Goal: Information Seeking & Learning: Learn about a topic

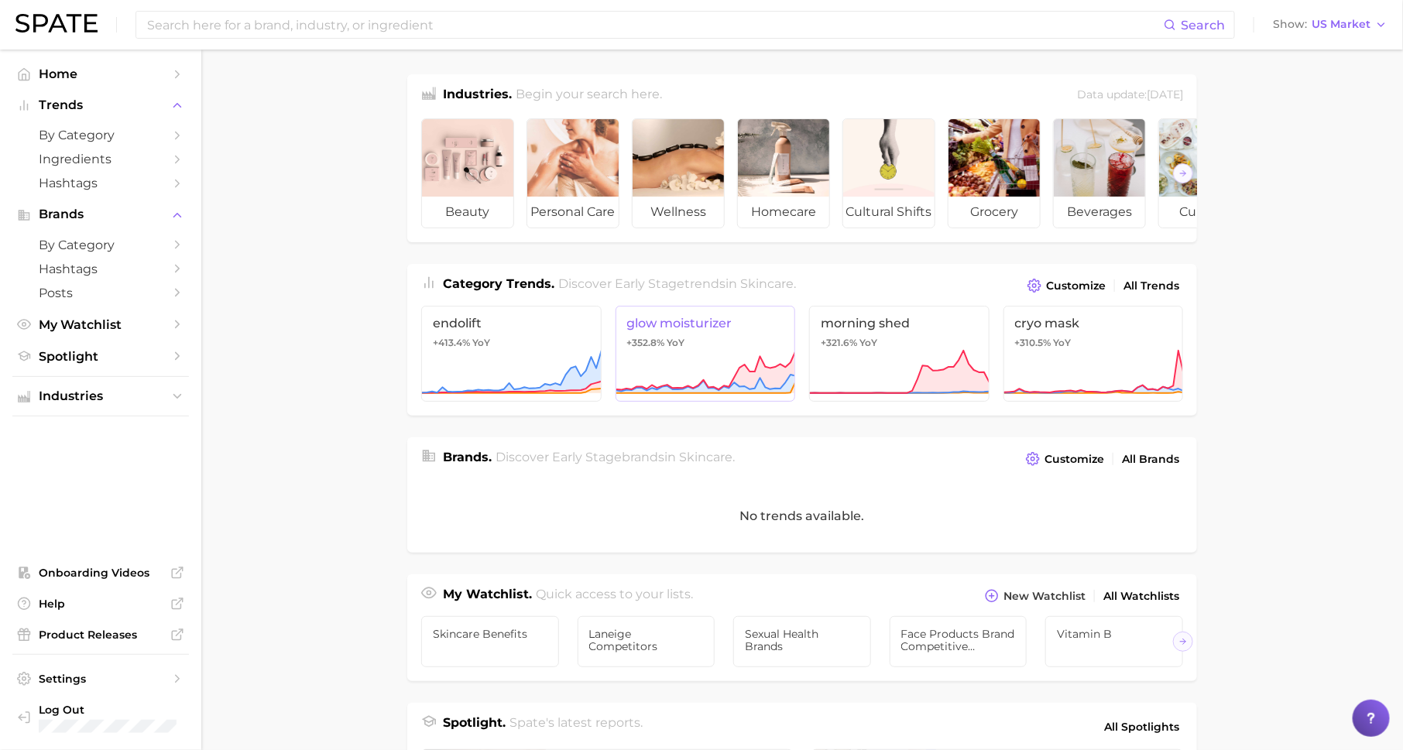
click at [702, 318] on span "glow moisturizer" at bounding box center [705, 323] width 157 height 15
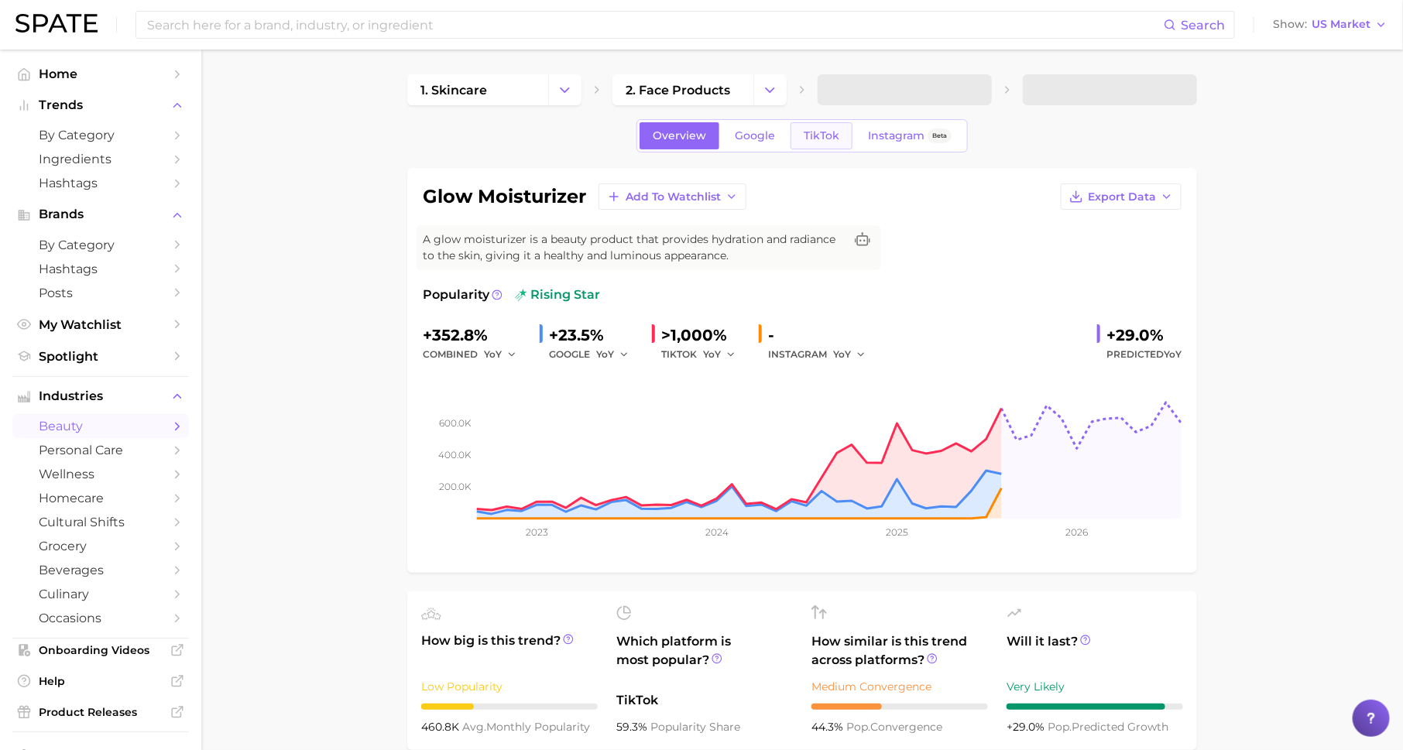
click at [814, 132] on span "TikTok" at bounding box center [822, 135] width 36 height 13
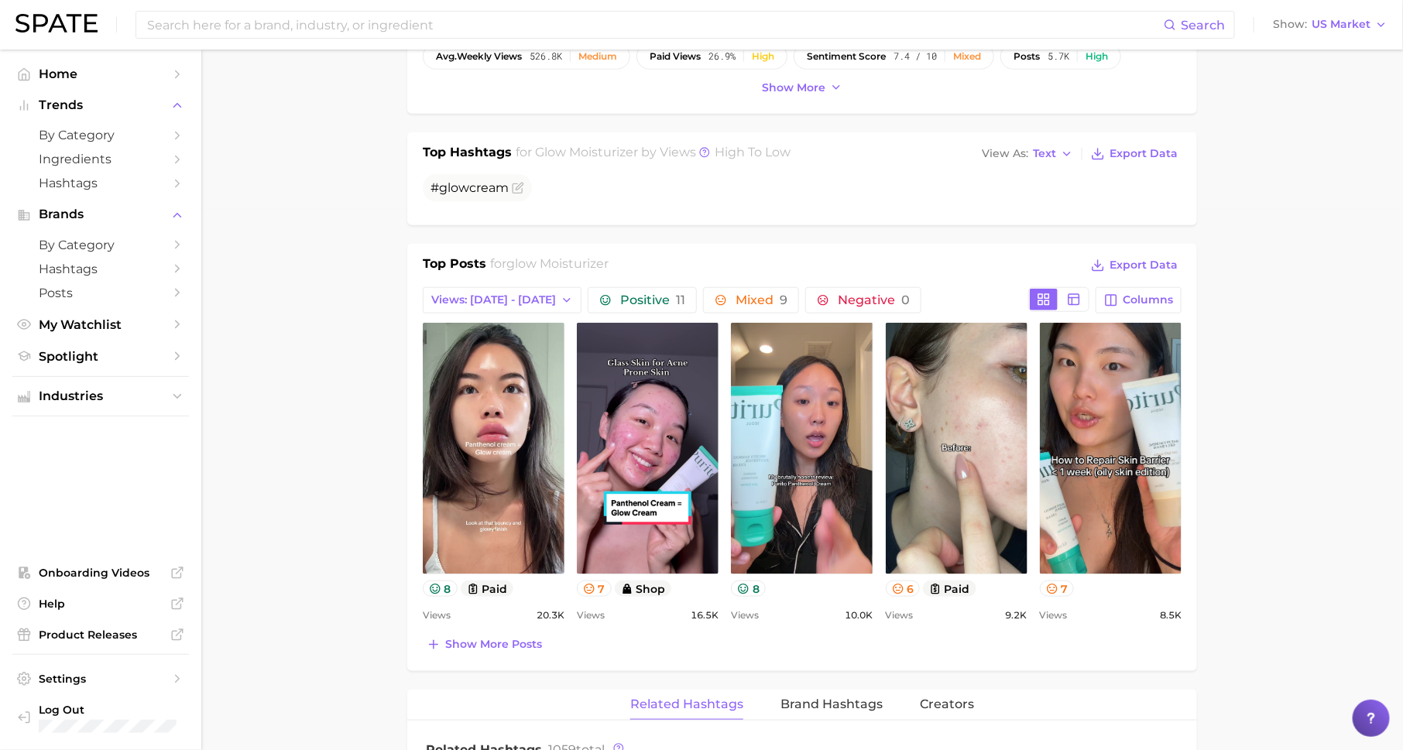
scroll to position [551, 0]
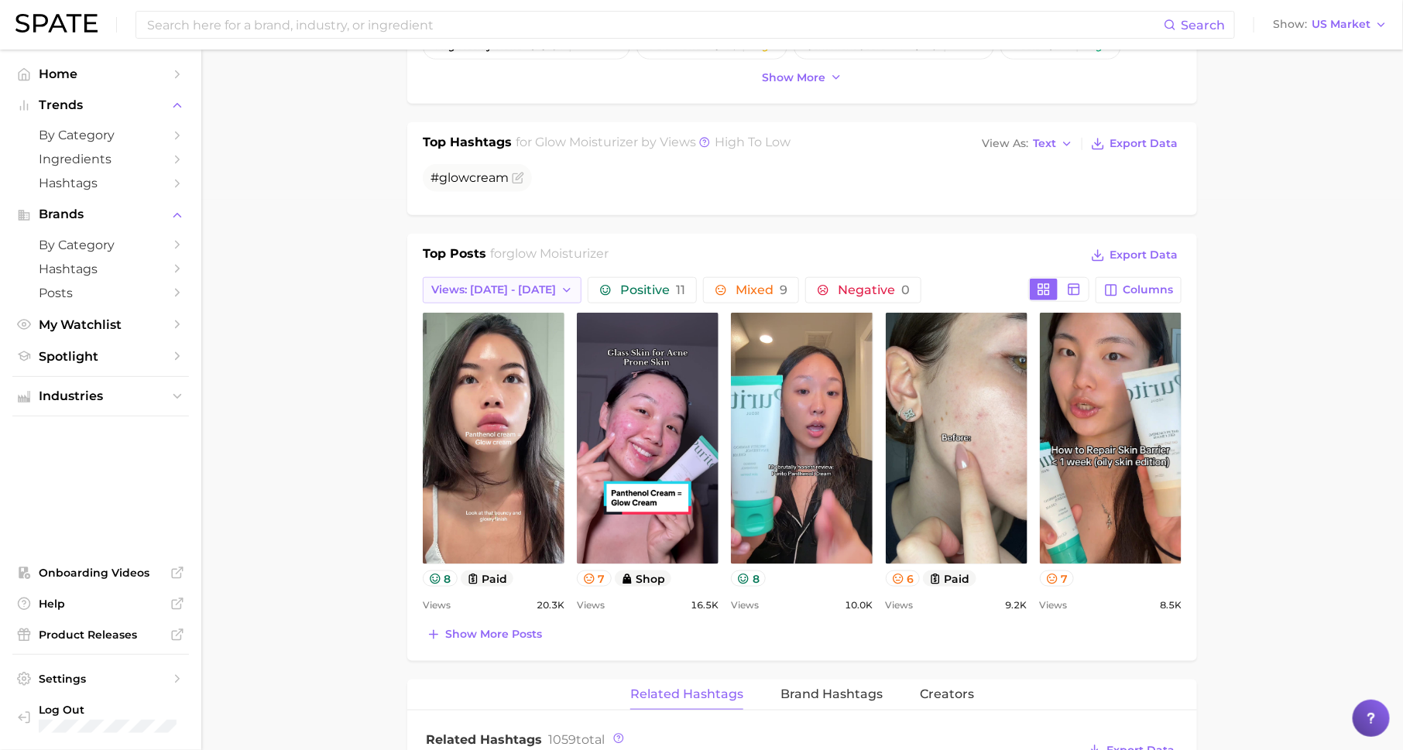
click at [487, 293] on button "Views: [DATE] - [DATE]" at bounding box center [502, 290] width 159 height 26
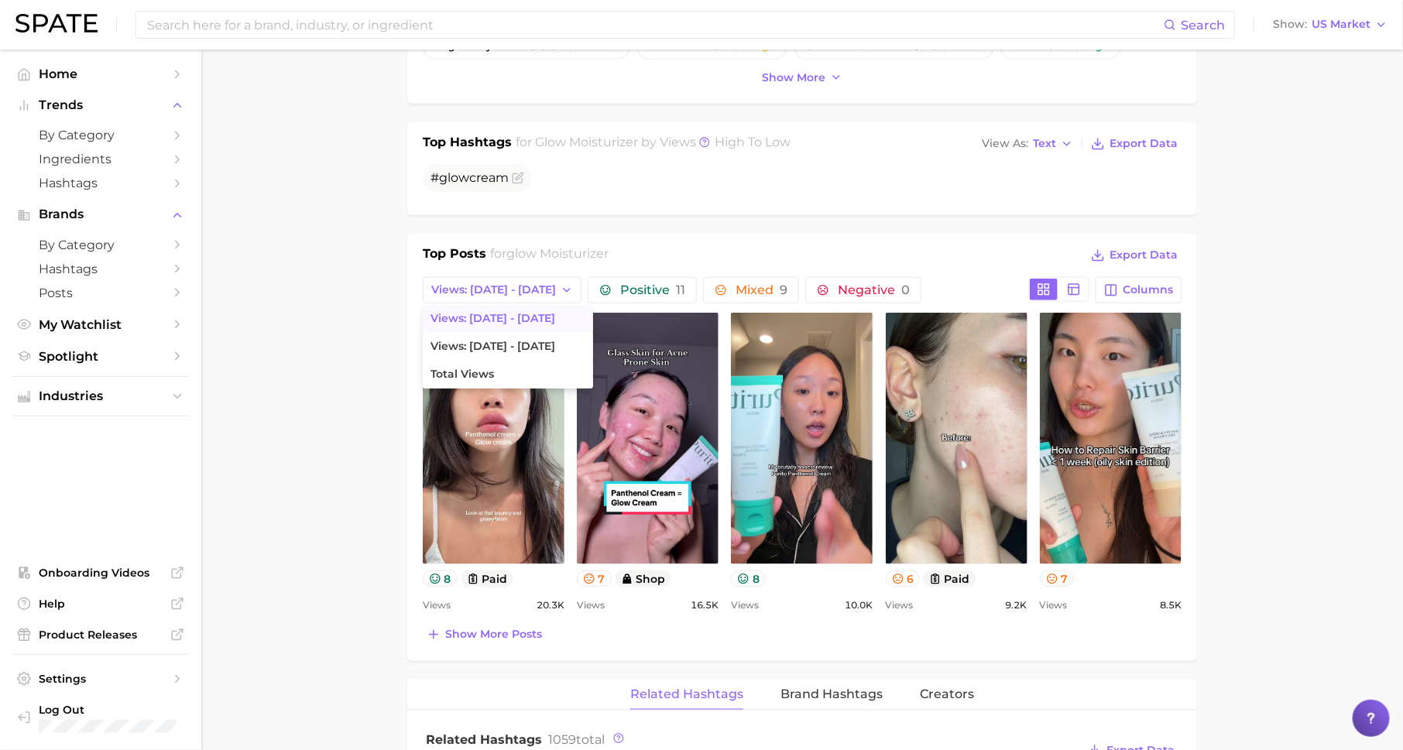
click at [380, 365] on main "1. skincare 2. face products 3. moisturizer products 4. glow moisturizer Overvi…" at bounding box center [802, 612] width 1202 height 2226
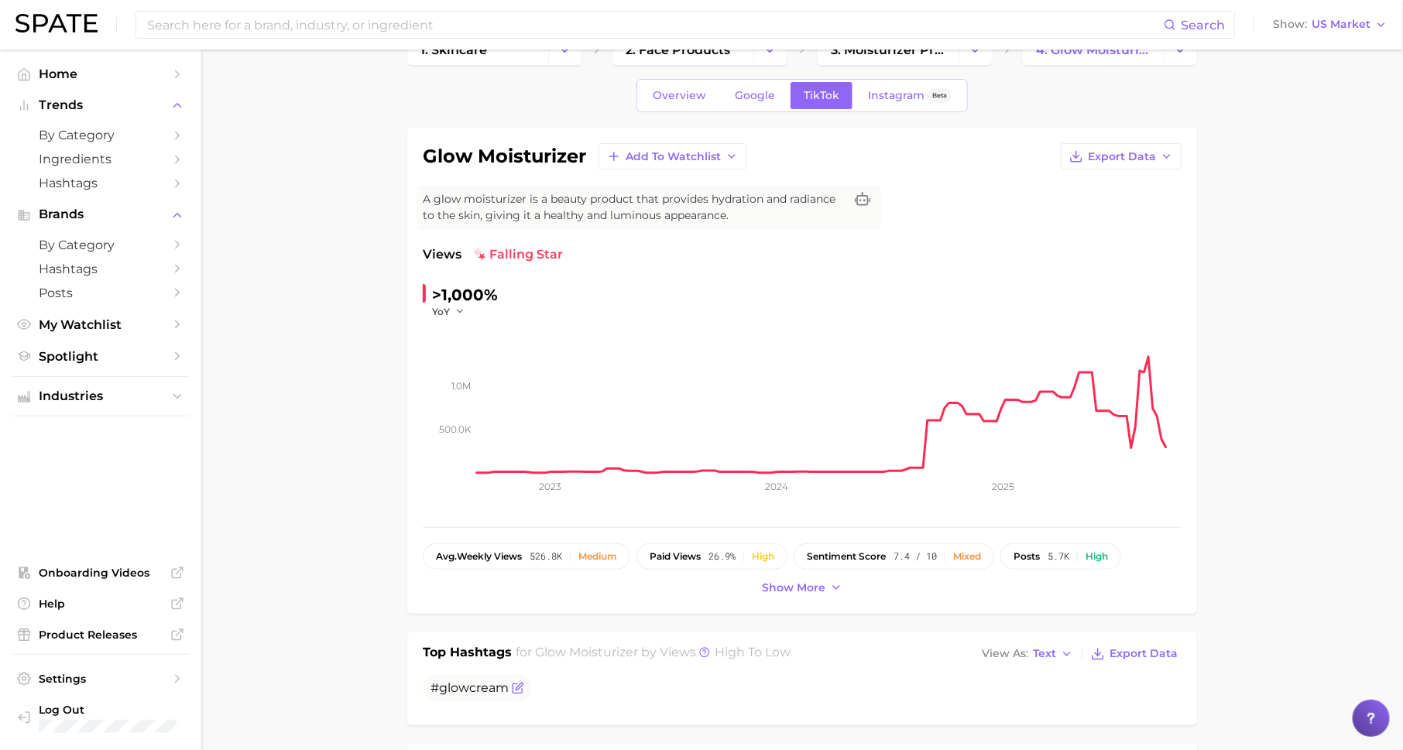
scroll to position [13, 0]
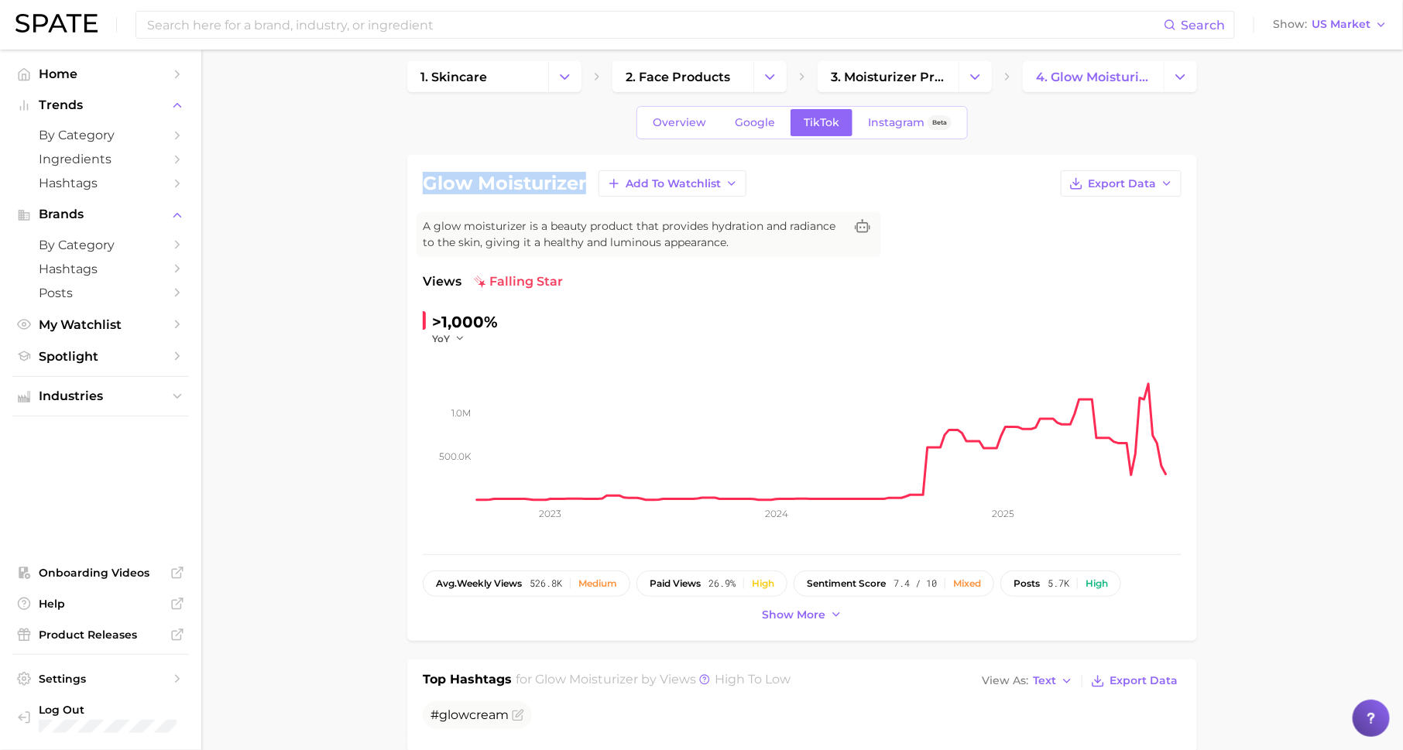
drag, startPoint x: 426, startPoint y: 183, endPoint x: 582, endPoint y: 184, distance: 155.6
click at [583, 185] on h1 "glow moisturizer" at bounding box center [504, 183] width 163 height 19
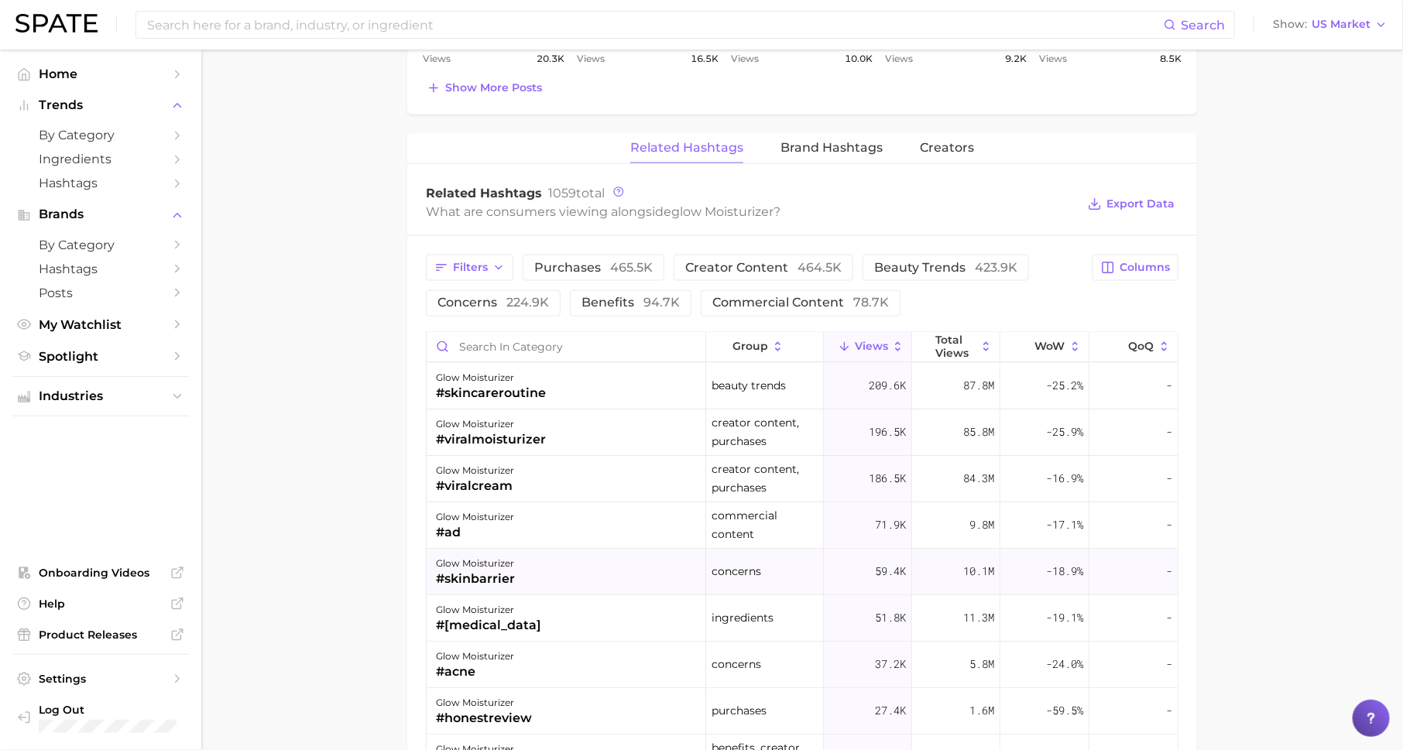
scroll to position [0, 0]
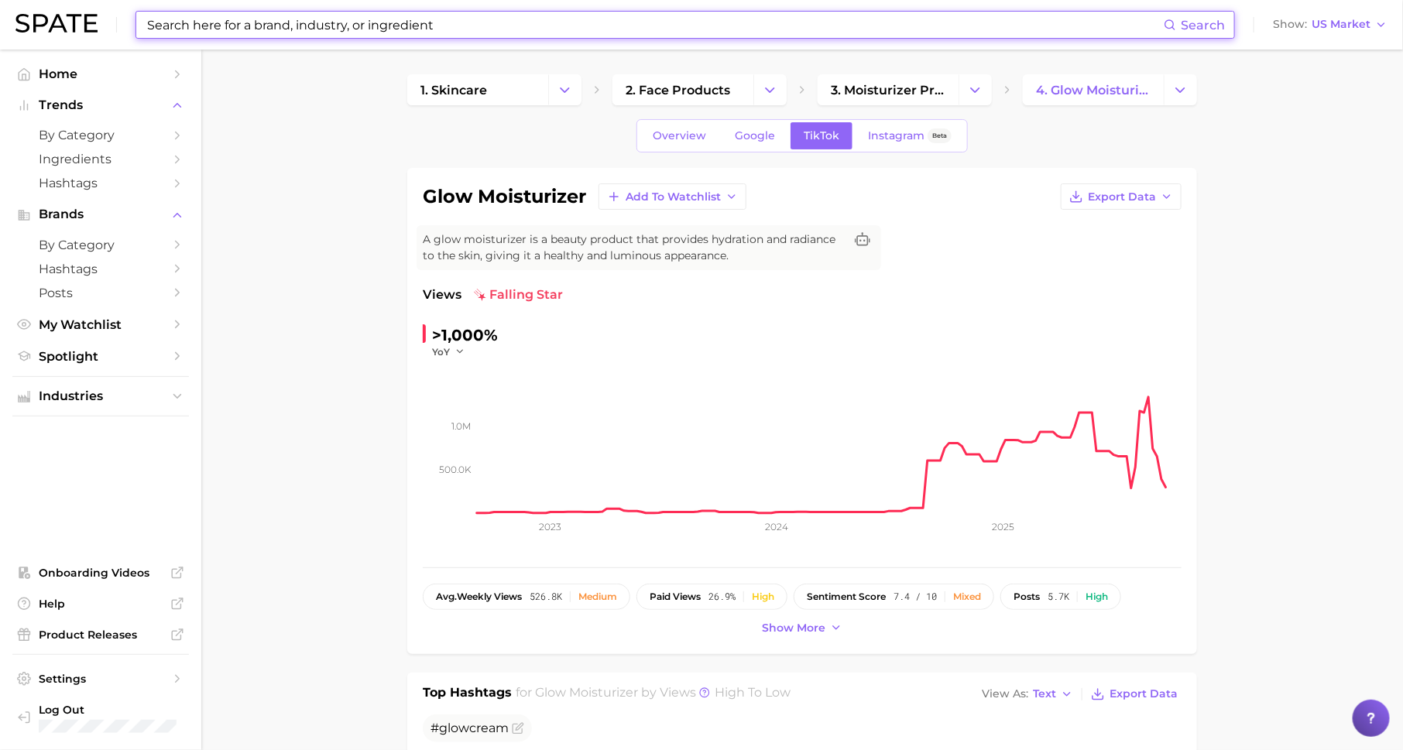
click at [398, 30] on input at bounding box center [655, 25] width 1018 height 26
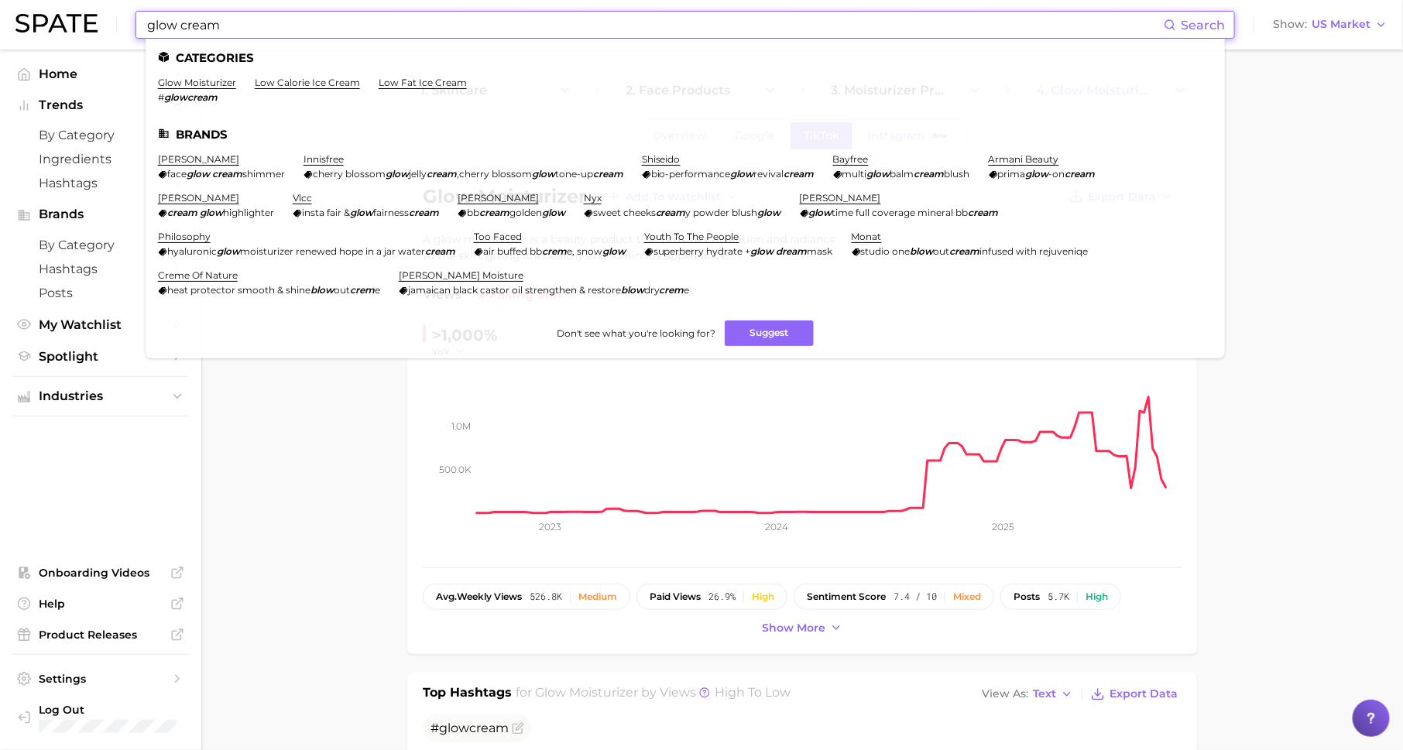
type input "glow cream"
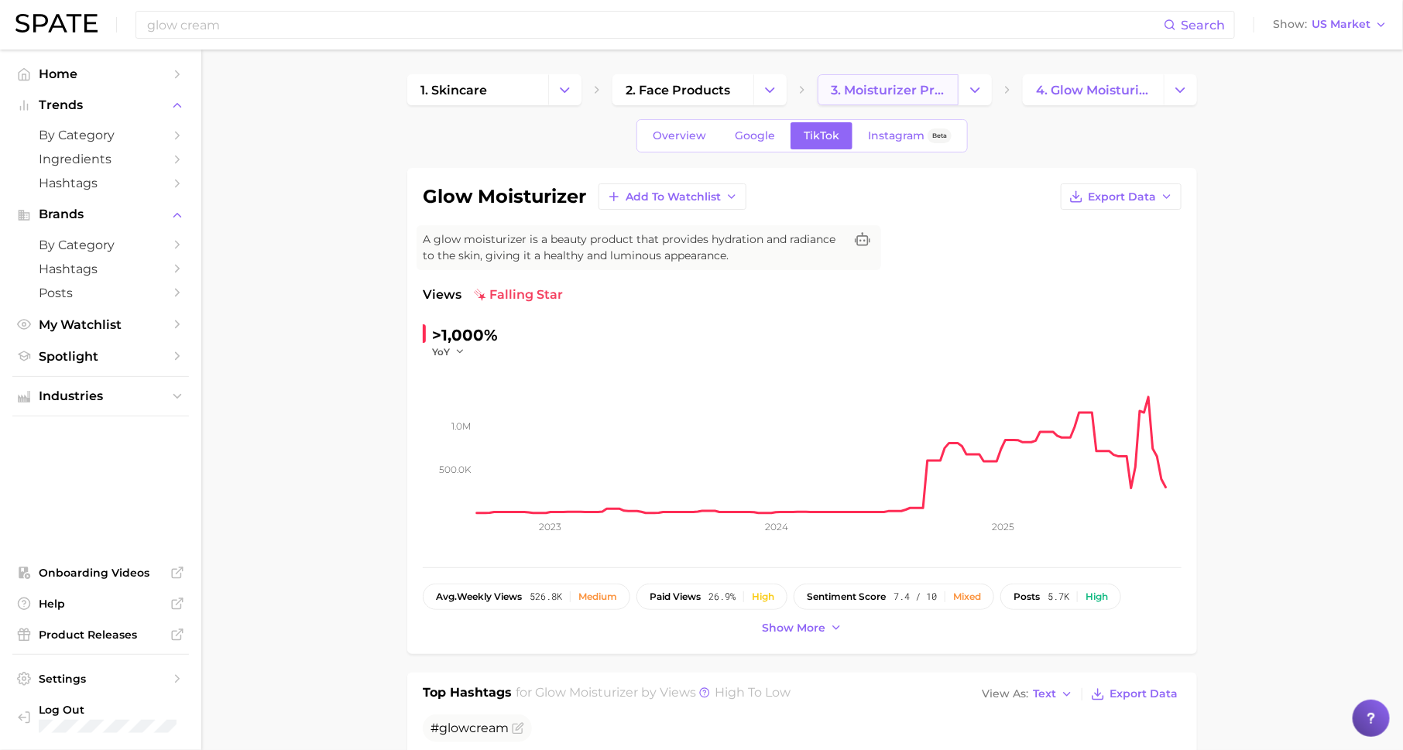
click at [900, 91] on span "3. moisturizer products" at bounding box center [888, 90] width 115 height 15
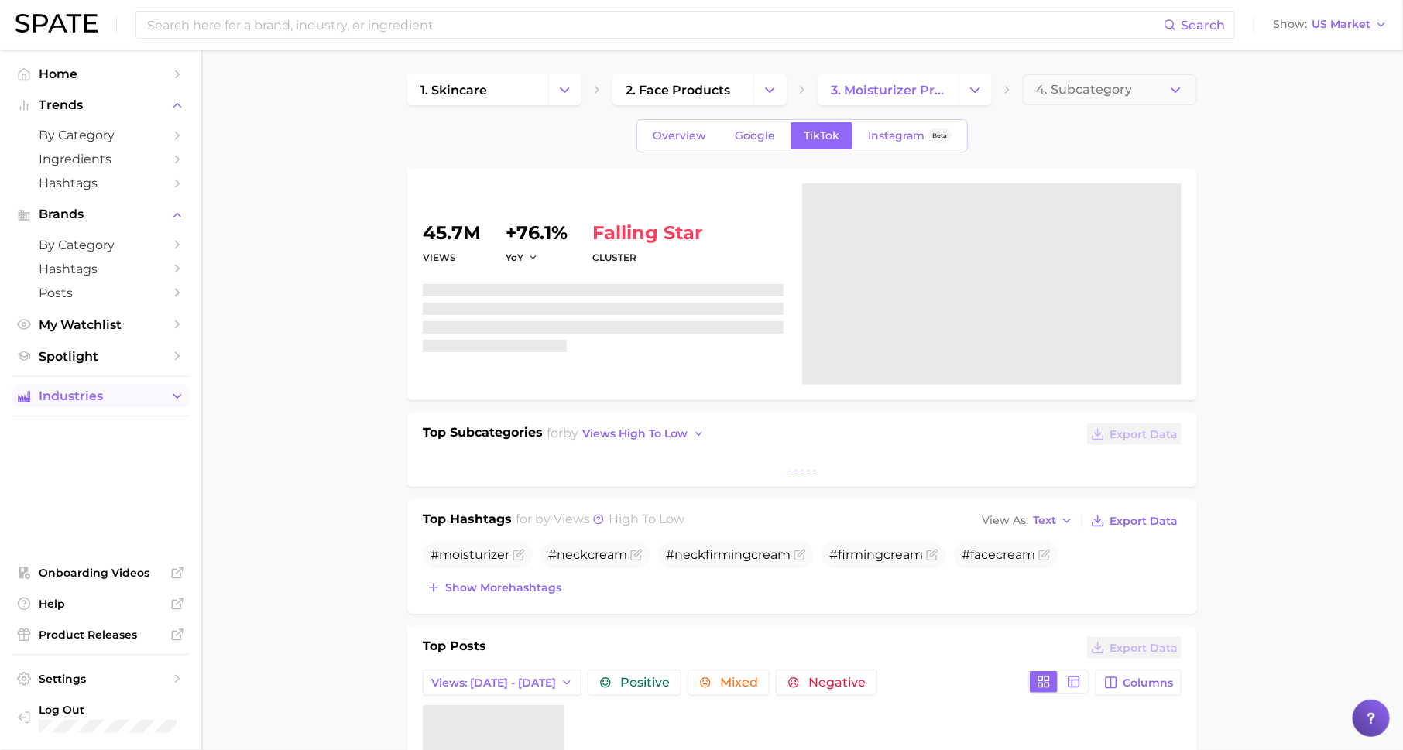
click at [54, 403] on span "Industries" at bounding box center [101, 396] width 124 height 14
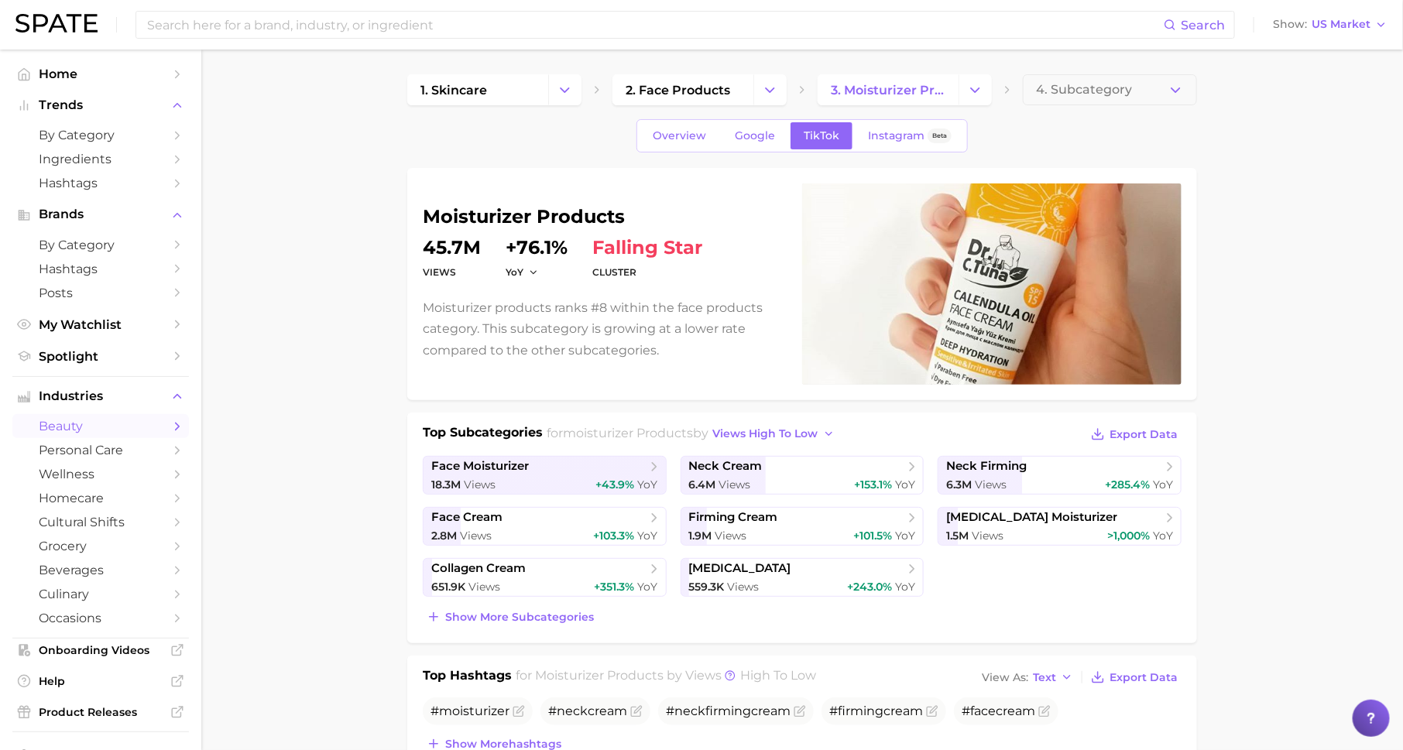
click at [118, 422] on span "beauty" at bounding box center [101, 426] width 124 height 15
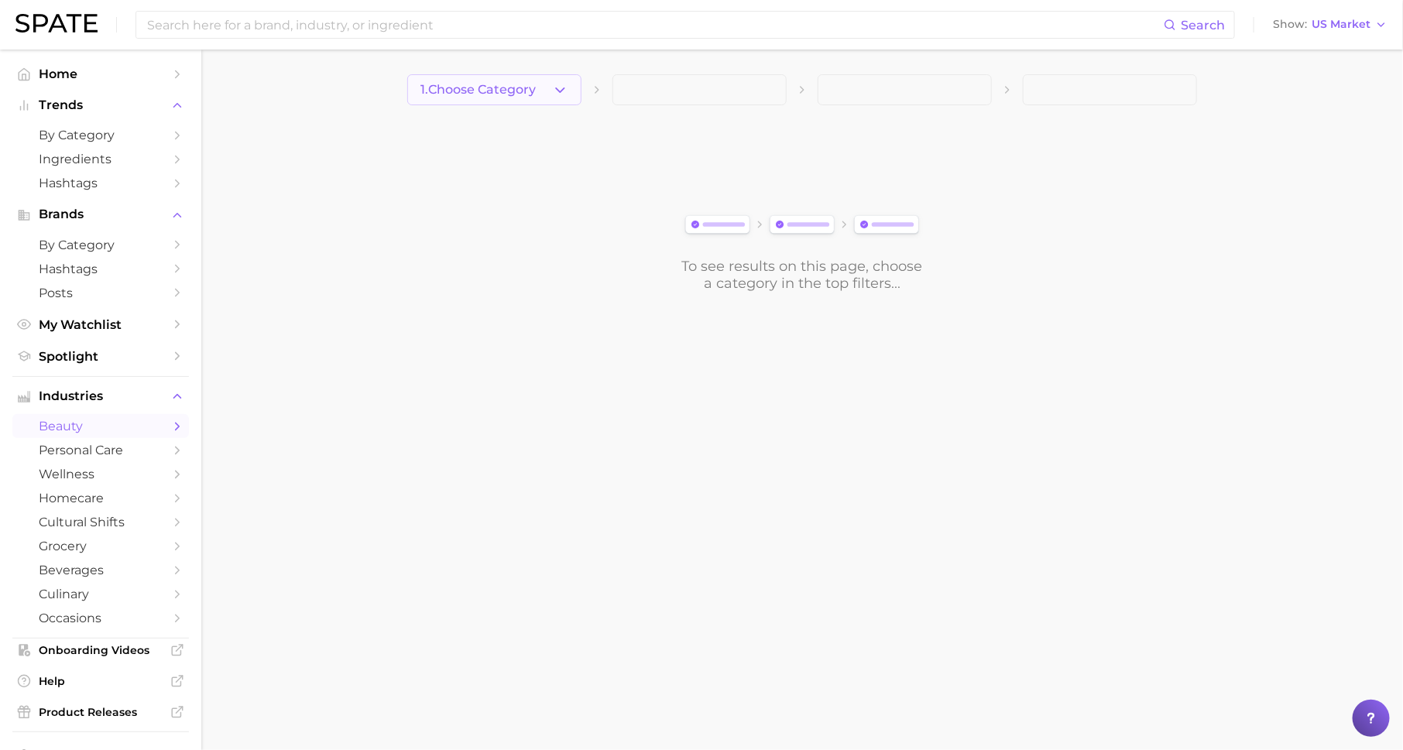
click at [535, 77] on button "1. Choose Category" at bounding box center [494, 89] width 174 height 31
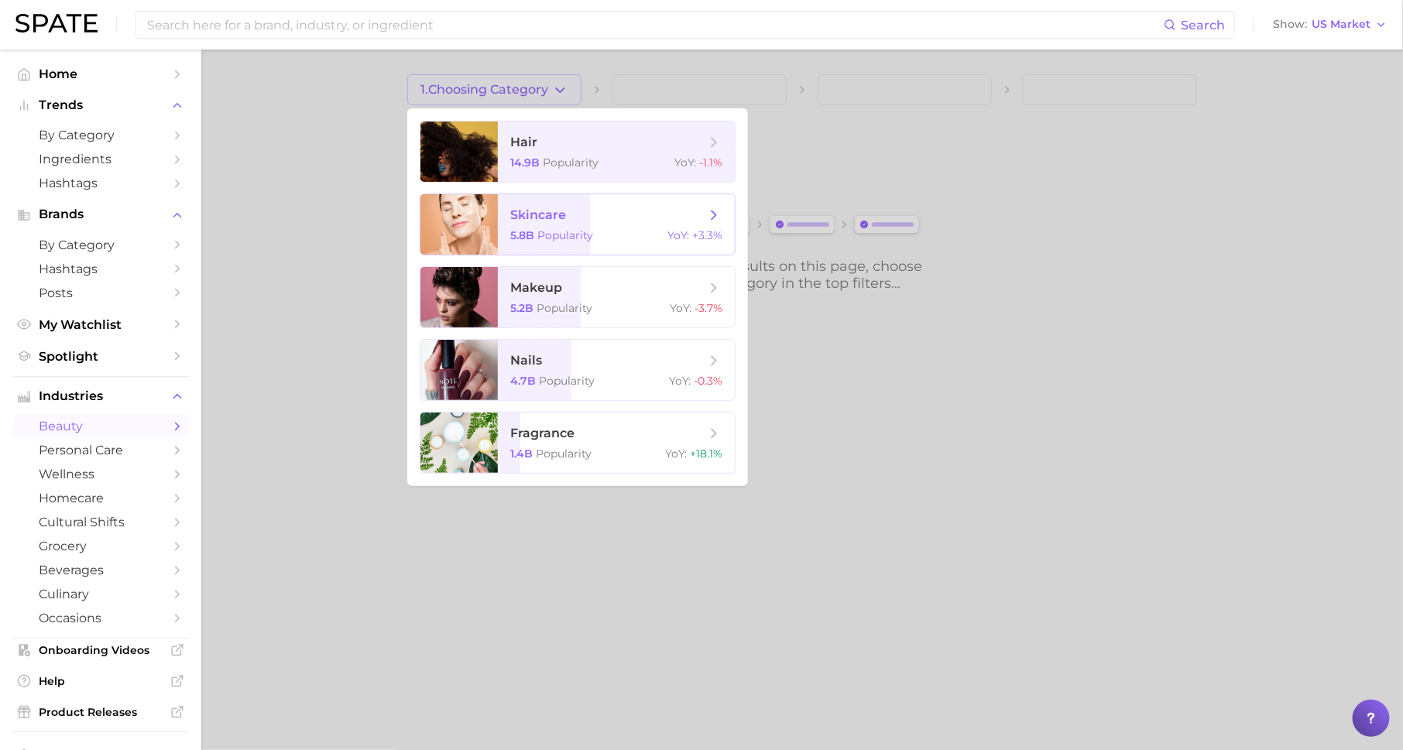
click at [558, 235] on span "Popularity" at bounding box center [565, 235] width 56 height 14
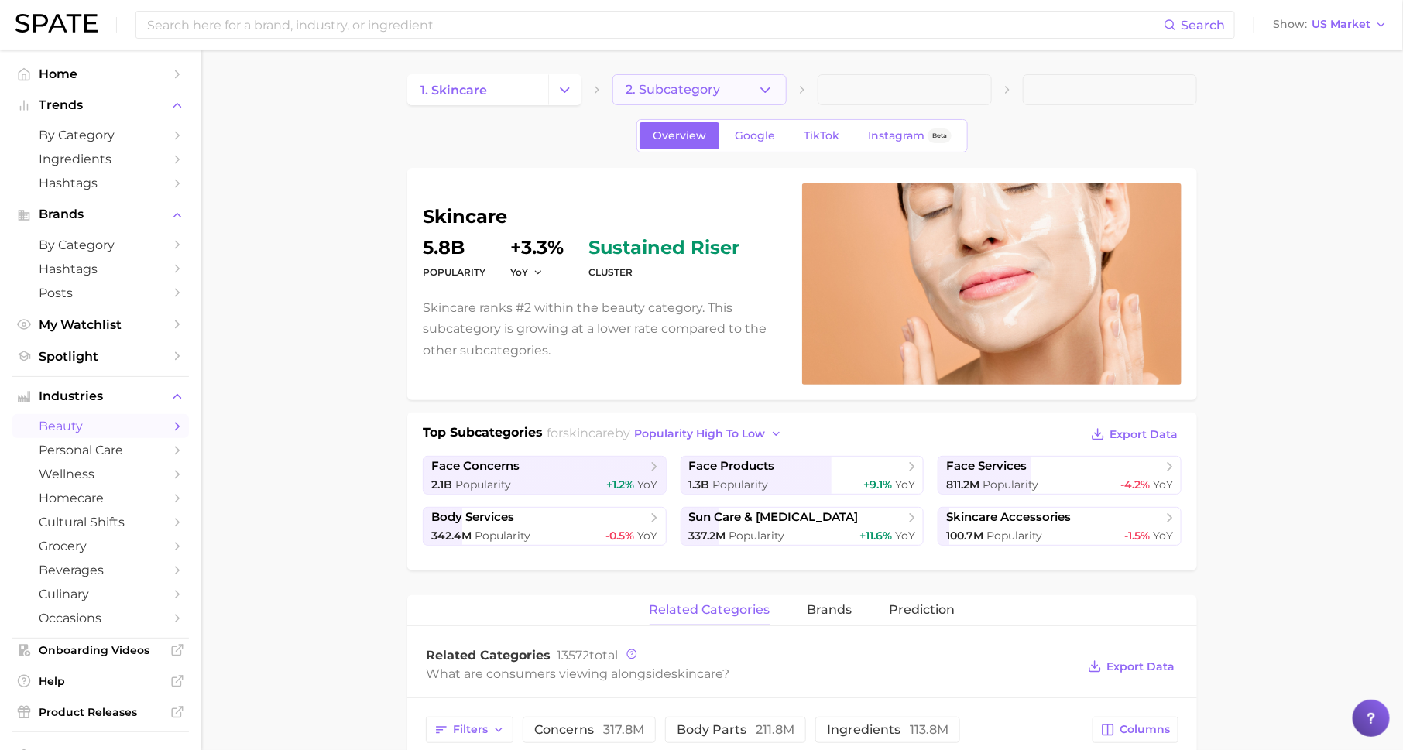
click at [725, 83] on button "2. Subcategory" at bounding box center [699, 89] width 174 height 31
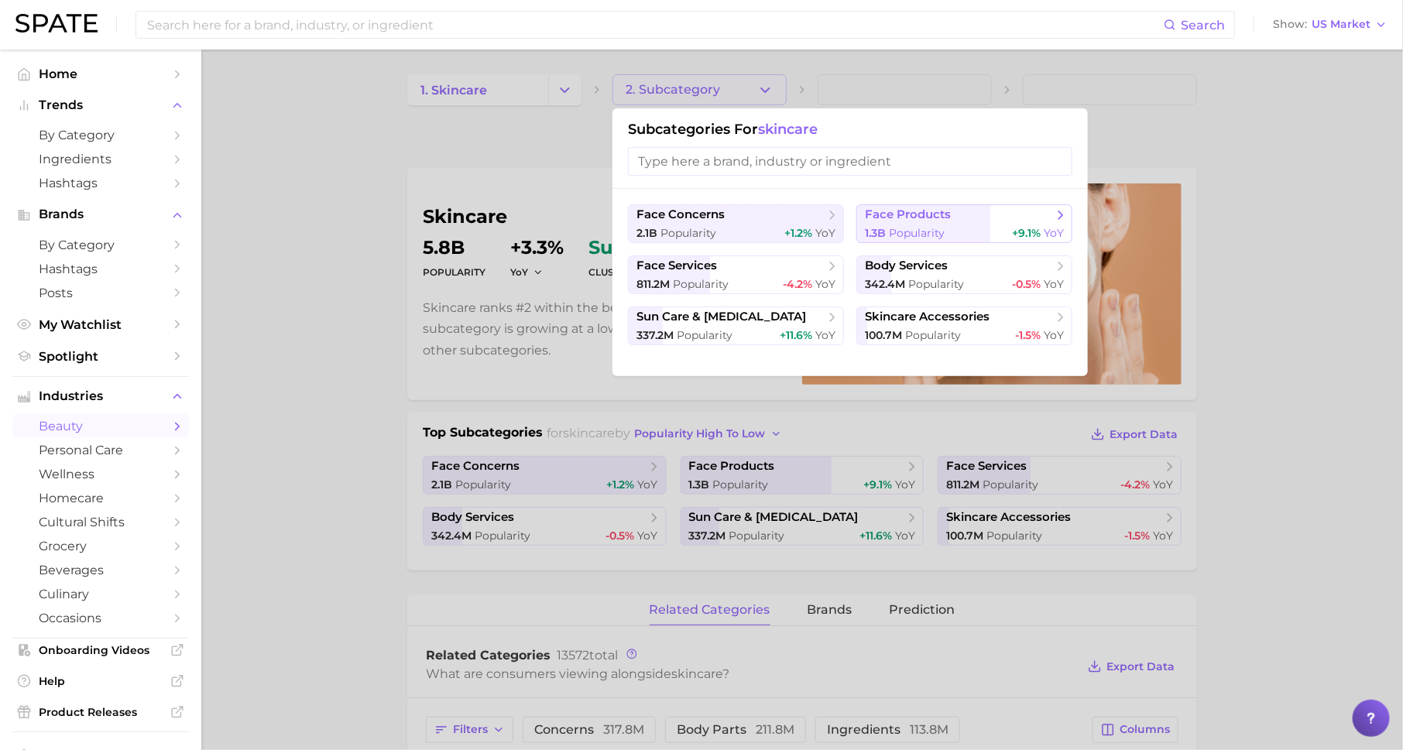
click at [883, 208] on span "face products" at bounding box center [908, 215] width 86 height 15
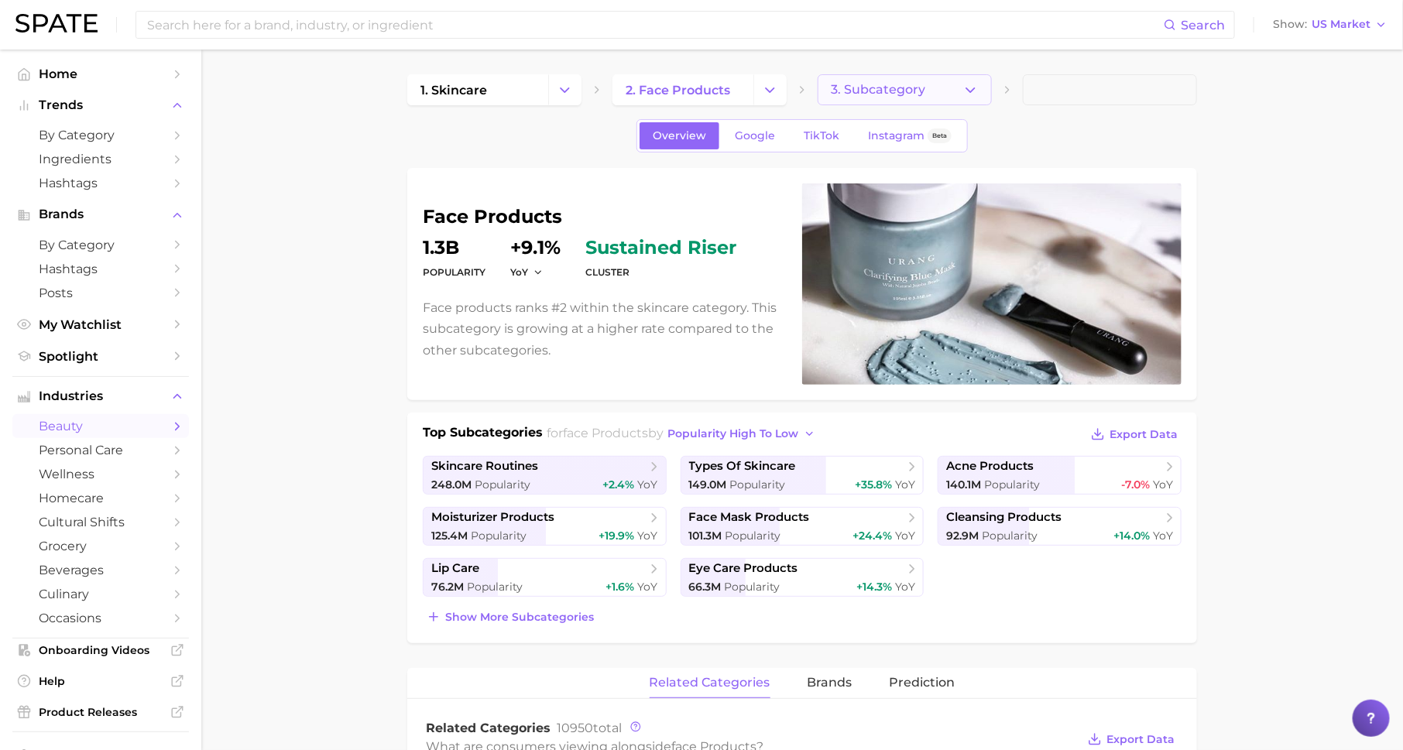
click at [877, 87] on span "3. Subcategory" at bounding box center [878, 90] width 94 height 14
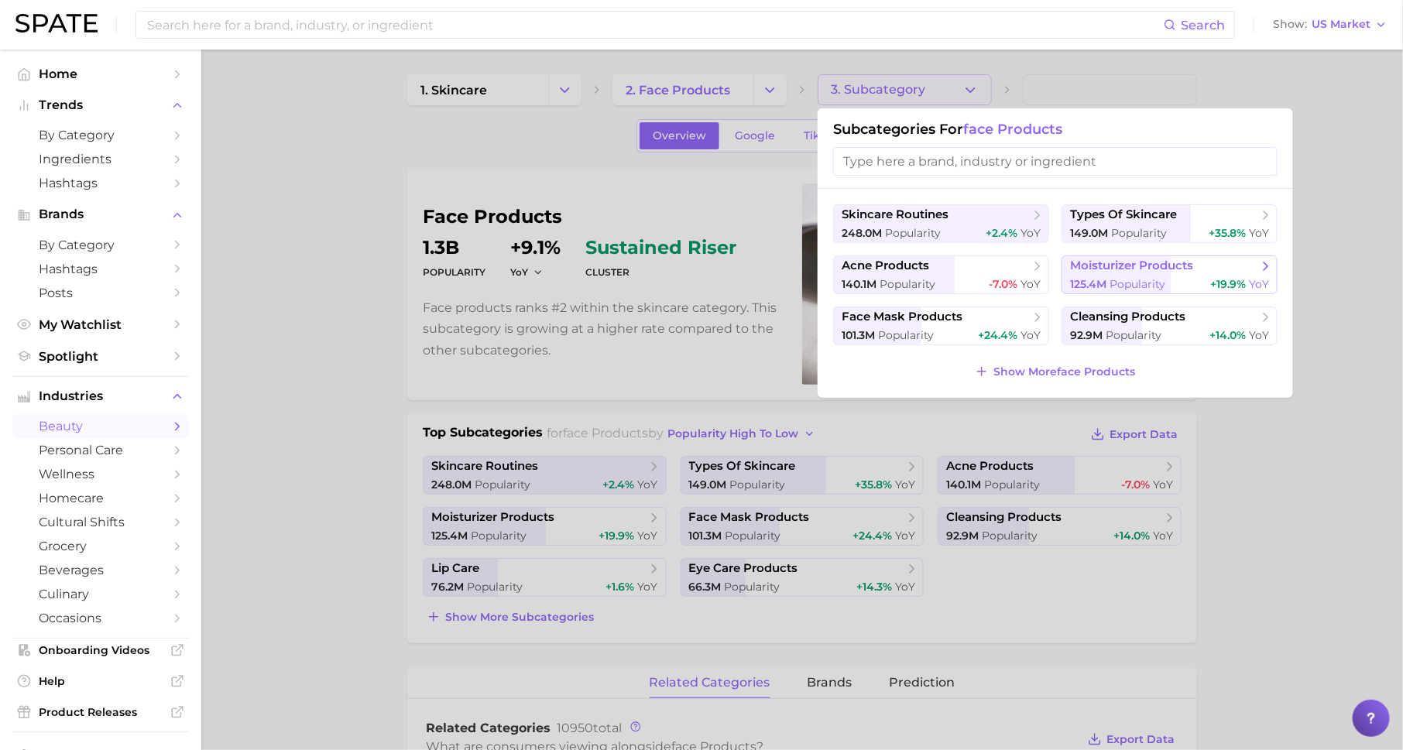
click at [1078, 286] on span "125.4m" at bounding box center [1088, 284] width 36 height 14
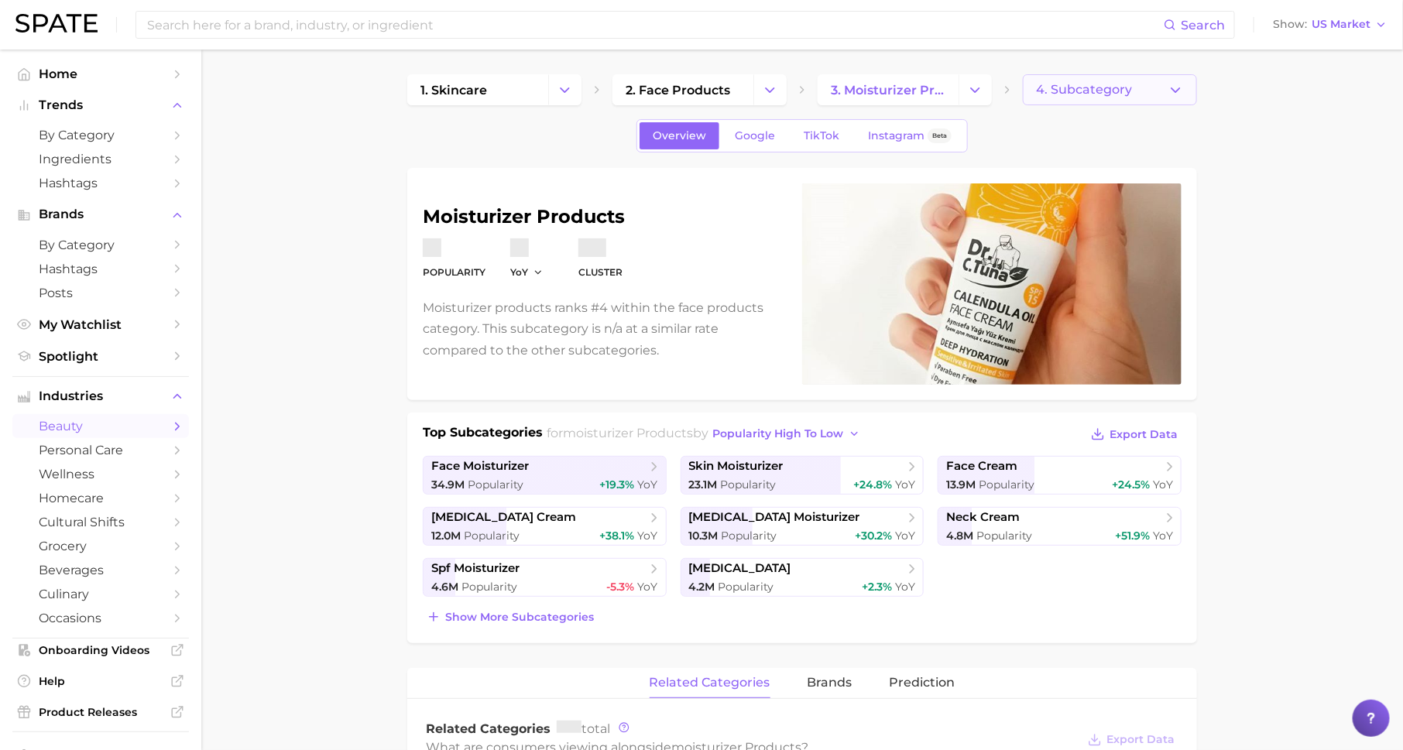
click at [1055, 96] on span "4. Subcategory" at bounding box center [1084, 90] width 96 height 14
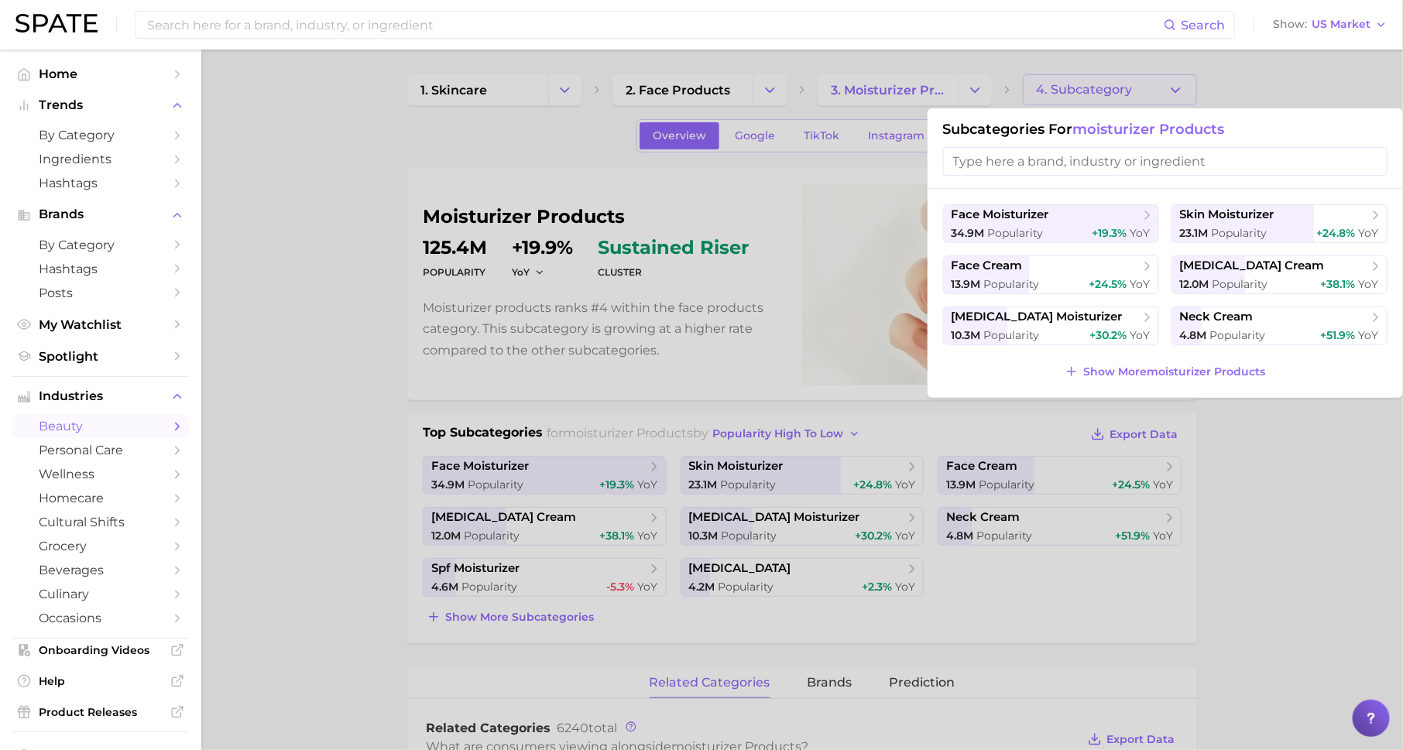
click at [1069, 163] on input "search" at bounding box center [1165, 161] width 444 height 29
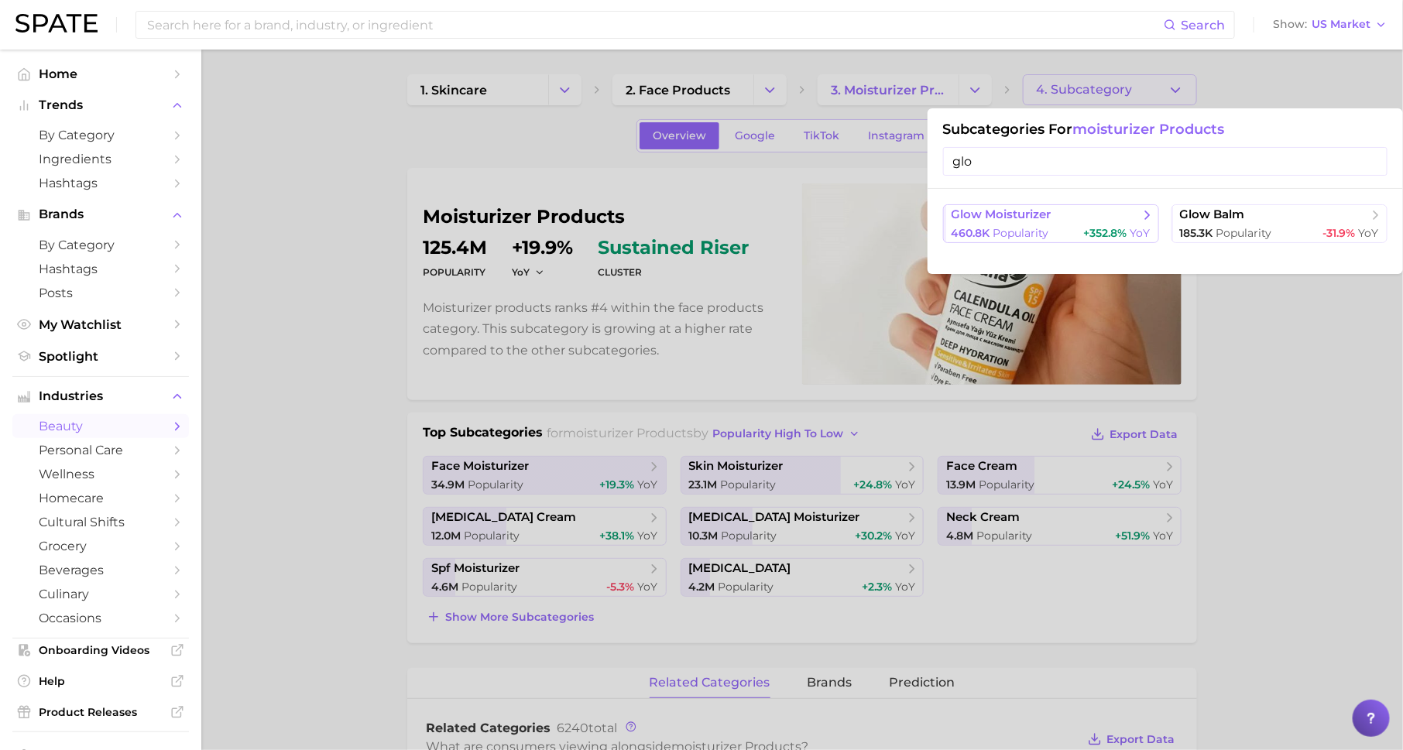
type input "glo"
click at [1124, 219] on span "glow moisturizer" at bounding box center [1046, 215] width 188 height 15
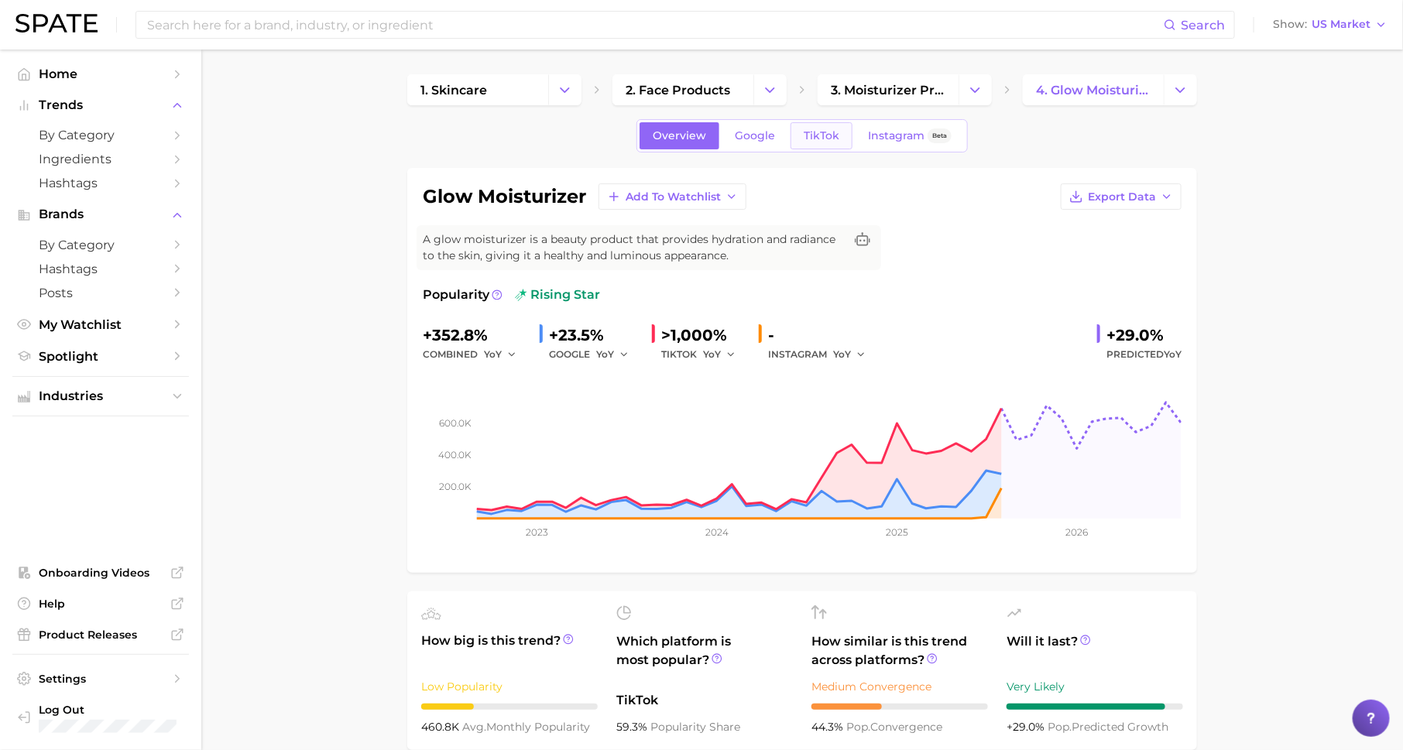
click at [822, 132] on span "TikTok" at bounding box center [822, 135] width 36 height 13
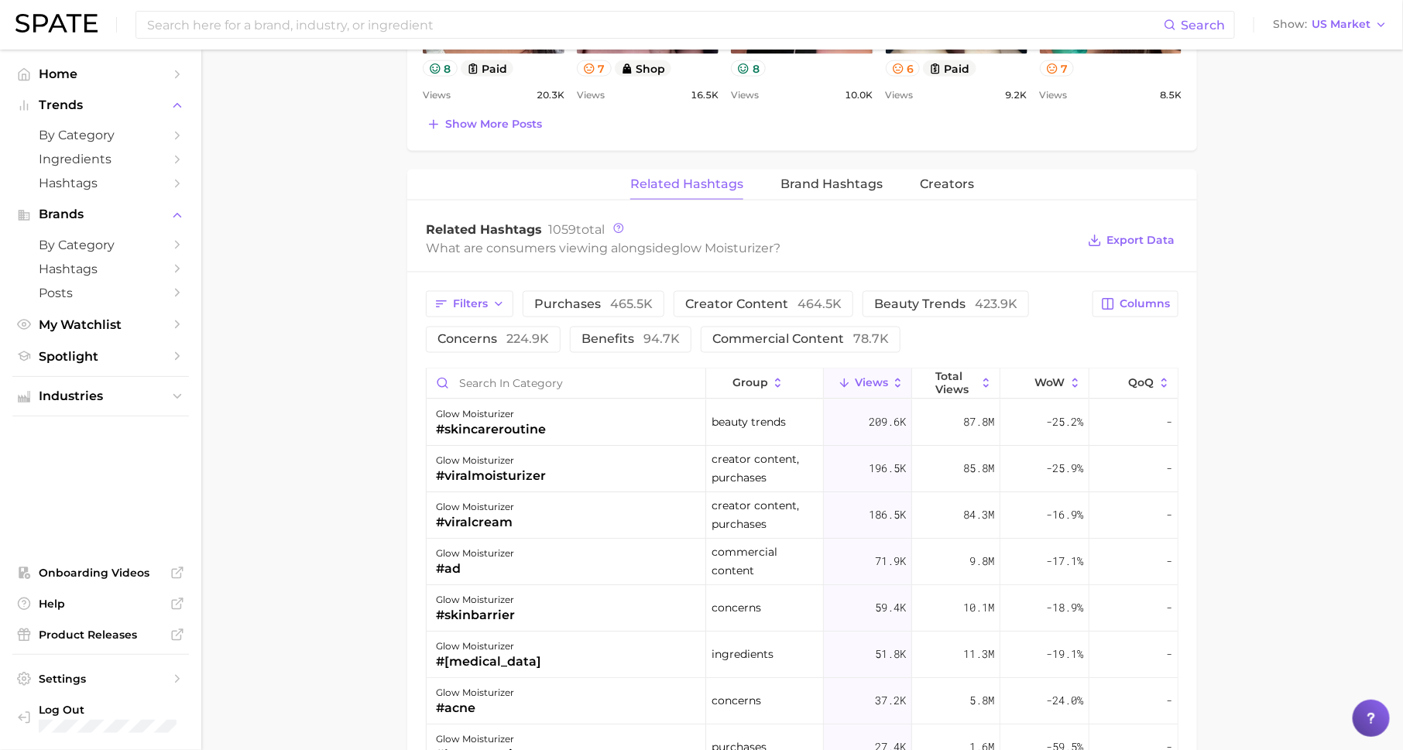
scroll to position [1062, 0]
click at [459, 301] on span "Filters" at bounding box center [470, 302] width 35 height 13
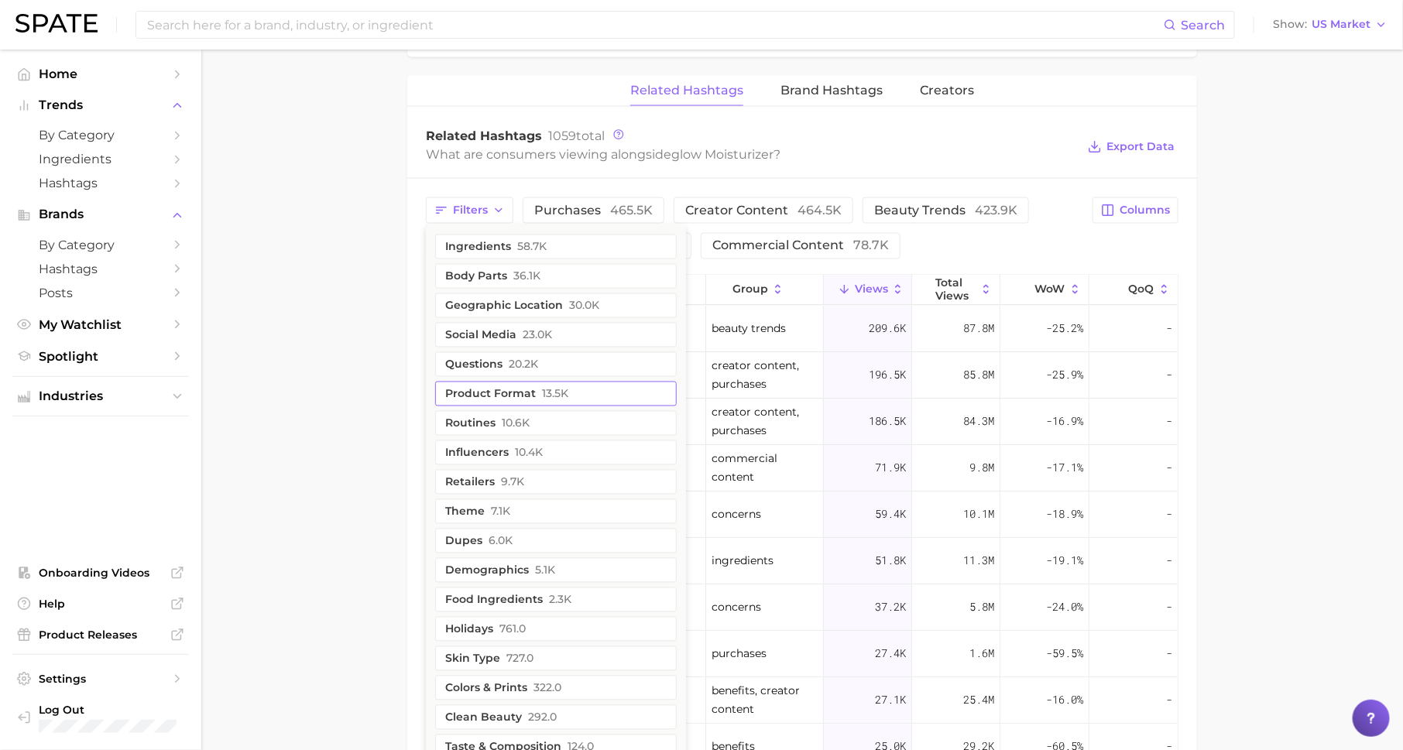
scroll to position [1154, 0]
click at [498, 301] on button "geographic location 30.0k" at bounding box center [556, 306] width 242 height 25
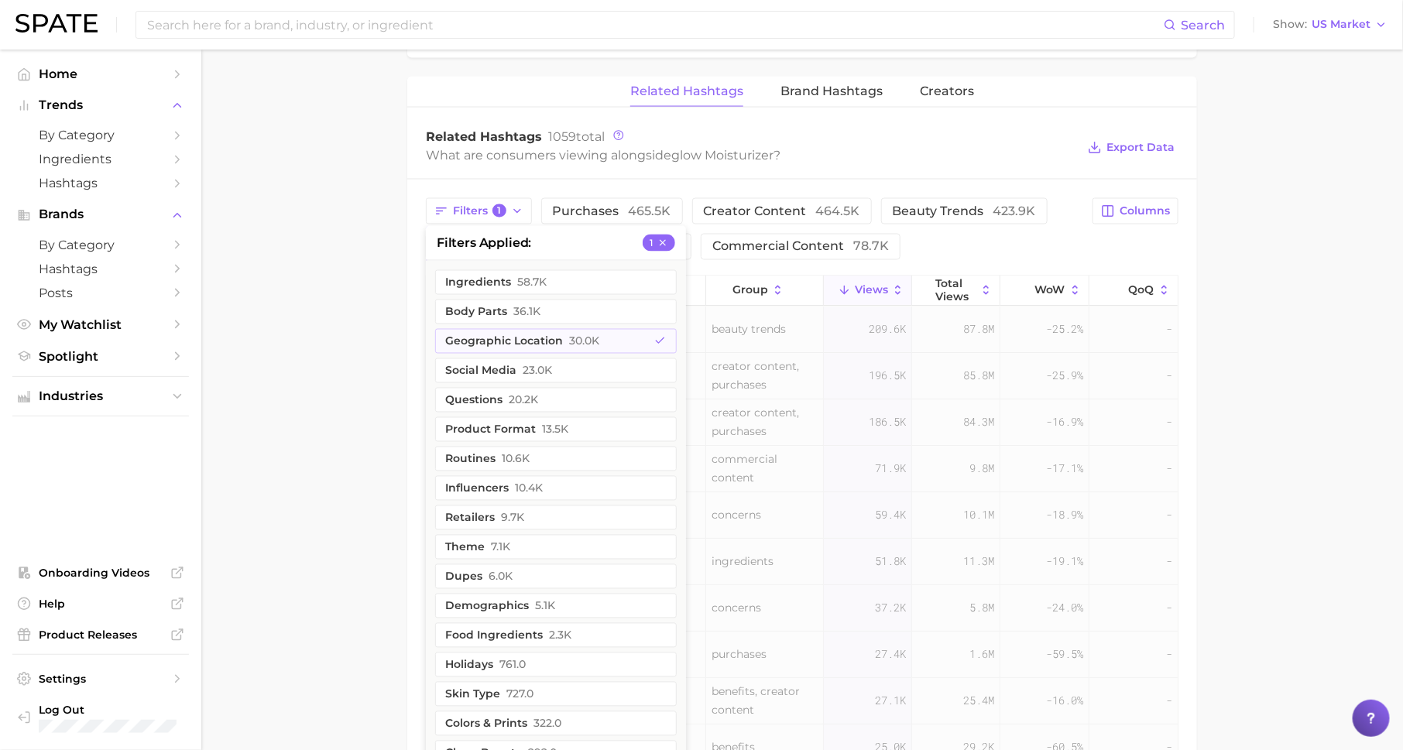
click at [331, 353] on main "1. skincare 2. face products 3. moisturizer products 4. glow moisturizer Overvi…" at bounding box center [802, 9] width 1202 height 2226
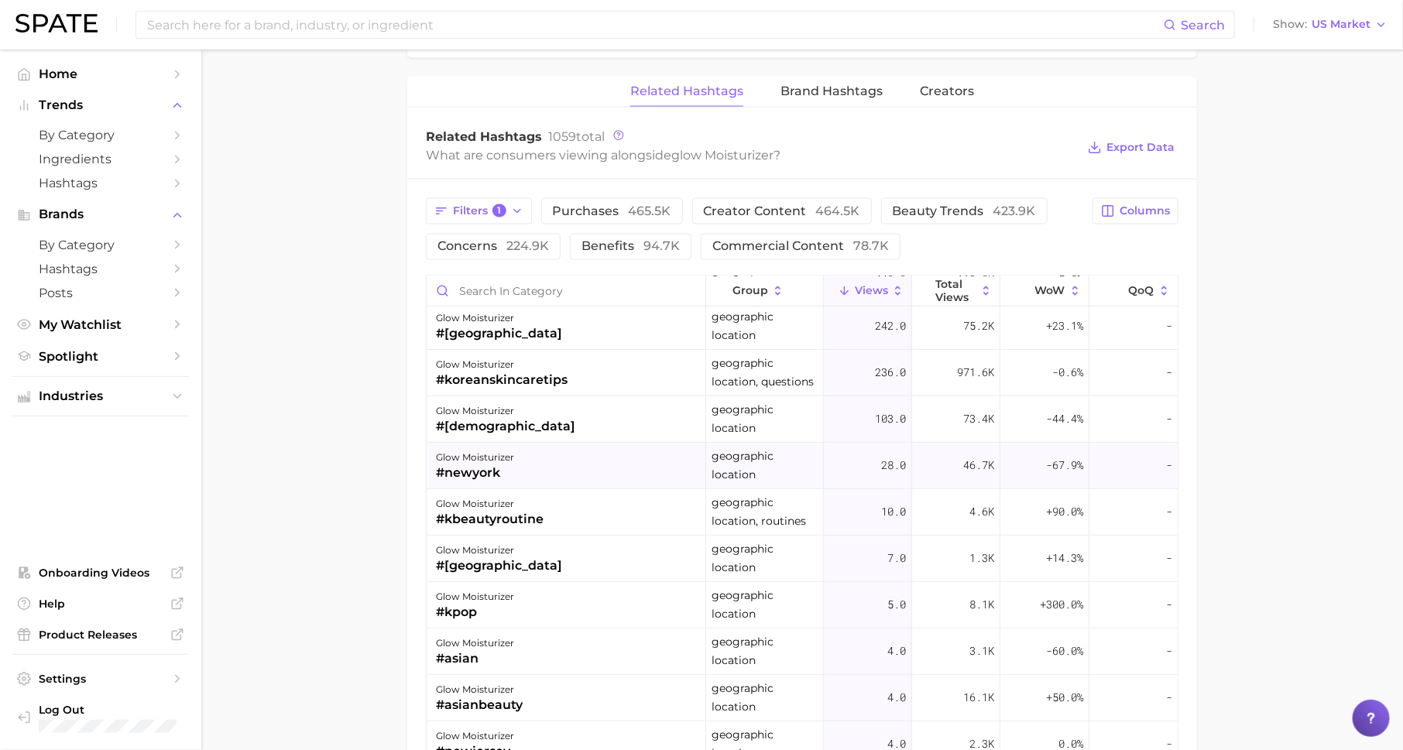
scroll to position [280, 0]
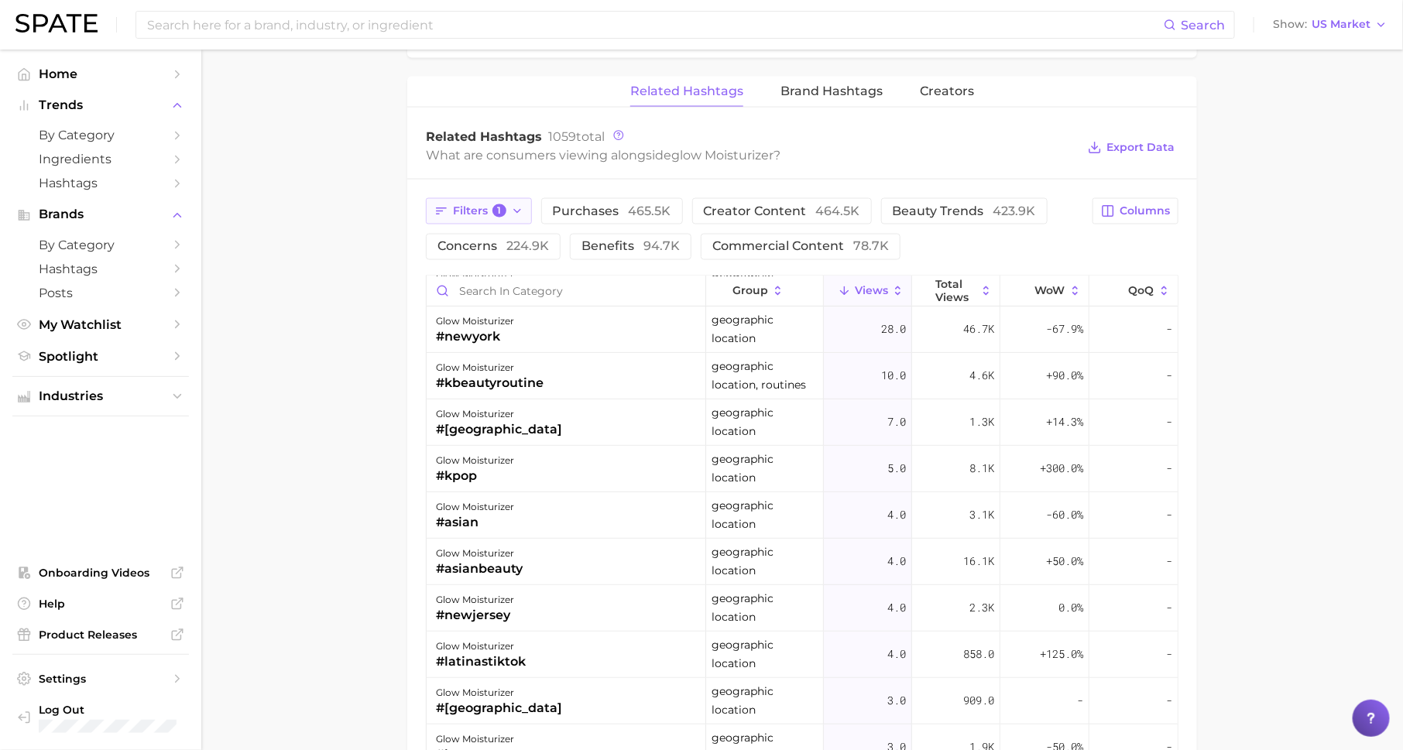
click at [511, 205] on icon "button" at bounding box center [517, 211] width 12 height 12
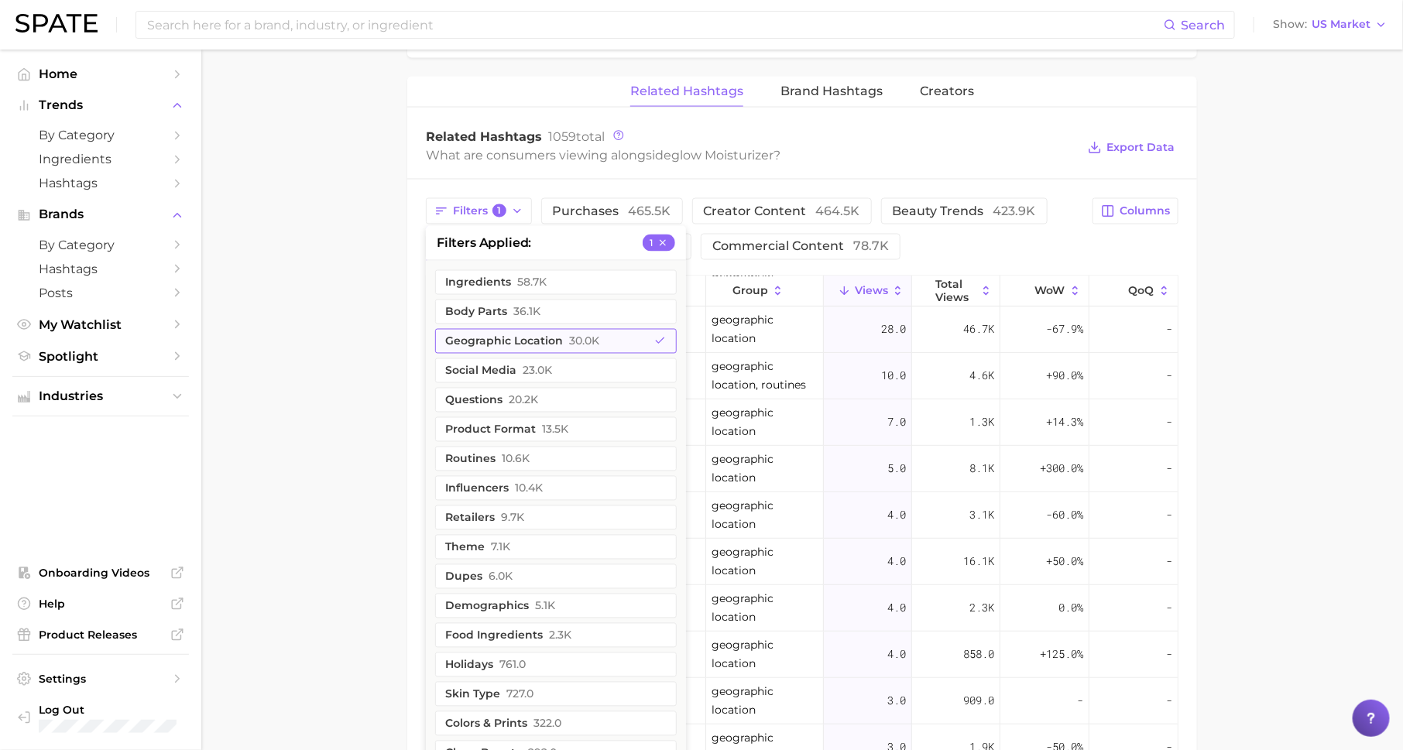
click at [508, 335] on button "geographic location 30.0k" at bounding box center [556, 341] width 242 height 25
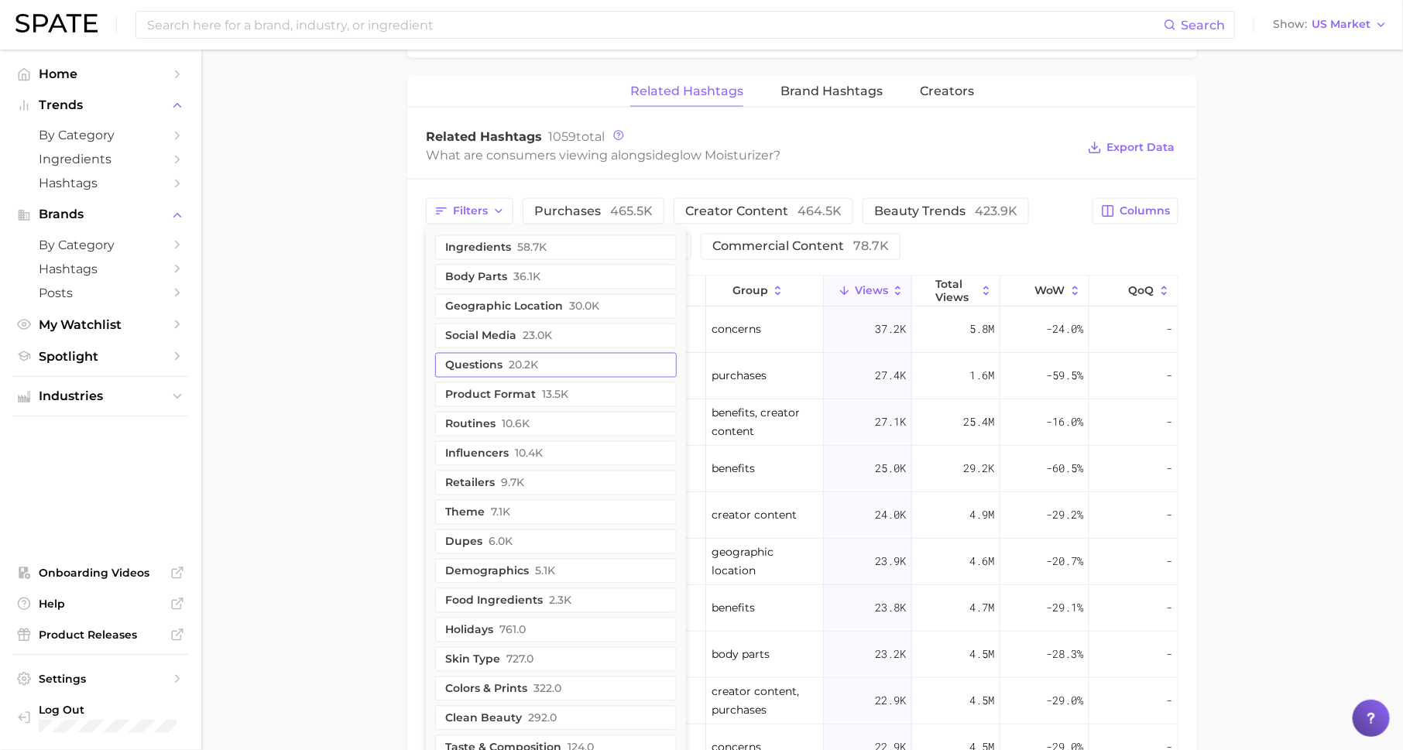
scroll to position [0, 0]
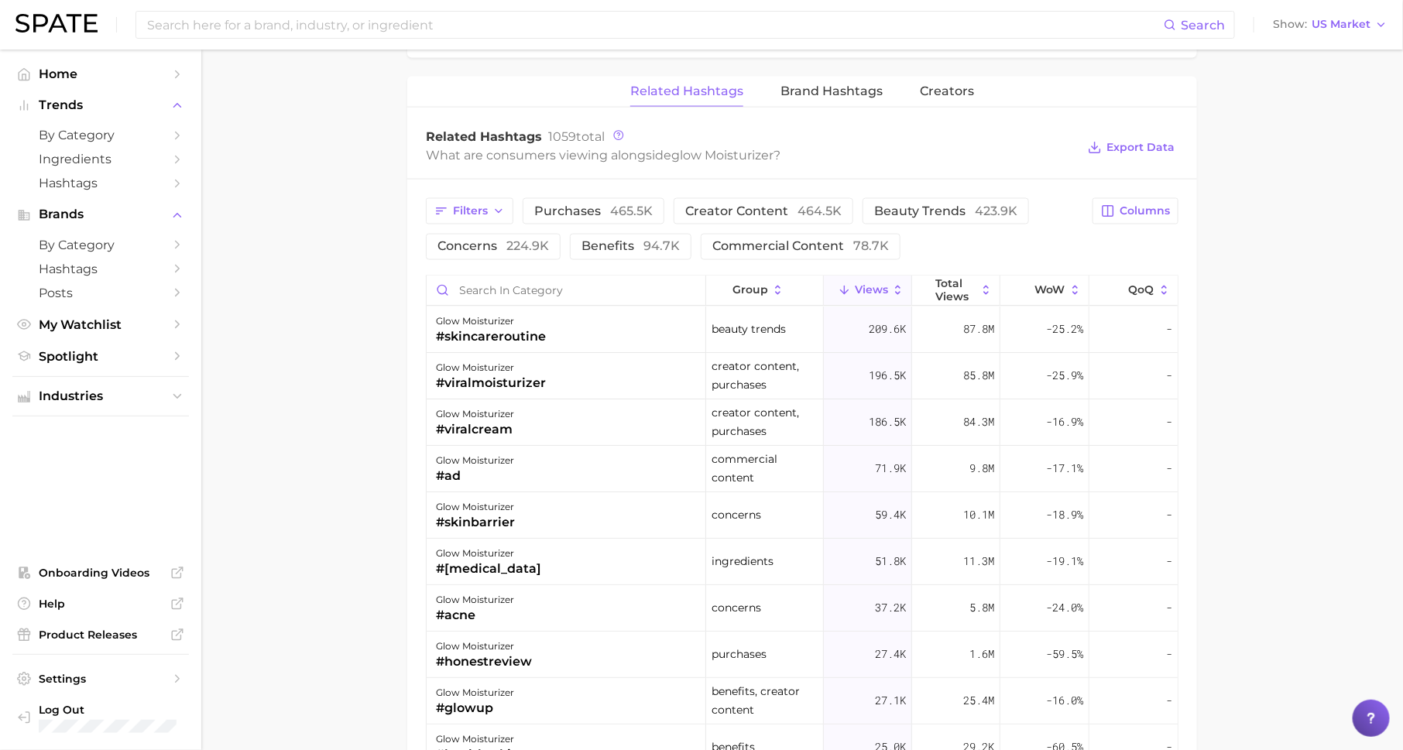
click at [408, 360] on div "Filters purchases 465.5k creator content 464.5k beauty trends 423.9k concerns 2…" at bounding box center [802, 612] width 790 height 865
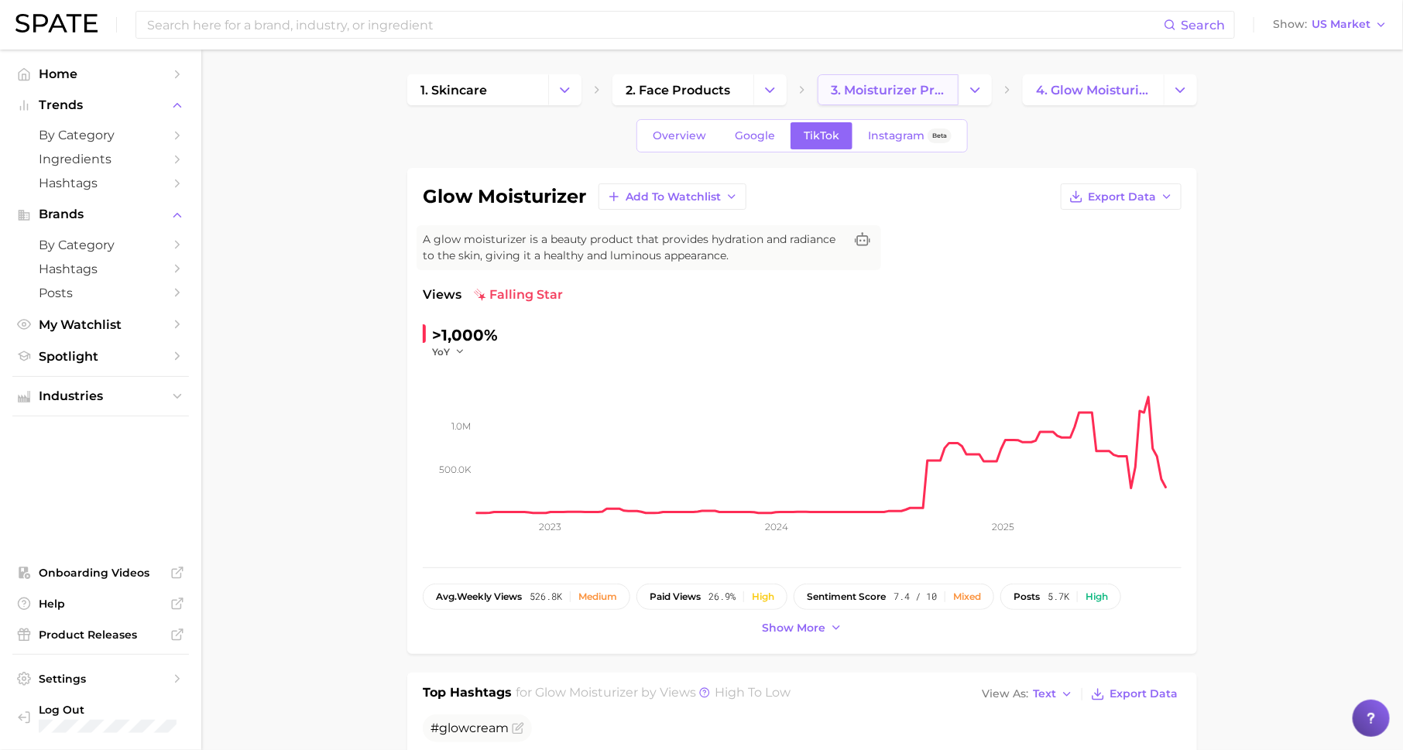
click at [859, 83] on span "3. moisturizer products" at bounding box center [888, 90] width 115 height 15
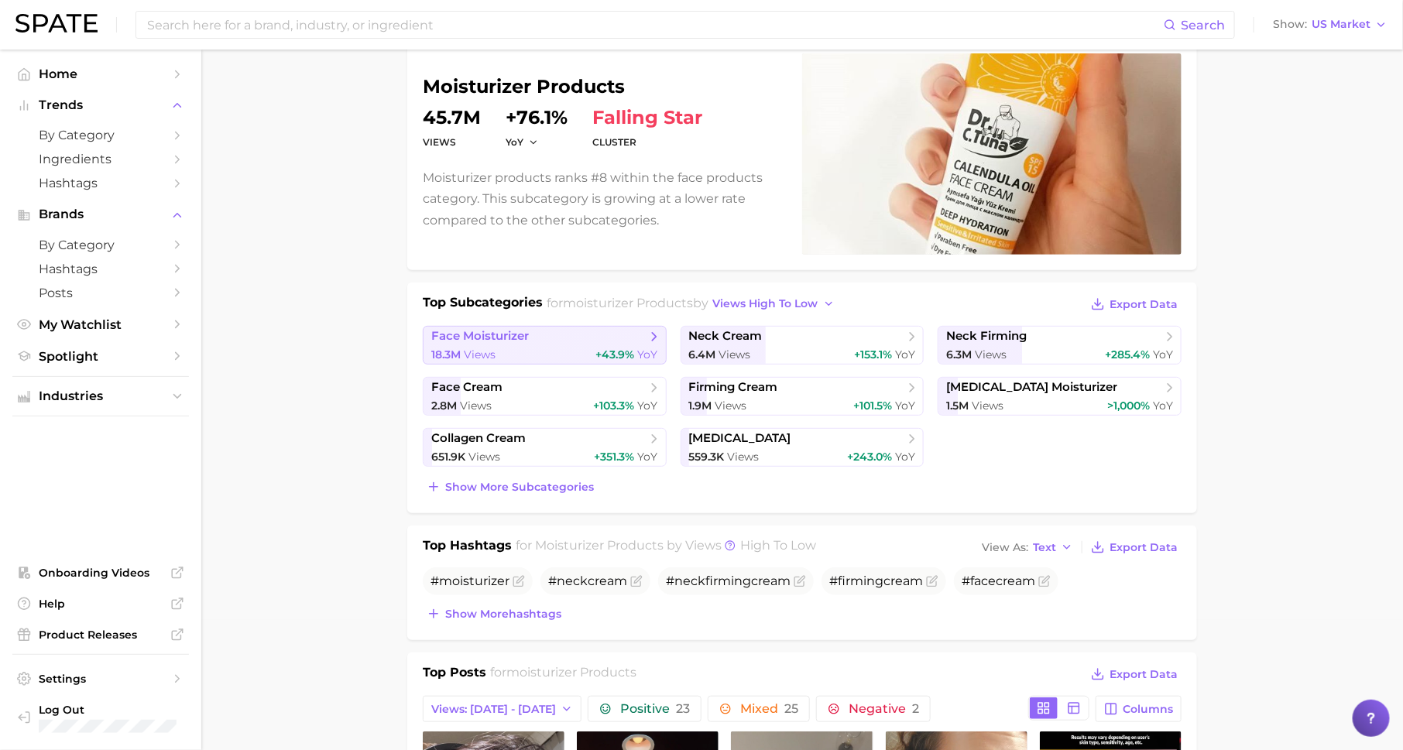
scroll to position [149, 0]
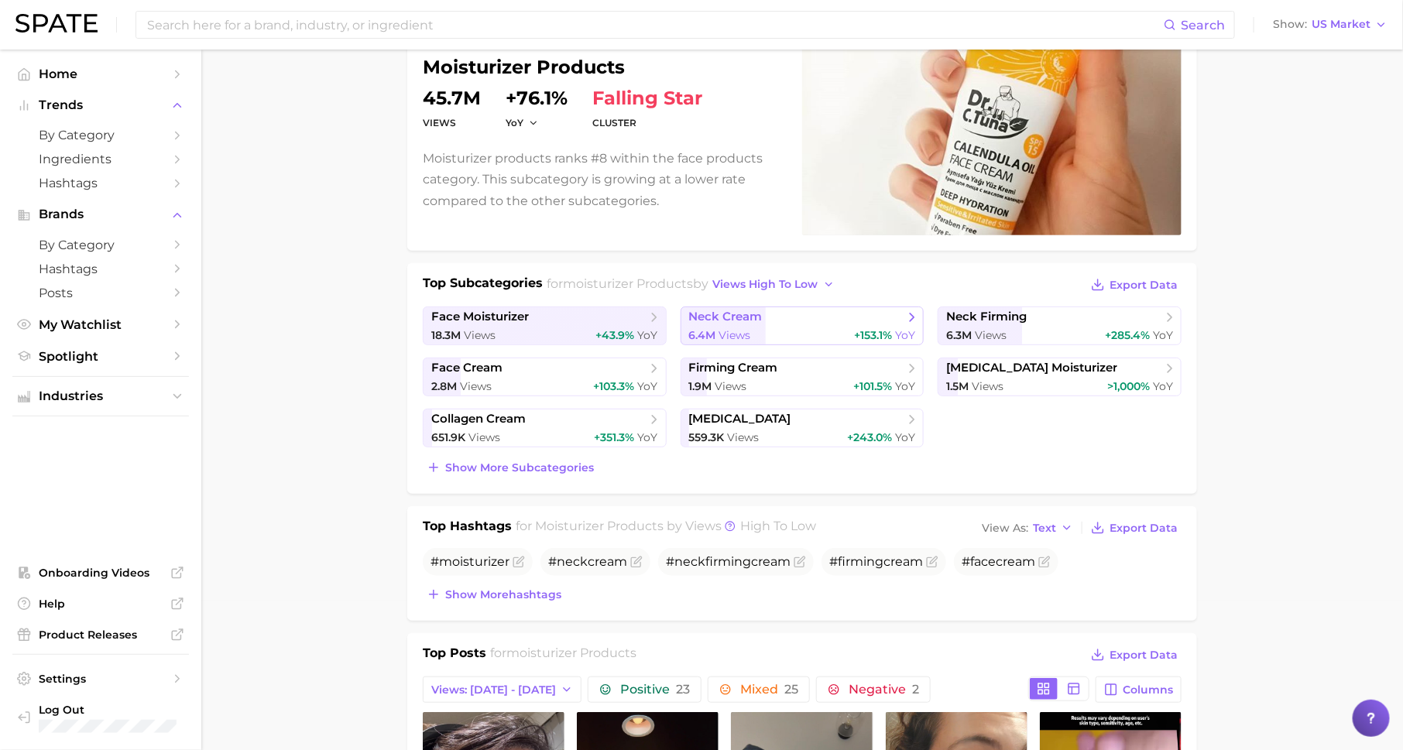
click at [750, 314] on span "neck cream" at bounding box center [726, 317] width 74 height 15
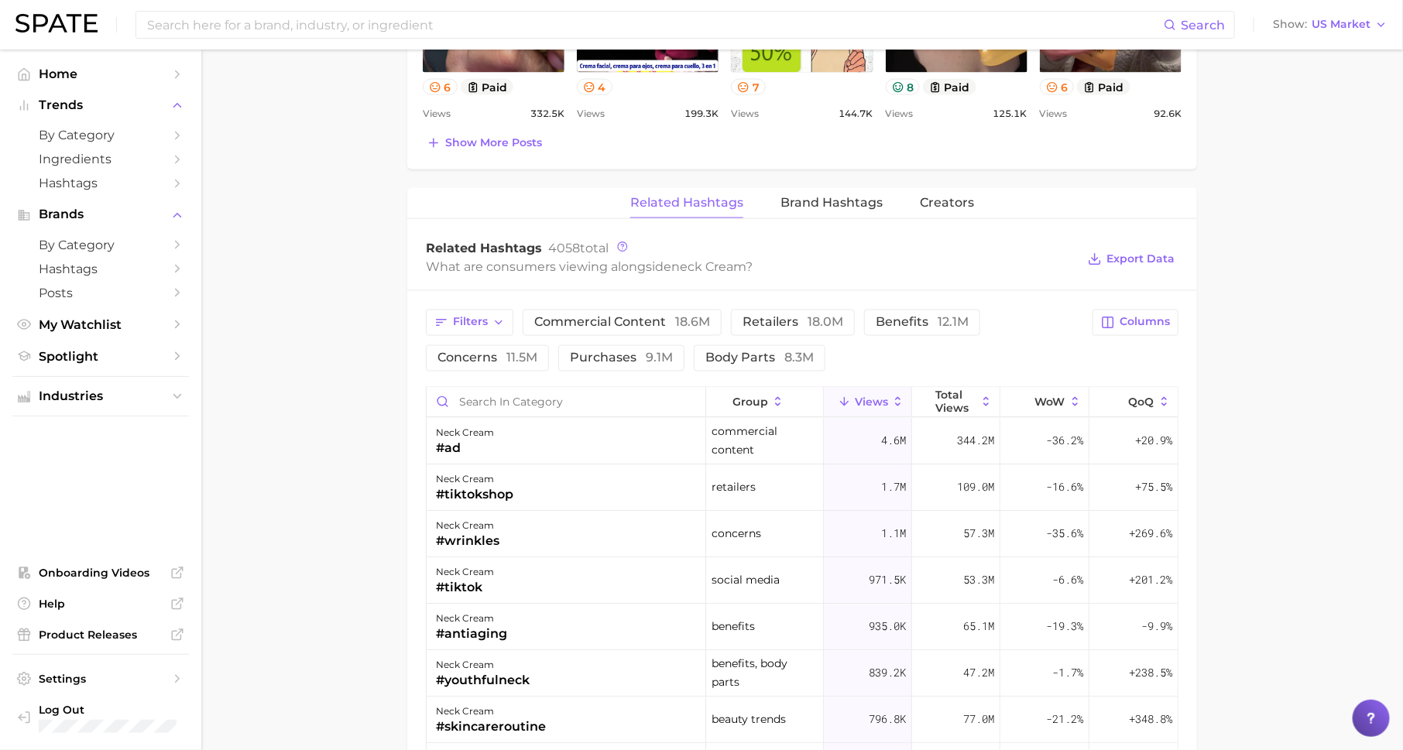
scroll to position [1089, 0]
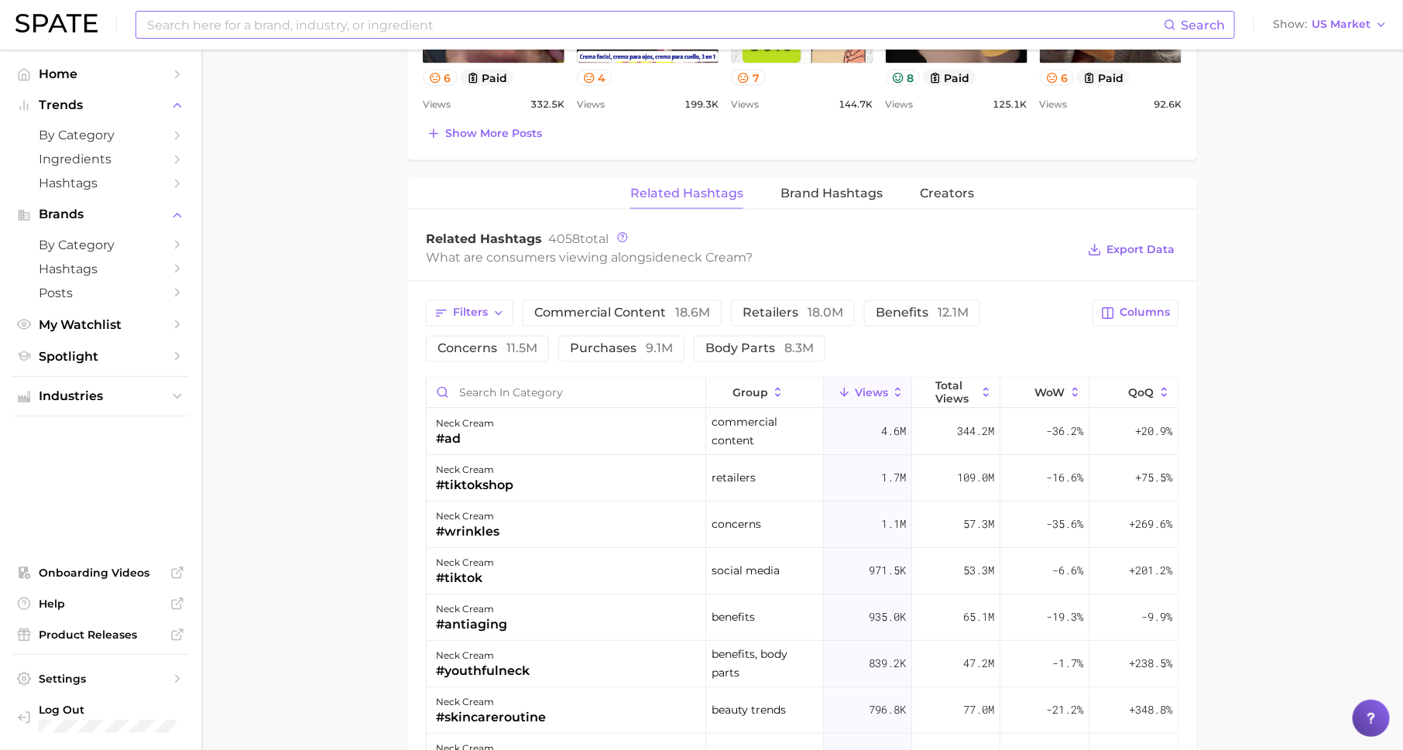
click at [386, 23] on input at bounding box center [655, 25] width 1018 height 26
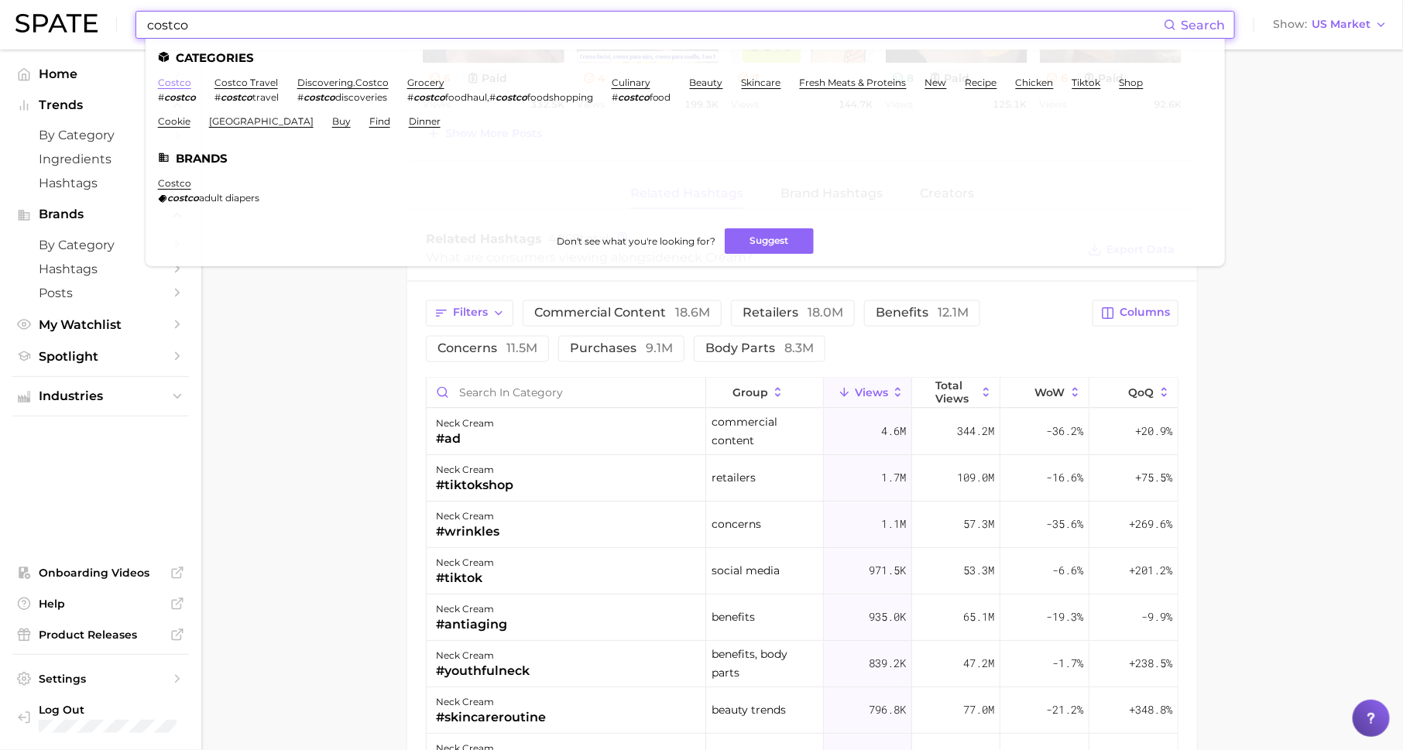
type input "costco"
click at [166, 85] on link "costco" at bounding box center [174, 83] width 33 height 12
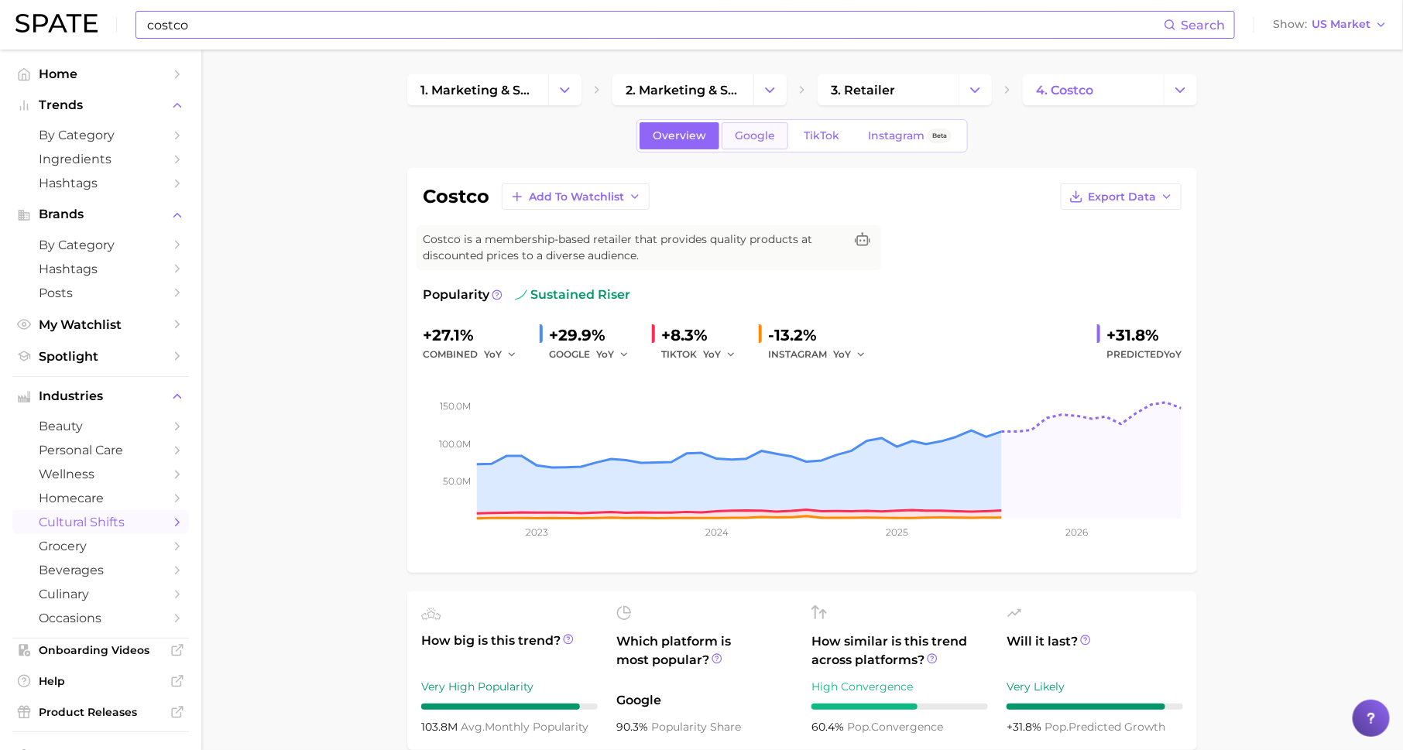
click at [766, 142] on link "Google" at bounding box center [755, 135] width 67 height 27
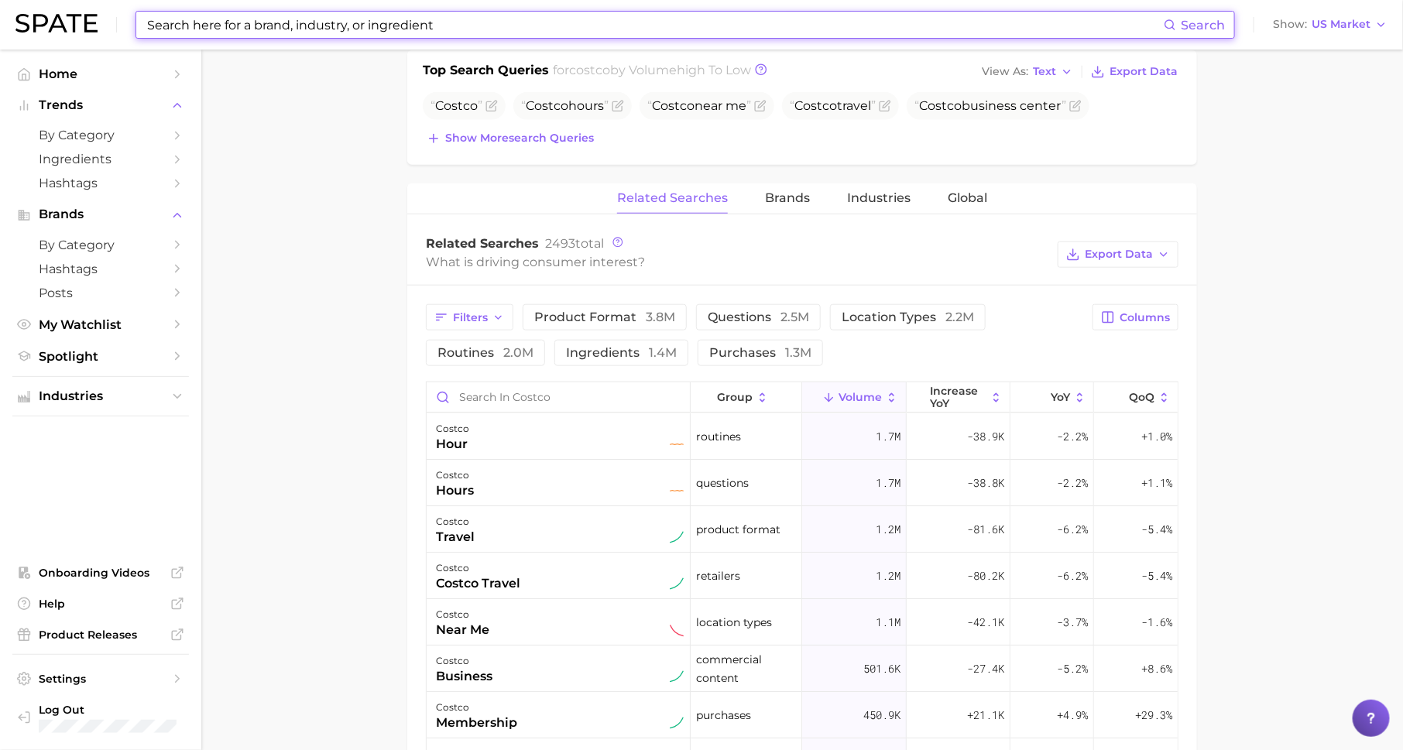
scroll to position [592, 0]
click at [901, 194] on span "Industries" at bounding box center [878, 200] width 63 height 14
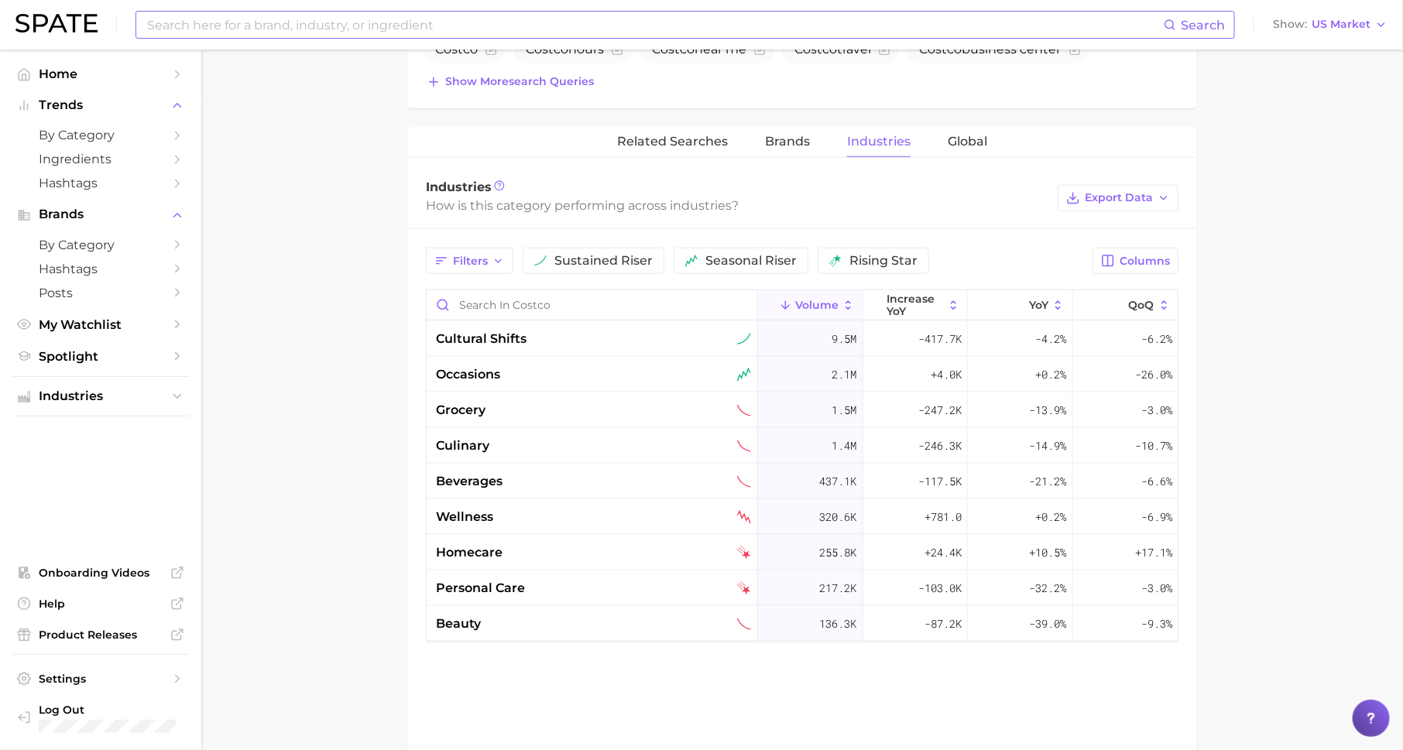
scroll to position [664, 0]
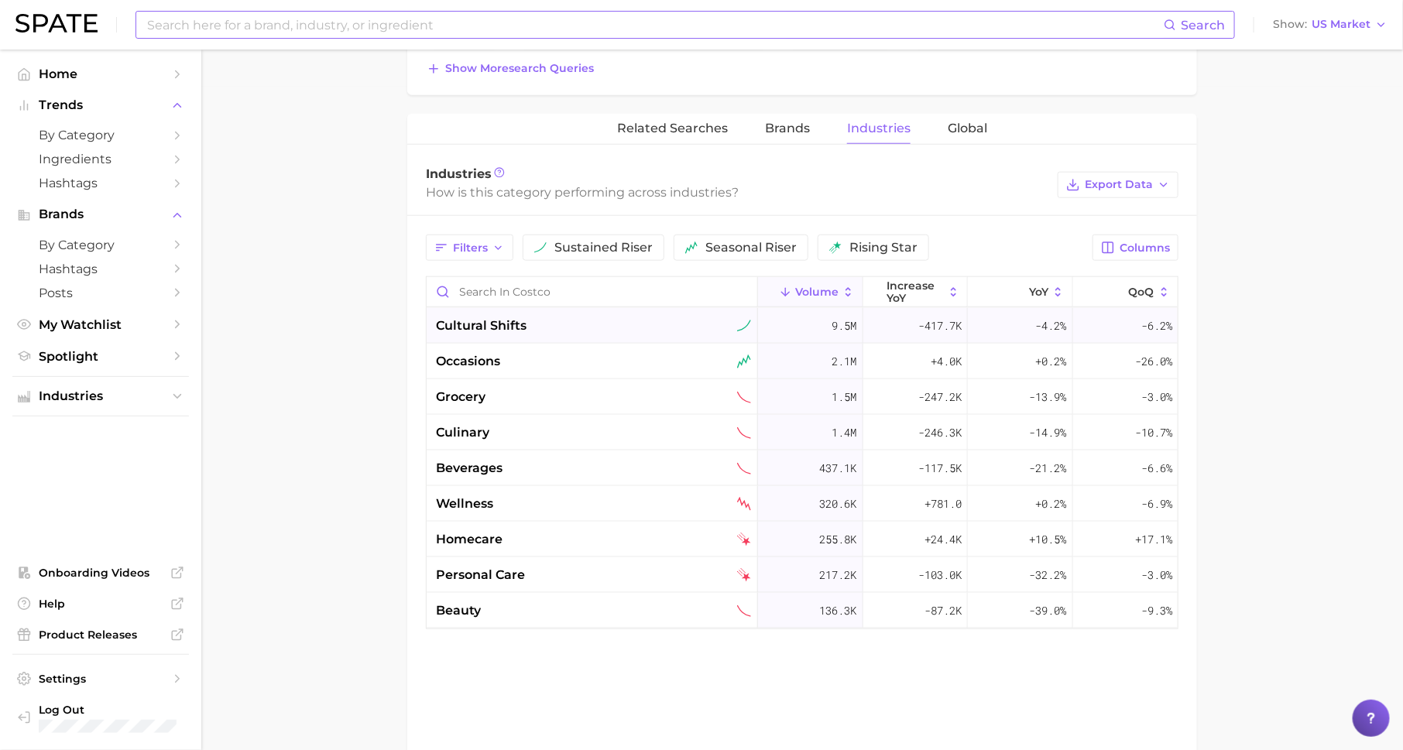
click at [692, 330] on div "cultural shifts" at bounding box center [593, 326] width 315 height 19
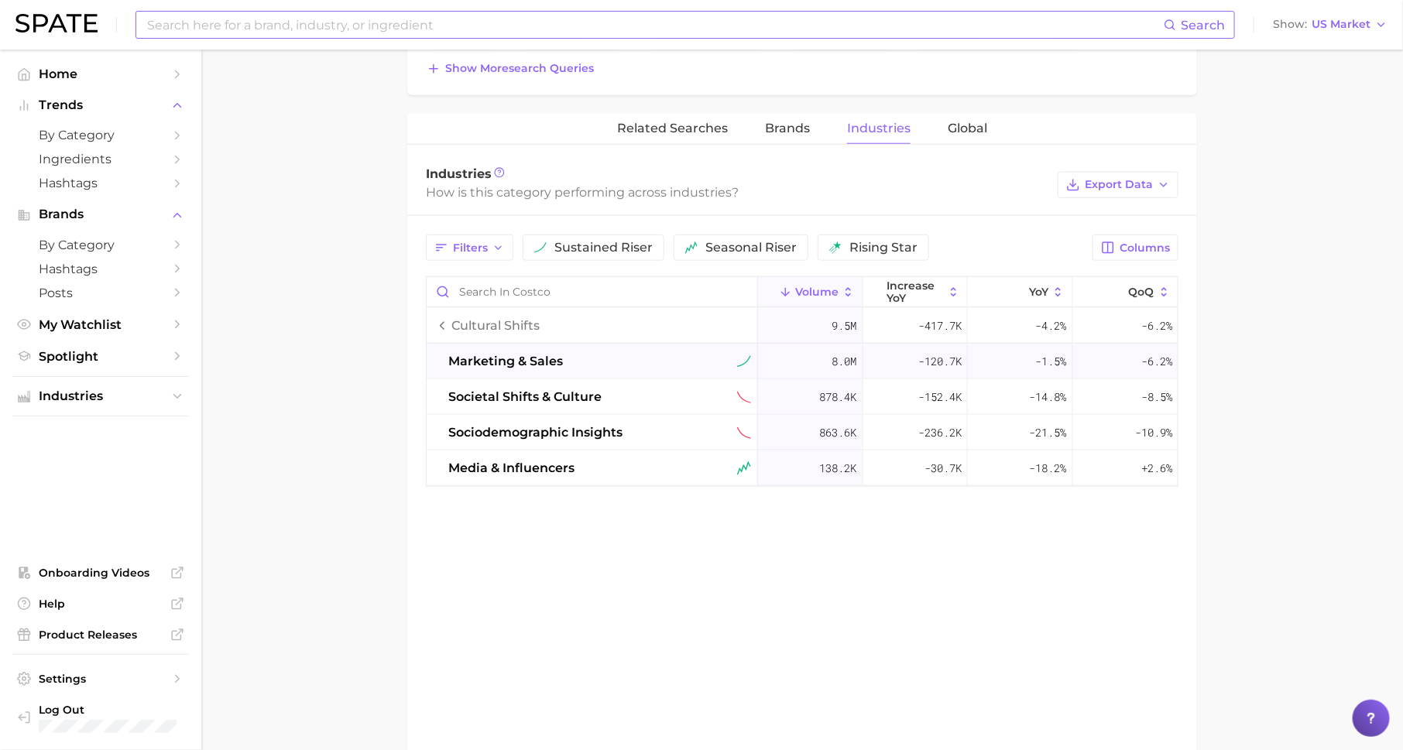
click at [587, 362] on div "marketing & sales" at bounding box center [599, 361] width 303 height 19
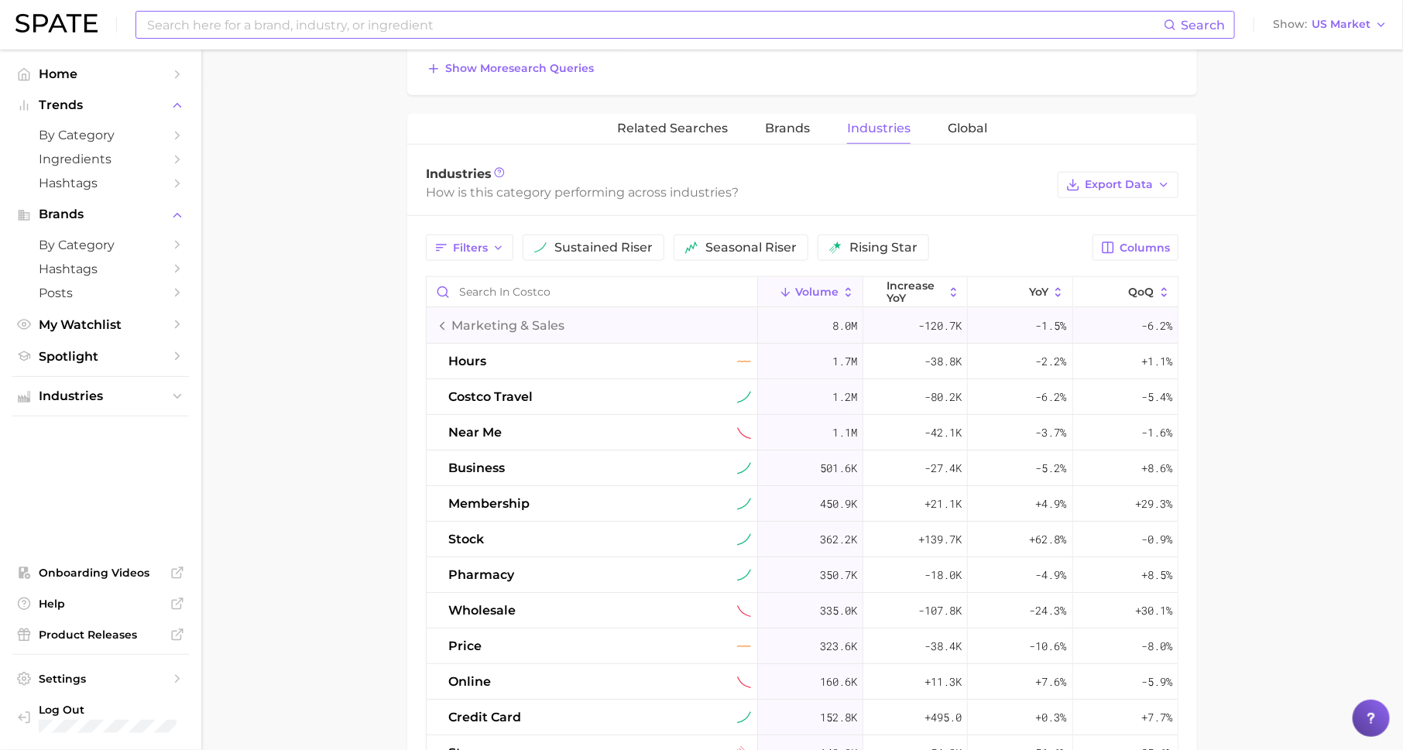
click at [456, 330] on span "marketing & sales" at bounding box center [507, 326] width 113 height 19
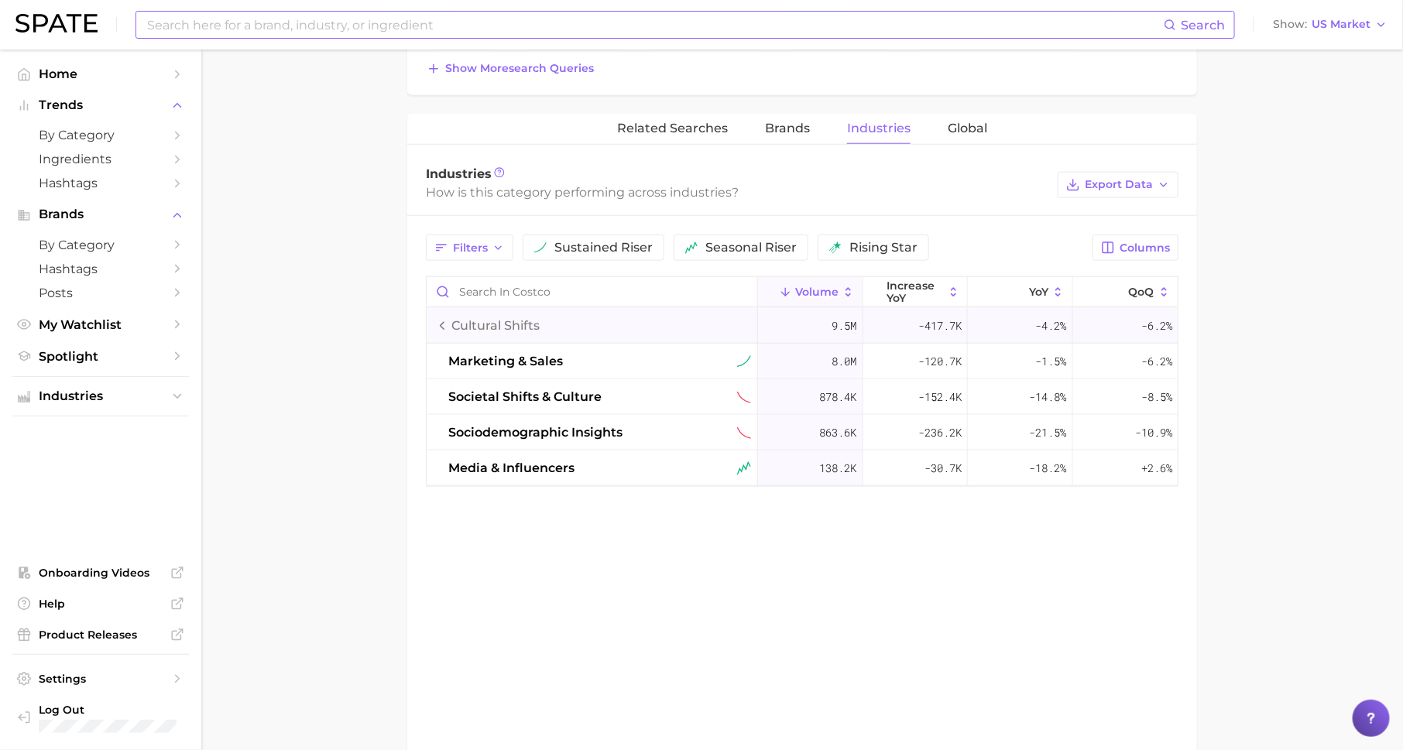
click at [458, 327] on span "cultural shifts" at bounding box center [495, 326] width 88 height 19
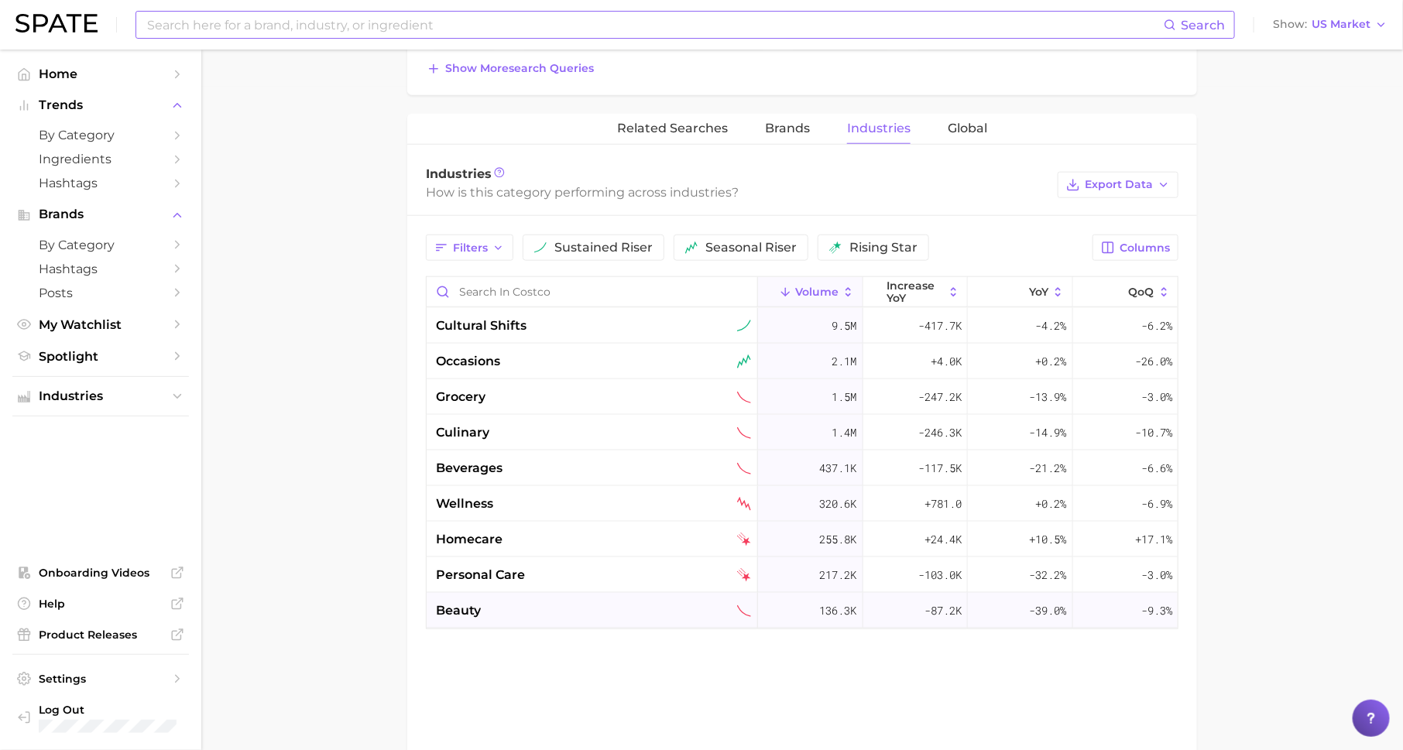
click at [935, 603] on span "-87.2k" at bounding box center [943, 611] width 37 height 19
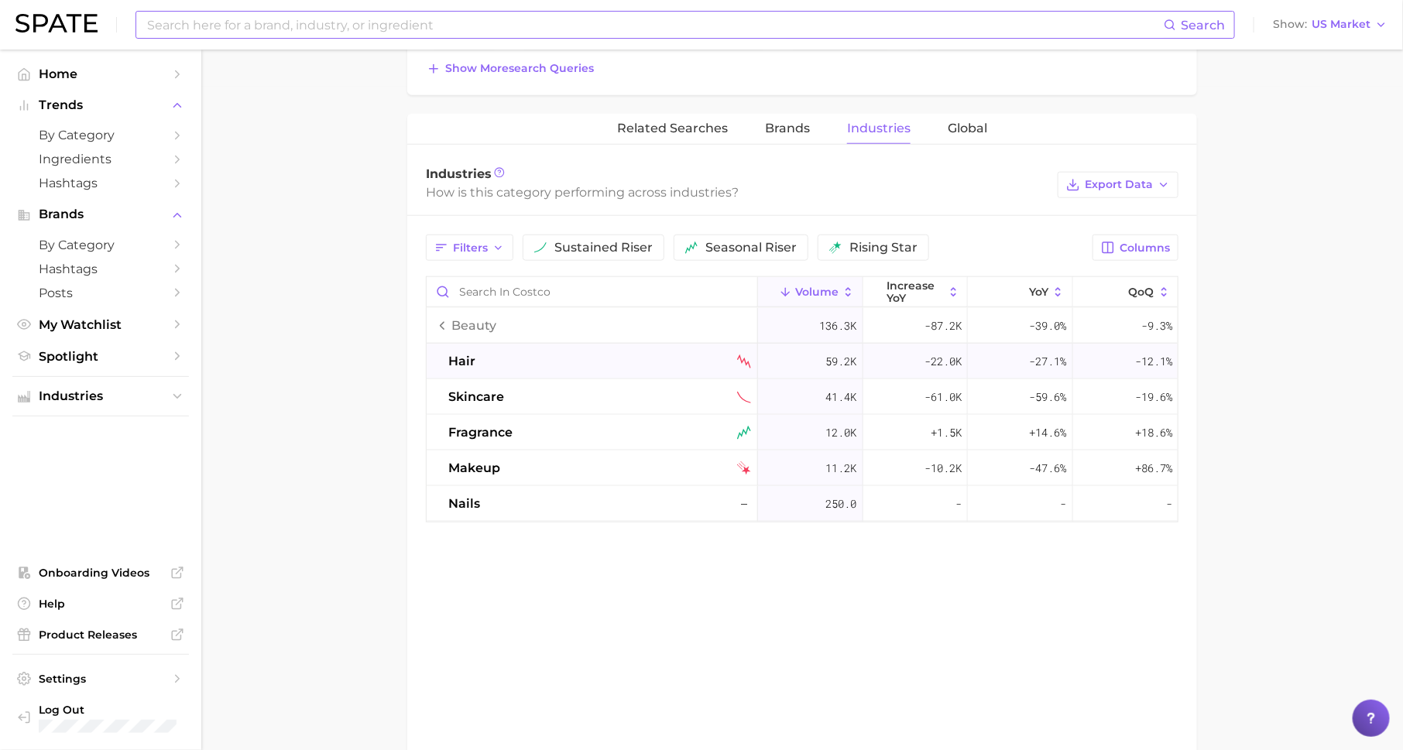
click at [554, 356] on div "hair" at bounding box center [599, 361] width 303 height 19
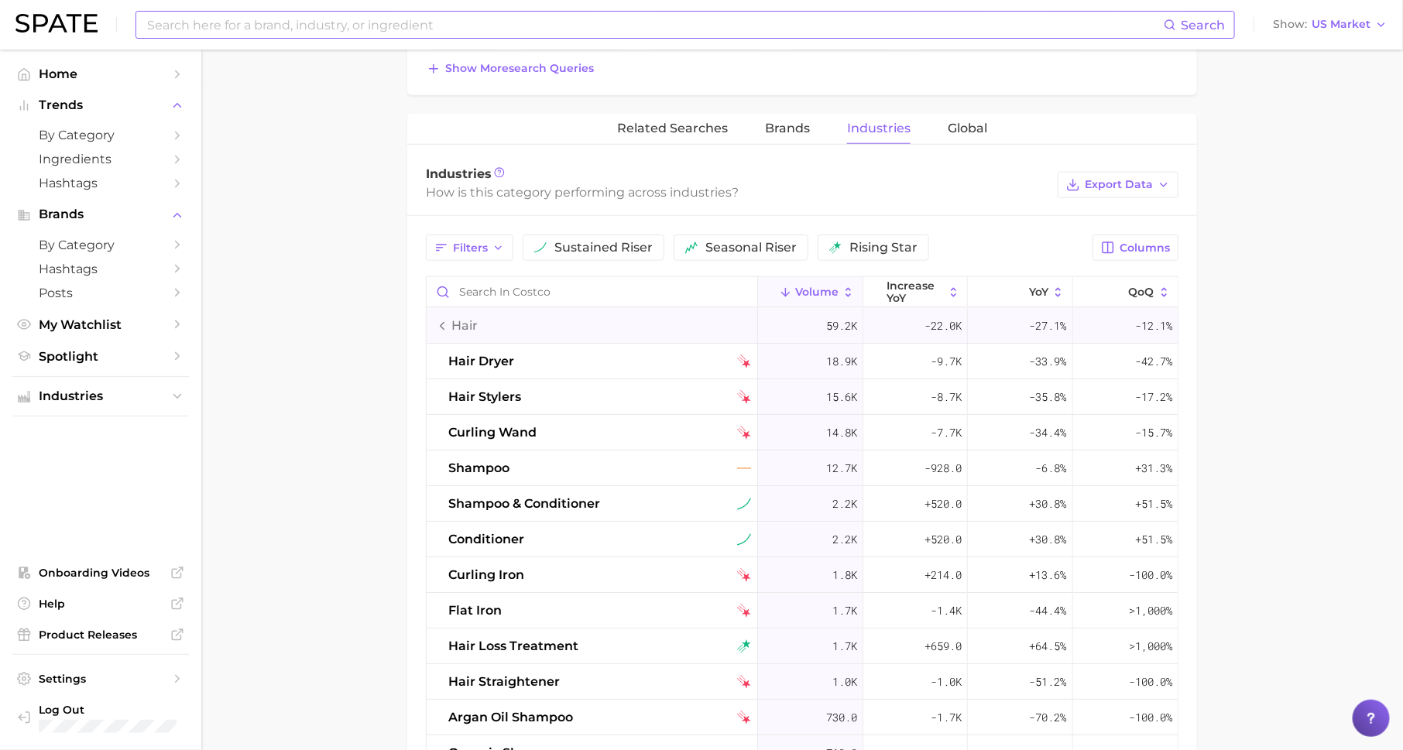
click at [464, 317] on span "hair" at bounding box center [464, 326] width 26 height 19
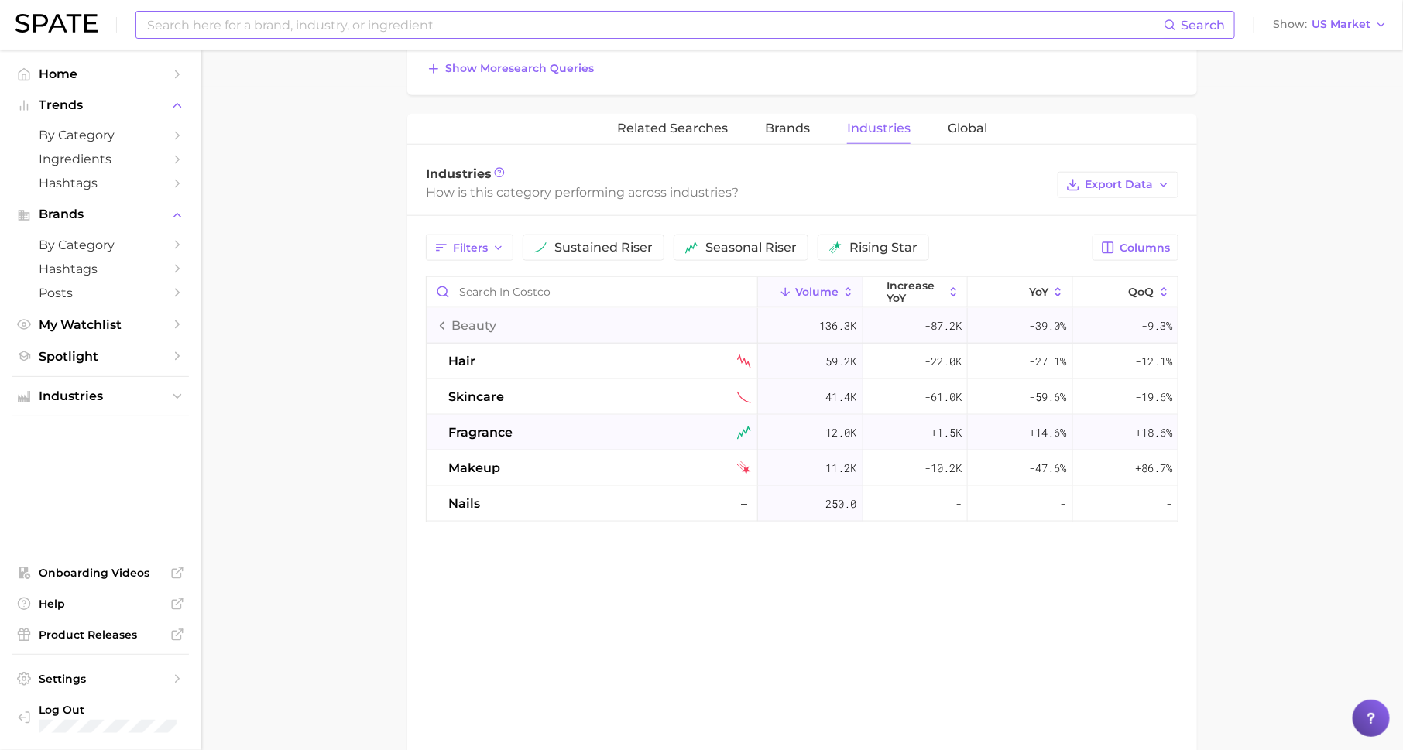
click at [947, 435] on span "+1.5k" at bounding box center [946, 433] width 31 height 19
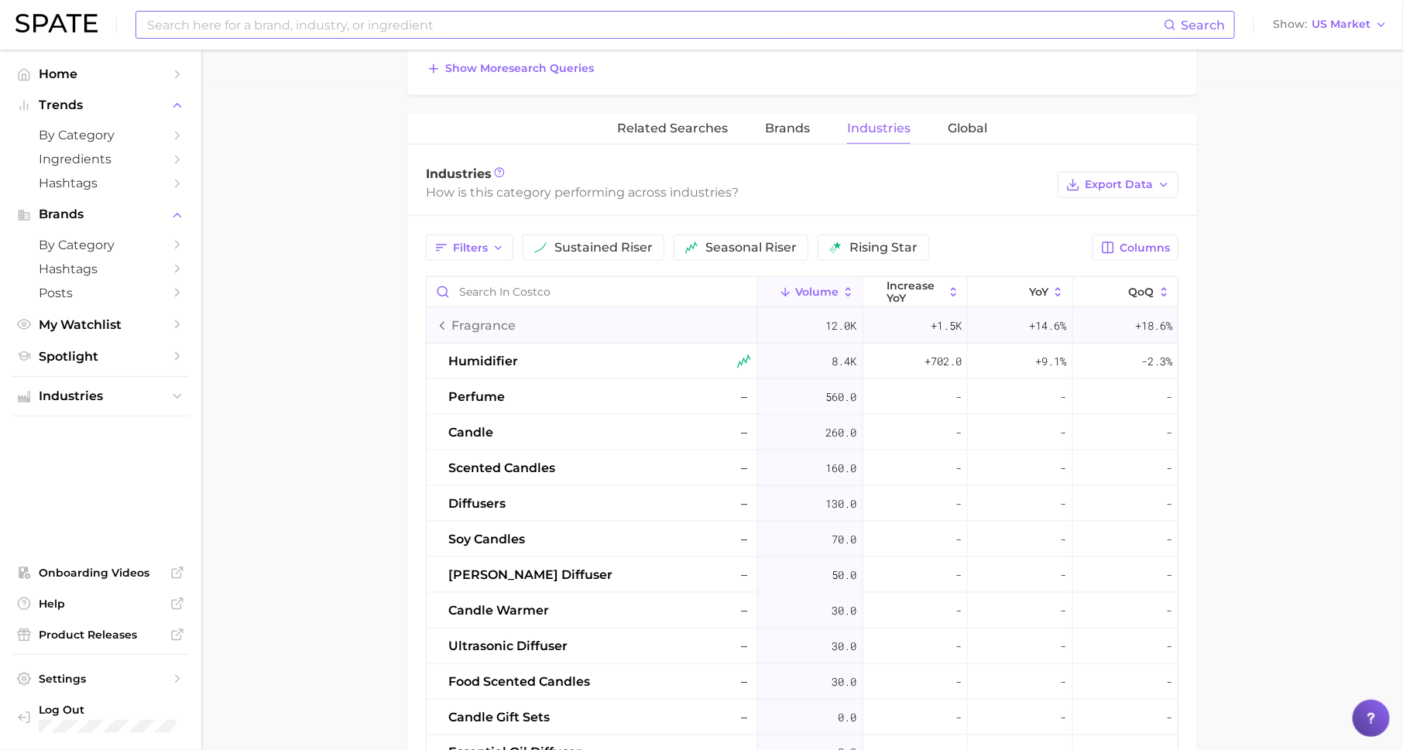
click at [487, 324] on span "fragrance" at bounding box center [483, 326] width 64 height 19
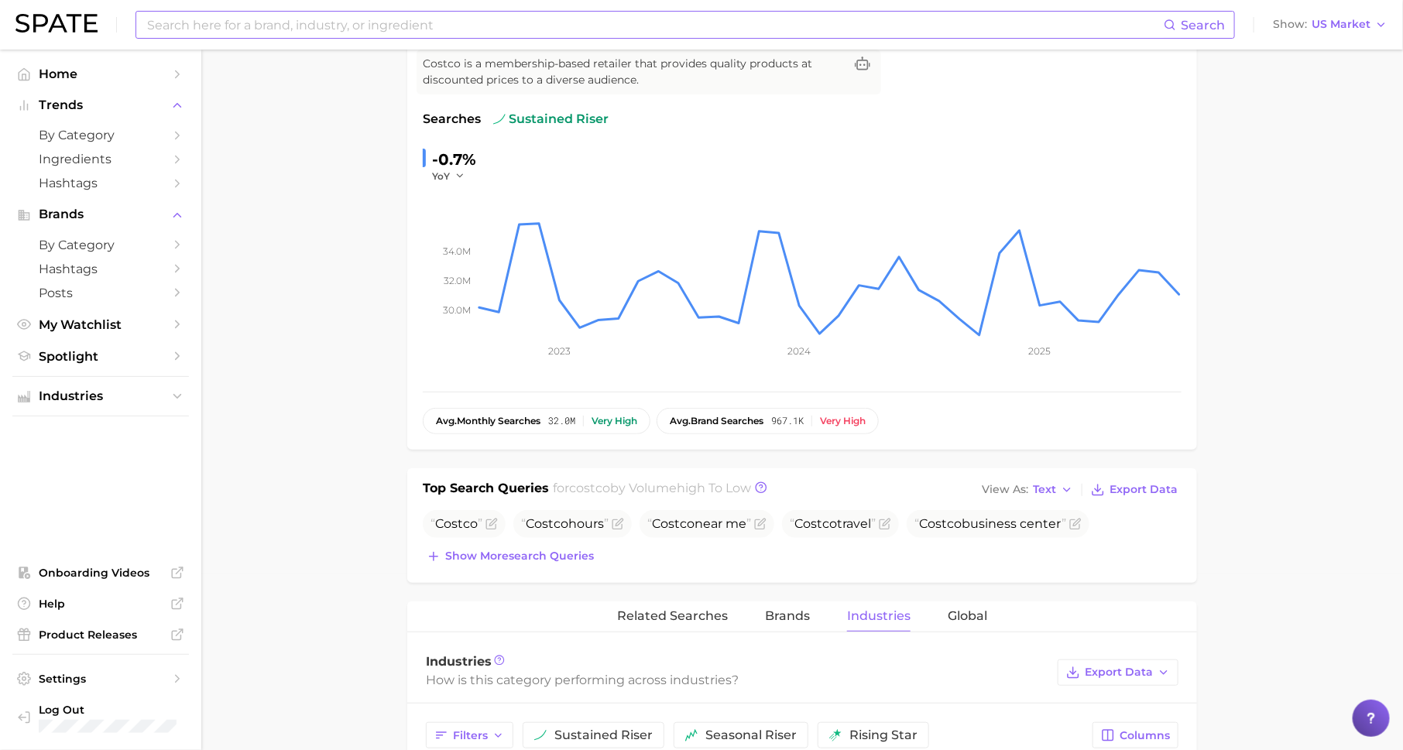
scroll to position [0, 0]
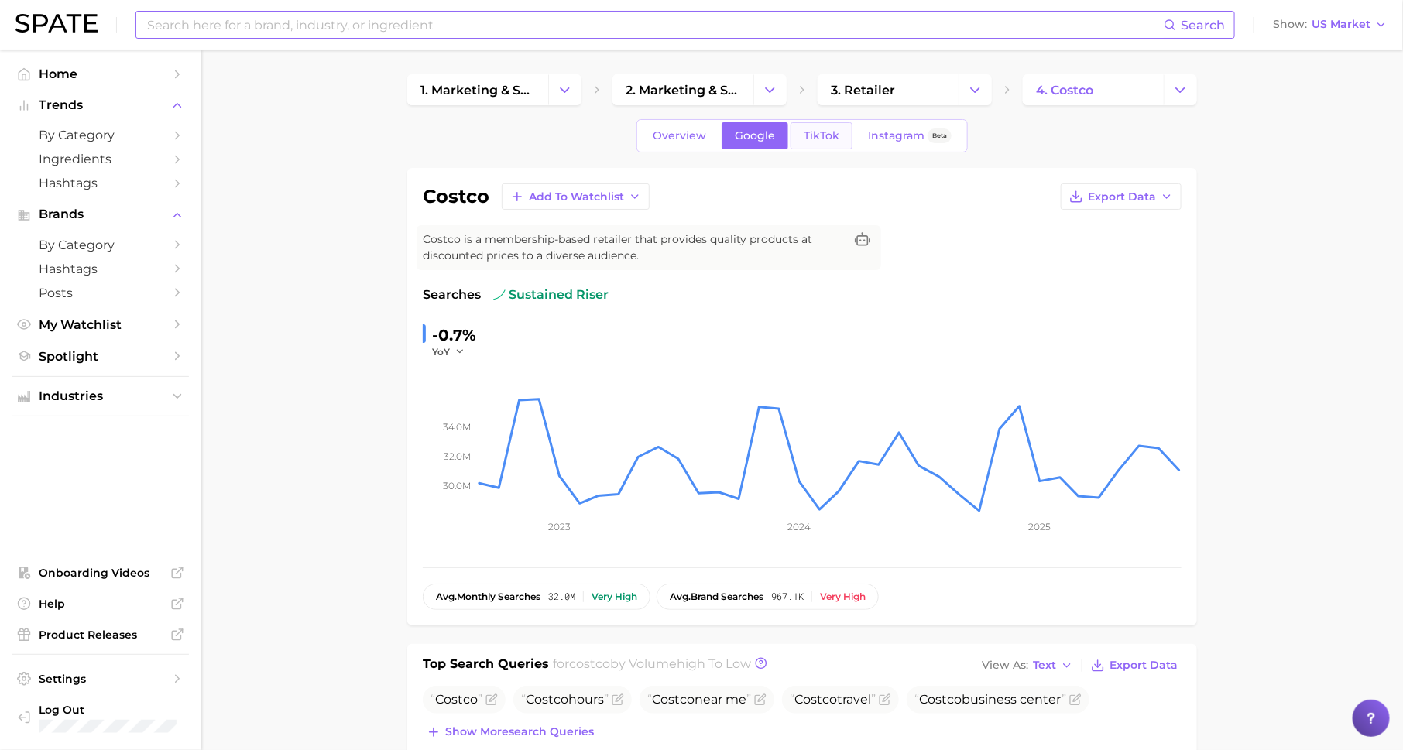
click at [825, 140] on span "TikTok" at bounding box center [822, 135] width 36 height 13
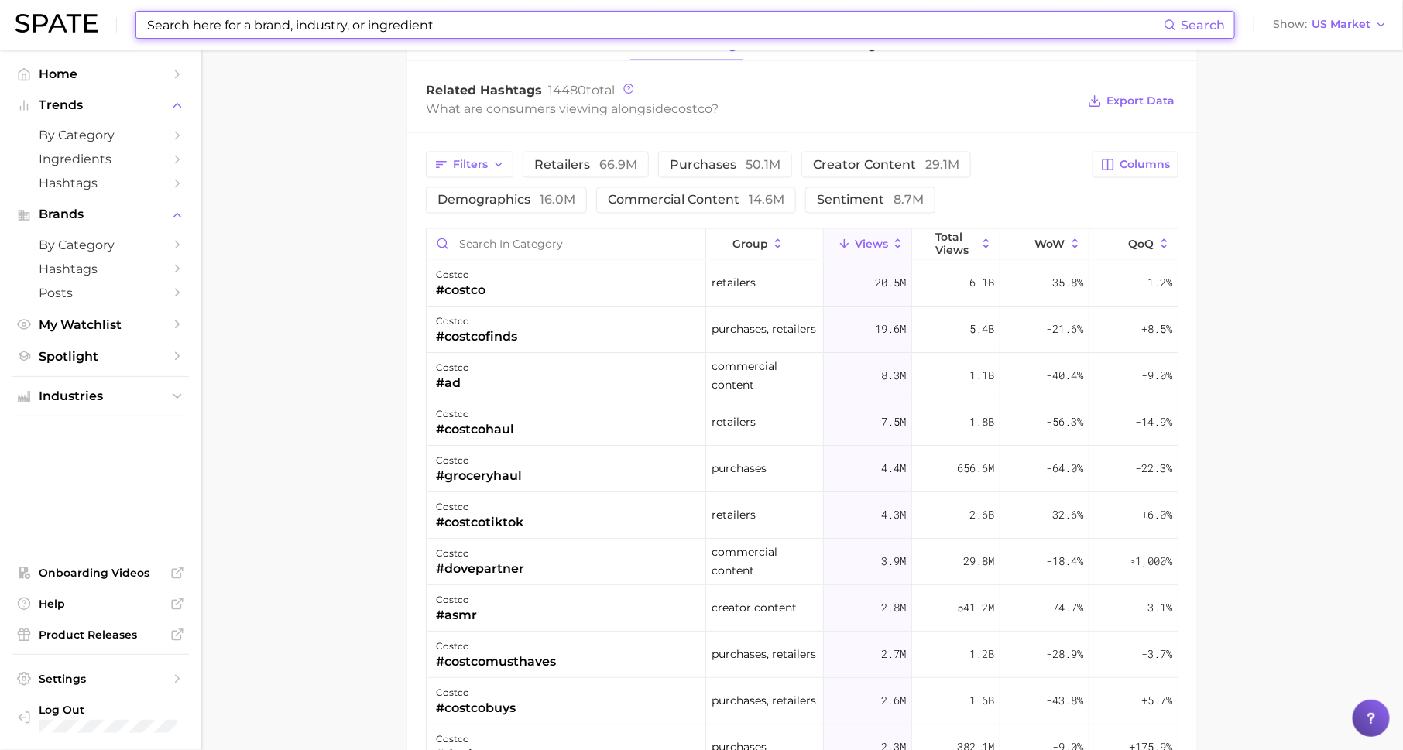
scroll to position [1241, 0]
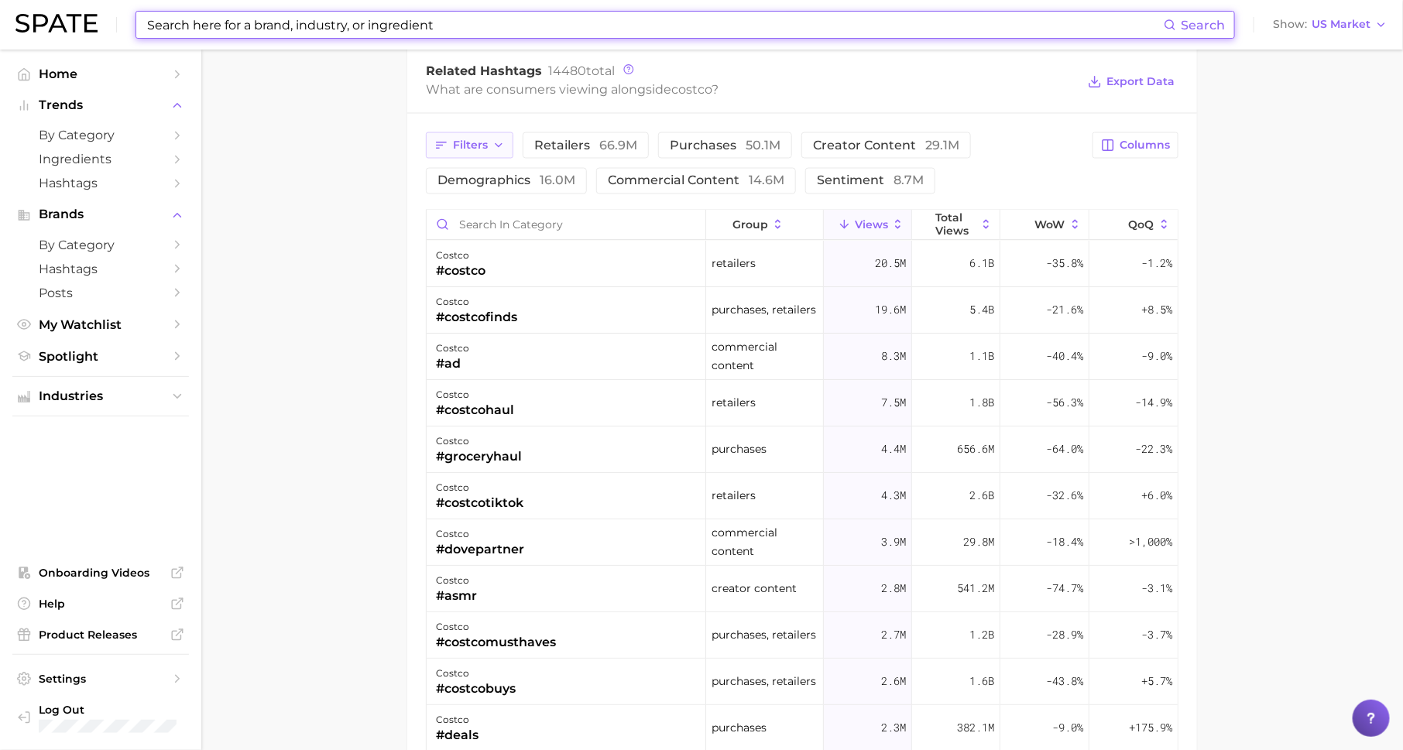
click at [492, 151] on button "Filters" at bounding box center [469, 145] width 87 height 26
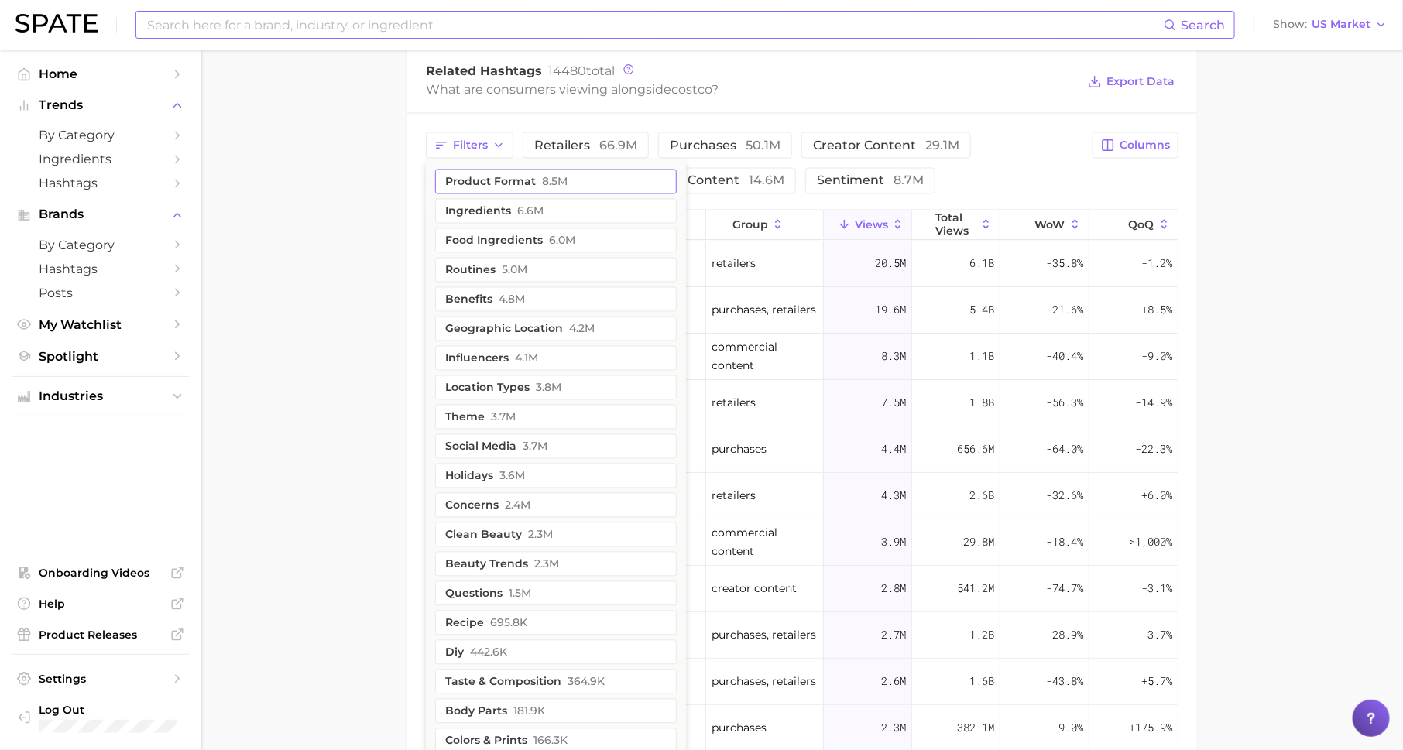
click at [503, 176] on button "product format 8.5m" at bounding box center [556, 182] width 242 height 25
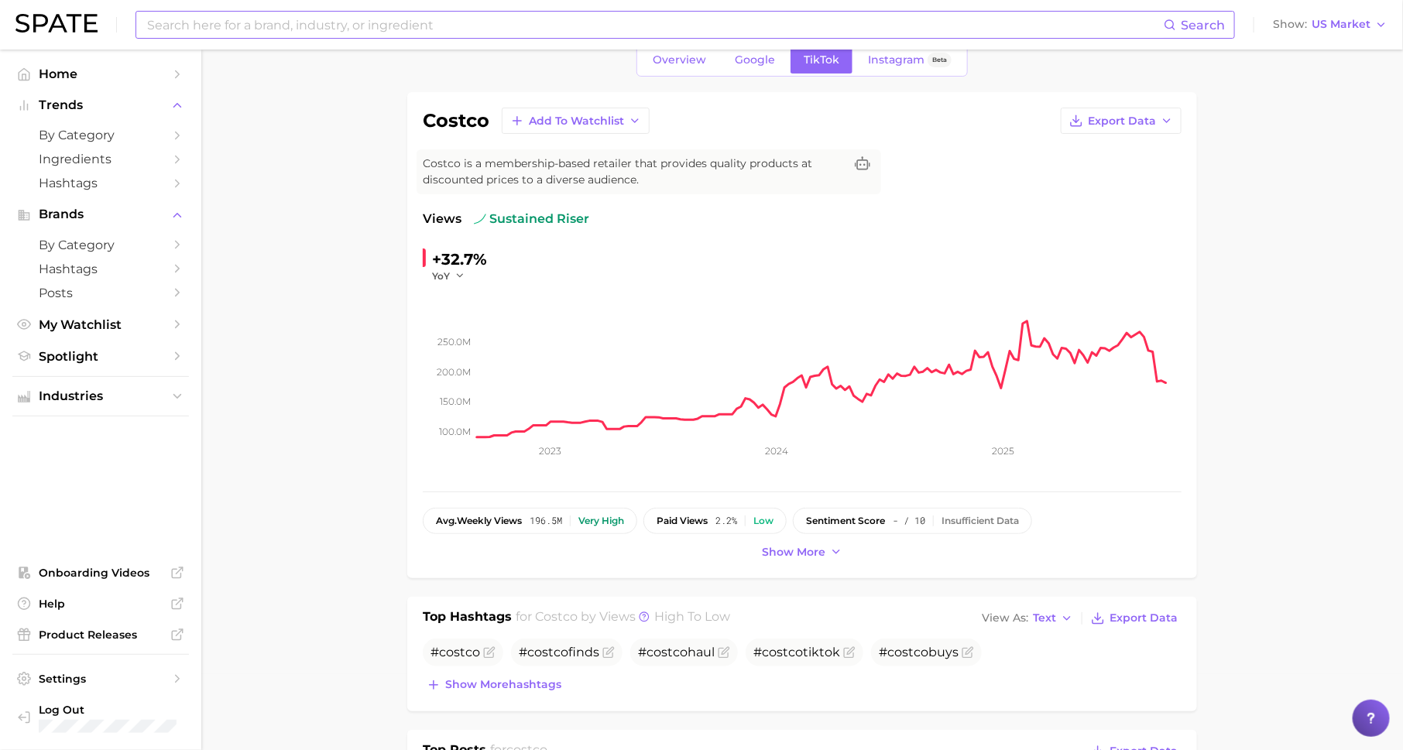
scroll to position [0, 0]
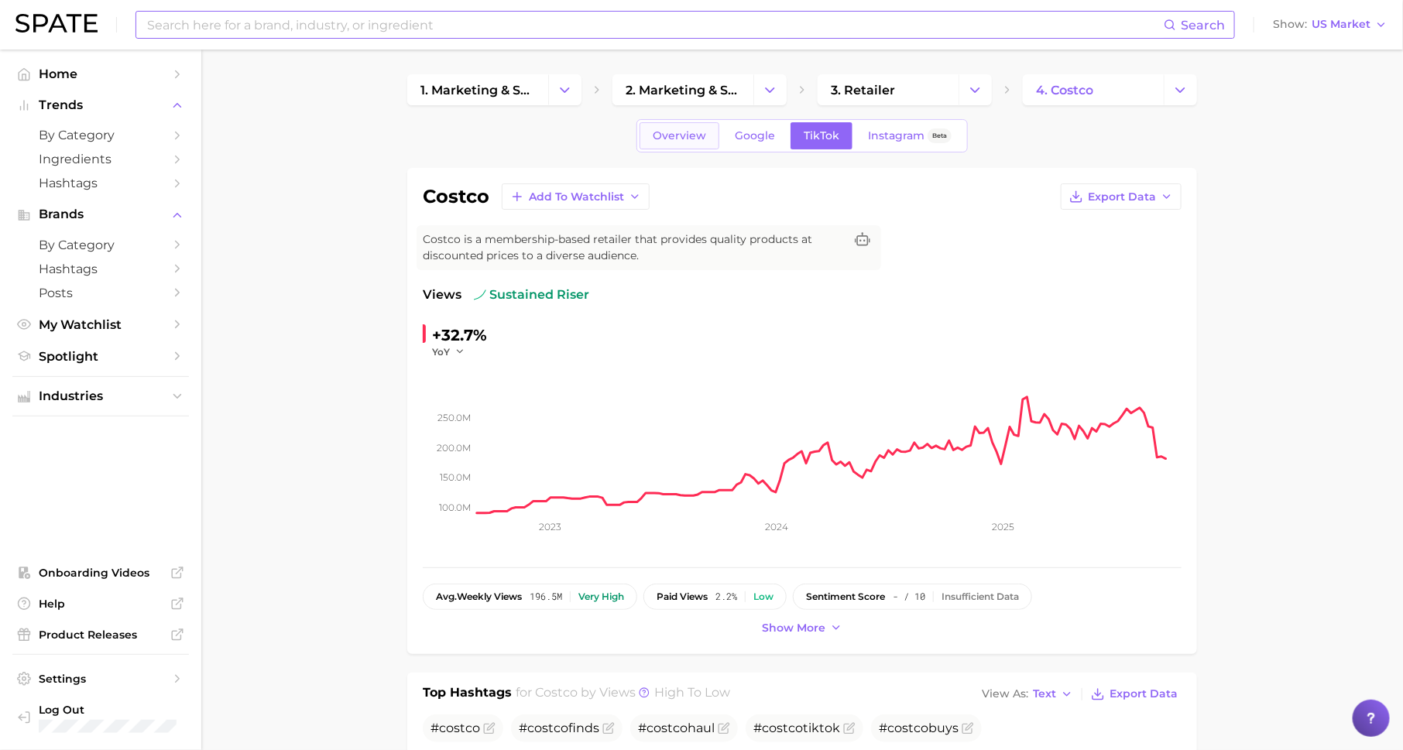
click at [662, 131] on span "Overview" at bounding box center [679, 135] width 53 height 13
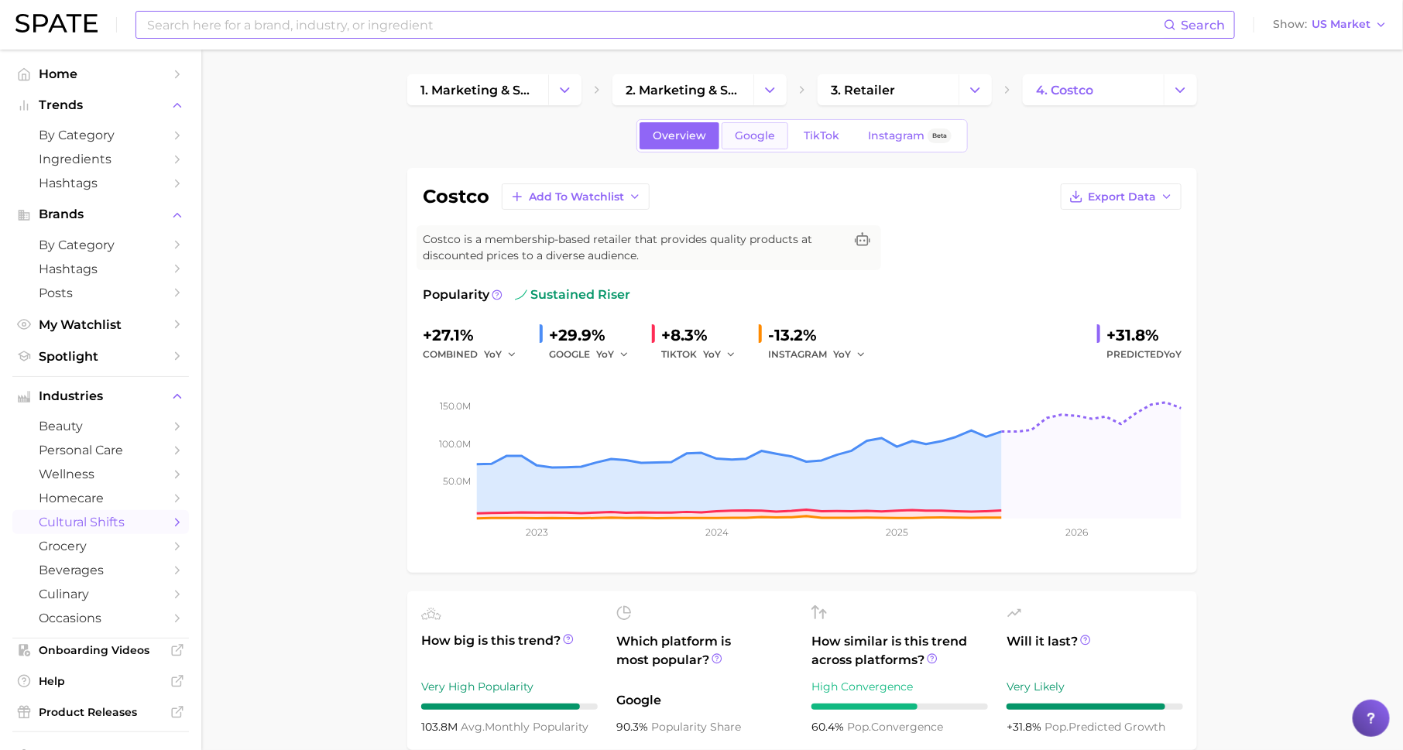
click at [739, 132] on span "Google" at bounding box center [755, 135] width 40 height 13
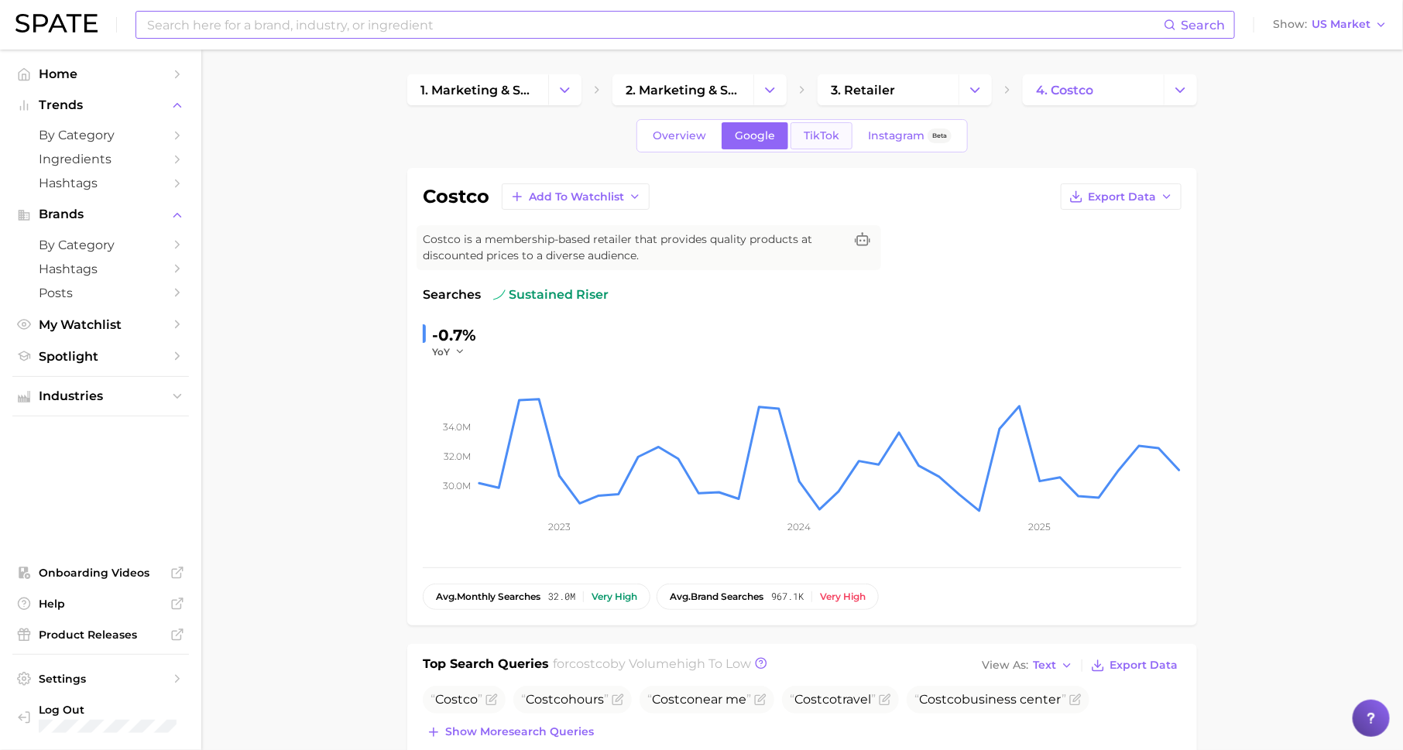
click at [813, 145] on link "TikTok" at bounding box center [822, 135] width 62 height 27
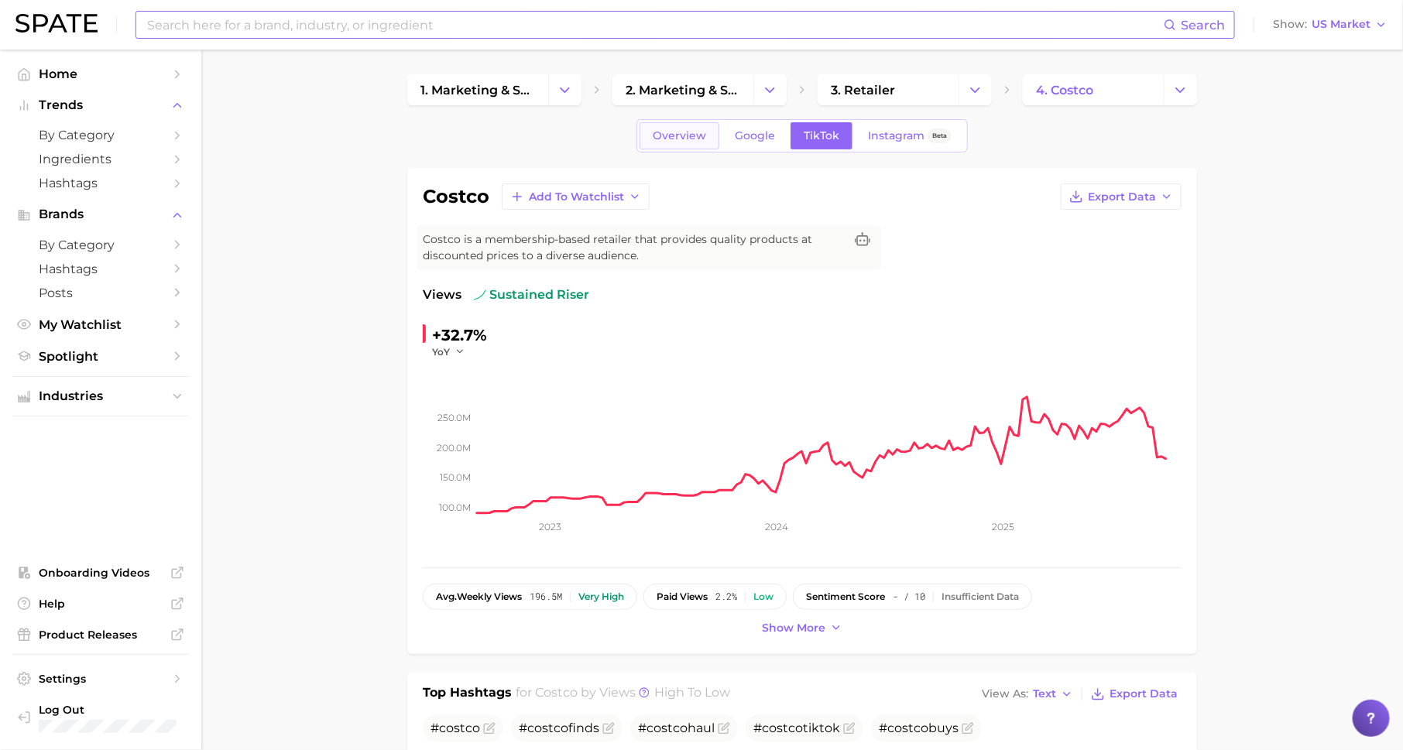
click at [664, 131] on span "Overview" at bounding box center [679, 135] width 53 height 13
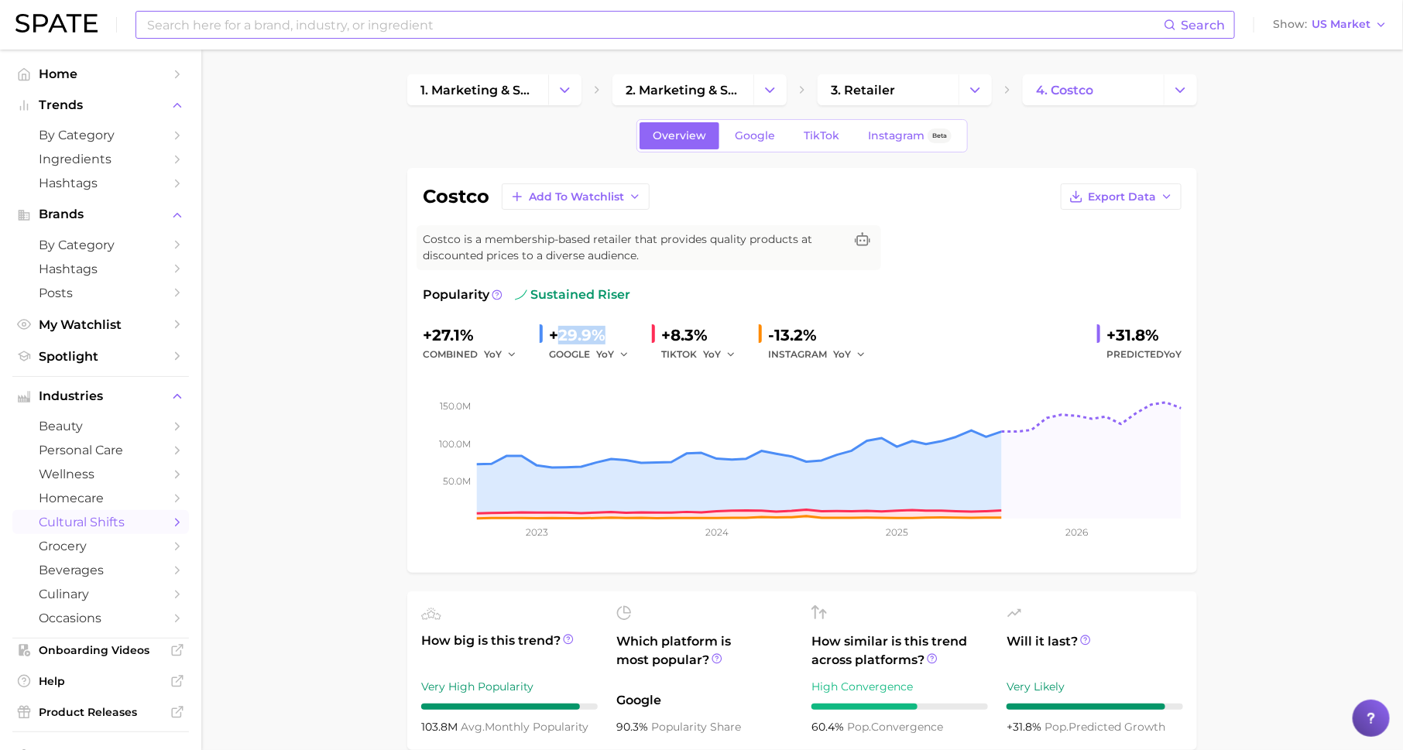
drag, startPoint x: 553, startPoint y: 333, endPoint x: 602, endPoint y: 333, distance: 49.6
click at [603, 333] on div "+29.9%" at bounding box center [594, 335] width 91 height 25
drag, startPoint x: 664, startPoint y: 332, endPoint x: 710, endPoint y: 335, distance: 46.5
click at [710, 335] on div "+8.3%" at bounding box center [703, 335] width 85 height 25
click at [820, 136] on span "TikTok" at bounding box center [822, 135] width 36 height 13
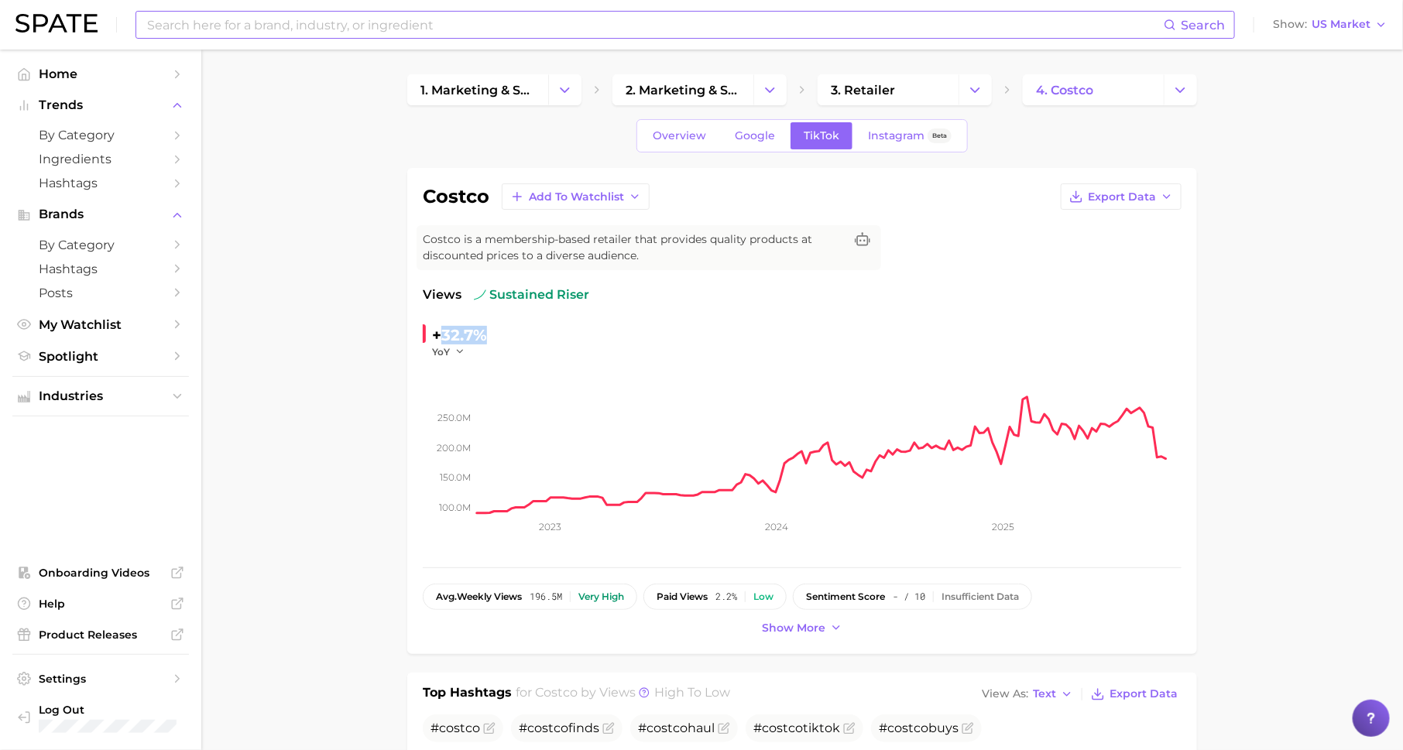
drag, startPoint x: 440, startPoint y: 329, endPoint x: 491, endPoint y: 329, distance: 51.1
click at [491, 329] on div "+32.7% YoY" at bounding box center [528, 341] width 211 height 36
click at [676, 136] on span "Overview" at bounding box center [679, 135] width 53 height 13
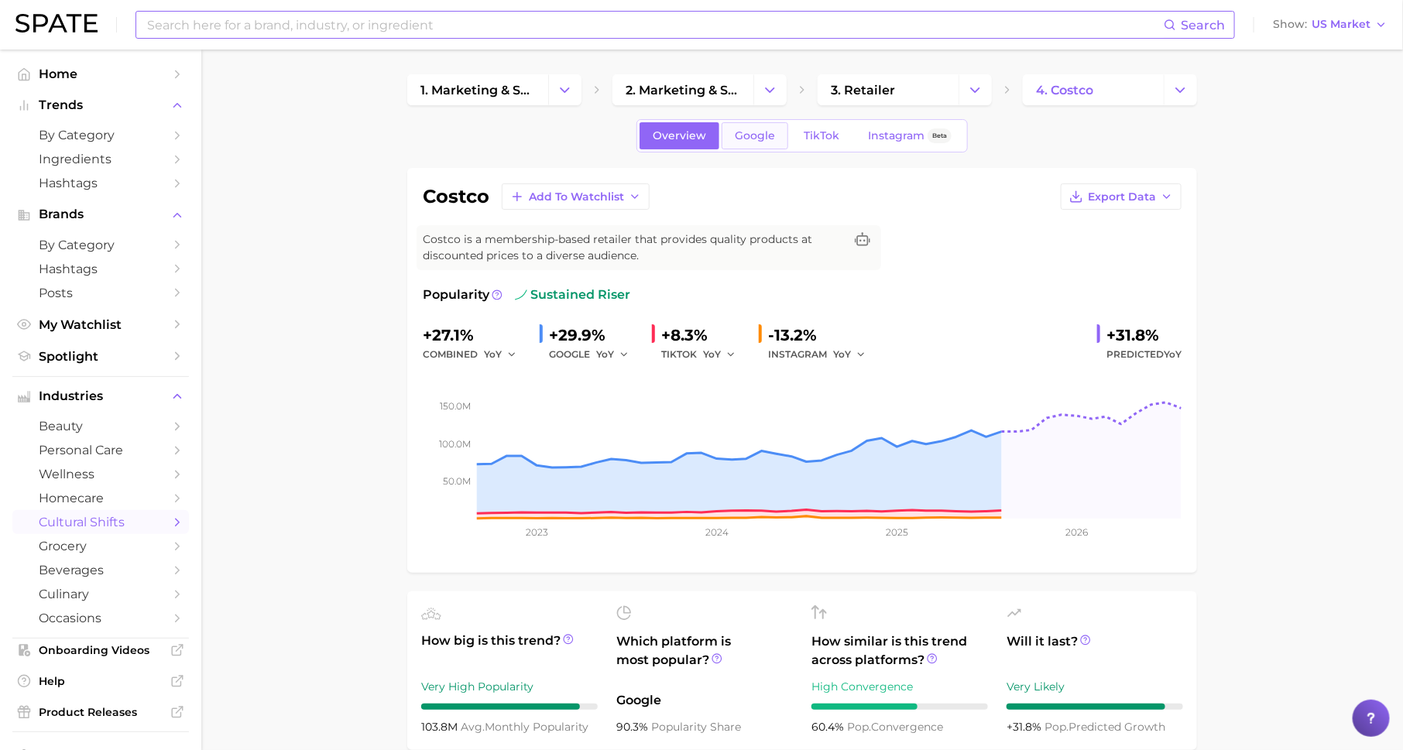
click at [739, 134] on span "Google" at bounding box center [755, 135] width 40 height 13
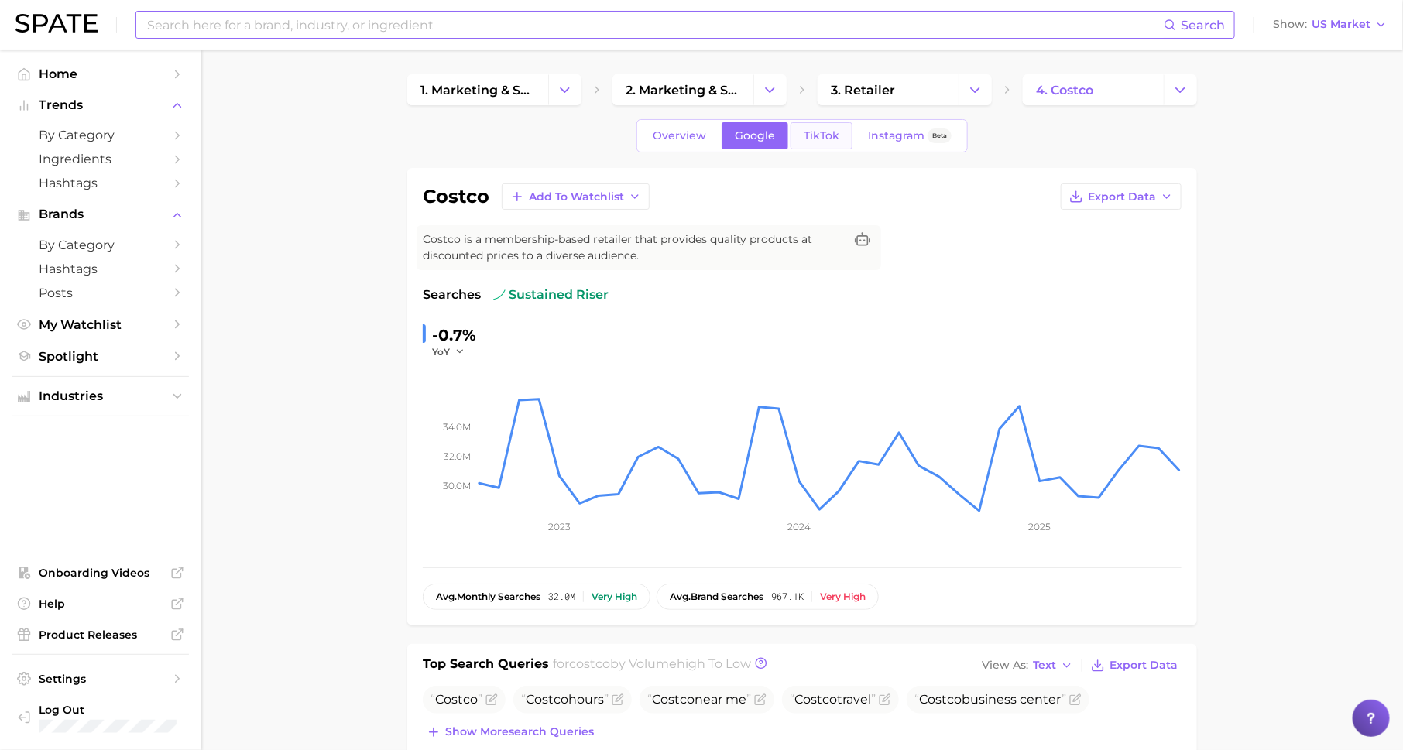
click at [807, 136] on span "TikTok" at bounding box center [822, 135] width 36 height 13
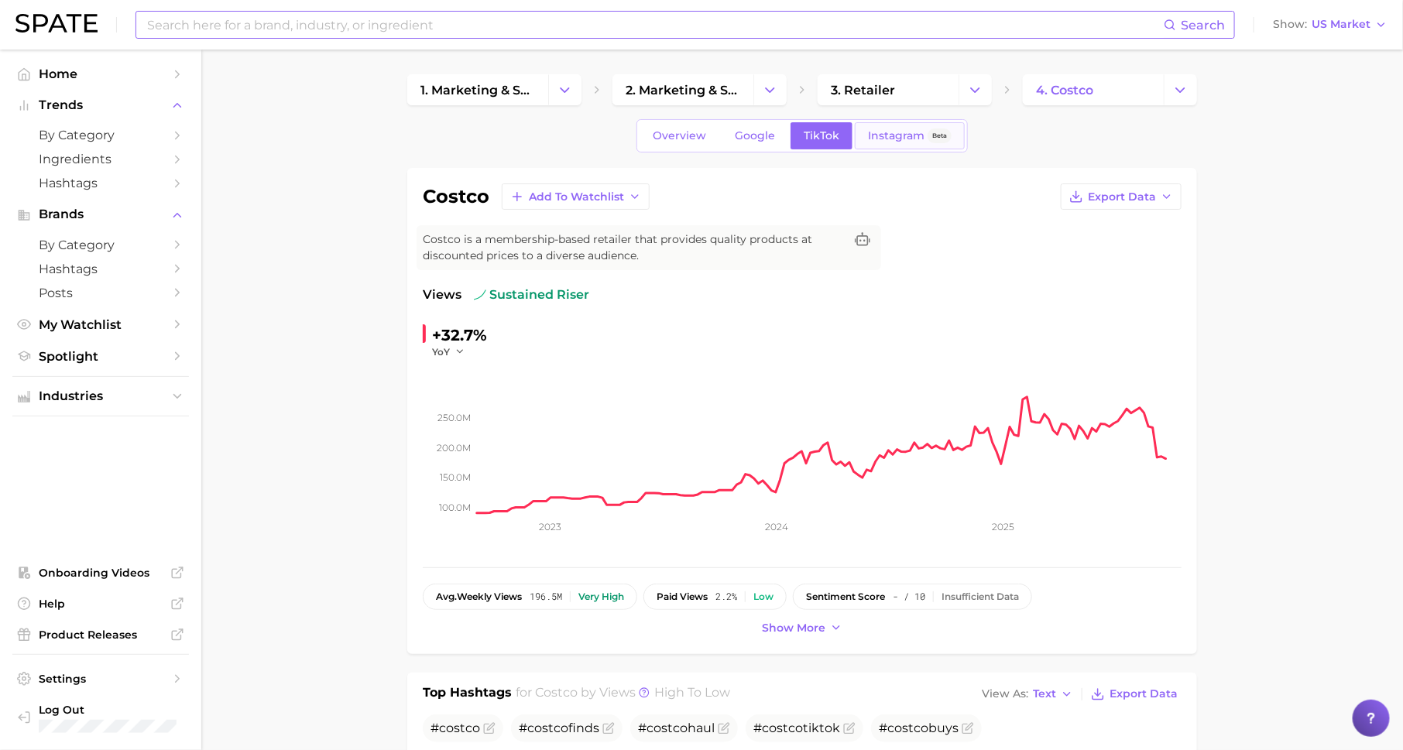
click at [891, 129] on span "Instagram" at bounding box center [896, 135] width 57 height 13
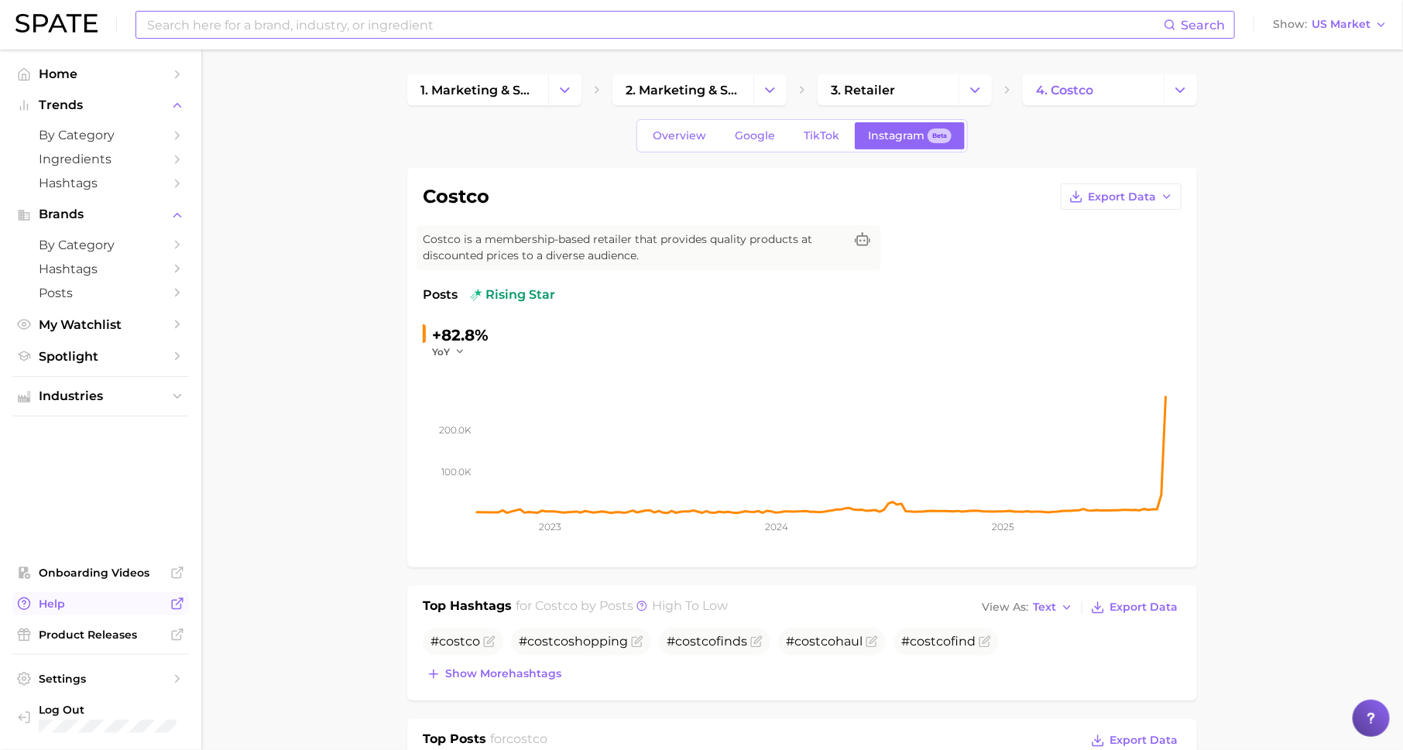
click at [128, 605] on span "Help" at bounding box center [101, 604] width 124 height 14
click at [682, 145] on link "Overview" at bounding box center [680, 135] width 80 height 27
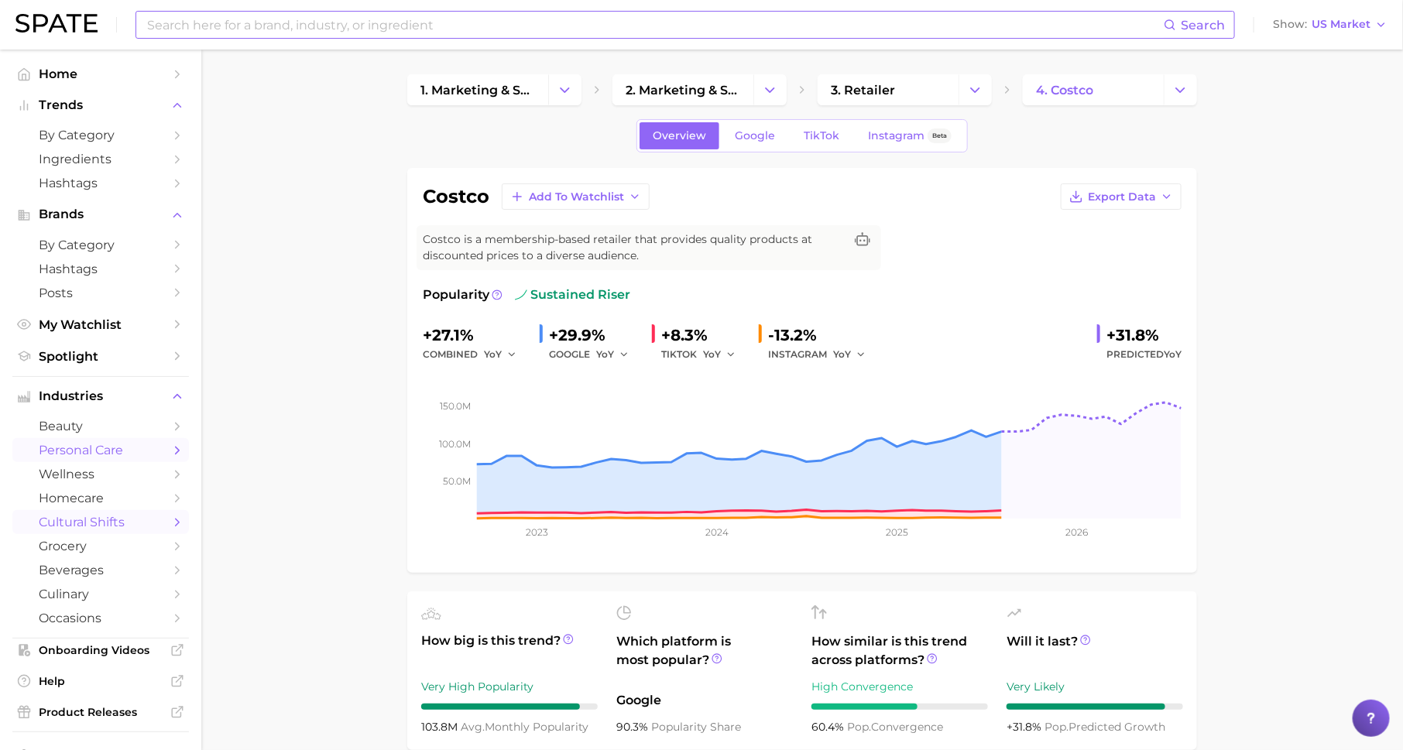
click at [100, 461] on link "personal care" at bounding box center [100, 450] width 177 height 24
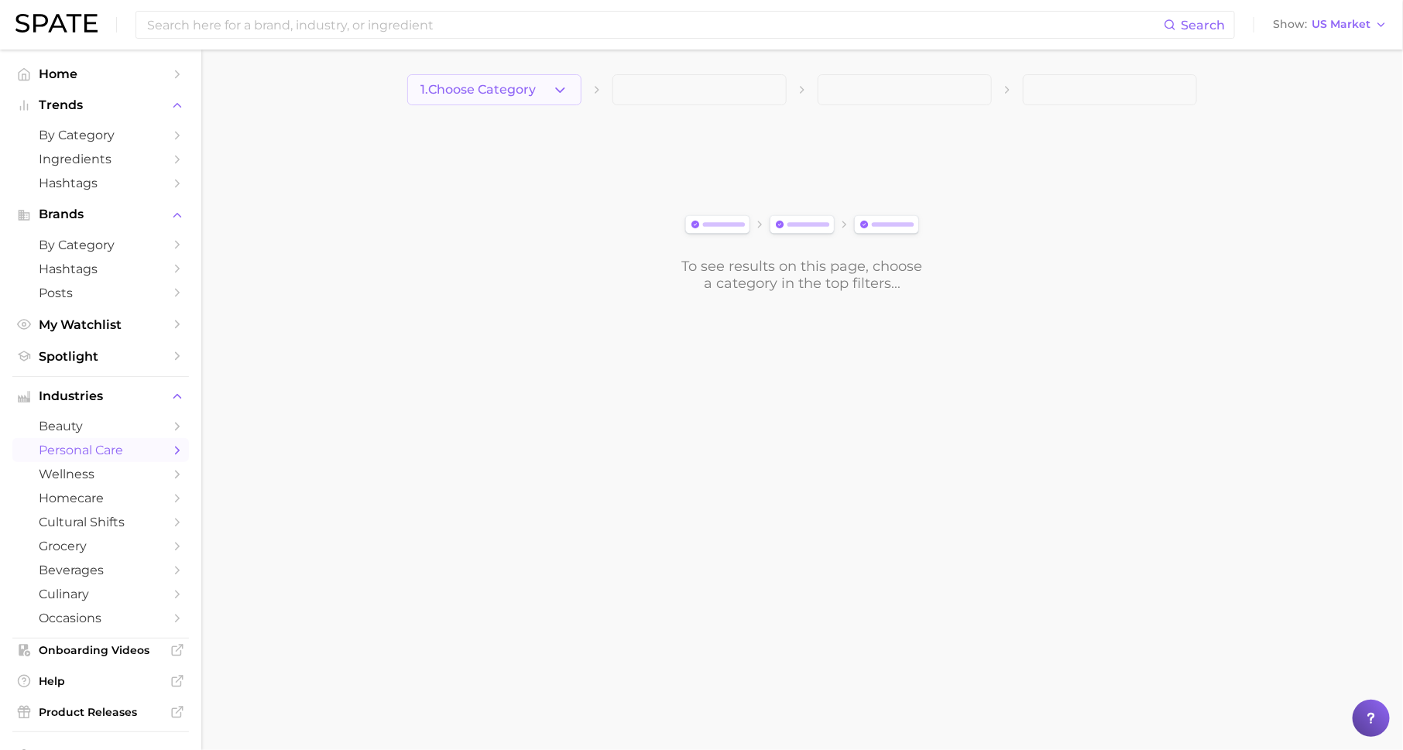
click at [512, 87] on span "1. Choose Category" at bounding box center [477, 90] width 115 height 14
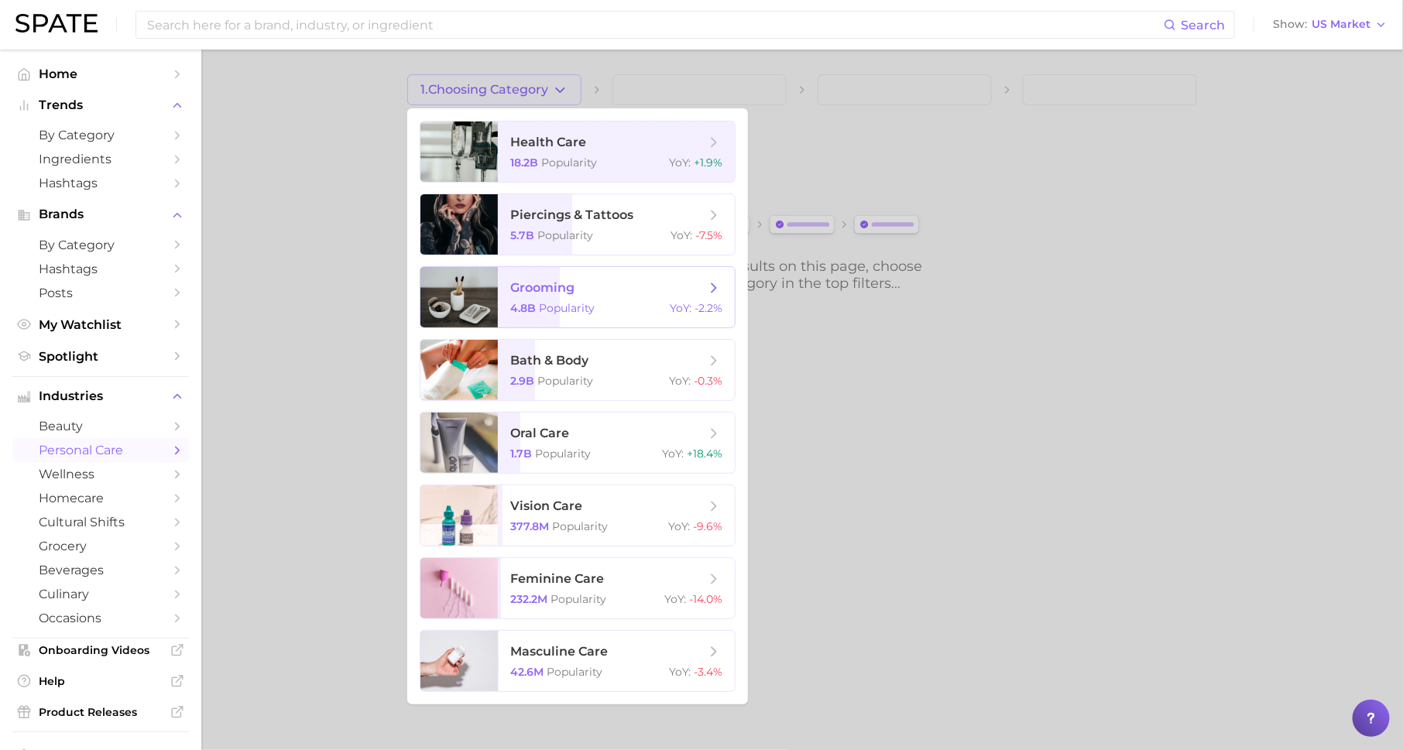
click at [575, 306] on span "Popularity" at bounding box center [567, 308] width 56 height 14
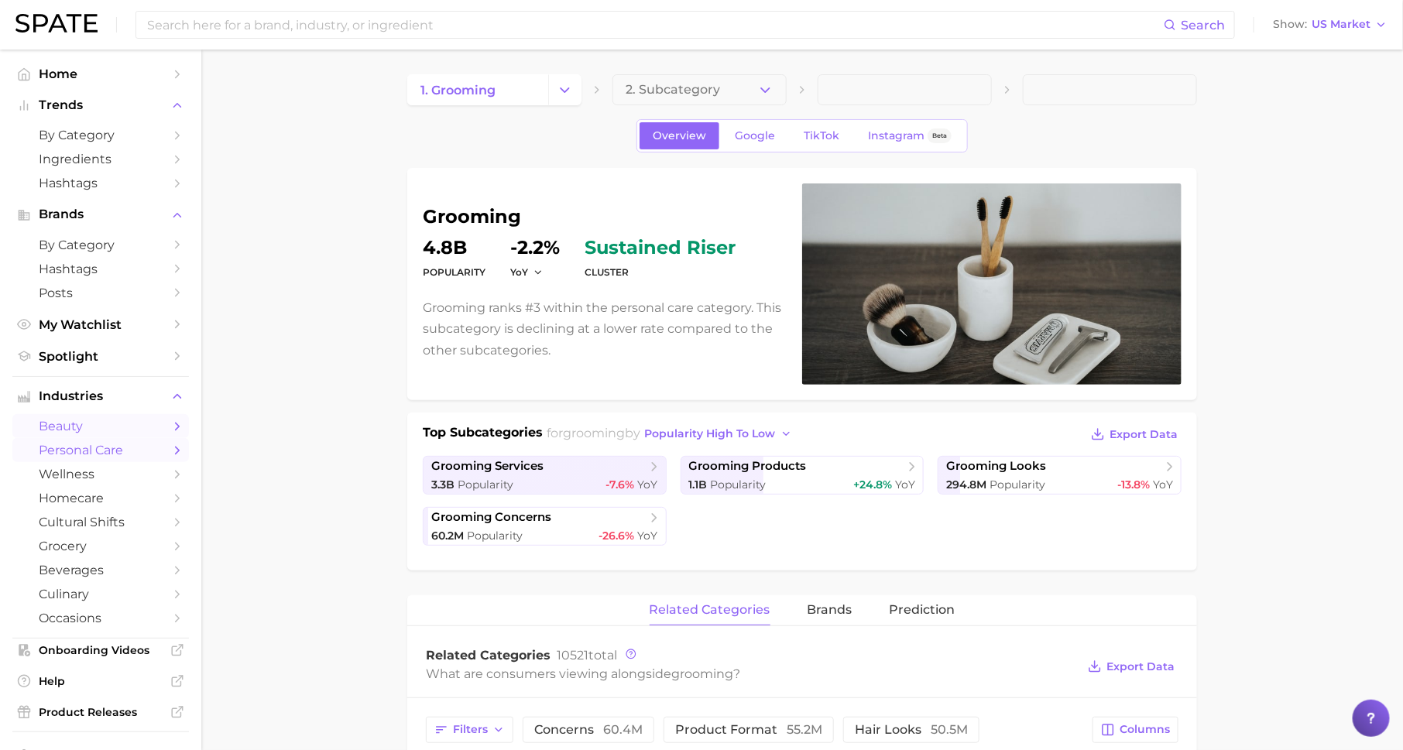
click at [163, 434] on link "beauty" at bounding box center [100, 426] width 177 height 24
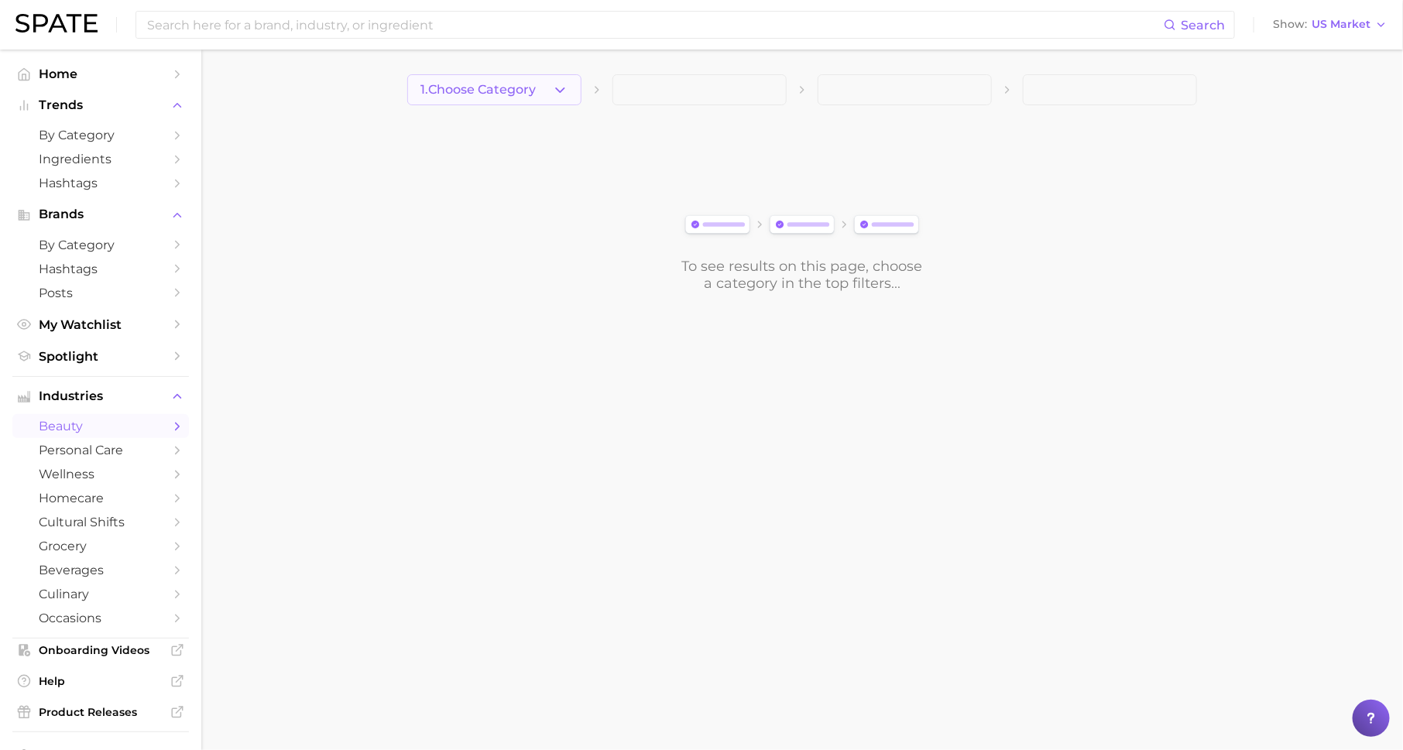
click at [555, 92] on icon "button" at bounding box center [560, 90] width 16 height 16
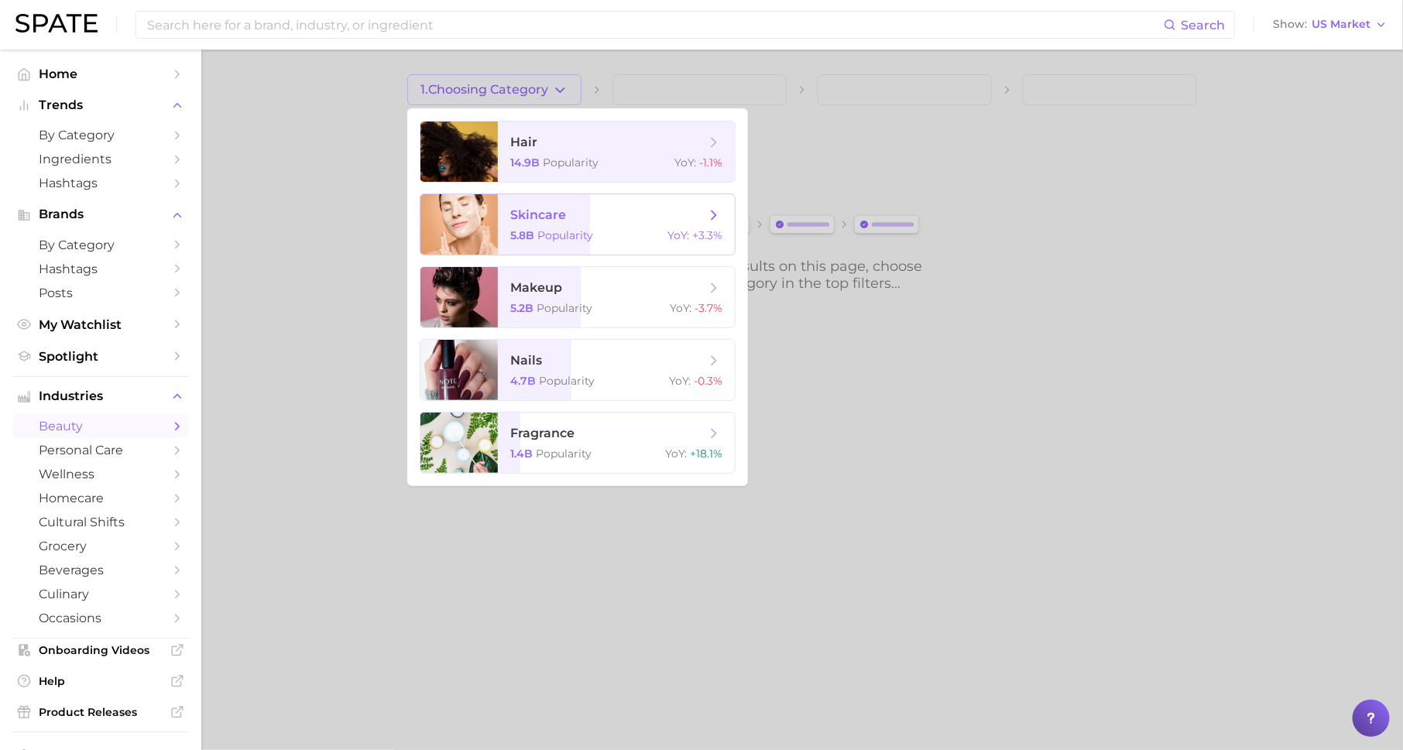
click at [564, 216] on span "skincare" at bounding box center [538, 215] width 56 height 15
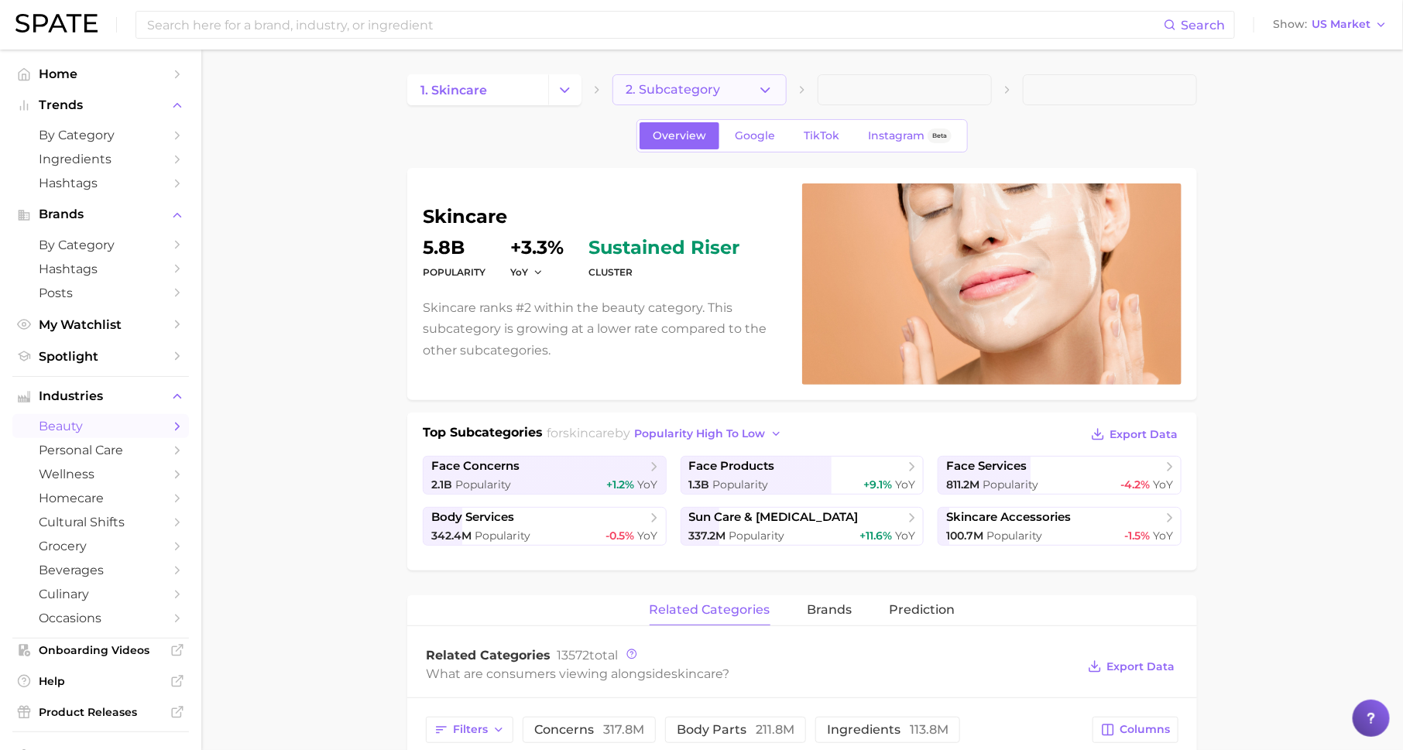
click at [664, 84] on span "2. Subcategory" at bounding box center [673, 90] width 94 height 14
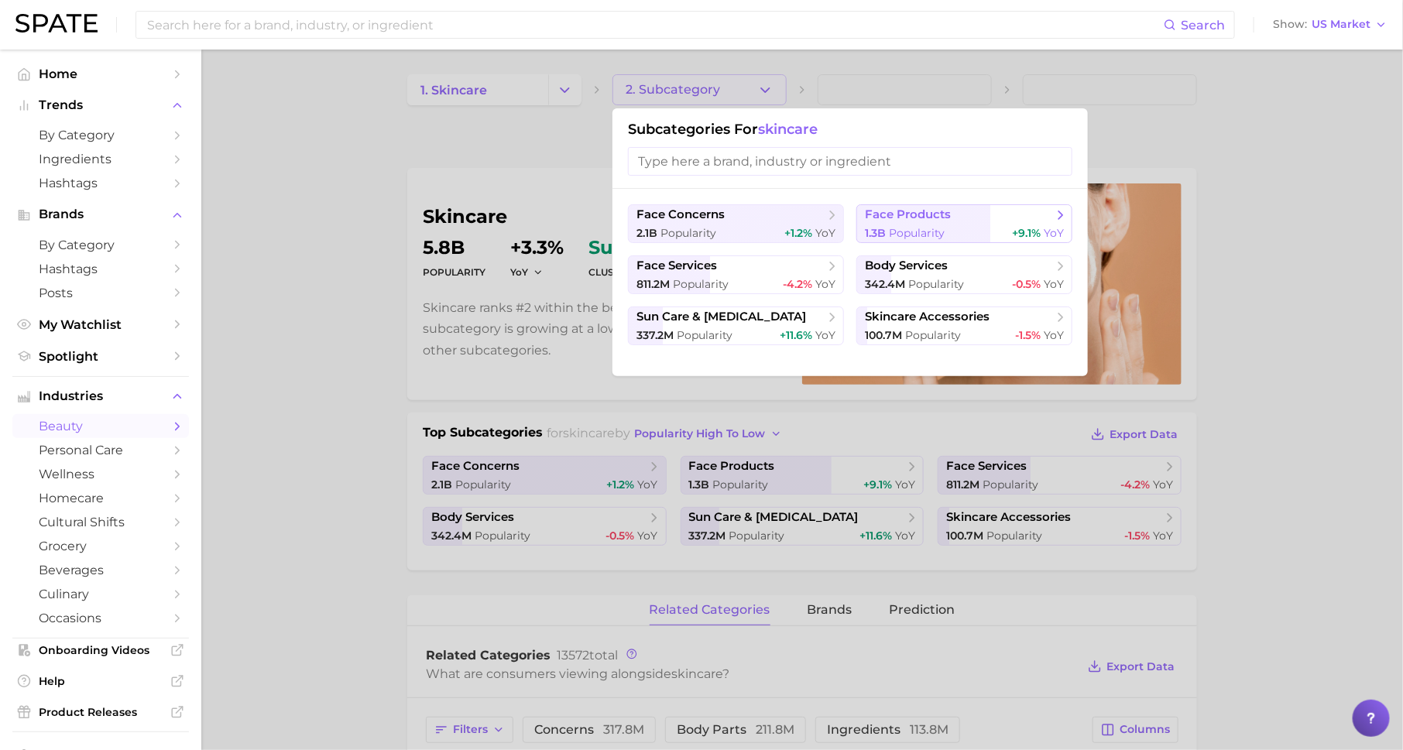
click at [883, 228] on span "1.3b" at bounding box center [875, 233] width 21 height 14
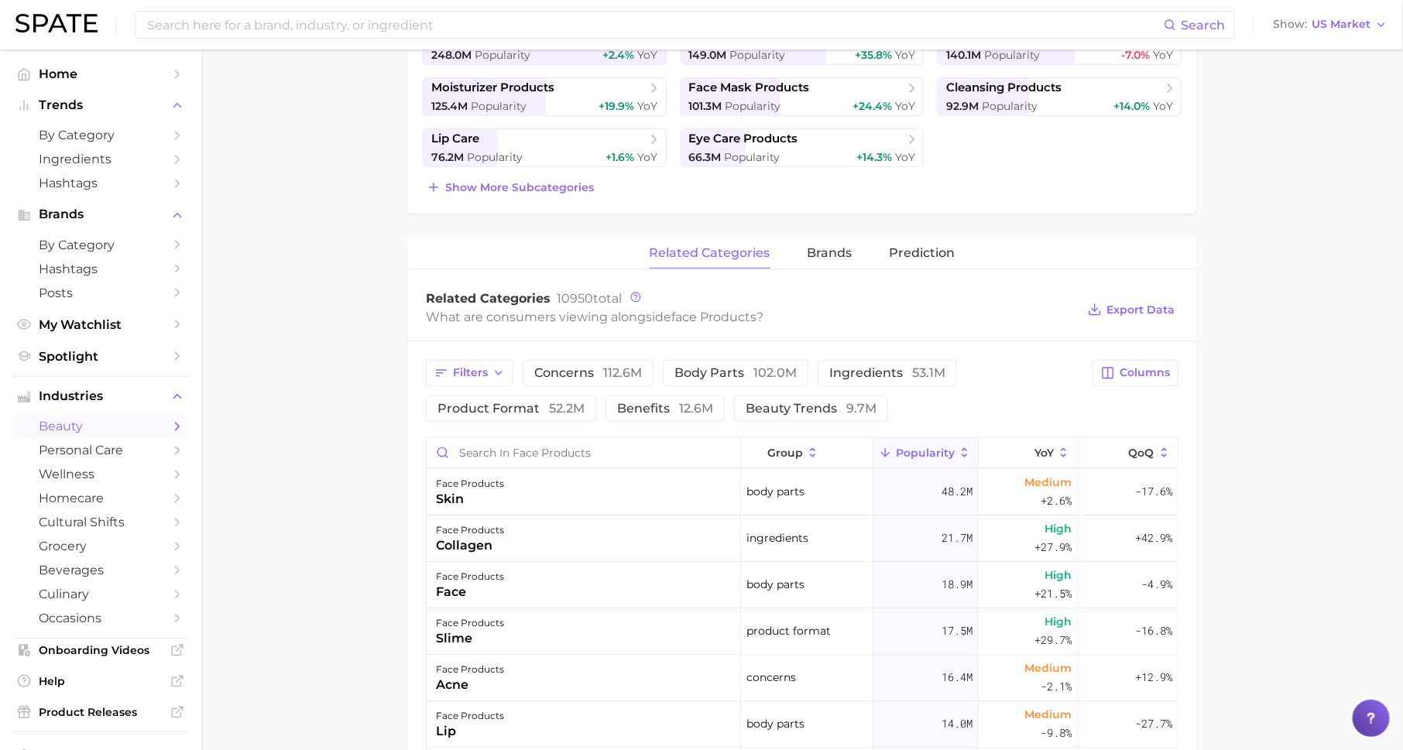
scroll to position [431, 0]
click at [610, 447] on input "Search in face products" at bounding box center [584, 451] width 314 height 29
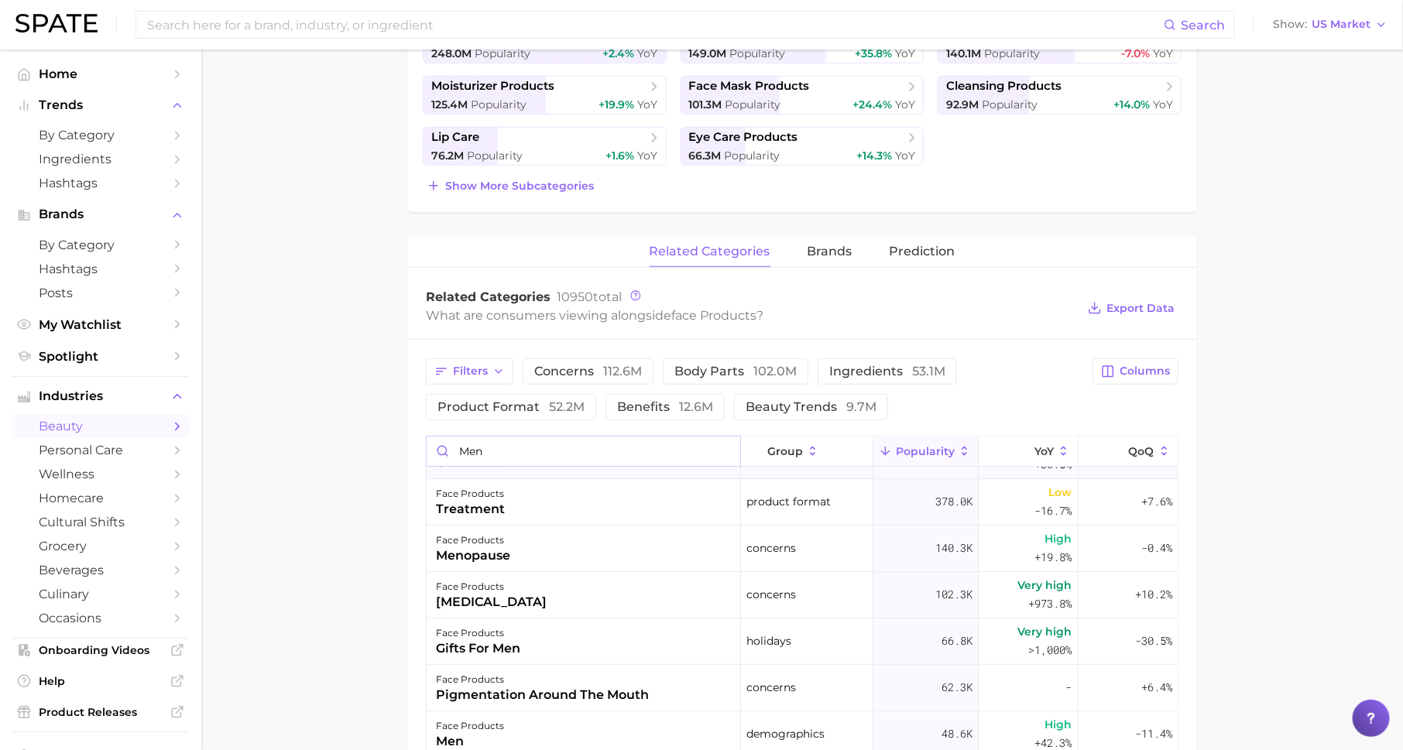
scroll to position [225, 0]
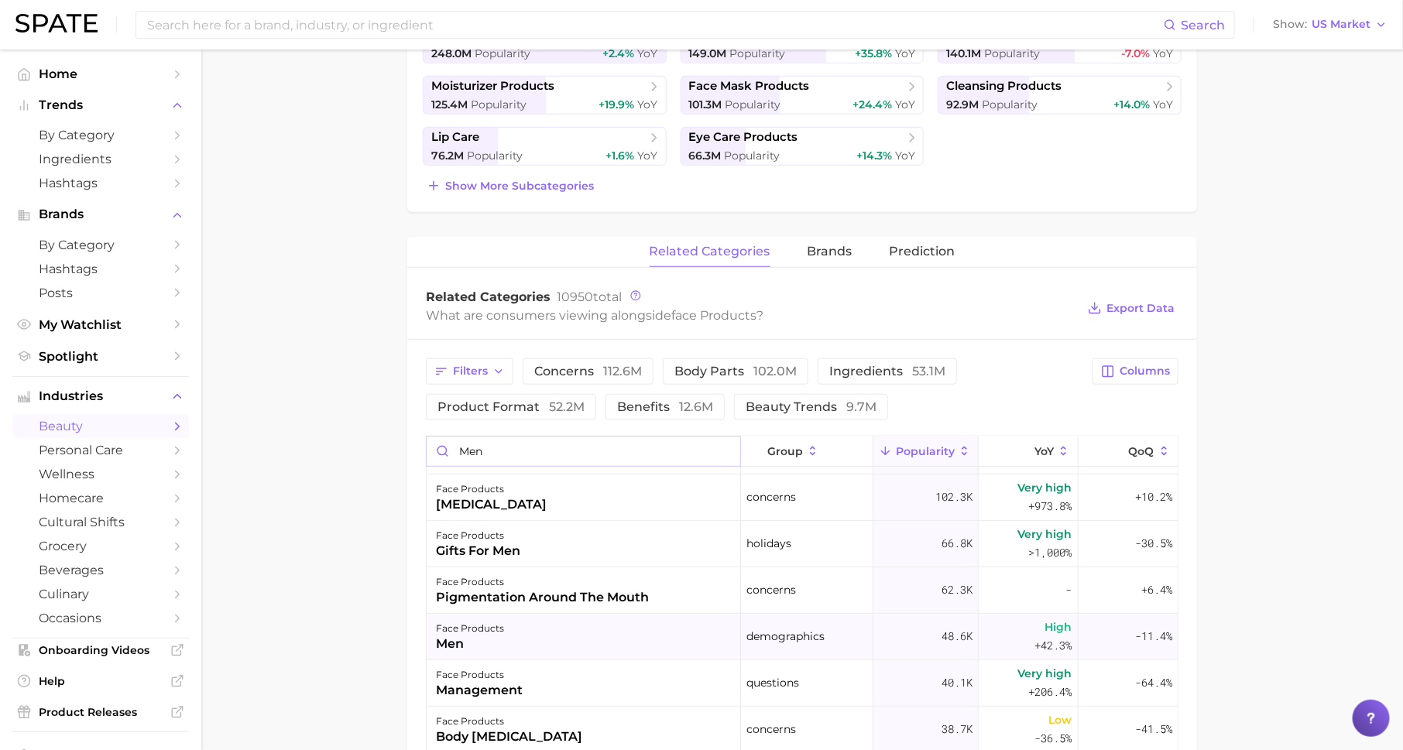
type input "men"
click at [605, 626] on div "face products men" at bounding box center [584, 637] width 314 height 46
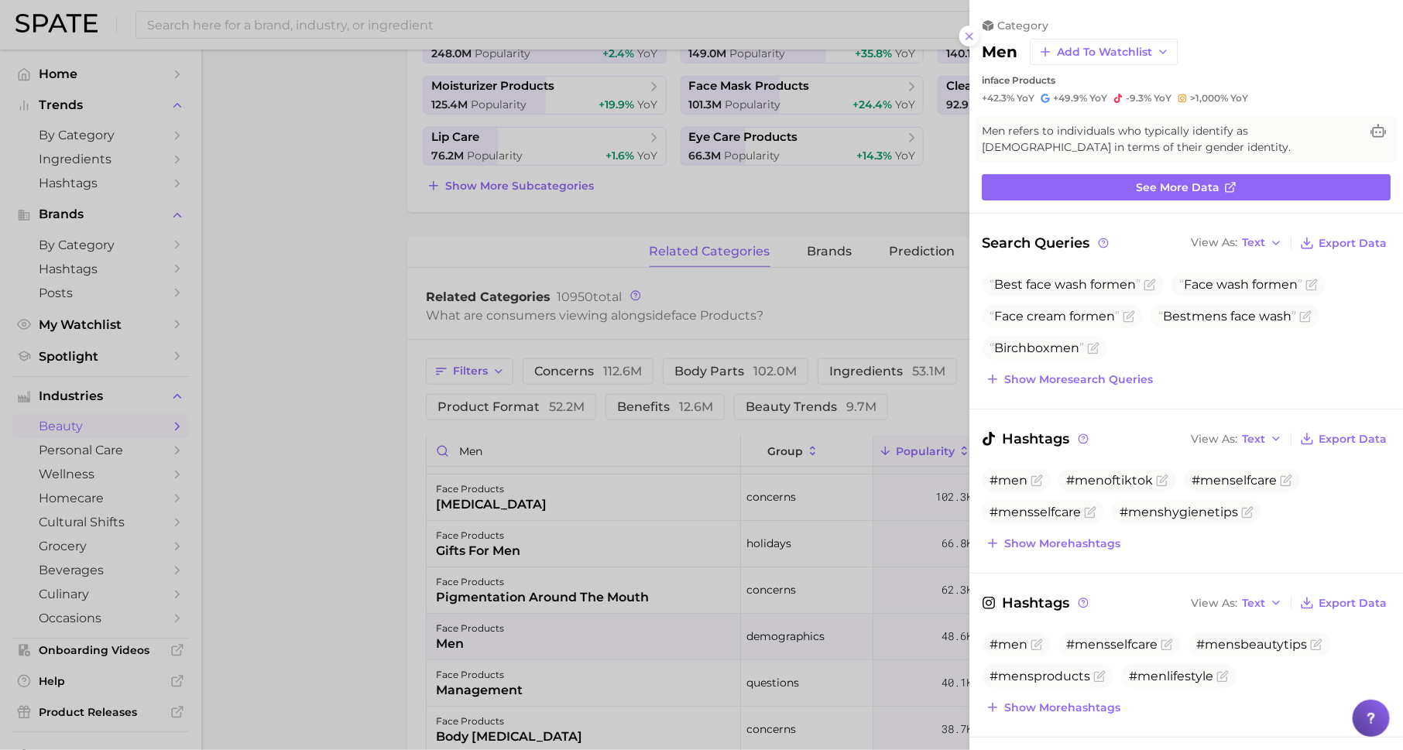
scroll to position [0, 0]
click at [516, 249] on div at bounding box center [701, 375] width 1403 height 750
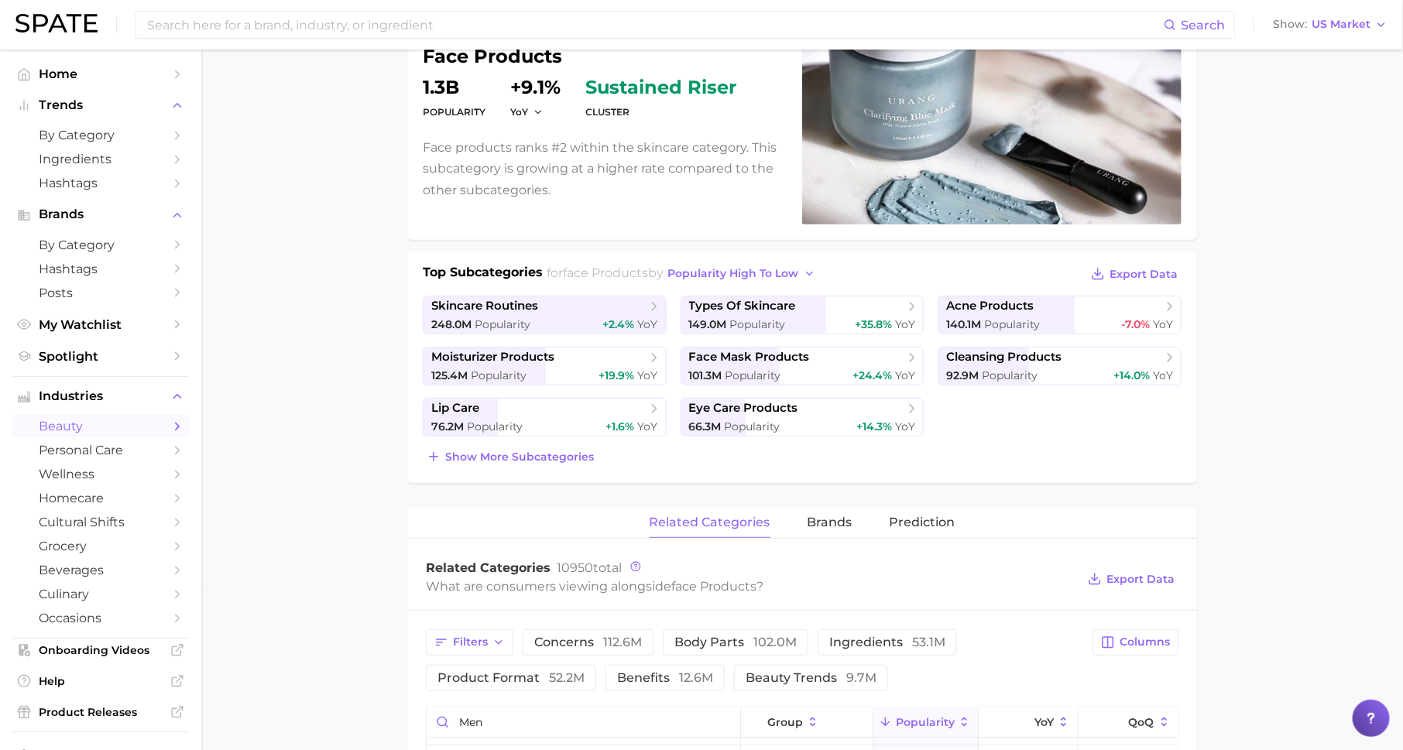
scroll to position [163, 0]
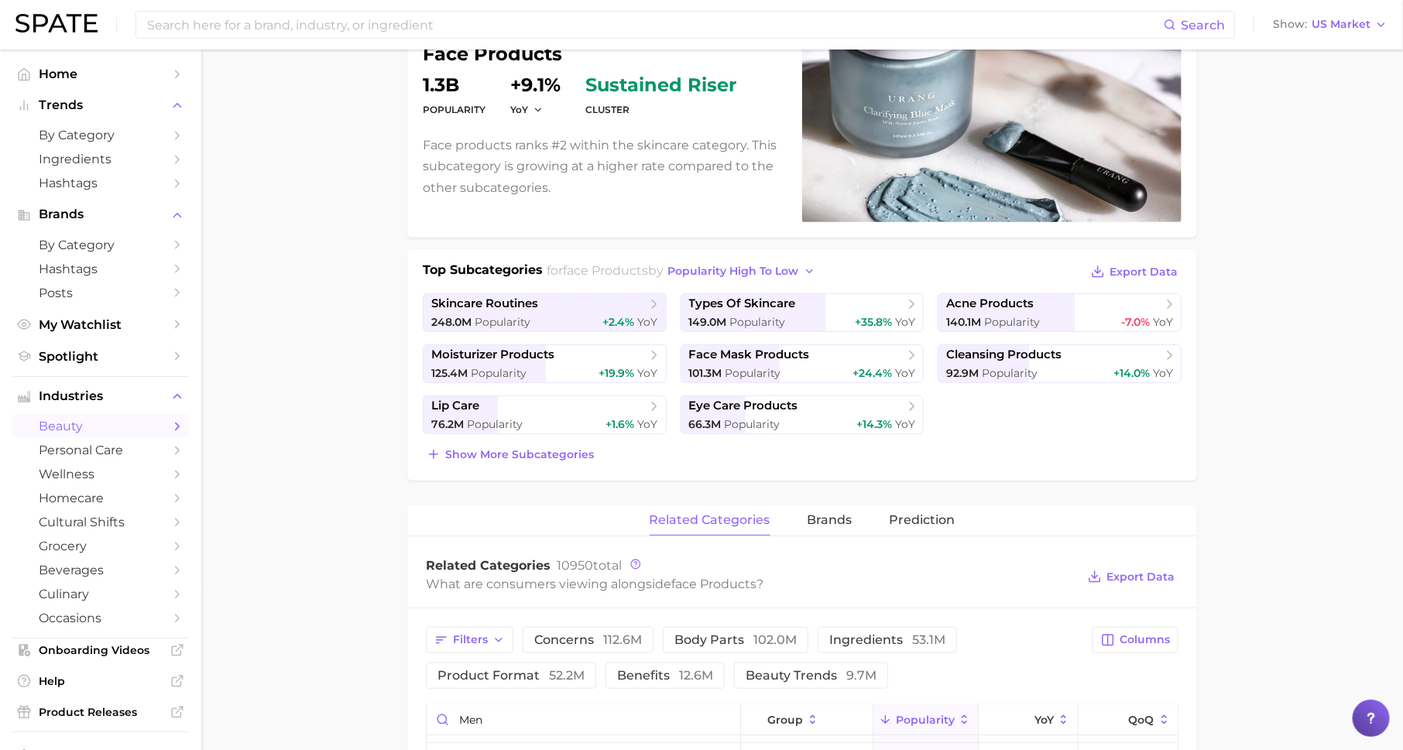
click at [544, 467] on div "Top Subcategories for face products by popularity high to low Export Data skinc…" at bounding box center [802, 365] width 790 height 231
click at [546, 456] on span "Show more subcategories" at bounding box center [519, 454] width 149 height 13
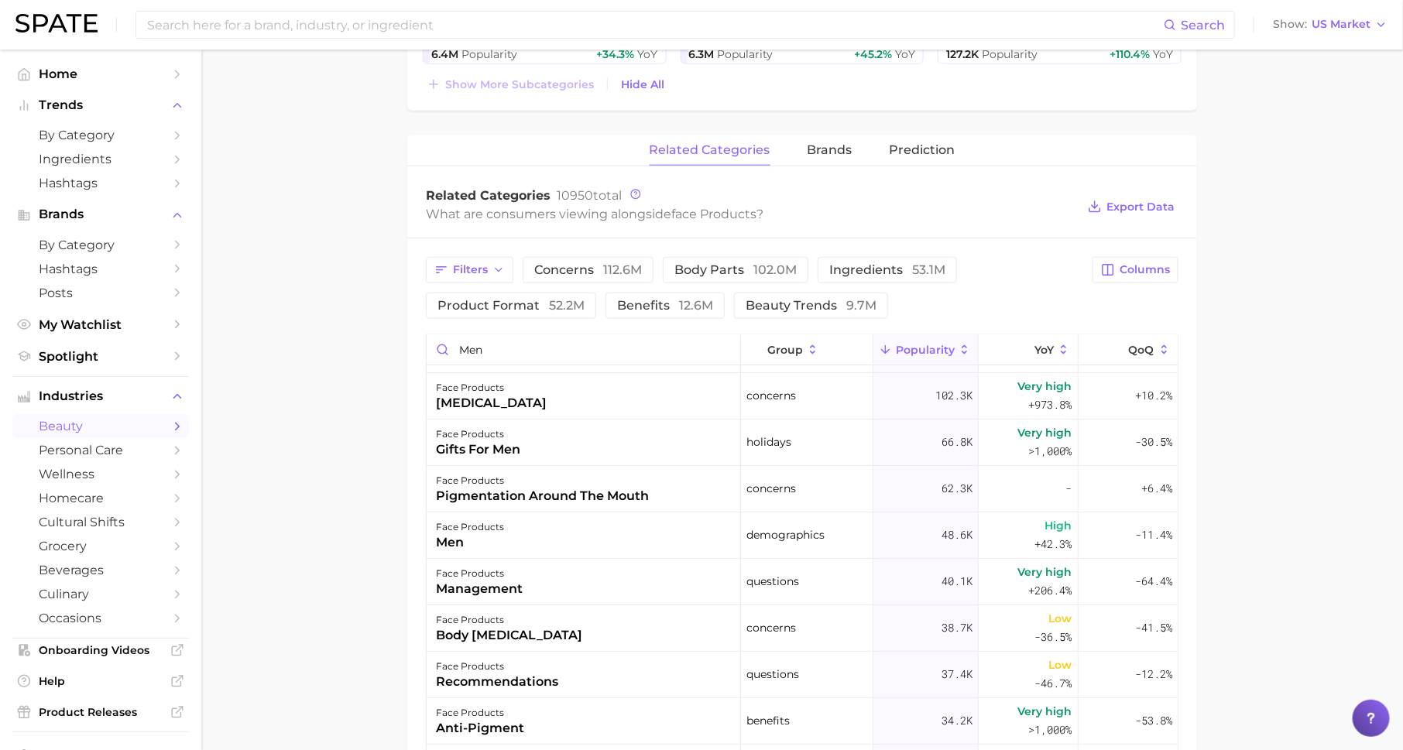
scroll to position [241, 0]
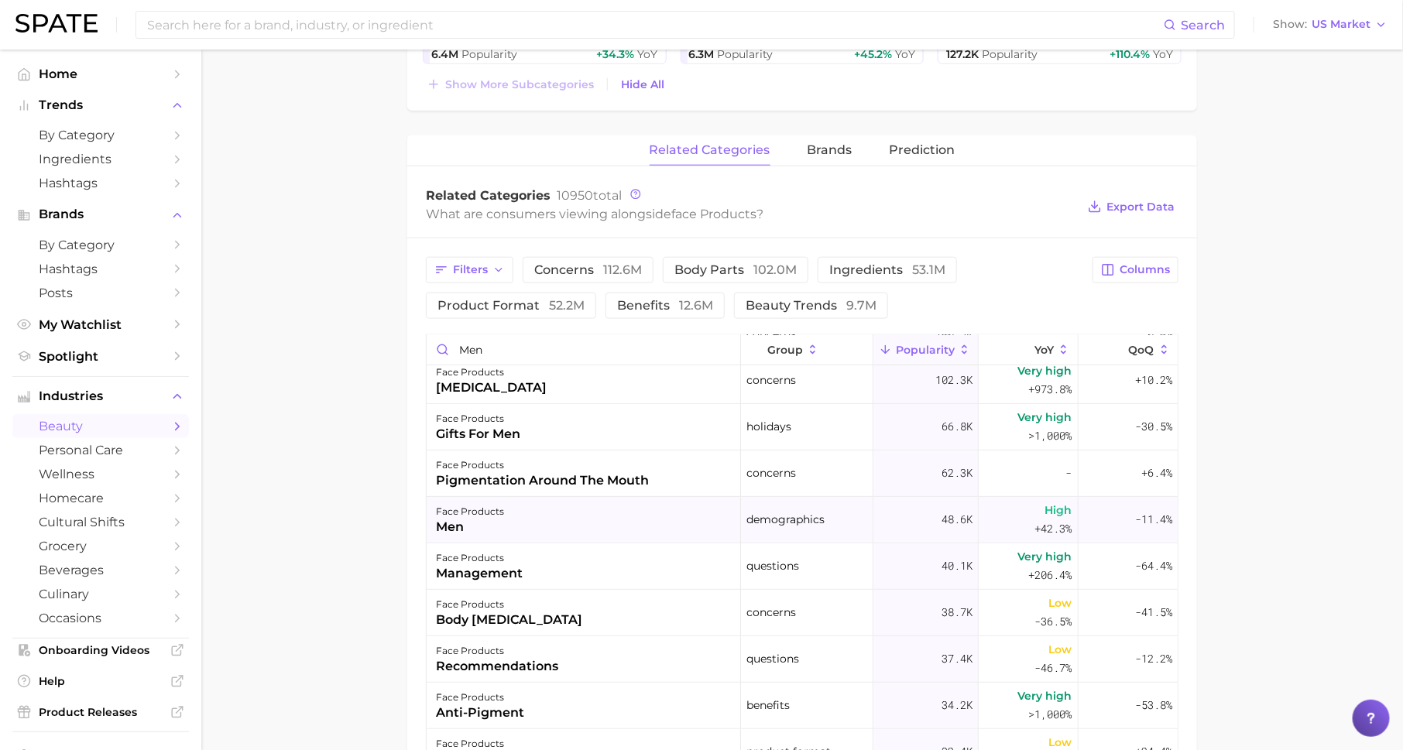
click at [594, 515] on div "face products men" at bounding box center [584, 520] width 314 height 46
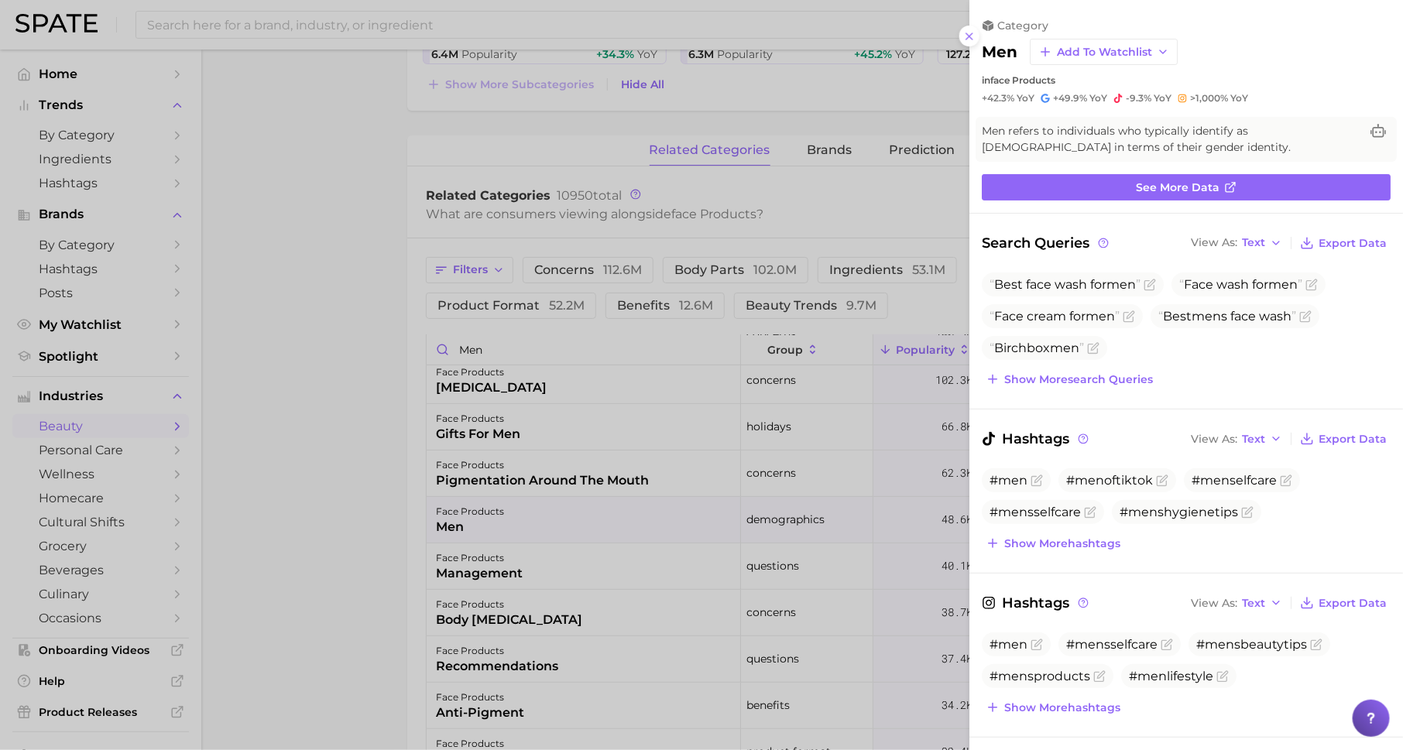
scroll to position [0, 0]
click at [1068, 376] on span "Show more search queries" at bounding box center [1078, 379] width 149 height 13
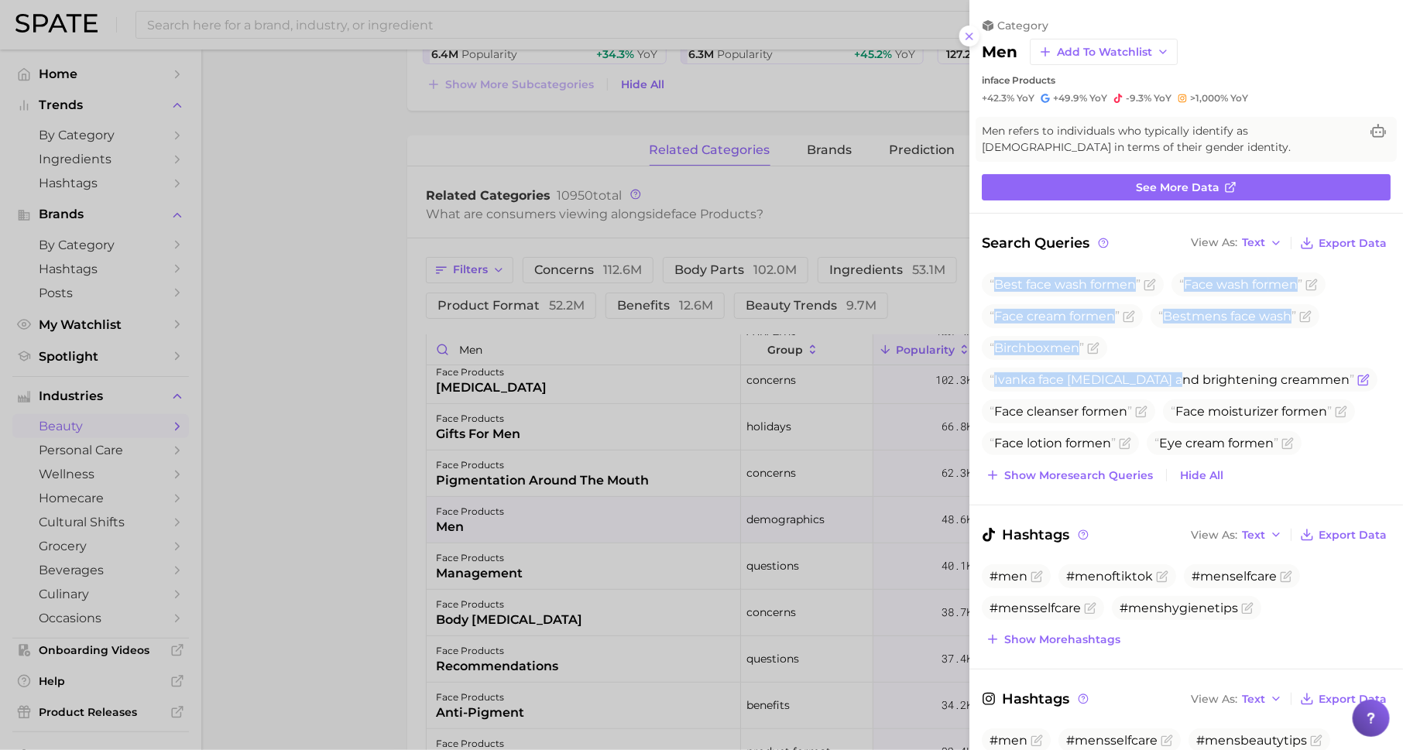
drag, startPoint x: 997, startPoint y: 282, endPoint x: 1172, endPoint y: 376, distance: 199.2
click at [1172, 376] on ul "Best face wash for men Face wash for men Face cream for men Best men s face was…" at bounding box center [1186, 364] width 409 height 183
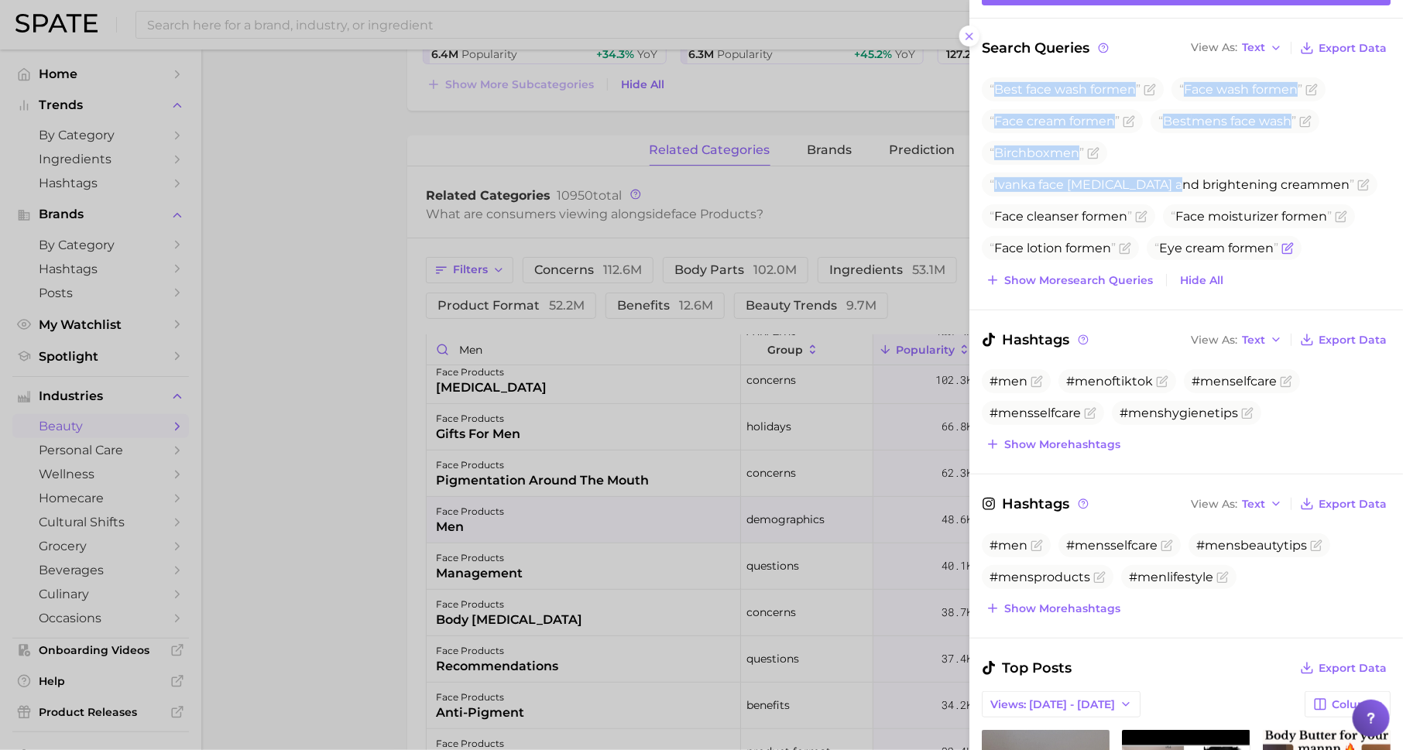
scroll to position [213, 0]
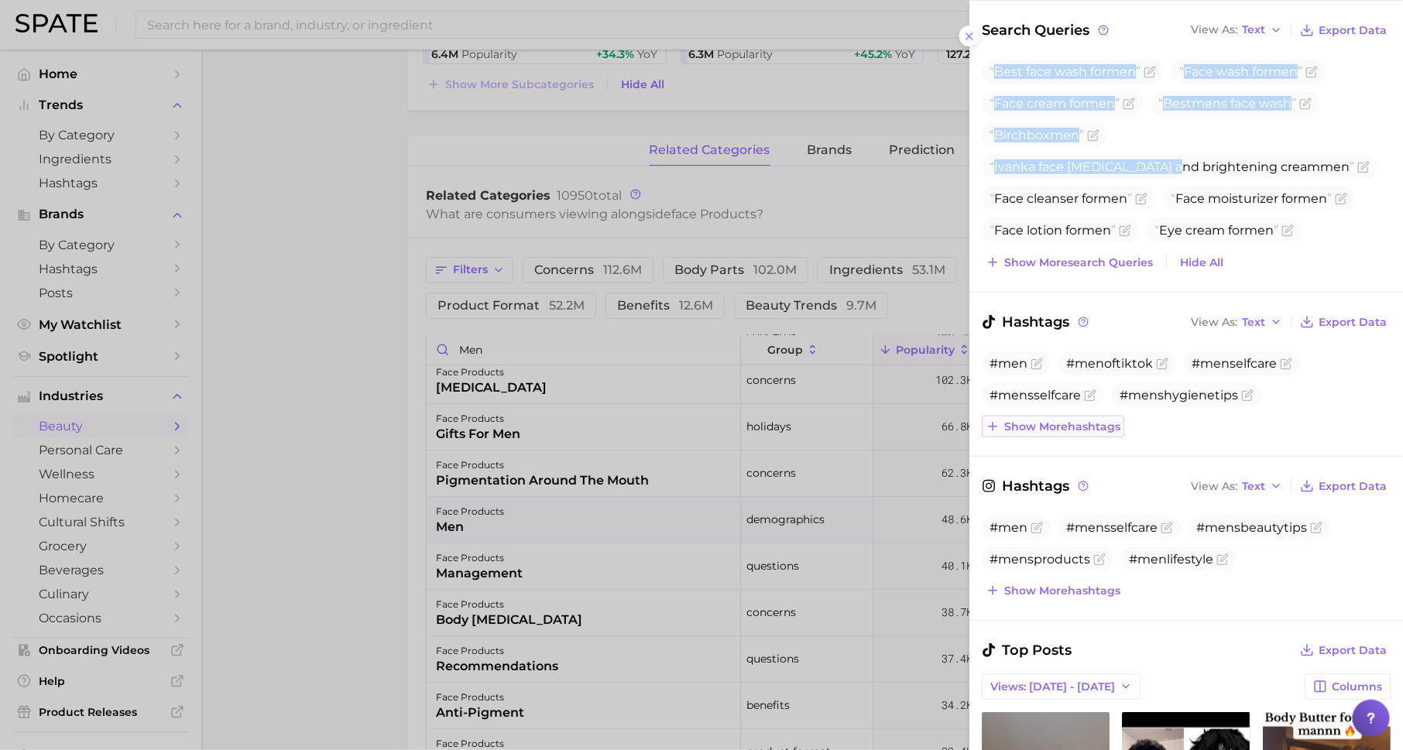
click at [1035, 424] on span "Show more hashtags" at bounding box center [1062, 426] width 116 height 13
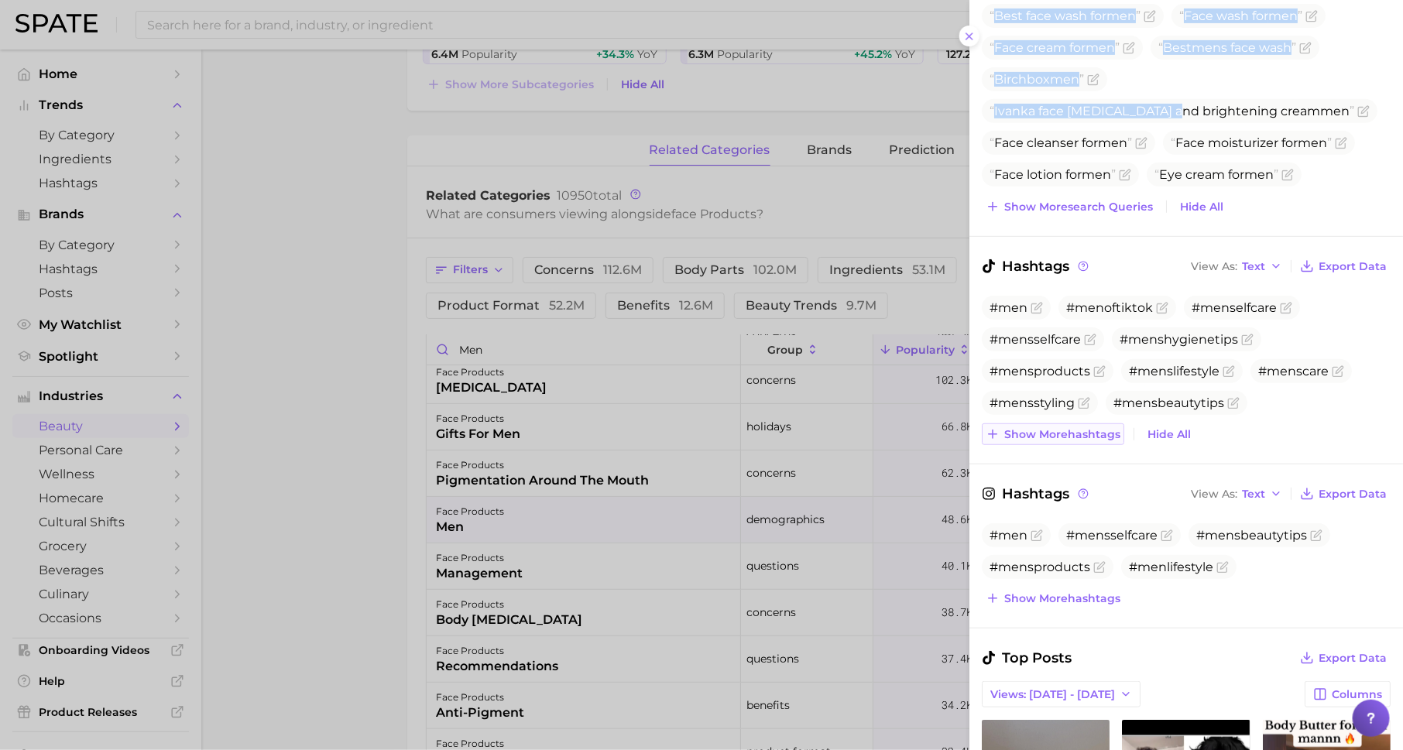
click at [1093, 430] on span "Show more hashtags" at bounding box center [1062, 434] width 116 height 13
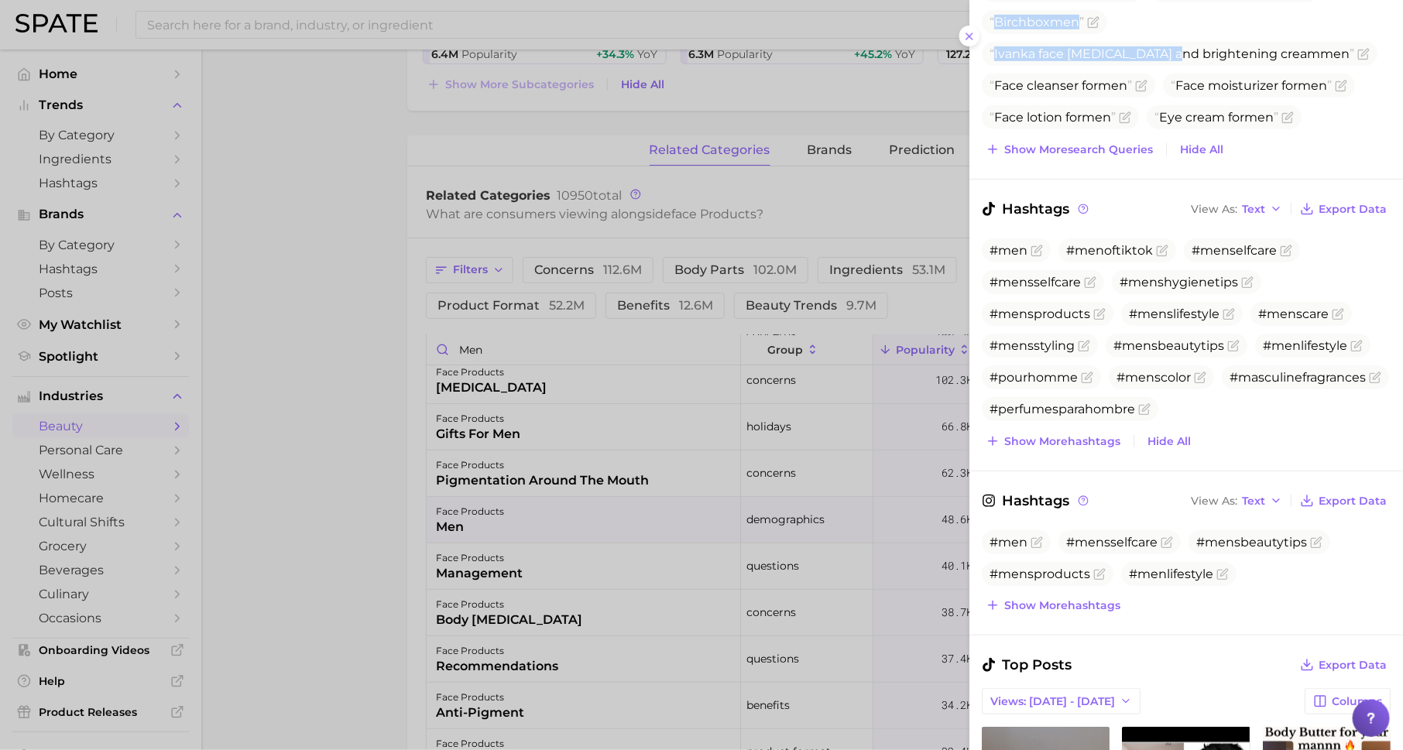
scroll to position [0, 0]
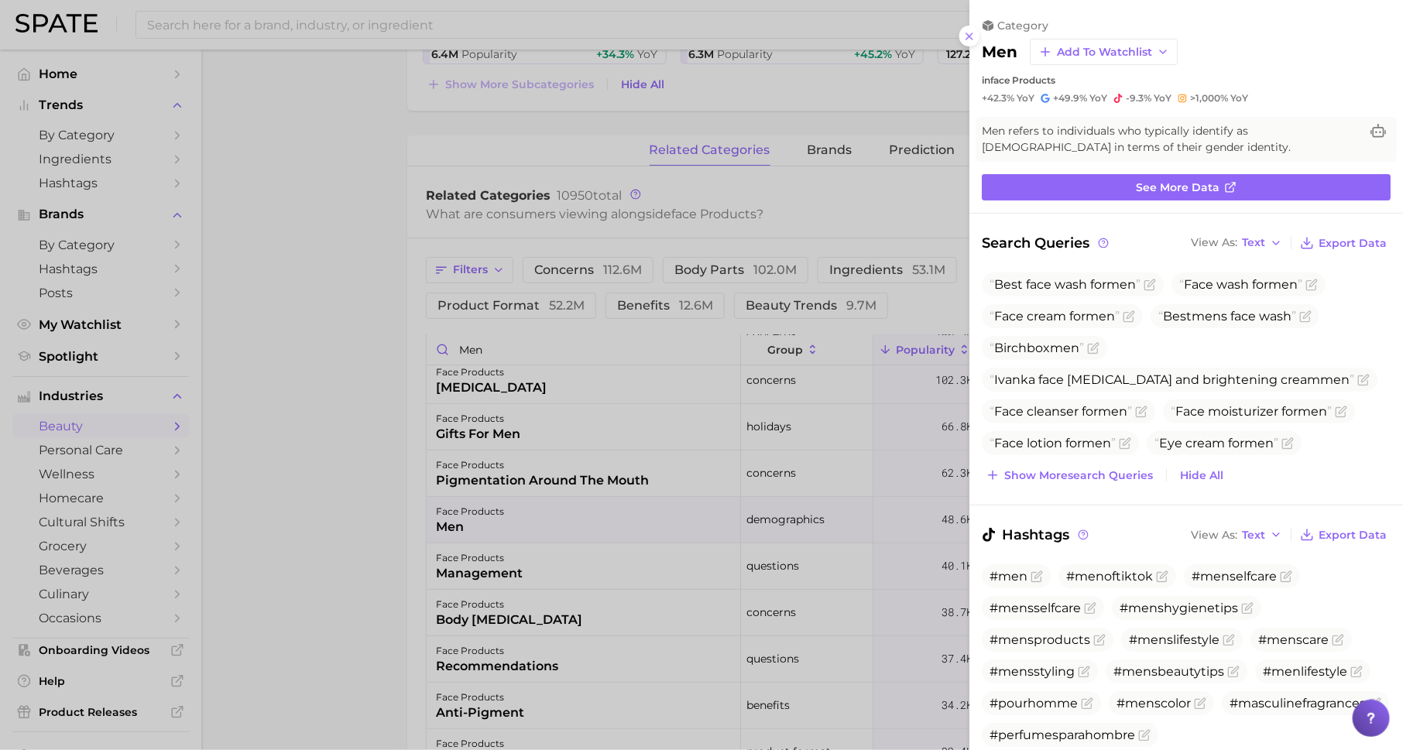
click at [391, 554] on div at bounding box center [701, 375] width 1403 height 750
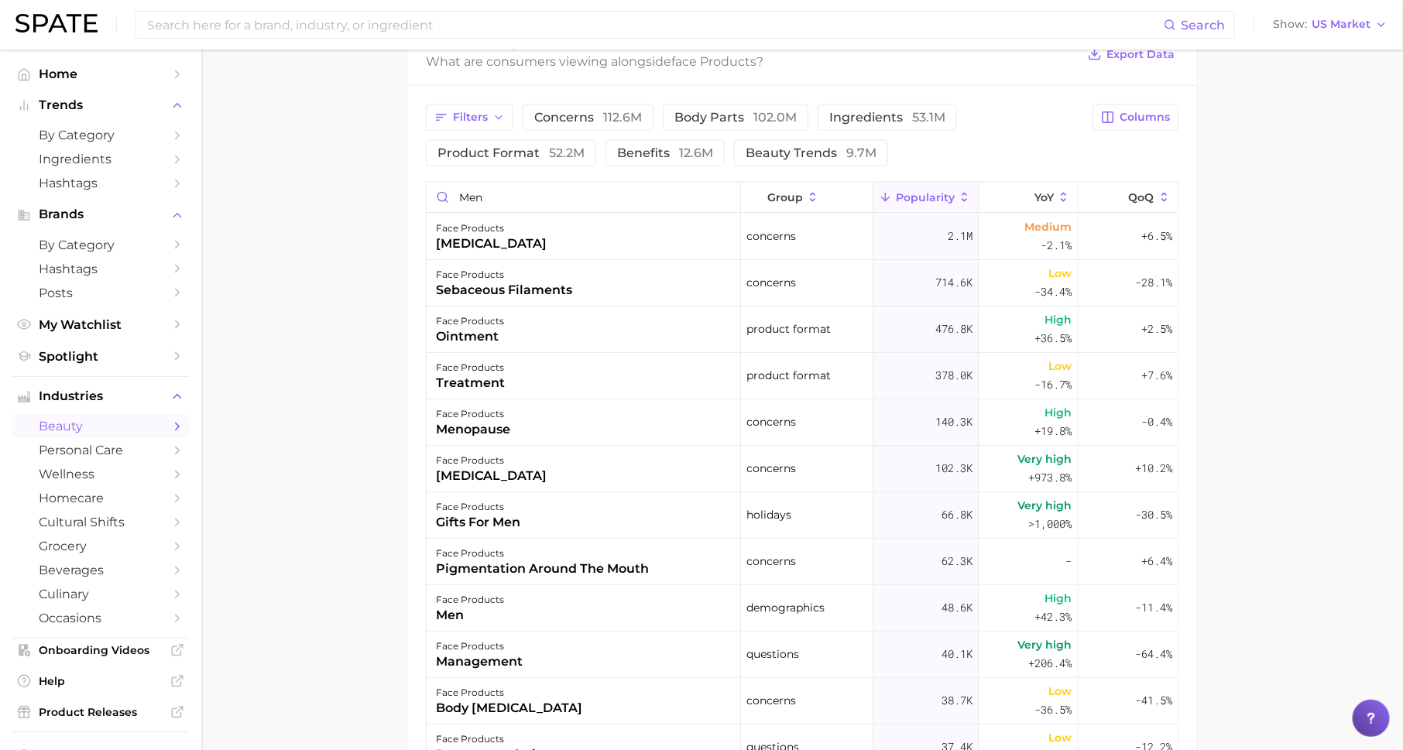
scroll to position [939, 0]
click at [575, 196] on input "men" at bounding box center [584, 198] width 314 height 29
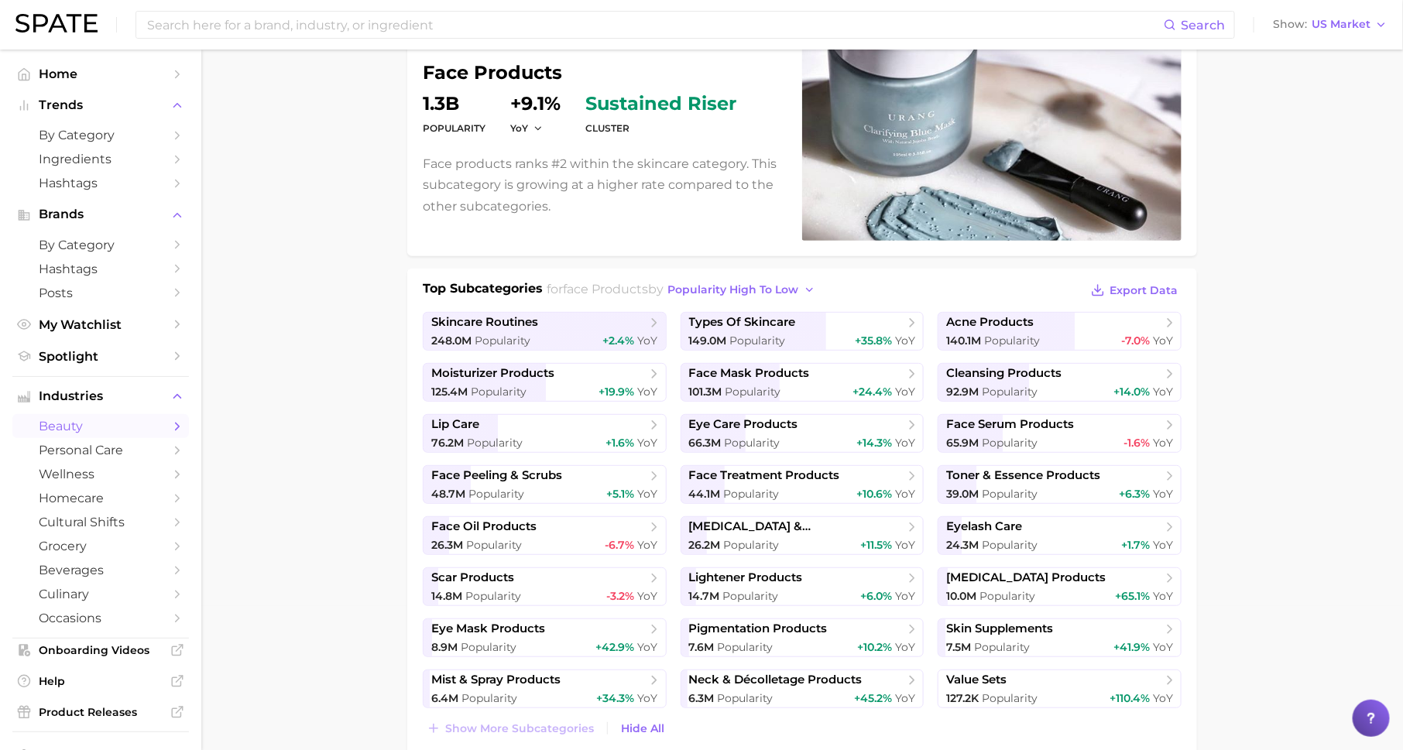
scroll to position [186, 0]
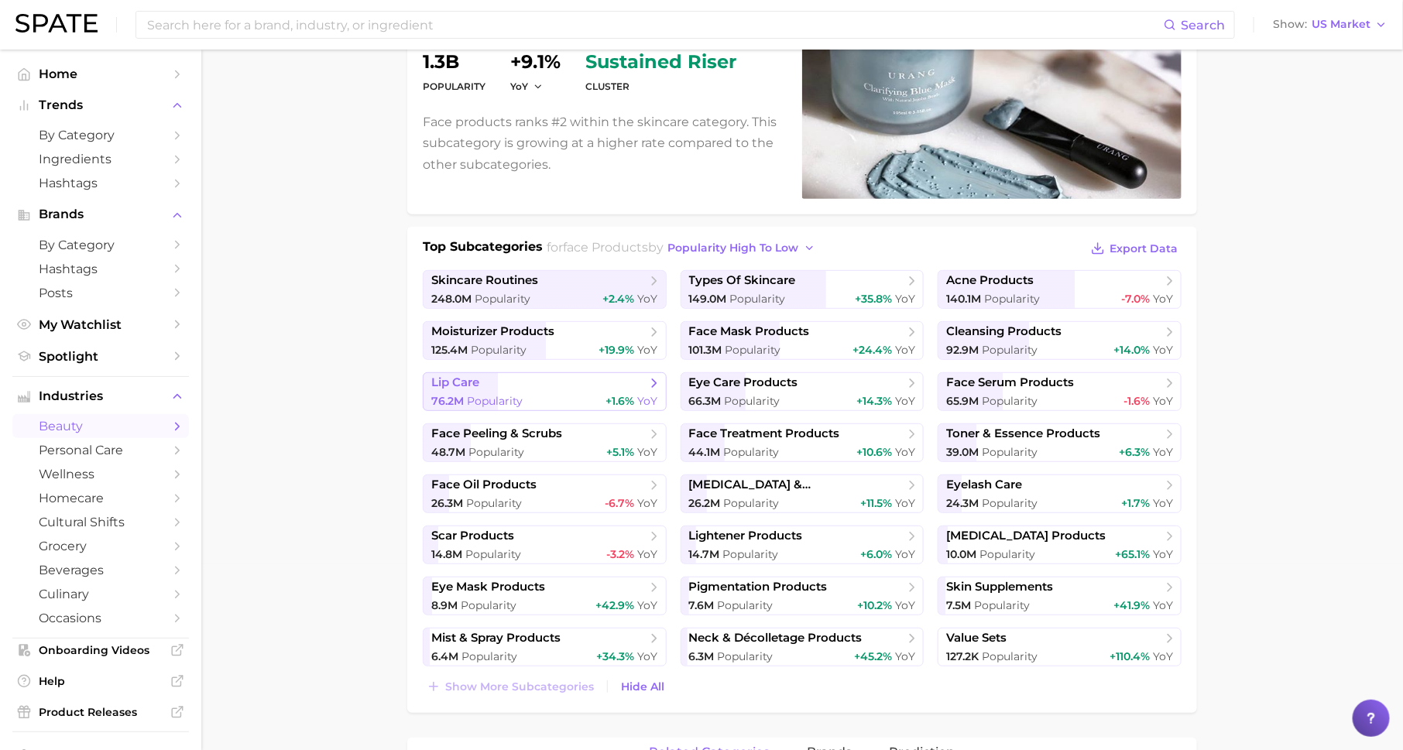
click at [616, 390] on link "lip care 76.2m Popularity +1.6% YoY" at bounding box center [545, 391] width 244 height 39
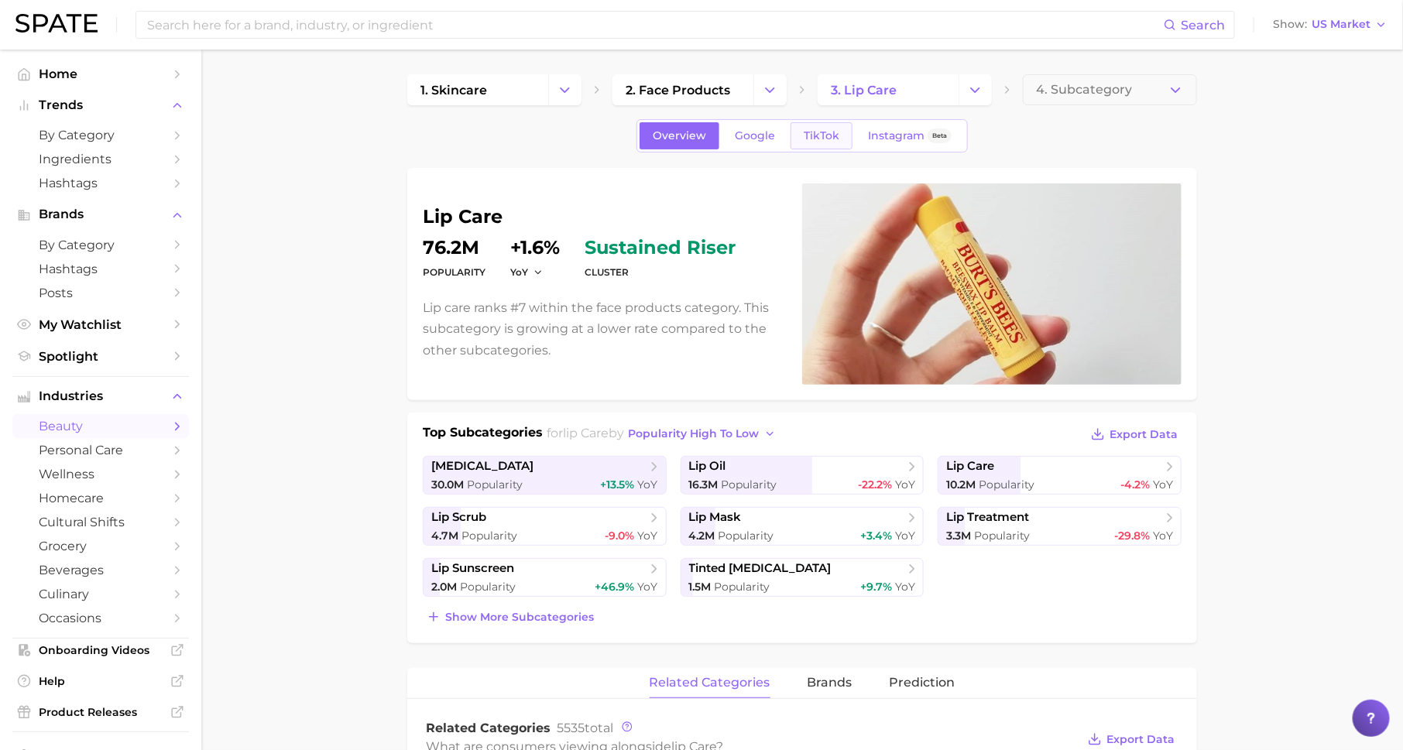
click at [816, 136] on span "TikTok" at bounding box center [822, 135] width 36 height 13
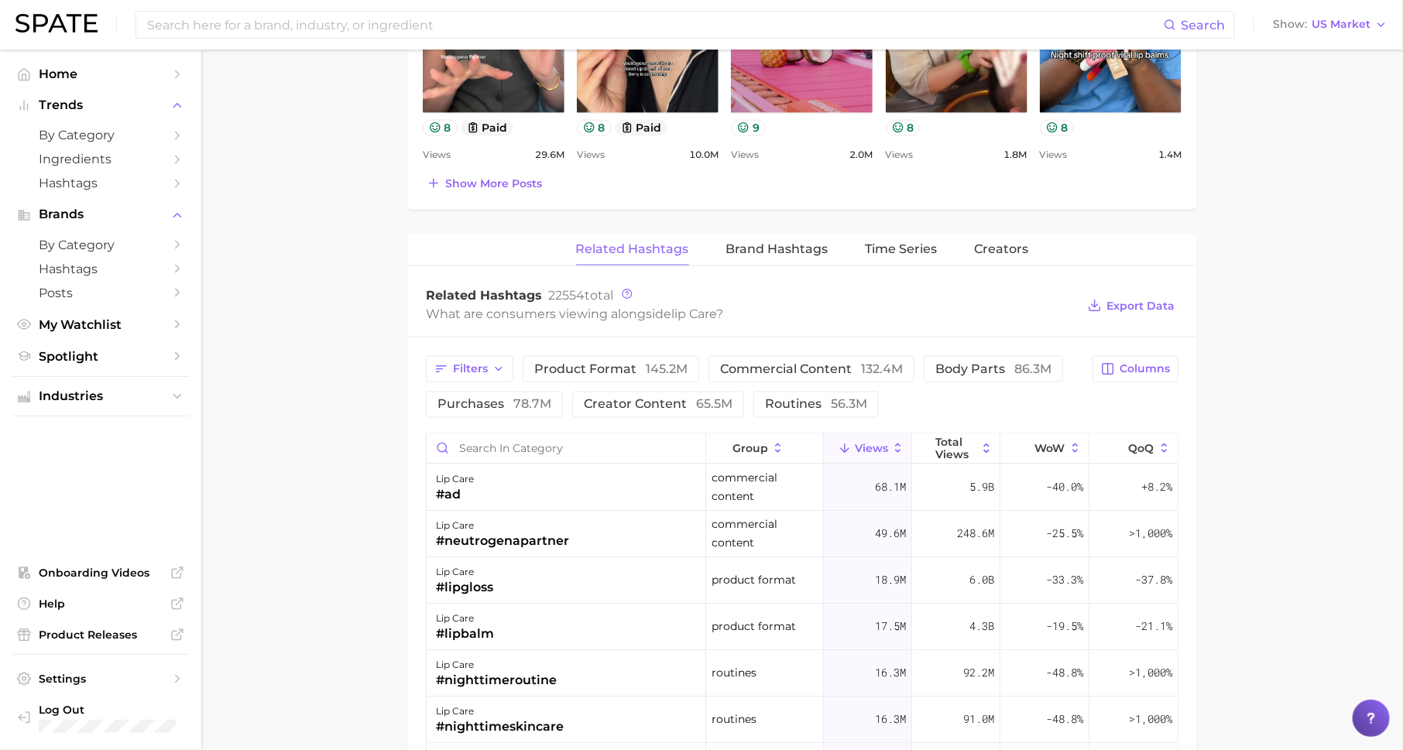
scroll to position [1004, 0]
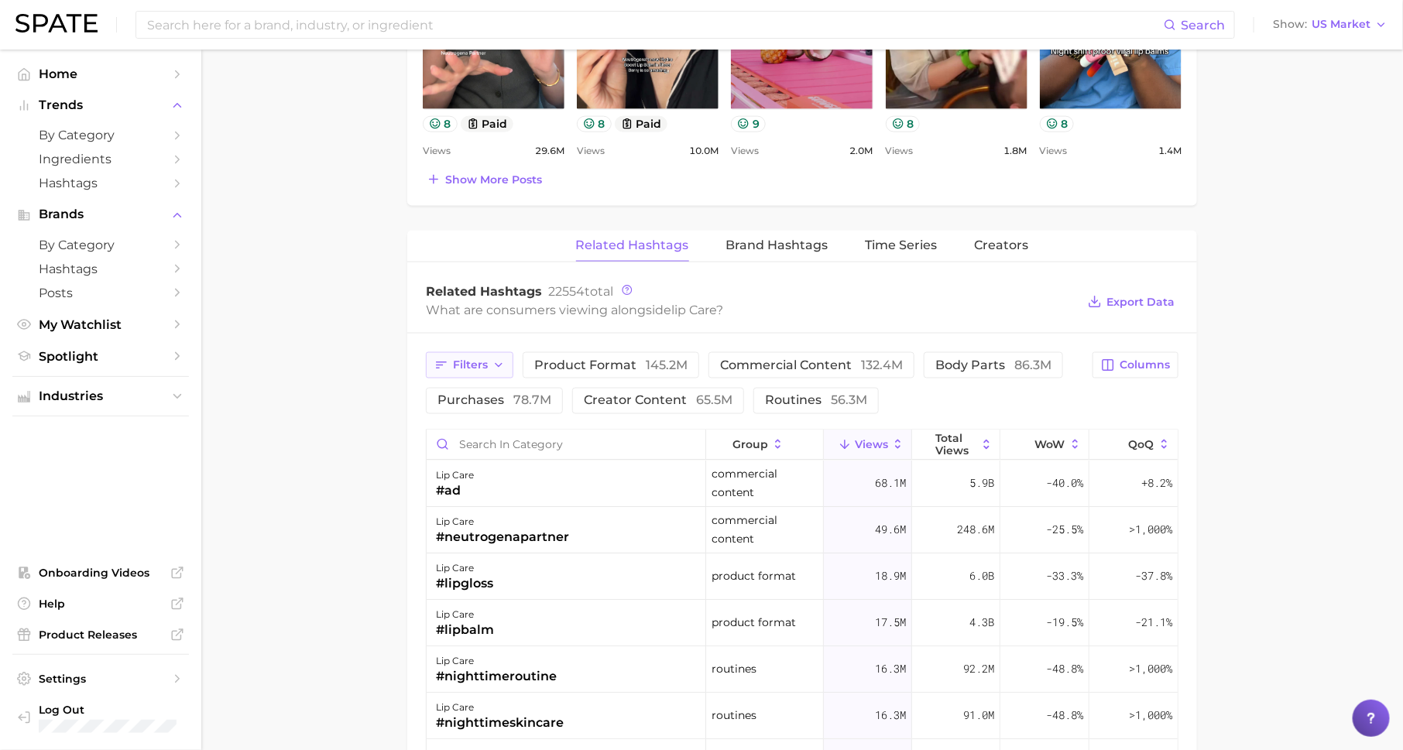
click at [476, 363] on span "Filters" at bounding box center [470, 365] width 35 height 13
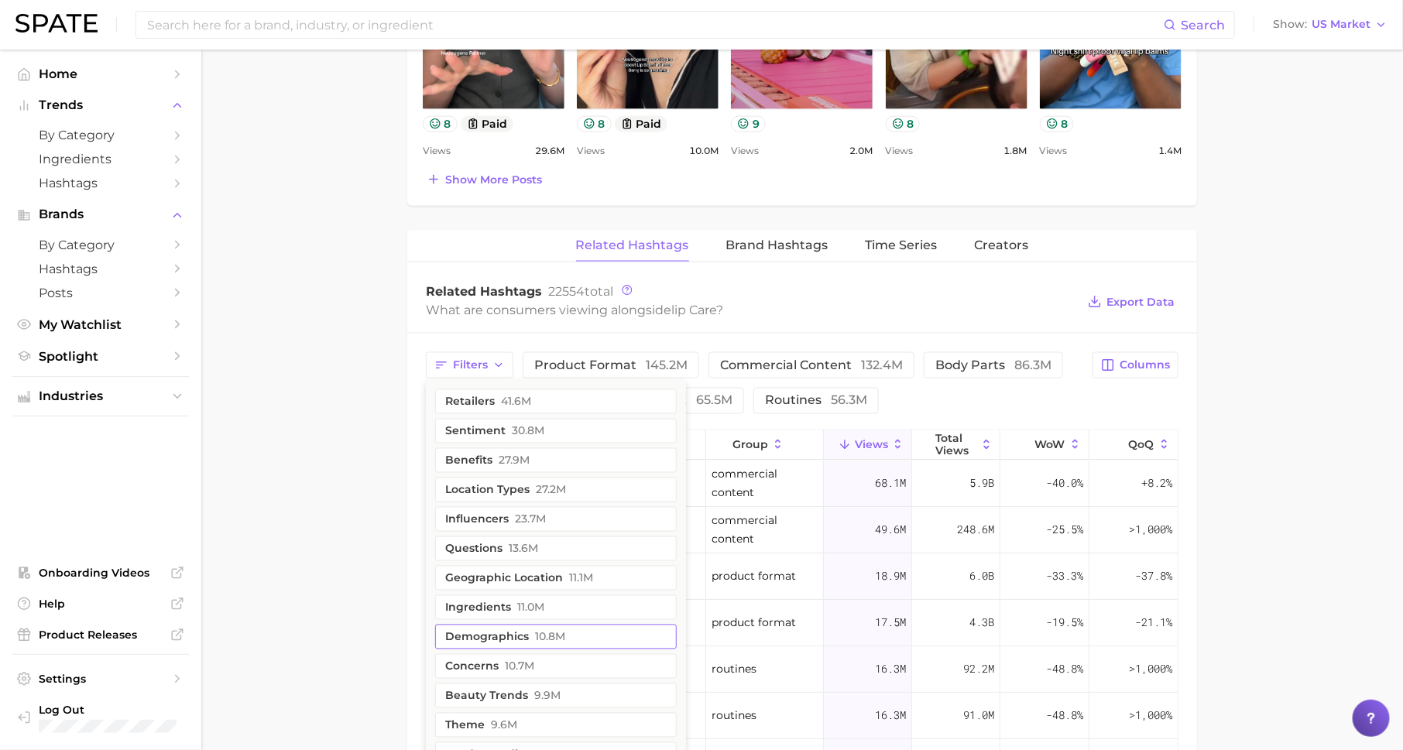
click at [552, 631] on span "10.8m" at bounding box center [550, 637] width 30 height 12
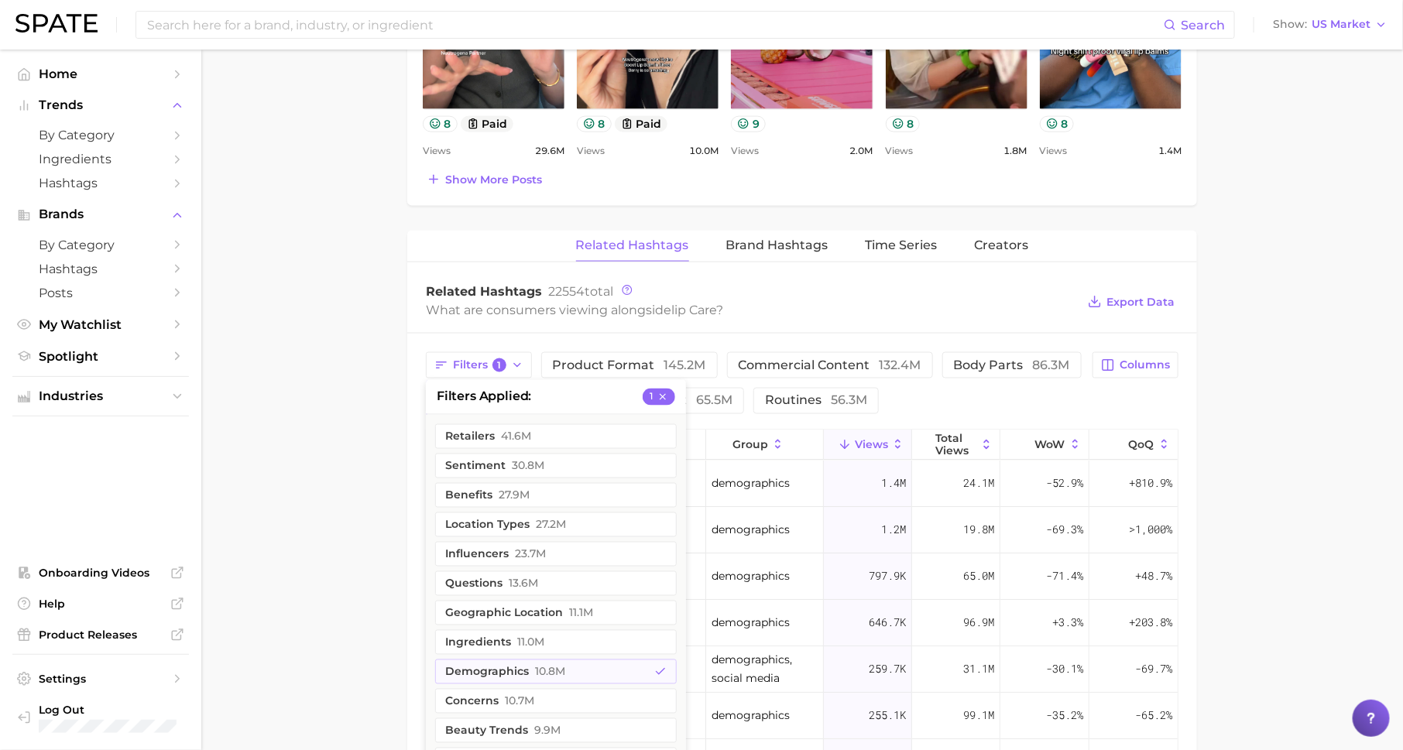
click at [351, 538] on main "1. skincare 2. face products 3. lip care 4. Subcategory Overview Google TikTok …" at bounding box center [802, 160] width 1202 height 2231
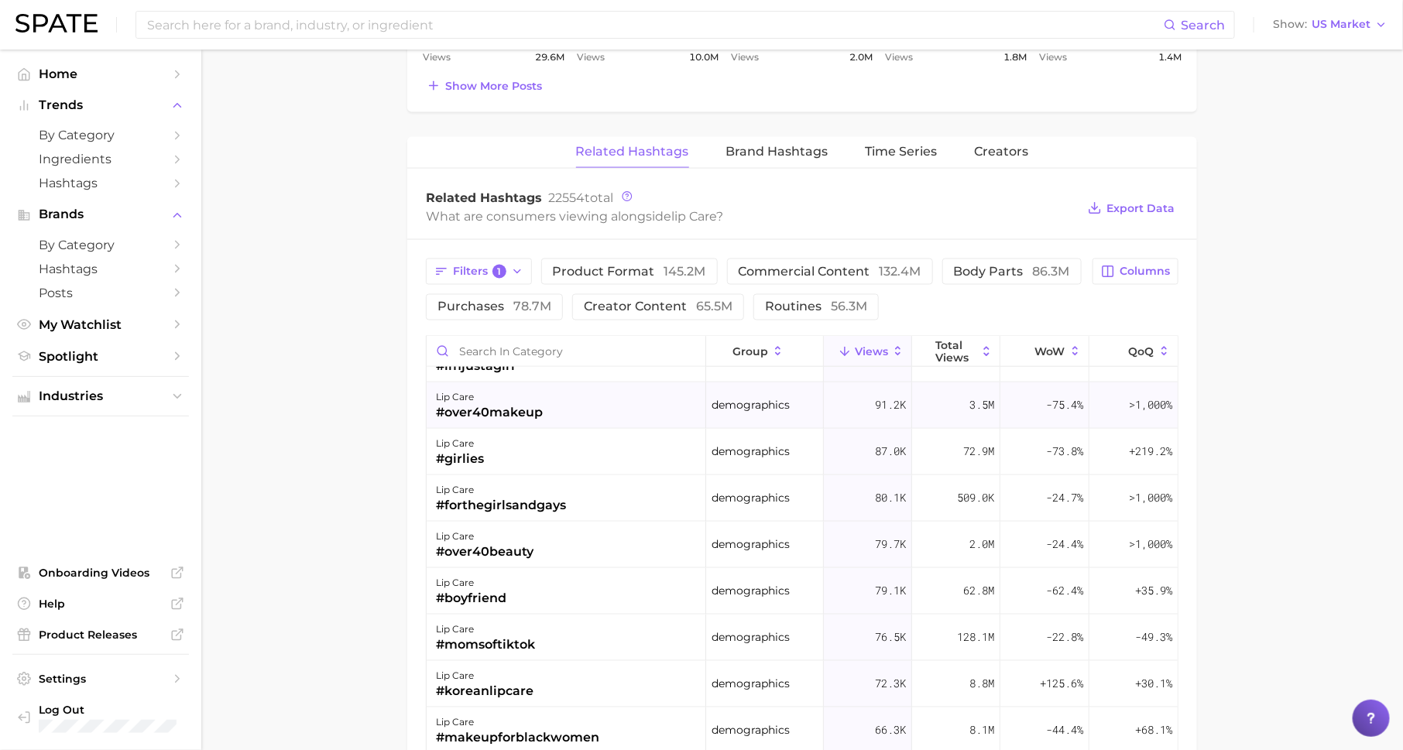
scroll to position [969, 0]
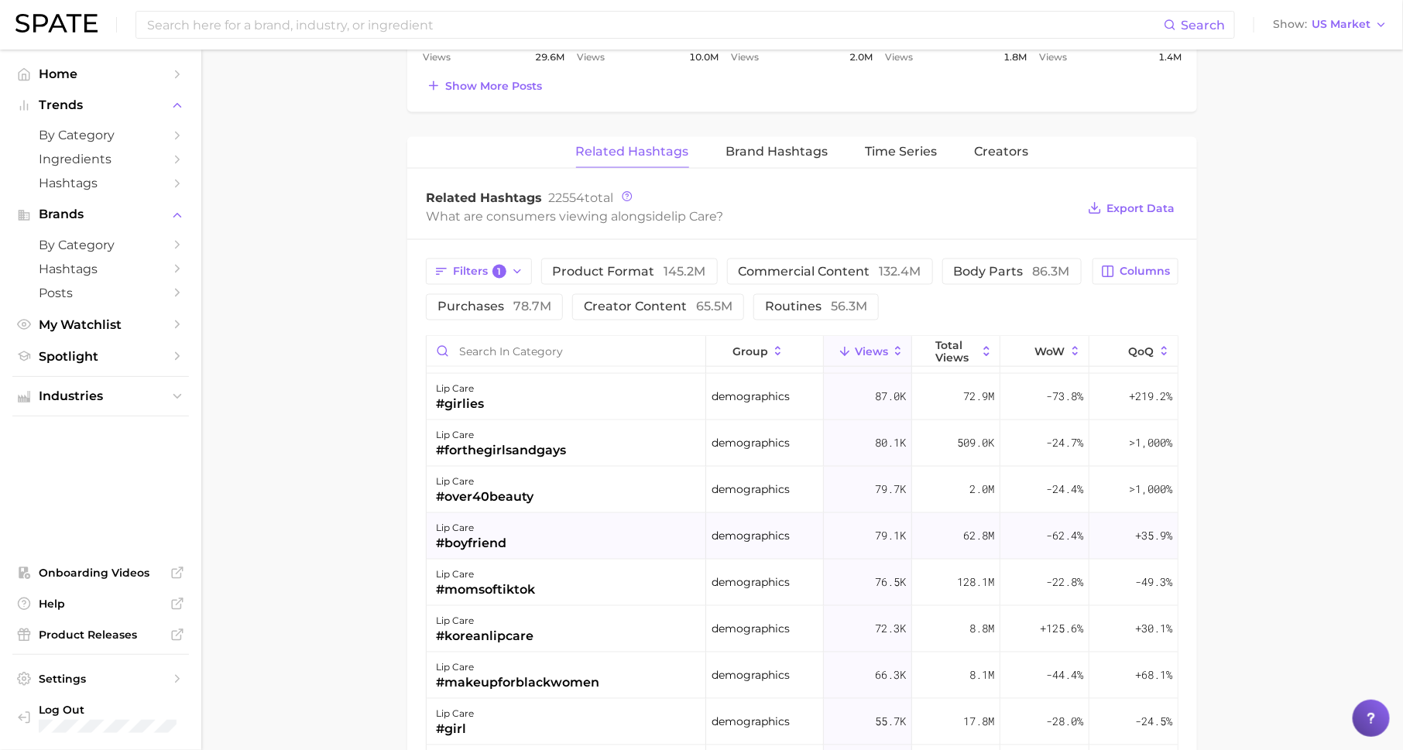
click at [571, 539] on div "lip care #boyfriend" at bounding box center [567, 536] width 280 height 46
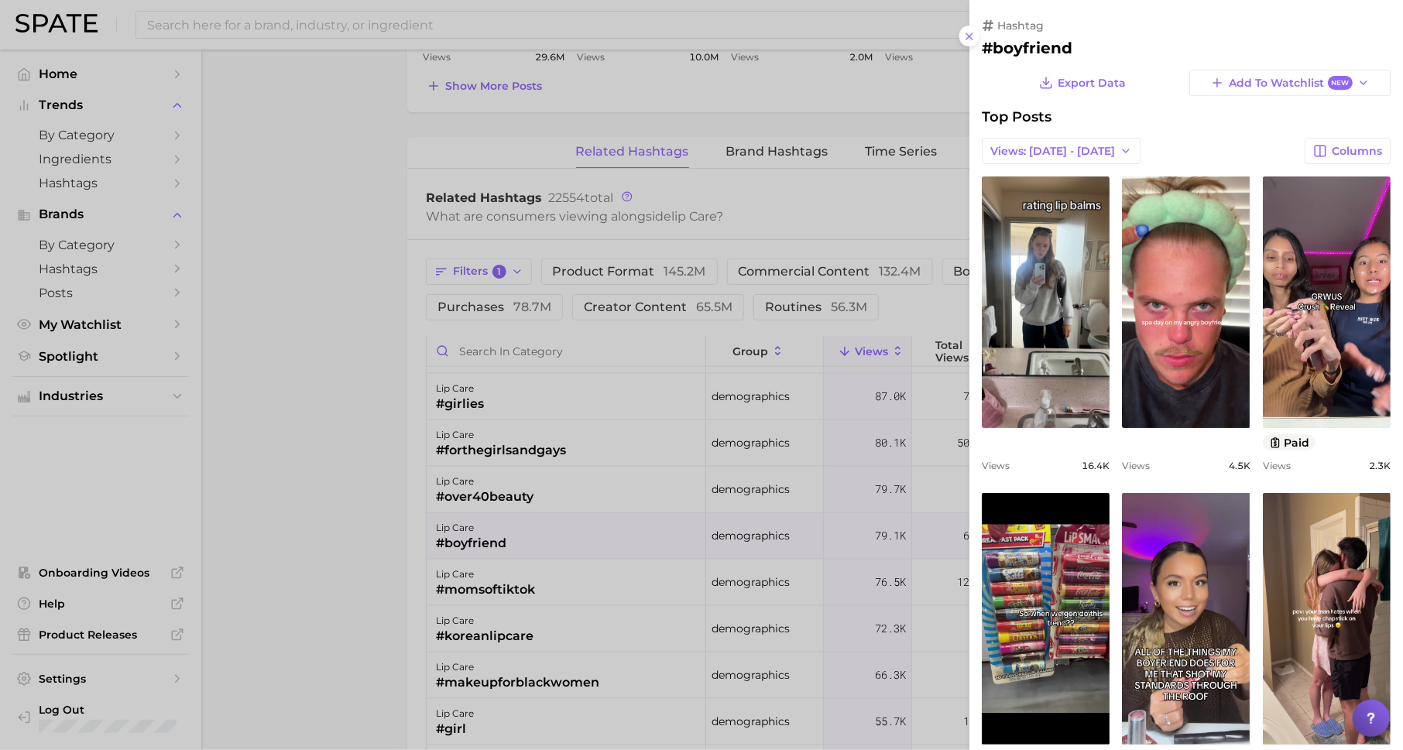
scroll to position [0, 0]
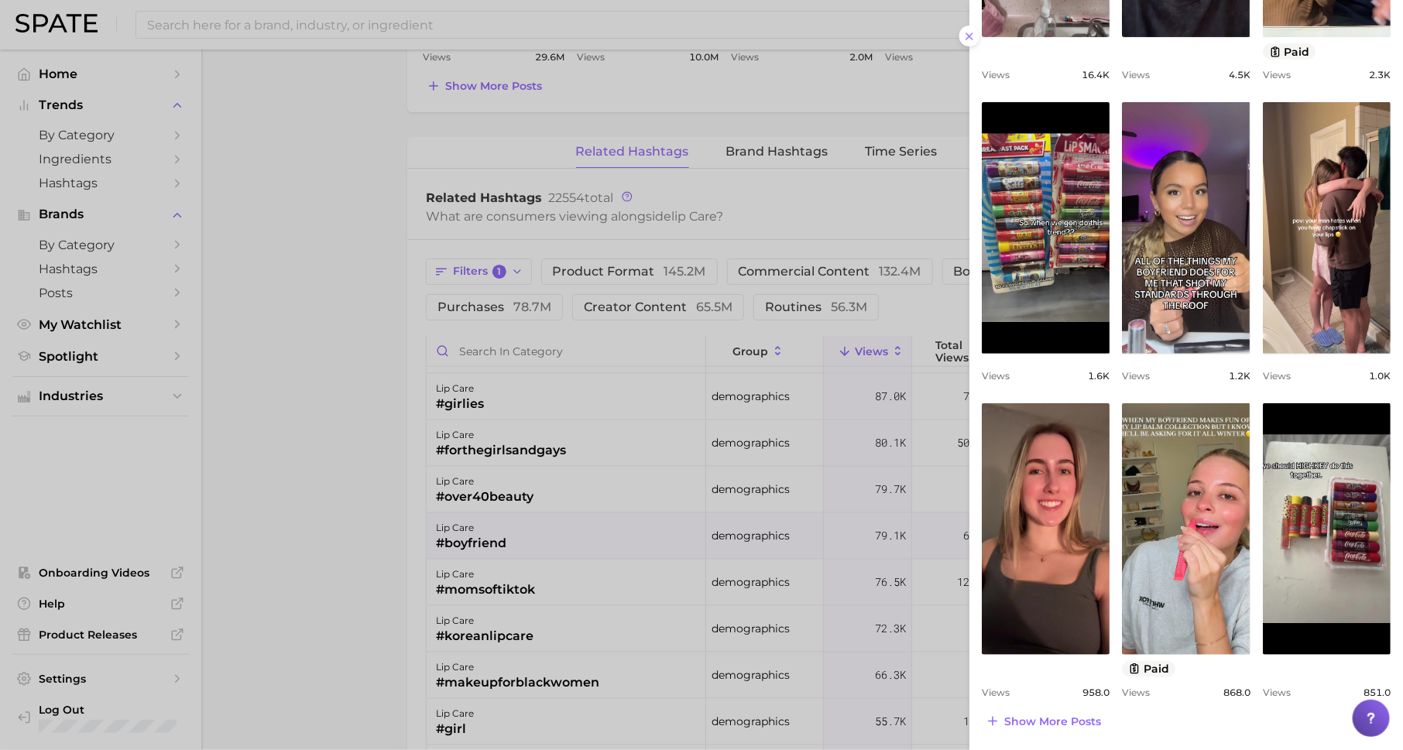
click at [663, 554] on div at bounding box center [701, 375] width 1403 height 750
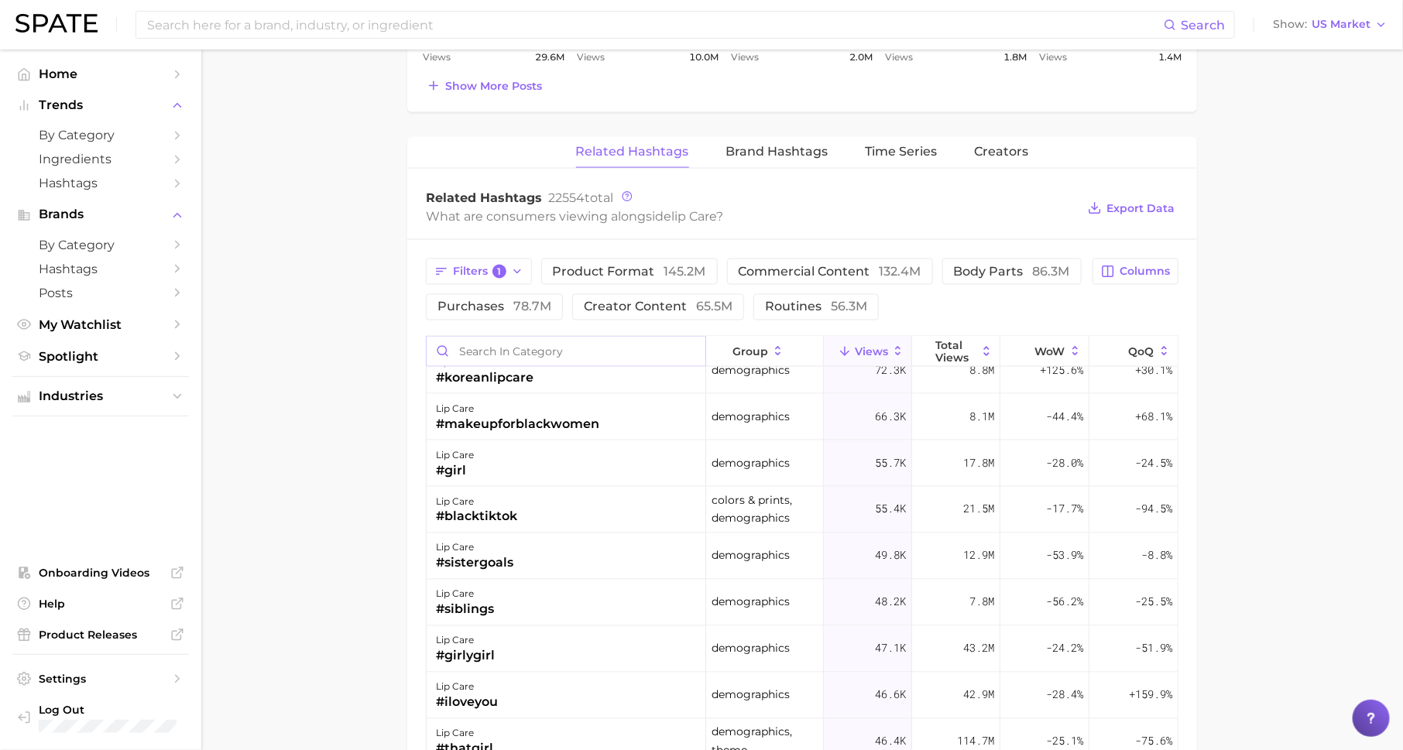
click at [554, 338] on input "Search in category" at bounding box center [566, 351] width 279 height 29
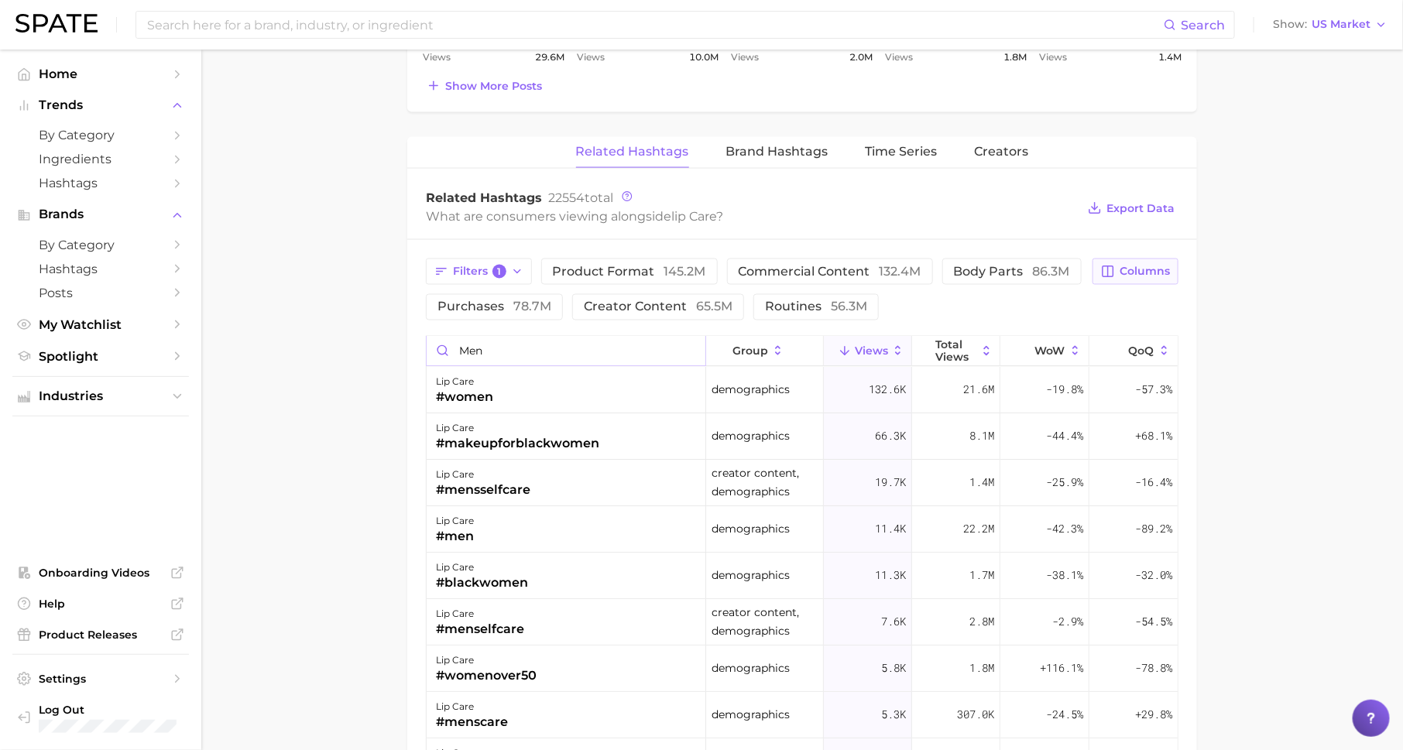
type input "men"
click at [1136, 268] on span "Columns" at bounding box center [1145, 271] width 50 height 13
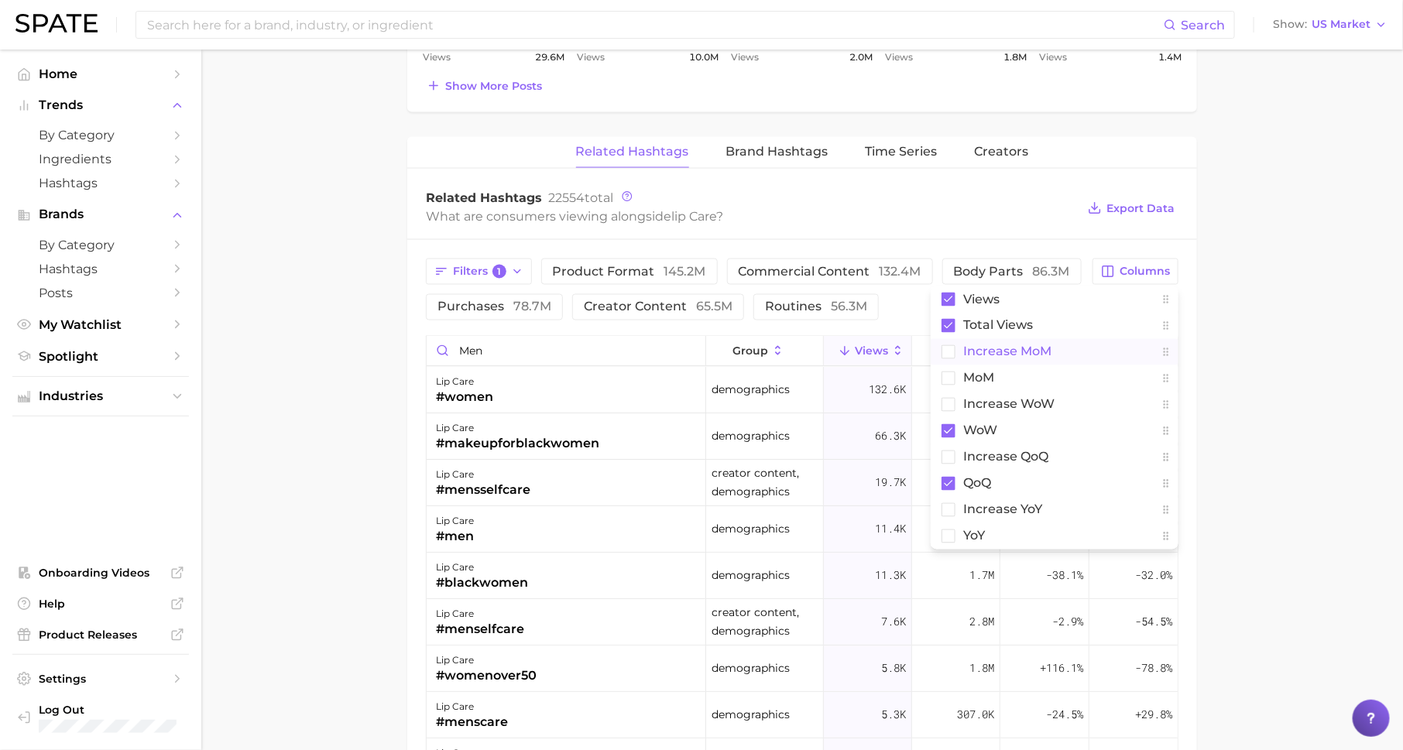
click at [1054, 357] on button "increase MoM" at bounding box center [1055, 352] width 248 height 26
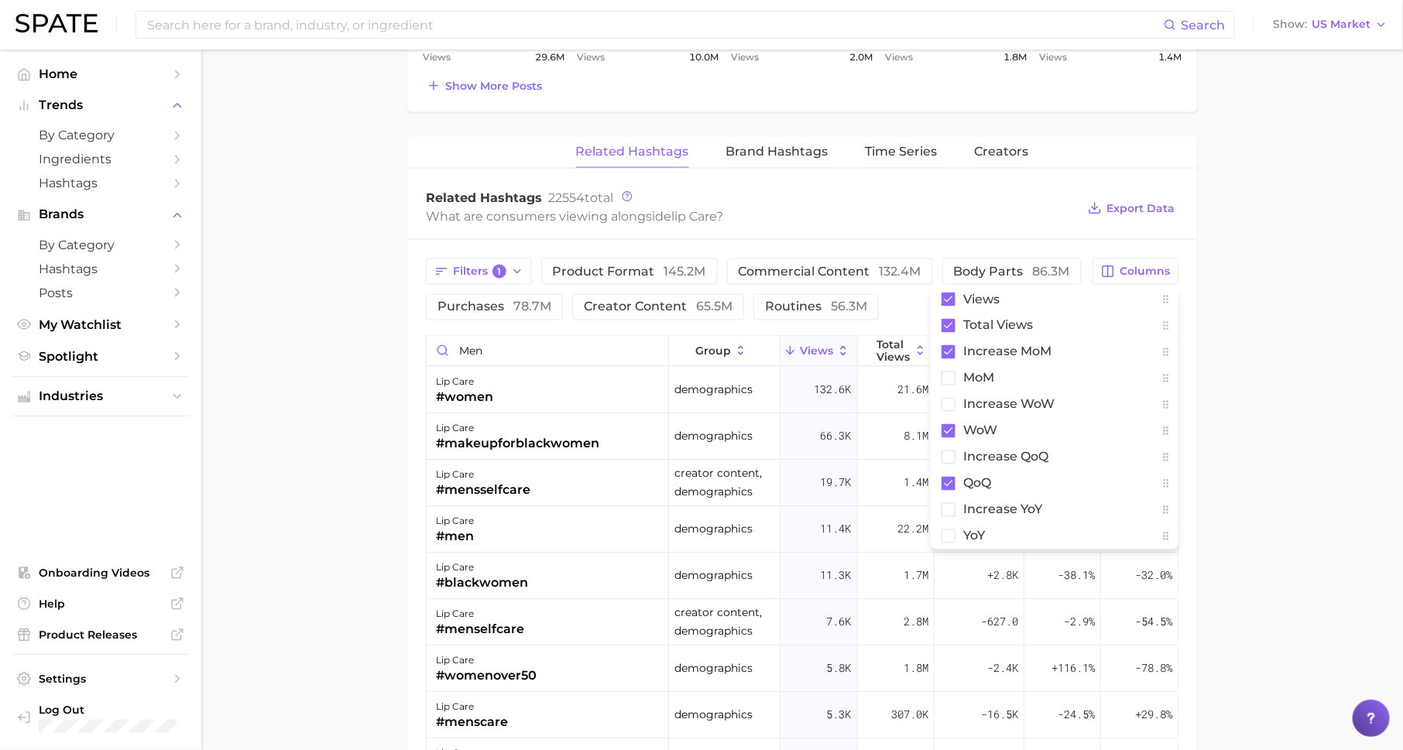
click at [1232, 365] on main "1. skincare 2. face products 3. lip care 4. Subcategory Overview Google TikTok …" at bounding box center [802, 67] width 1202 height 2231
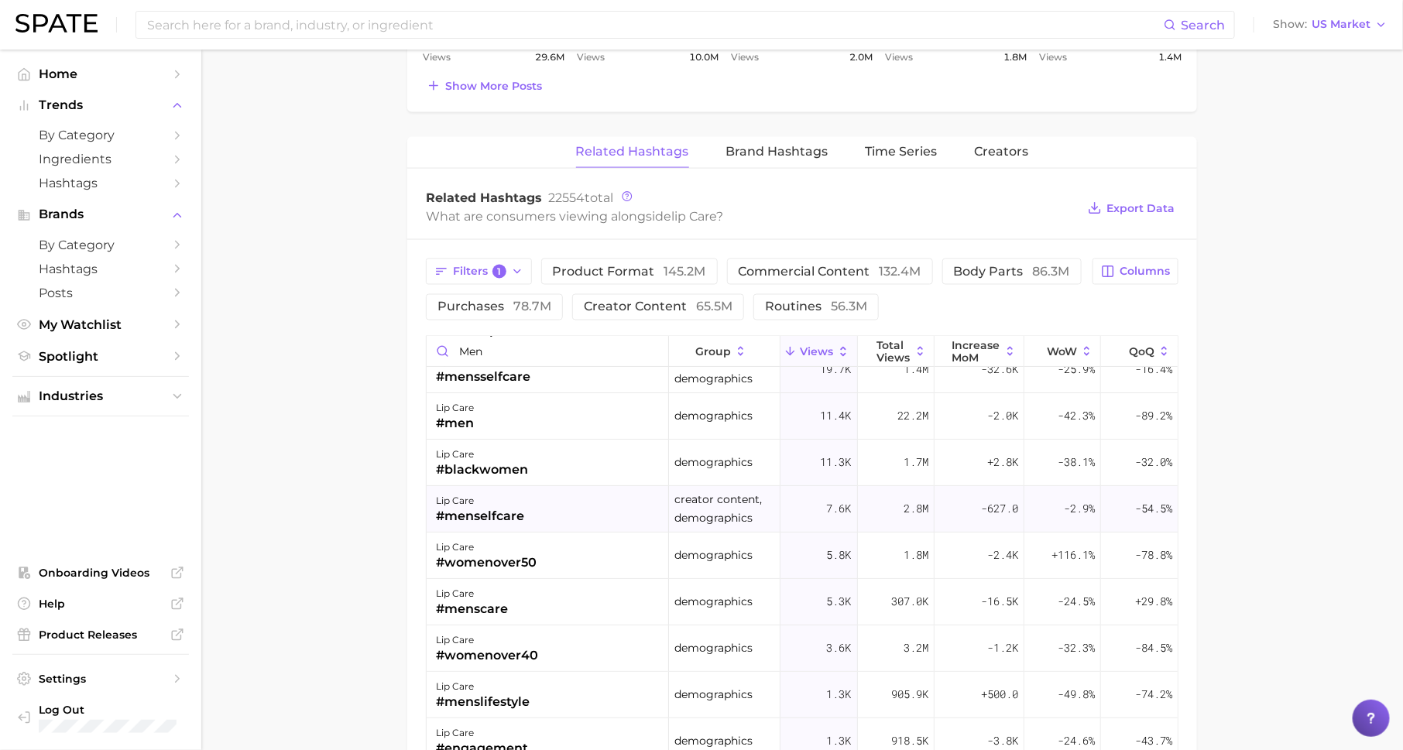
scroll to position [117, 0]
click at [1134, 268] on span "Columns" at bounding box center [1145, 271] width 50 height 13
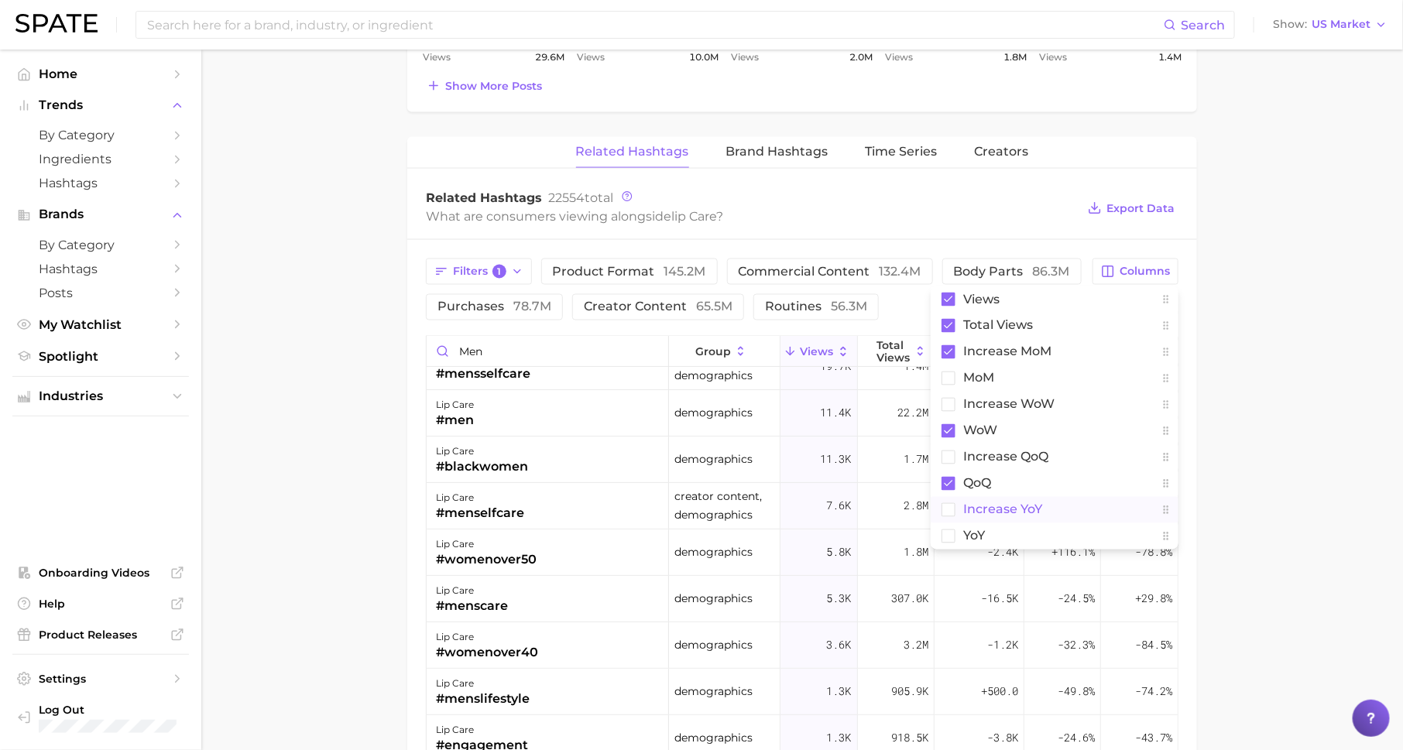
click at [1051, 497] on button "increase YoY" at bounding box center [1055, 510] width 248 height 26
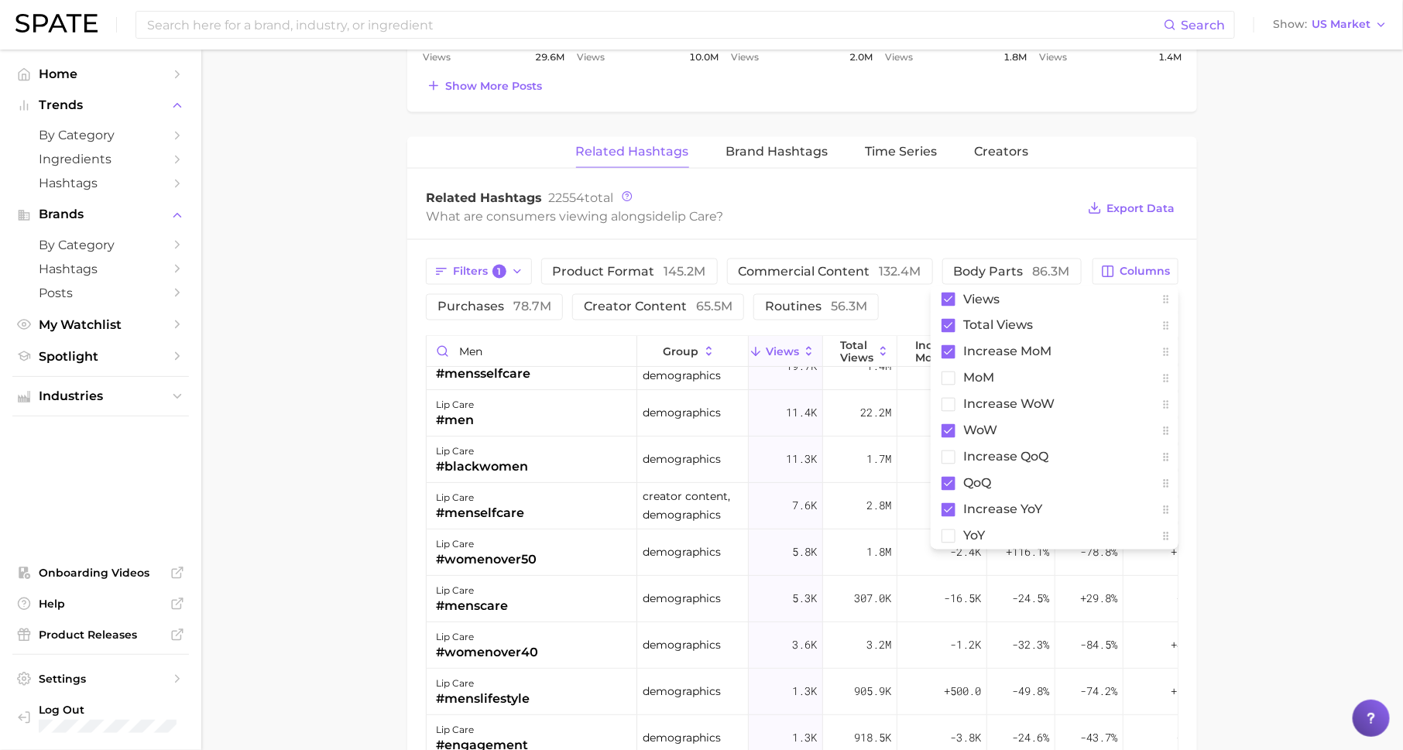
click at [1248, 417] on main "1. skincare 2. face products 3. lip care 4. Subcategory Overview Google TikTok …" at bounding box center [802, 67] width 1202 height 2231
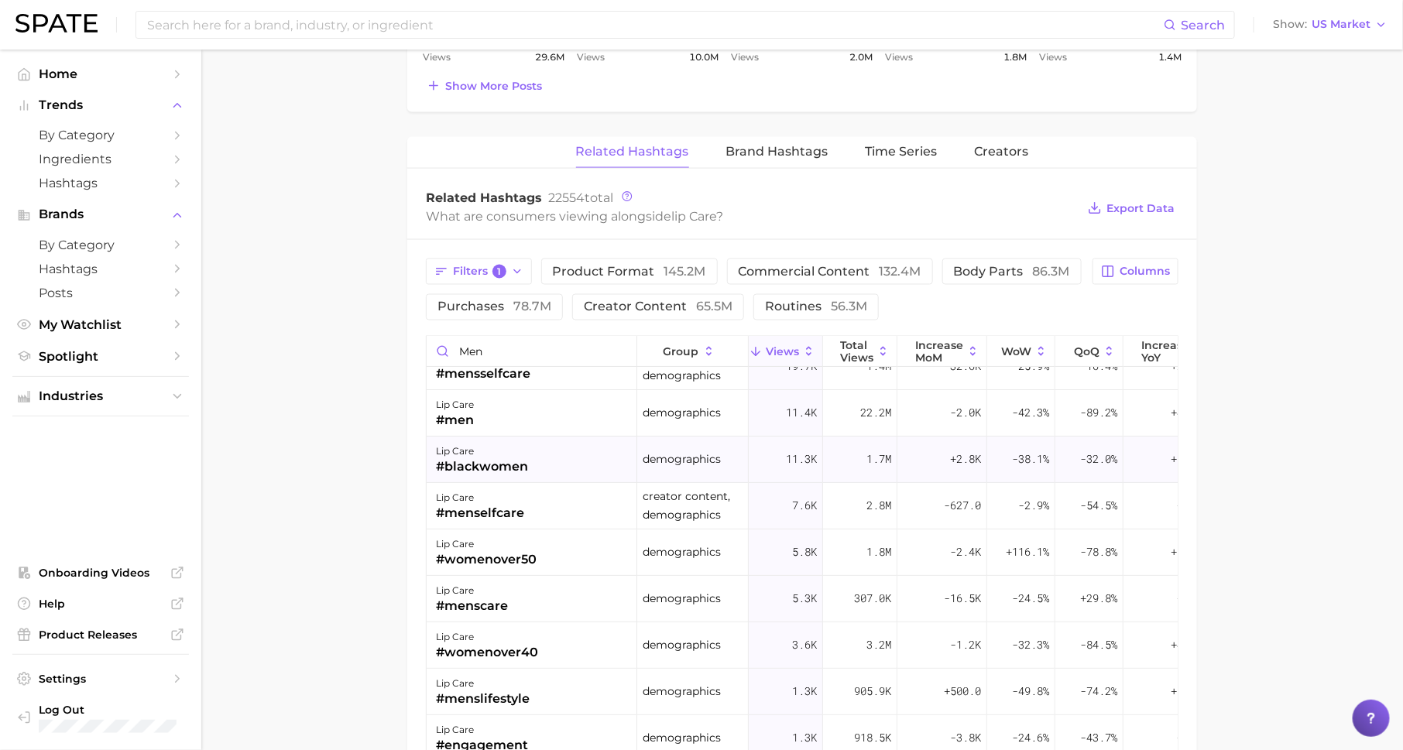
scroll to position [117, 35]
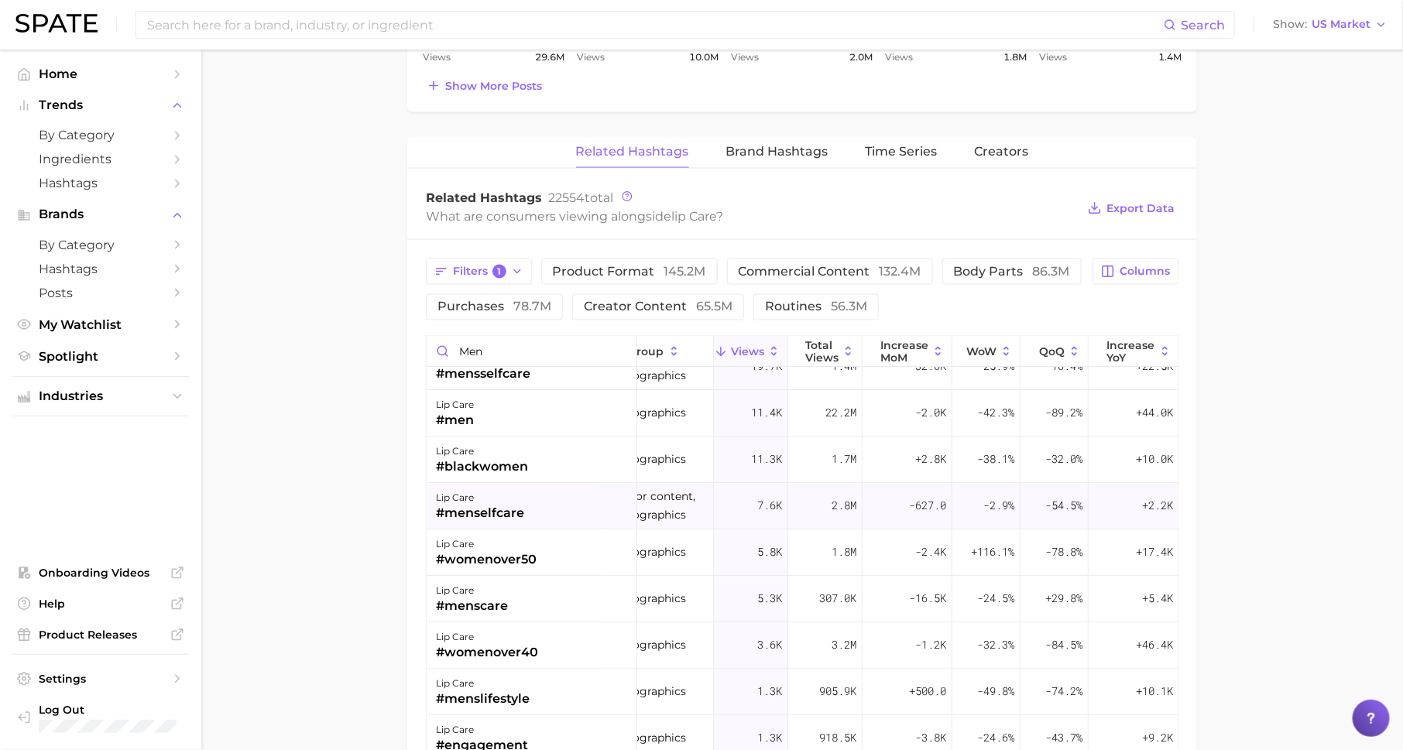
click at [1152, 498] on span "+2.2k" at bounding box center [1157, 505] width 31 height 19
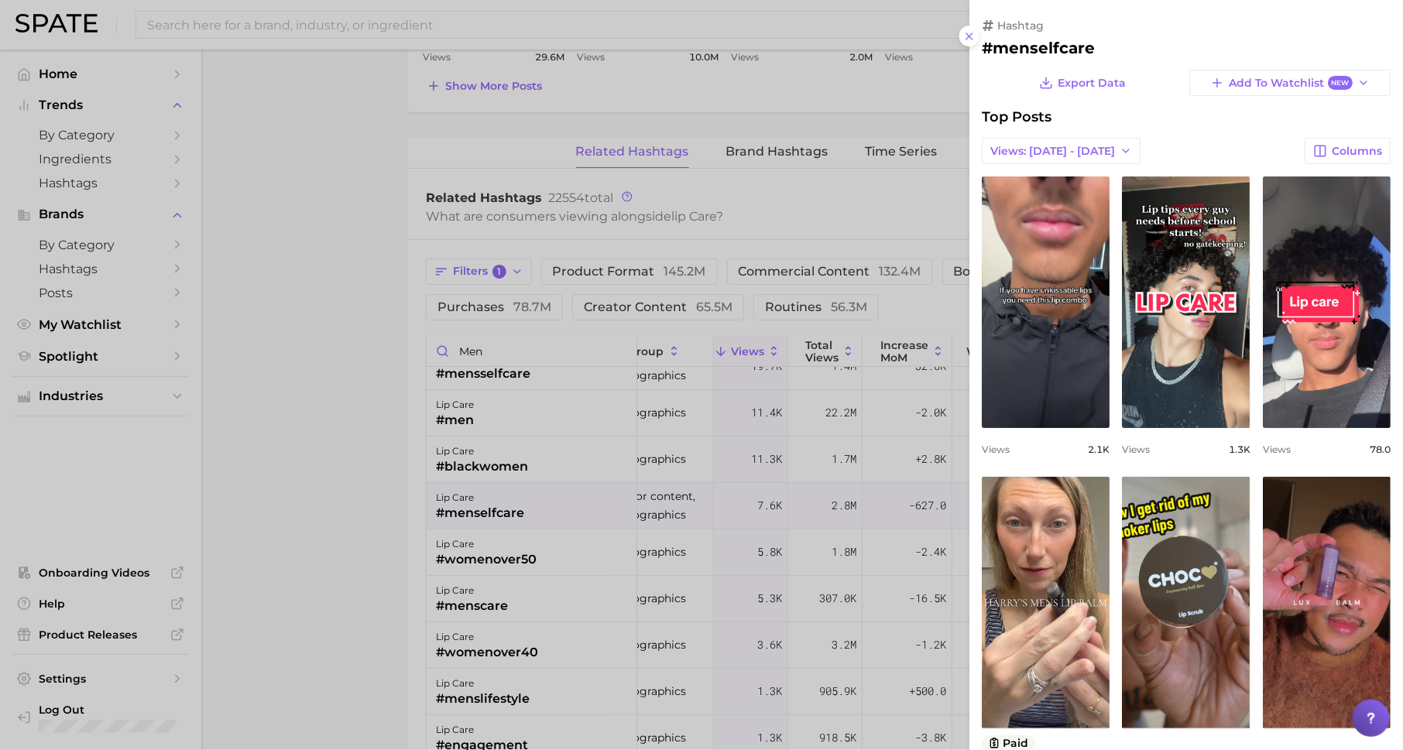
scroll to position [0, 0]
click at [807, 483] on div at bounding box center [701, 375] width 1403 height 750
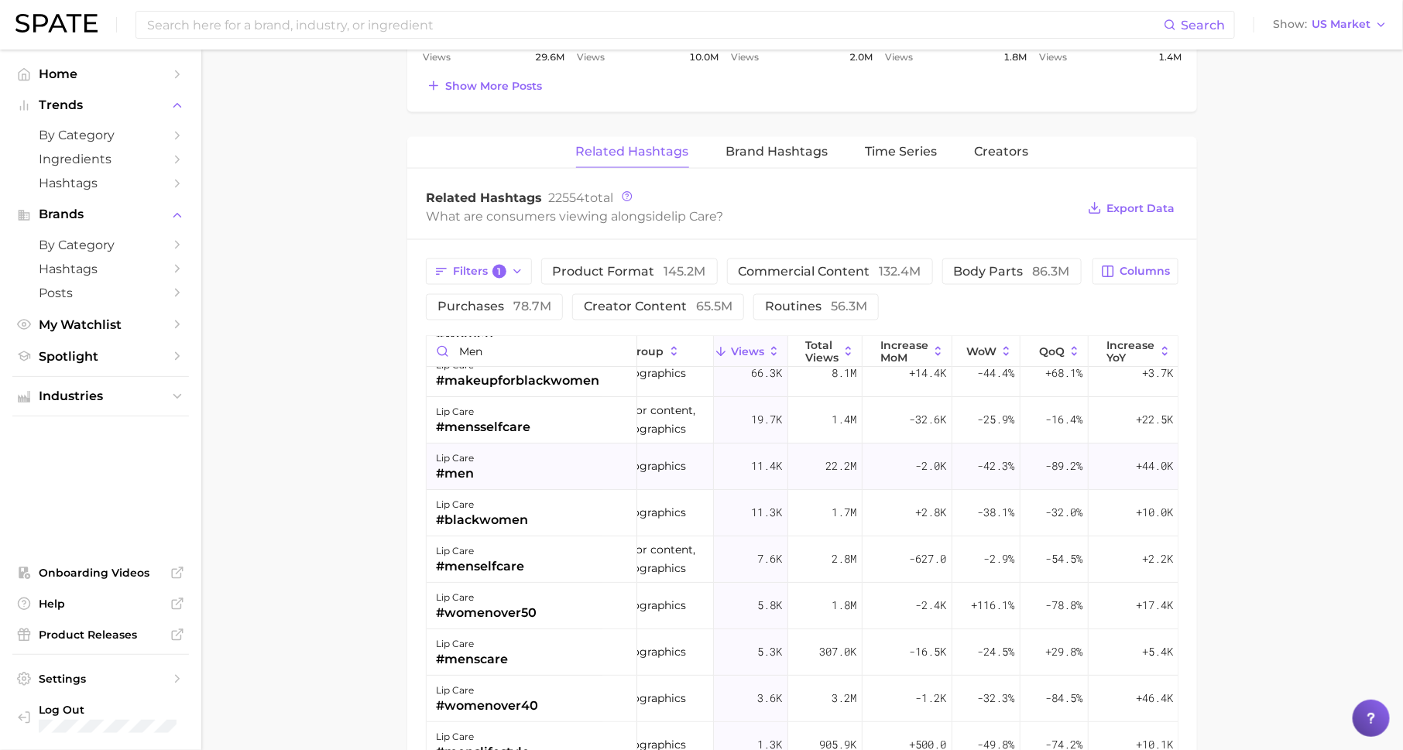
click at [1145, 463] on span "+44.0k" at bounding box center [1154, 466] width 37 height 19
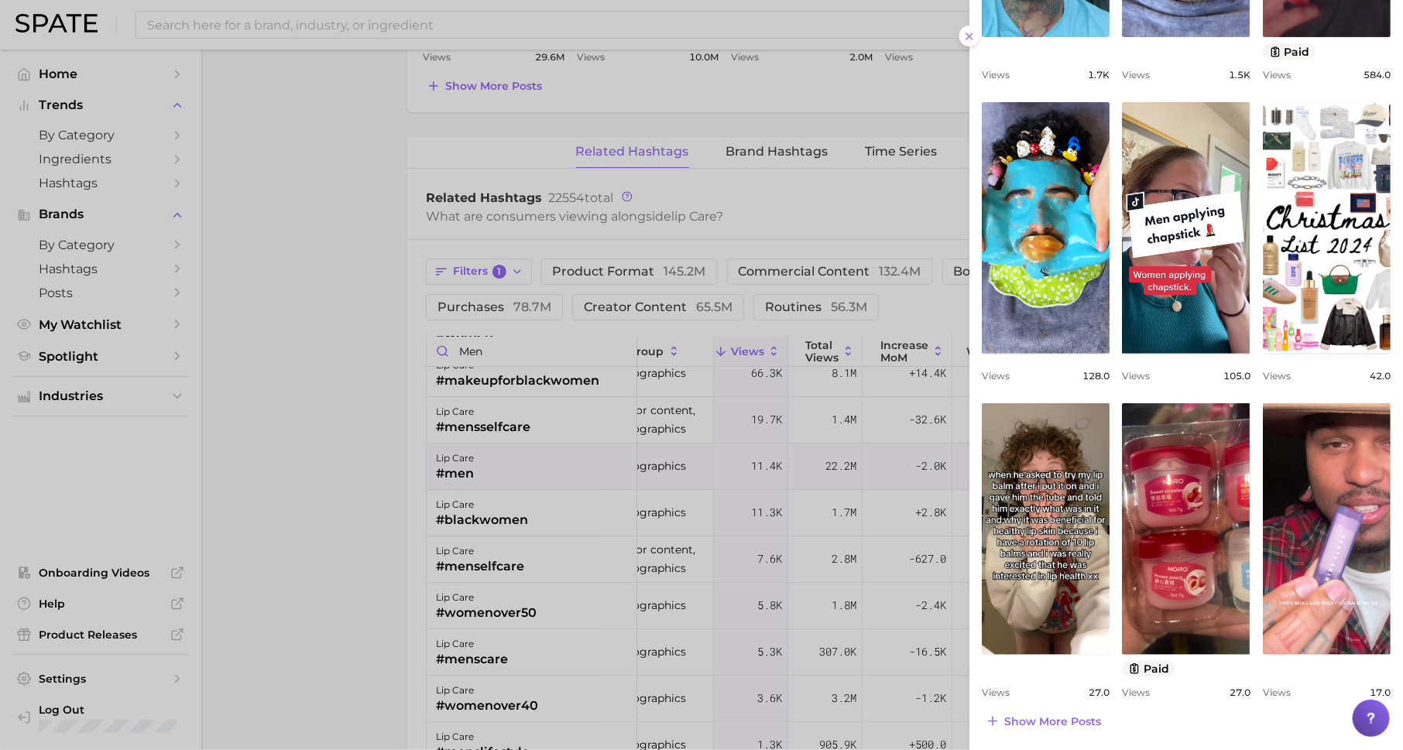
click at [893, 577] on div at bounding box center [701, 375] width 1403 height 750
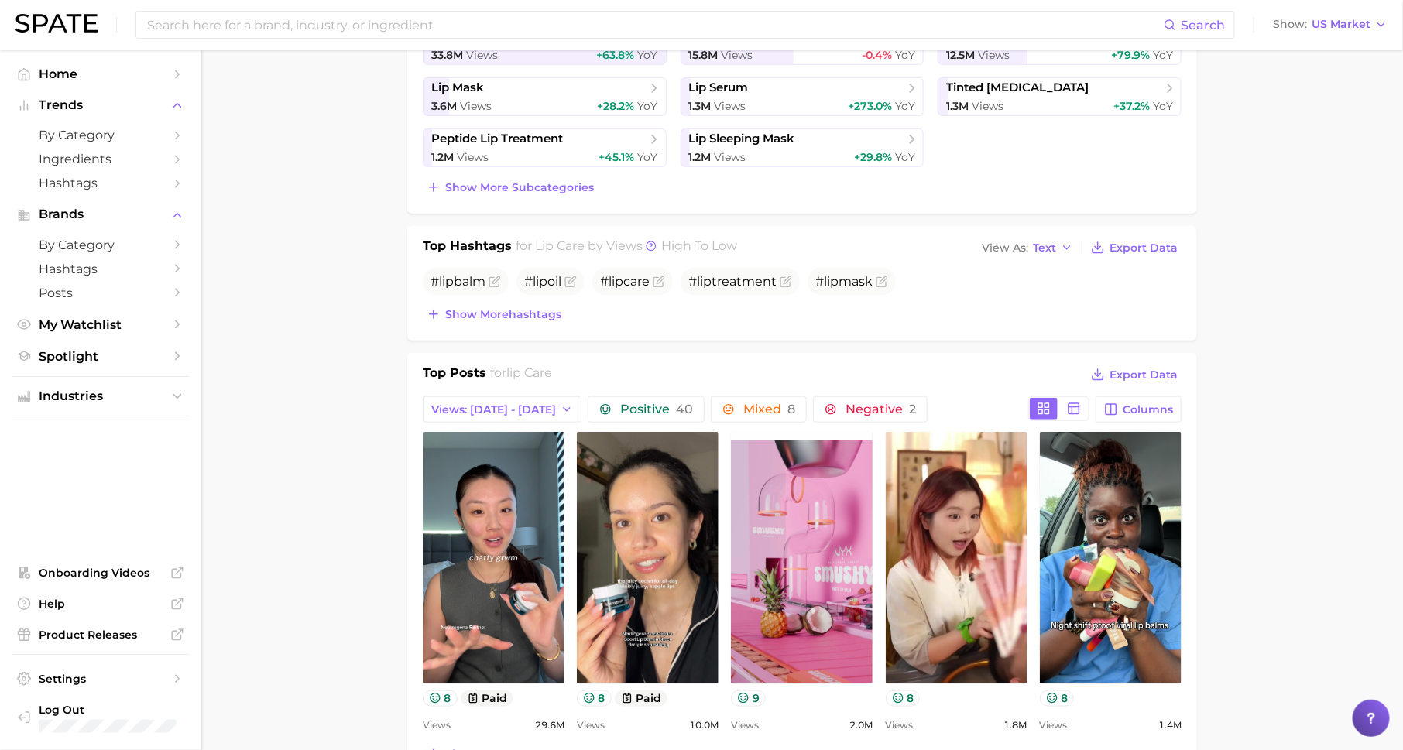
scroll to position [47, 0]
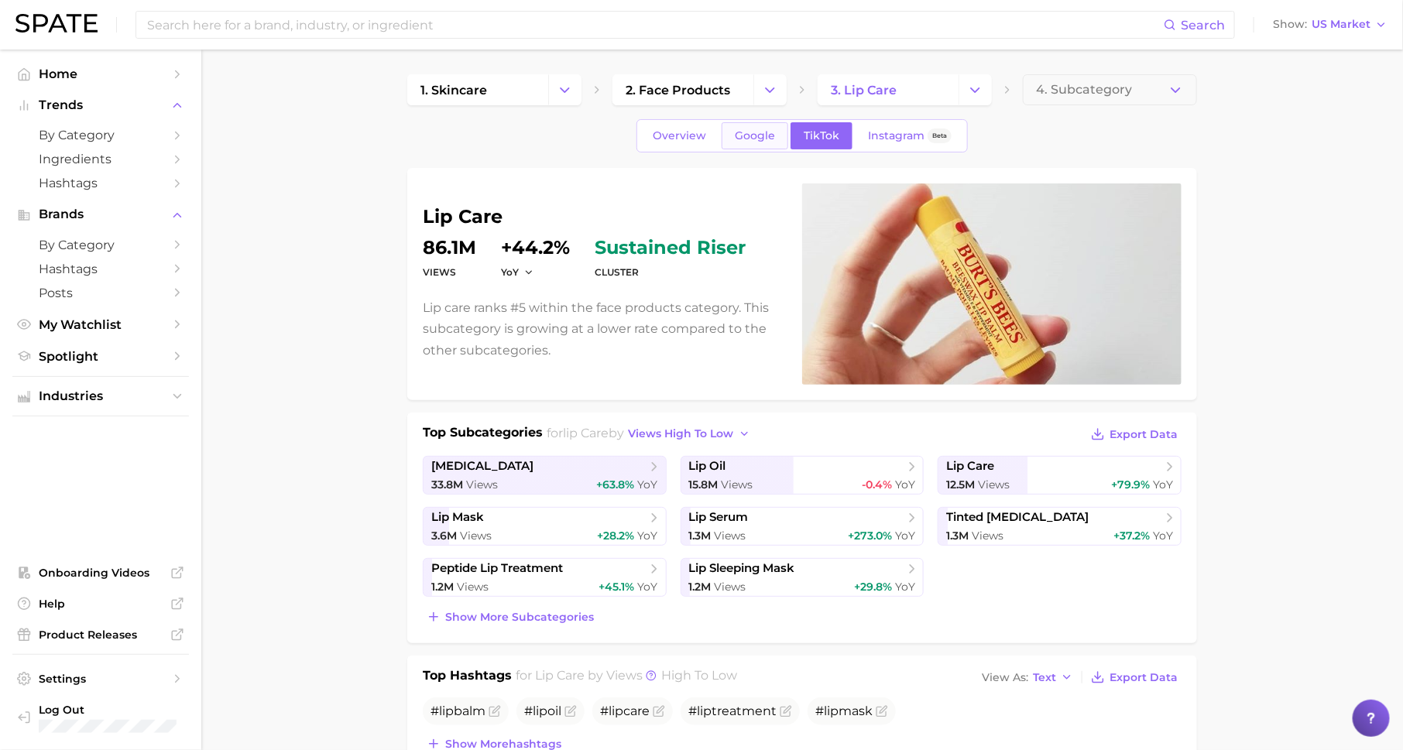
click at [744, 129] on span "Google" at bounding box center [755, 135] width 40 height 13
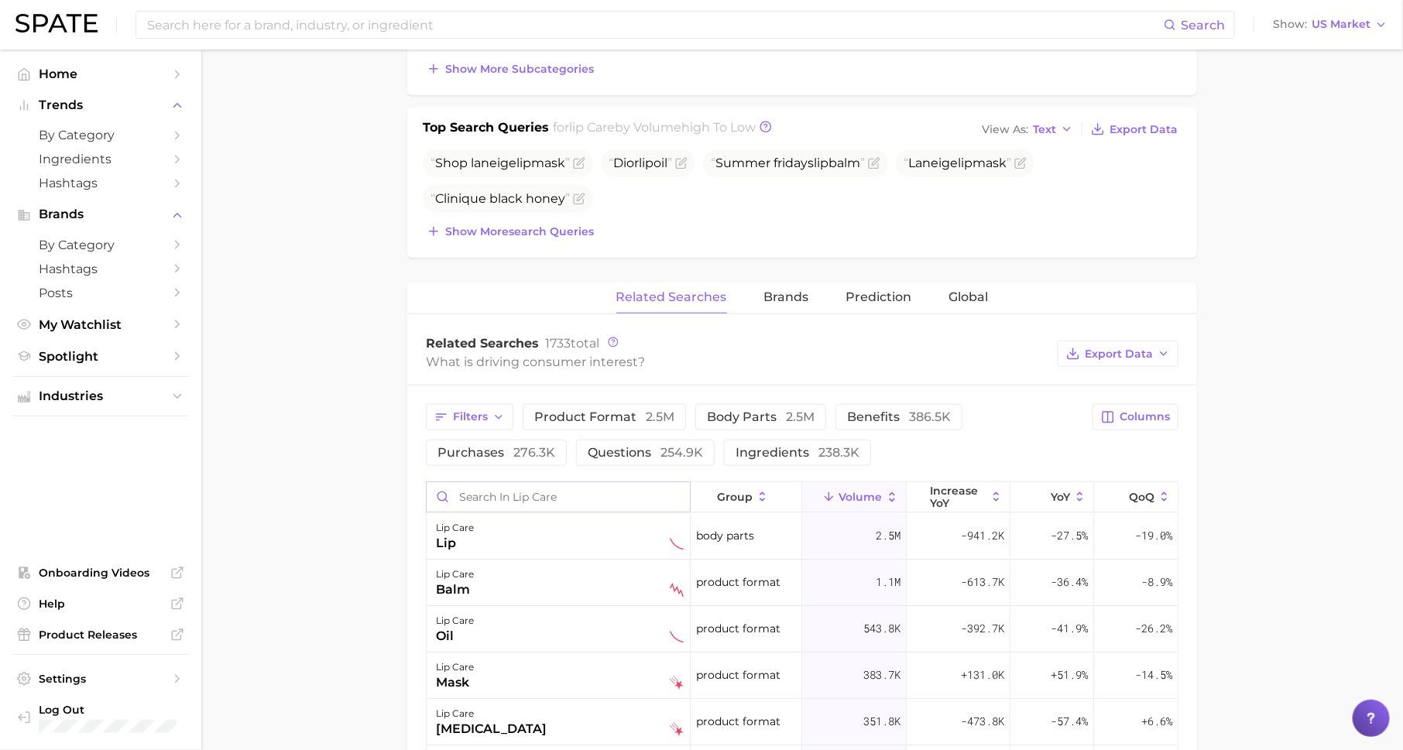
click at [594, 482] on input "Search in lip care" at bounding box center [558, 496] width 263 height 29
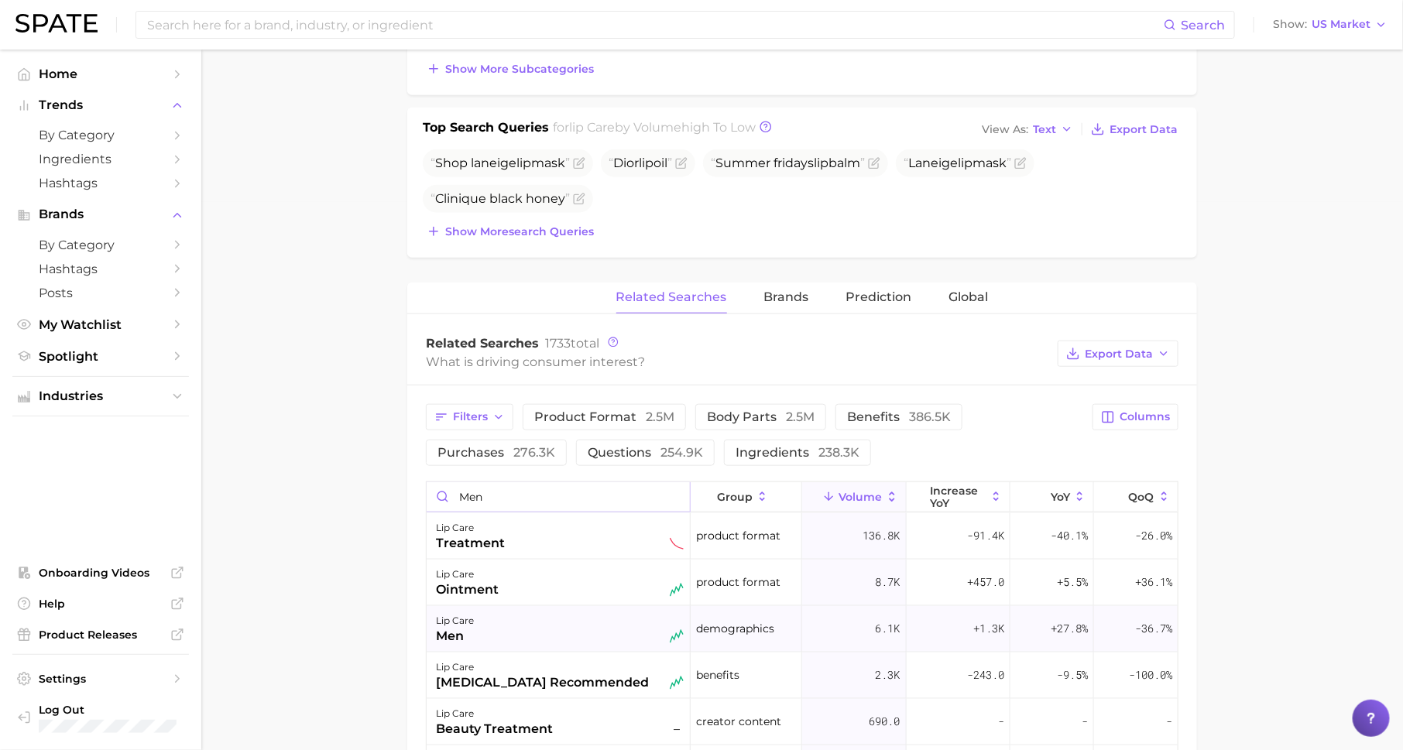
type input "men"
click at [976, 619] on span "+1.3k" at bounding box center [988, 628] width 31 height 19
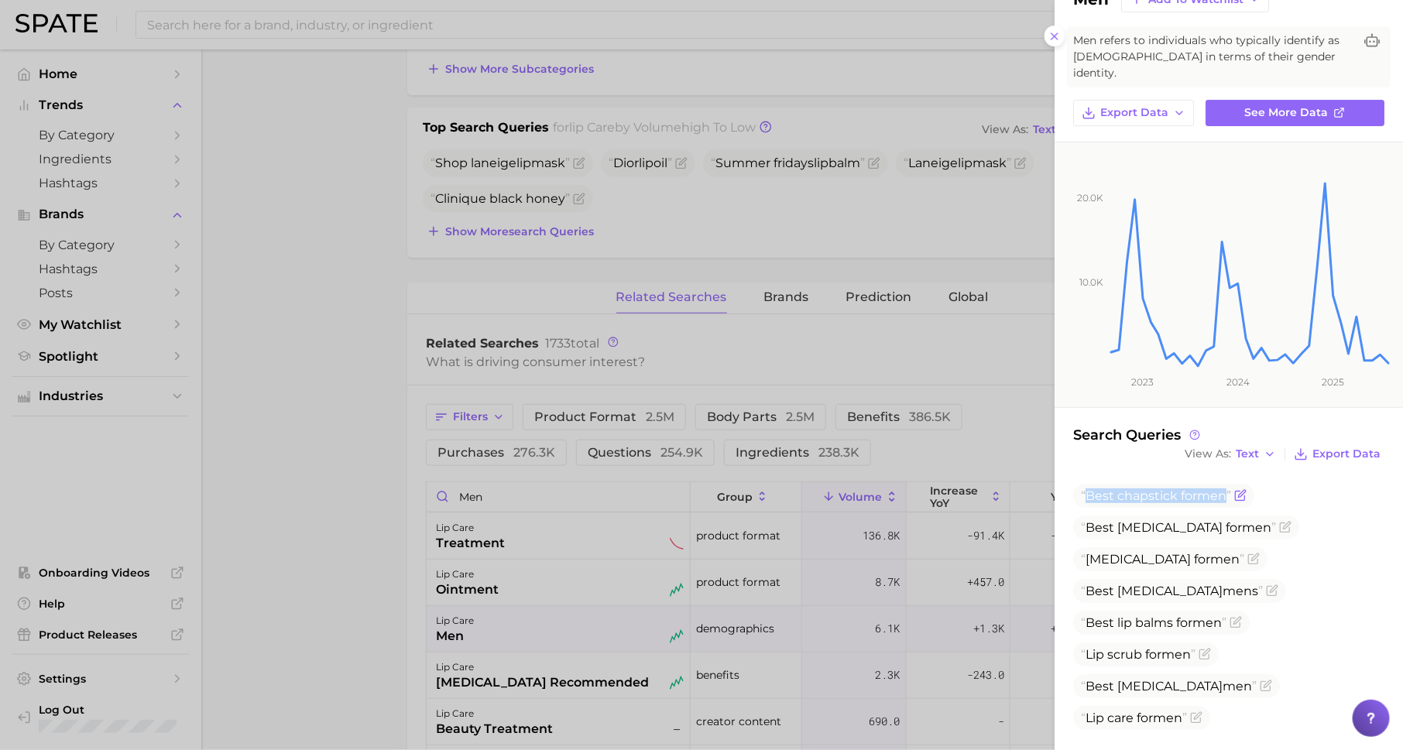
drag, startPoint x: 1086, startPoint y: 479, endPoint x: 1224, endPoint y: 477, distance: 137.8
click at [1224, 489] on span "Best chapstick for men" at bounding box center [1156, 496] width 150 height 15
drag, startPoint x: 1086, startPoint y: 507, endPoint x: 1141, endPoint y: 523, distance: 56.4
click at [1141, 523] on ul "Best chapstick for men Best [MEDICAL_DATA] for men [MEDICAL_DATA] for men Best …" at bounding box center [1228, 623] width 311 height 278
drag, startPoint x: 1087, startPoint y: 541, endPoint x: 1175, endPoint y: 537, distance: 88.4
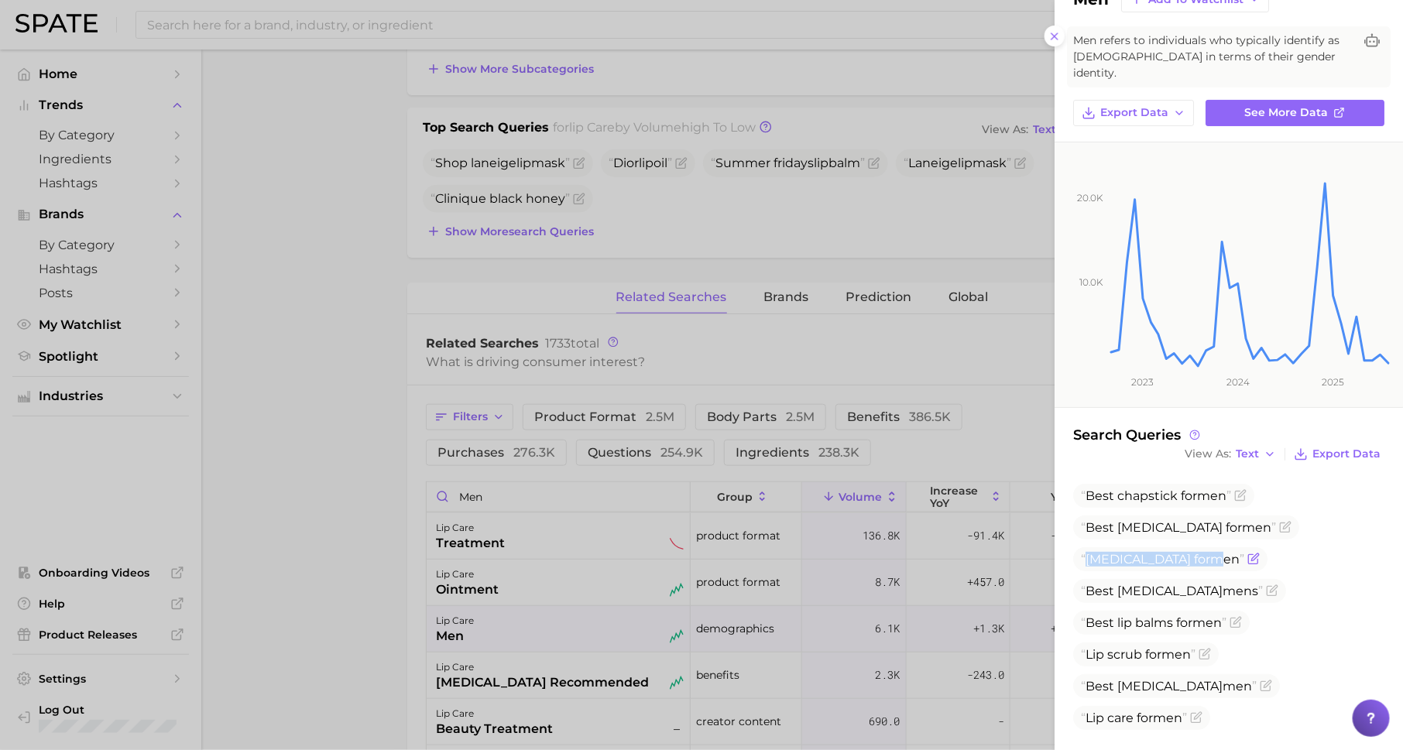
click at [1176, 552] on span "[MEDICAL_DATA] for men" at bounding box center [1162, 559] width 163 height 15
click at [1149, 582] on span "Best [MEDICAL_DATA] men s" at bounding box center [1179, 591] width 213 height 24
drag, startPoint x: 1087, startPoint y: 609, endPoint x: 1145, endPoint y: 612, distance: 58.2
click at [1145, 616] on span "Best lip balms for men" at bounding box center [1154, 623] width 146 height 15
drag, startPoint x: 1089, startPoint y: 702, endPoint x: 1197, endPoint y: 704, distance: 108.4
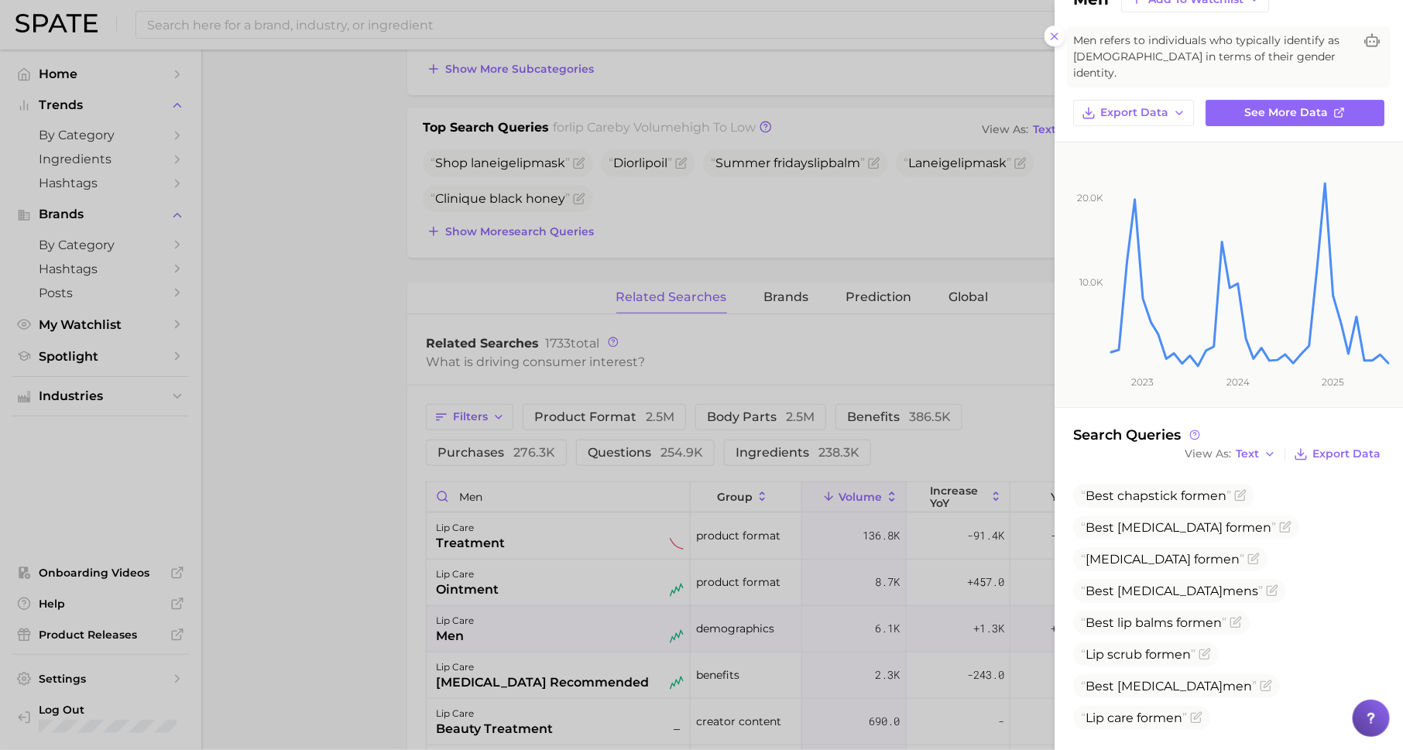
click at [1197, 743] on span "Tinted [MEDICAL_DATA] for men" at bounding box center [1184, 750] width 207 height 15
click at [725, 581] on div at bounding box center [701, 375] width 1403 height 750
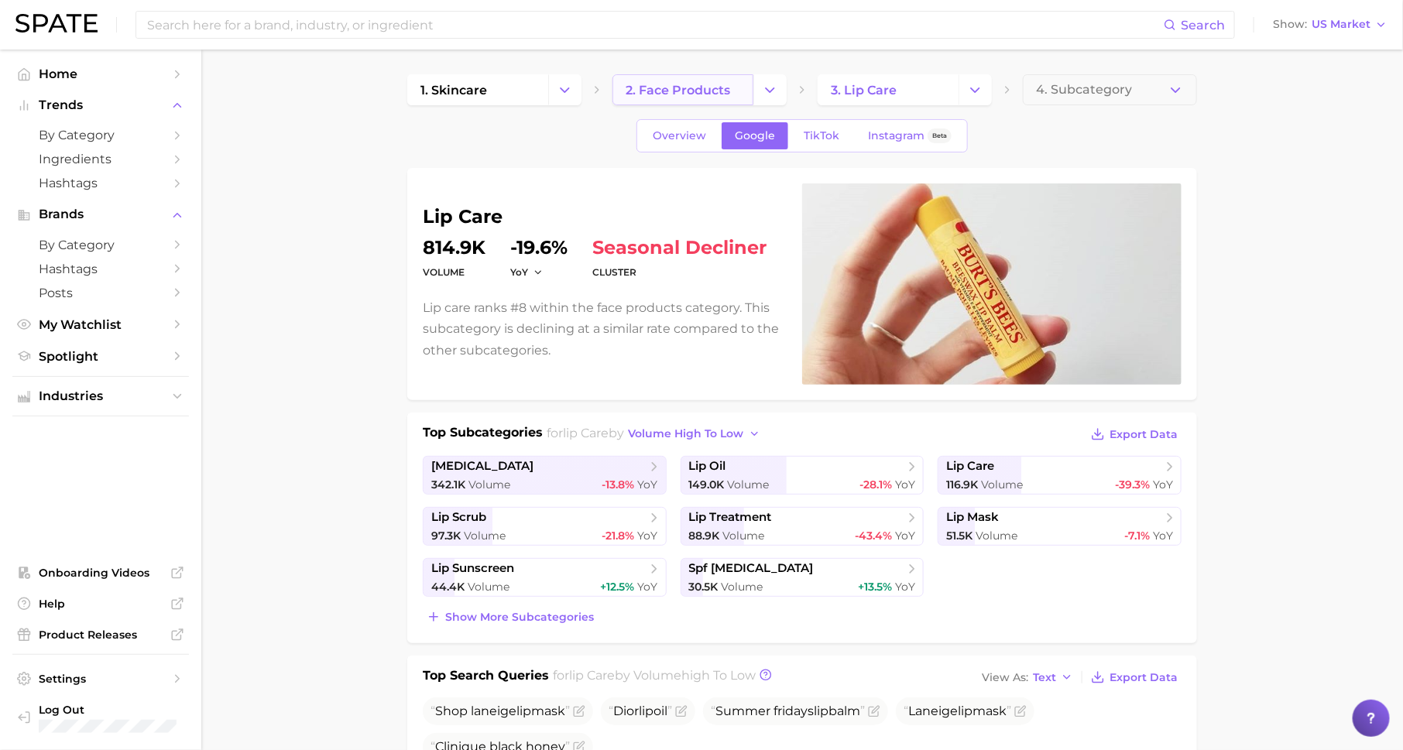
click at [661, 89] on span "2. face products" at bounding box center [678, 90] width 105 height 15
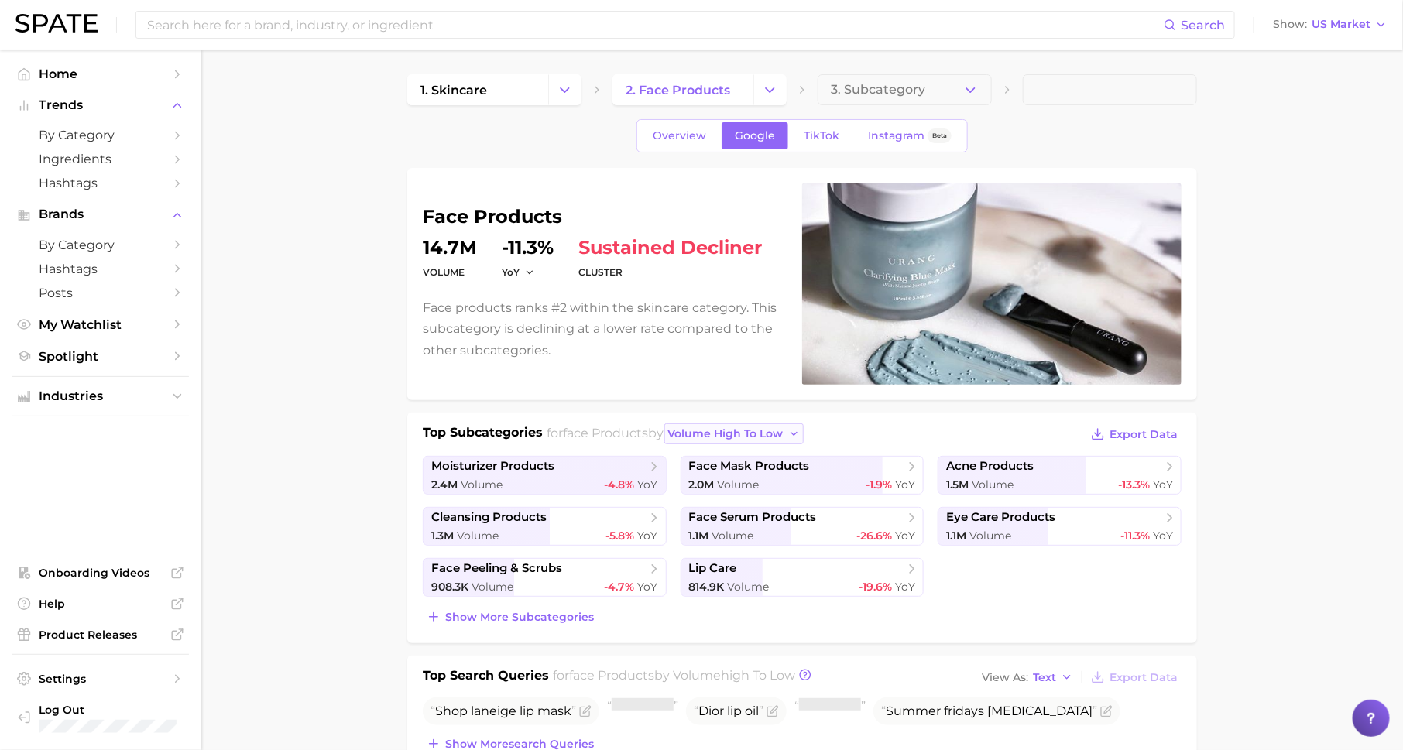
scroll to position [63, 0]
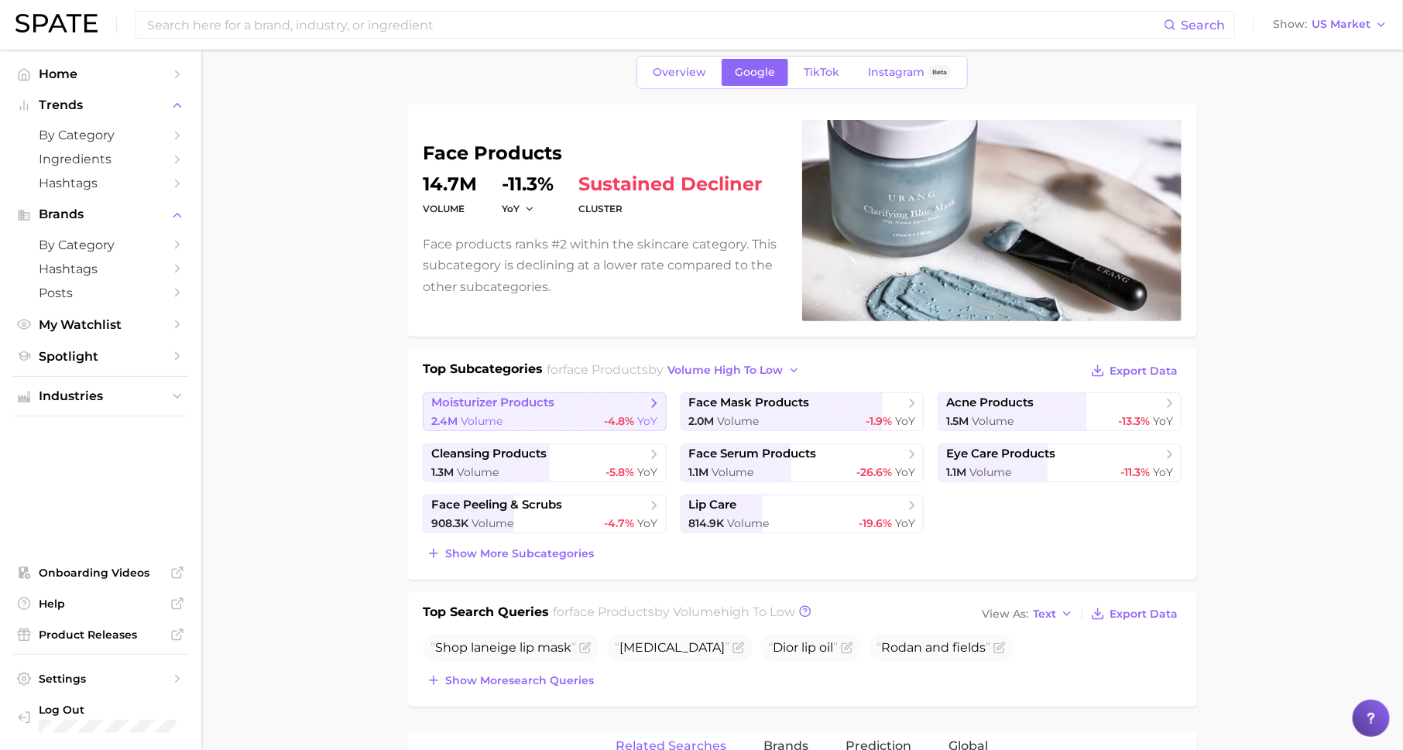
click at [564, 407] on span "moisturizer products" at bounding box center [538, 403] width 215 height 15
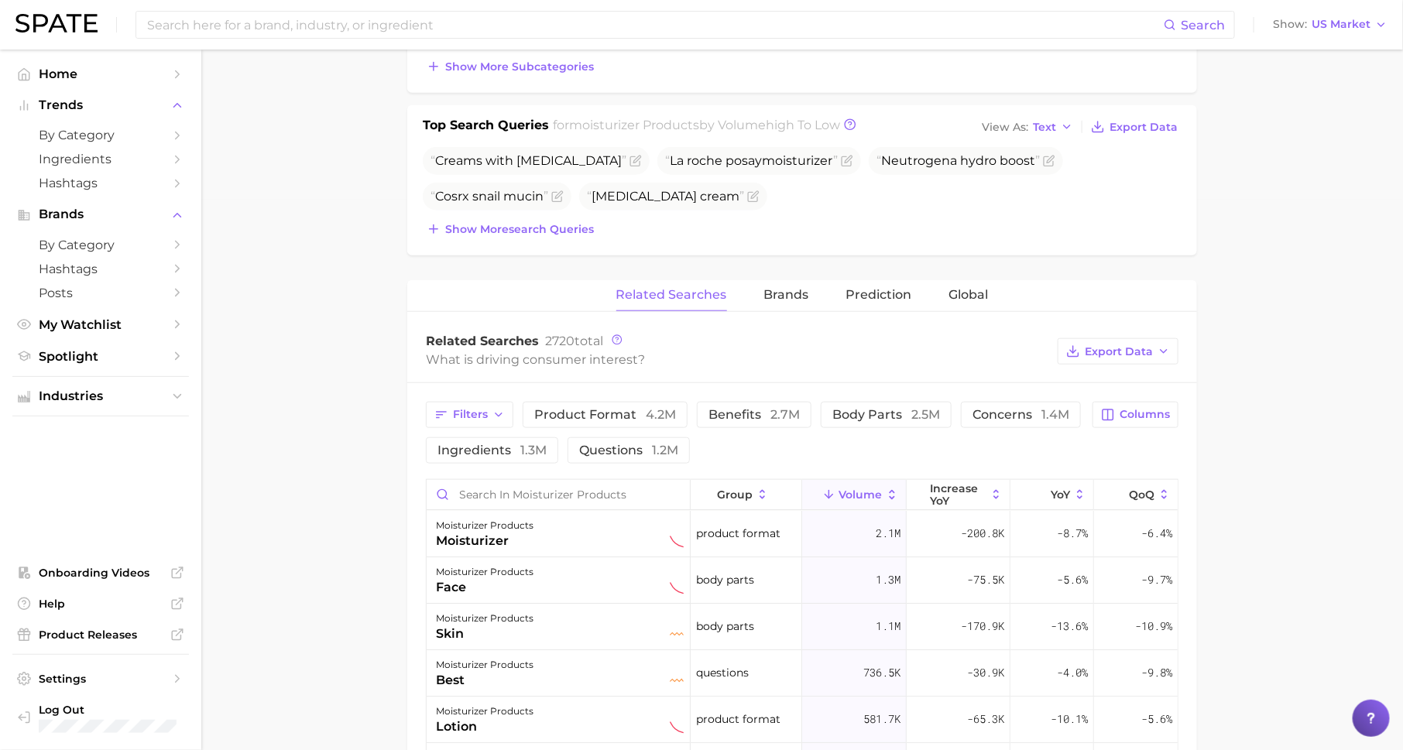
scroll to position [551, 0]
click at [644, 495] on input "Search in moisturizer products" at bounding box center [558, 493] width 263 height 29
type input "men"
click at [990, 575] on span "+6.1k" at bounding box center [988, 579] width 31 height 19
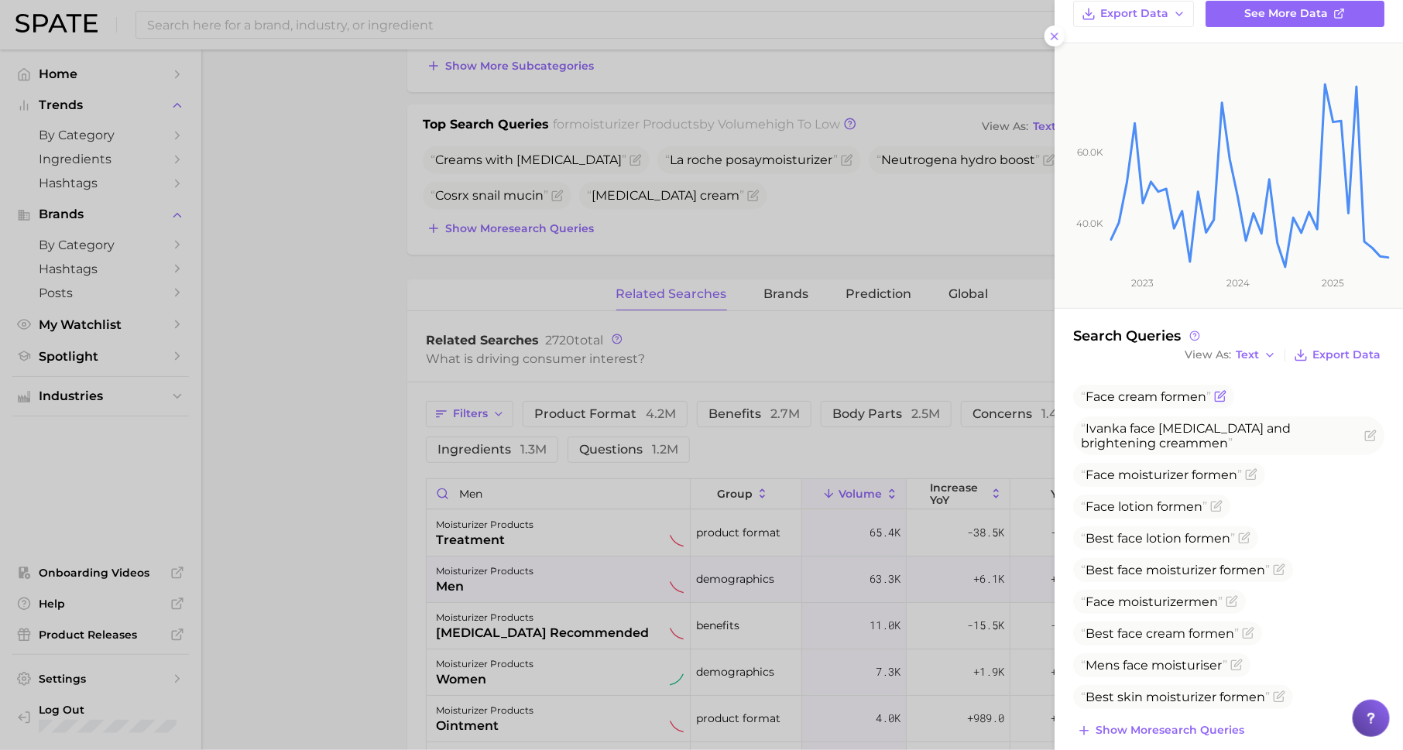
scroll to position [152, 0]
click at [1137, 720] on button "Show more search queries" at bounding box center [1160, 731] width 175 height 22
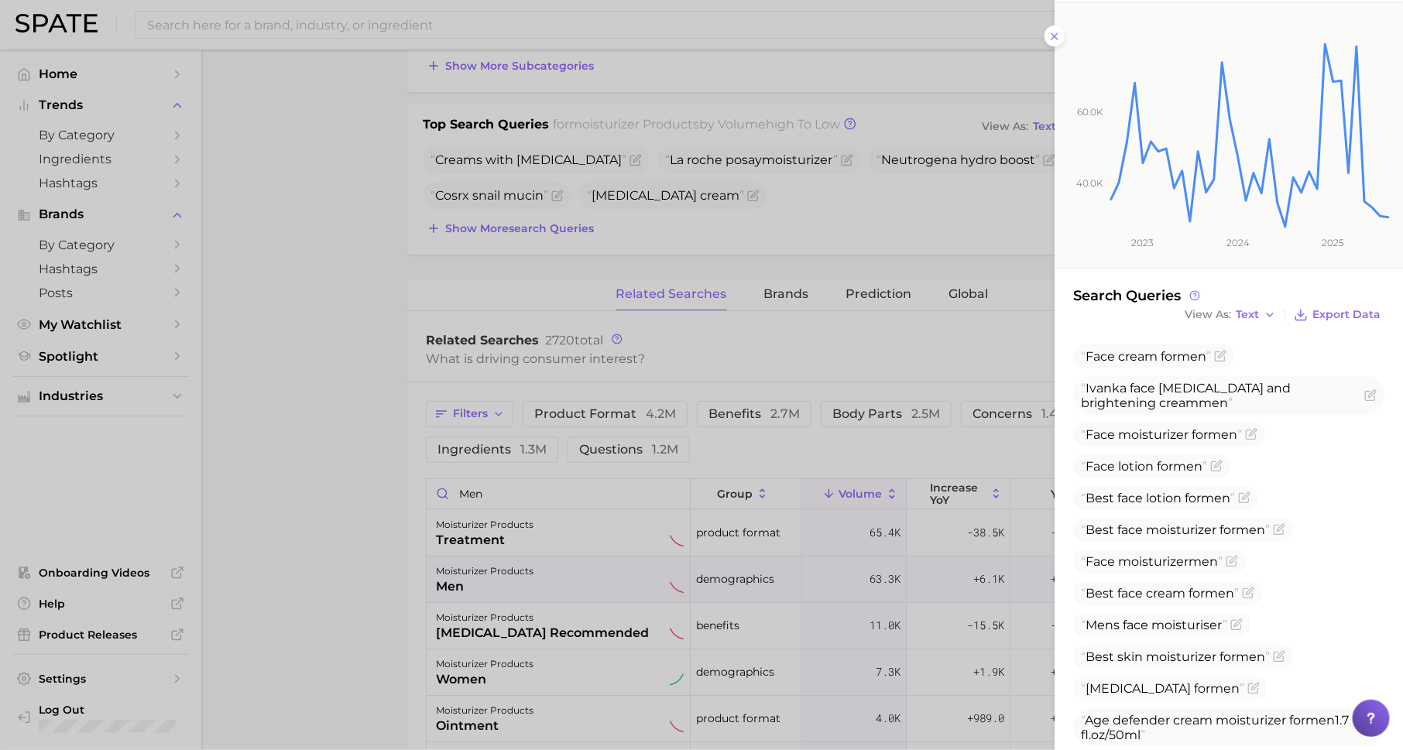
scroll to position [488, 0]
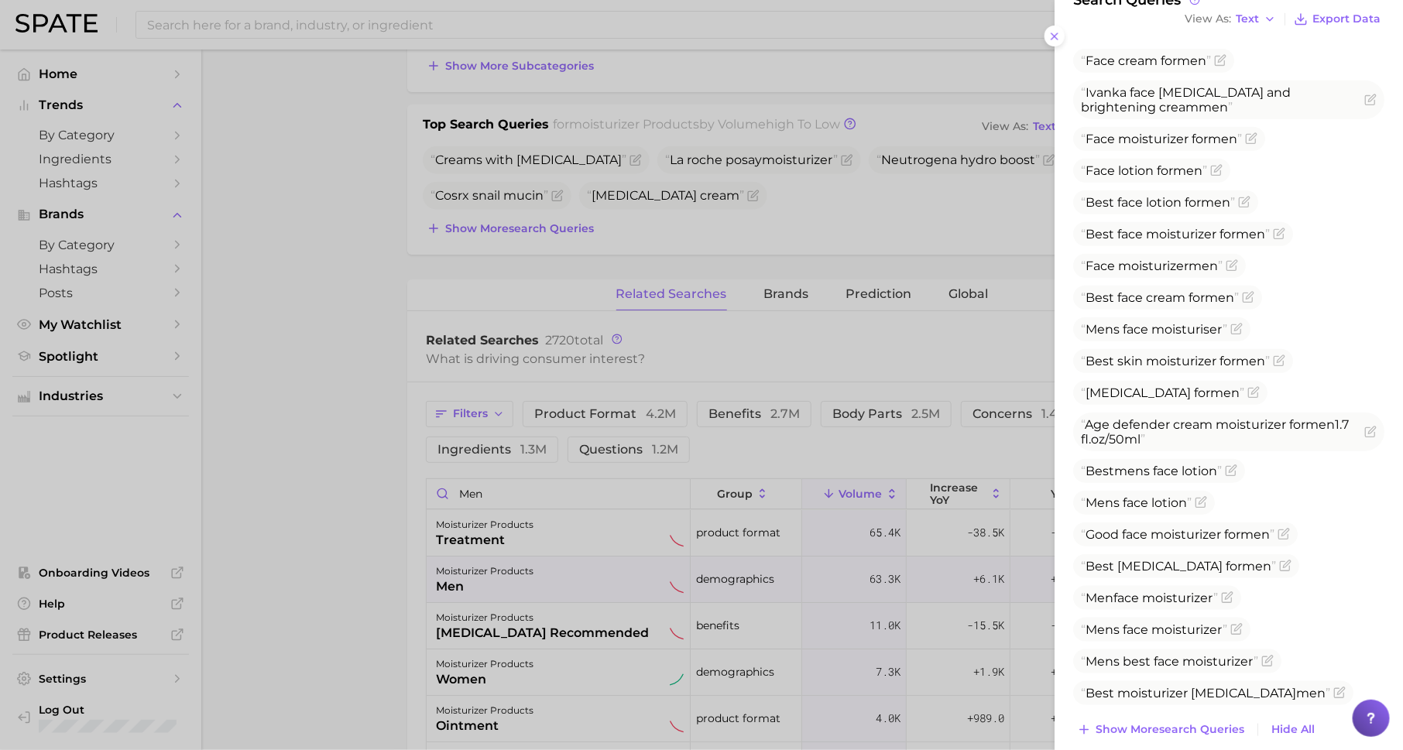
click at [874, 369] on div at bounding box center [701, 375] width 1403 height 750
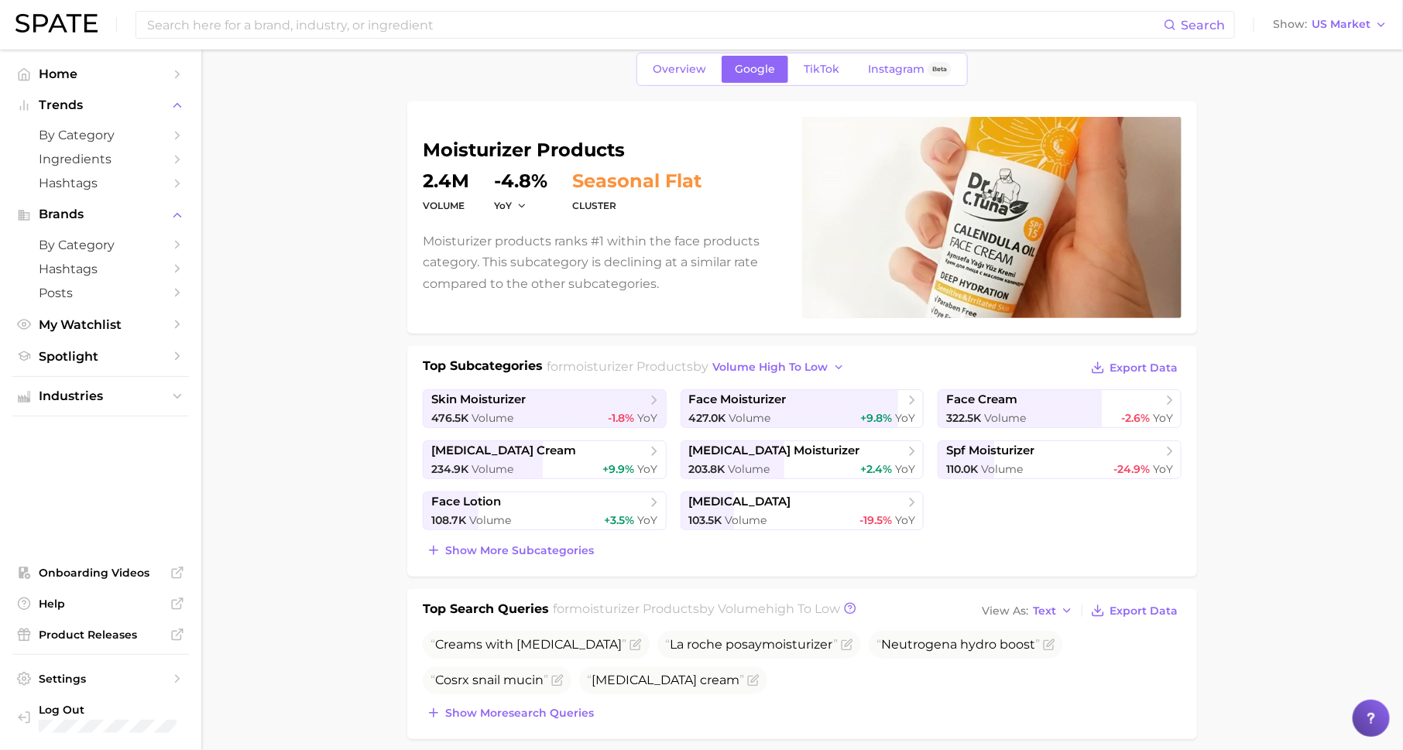
scroll to position [0, 0]
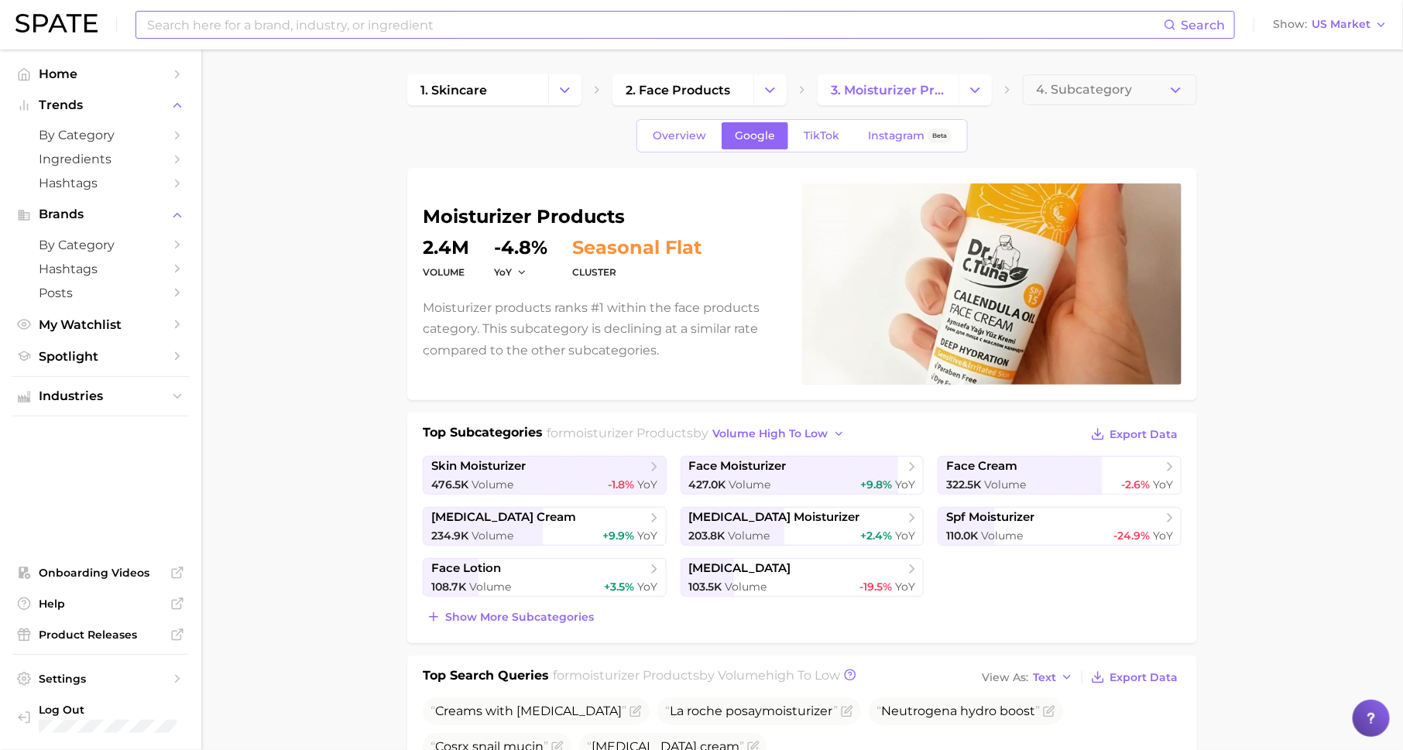
click at [396, 18] on input at bounding box center [655, 25] width 1018 height 26
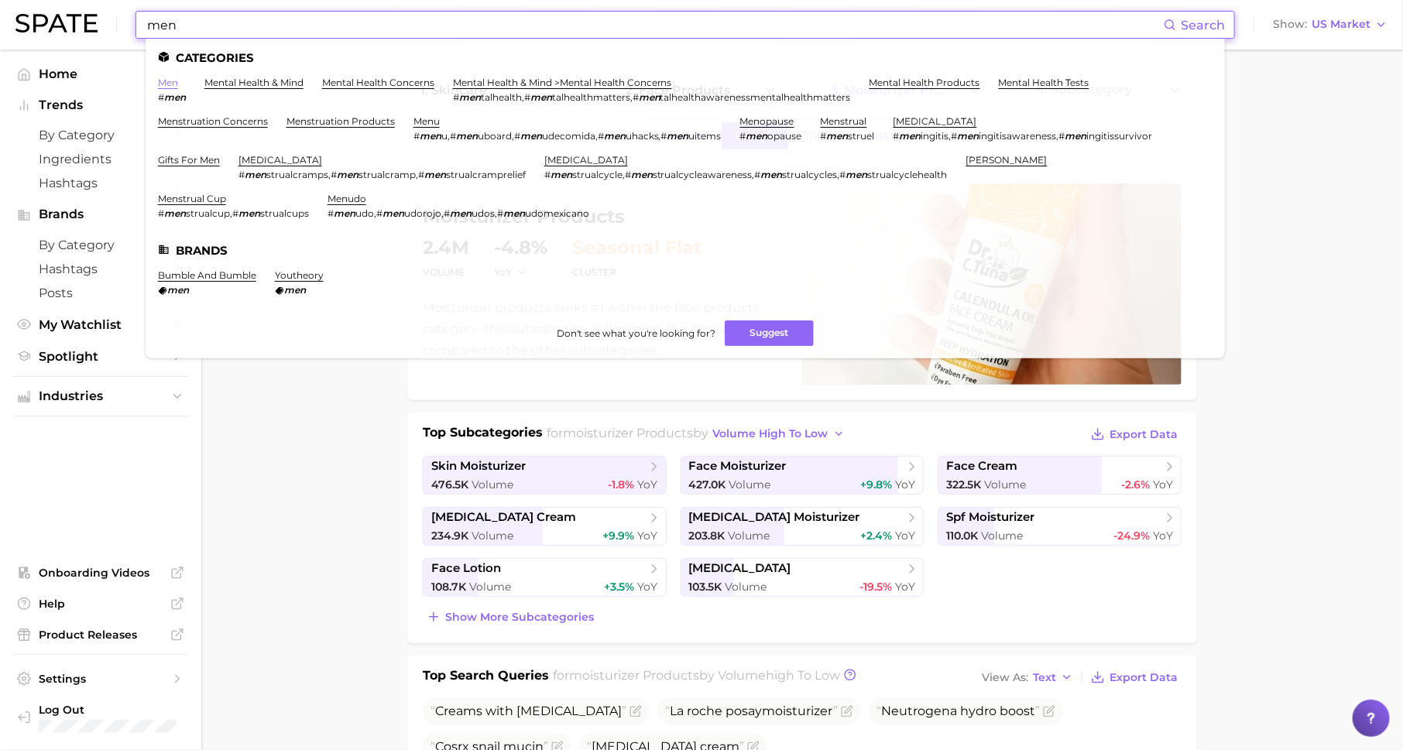
type input "men"
click at [170, 81] on link "men" at bounding box center [168, 83] width 20 height 12
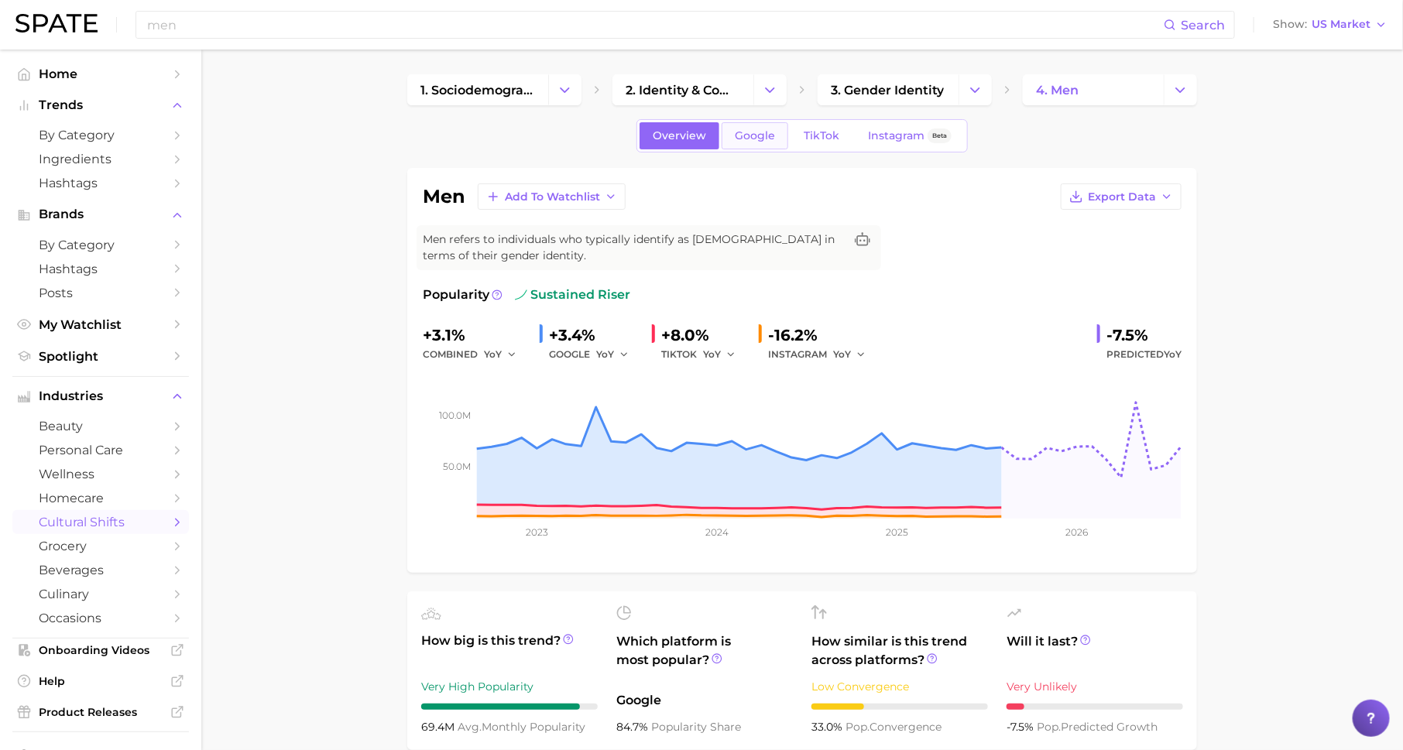
click at [767, 136] on span "Google" at bounding box center [755, 135] width 40 height 13
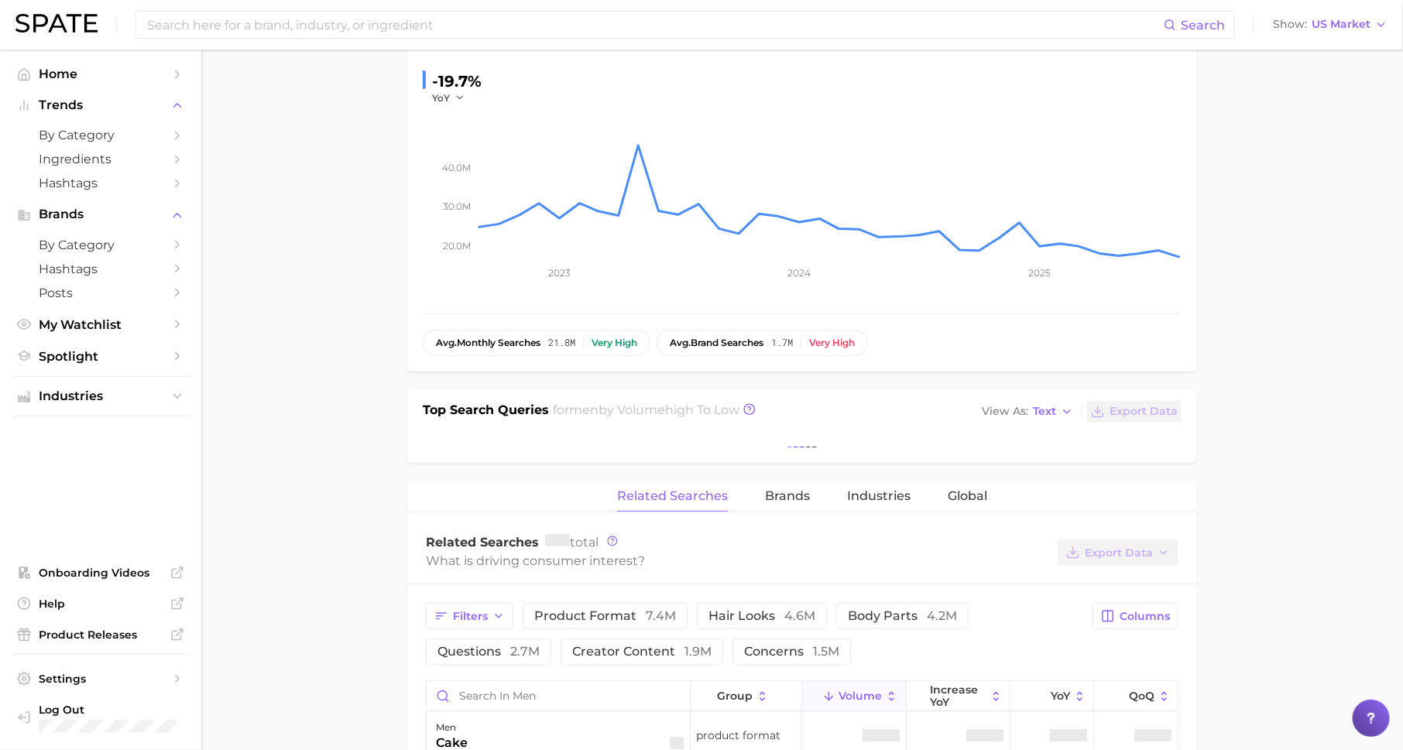
scroll to position [353, 0]
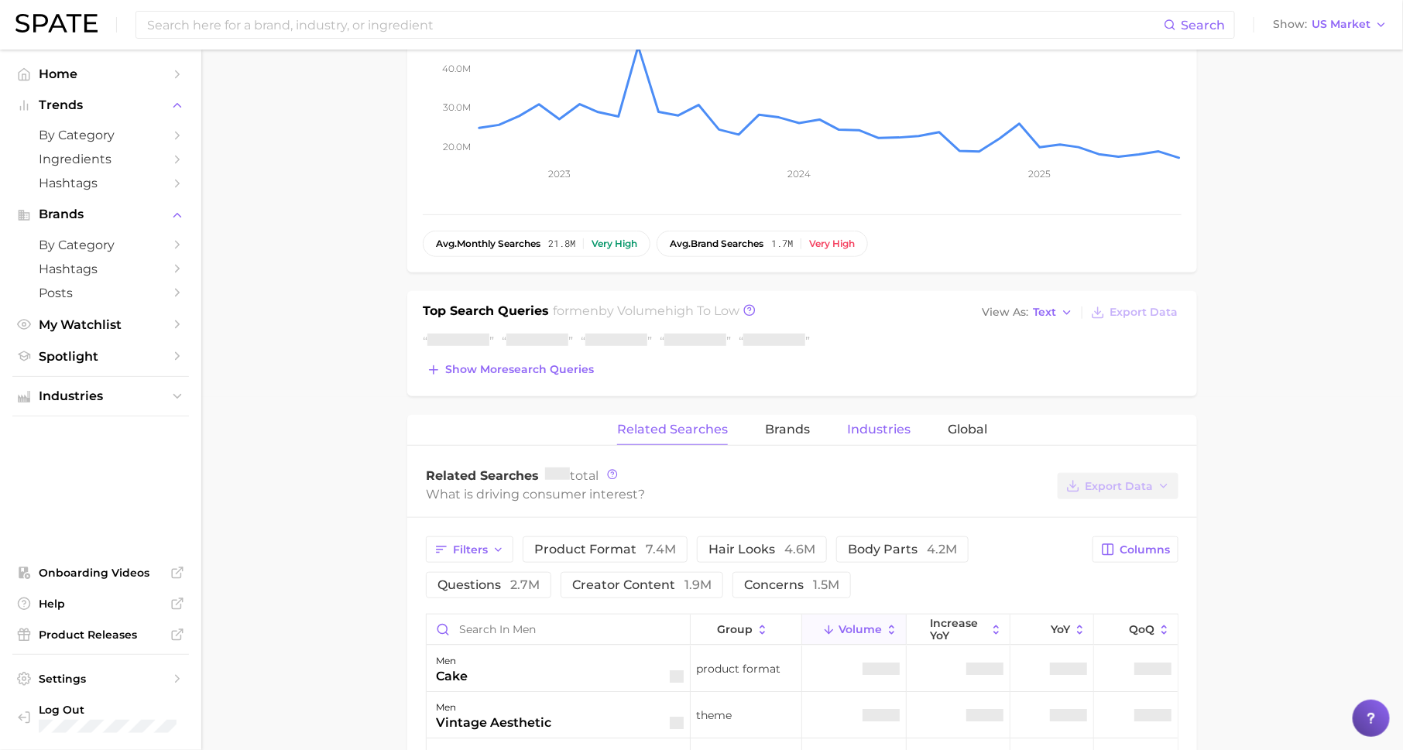
click at [888, 420] on button "Industries" at bounding box center [878, 430] width 63 height 30
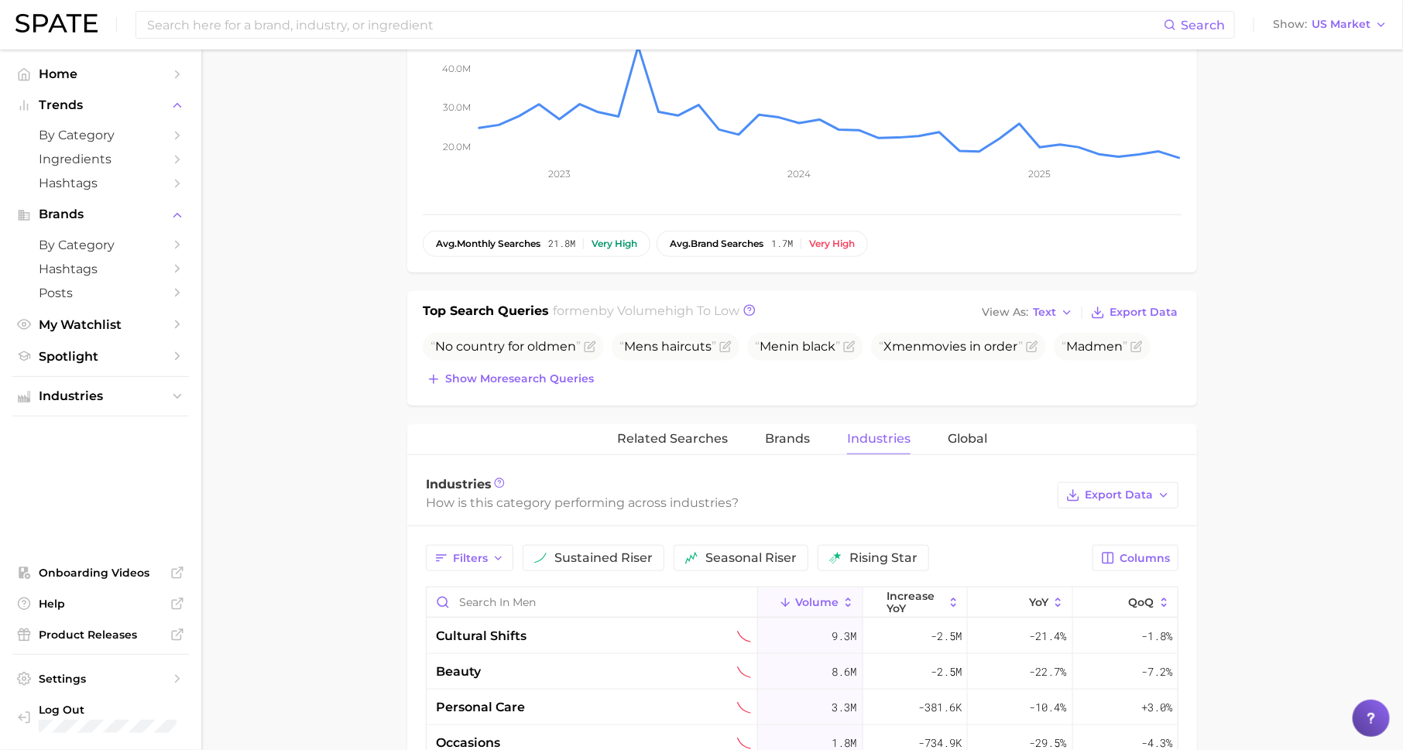
scroll to position [605, 0]
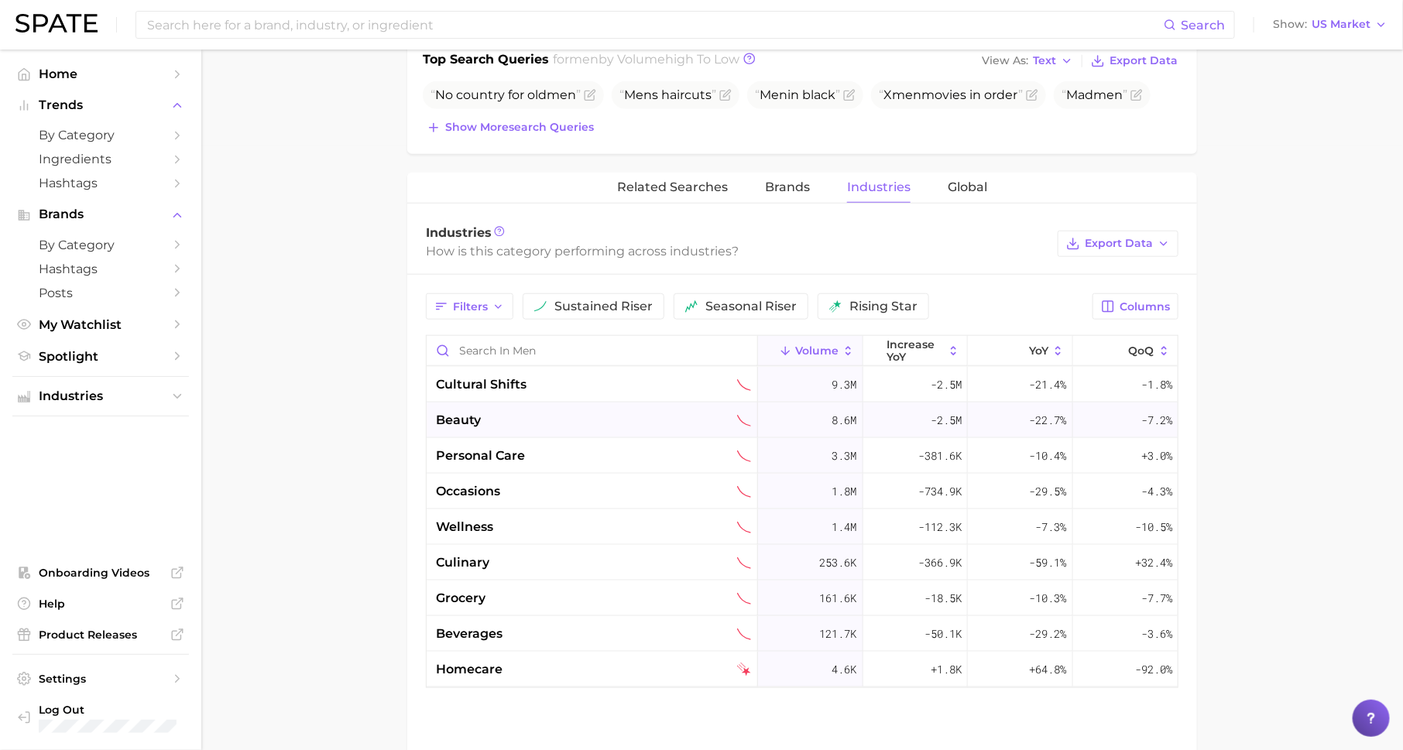
click at [561, 411] on div "beauty" at bounding box center [593, 420] width 315 height 19
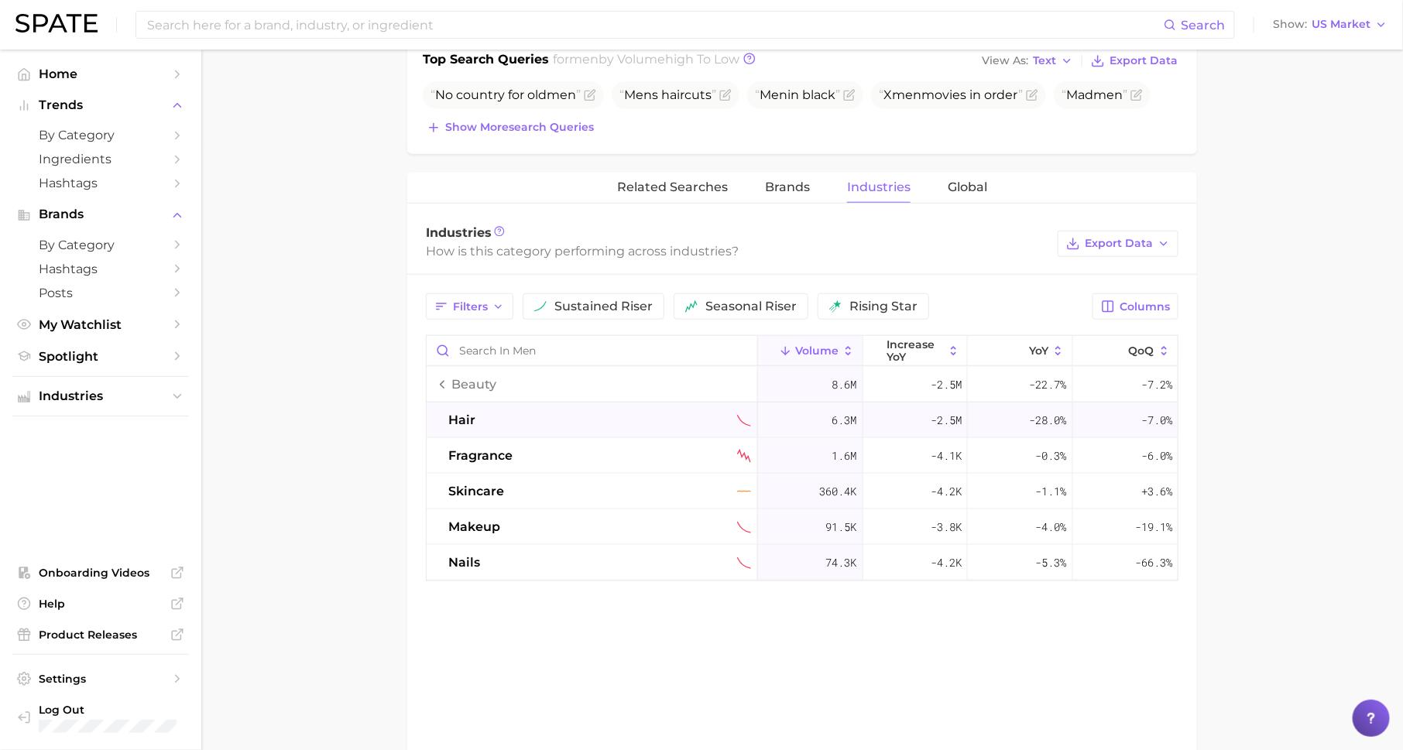
click at [566, 412] on div "hair" at bounding box center [599, 420] width 303 height 19
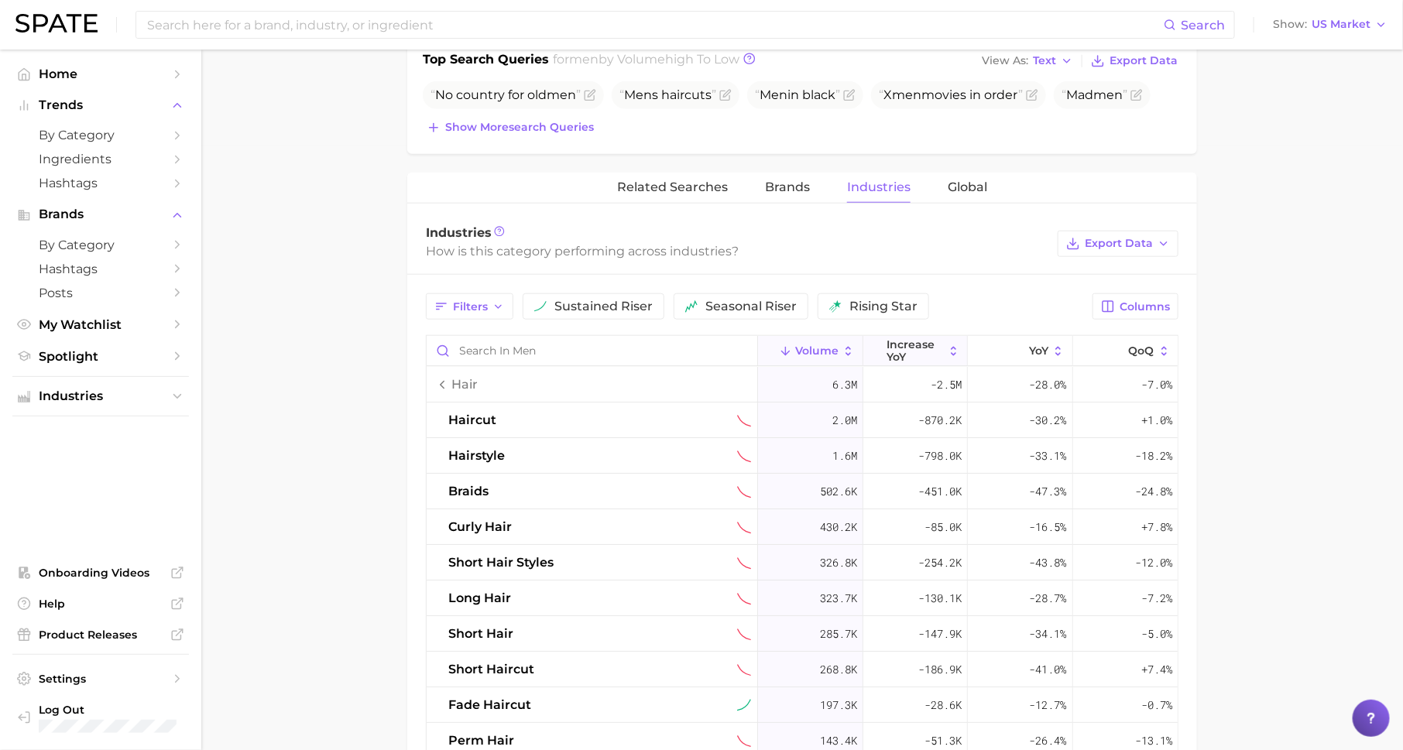
click at [921, 344] on span "increase YoY" at bounding box center [915, 350] width 57 height 25
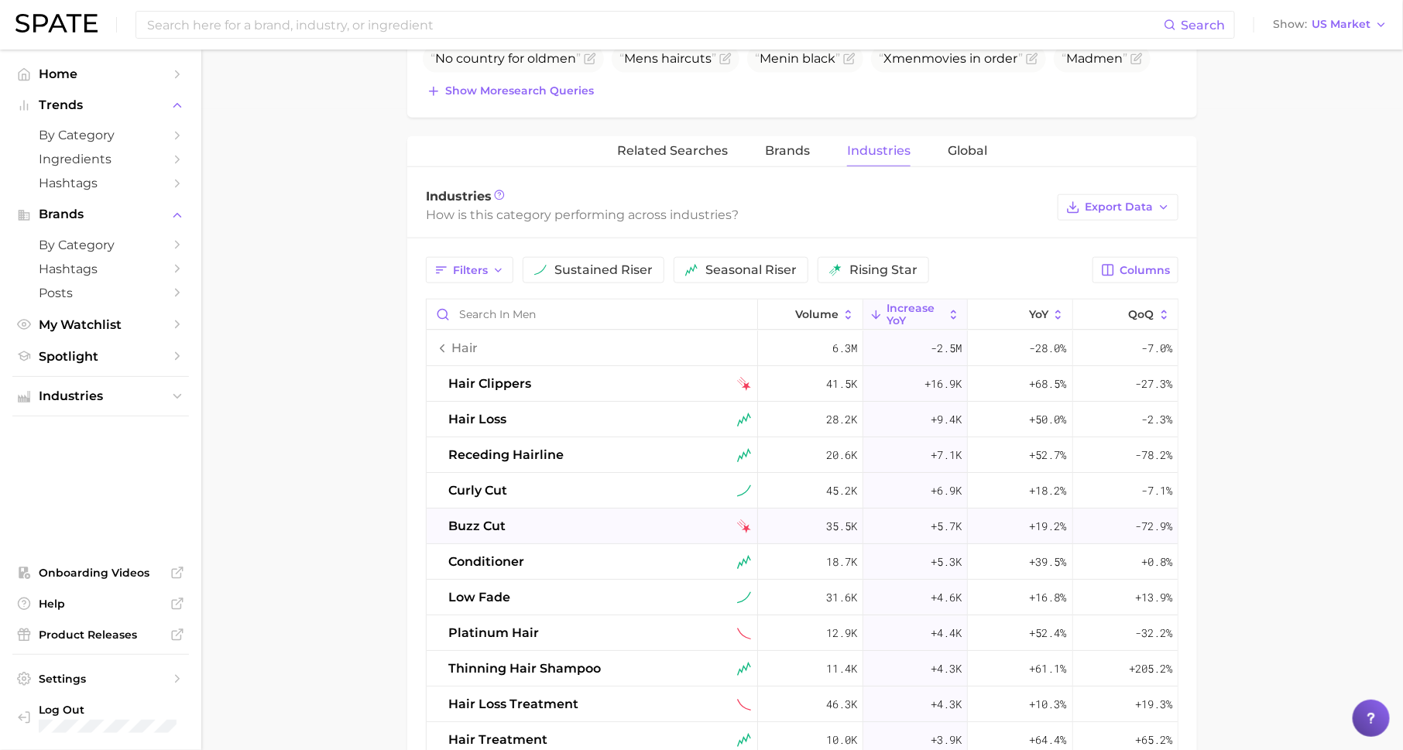
scroll to position [630, 0]
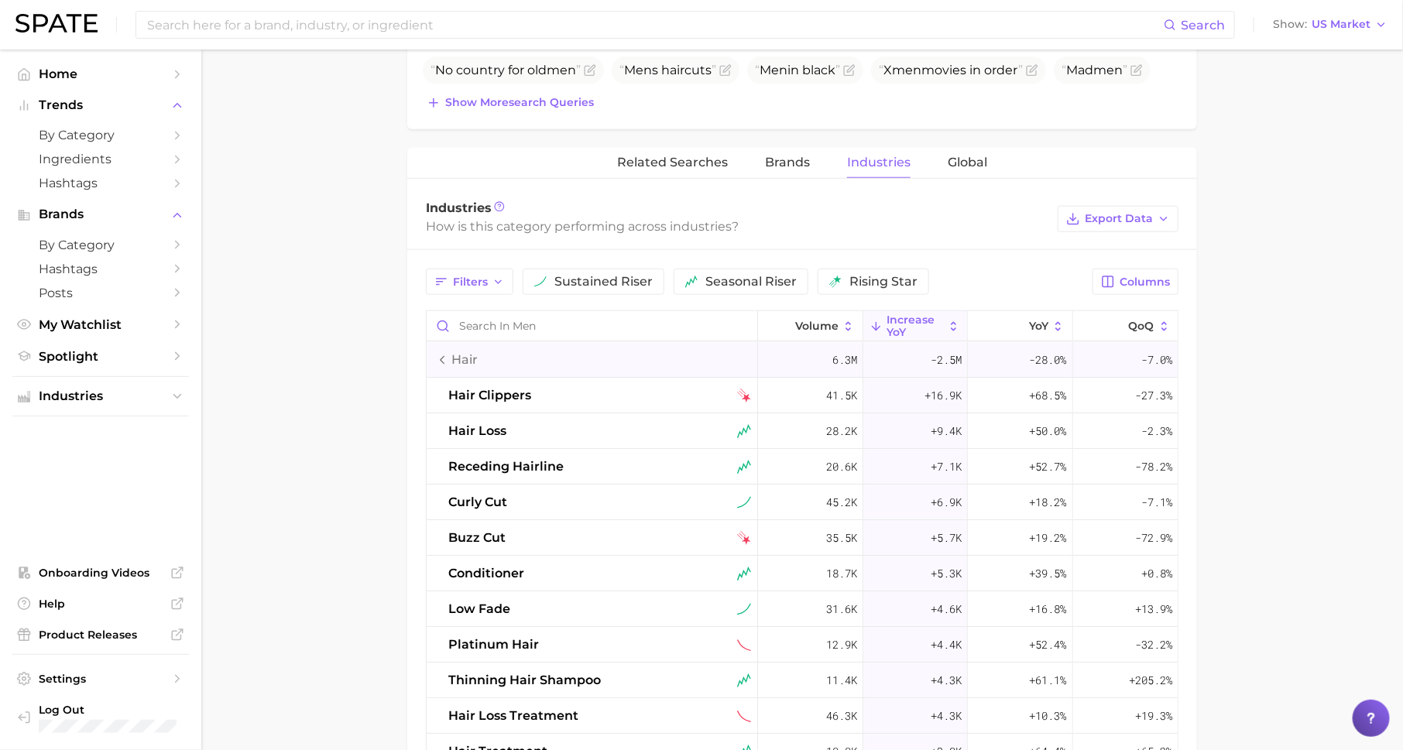
click at [465, 352] on span "hair" at bounding box center [464, 360] width 26 height 19
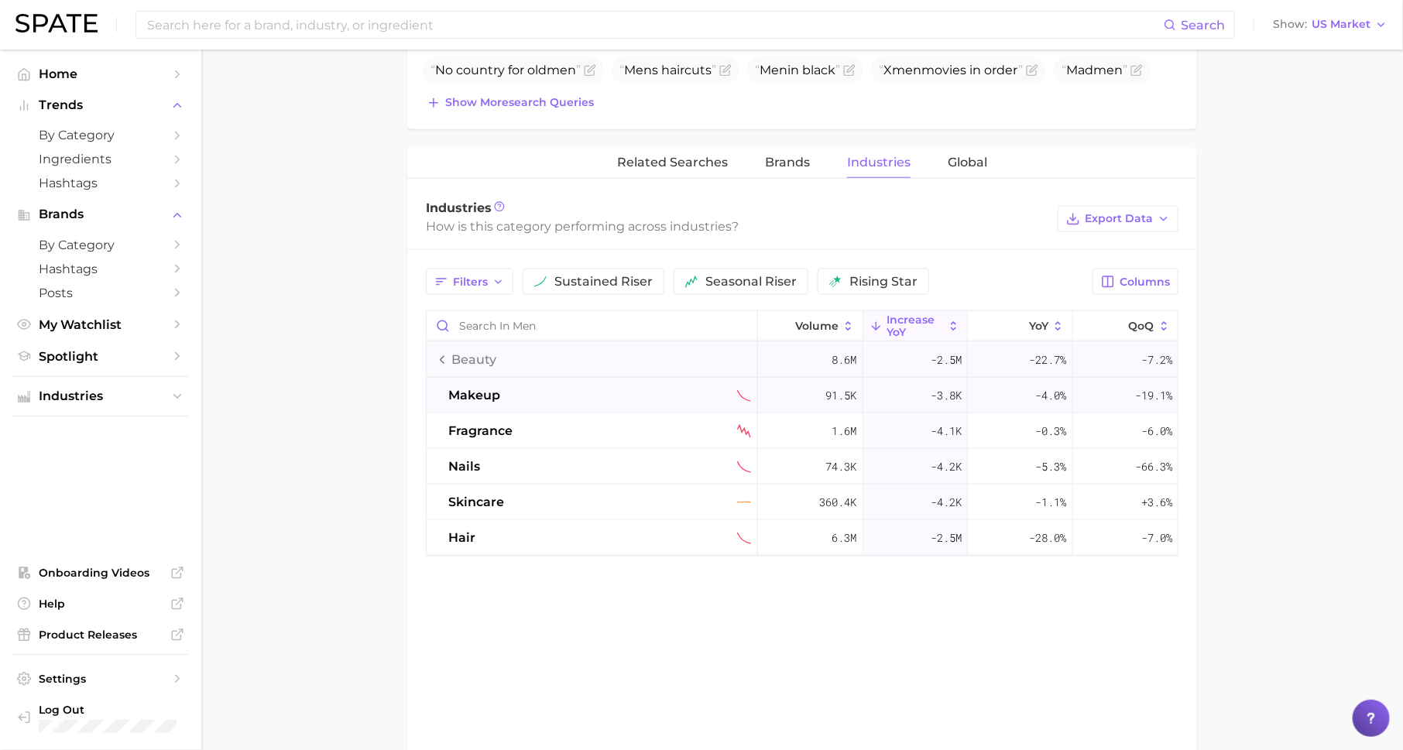
click at [928, 396] on div "-3.8k" at bounding box center [915, 396] width 105 height 36
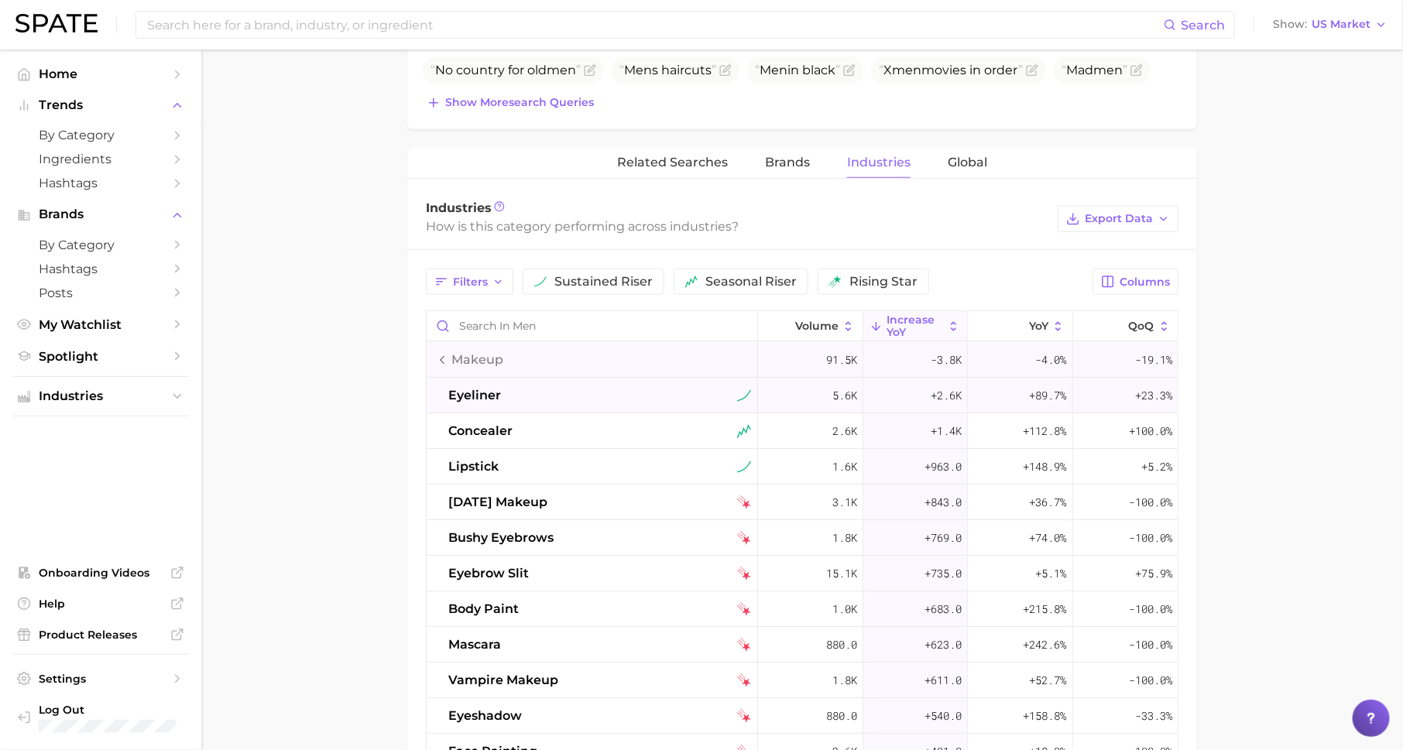
click at [702, 387] on div "eyeliner" at bounding box center [599, 395] width 303 height 19
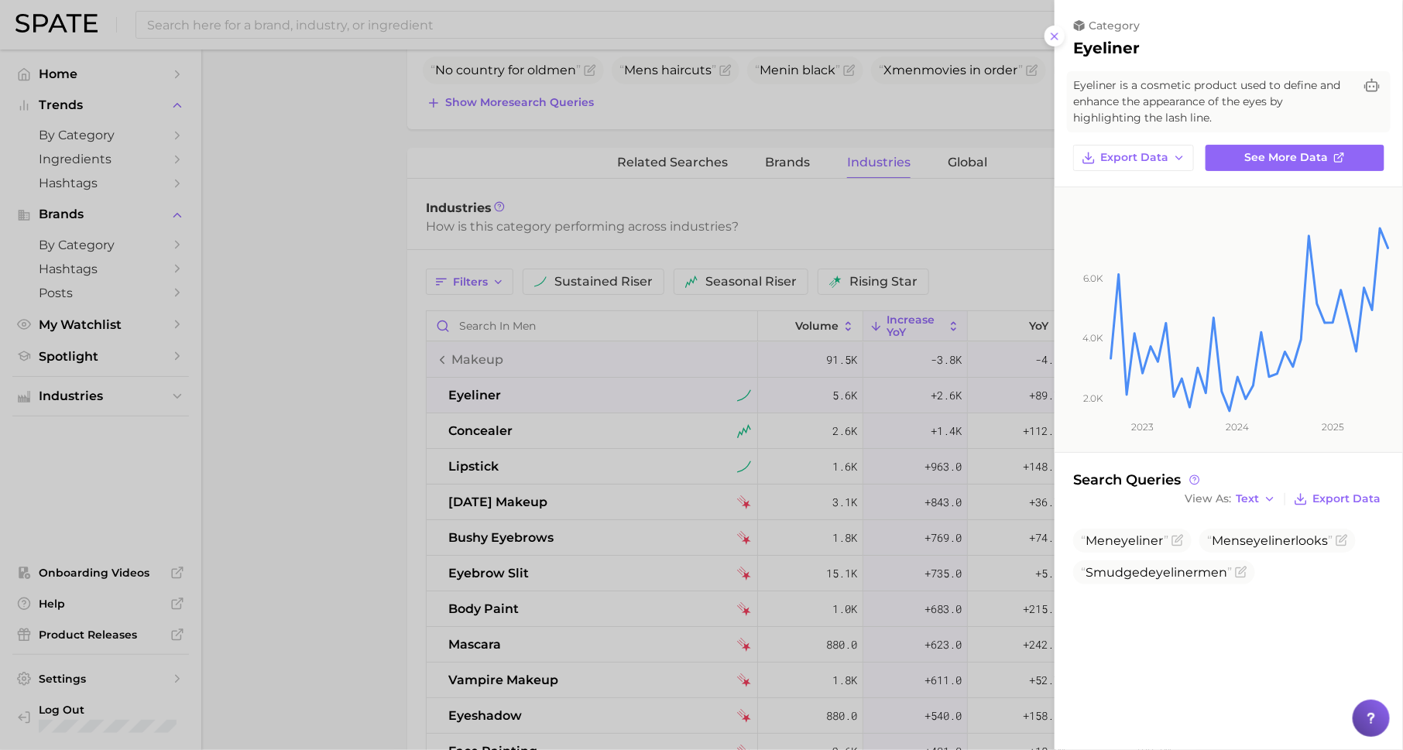
click at [798, 510] on div at bounding box center [701, 375] width 1403 height 750
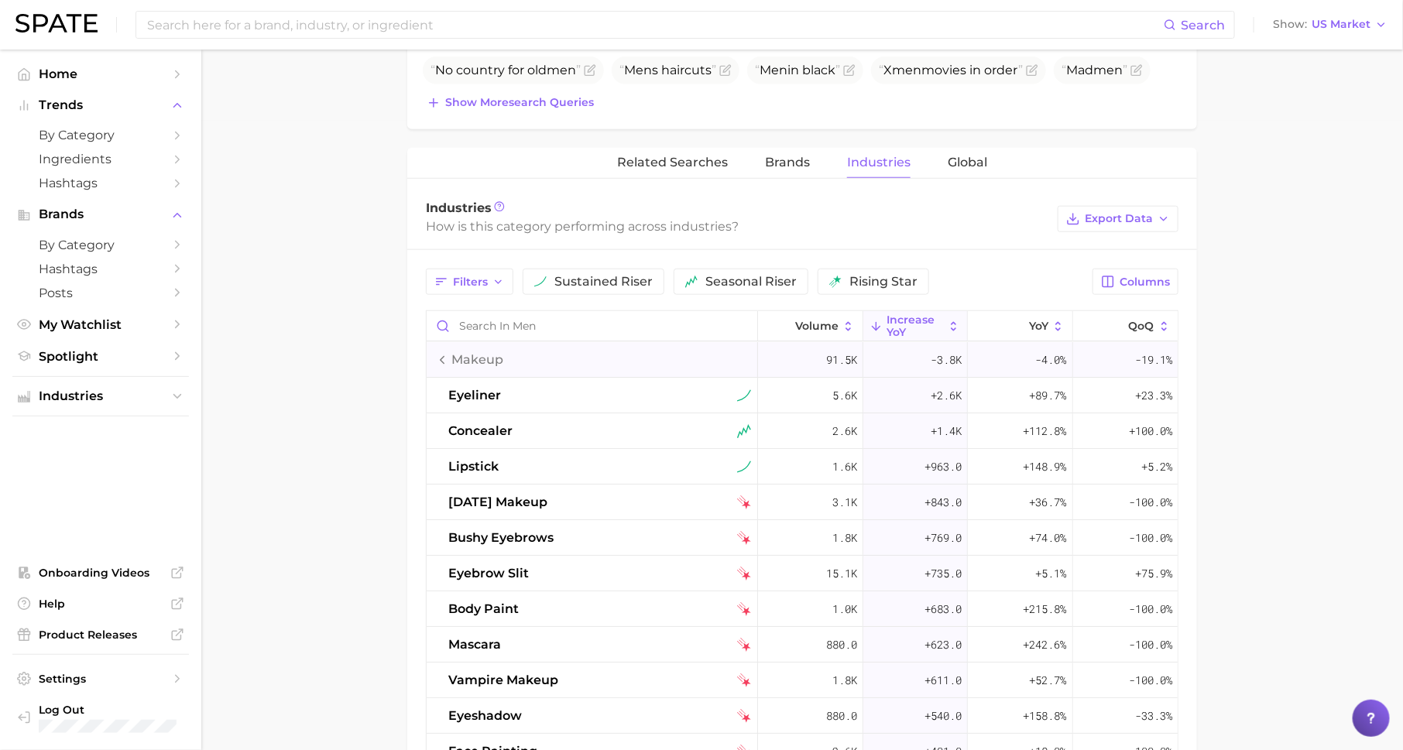
click at [492, 363] on span "makeup" at bounding box center [477, 360] width 52 height 19
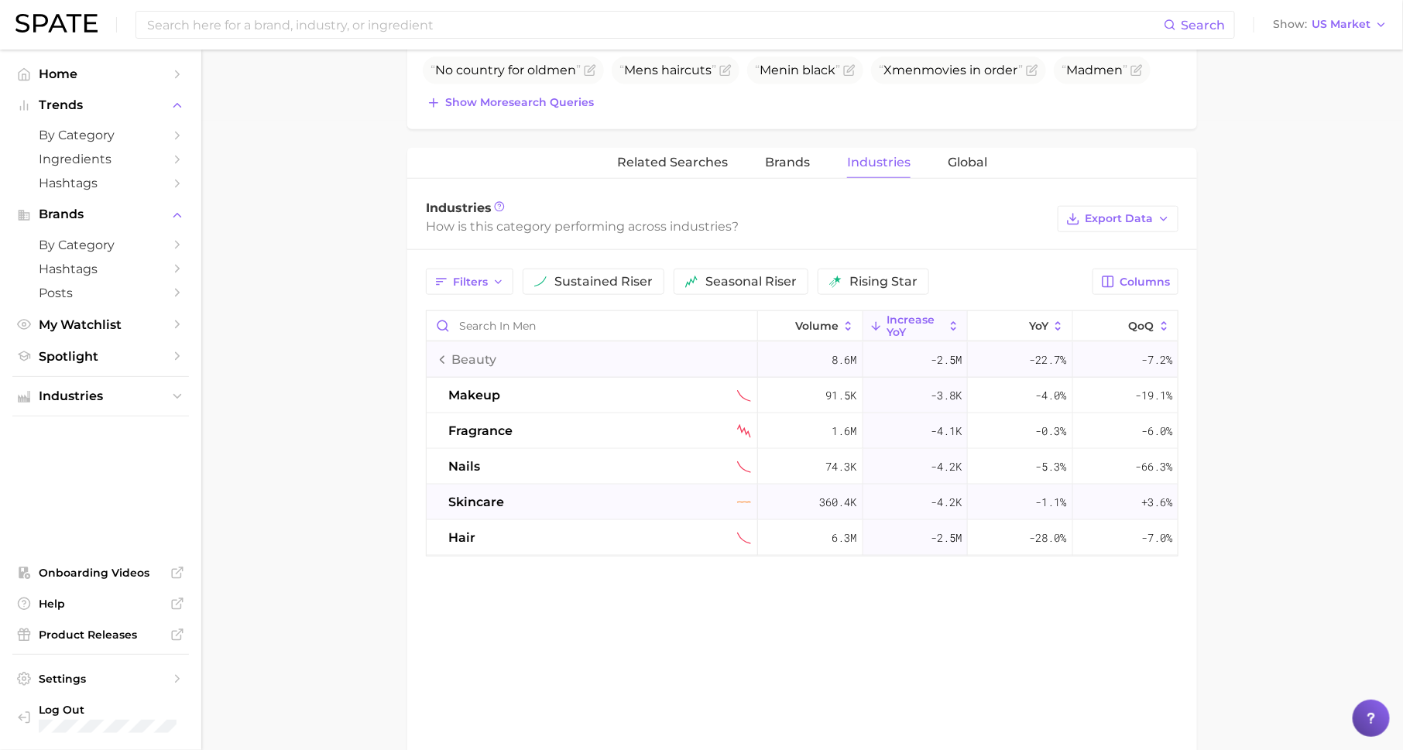
click at [497, 505] on span "skincare" at bounding box center [476, 502] width 56 height 19
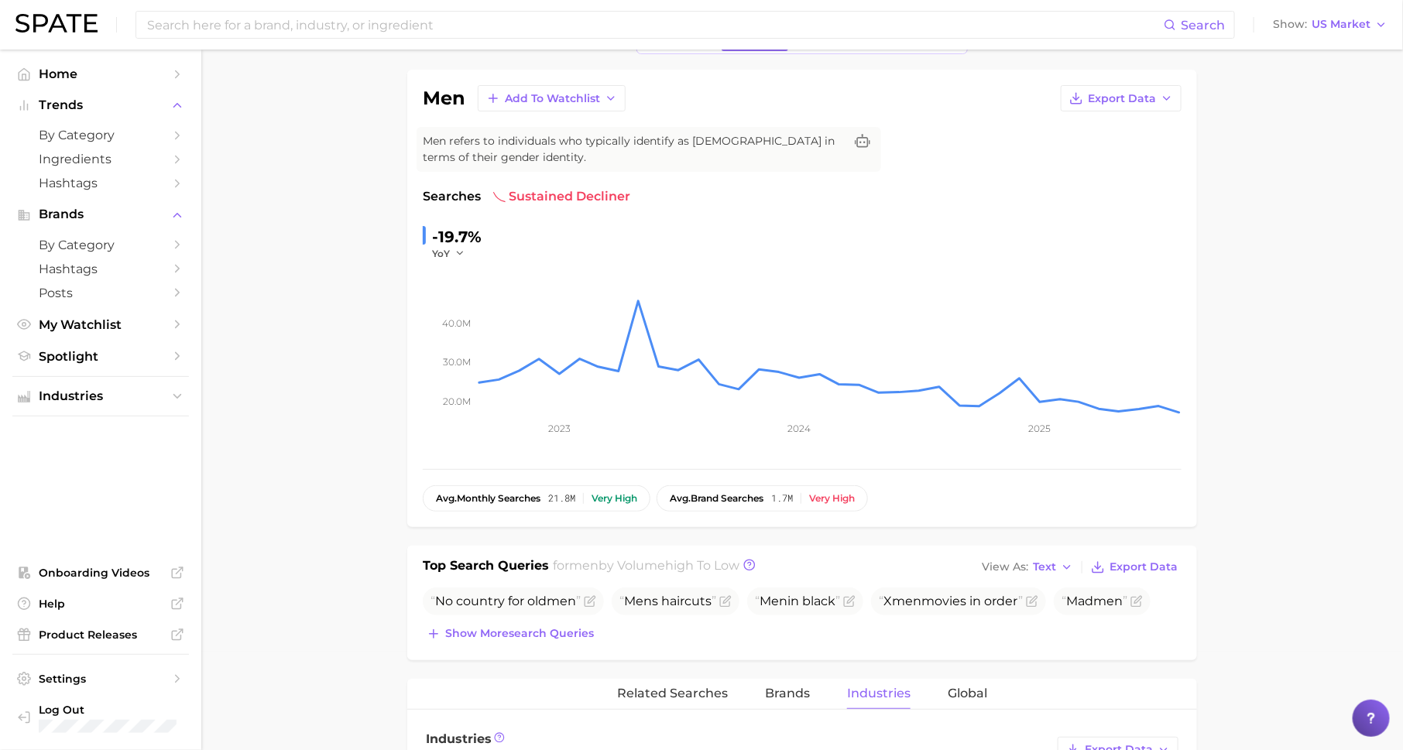
scroll to position [0, 0]
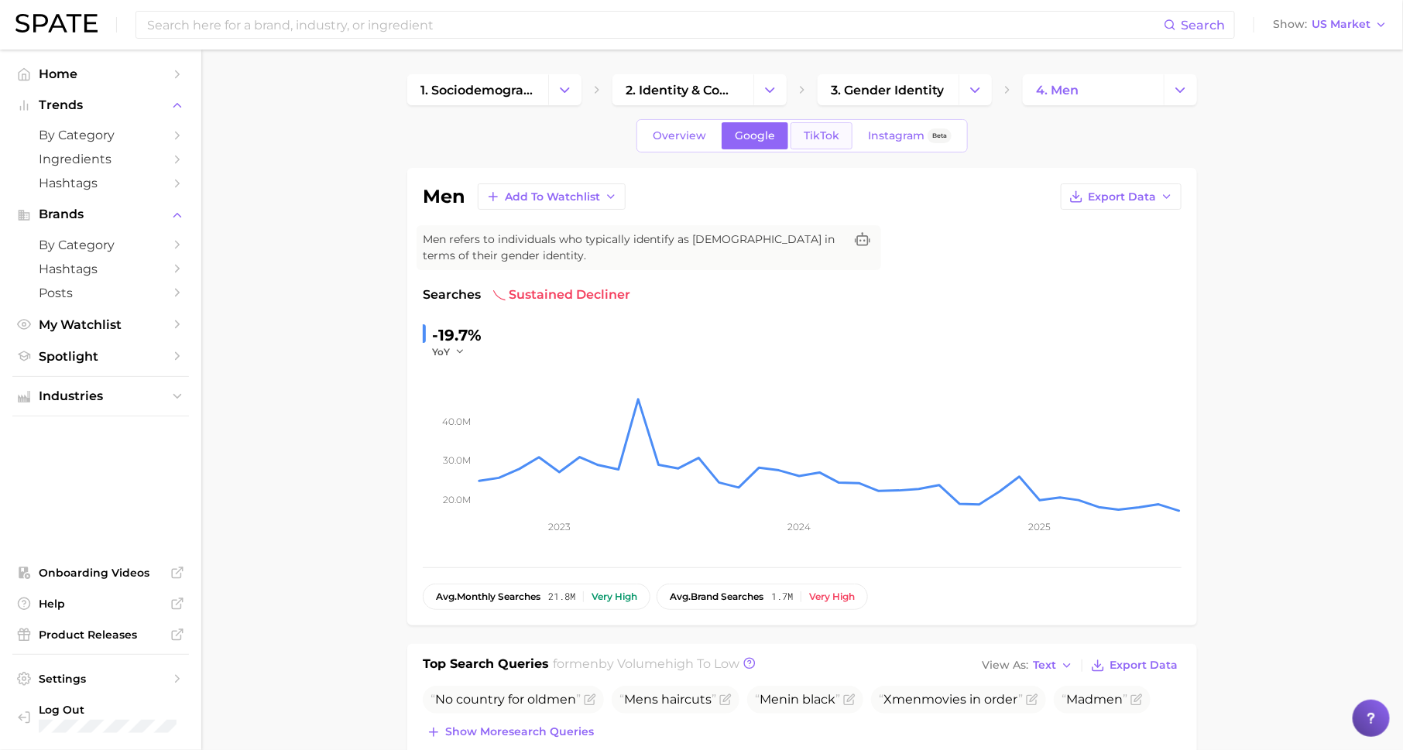
click at [825, 130] on span "TikTok" at bounding box center [822, 135] width 36 height 13
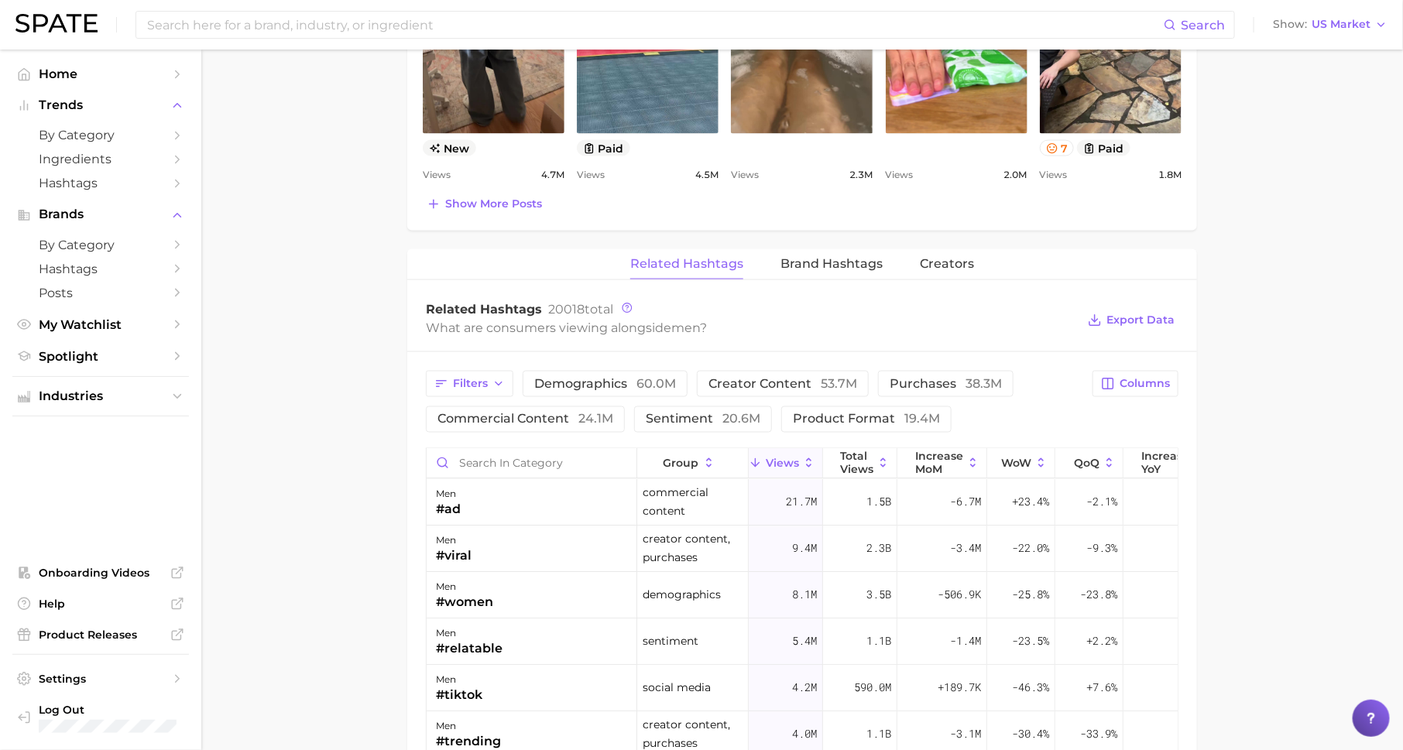
scroll to position [1141, 0]
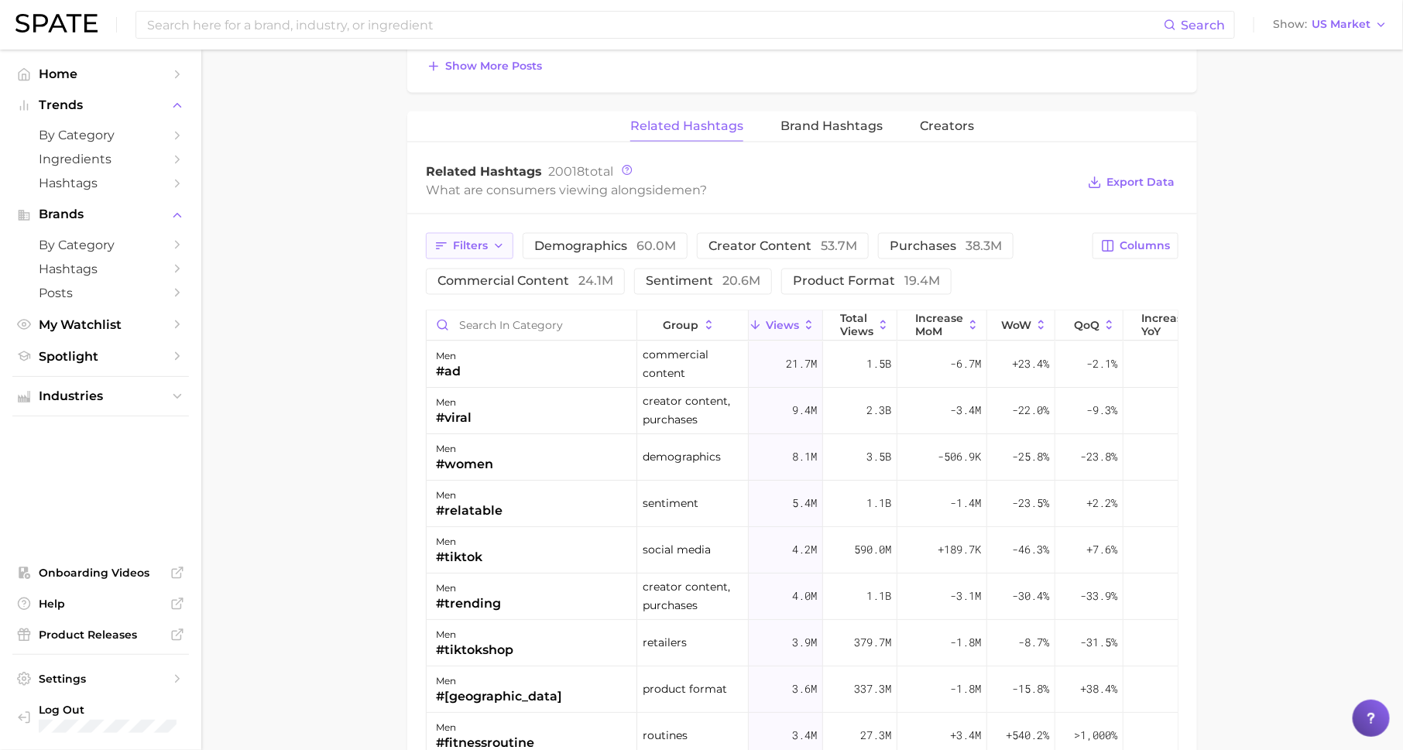
click at [470, 239] on span "Filters" at bounding box center [470, 245] width 35 height 13
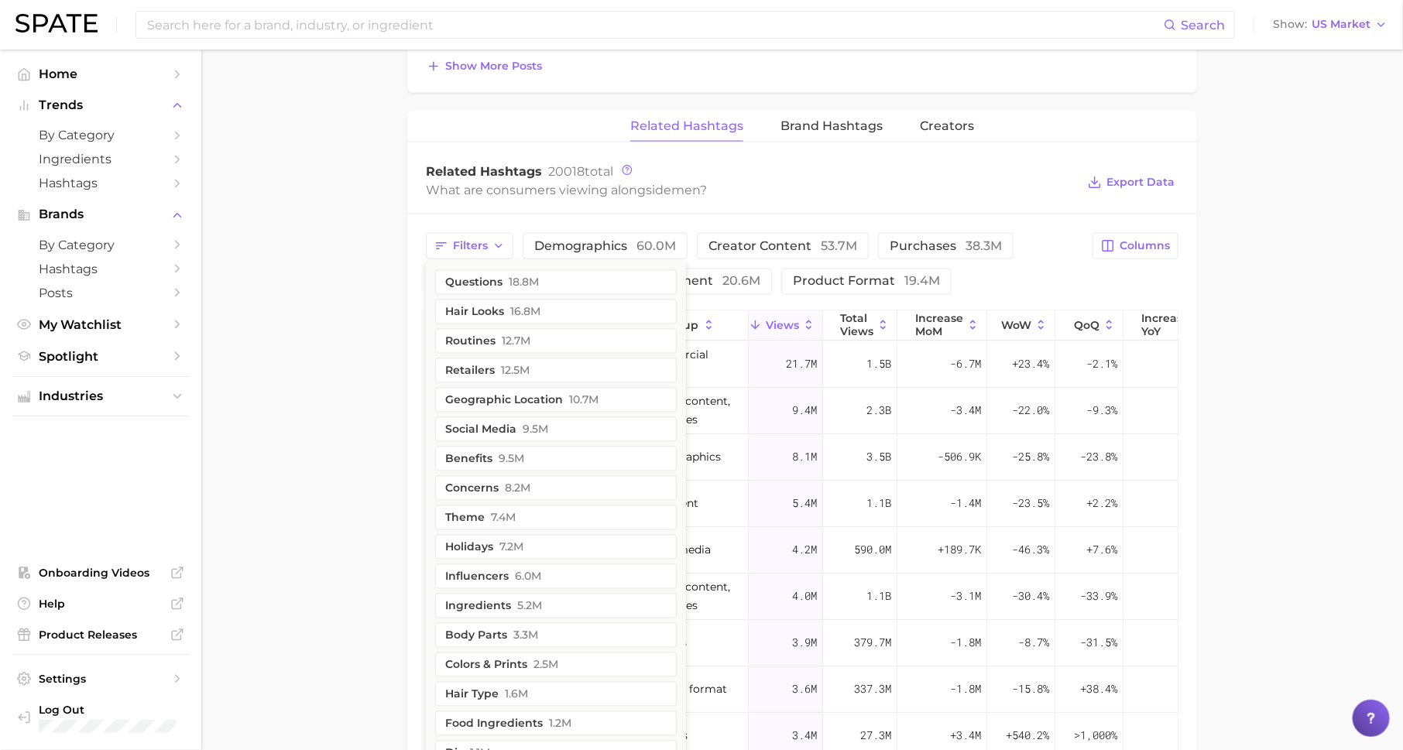
click at [355, 370] on main "1. sociodemographic insights 2. identity & community 3. gender identity 4. men …" at bounding box center [802, 33] width 1202 height 2248
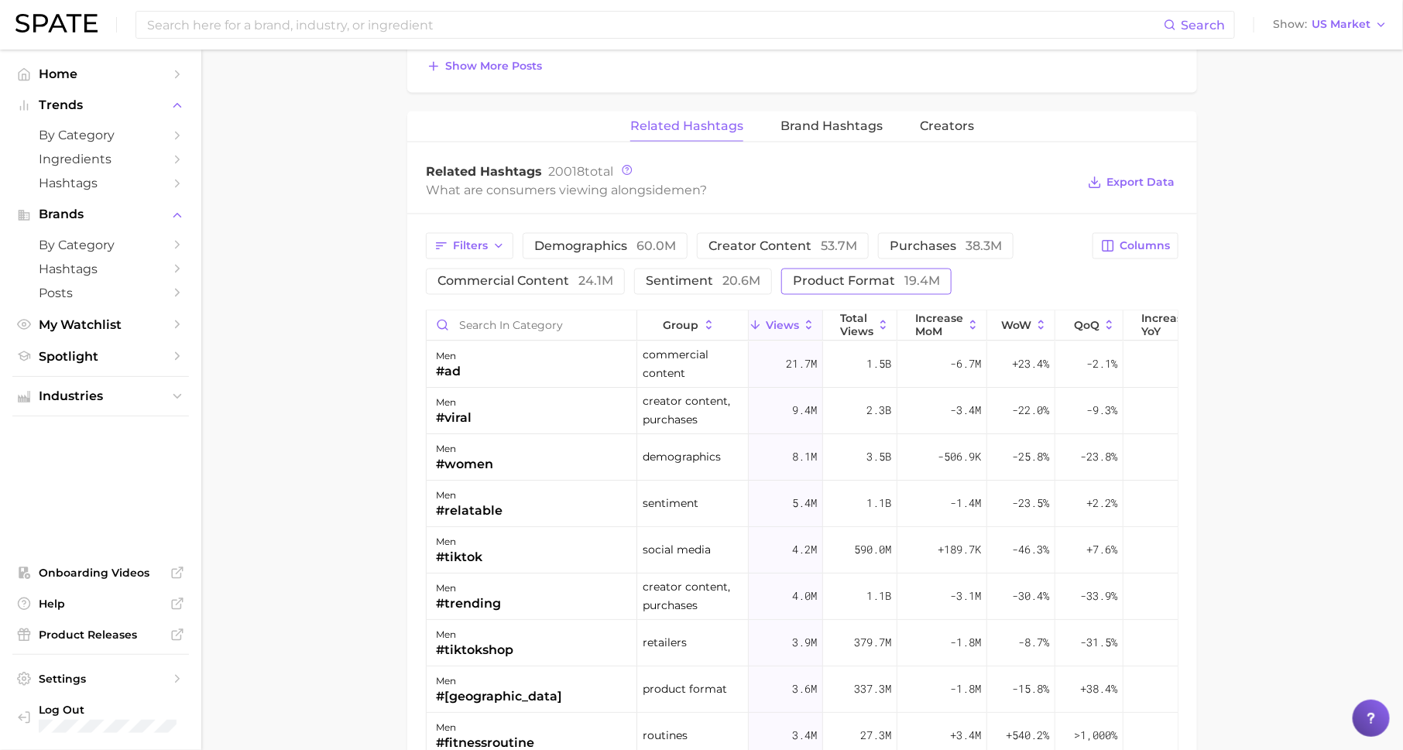
click at [866, 276] on span "product format 19.4m" at bounding box center [866, 282] width 147 height 12
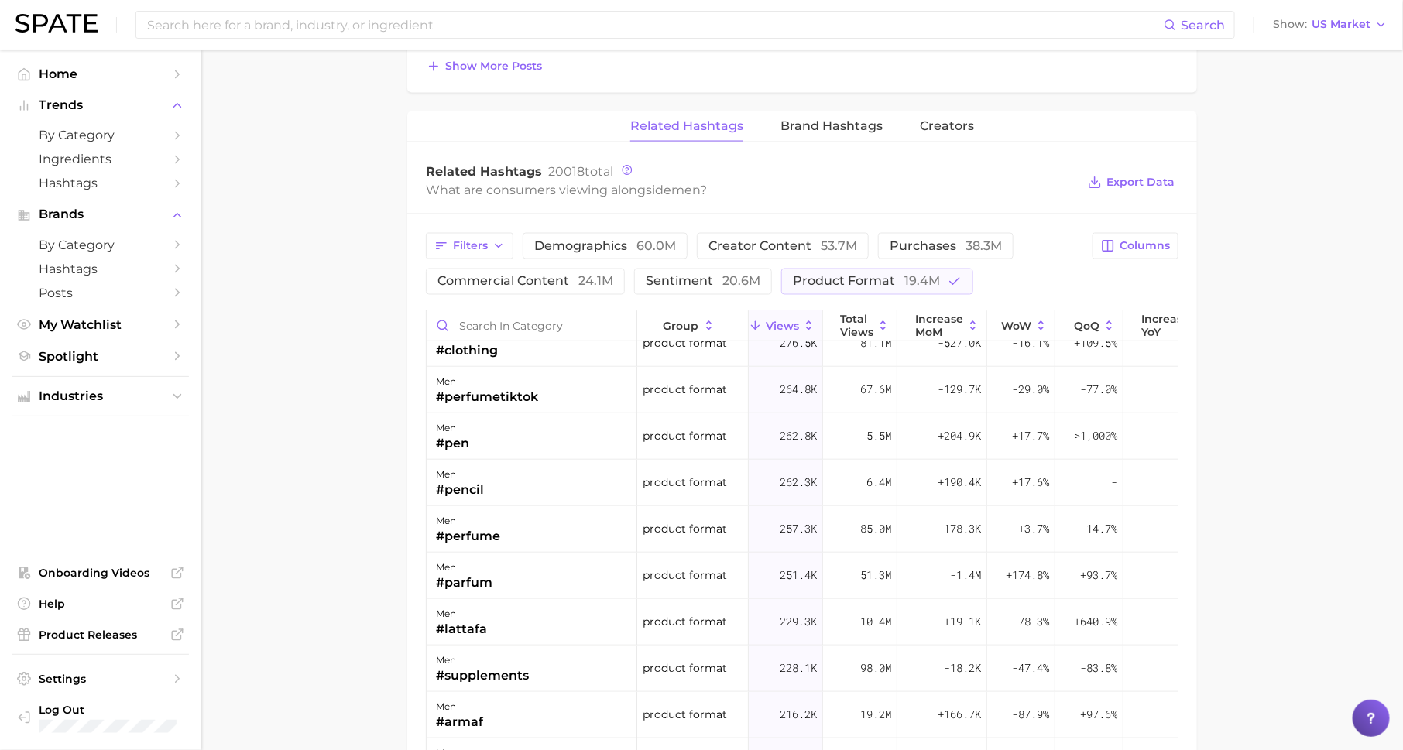
scroll to position [705, 0]
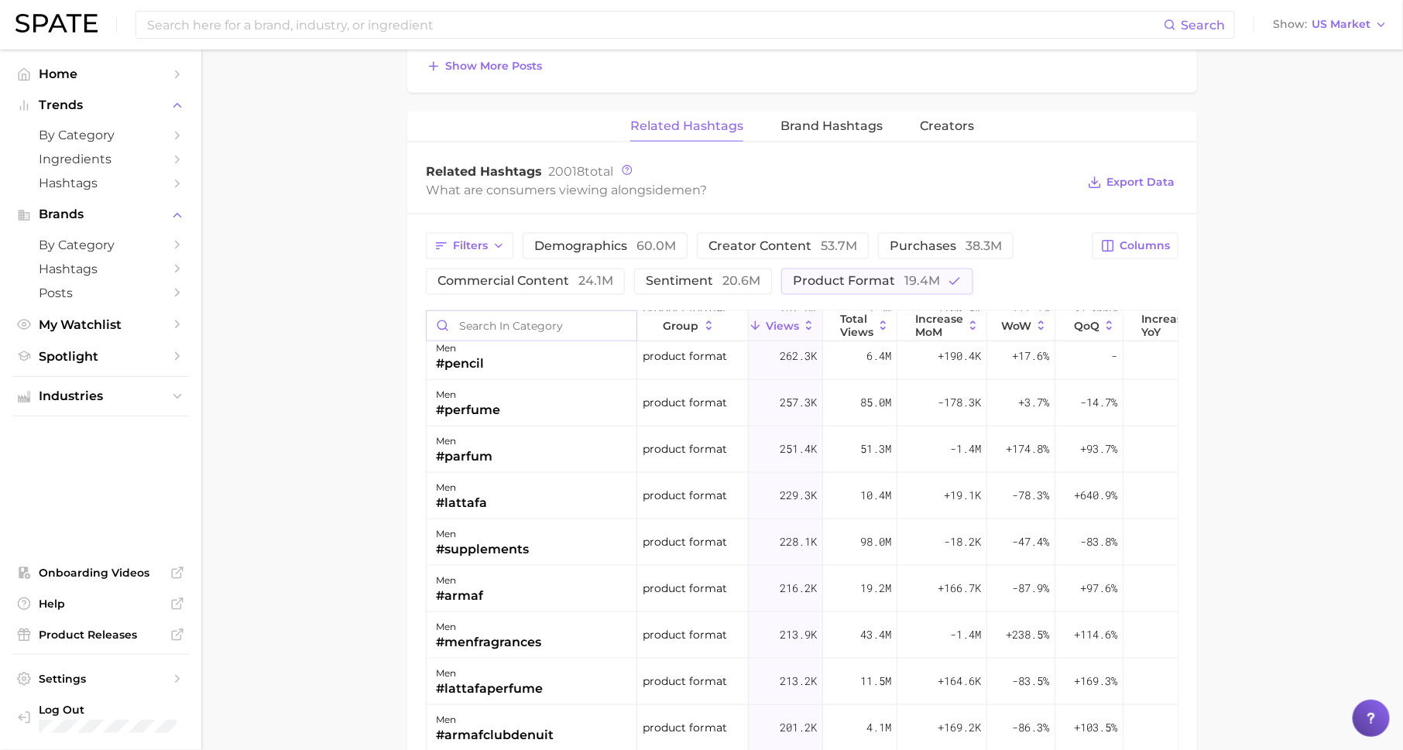
click at [571, 313] on input "Search in category" at bounding box center [532, 325] width 210 height 29
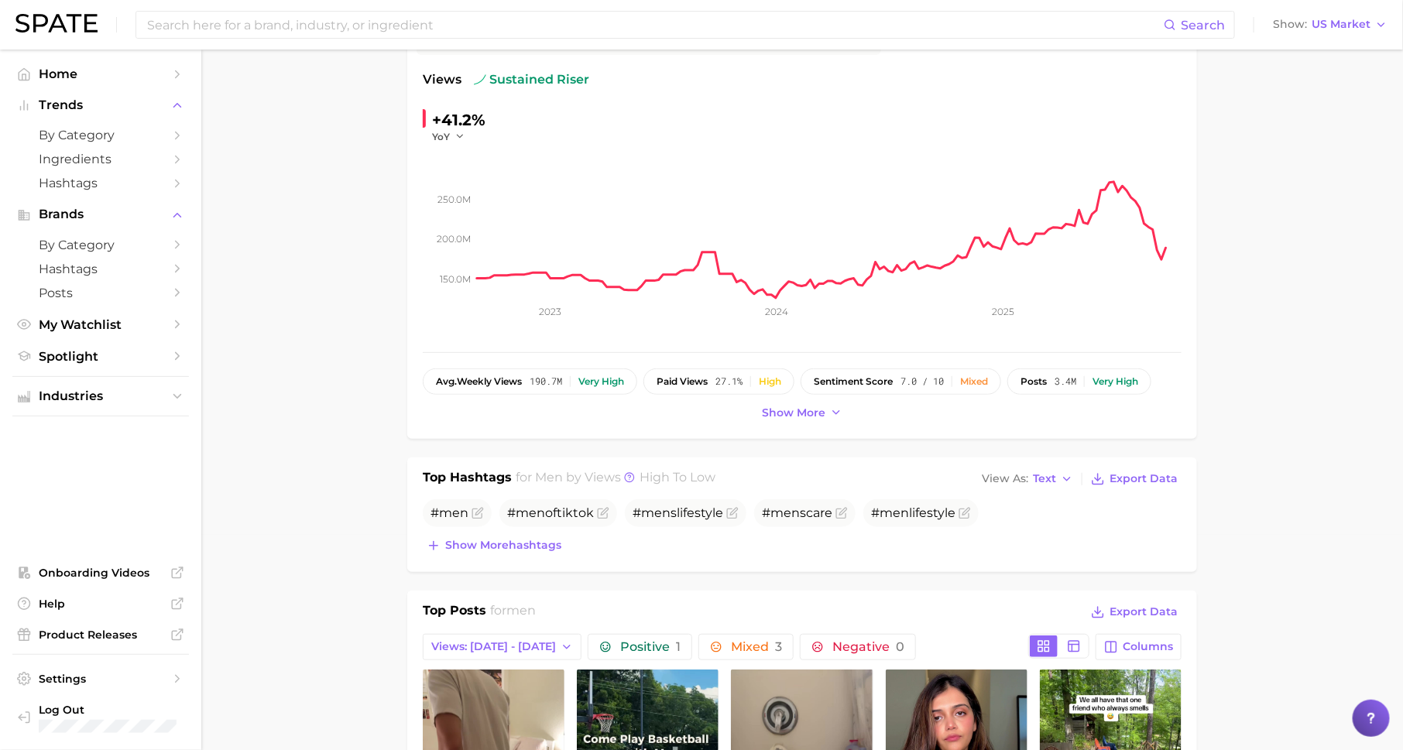
scroll to position [0, 0]
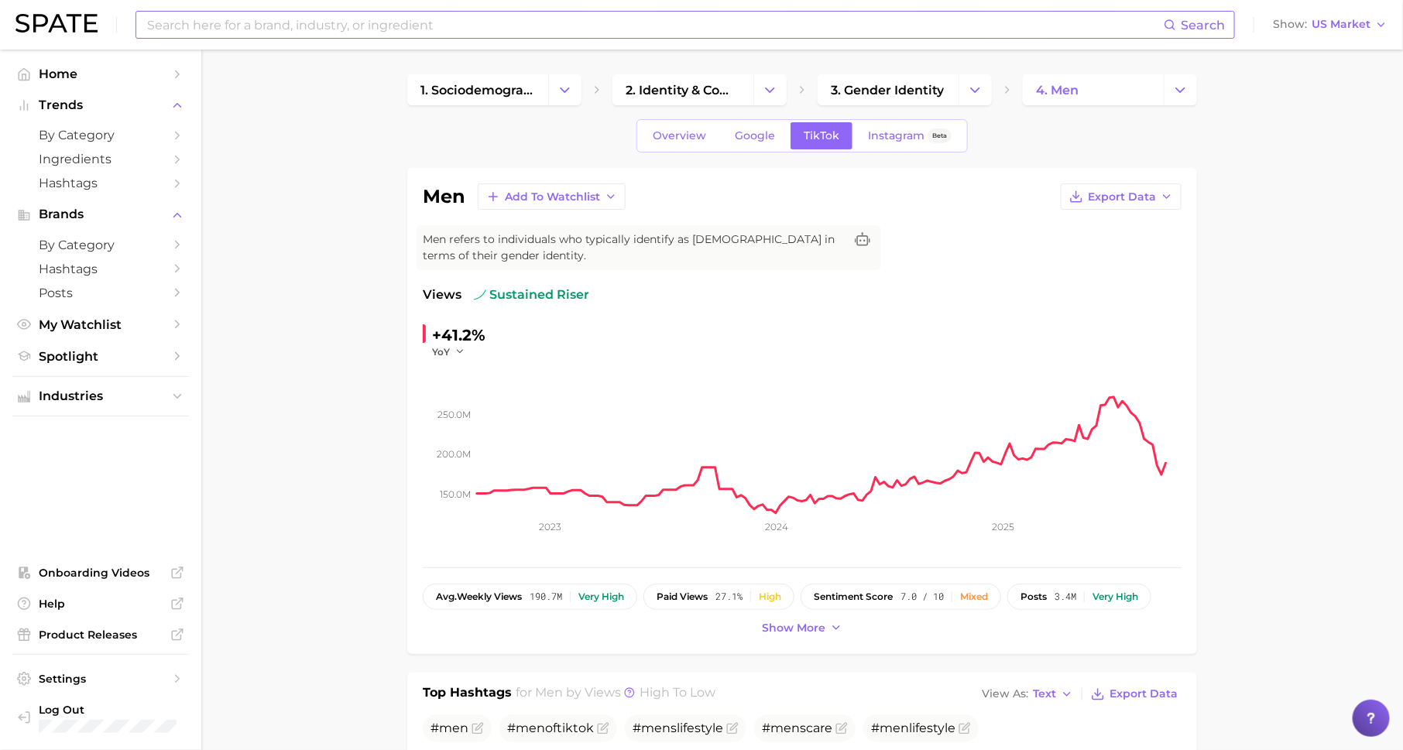
type input "face"
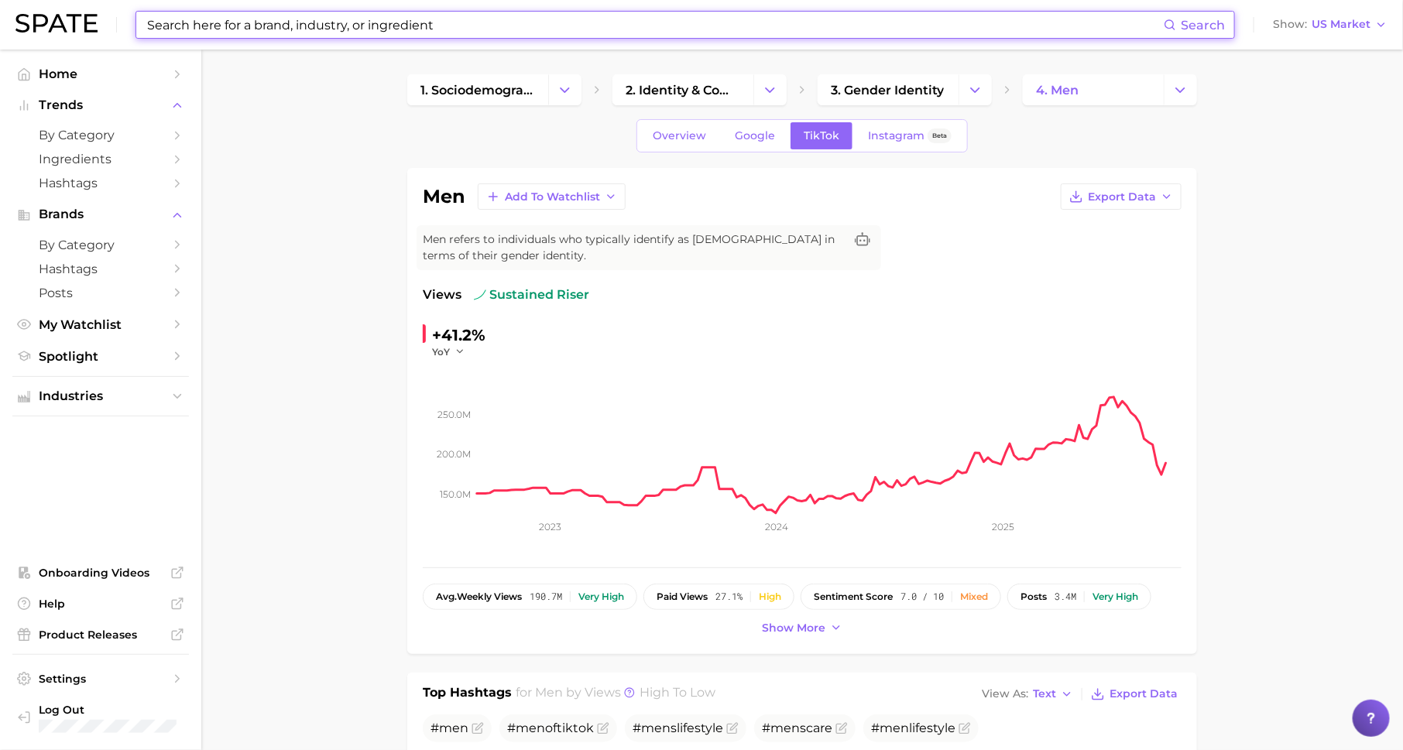
click at [357, 21] on input at bounding box center [655, 25] width 1018 height 26
click at [877, 84] on span "3. gender identity" at bounding box center [887, 90] width 113 height 15
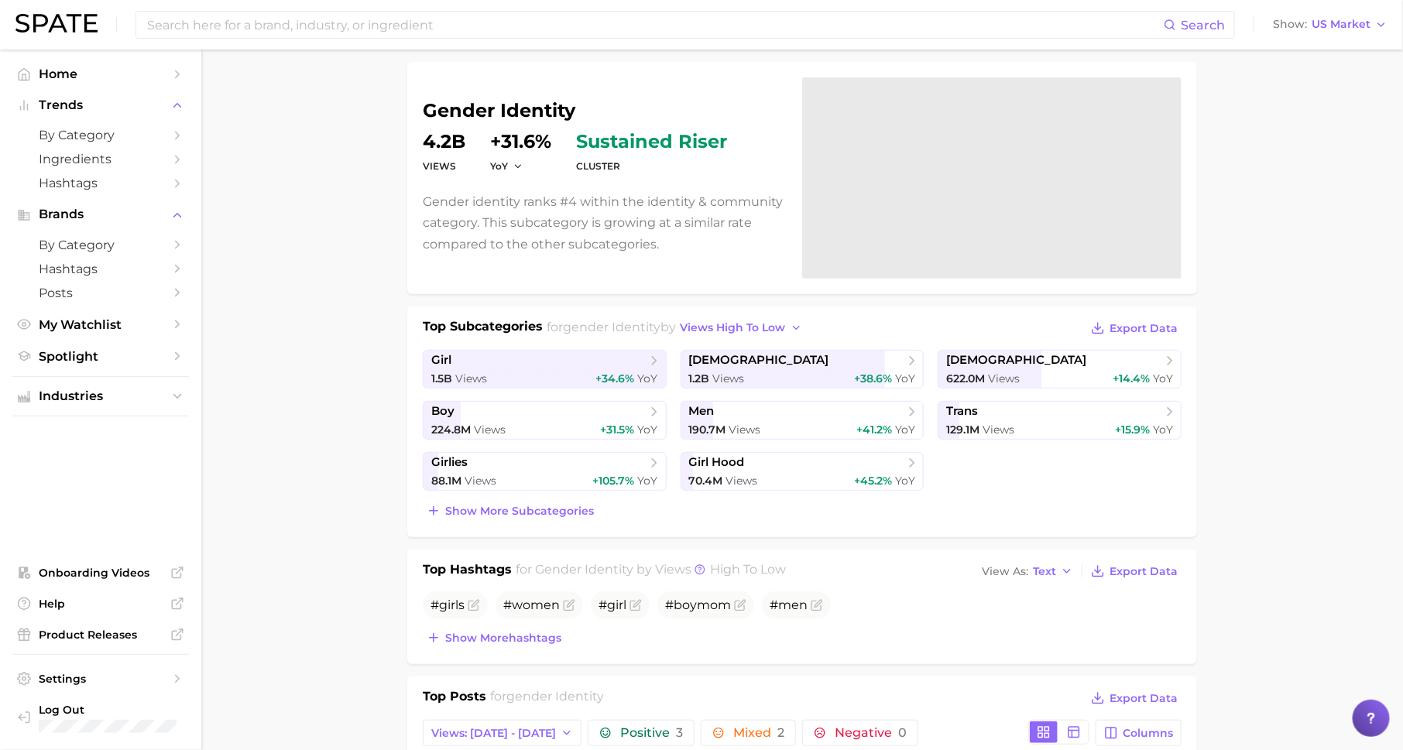
scroll to position [117, 0]
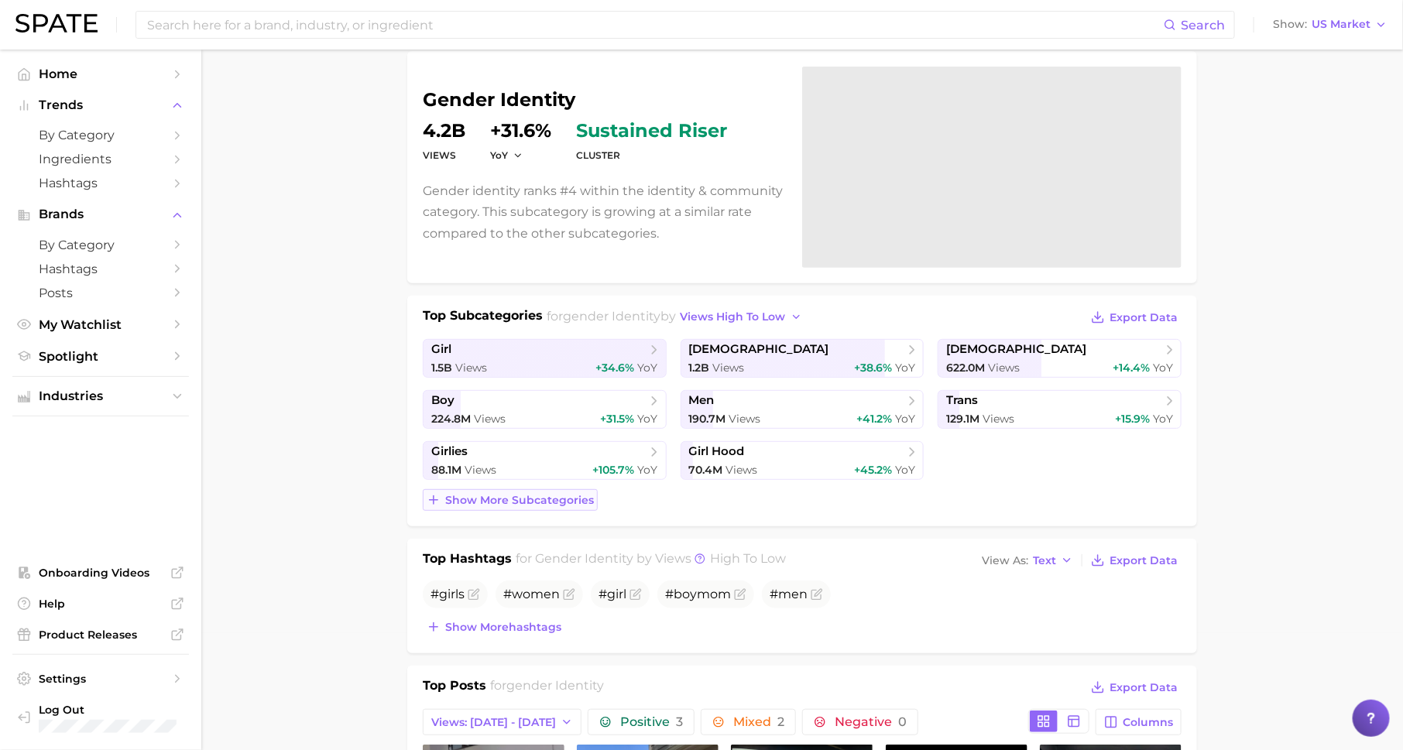
click at [582, 504] on span "Show more subcategories" at bounding box center [519, 500] width 149 height 13
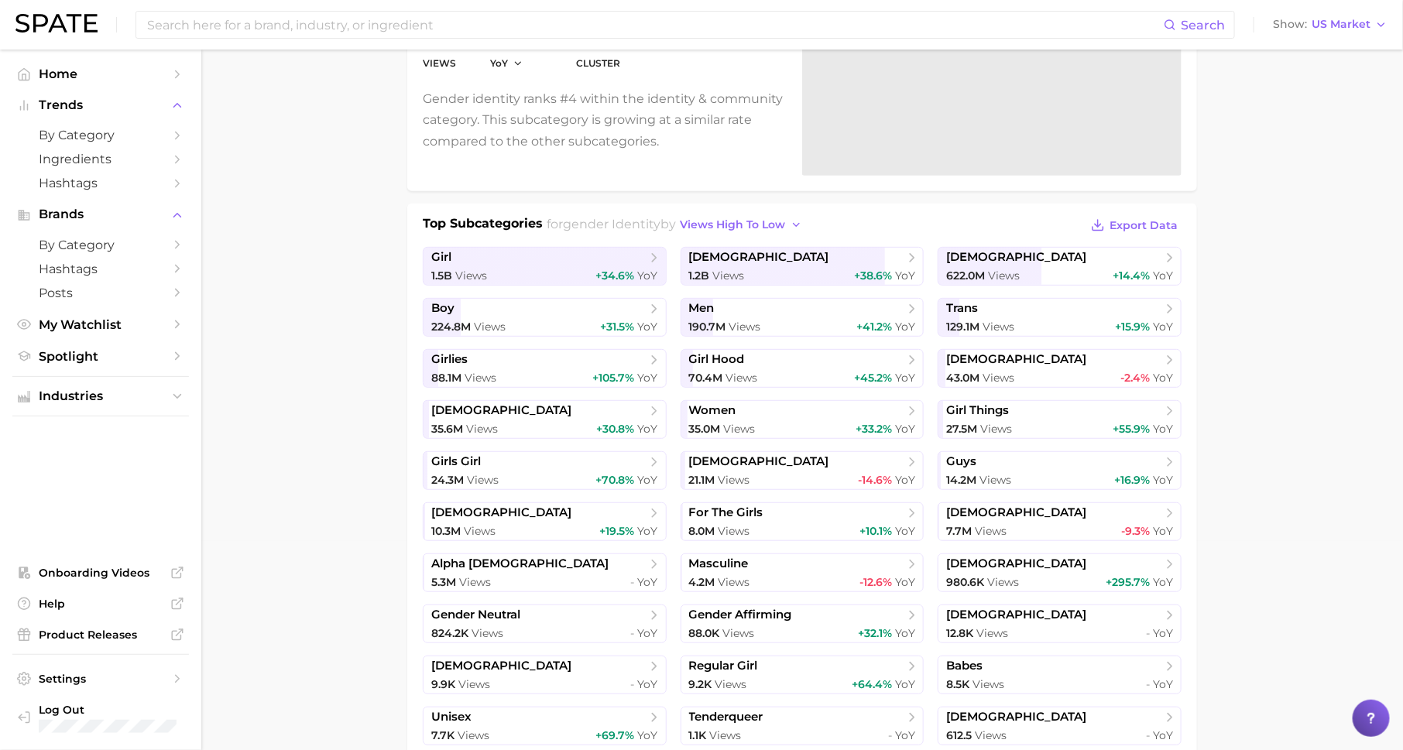
scroll to position [0, 0]
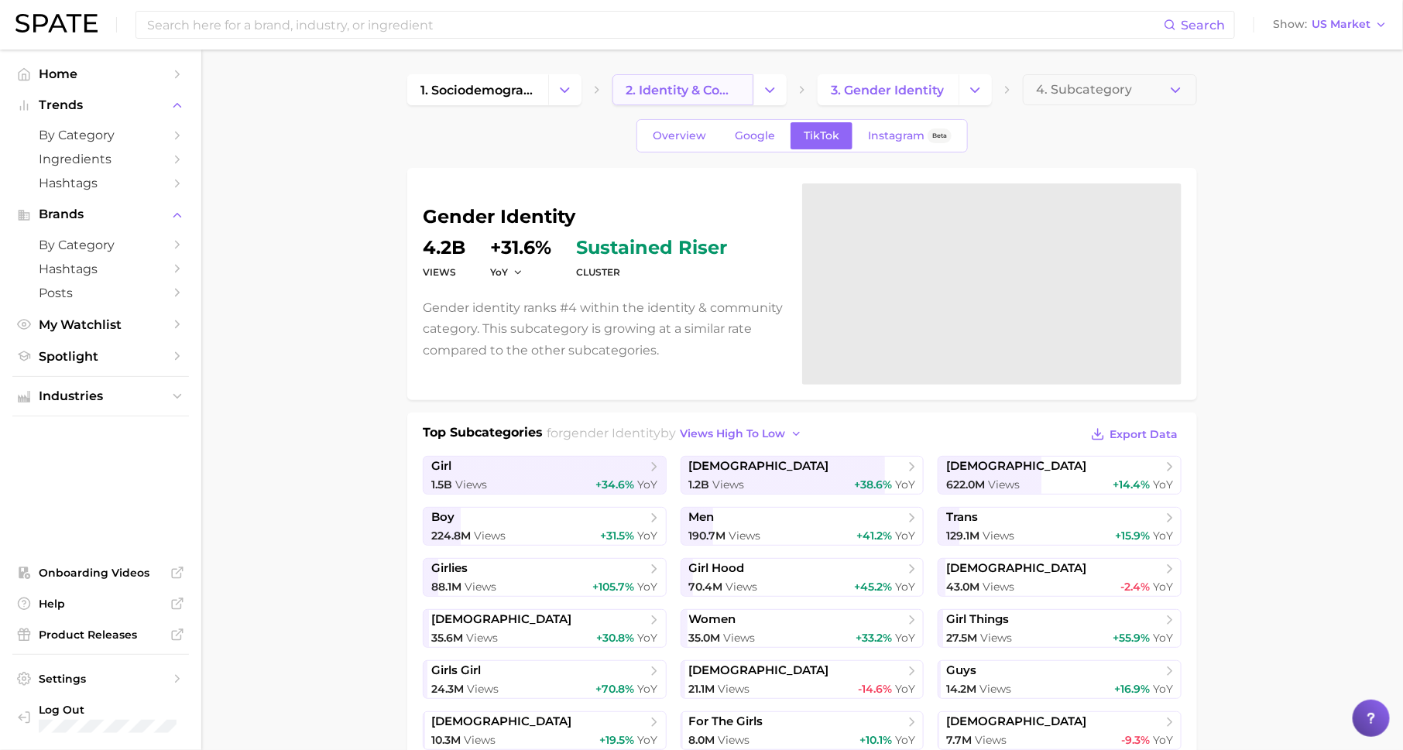
click at [706, 92] on span "2. identity & community" at bounding box center [683, 90] width 115 height 15
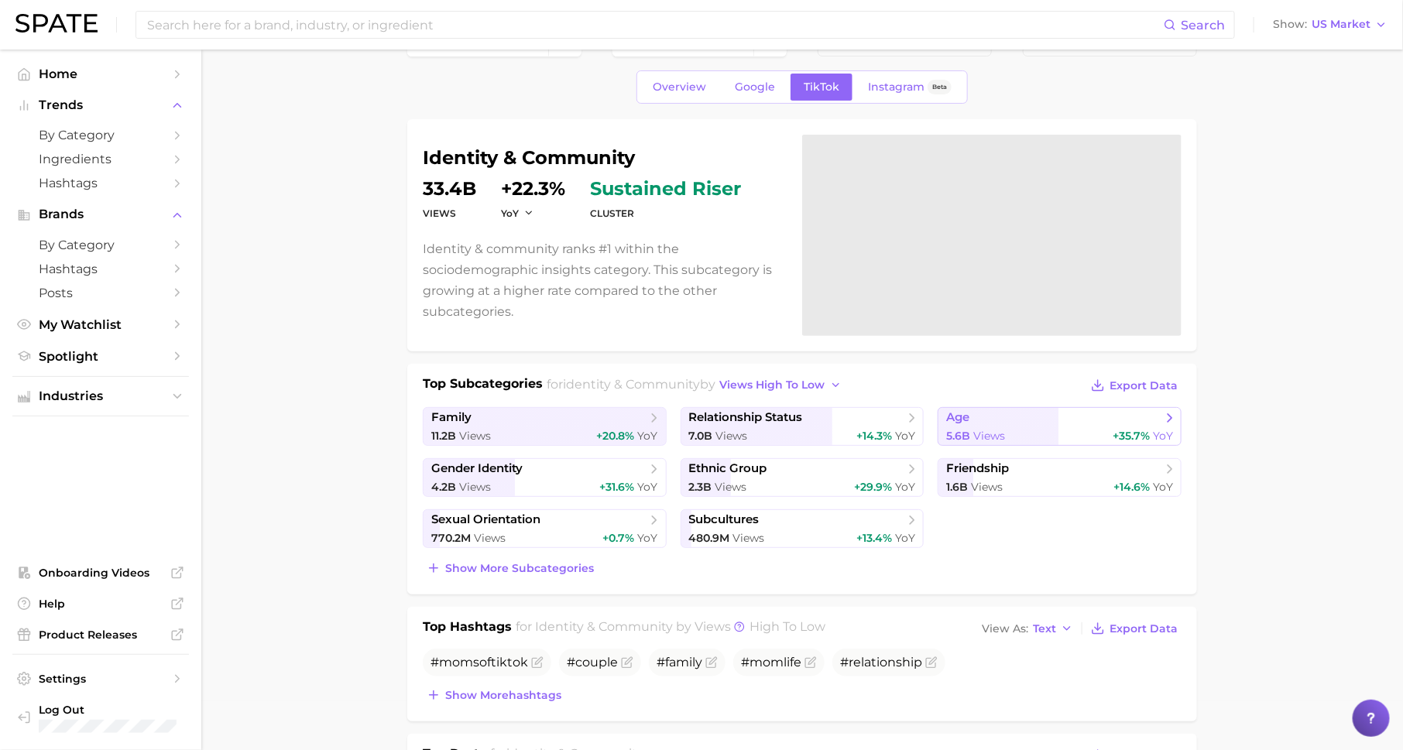
click at [989, 435] on span "Views" at bounding box center [989, 436] width 32 height 14
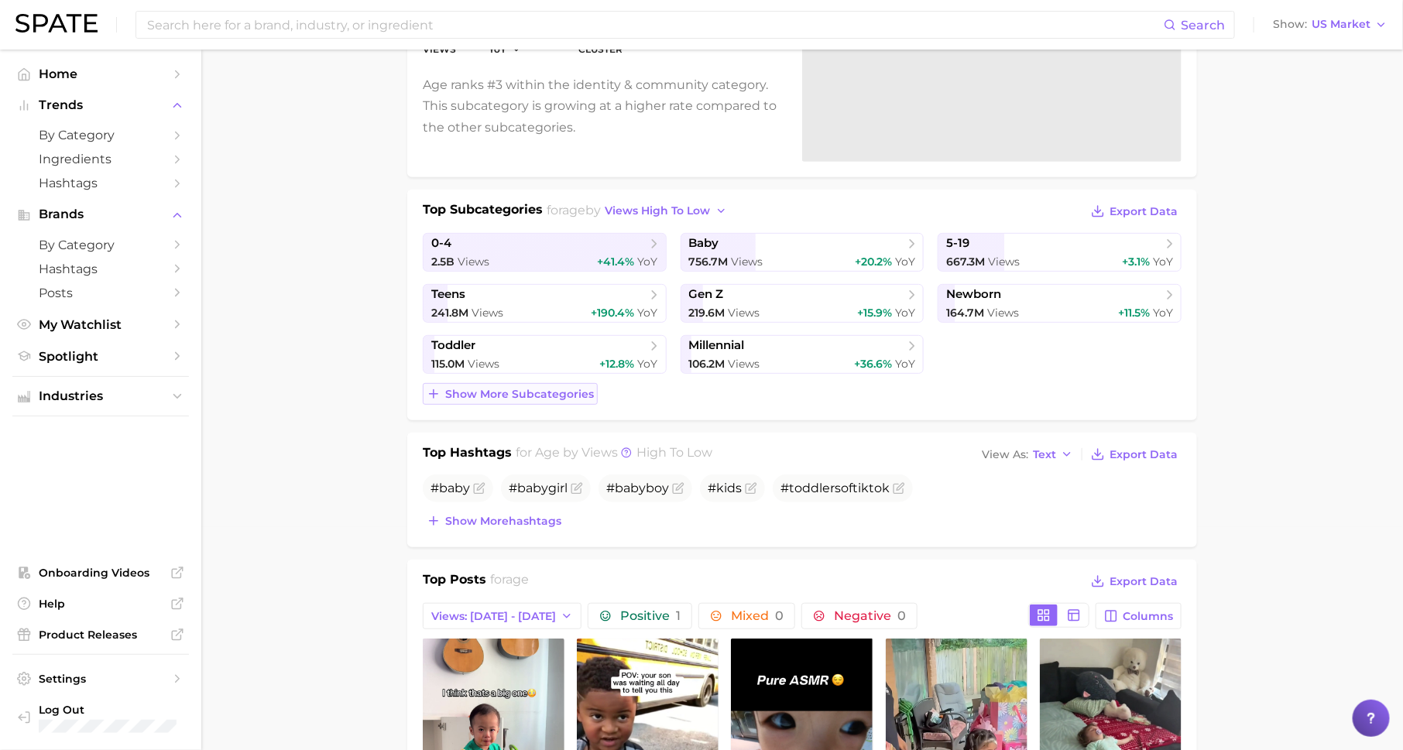
click at [520, 388] on span "Show more subcategories" at bounding box center [519, 394] width 149 height 13
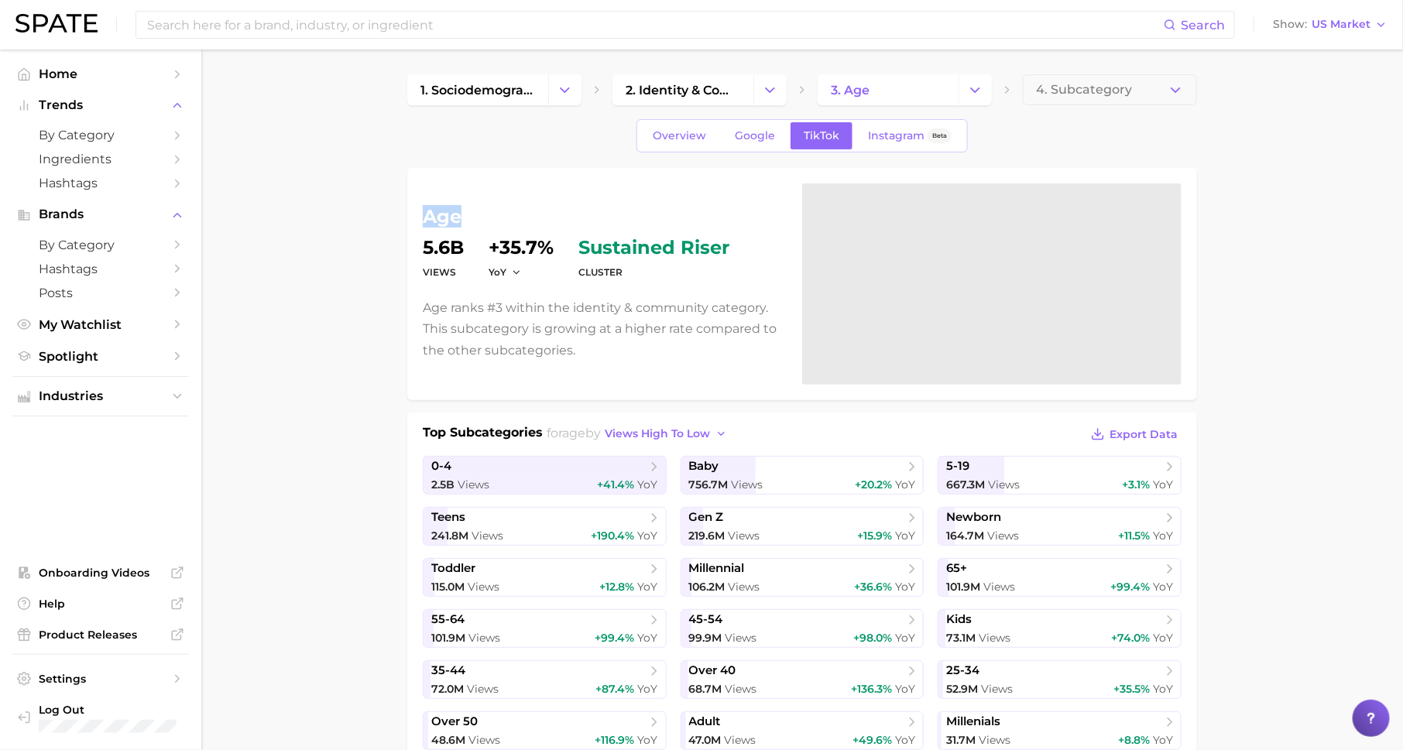
drag, startPoint x: 428, startPoint y: 214, endPoint x: 461, endPoint y: 215, distance: 33.3
click at [461, 215] on h1 "age" at bounding box center [603, 217] width 361 height 19
click at [146, 355] on span "Spotlight" at bounding box center [101, 356] width 124 height 15
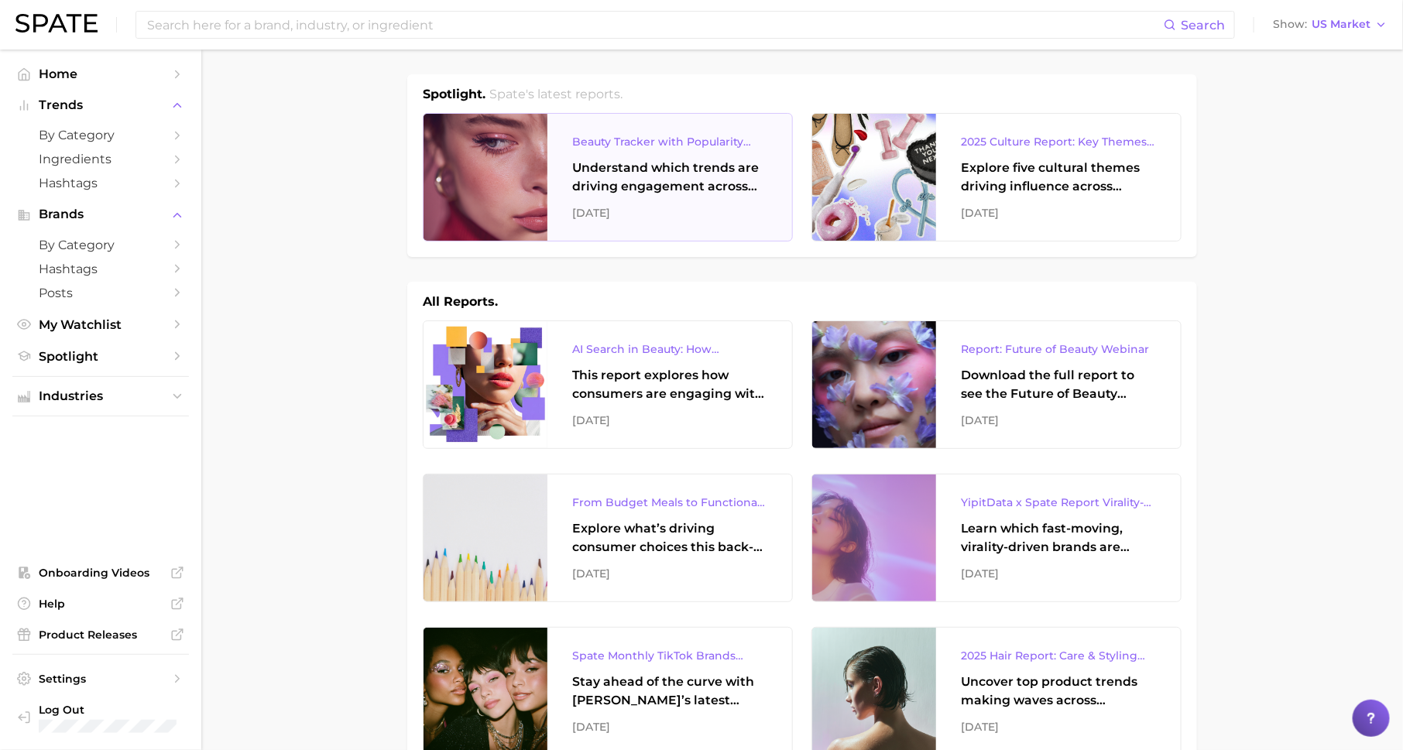
click at [626, 180] on div "Understand which trends are driving engagement across platforms in the skin, ha…" at bounding box center [669, 177] width 195 height 37
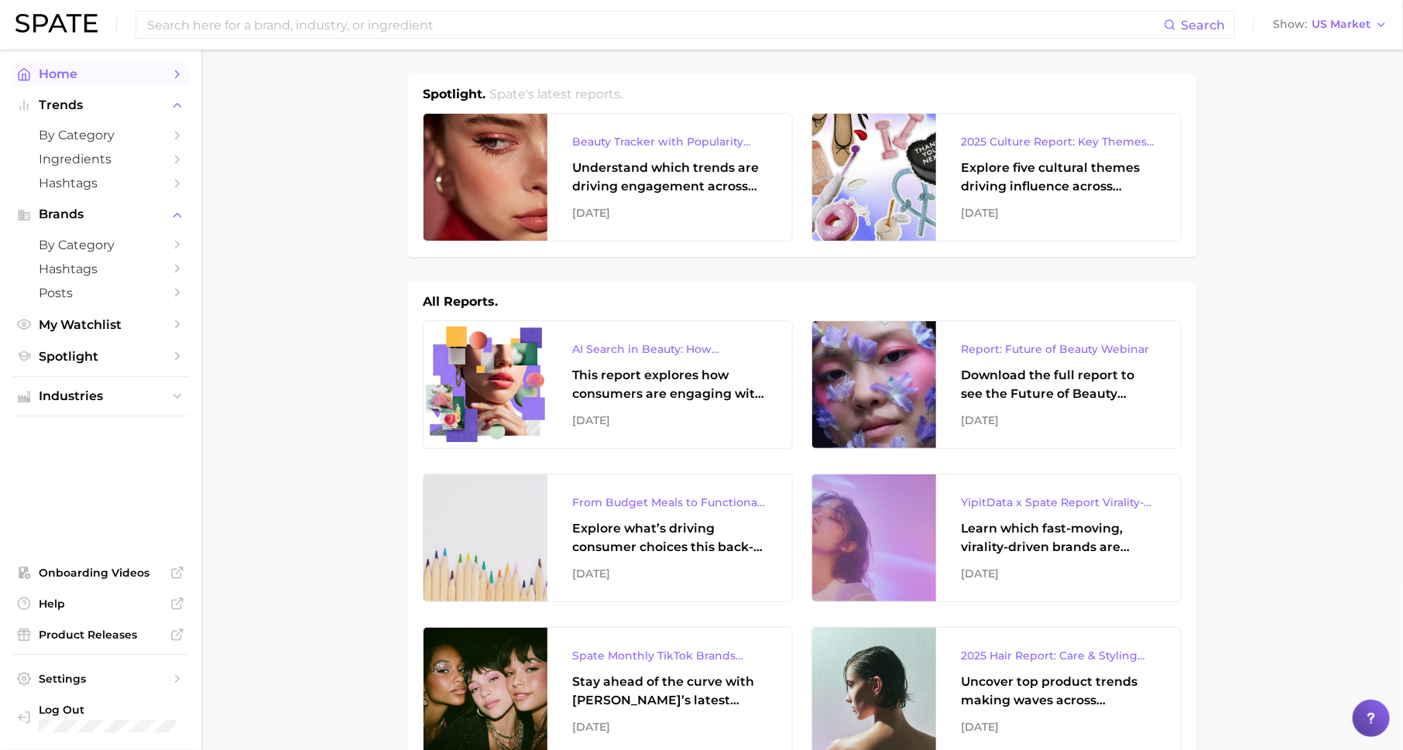
click at [170, 72] on icon "Sidebar" at bounding box center [177, 74] width 14 height 14
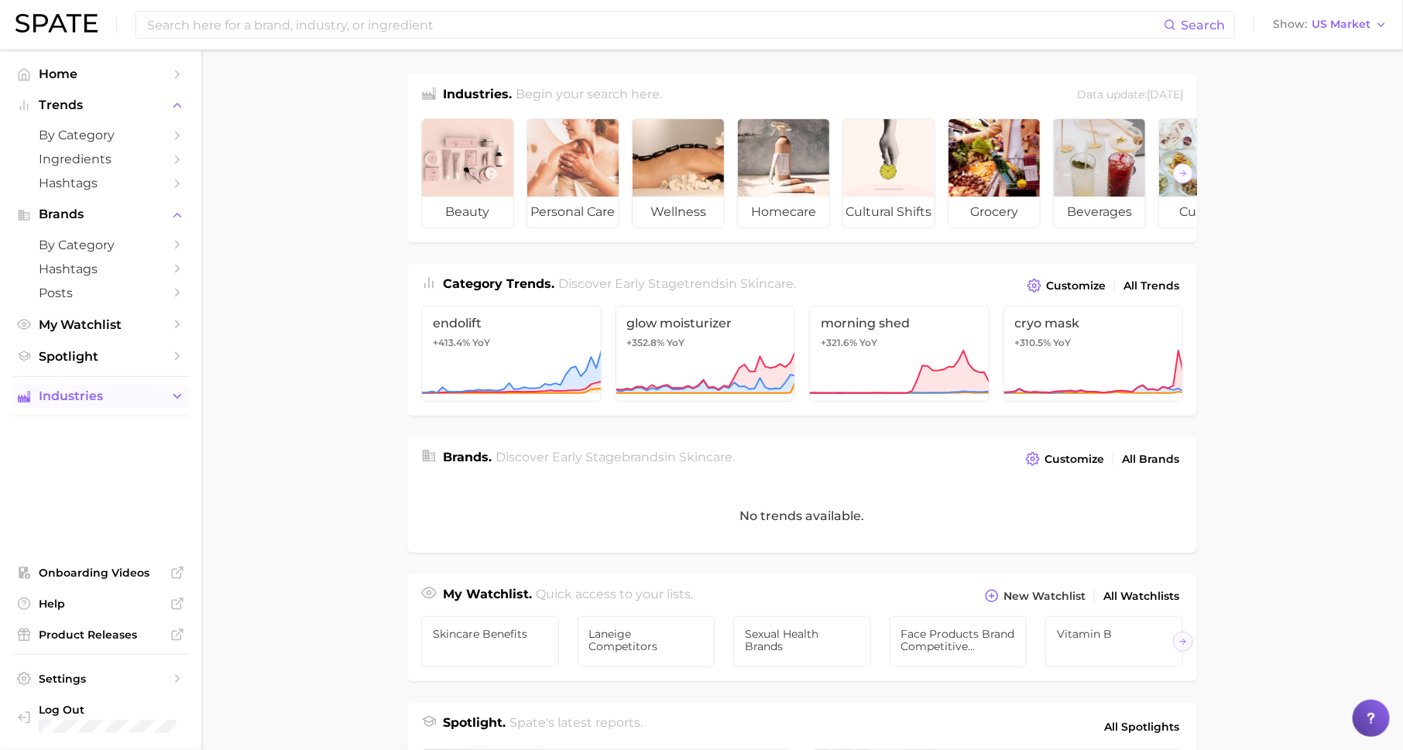
click at [141, 399] on span "Industries" at bounding box center [101, 396] width 124 height 14
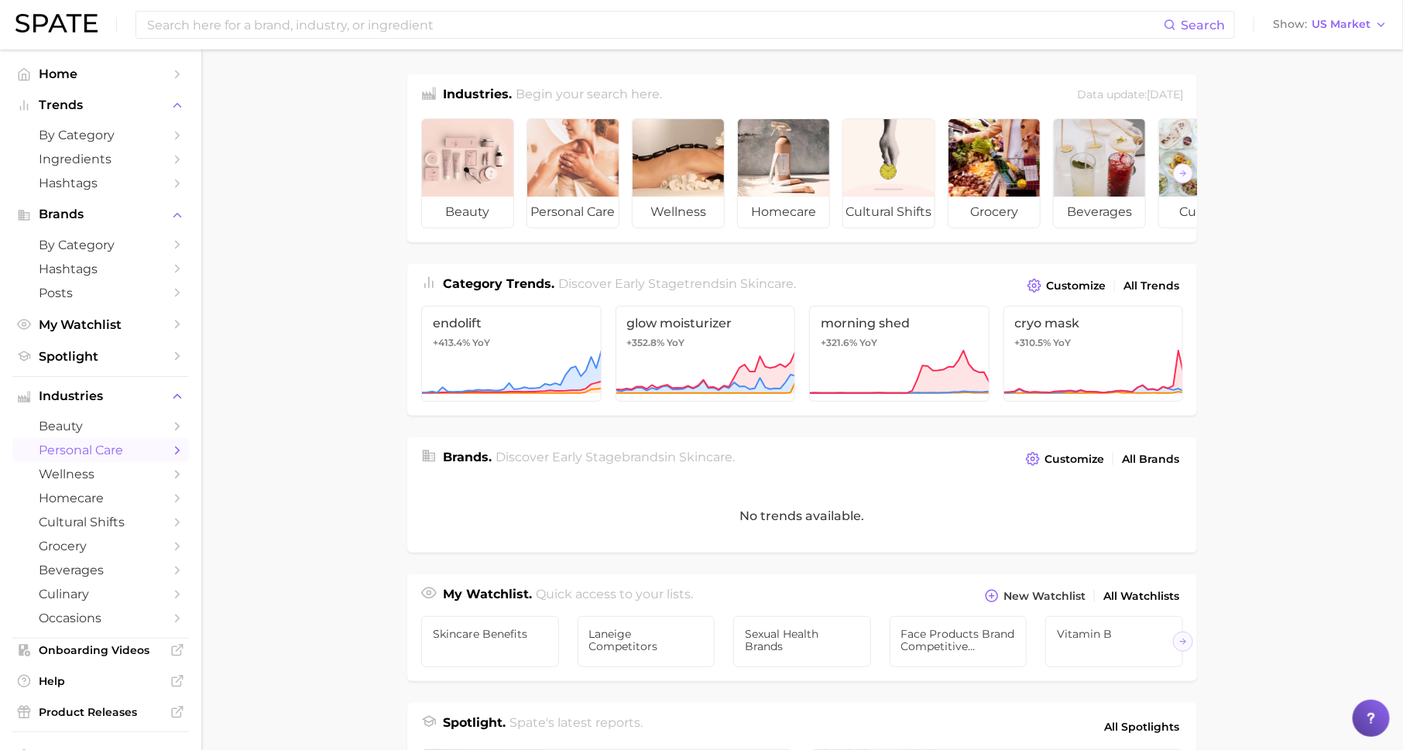
click at [147, 453] on span "personal care" at bounding box center [101, 450] width 124 height 15
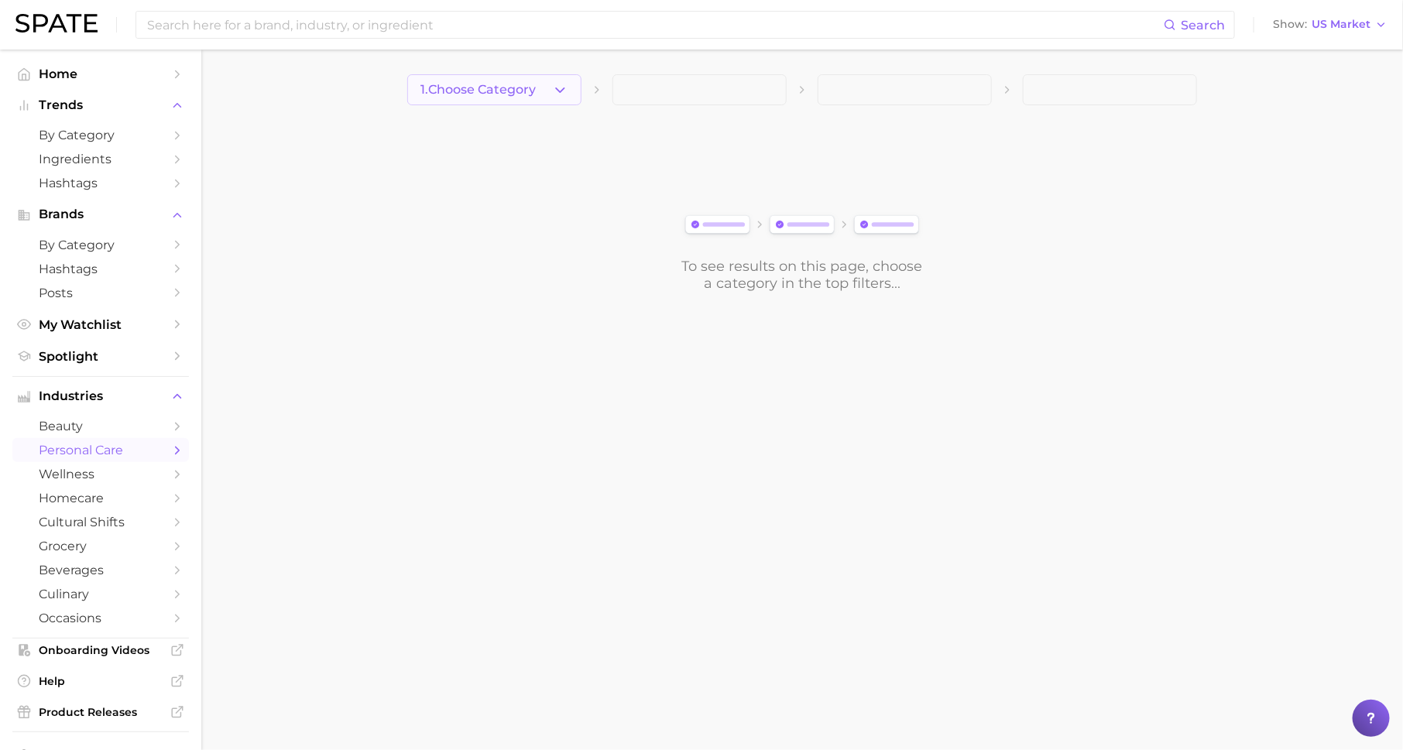
click at [509, 94] on span "1. Choose Category" at bounding box center [477, 90] width 115 height 14
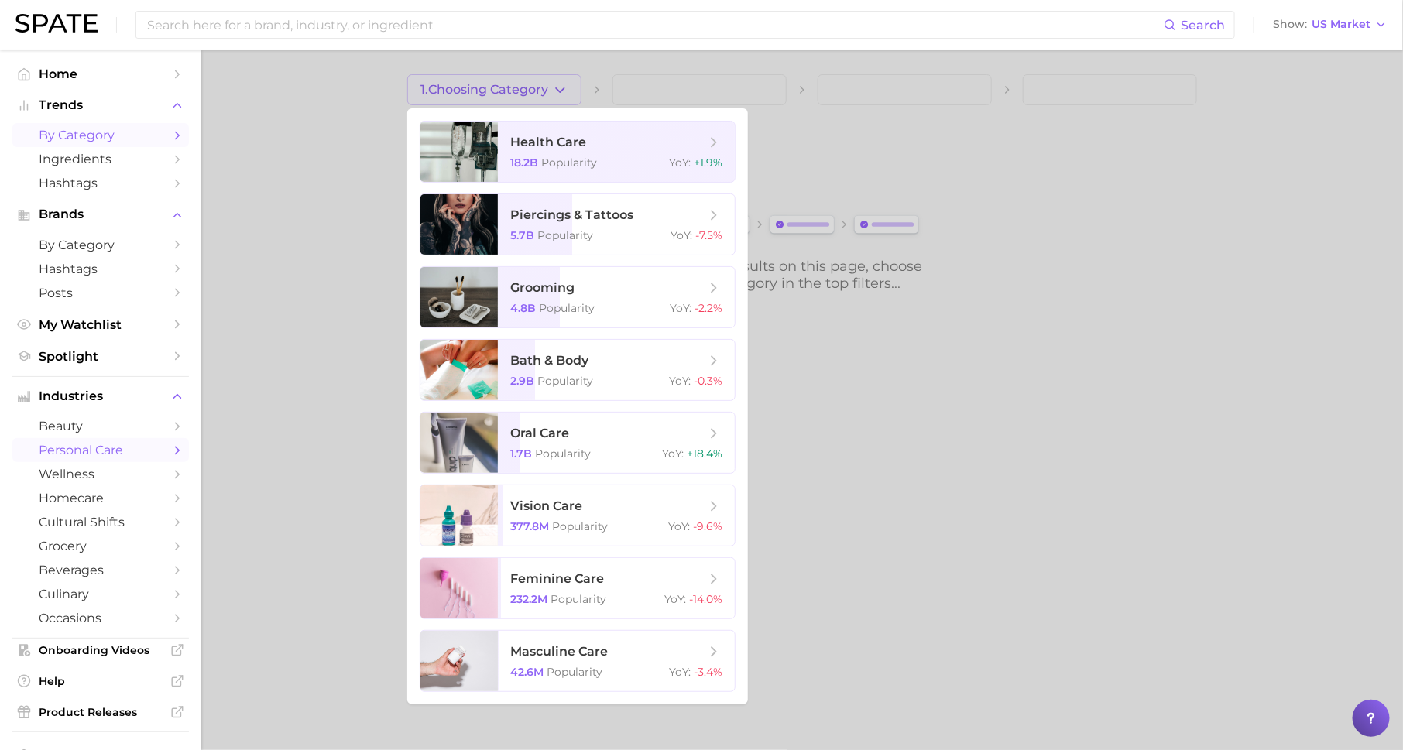
click at [172, 139] on icon "Sidebar" at bounding box center [177, 136] width 14 height 14
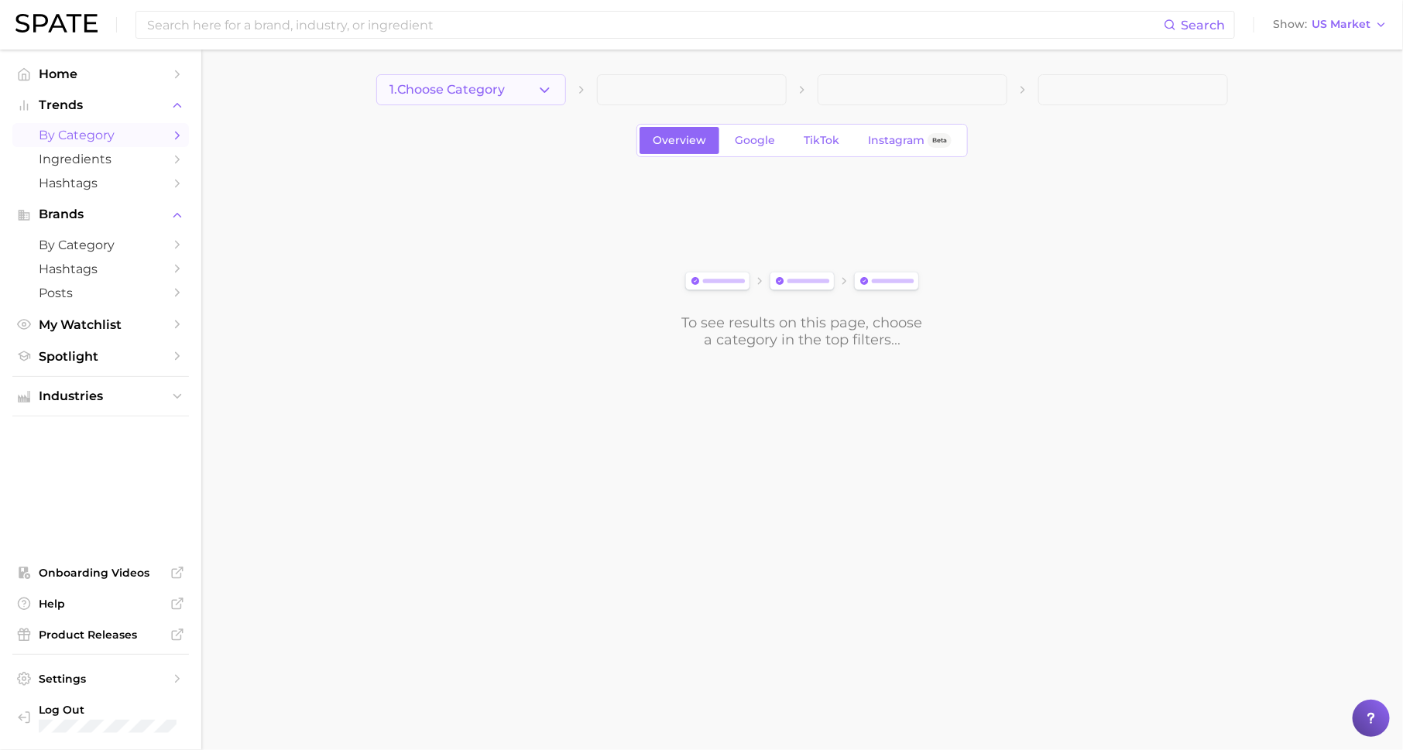
click at [498, 88] on span "1. Choose Category" at bounding box center [446, 90] width 115 height 14
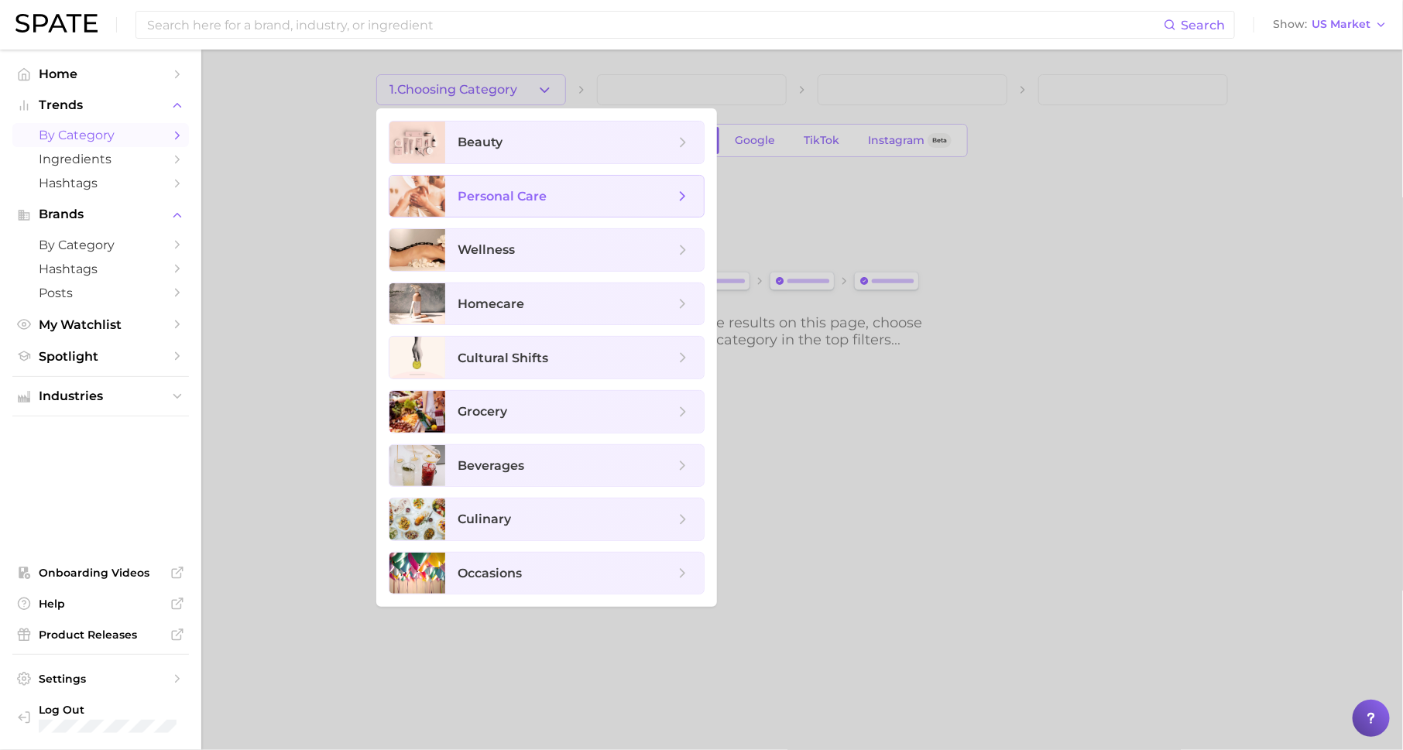
click at [526, 201] on span "personal care" at bounding box center [502, 196] width 89 height 15
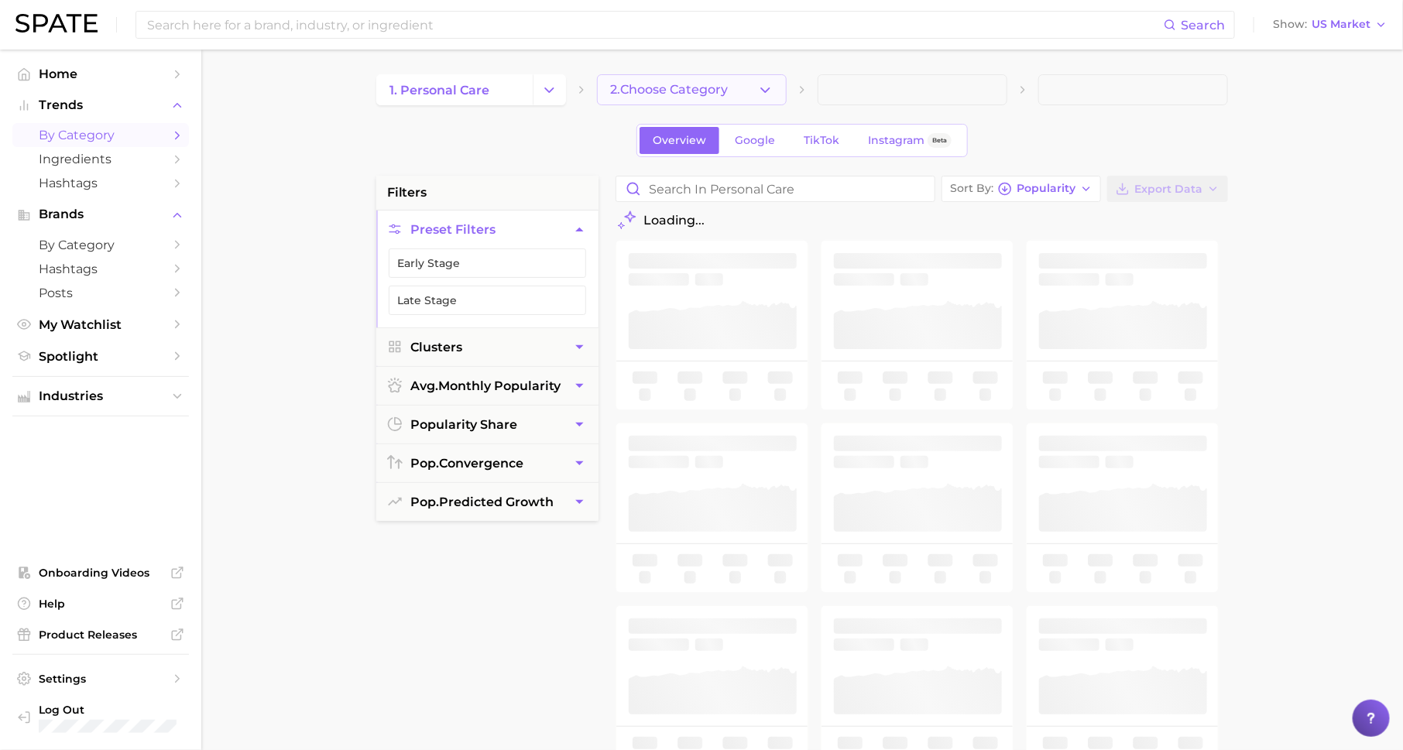
click at [627, 91] on span "2. Choose Category" at bounding box center [669, 90] width 118 height 14
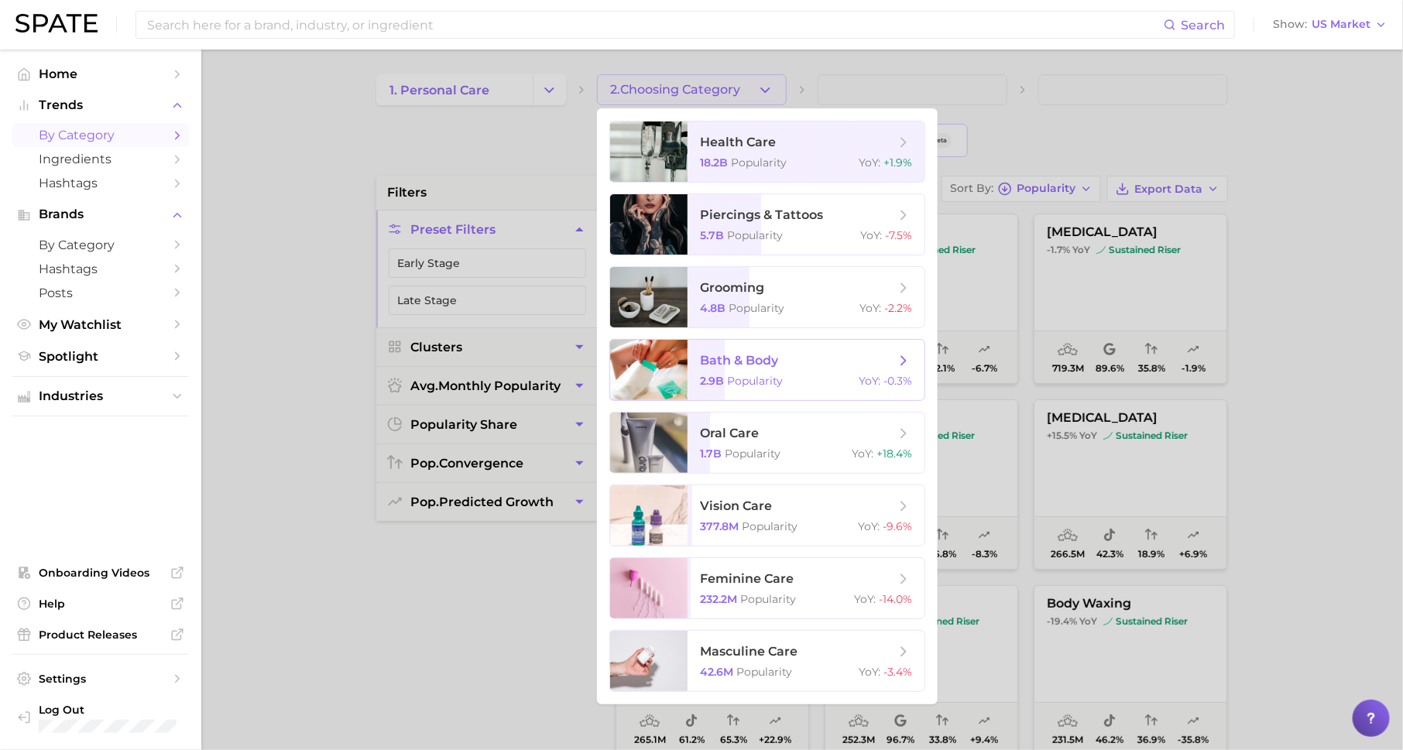
click at [757, 371] on span "bath & body 2.9b Popularity YoY : -0.3%" at bounding box center [806, 370] width 237 height 60
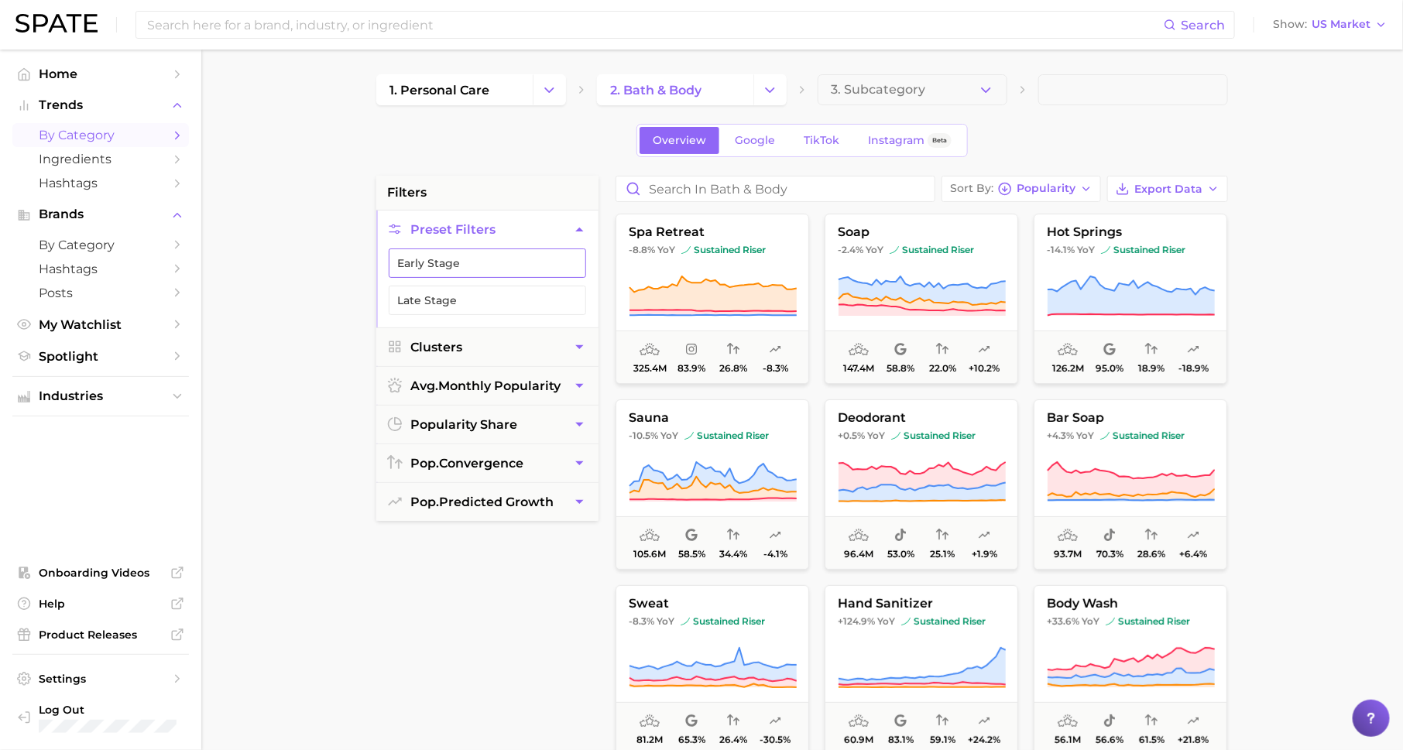
click at [558, 269] on button "Early Stage" at bounding box center [487, 263] width 197 height 29
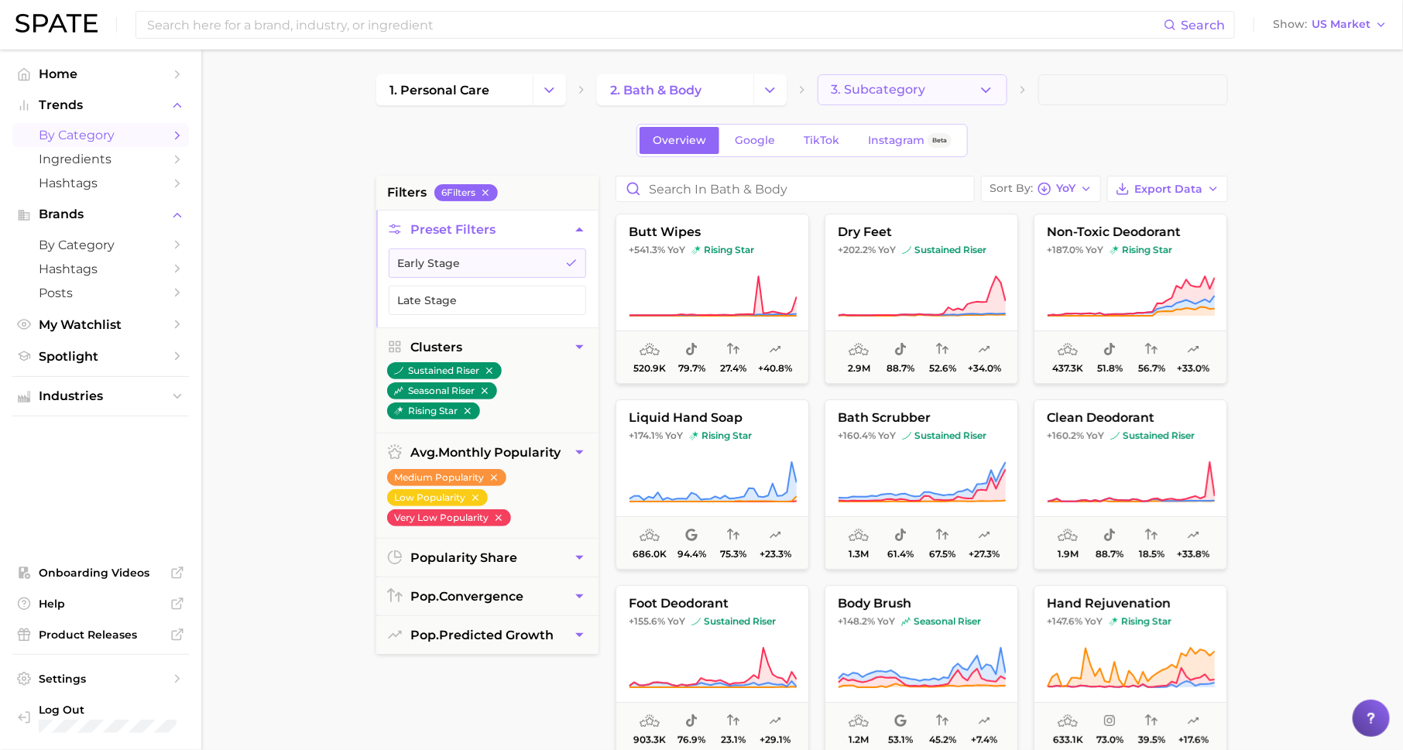
click at [871, 81] on button "3. Subcategory" at bounding box center [913, 89] width 190 height 31
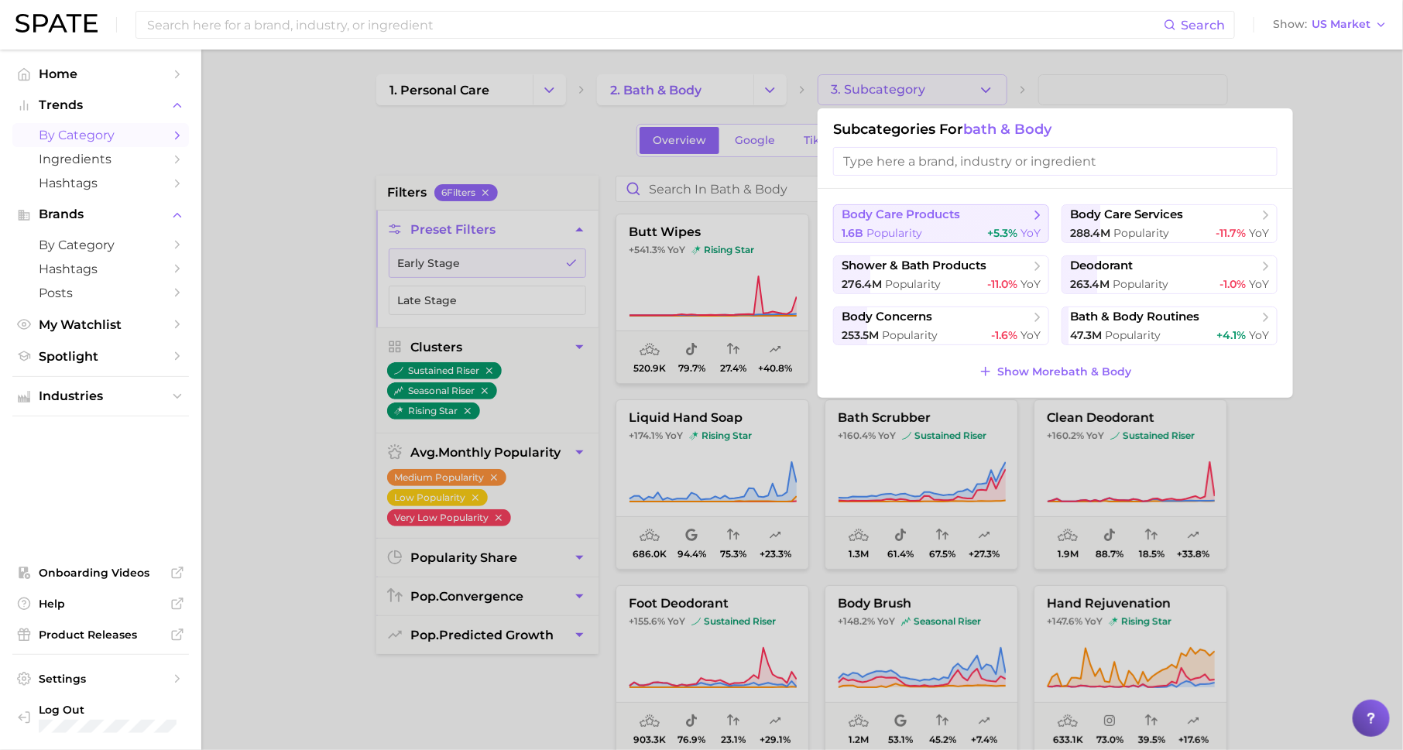
click at [1003, 218] on span "body care products" at bounding box center [936, 215] width 188 height 15
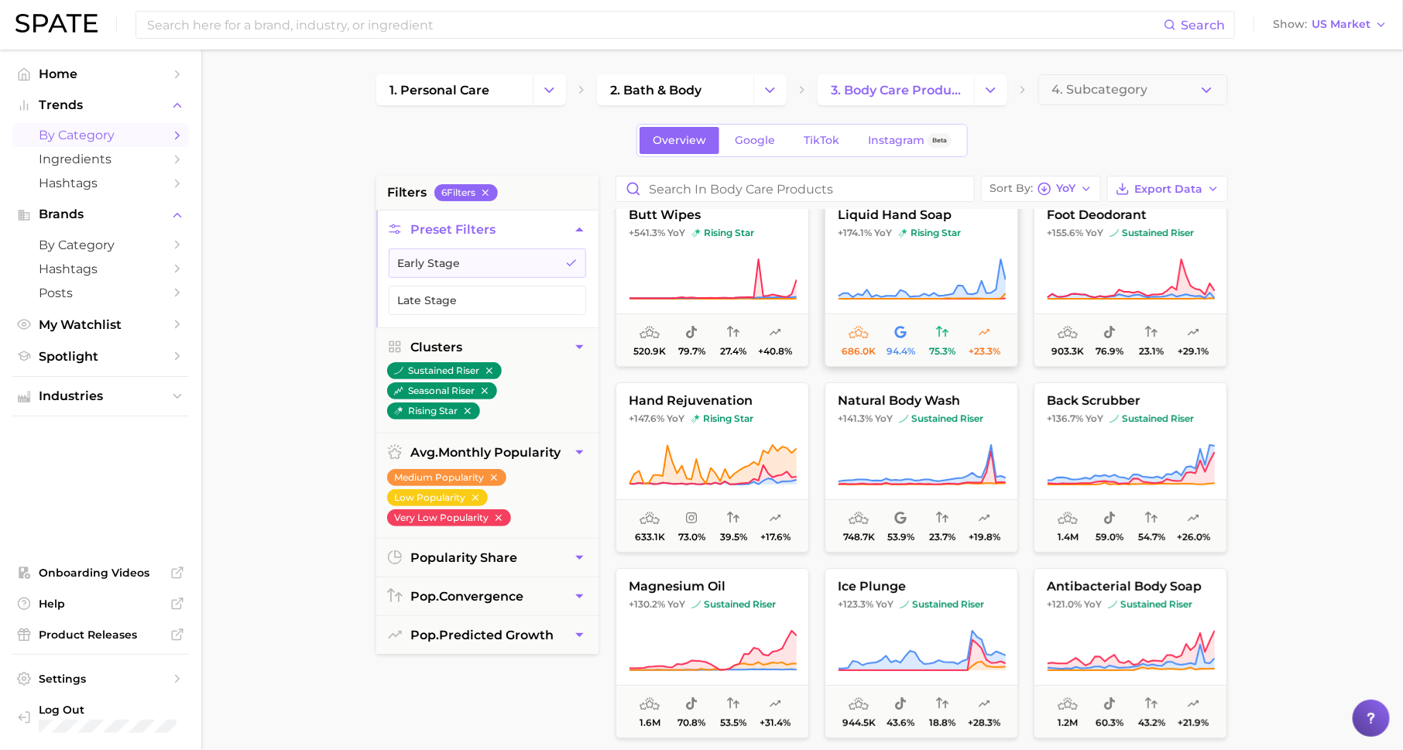
scroll to position [19, 0]
click at [986, 93] on icon "Change Category" at bounding box center [991, 90] width 16 height 16
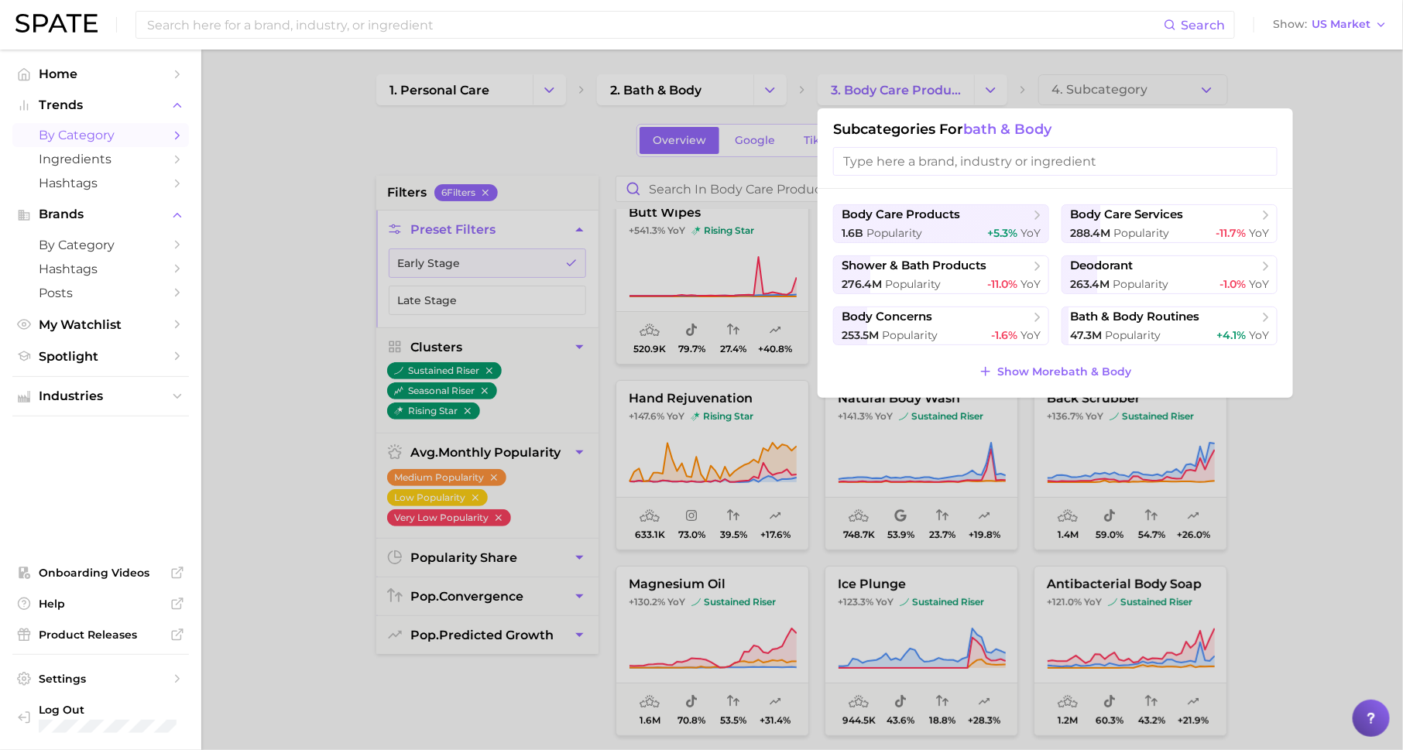
click at [138, 448] on ul "Home Trends by Category Ingredients Hashtags Brands by Category Hashtags Posts …" at bounding box center [100, 400] width 177 height 676
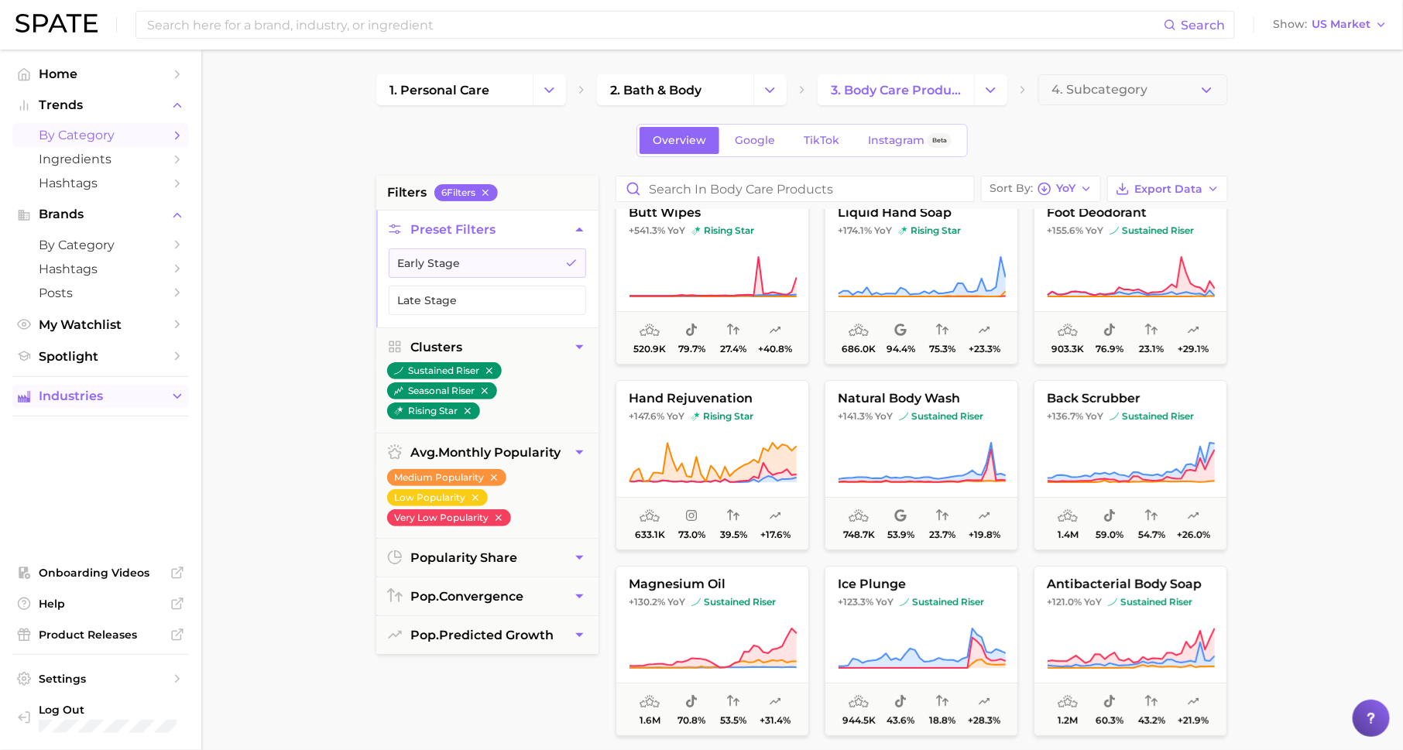
click at [153, 395] on span "Industries" at bounding box center [101, 396] width 124 height 14
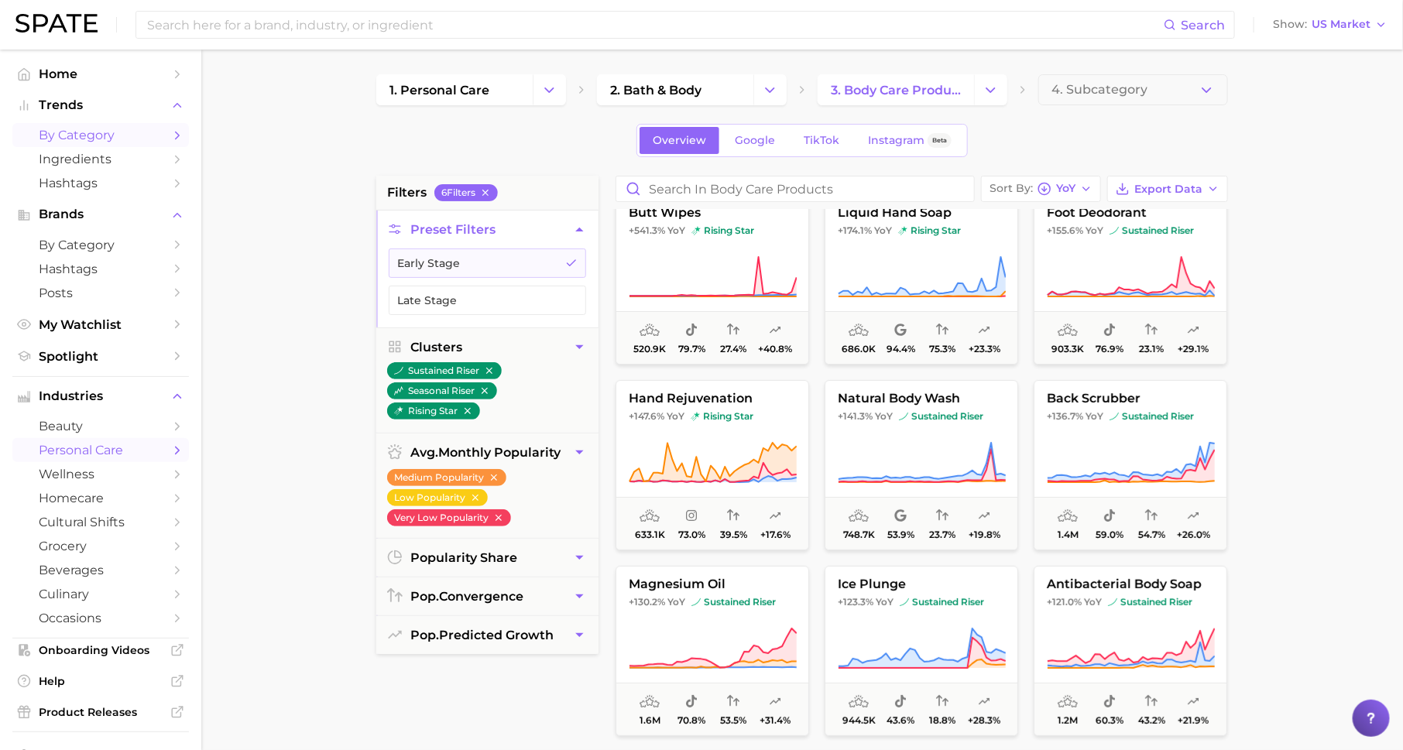
click at [145, 457] on span "personal care" at bounding box center [101, 450] width 124 height 15
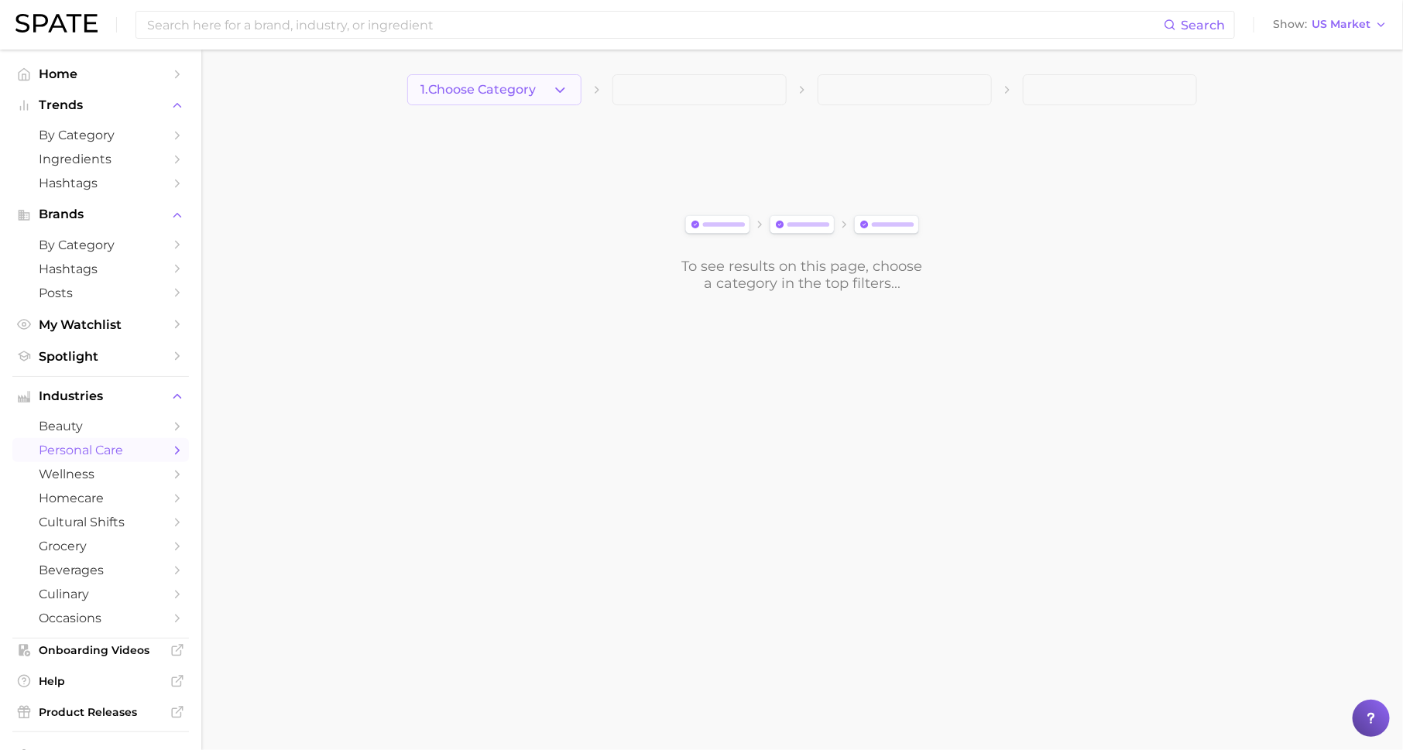
click at [498, 83] on span "1. Choose Category" at bounding box center [477, 90] width 115 height 14
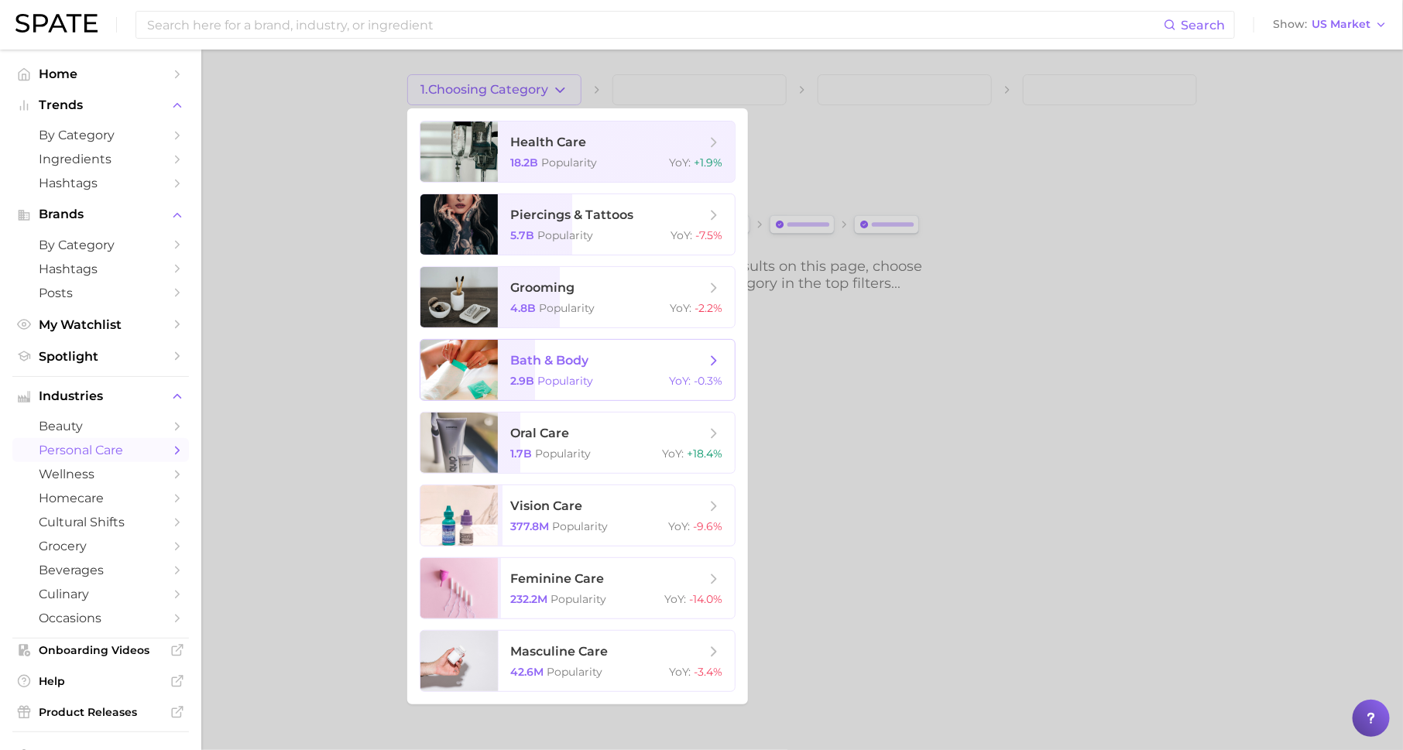
click at [565, 396] on span "bath & body 2.9b Popularity YoY : -0.3%" at bounding box center [616, 370] width 237 height 60
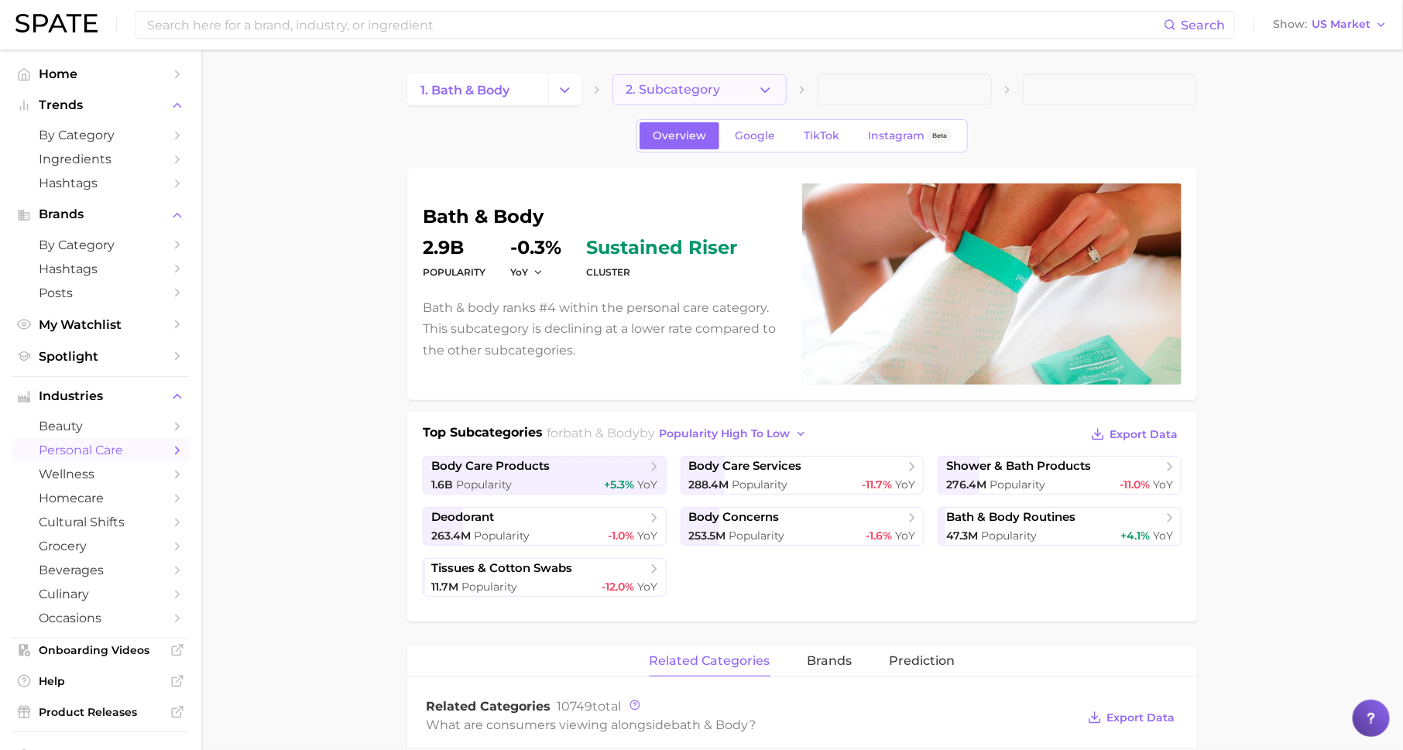
click at [666, 90] on span "2. Subcategory" at bounding box center [673, 90] width 94 height 14
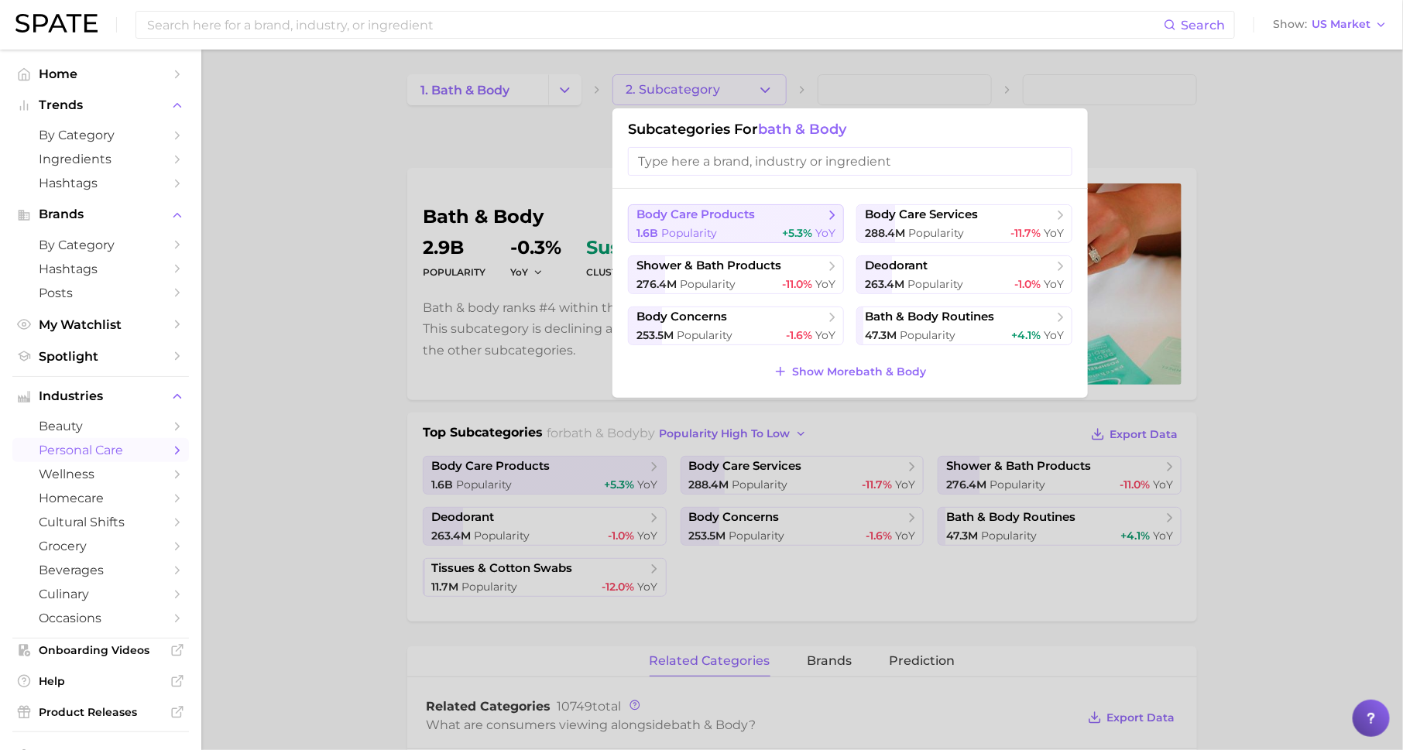
click at [749, 211] on span "body care products" at bounding box center [695, 215] width 118 height 15
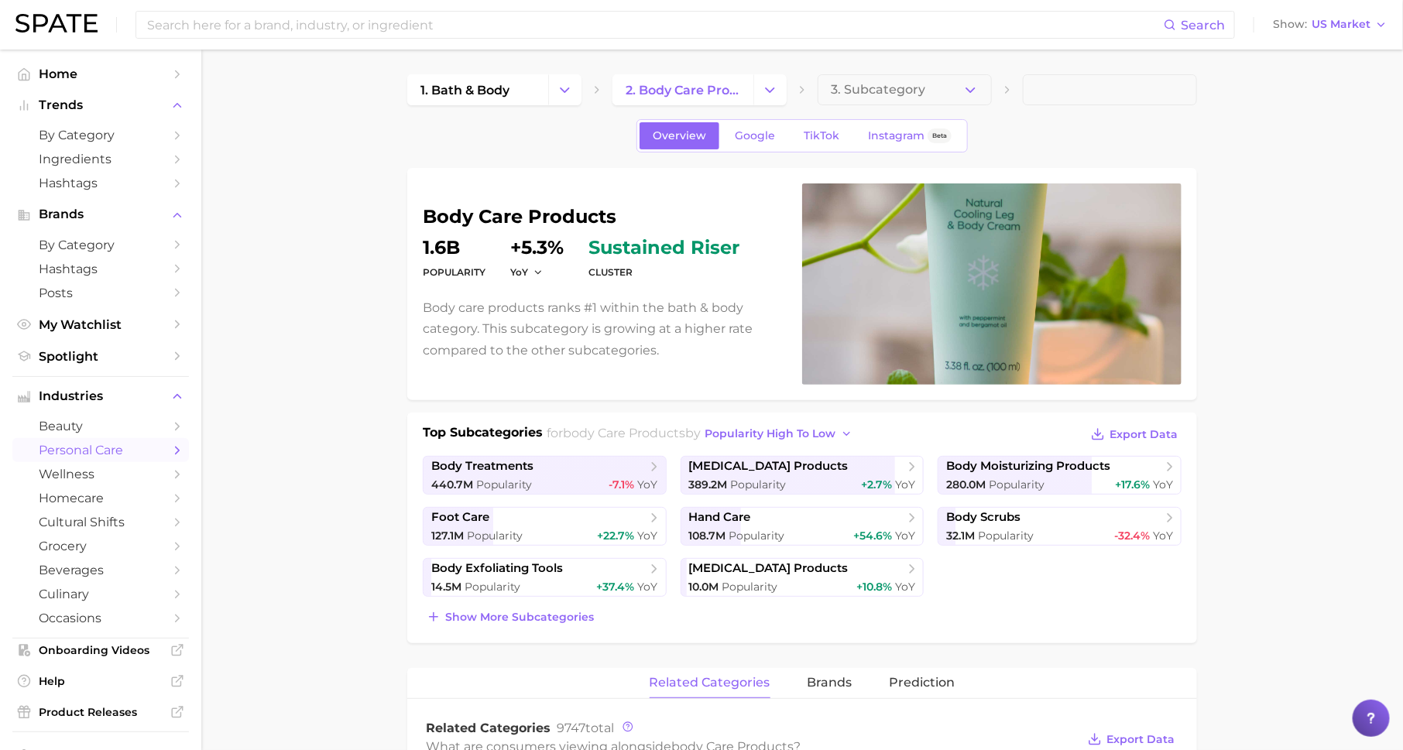
scroll to position [63, 0]
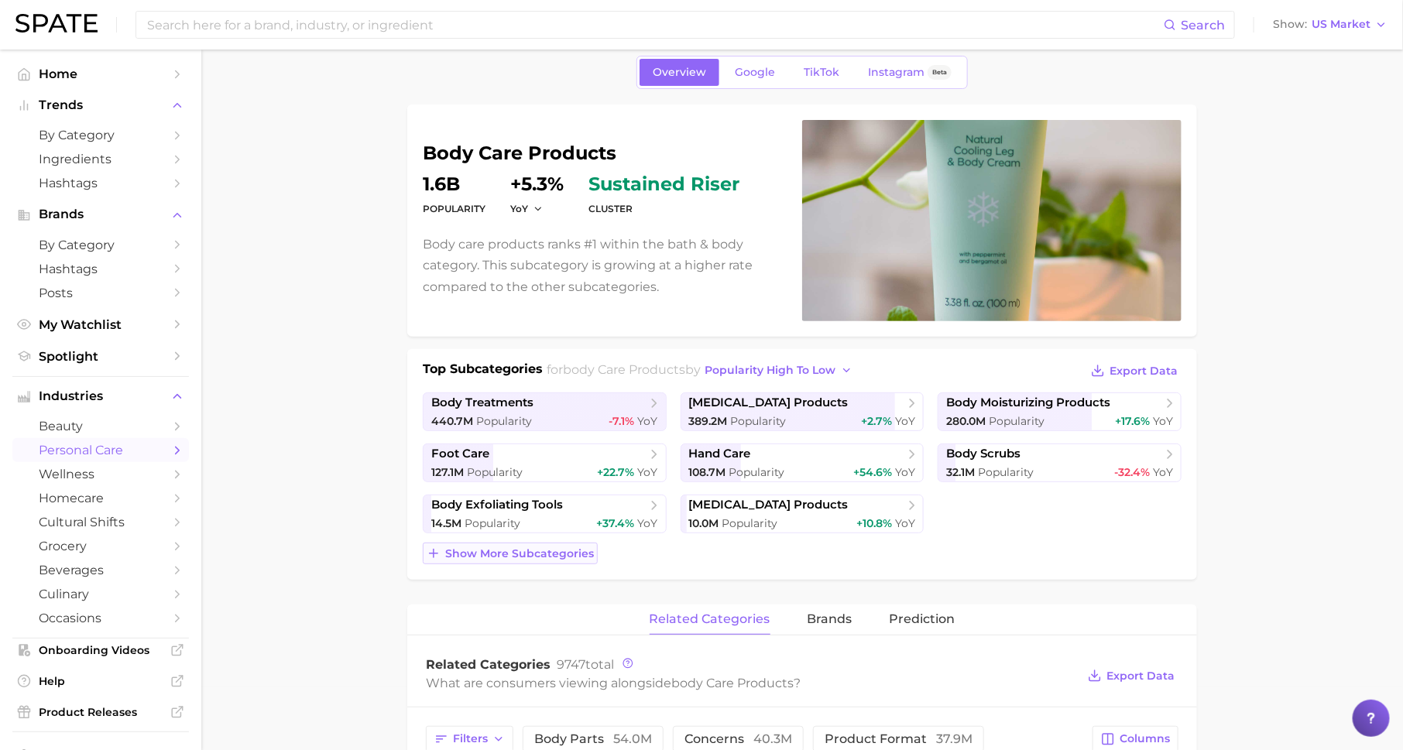
click at [549, 549] on span "Show more subcategories" at bounding box center [519, 553] width 149 height 13
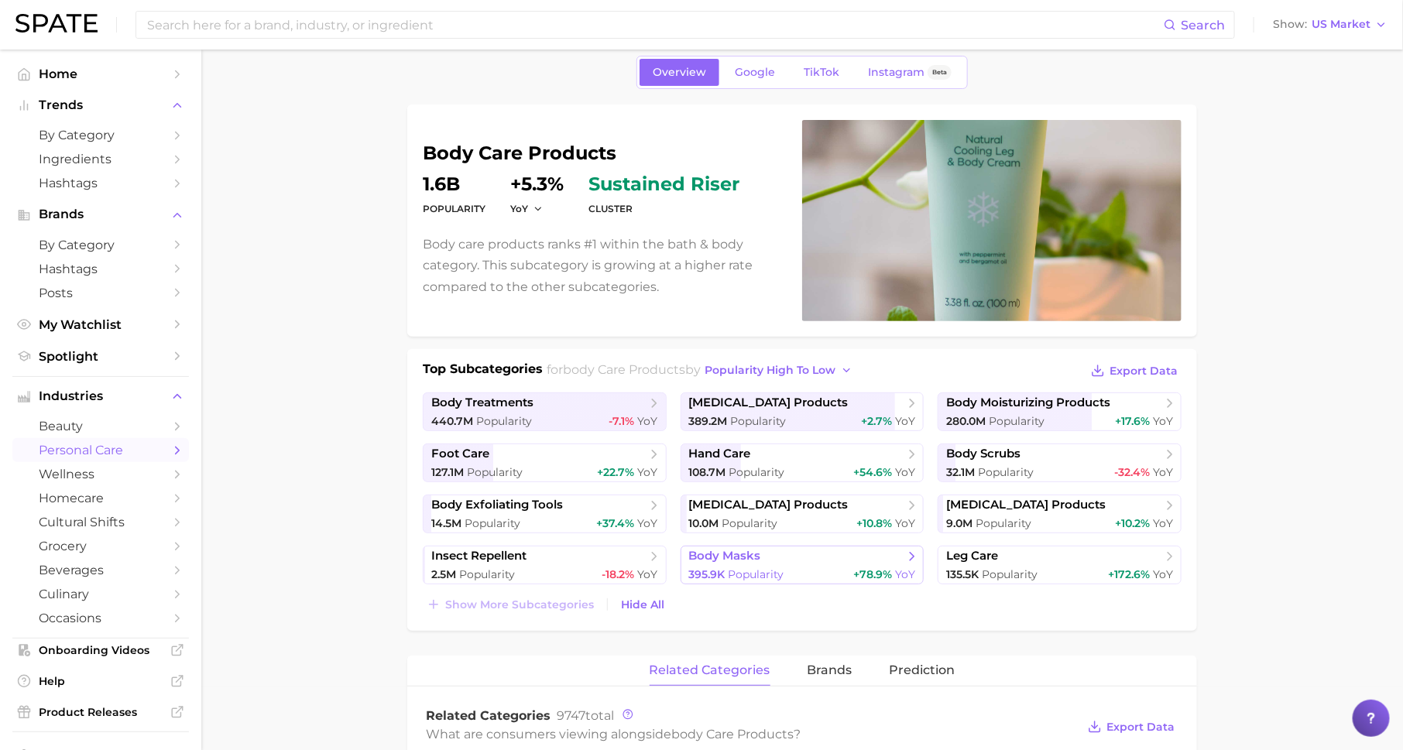
scroll to position [0, 0]
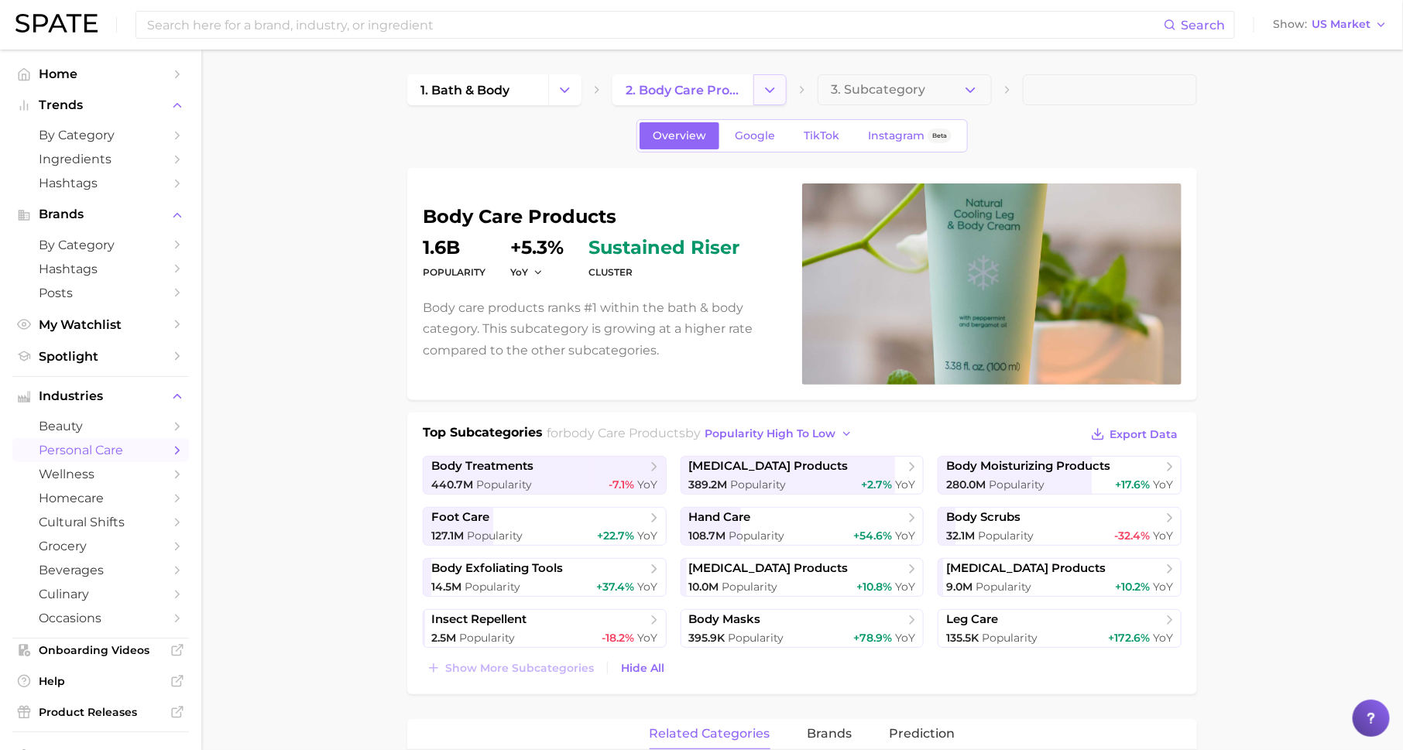
click at [767, 93] on icon "Change Category" at bounding box center [770, 90] width 16 height 16
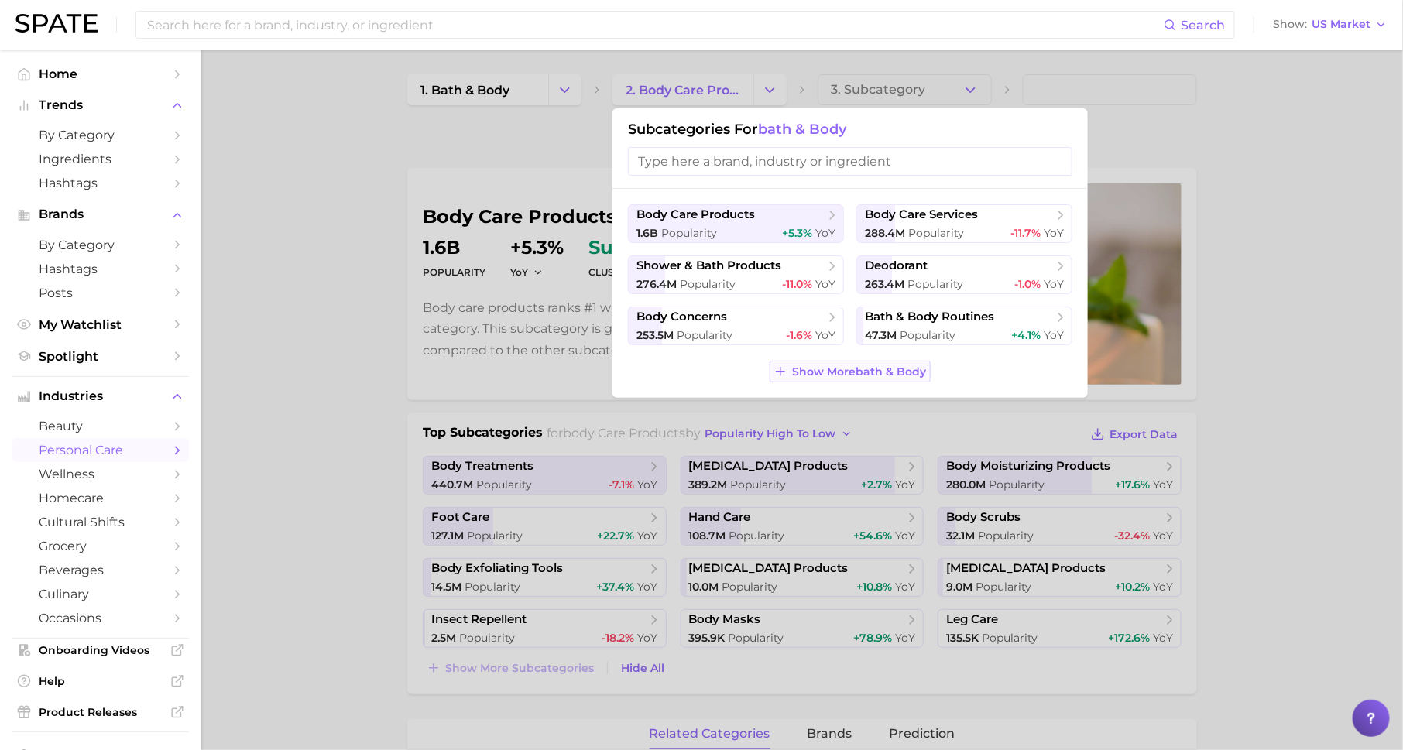
click at [881, 373] on span "Show More bath & body" at bounding box center [860, 371] width 134 height 13
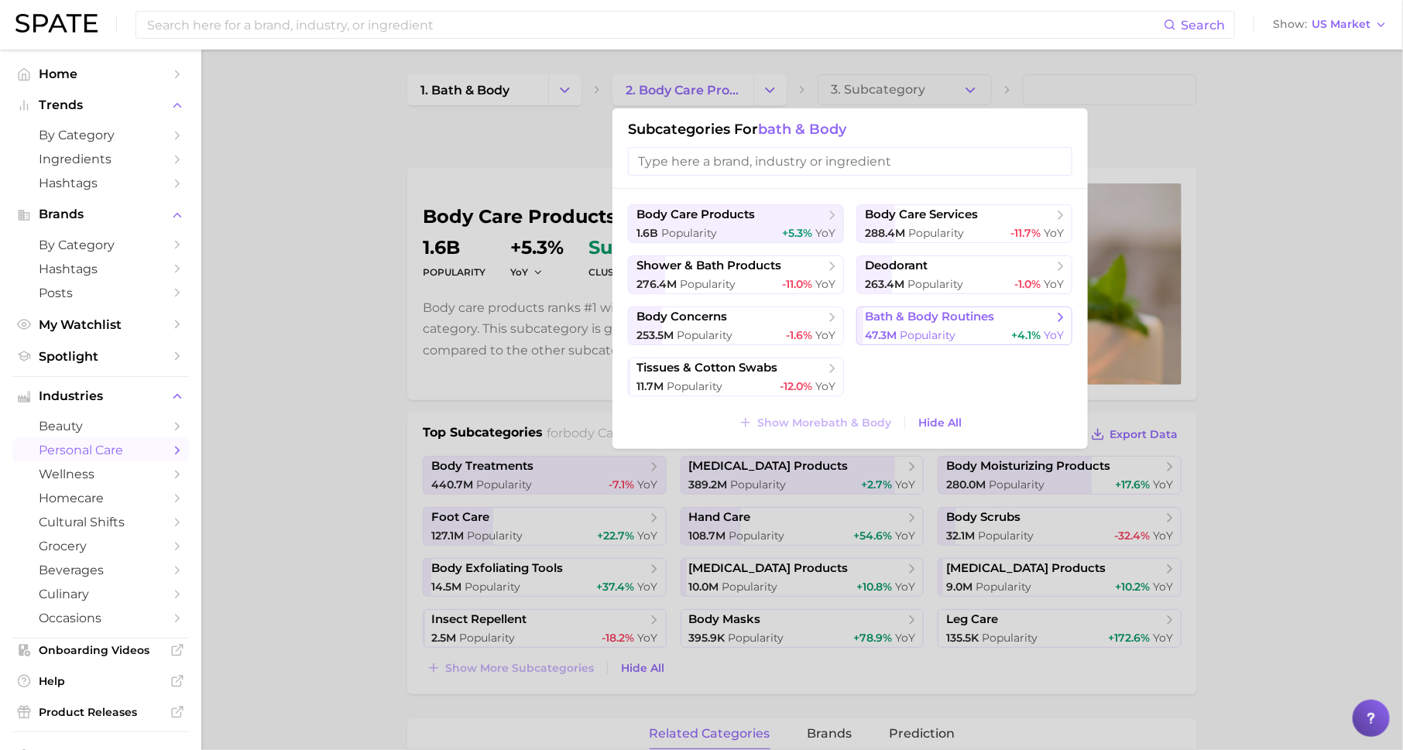
click at [908, 328] on span "Popularity" at bounding box center [928, 335] width 56 height 14
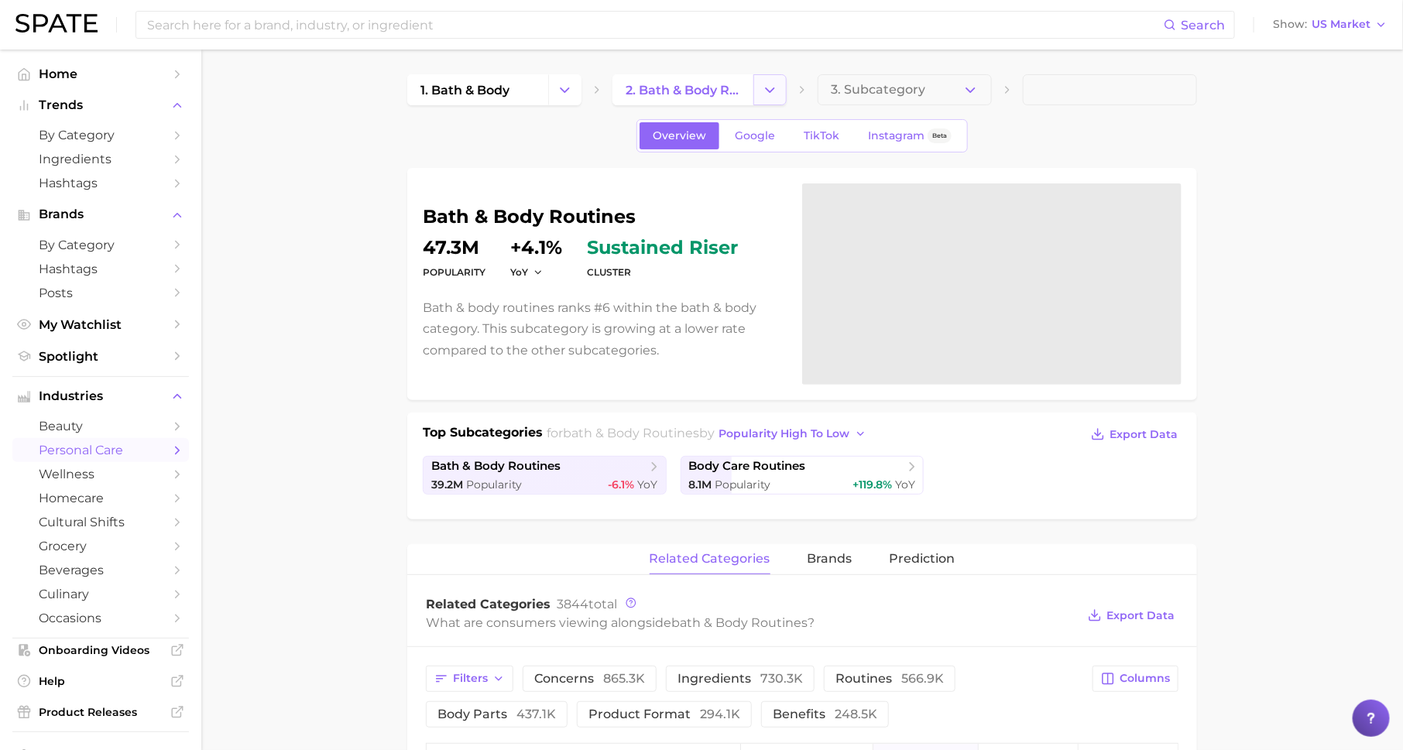
click at [774, 85] on icon "Change Category" at bounding box center [770, 90] width 16 height 16
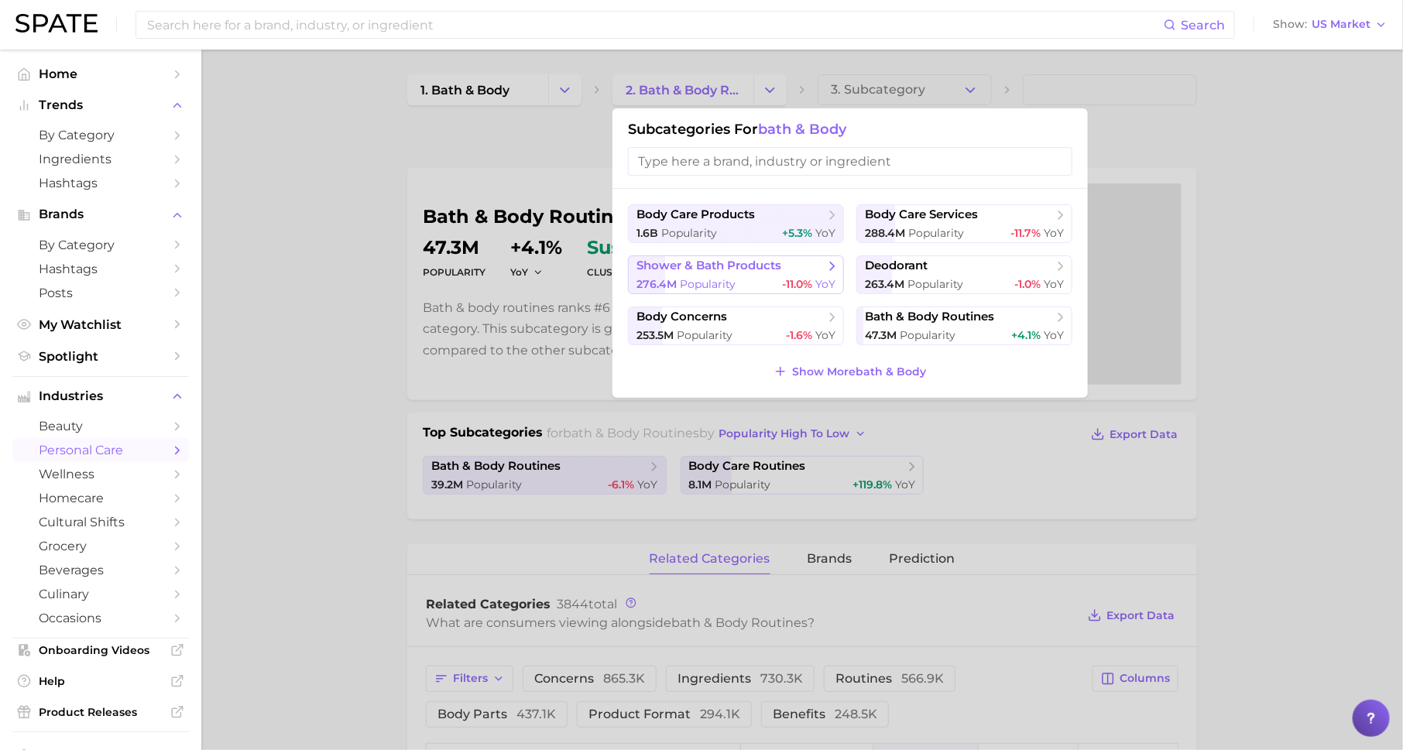
click at [753, 267] on span "shower & bath products" at bounding box center [708, 266] width 145 height 15
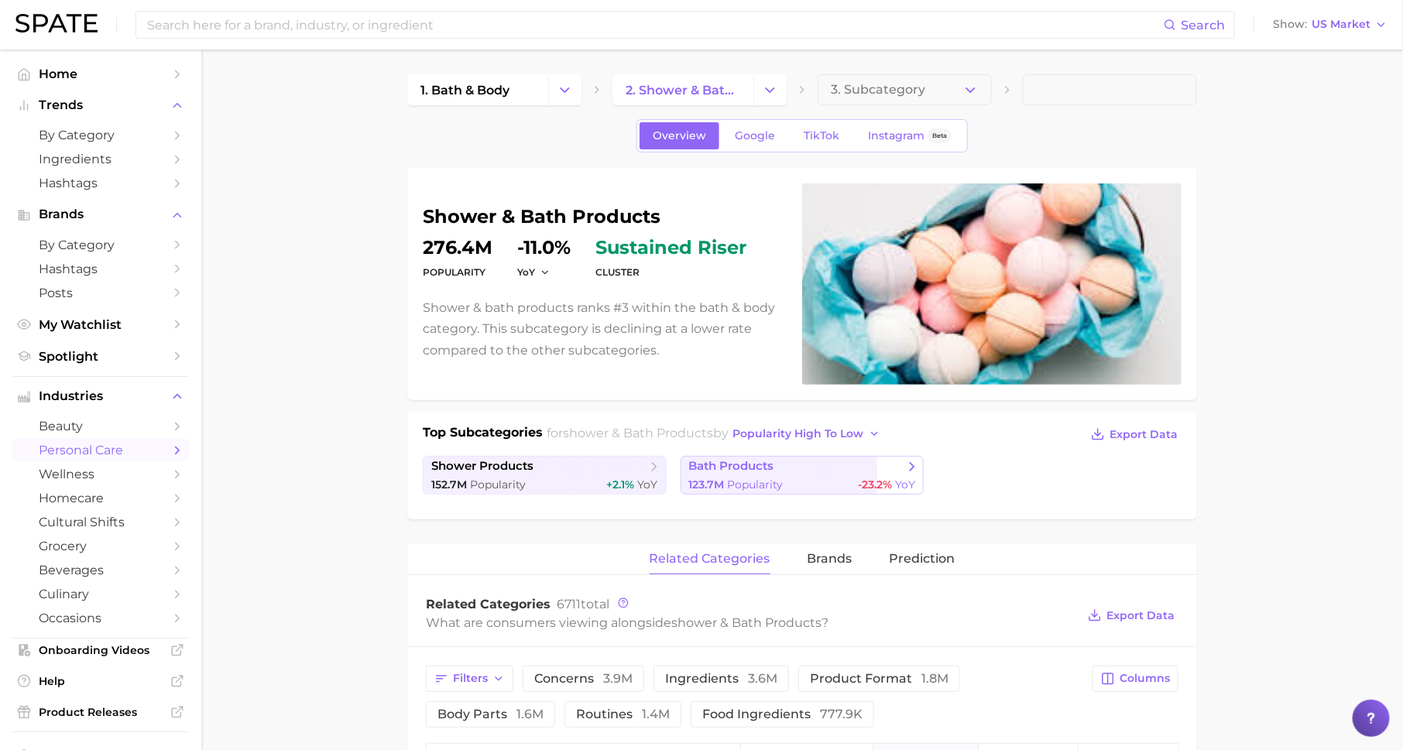
click at [727, 468] on span "bath products" at bounding box center [731, 466] width 85 height 15
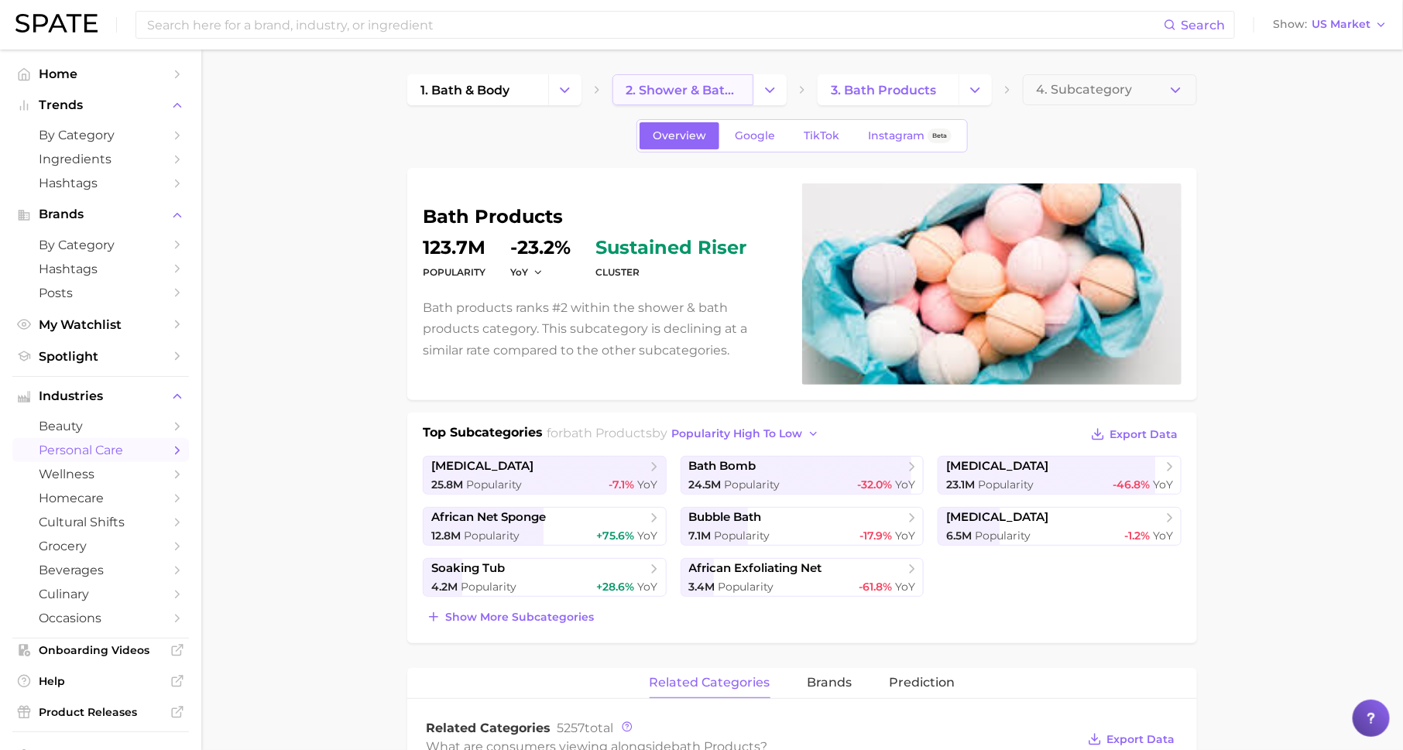
click at [675, 98] on link "2. shower & bath products" at bounding box center [682, 89] width 141 height 31
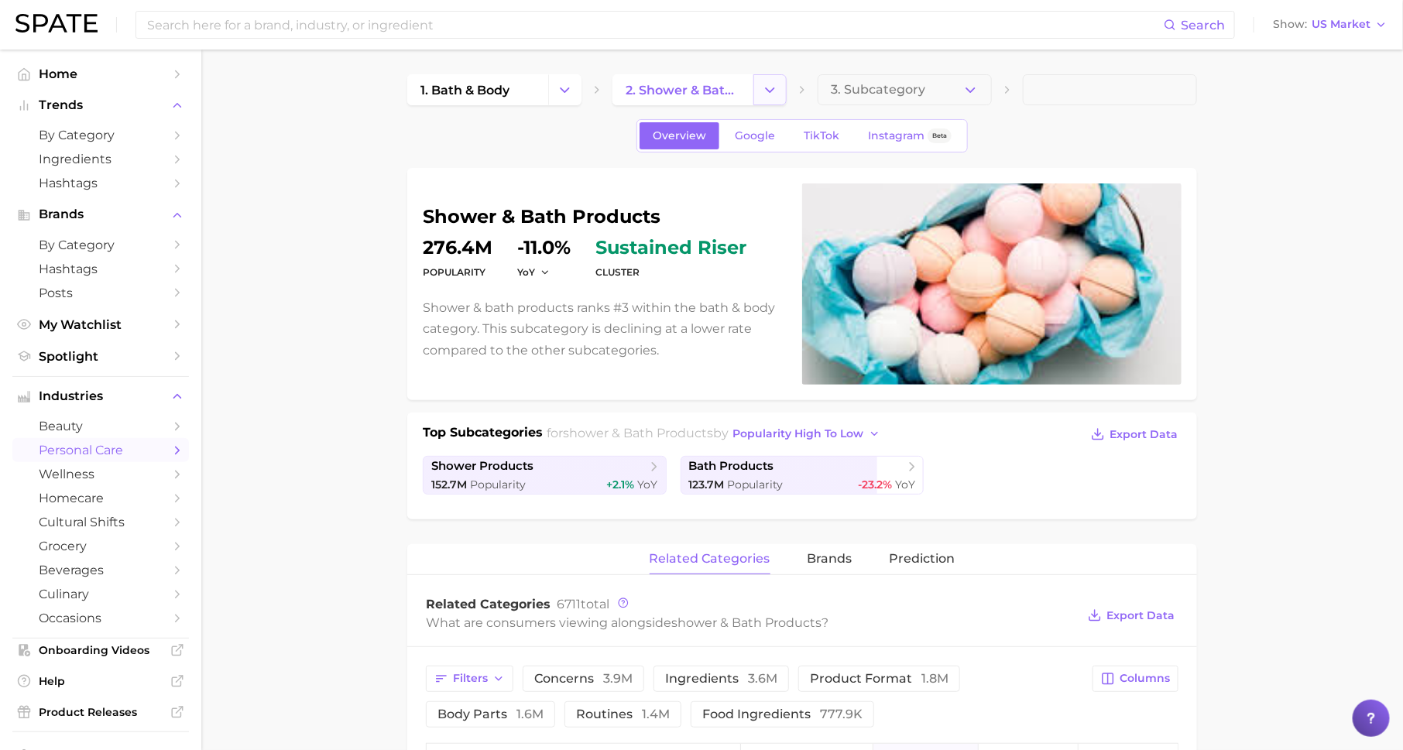
click at [779, 85] on button "Change Category" at bounding box center [769, 89] width 33 height 31
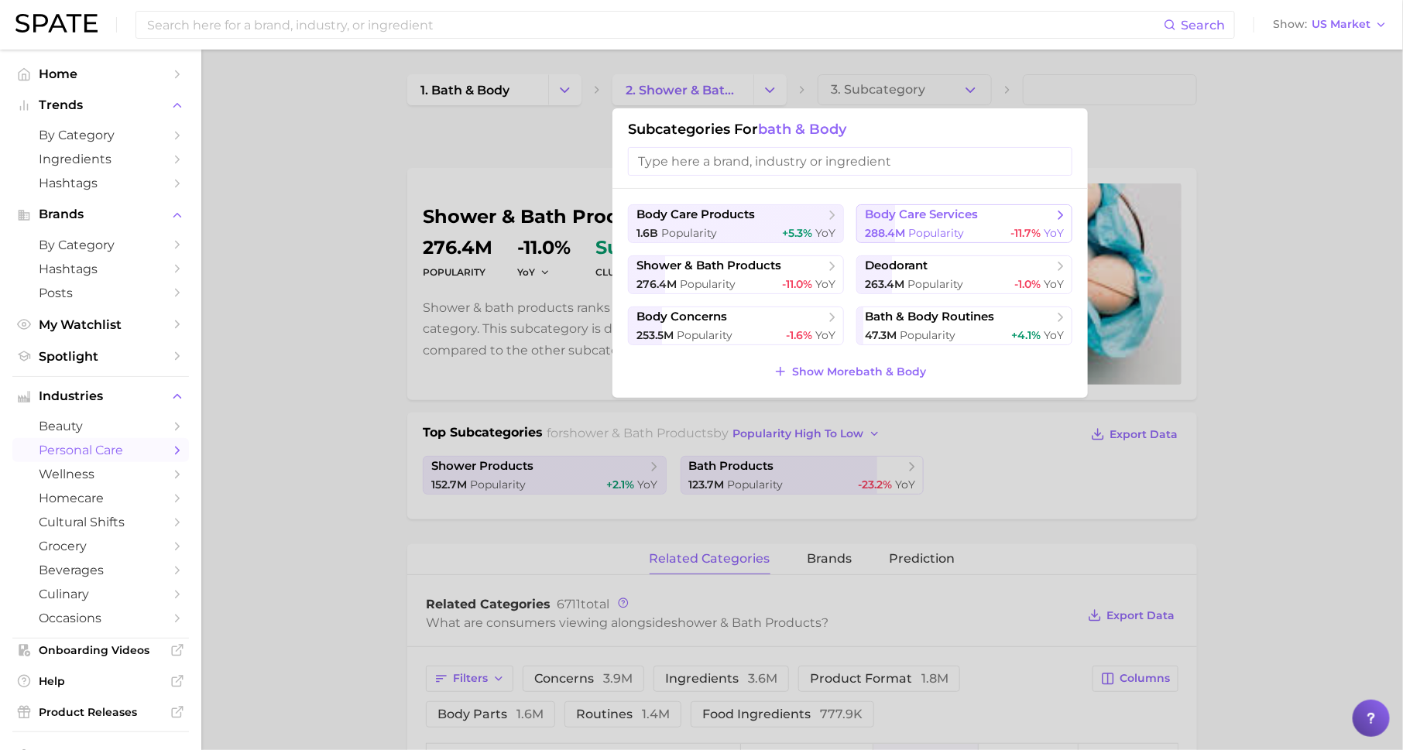
click at [947, 210] on span "body care services" at bounding box center [921, 215] width 113 height 15
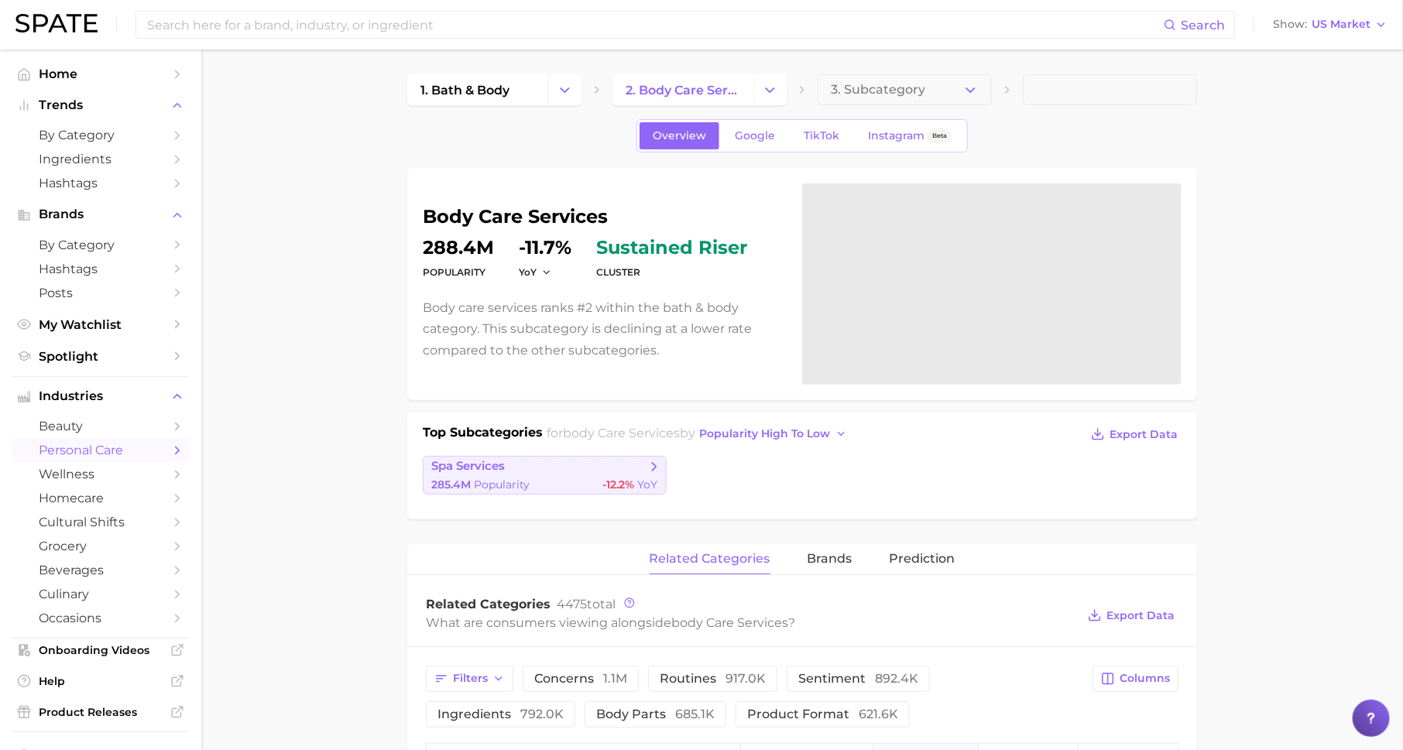
click at [612, 460] on span "spa services" at bounding box center [538, 466] width 215 height 15
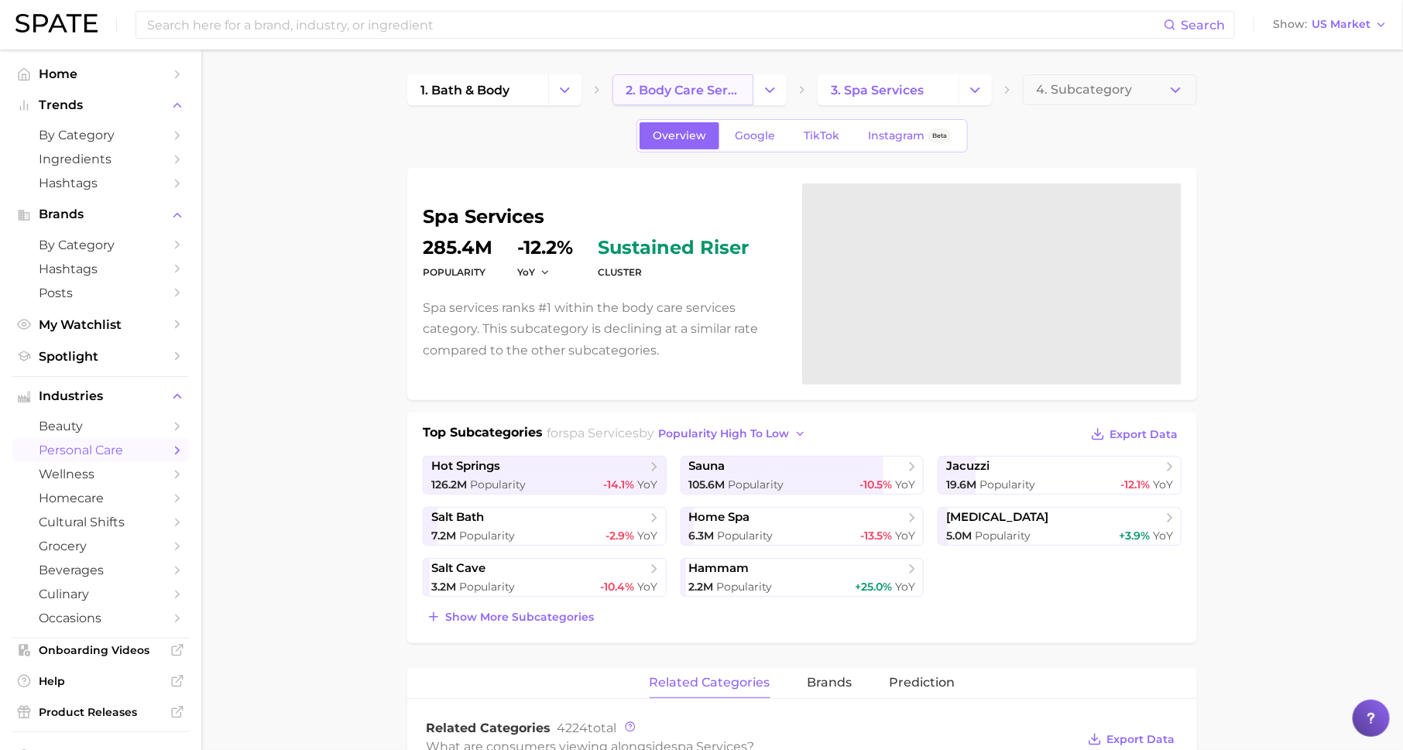
click at [667, 86] on span "2. body care services" at bounding box center [683, 90] width 115 height 15
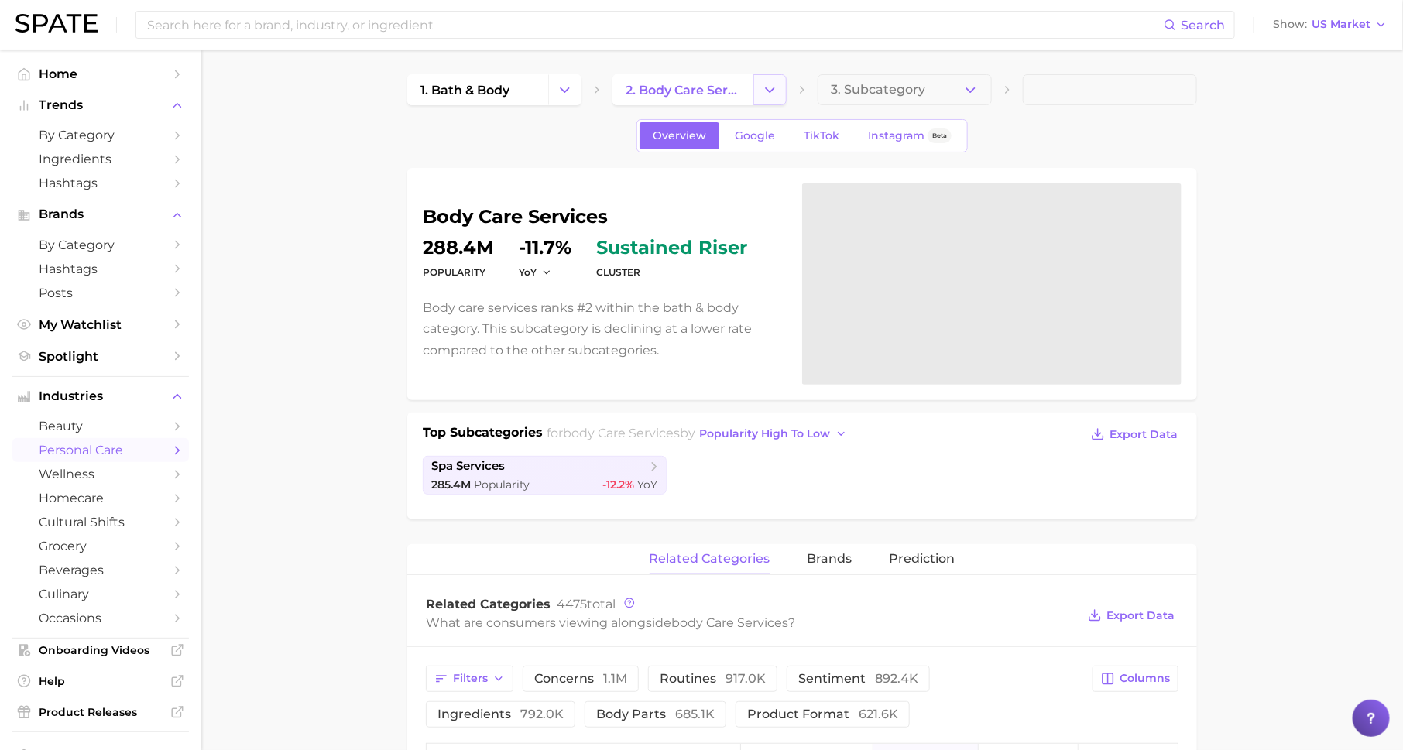
click at [755, 91] on button "Change Category" at bounding box center [769, 89] width 33 height 31
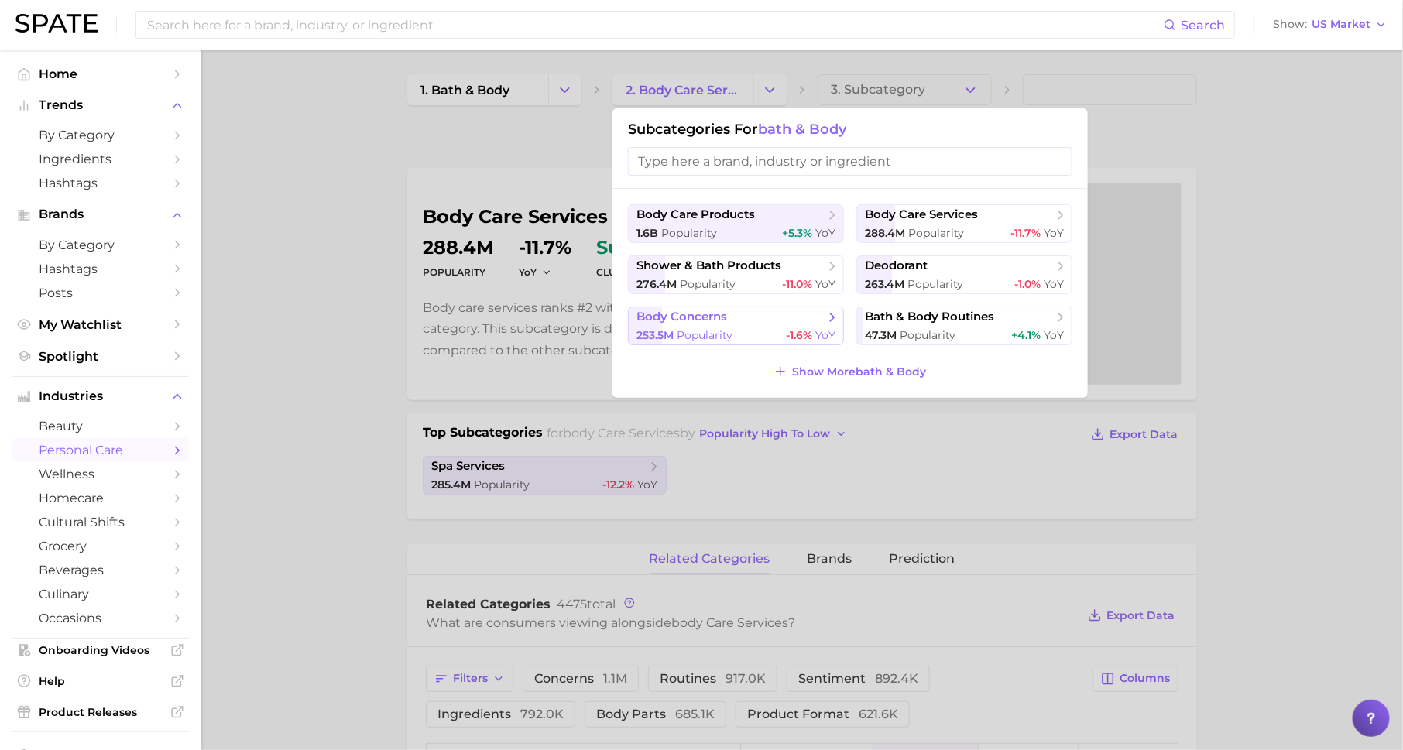
click at [798, 317] on span "body concerns" at bounding box center [730, 317] width 188 height 15
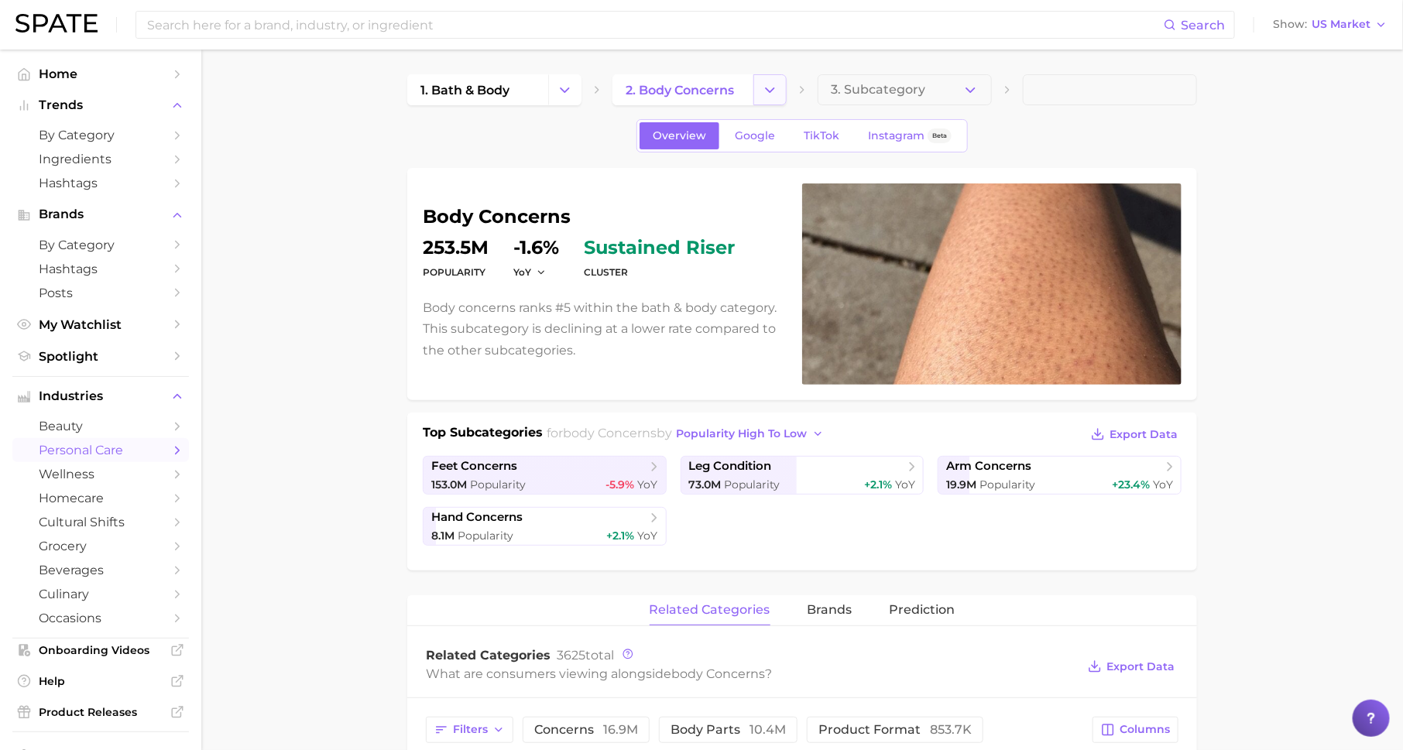
click at [770, 83] on icon "Change Category" at bounding box center [770, 90] width 16 height 16
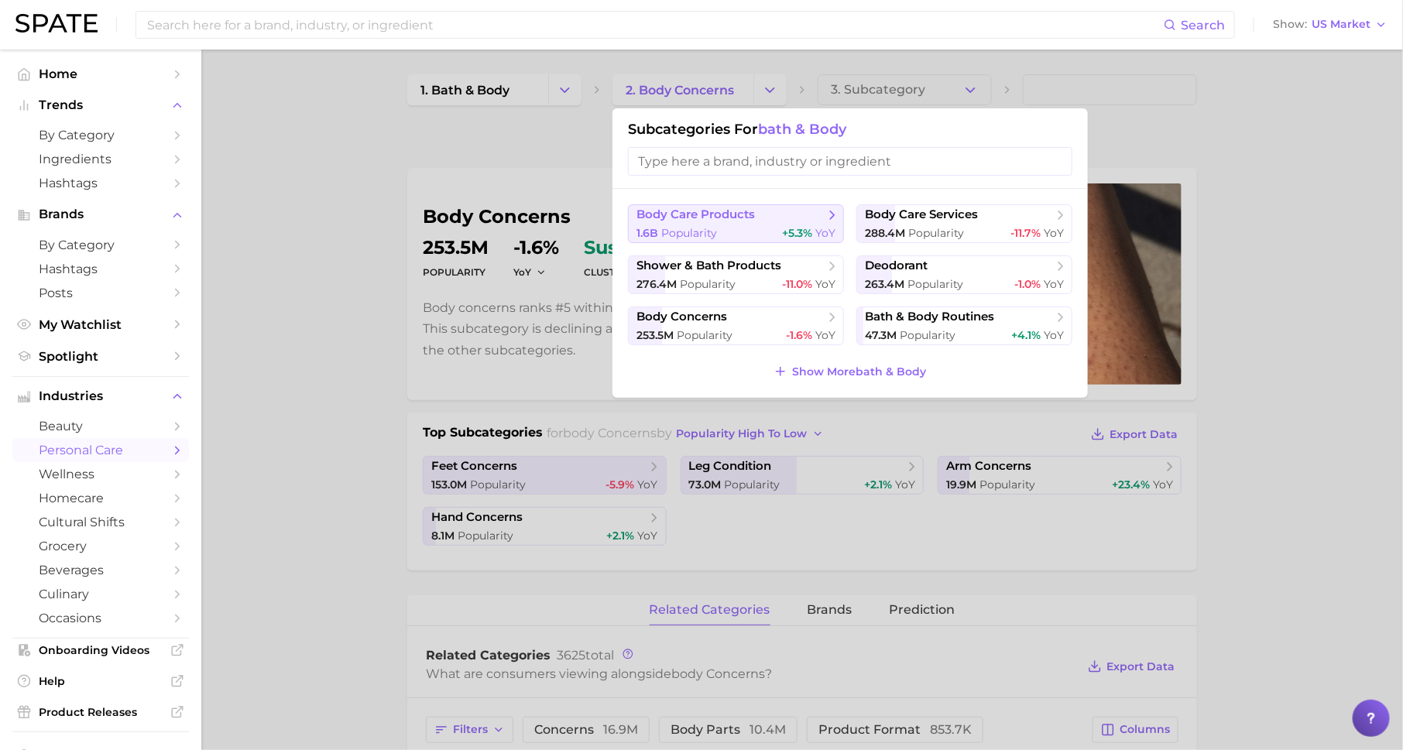
click at [766, 218] on span "body care products" at bounding box center [730, 215] width 188 height 15
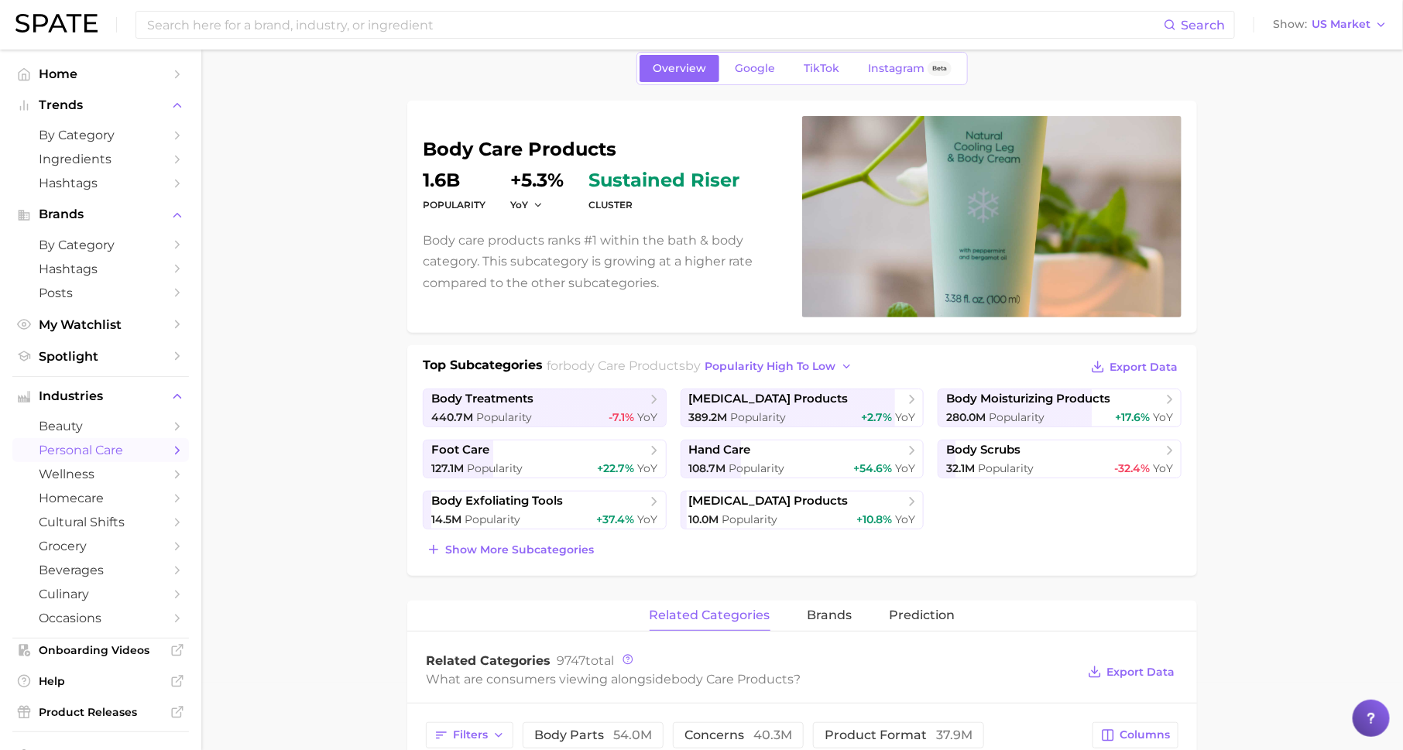
scroll to position [72, 0]
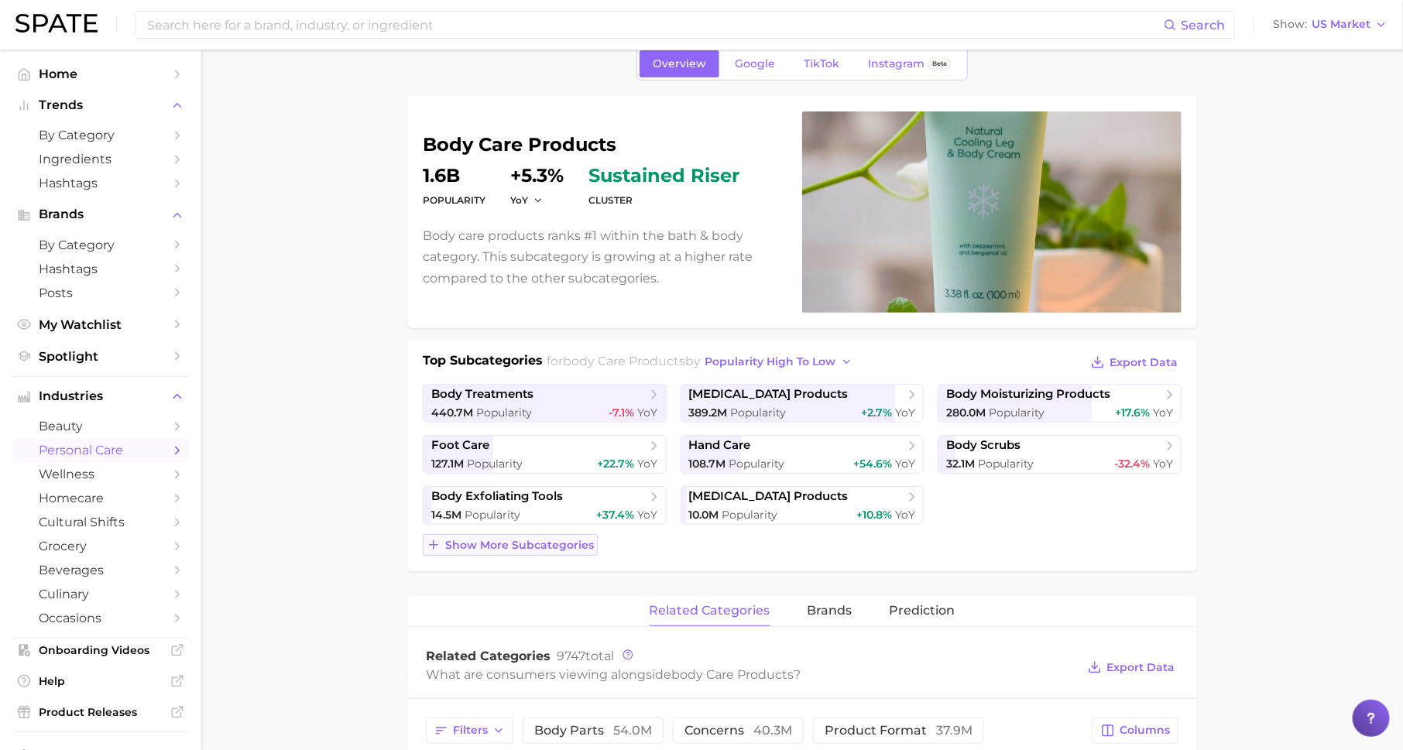
click at [586, 545] on span "Show more subcategories" at bounding box center [519, 545] width 149 height 13
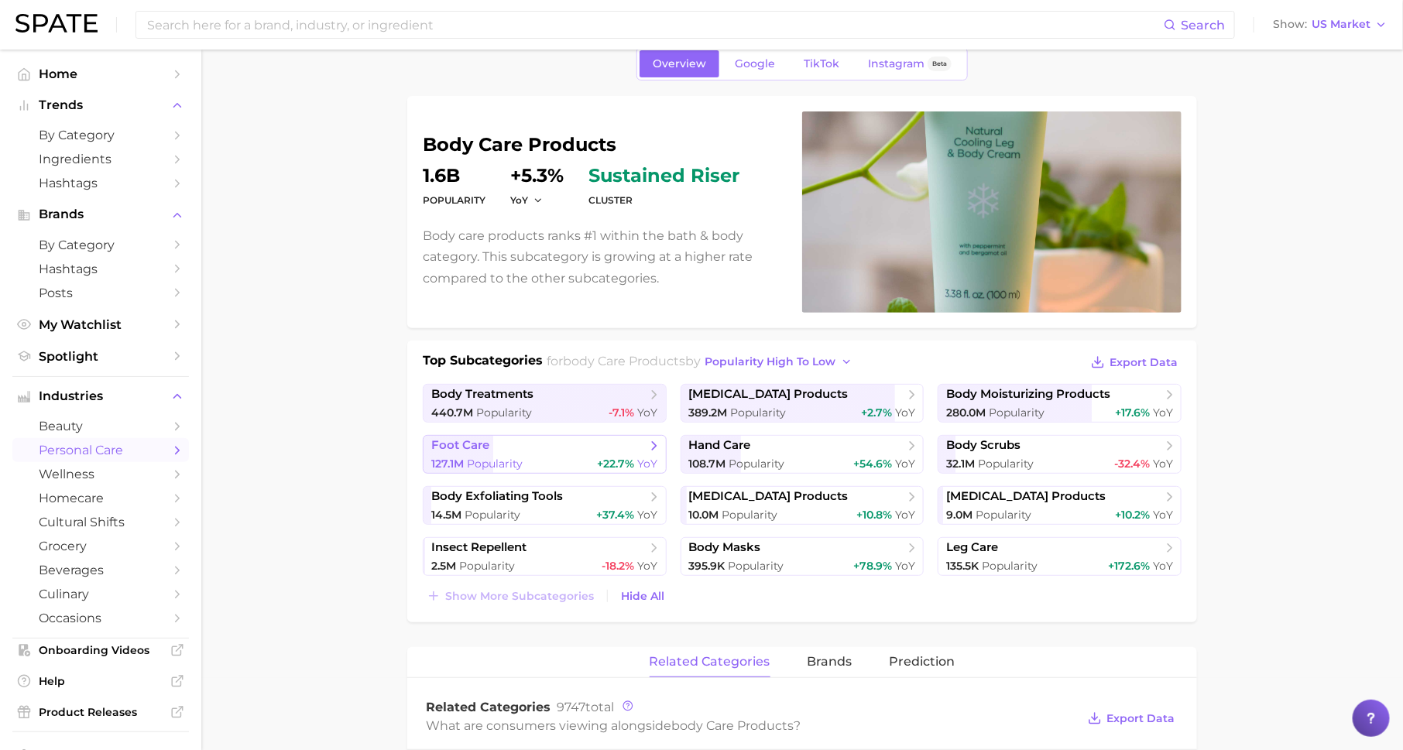
scroll to position [101, 0]
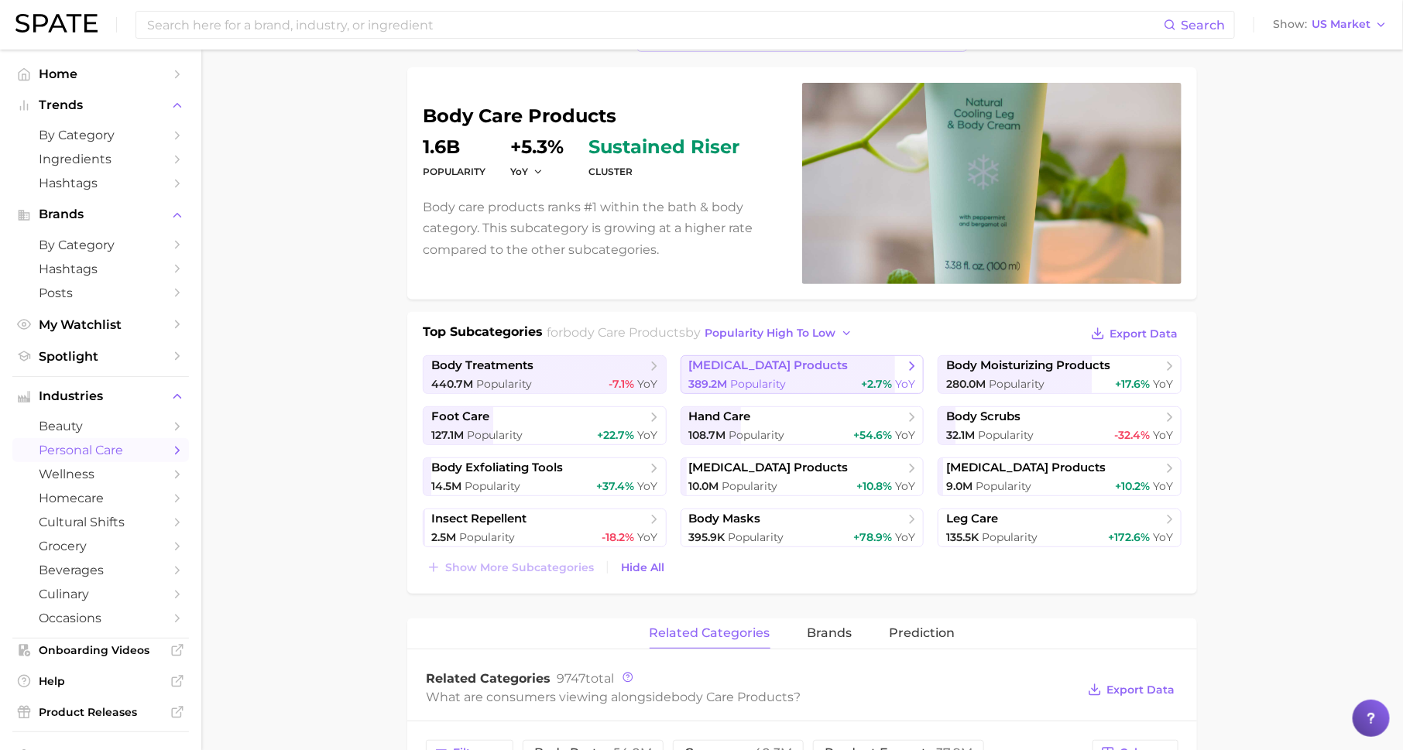
click at [798, 355] on link "[MEDICAL_DATA] products 389.2m Popularity +2.7% YoY" at bounding box center [803, 374] width 244 height 39
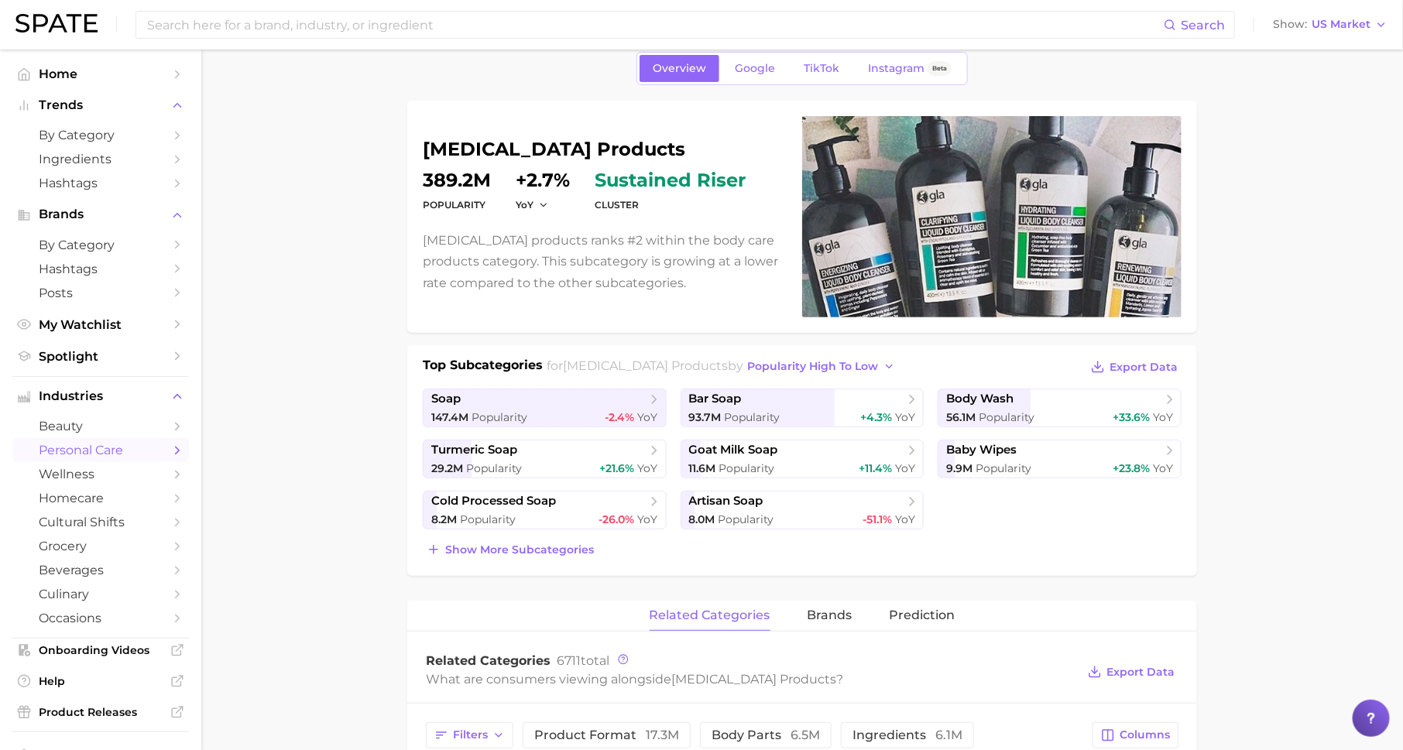
scroll to position [71, 0]
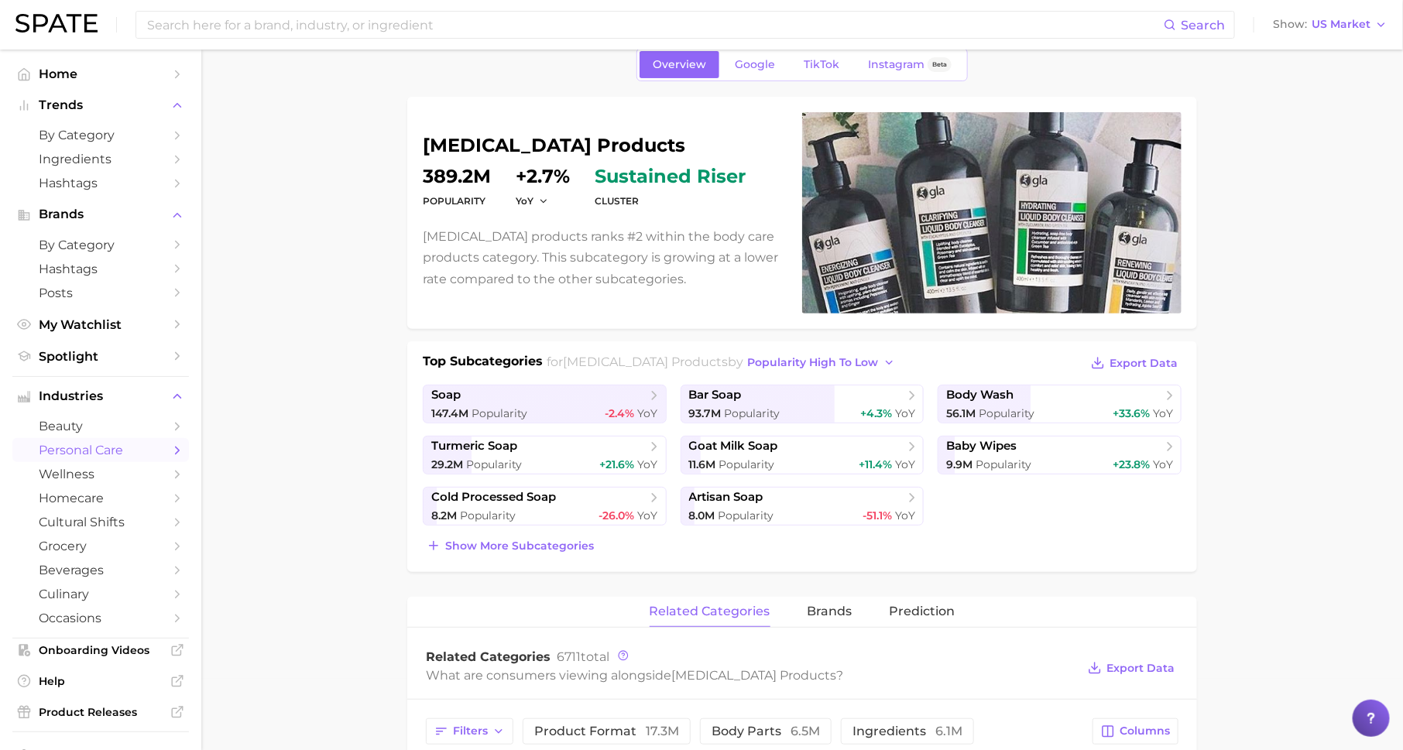
click at [521, 554] on div "Top Subcategories for [MEDICAL_DATA] products by popularity high to low Export …" at bounding box center [802, 456] width 790 height 231
click at [577, 549] on span "Show more subcategories" at bounding box center [519, 546] width 149 height 13
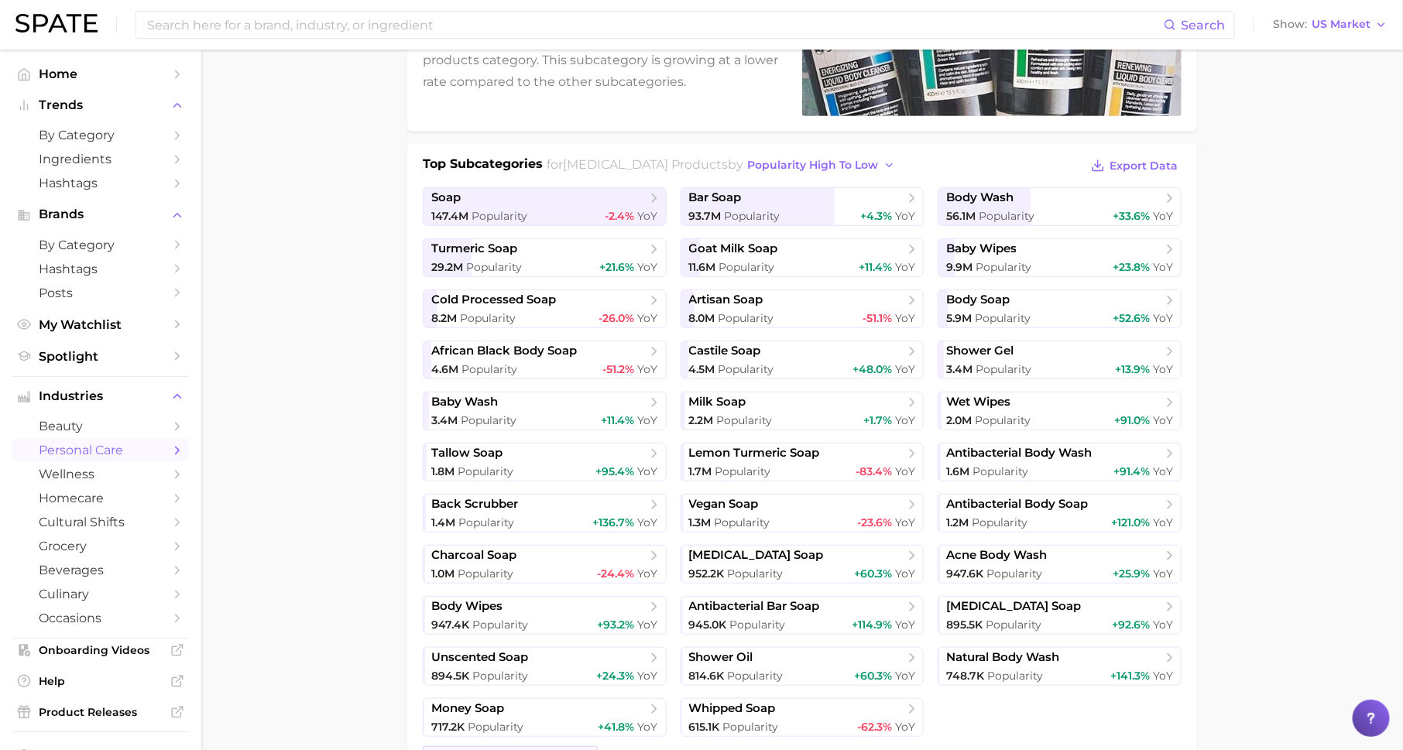
scroll to position [0, 0]
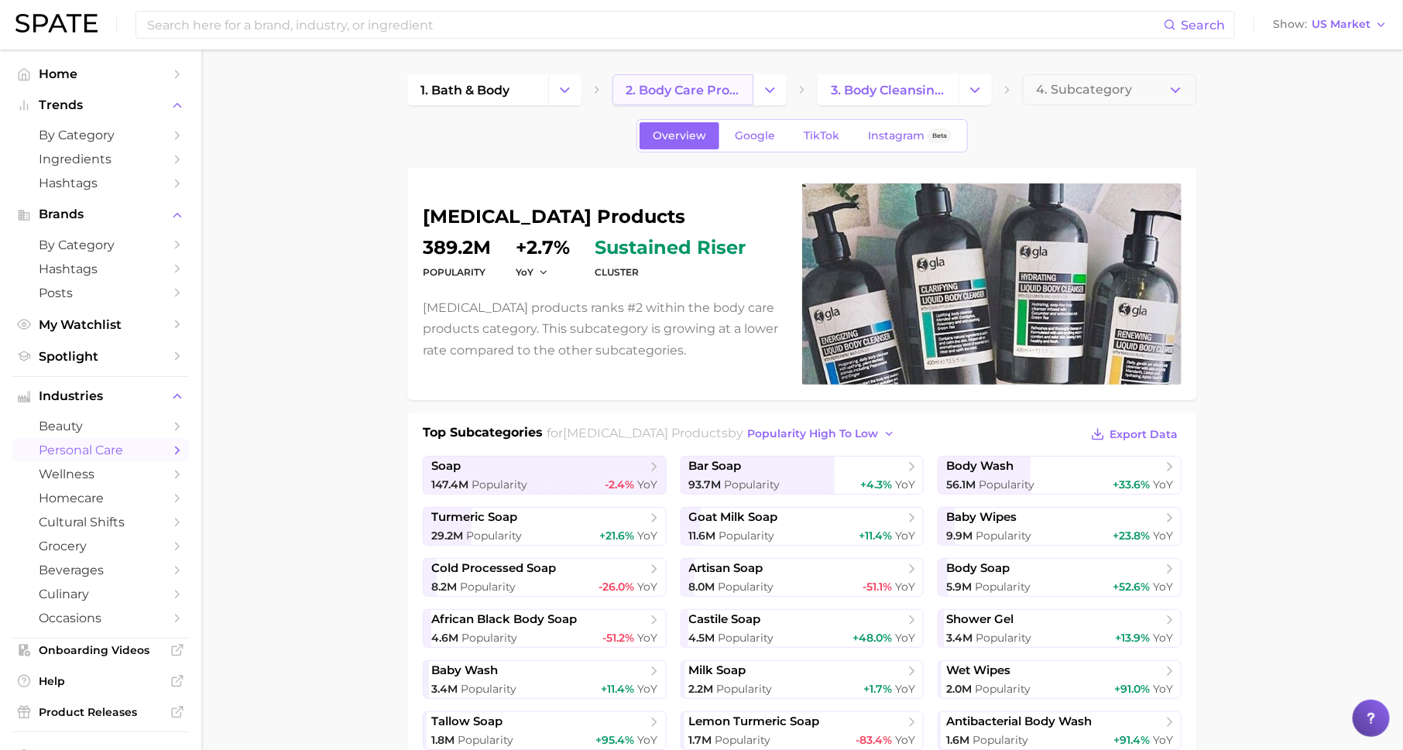
click at [667, 85] on span "2. body care products" at bounding box center [683, 90] width 115 height 15
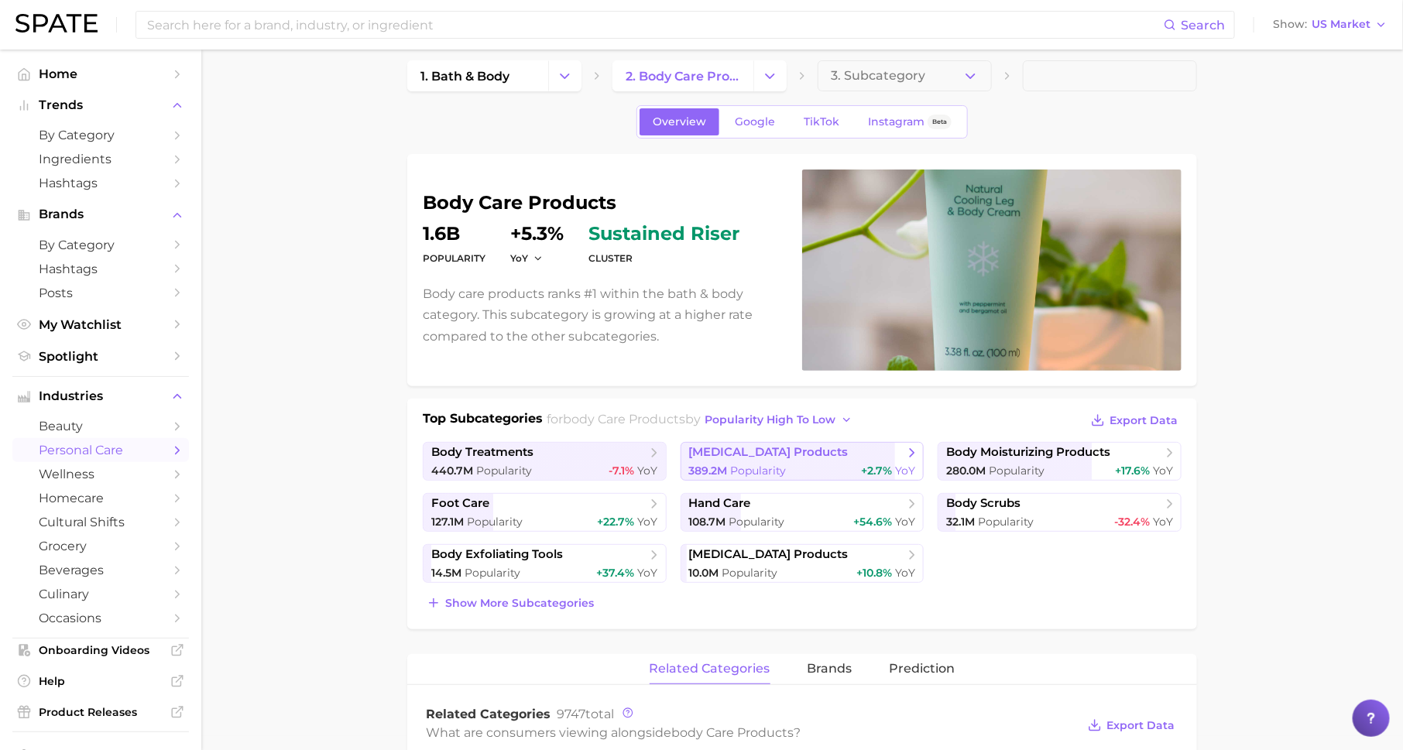
scroll to position [12, 0]
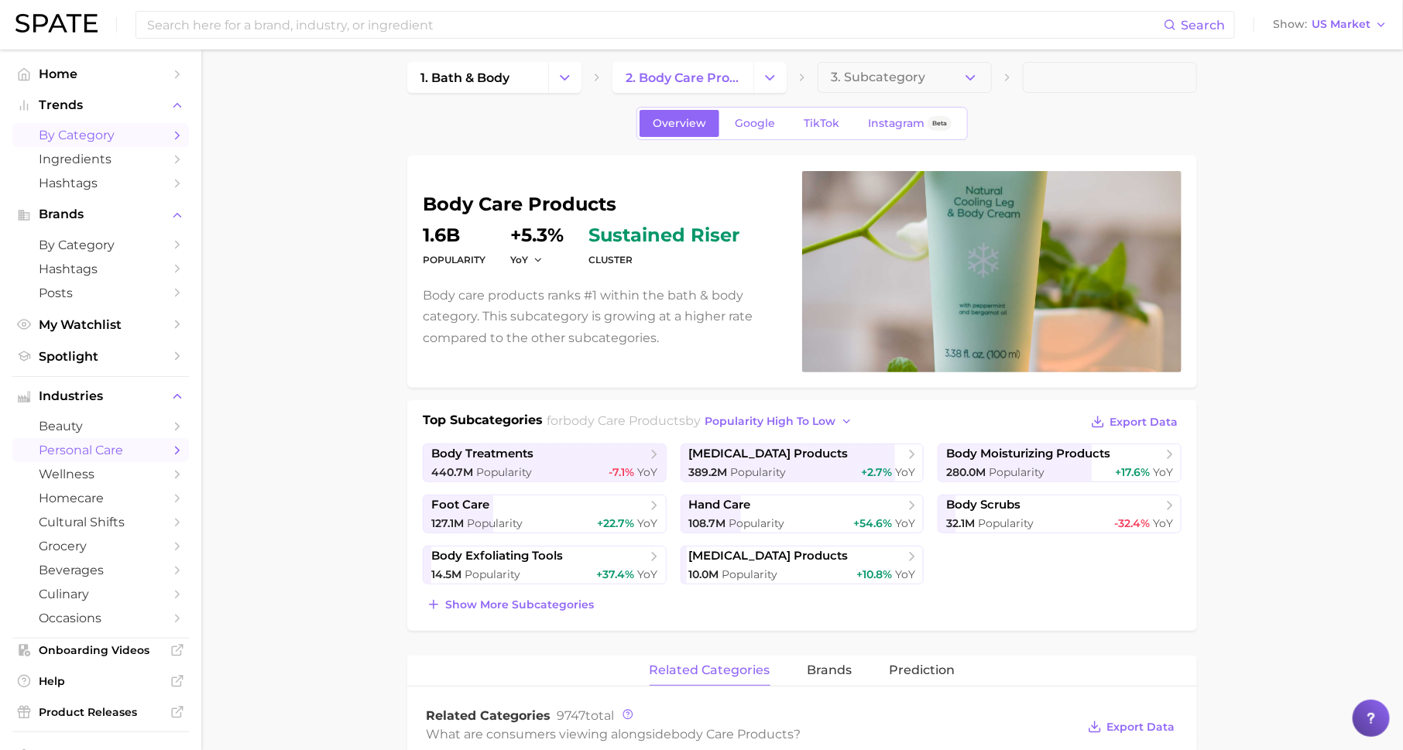
click at [137, 139] on span "by Category" at bounding box center [101, 135] width 124 height 15
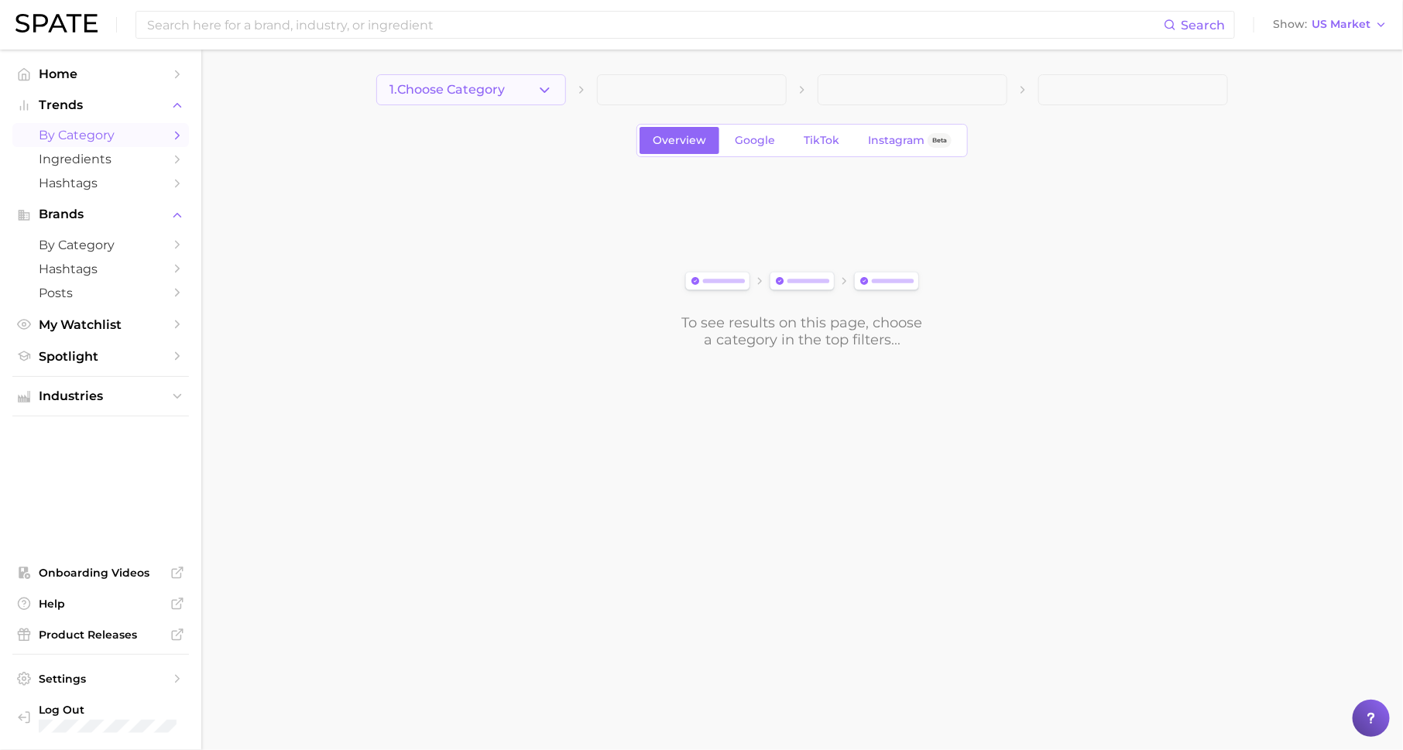
click at [499, 90] on span "1. Choose Category" at bounding box center [446, 90] width 115 height 14
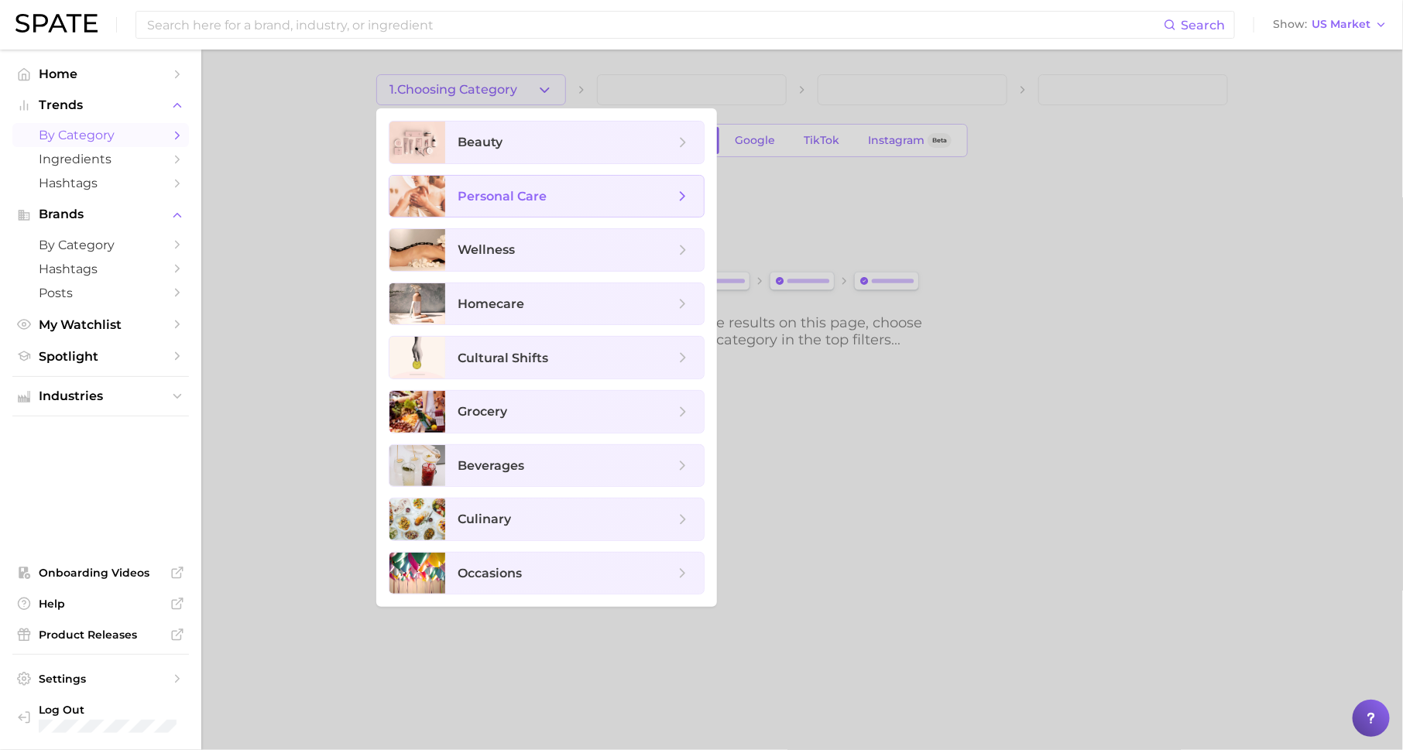
click at [540, 194] on span "personal care" at bounding box center [502, 196] width 89 height 15
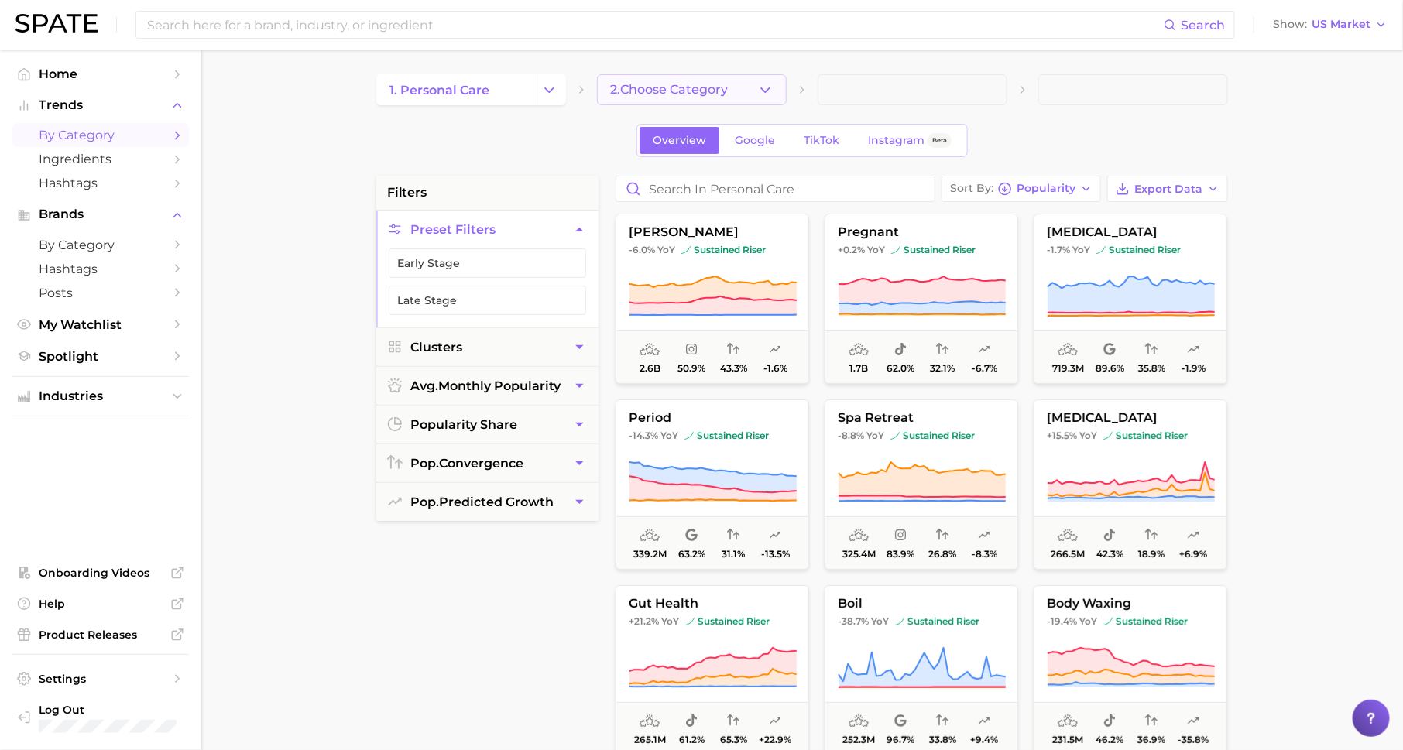
click at [696, 87] on span "2. Choose Category" at bounding box center [669, 90] width 118 height 14
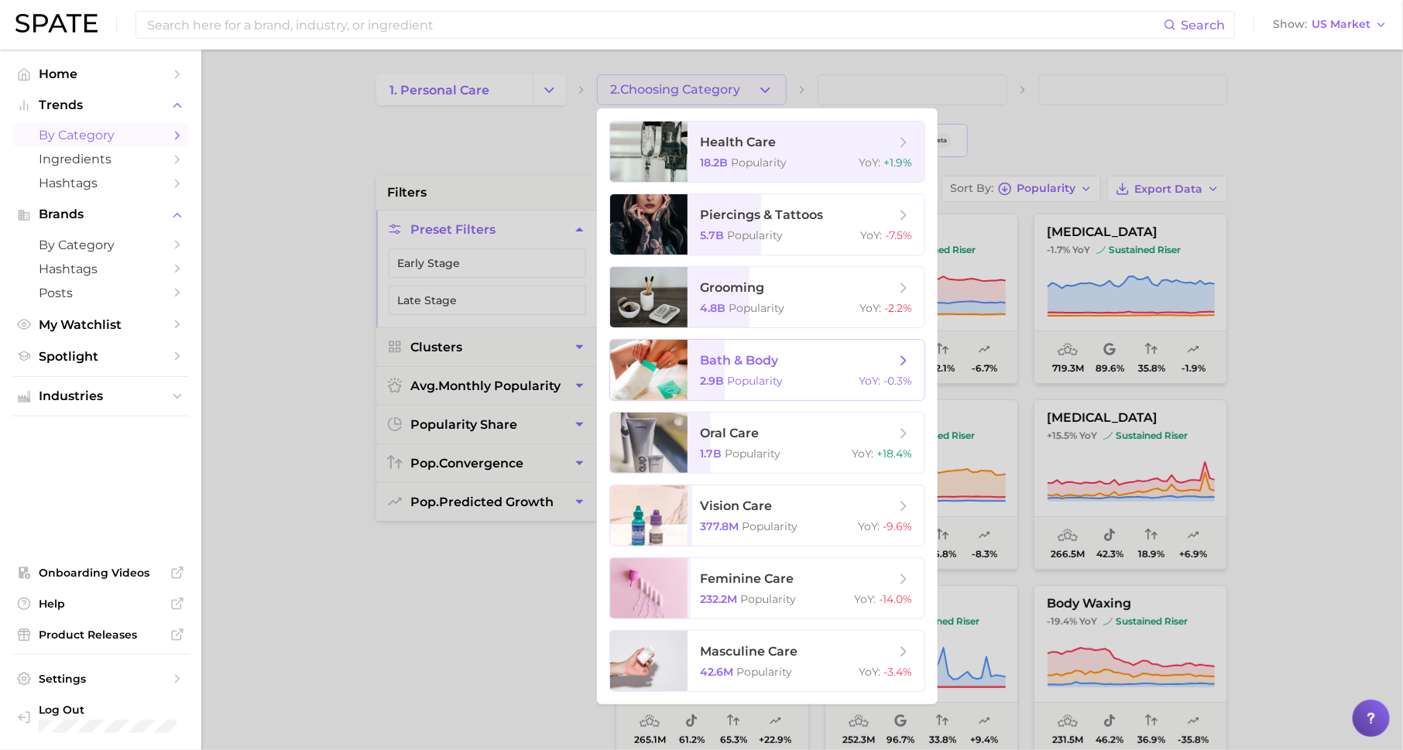
click at [762, 372] on span "bath & body 2.9b Popularity YoY : -0.3%" at bounding box center [806, 370] width 237 height 60
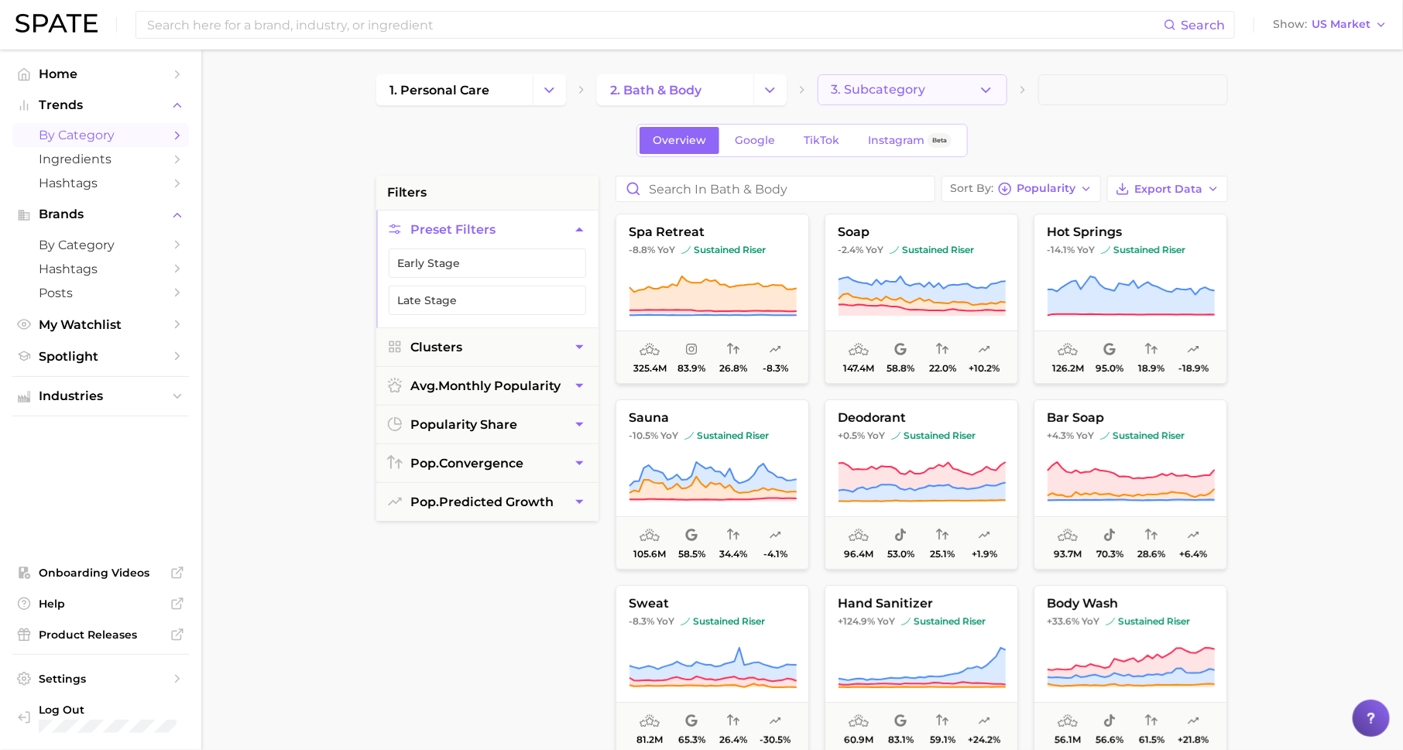
click at [887, 93] on span "3. Subcategory" at bounding box center [878, 90] width 94 height 14
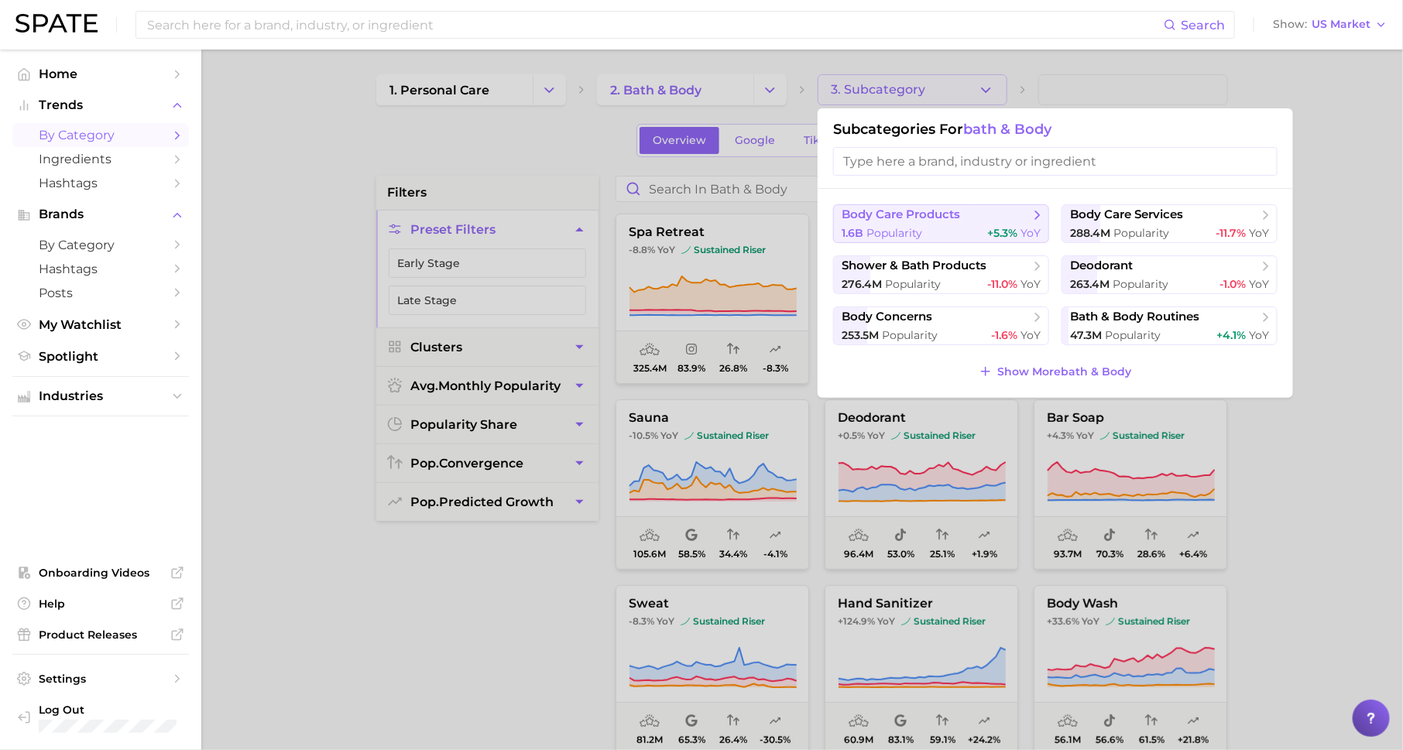
click at [973, 218] on span "body care products" at bounding box center [936, 215] width 188 height 15
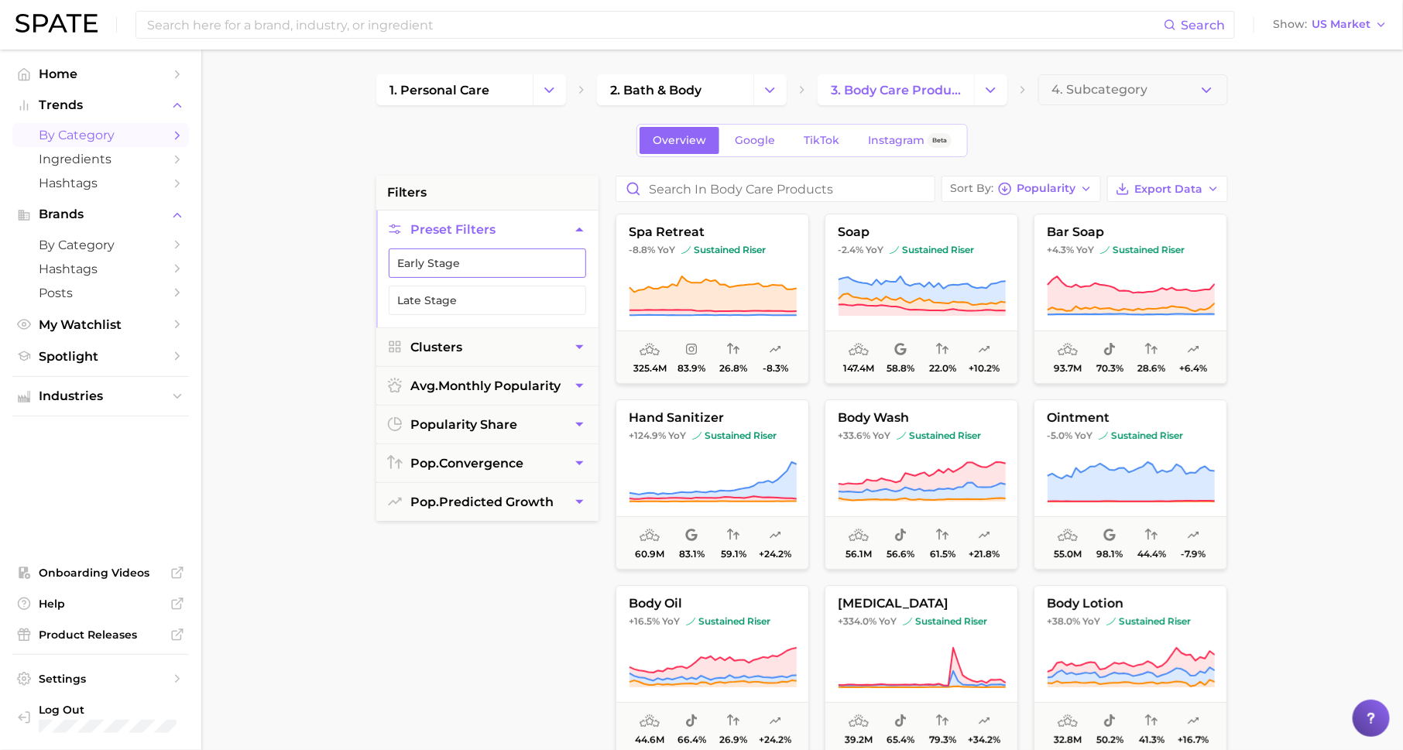
click at [520, 252] on button "Early Stage" at bounding box center [487, 263] width 197 height 29
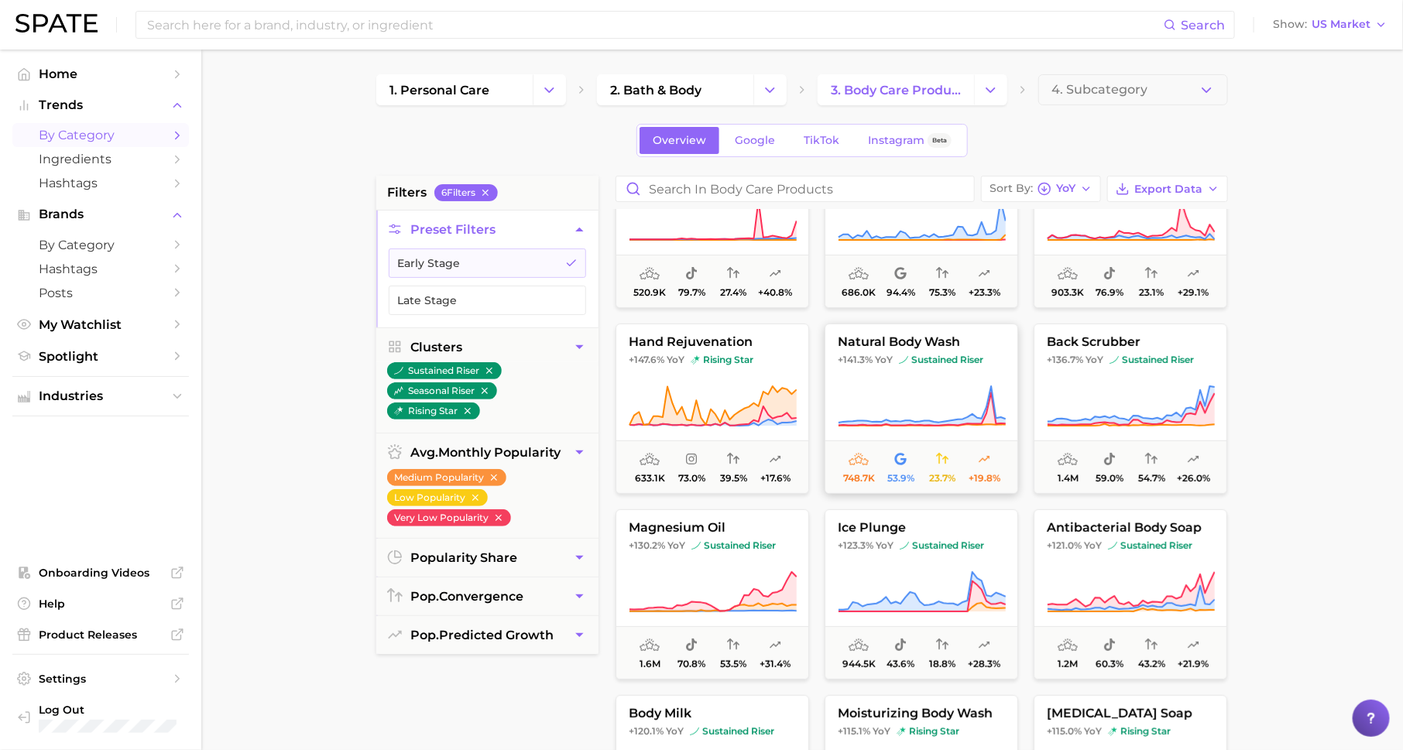
scroll to position [122, 0]
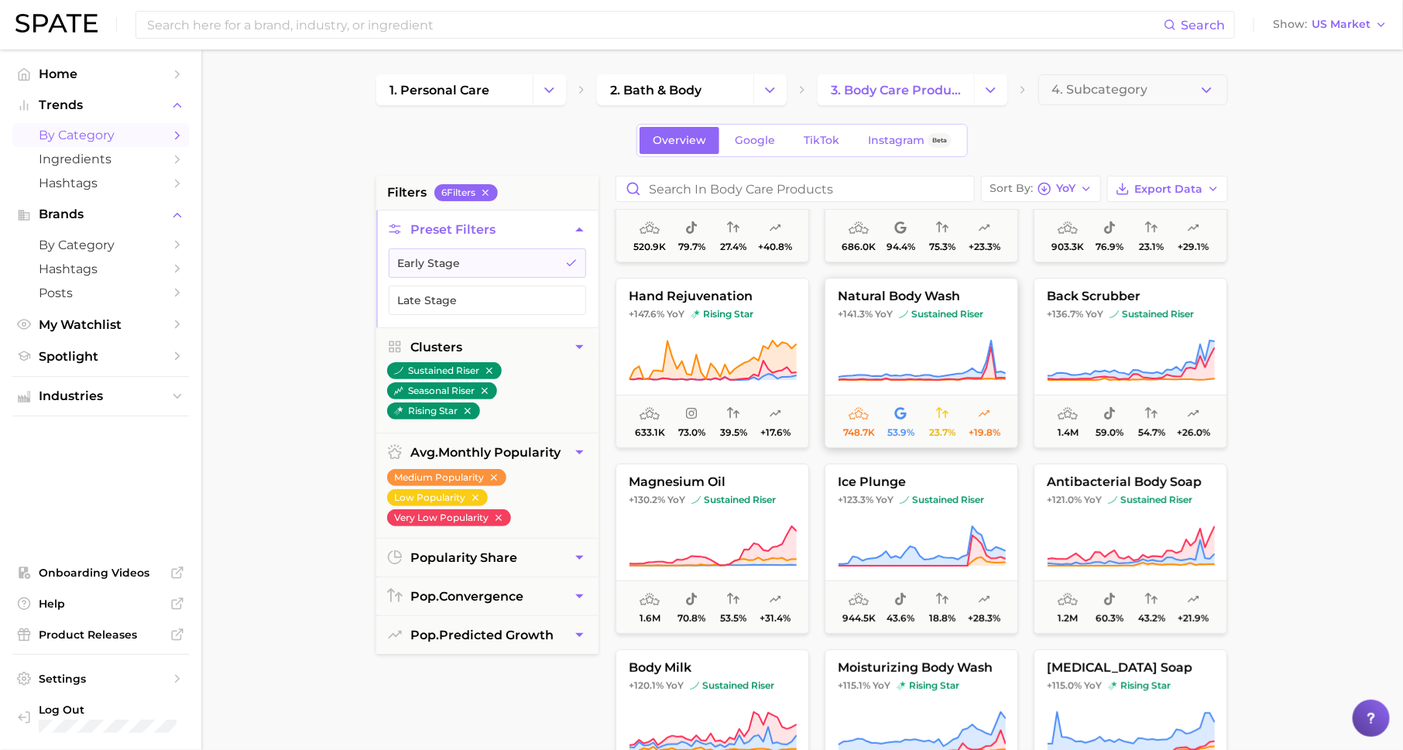
click at [960, 327] on button "natural body wash +141.3% YoY sustained riser 748.7k 53.9% 23.7% +19.8%" at bounding box center [922, 363] width 194 height 170
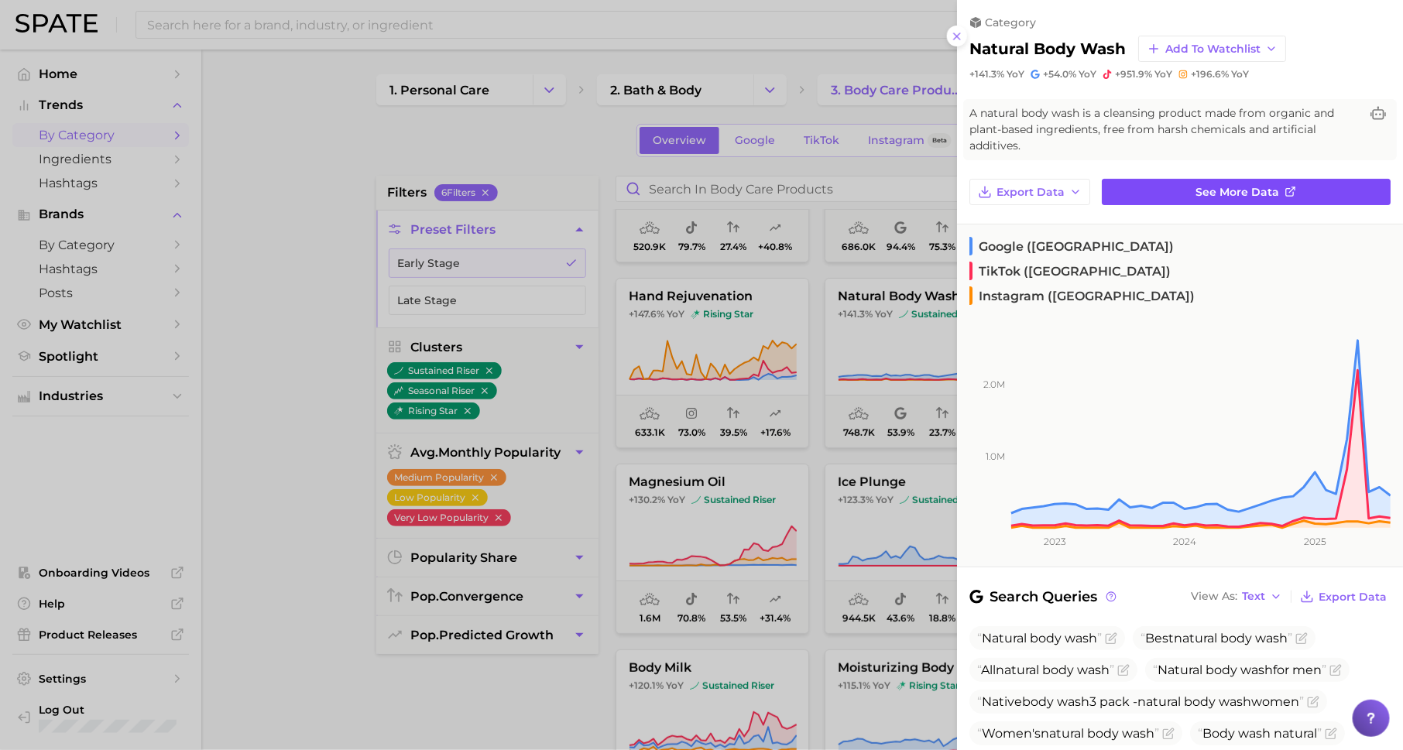
click at [1162, 191] on link "See more data" at bounding box center [1246, 192] width 289 height 26
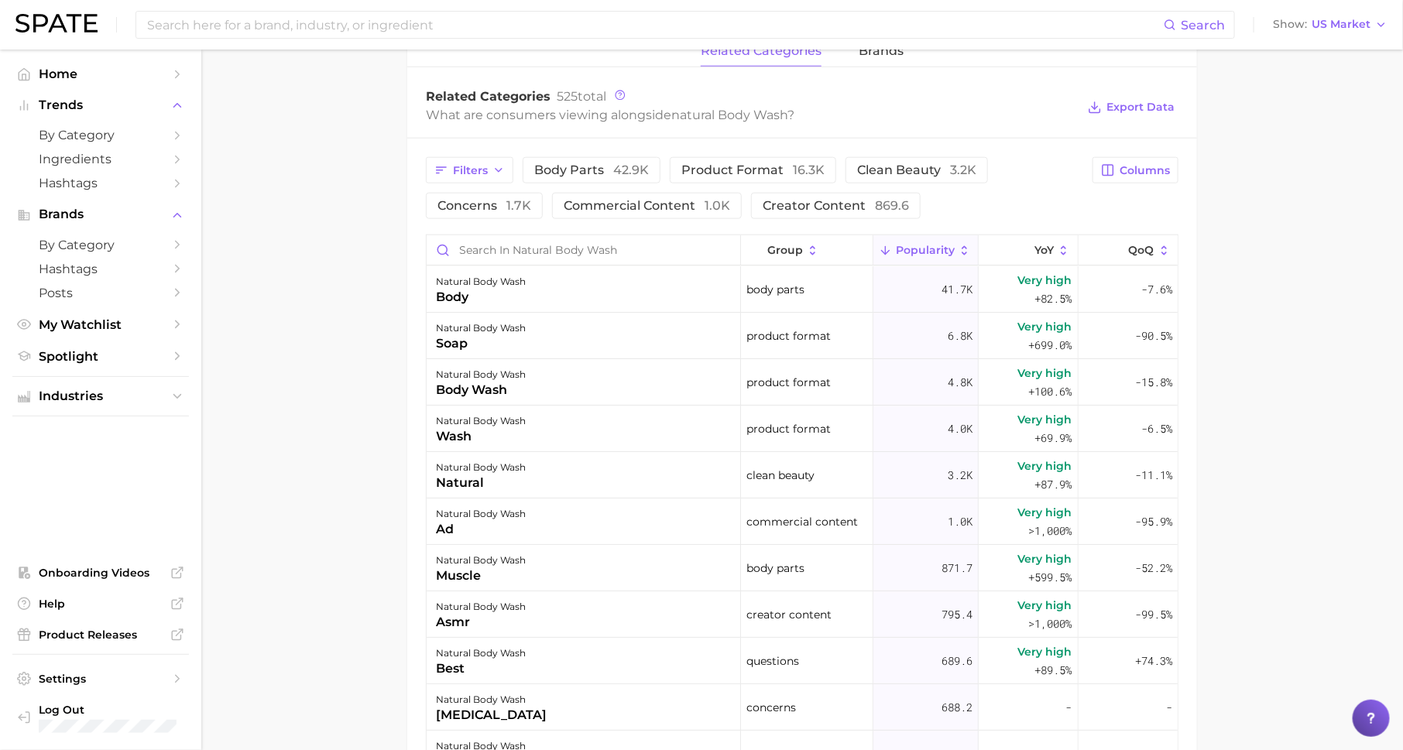
scroll to position [733, 0]
click at [716, 164] on span "product format 16.3k" at bounding box center [752, 169] width 143 height 12
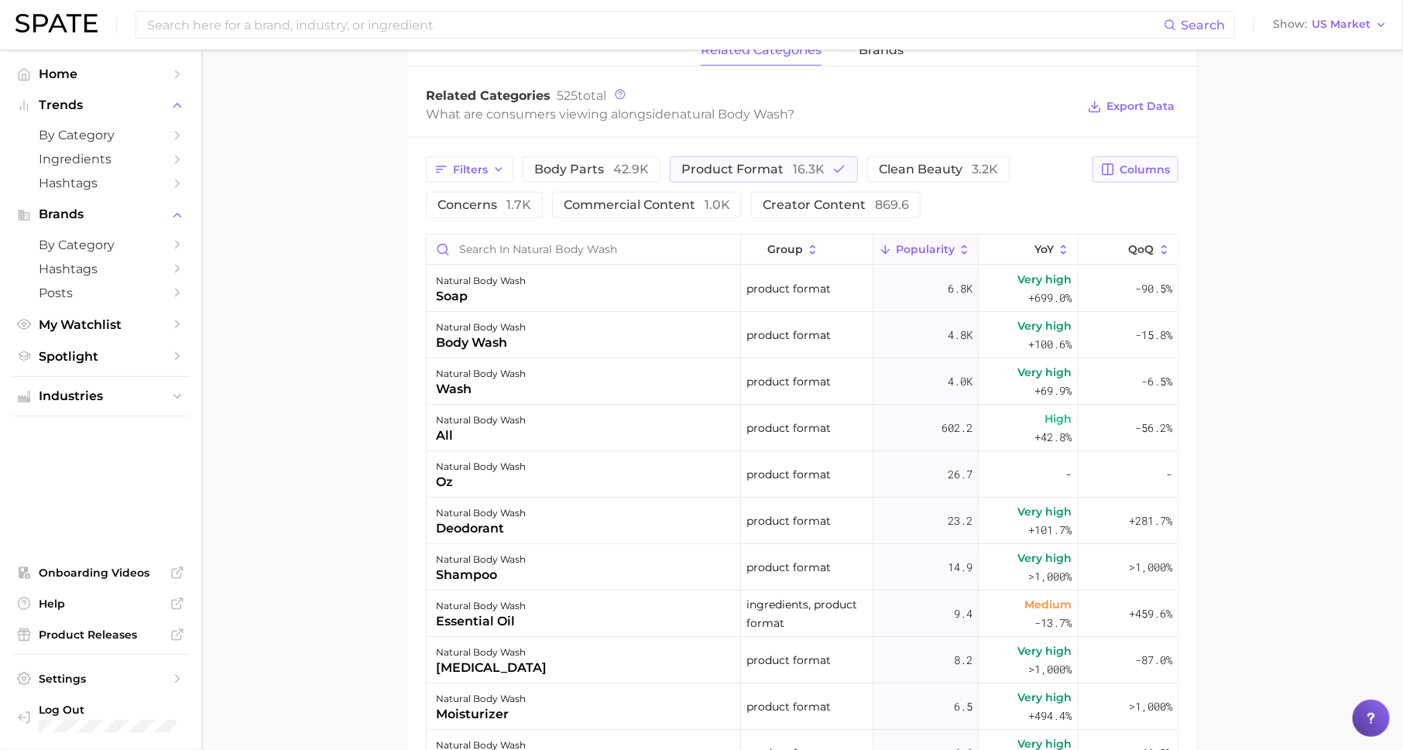
click at [1139, 165] on span "Columns" at bounding box center [1145, 169] width 50 height 13
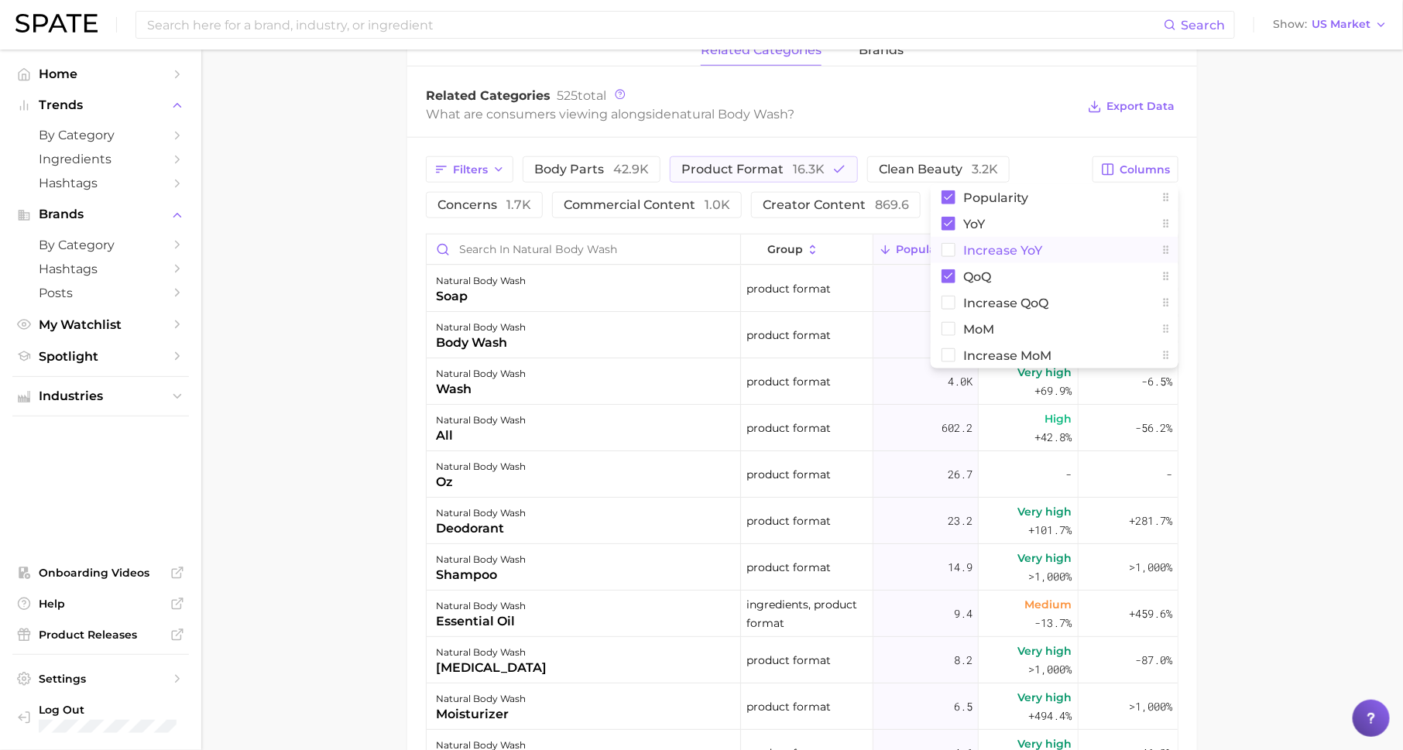
click at [1071, 242] on button "Increase YoY" at bounding box center [1055, 250] width 248 height 26
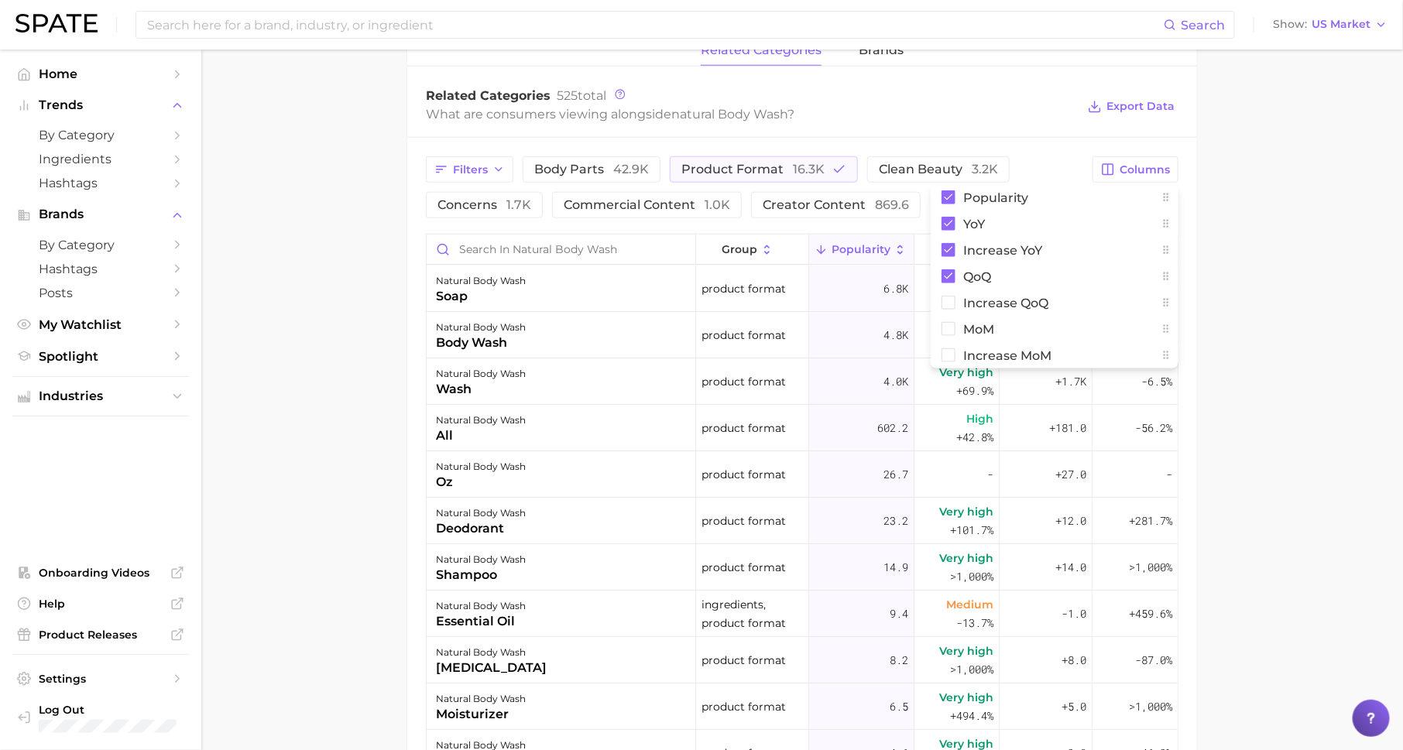
click at [1334, 291] on main "1. bath & body 2. body care products 3. [MEDICAL_DATA] products 4. natural body…" at bounding box center [802, 198] width 1202 height 1764
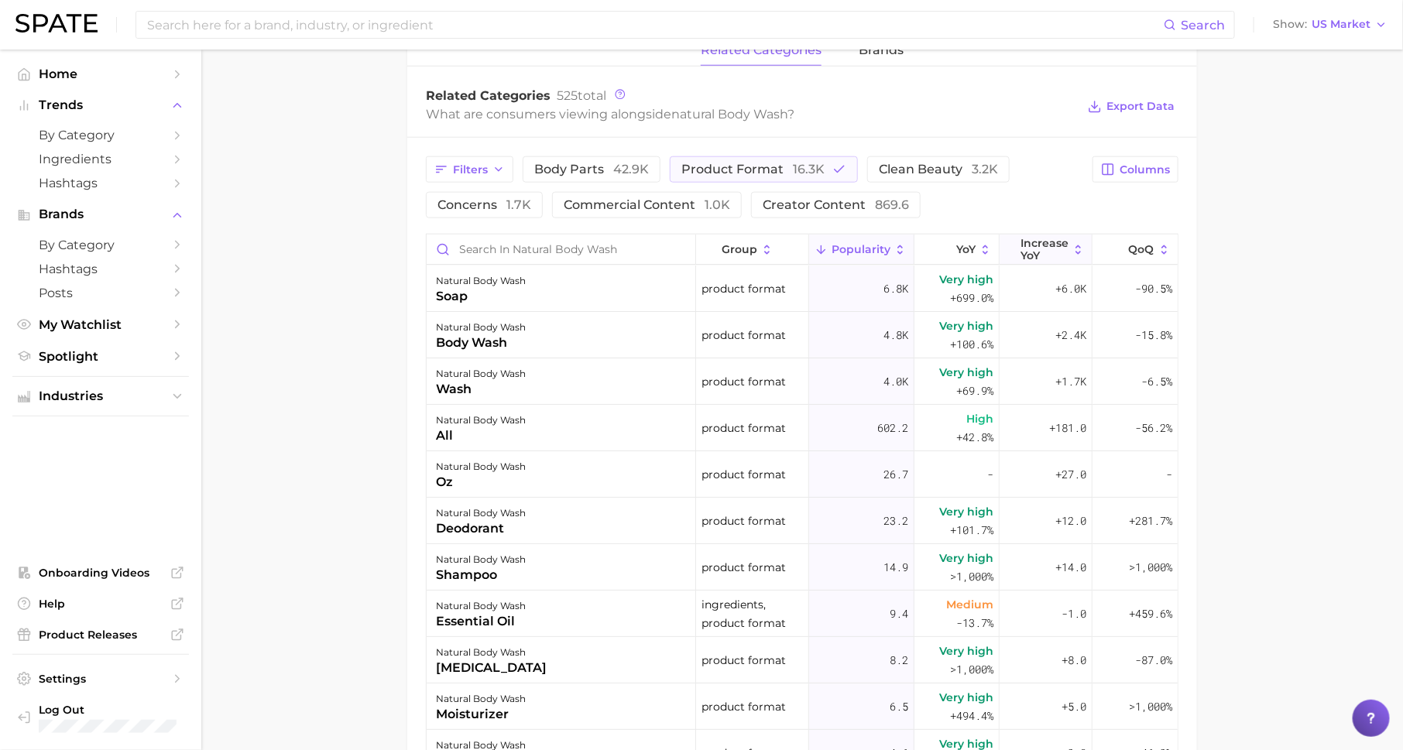
click at [1051, 239] on span "Increase YoY" at bounding box center [1045, 249] width 48 height 25
click at [766, 173] on span "product format 16.3k" at bounding box center [752, 169] width 143 height 12
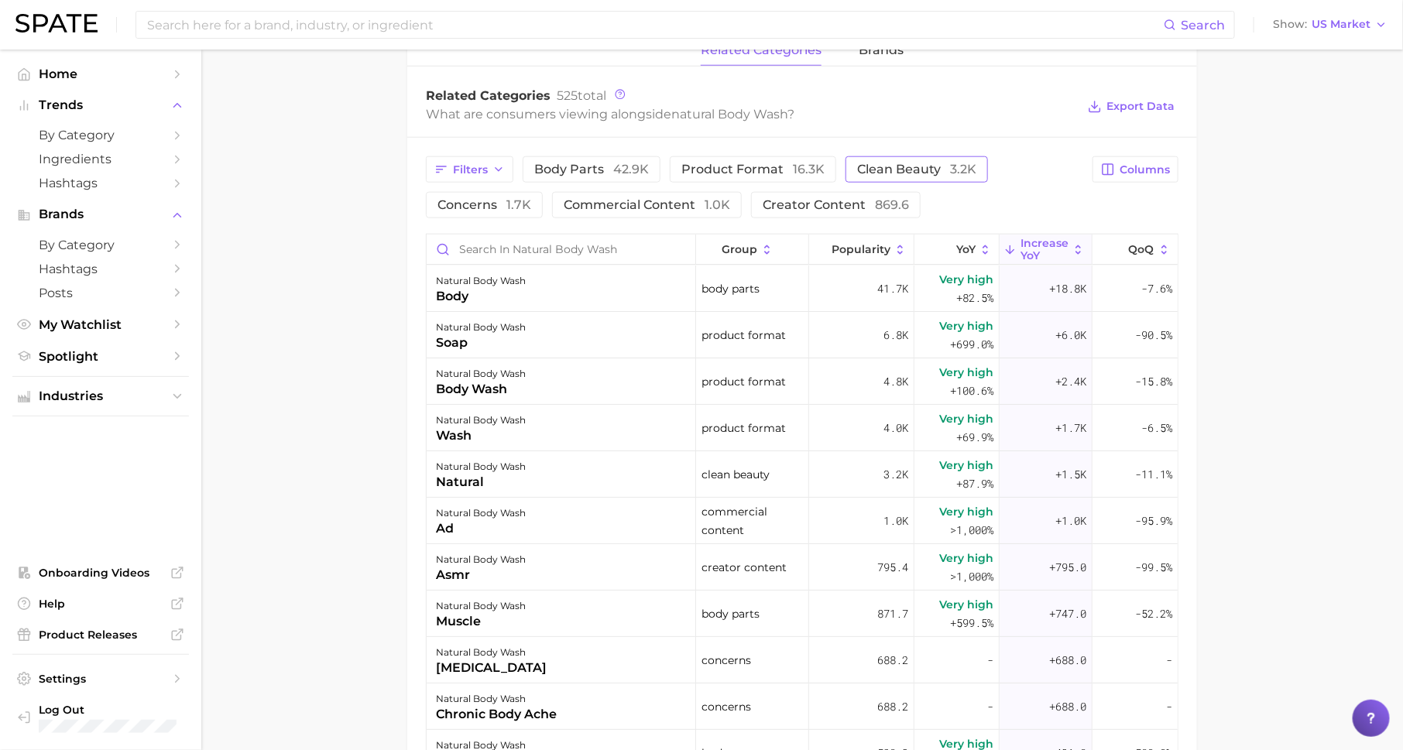
click at [890, 172] on span "clean beauty 3.2k" at bounding box center [916, 169] width 119 height 12
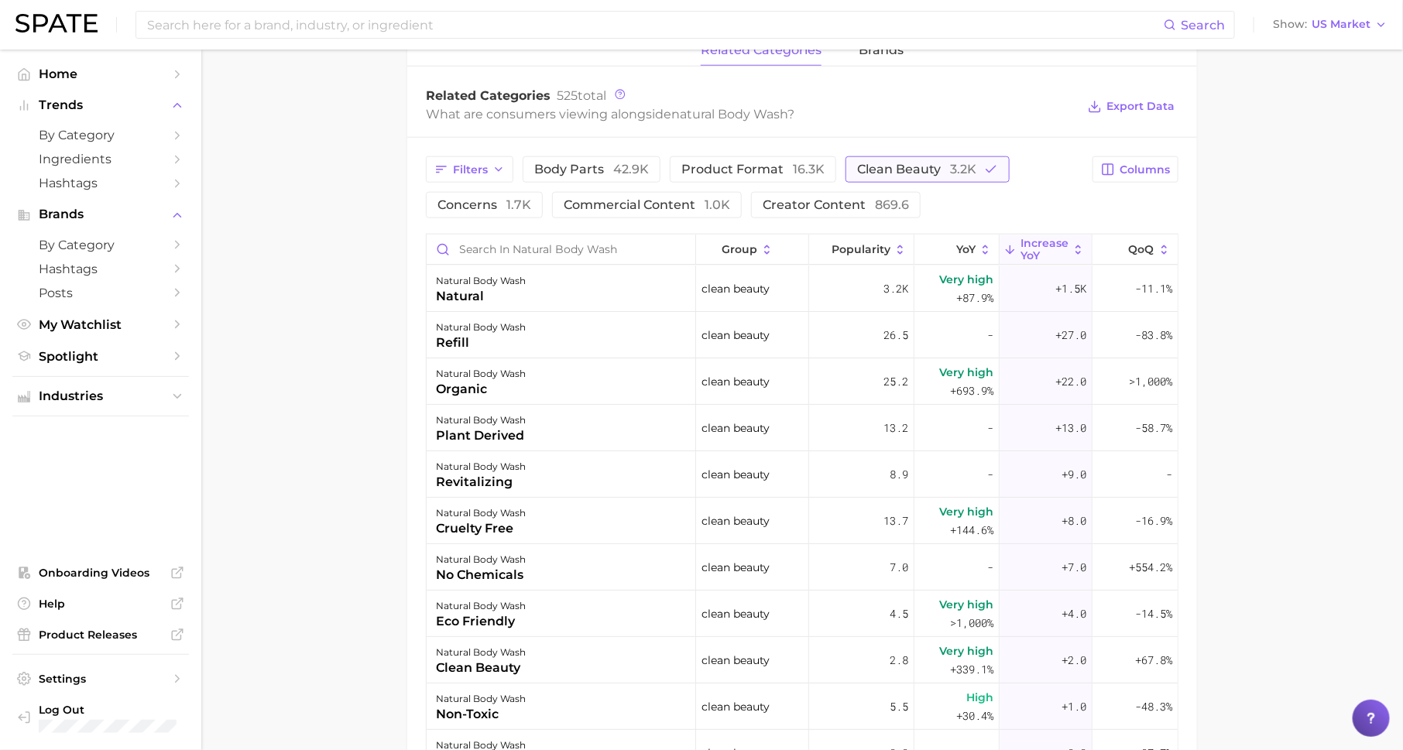
click at [902, 166] on span "clean beauty 3.2k" at bounding box center [916, 169] width 119 height 12
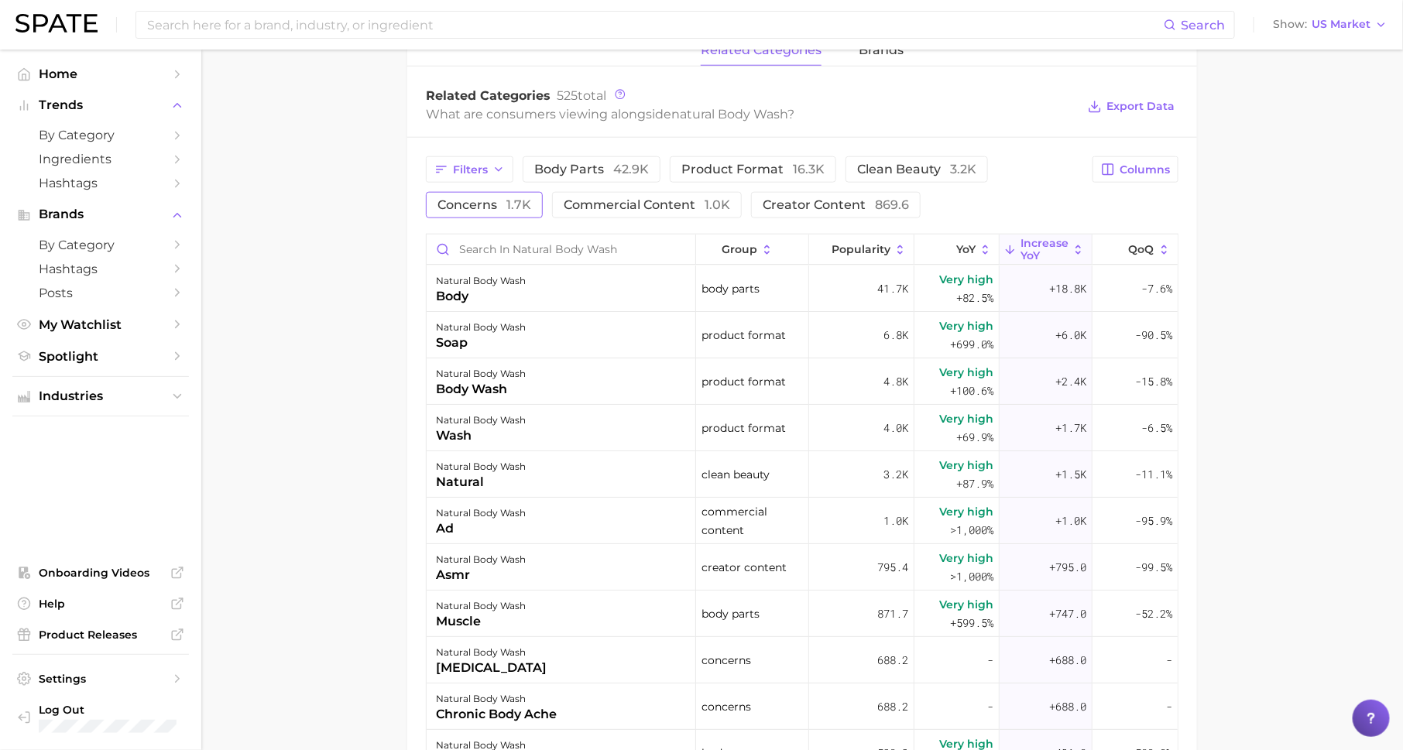
click at [491, 203] on span "concerns 1.7k" at bounding box center [484, 205] width 94 height 12
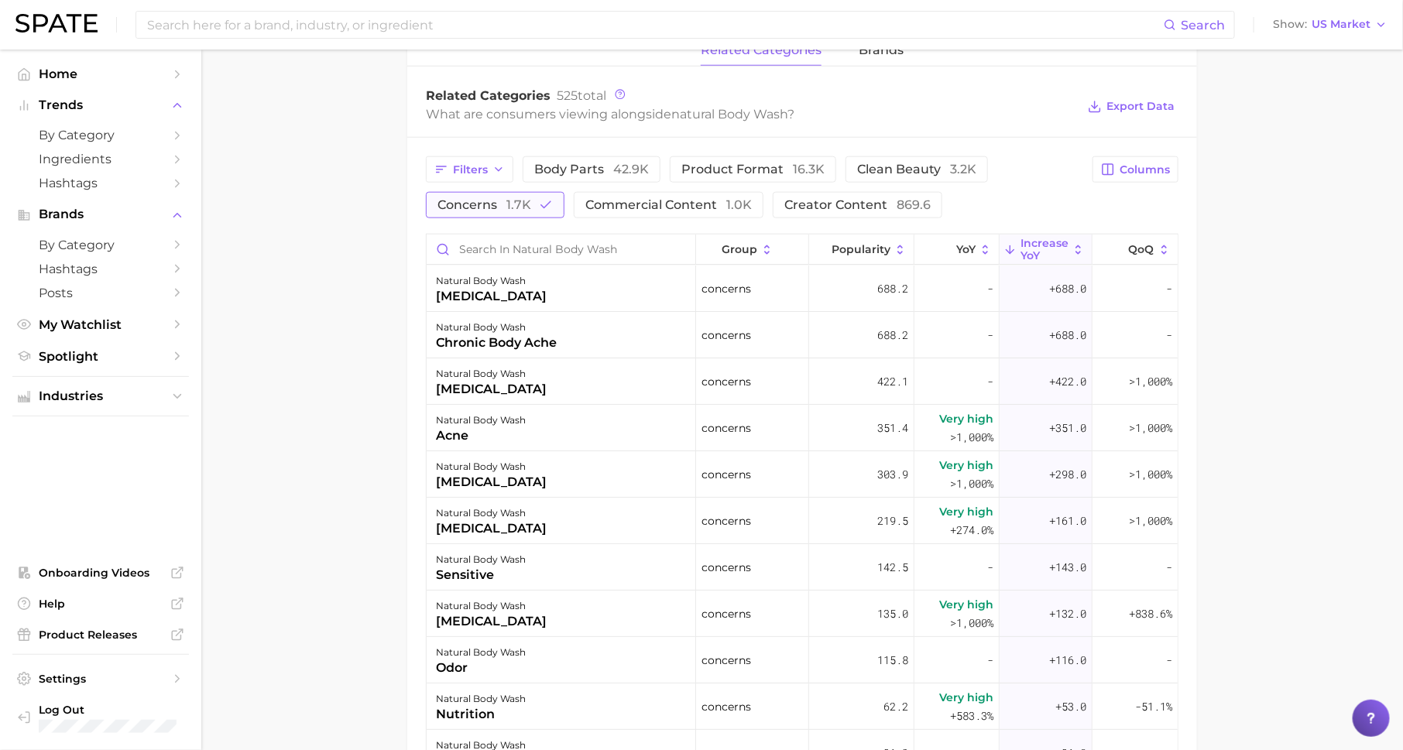
click at [545, 198] on icon "button" at bounding box center [546, 205] width 14 height 14
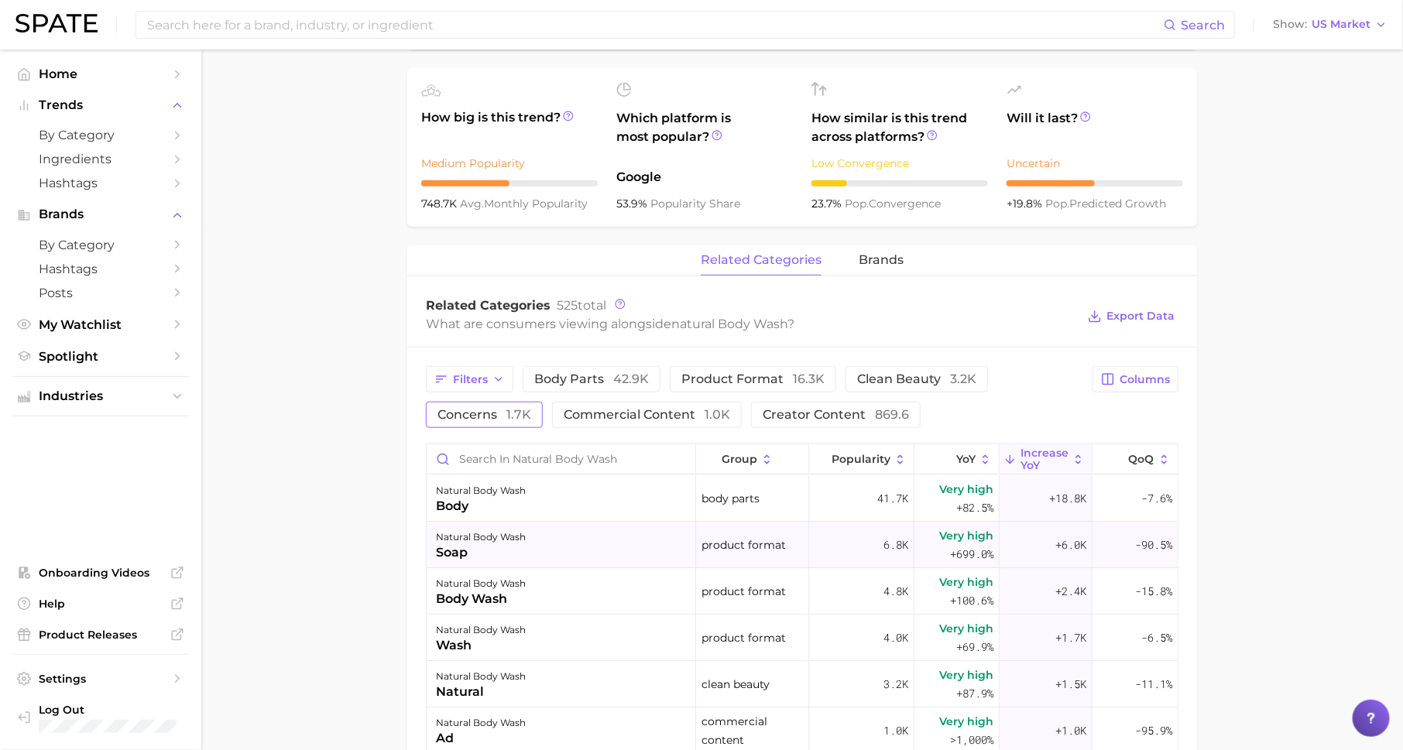
scroll to position [0, 0]
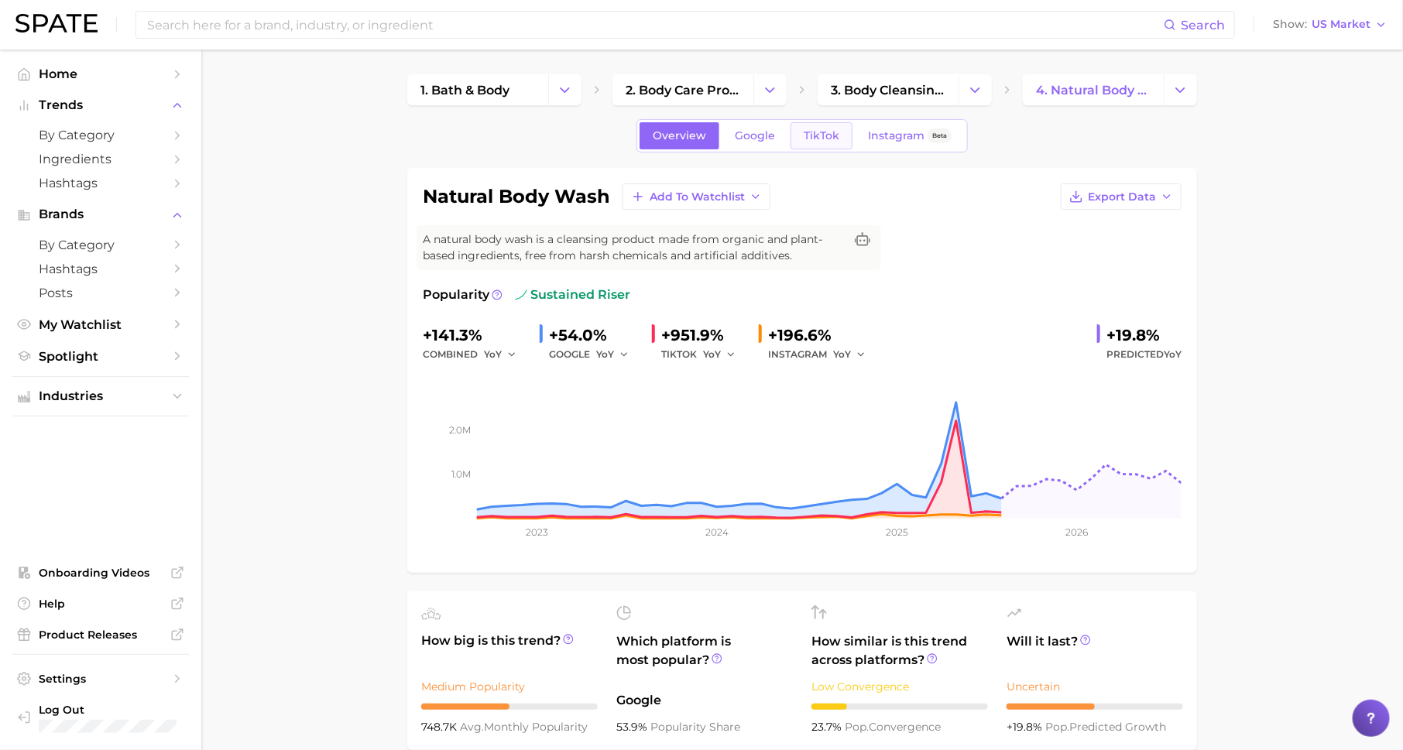
click at [825, 129] on span "TikTok" at bounding box center [822, 135] width 36 height 13
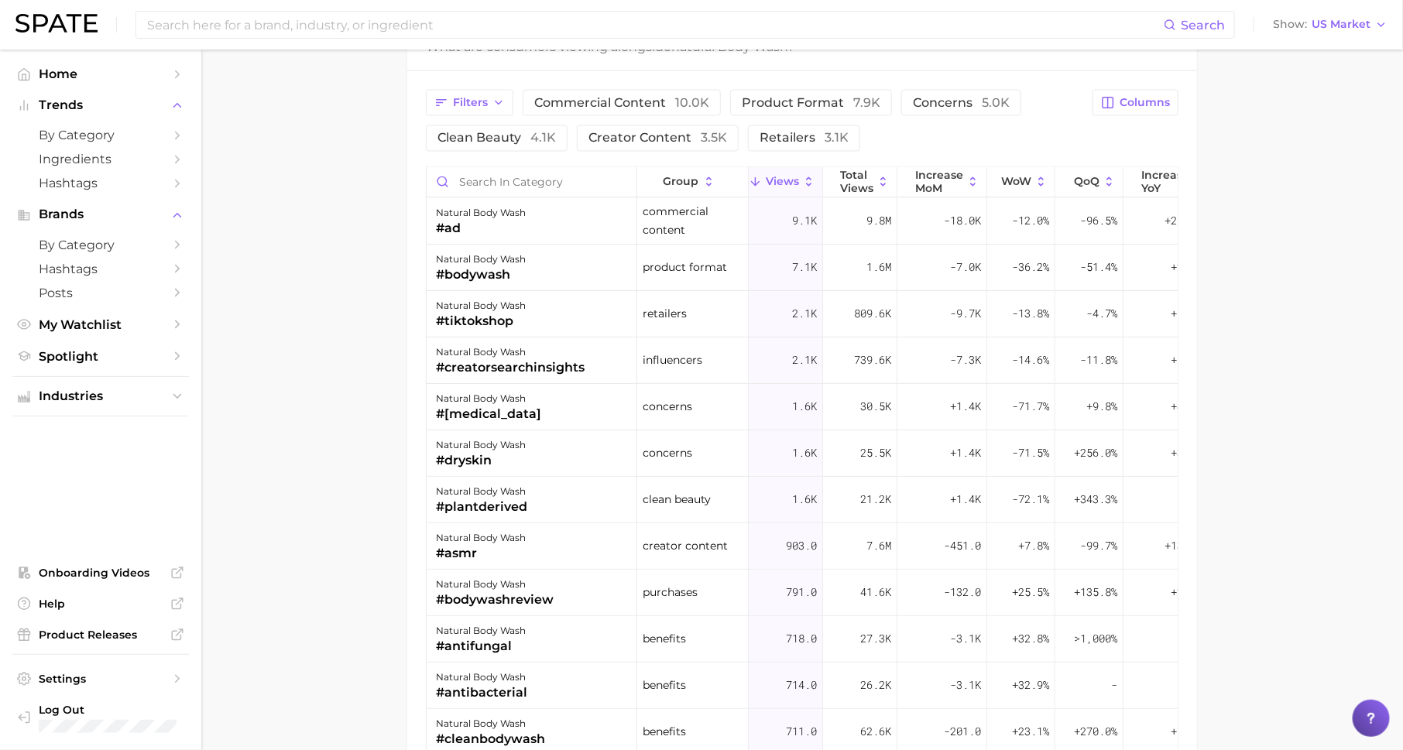
scroll to position [1065, 0]
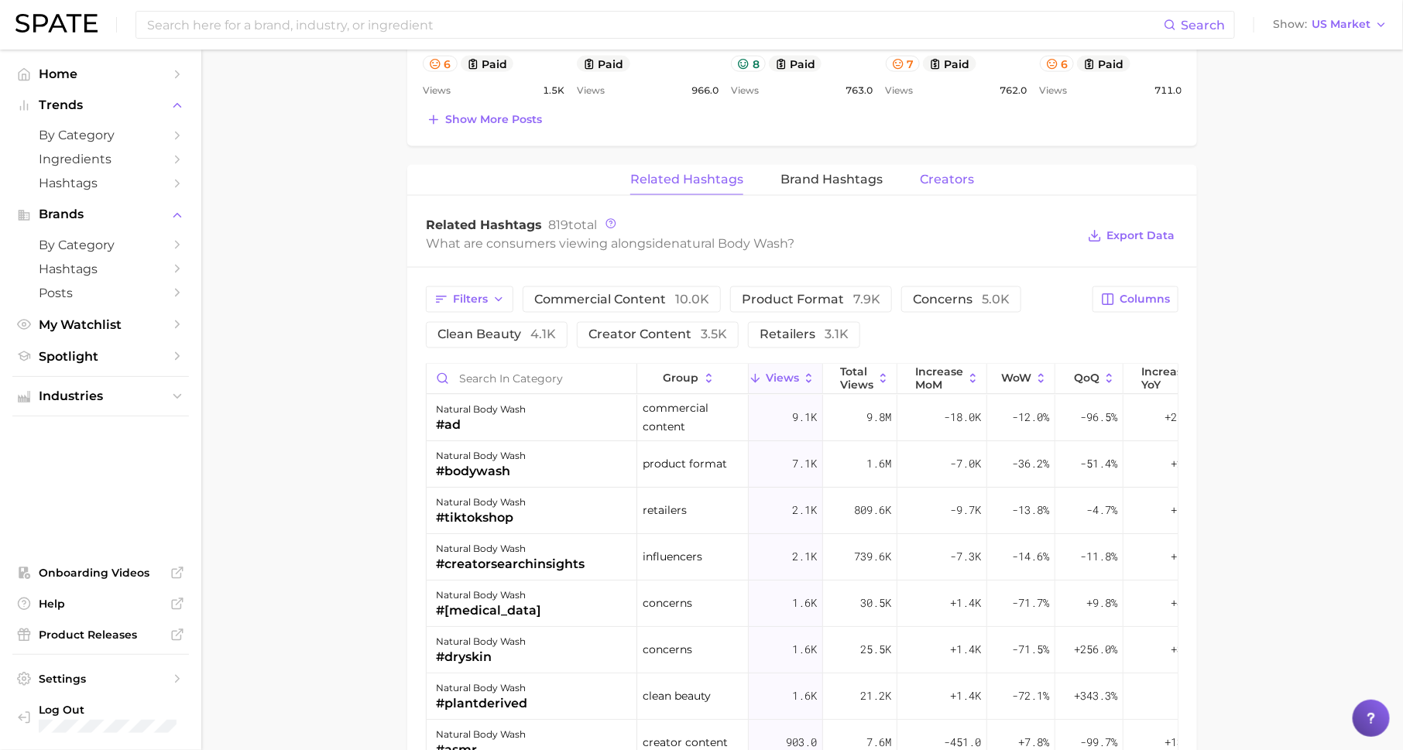
click at [942, 173] on span "Creators" at bounding box center [947, 180] width 54 height 14
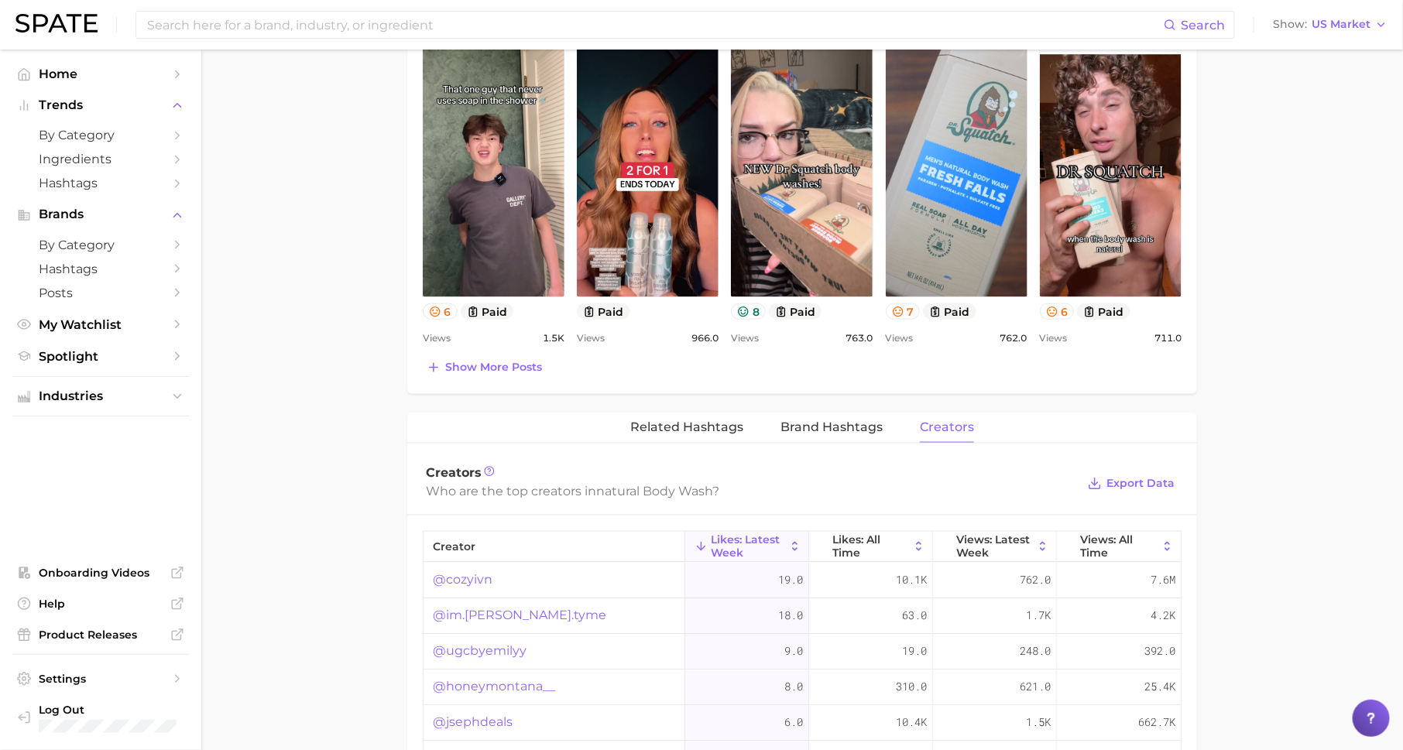
scroll to position [811, 0]
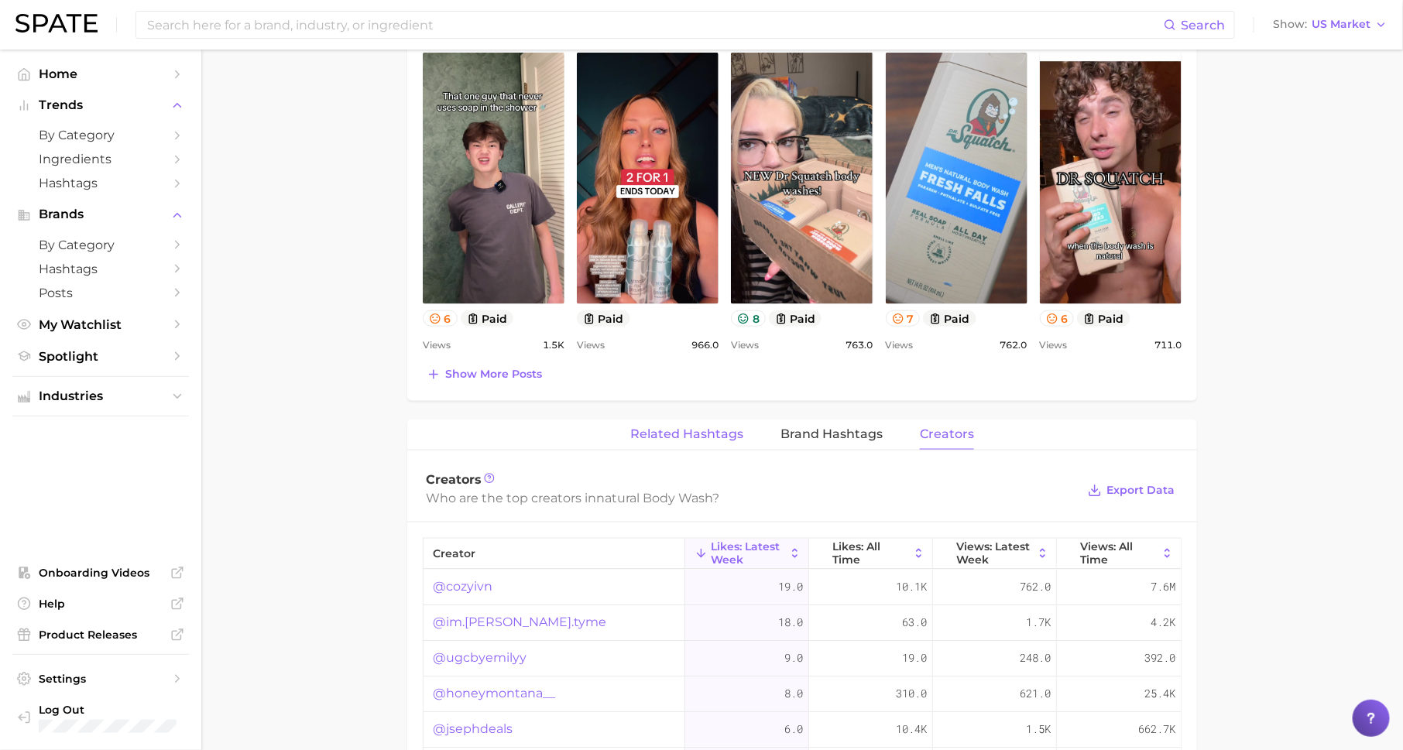
click at [719, 428] on span "Related Hashtags" at bounding box center [686, 434] width 113 height 14
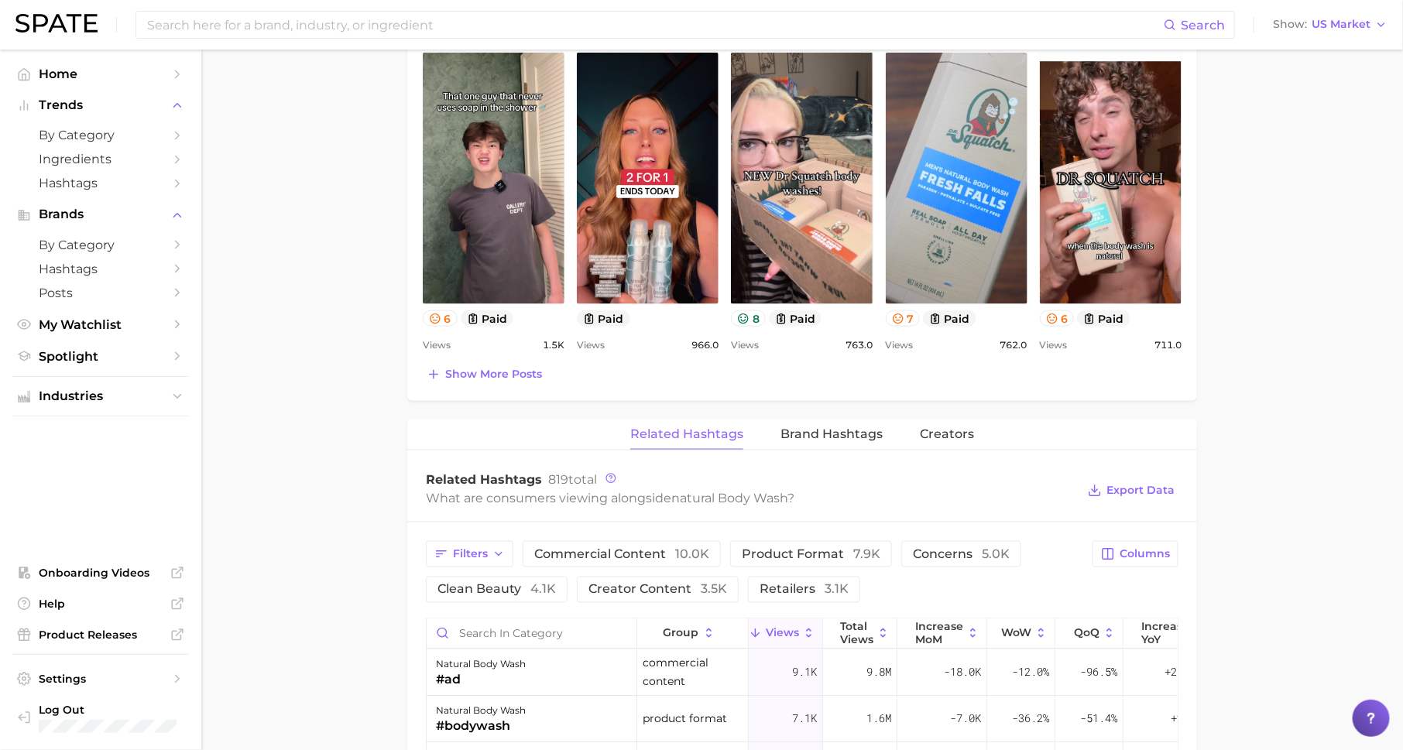
scroll to position [1019, 0]
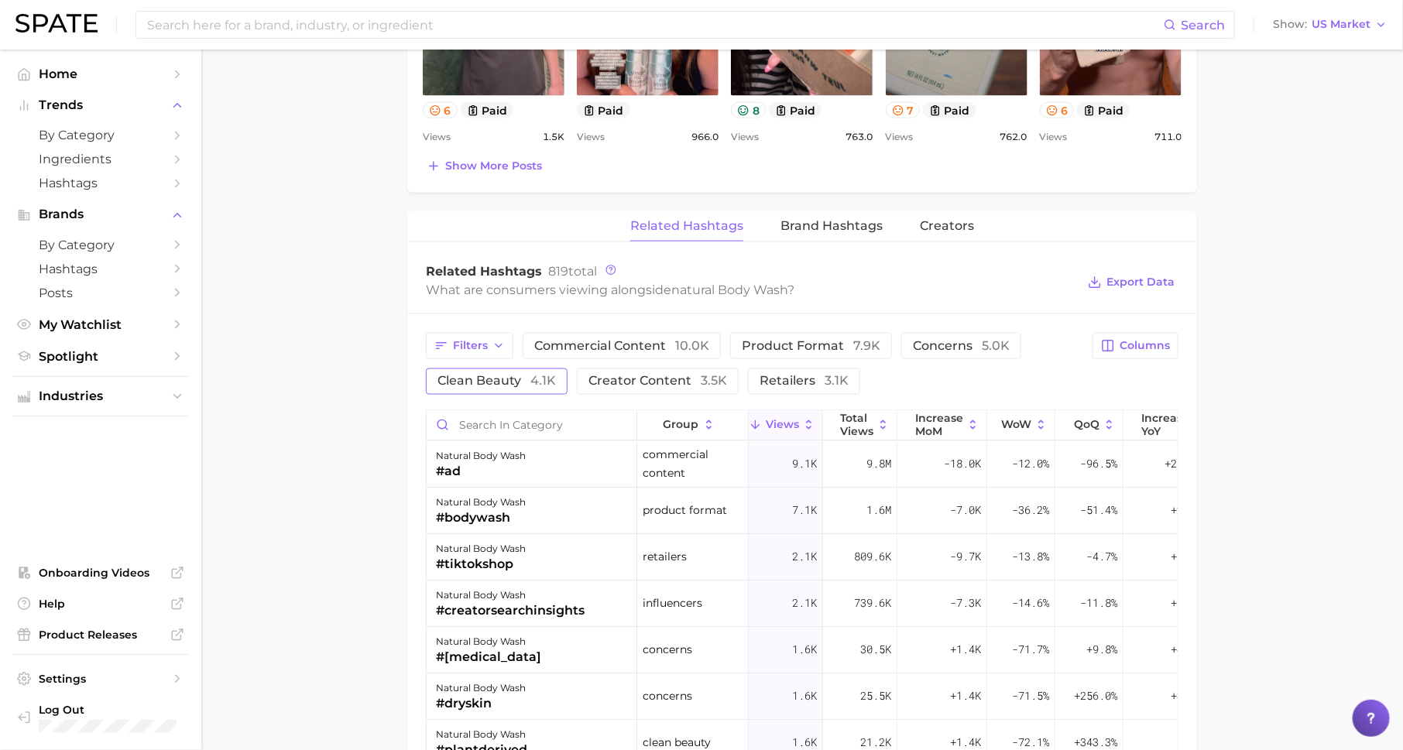
click at [492, 379] on span "clean beauty 4.1k" at bounding box center [496, 382] width 118 height 12
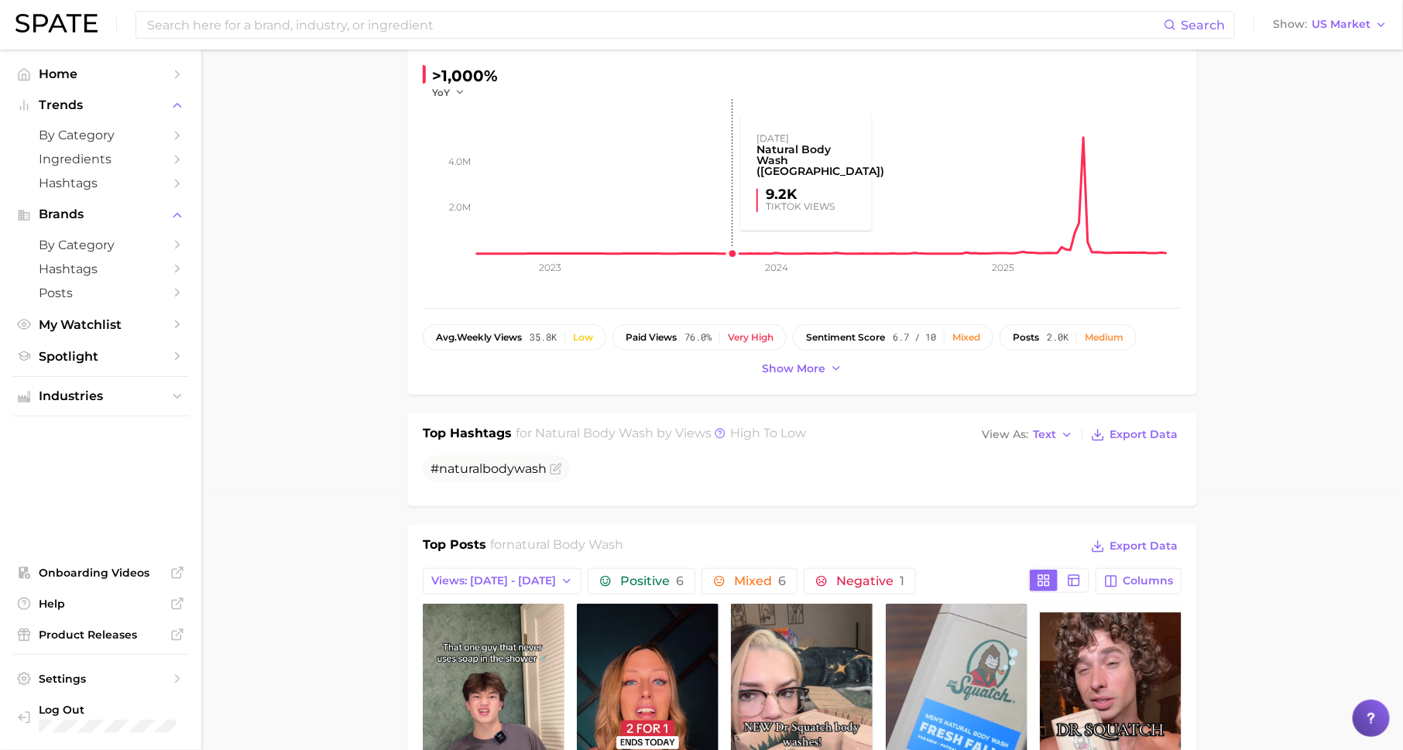
scroll to position [0, 0]
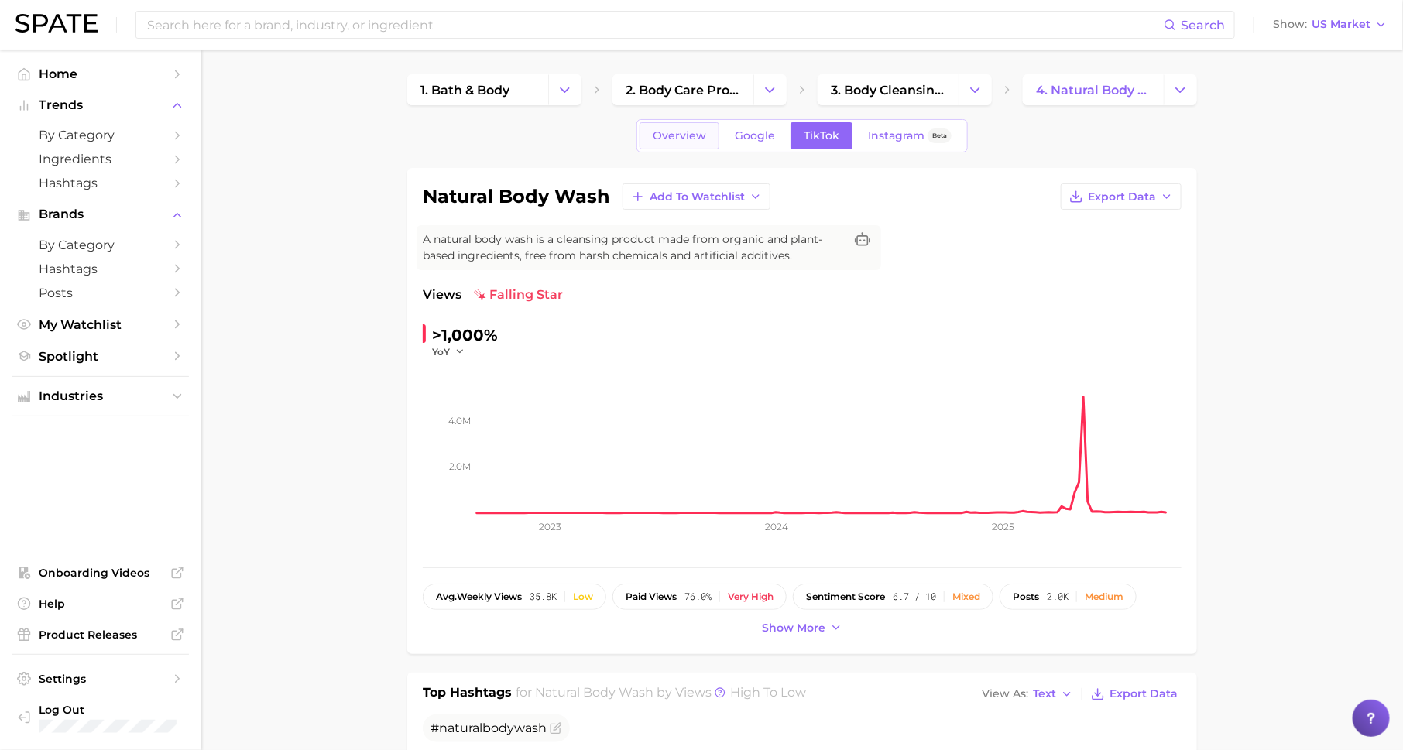
click at [660, 139] on span "Overview" at bounding box center [679, 135] width 53 height 13
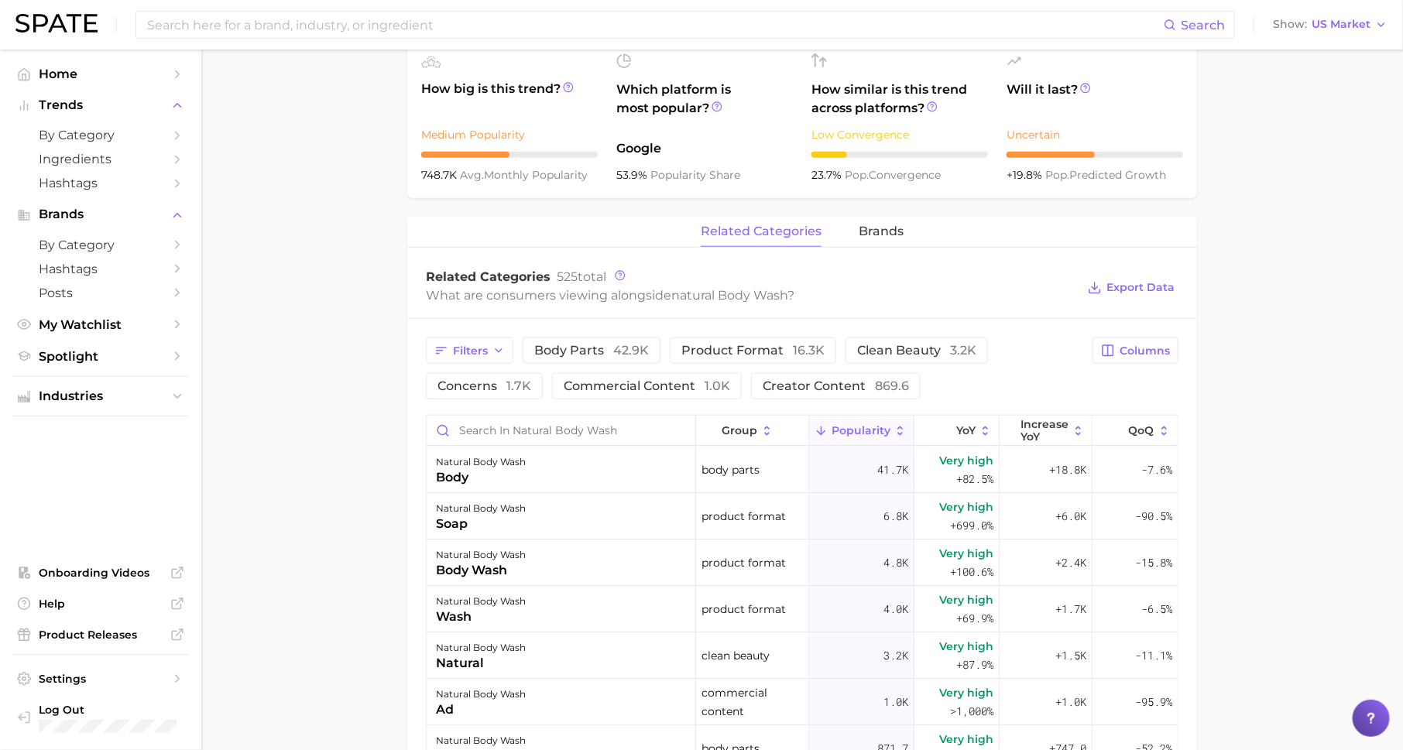
scroll to position [719, 0]
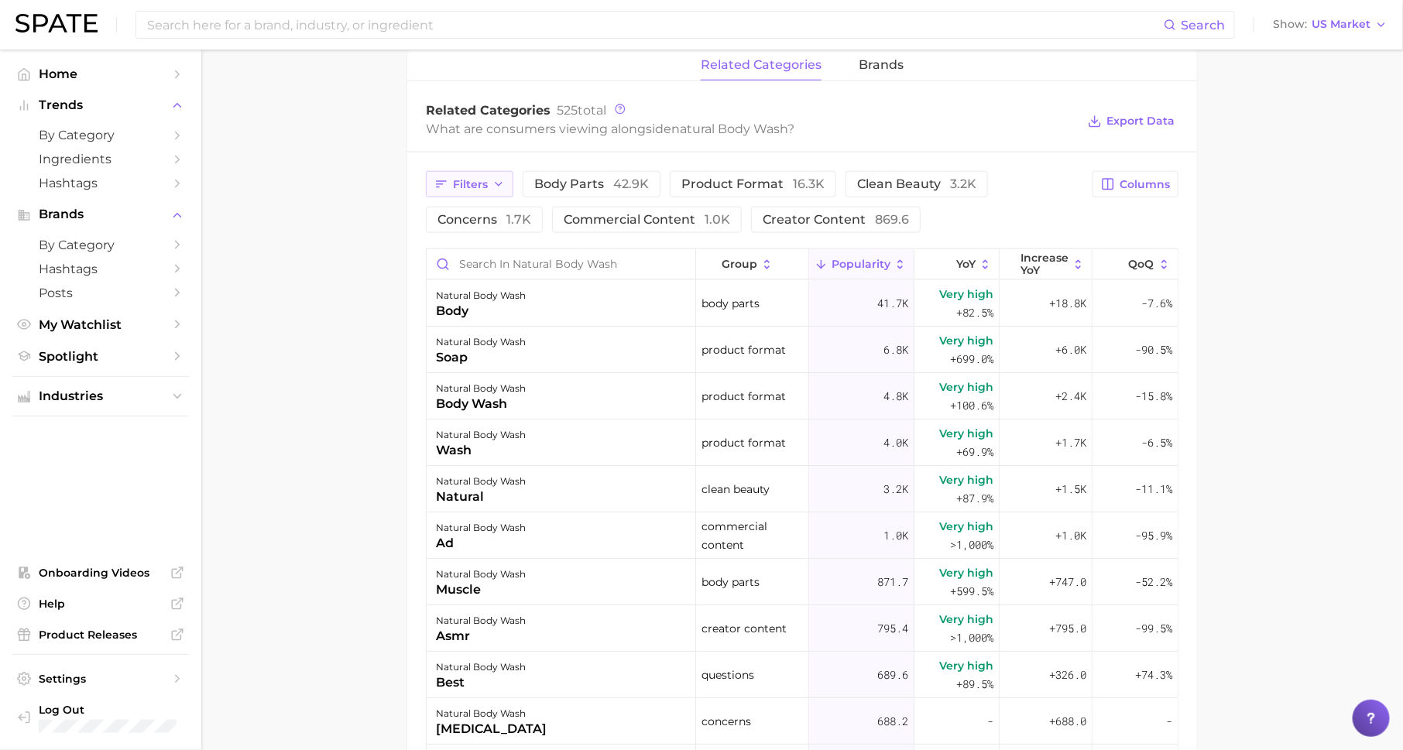
click at [466, 190] on button "Filters" at bounding box center [469, 184] width 87 height 26
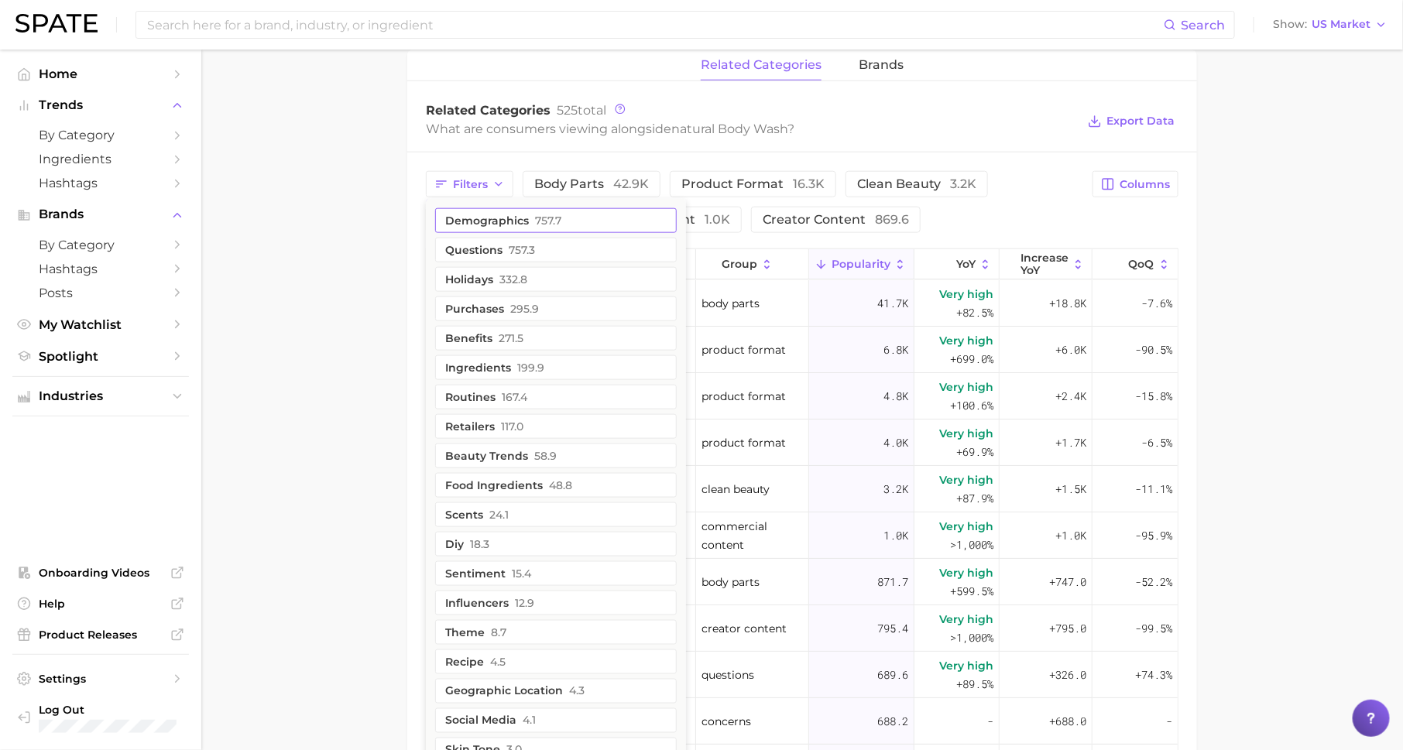
click at [482, 213] on button "demographics 757.7" at bounding box center [556, 220] width 242 height 25
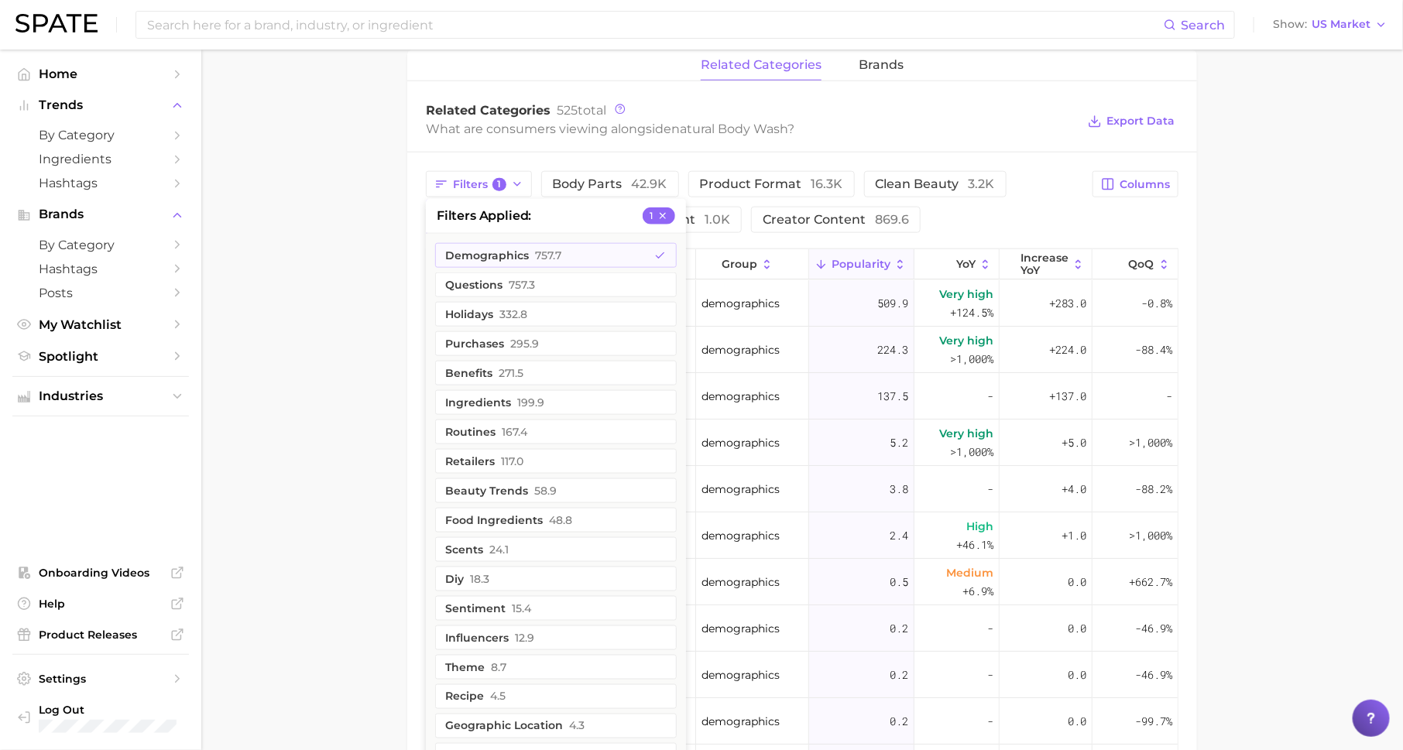
click at [379, 332] on main "1. bath & body 2. body care products 3. [MEDICAL_DATA] products 4. natural body…" at bounding box center [802, 213] width 1202 height 1764
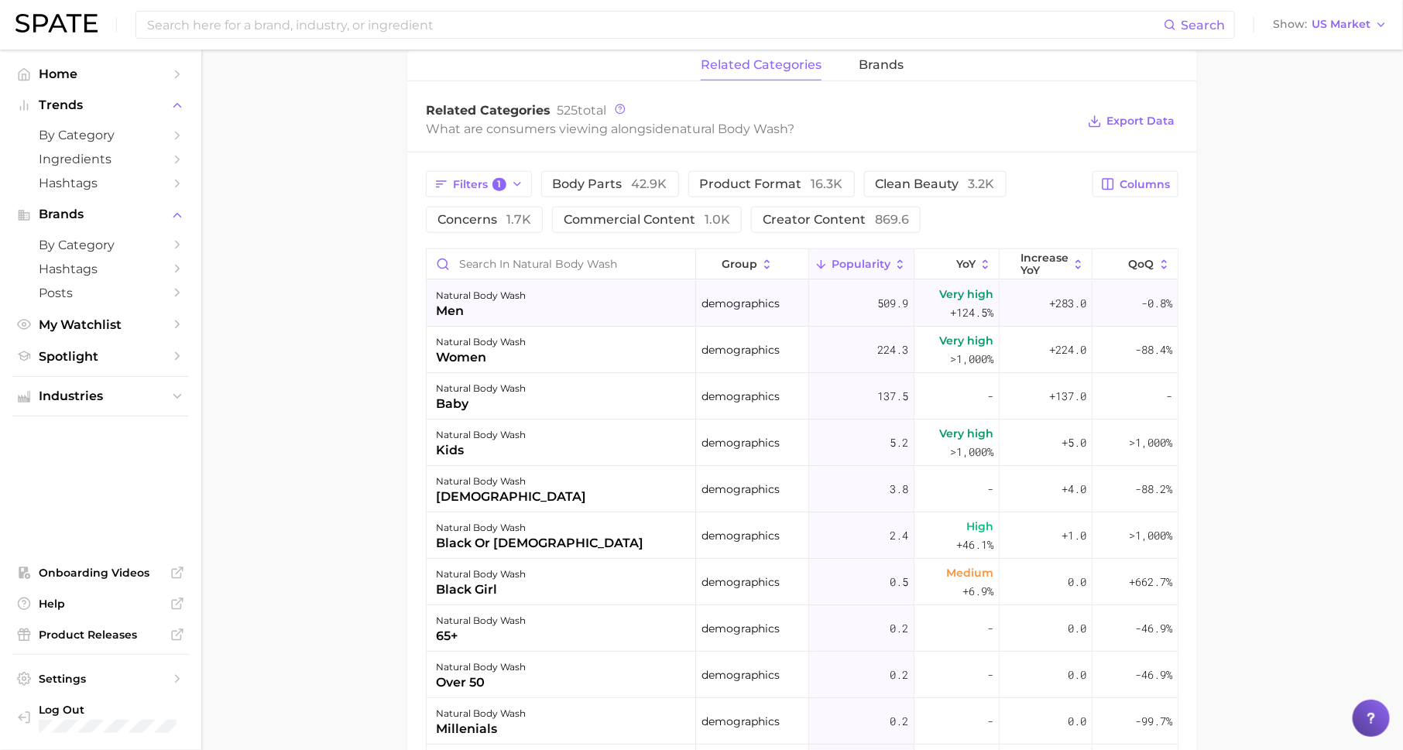
click at [499, 313] on div "men" at bounding box center [481, 311] width 90 height 19
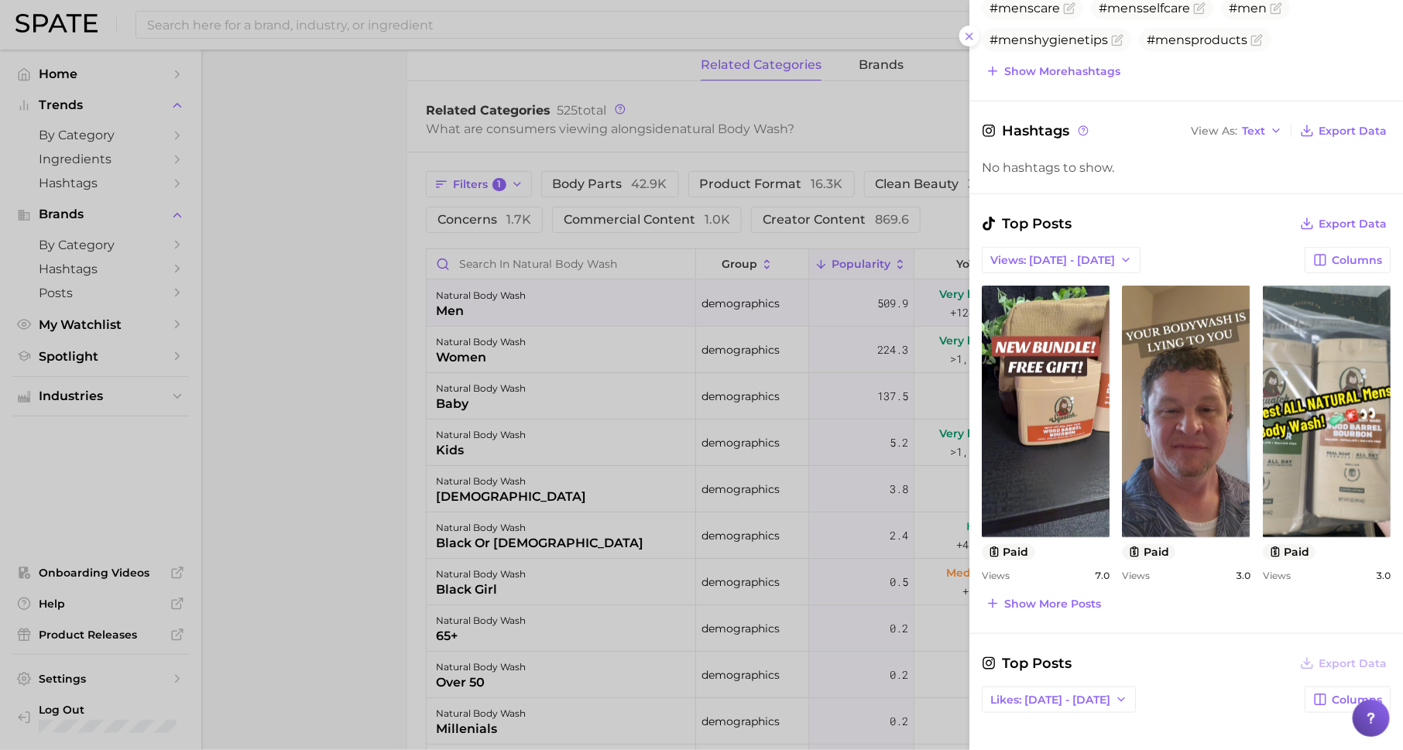
scroll to position [574, 0]
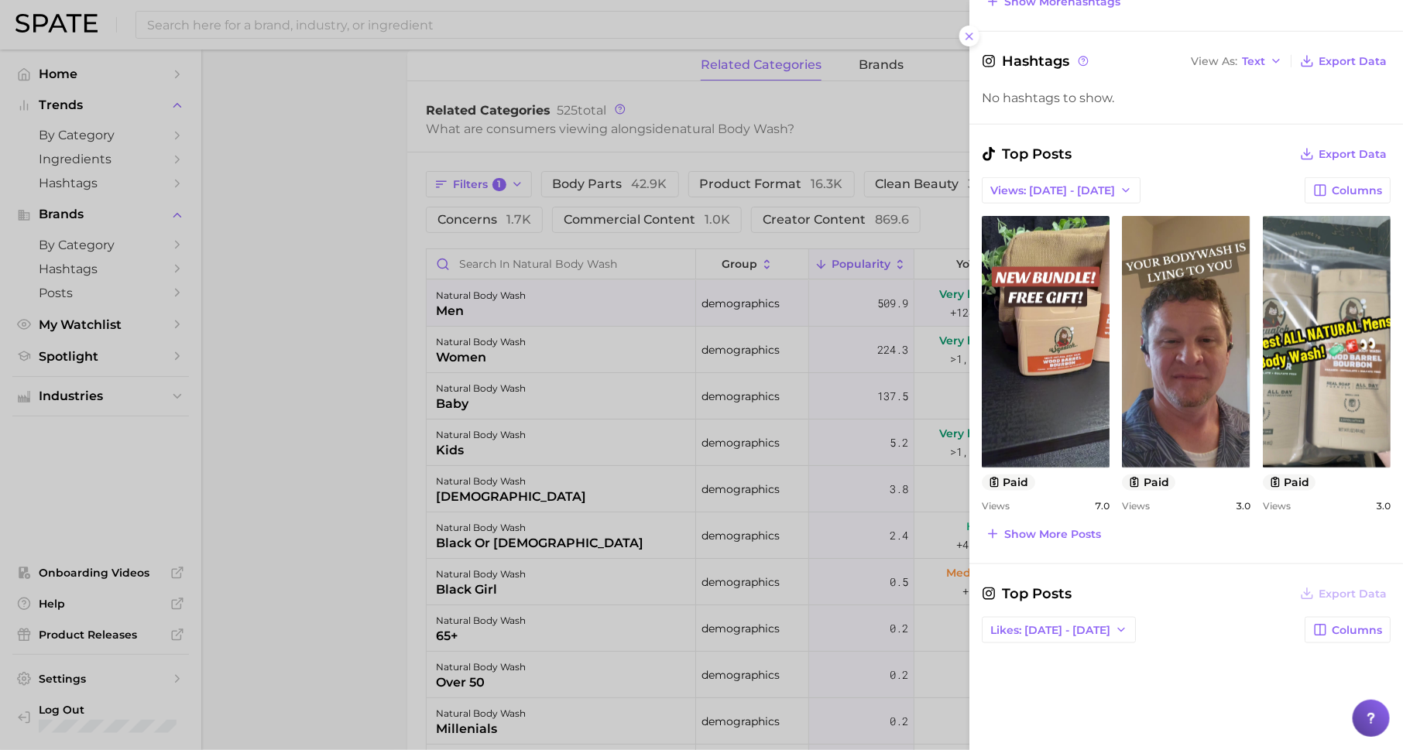
click at [751, 432] on div at bounding box center [701, 375] width 1403 height 750
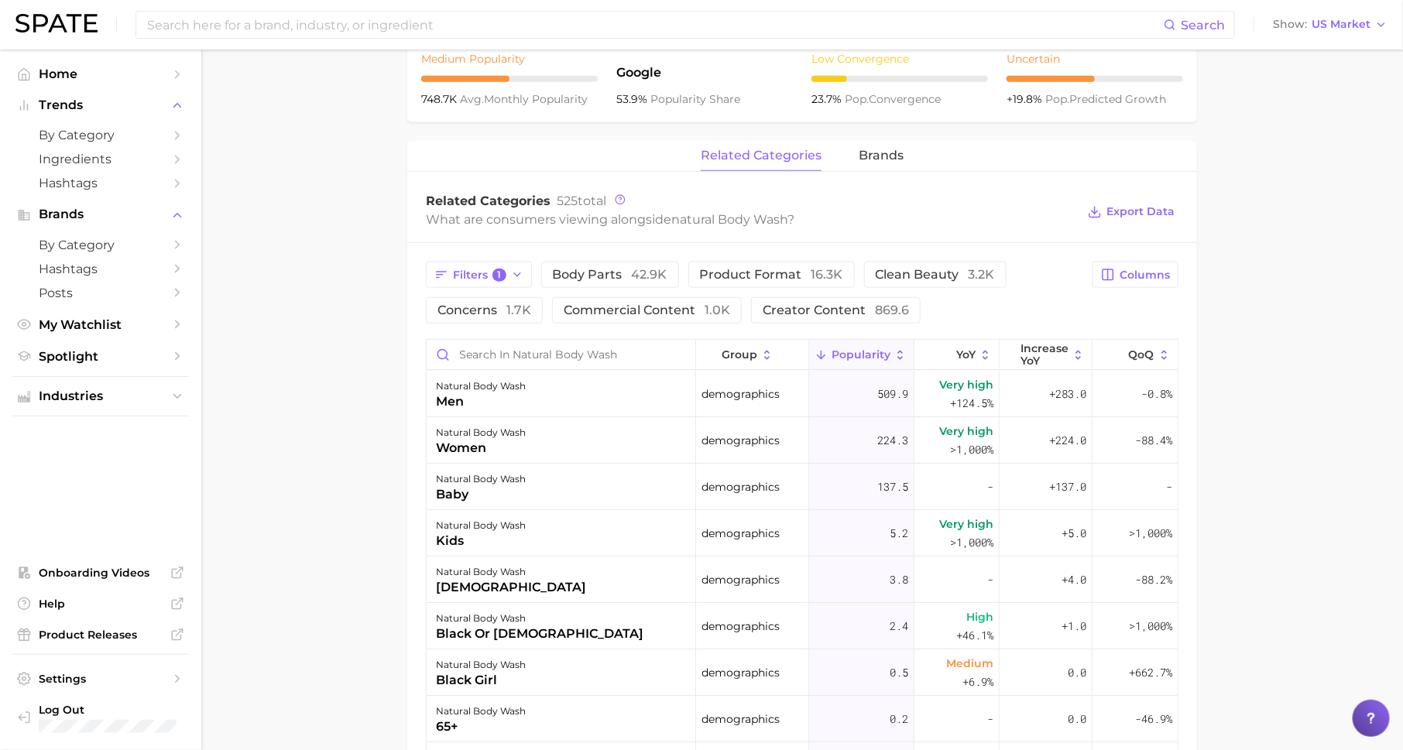
scroll to position [627, 0]
click at [494, 269] on span "1" at bounding box center [499, 276] width 14 height 14
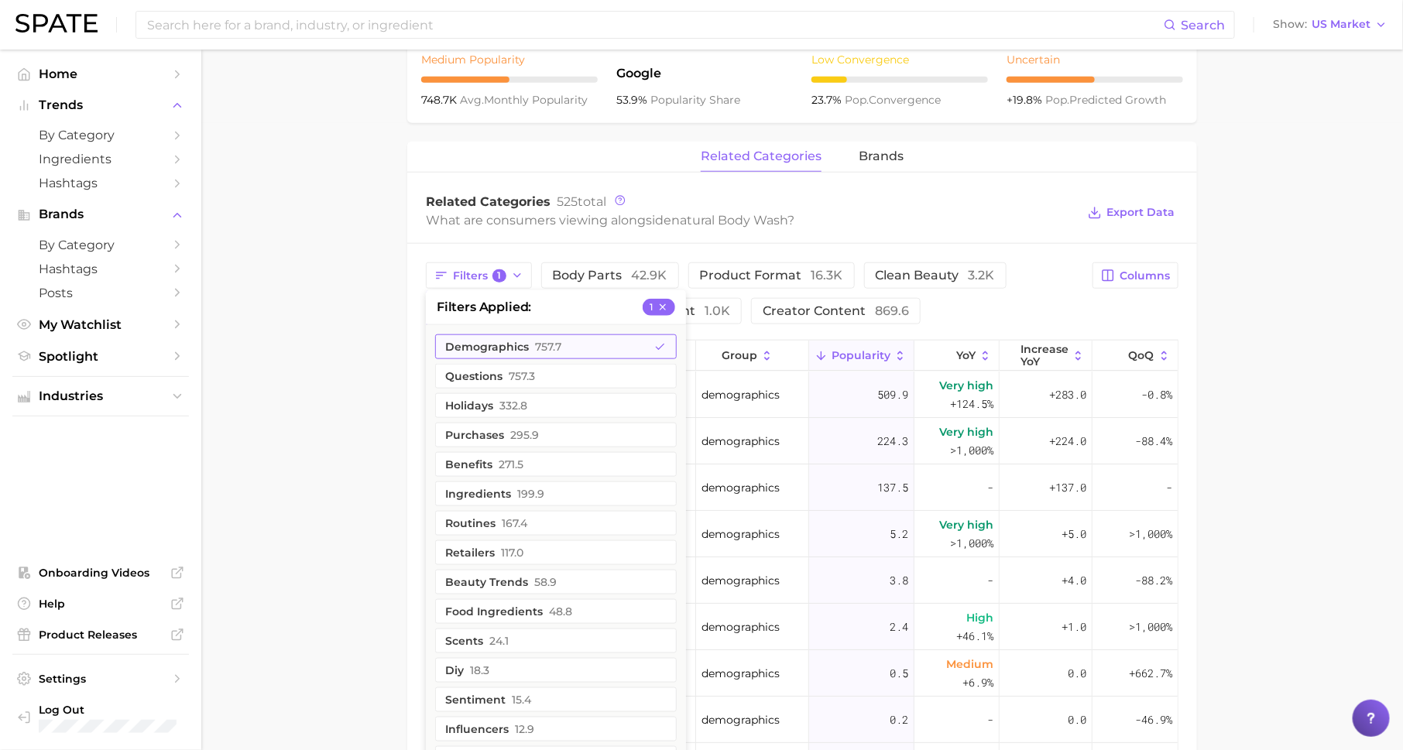
click at [503, 350] on button "demographics 757.7" at bounding box center [556, 347] width 242 height 25
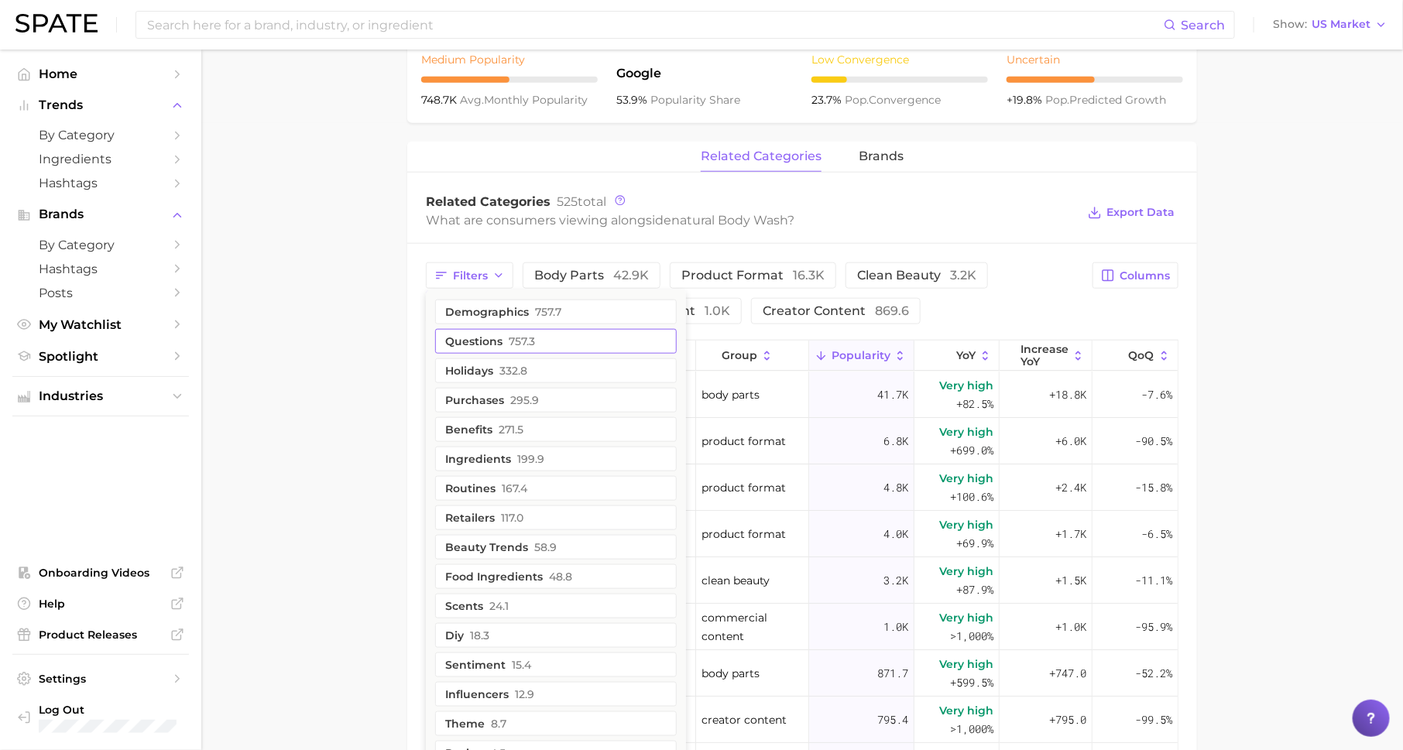
click at [503, 339] on button "questions 757.3" at bounding box center [556, 341] width 242 height 25
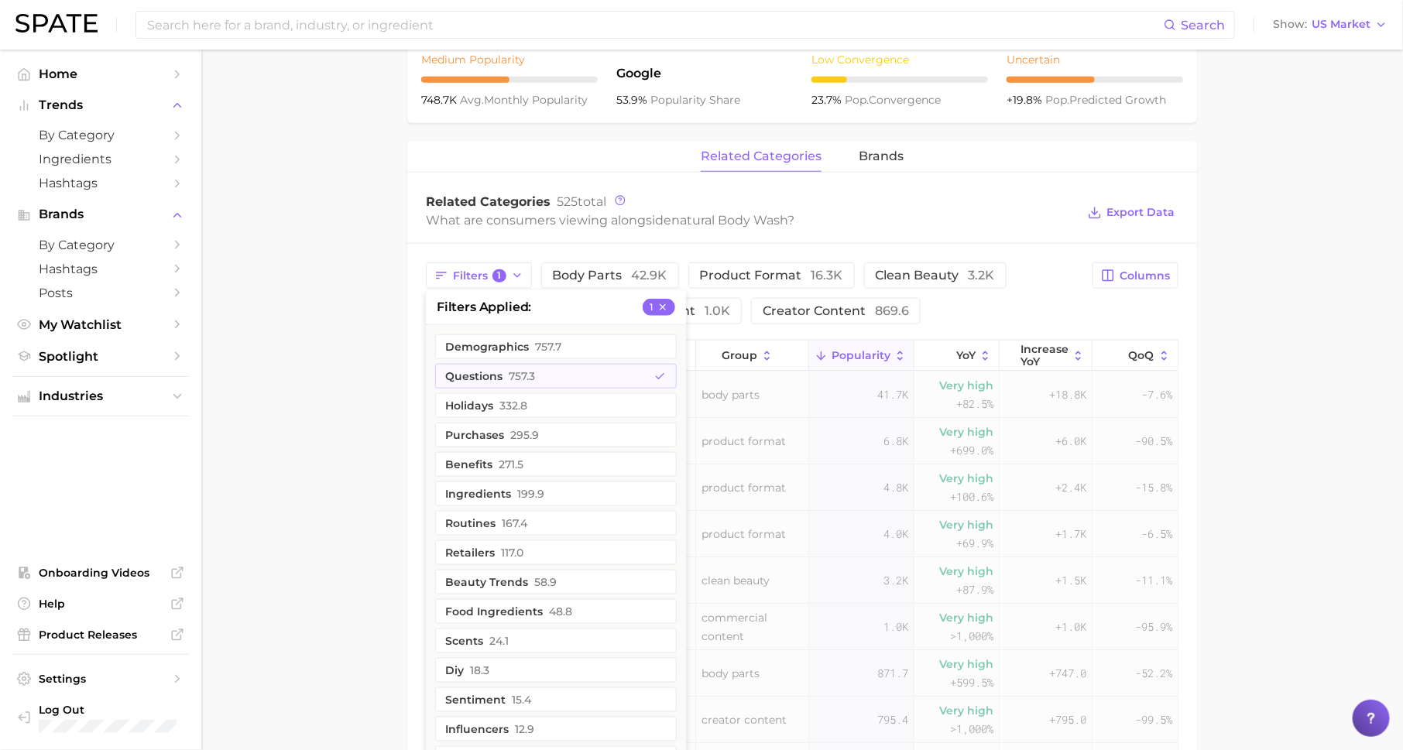
click at [281, 389] on main "1. bath & body 2. body care products 3. [MEDICAL_DATA] products 4. natural body…" at bounding box center [802, 304] width 1202 height 1764
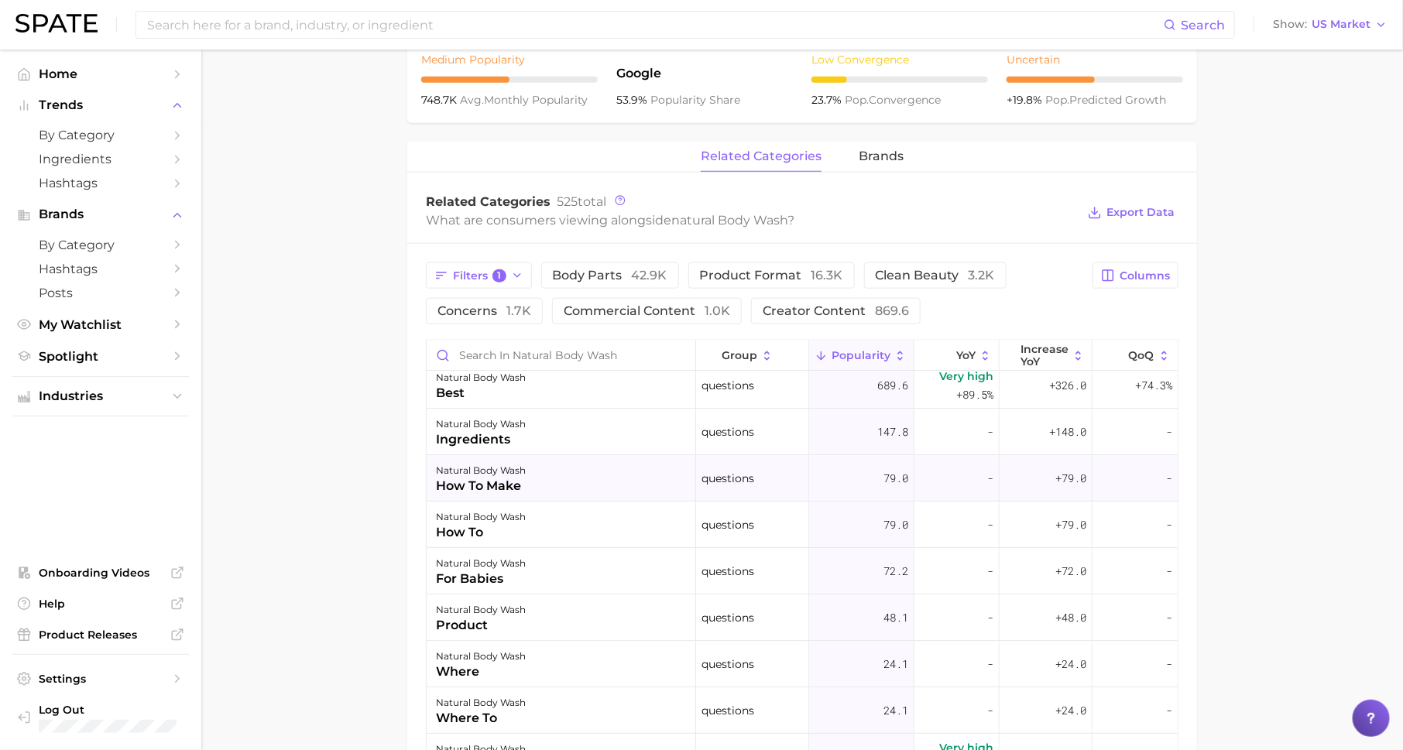
scroll to position [0, 0]
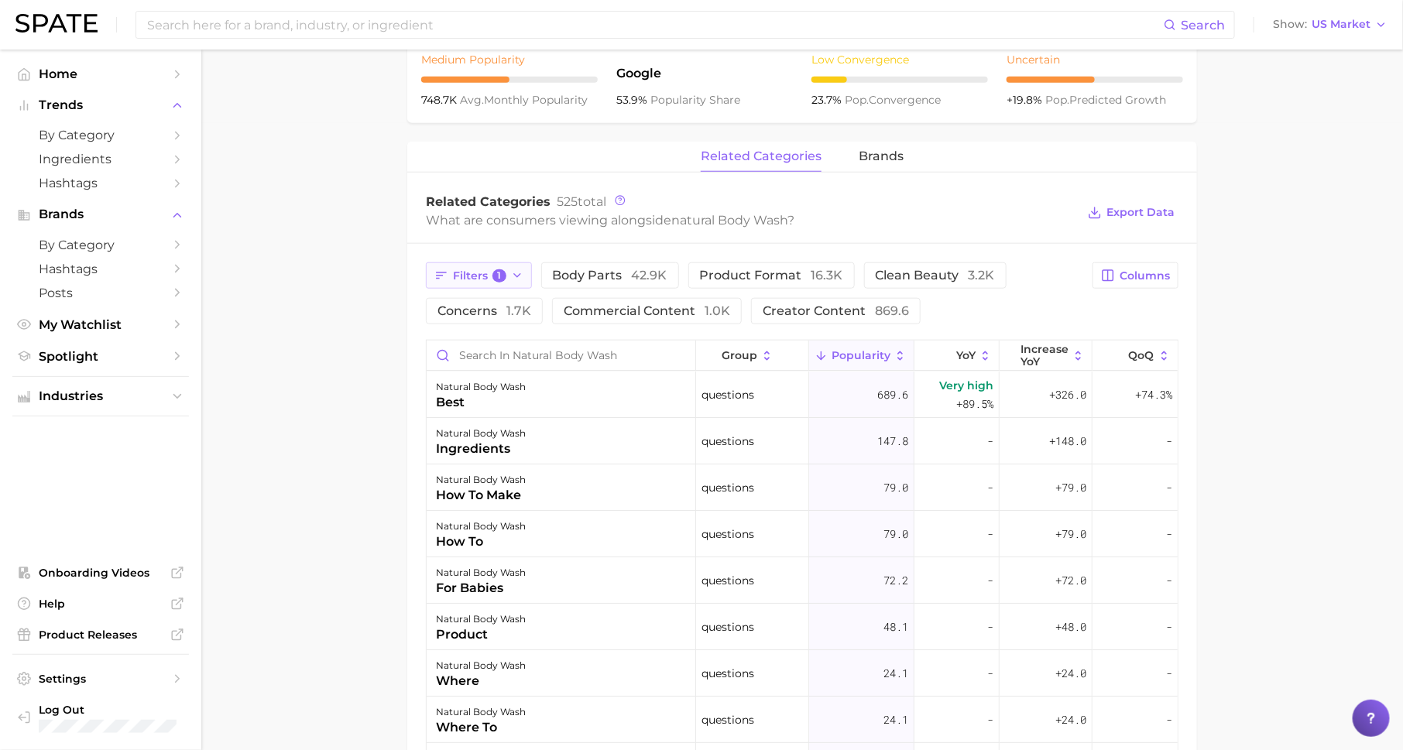
click at [488, 271] on span "Filters 1" at bounding box center [479, 276] width 53 height 14
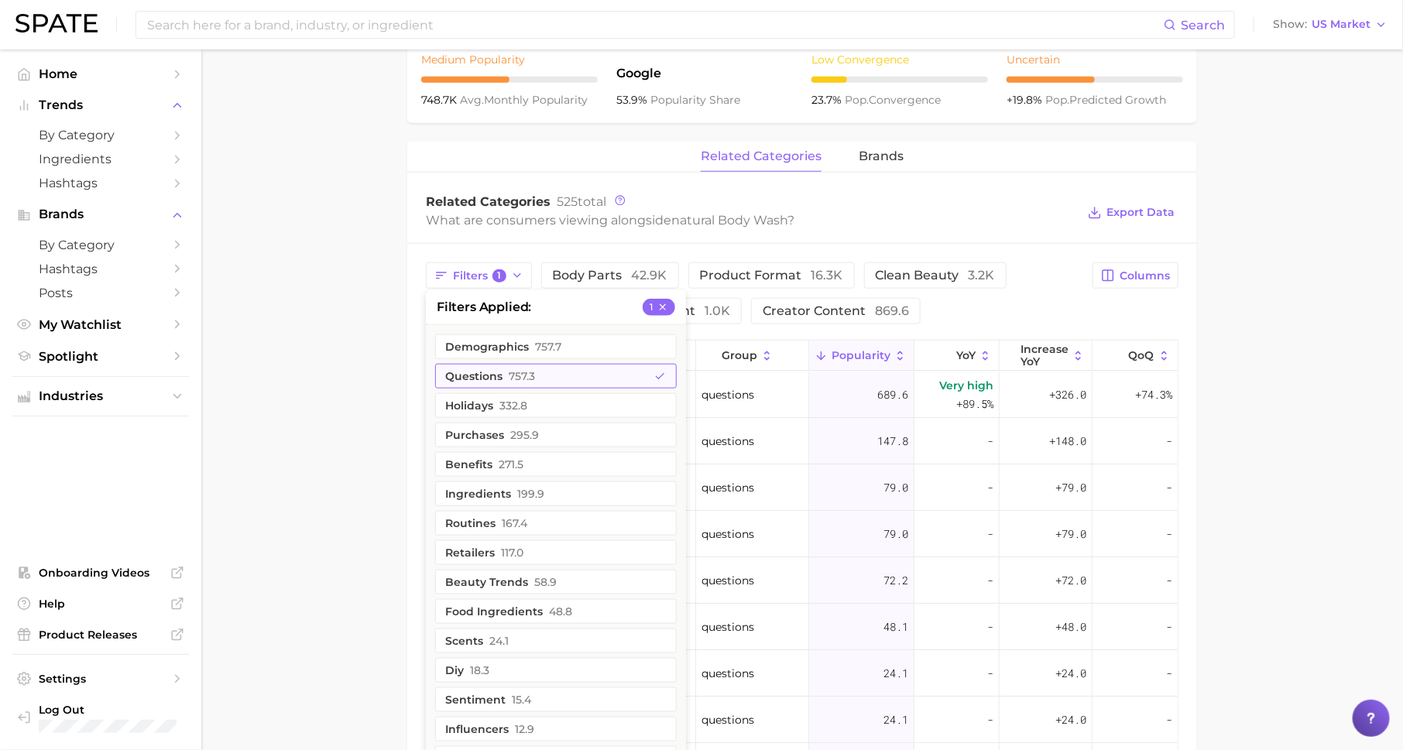
click at [535, 369] on button "questions 757.3" at bounding box center [556, 376] width 242 height 25
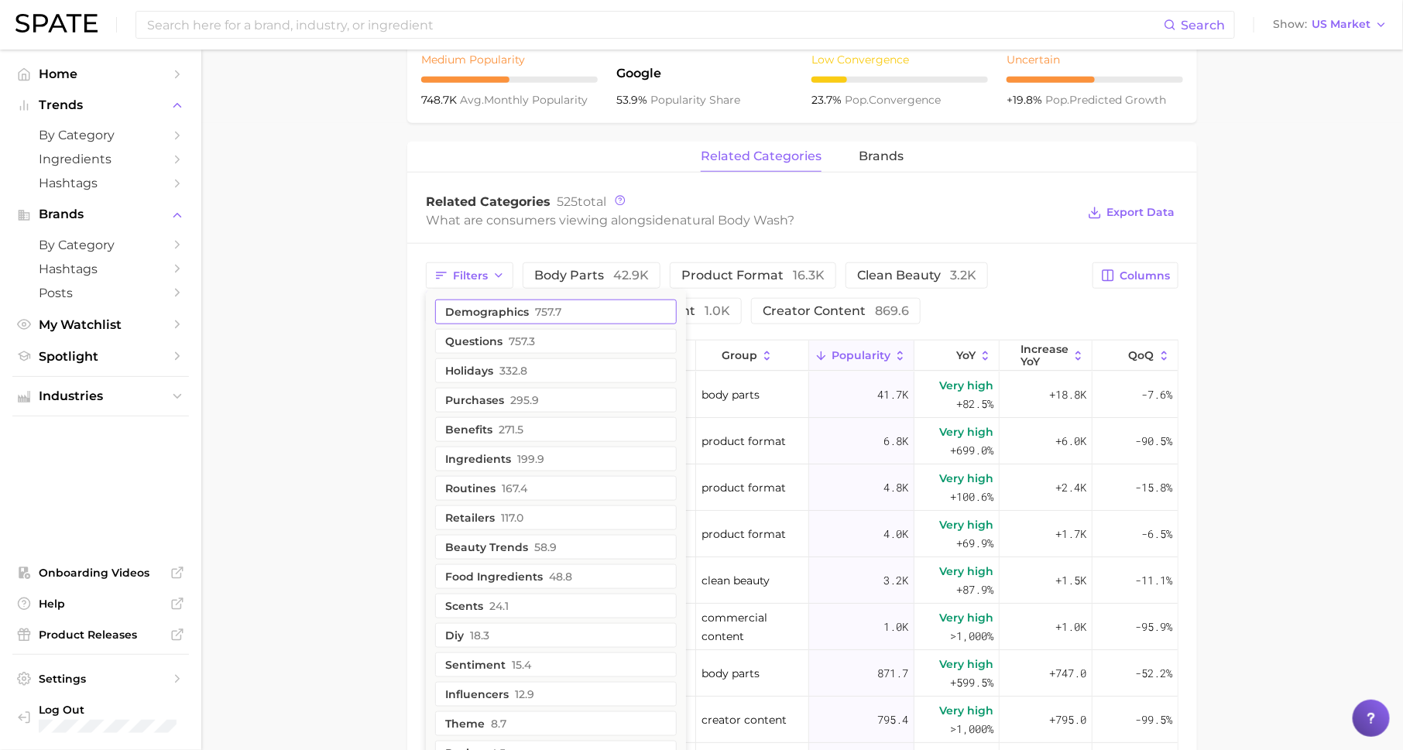
click at [552, 310] on span "757.7" at bounding box center [548, 312] width 26 height 12
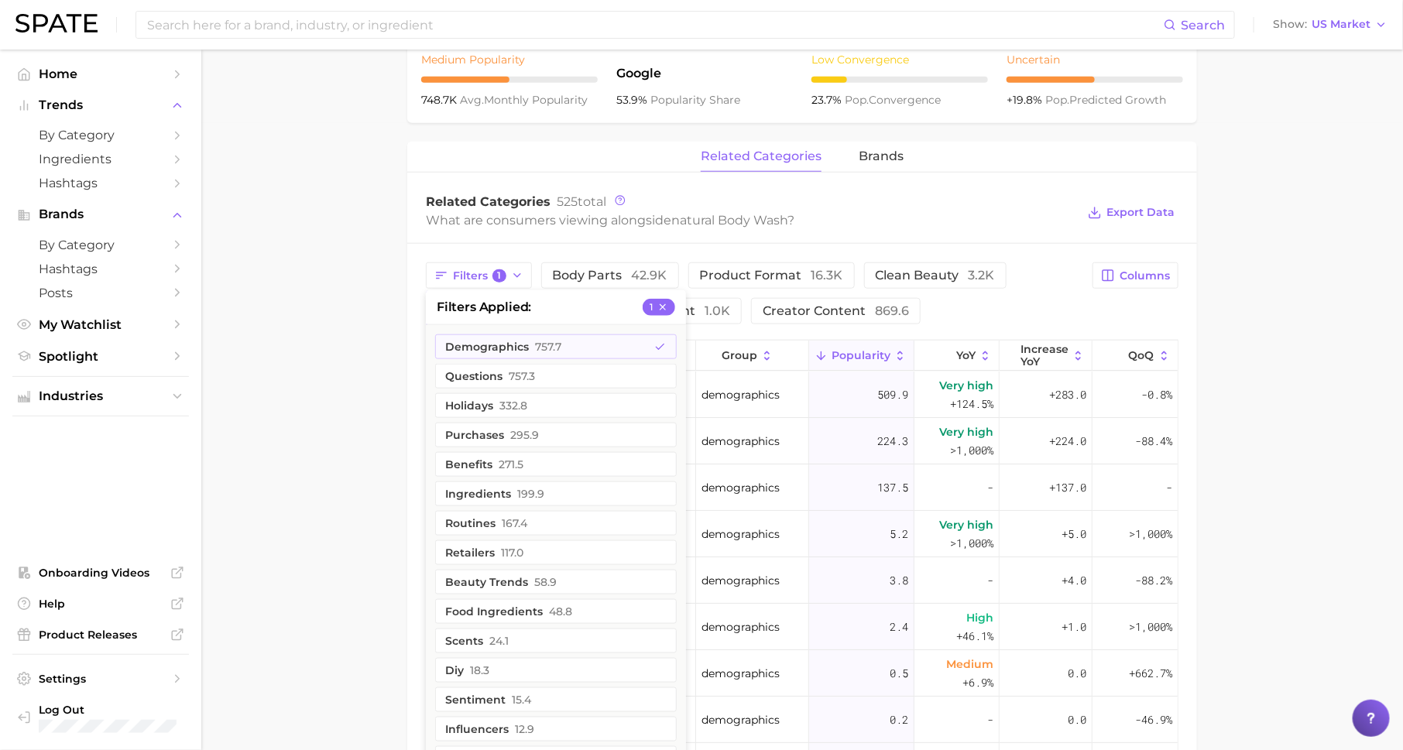
click at [595, 220] on div "What are consumers viewing alongside natural body wash ?" at bounding box center [751, 220] width 650 height 21
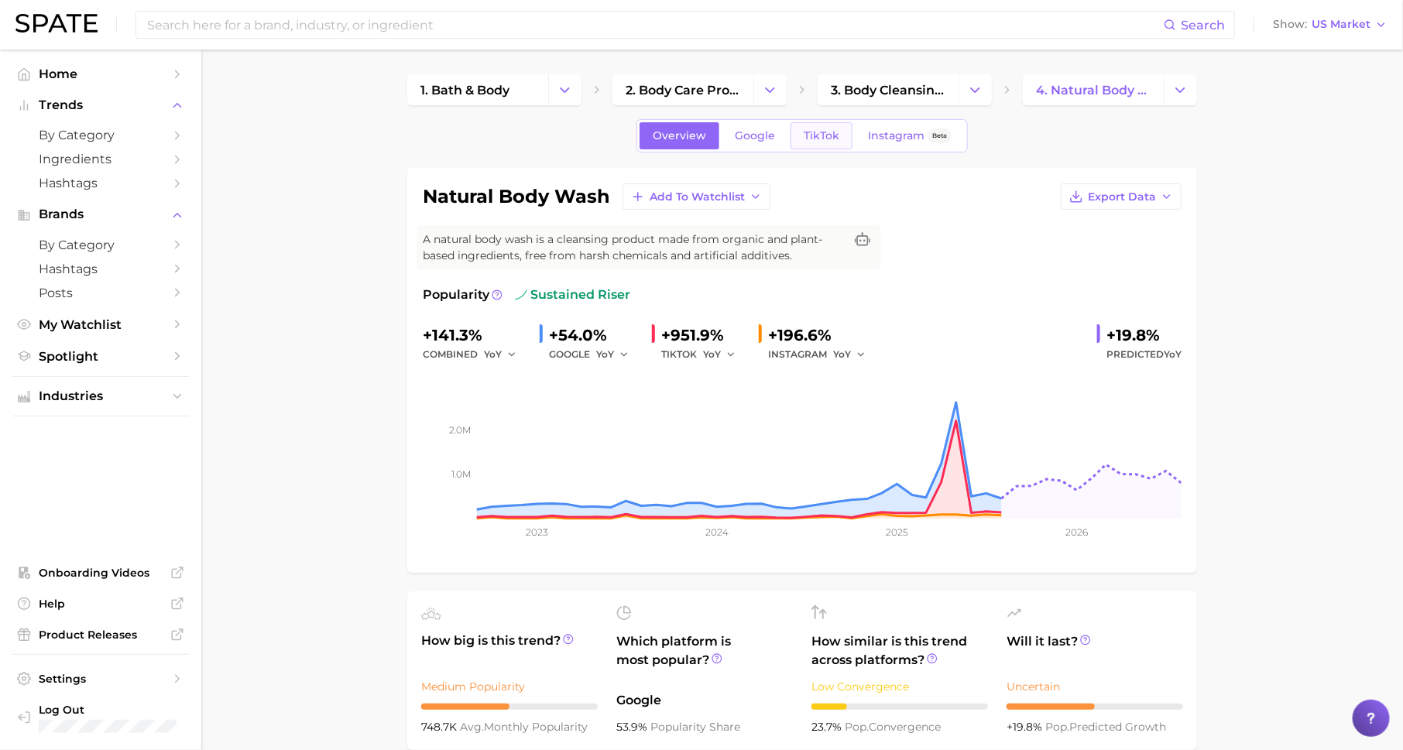
click at [832, 129] on span "TikTok" at bounding box center [822, 135] width 36 height 13
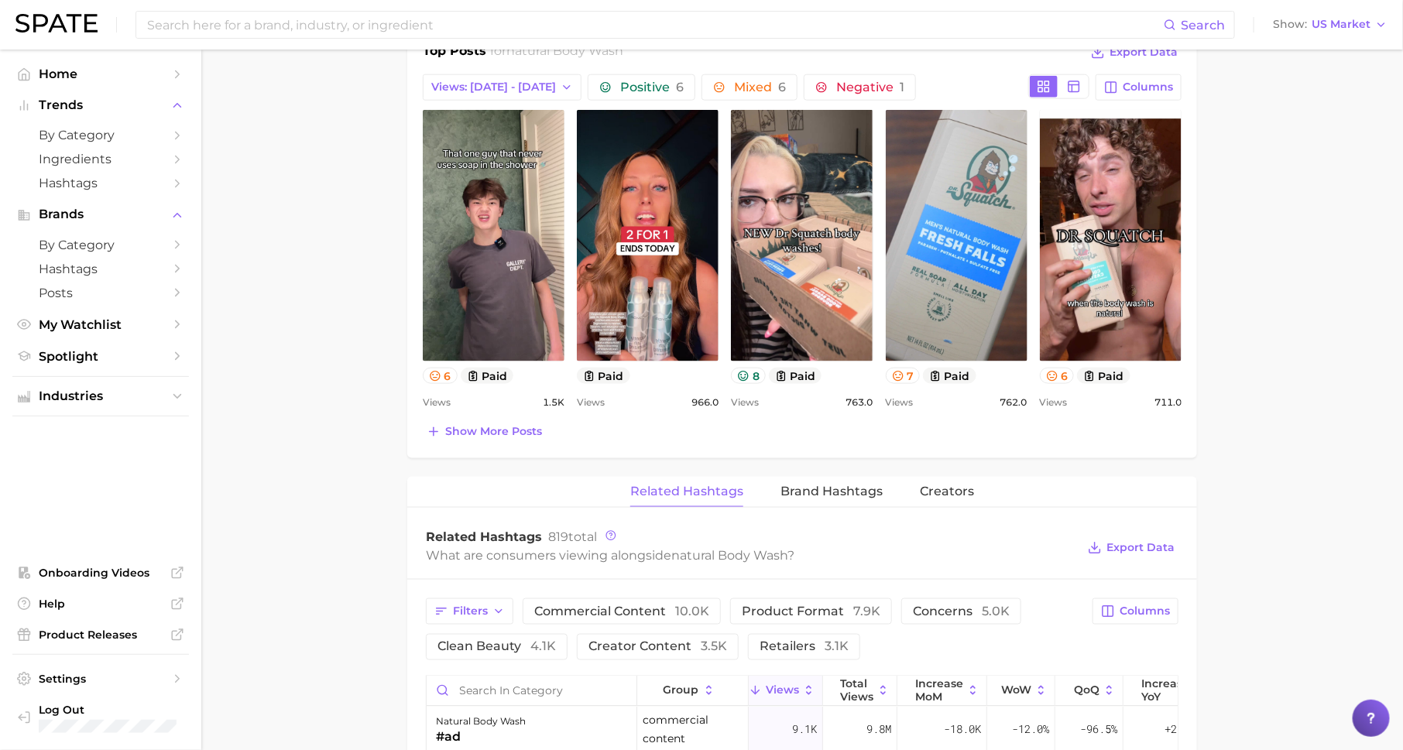
scroll to position [757, 0]
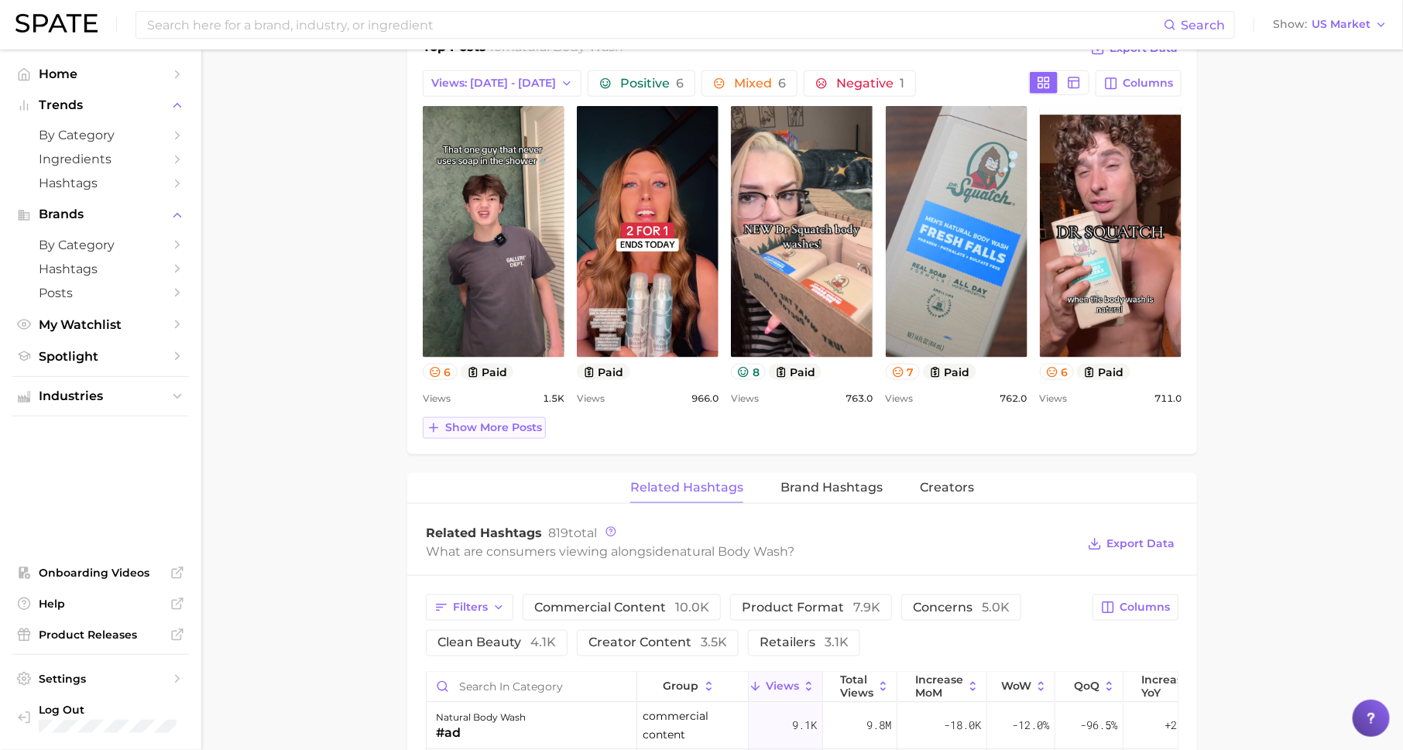
click at [498, 424] on span "Show more posts" at bounding box center [493, 427] width 97 height 13
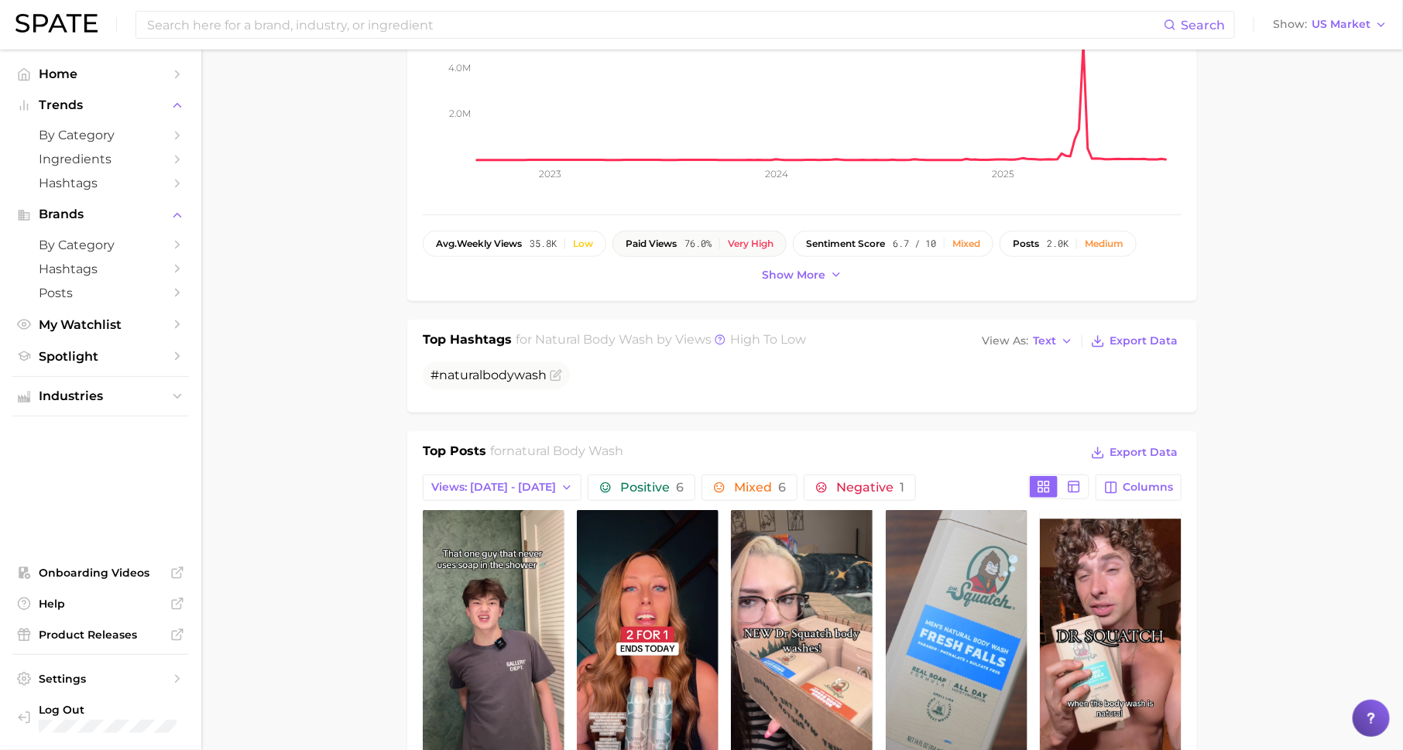
scroll to position [664, 0]
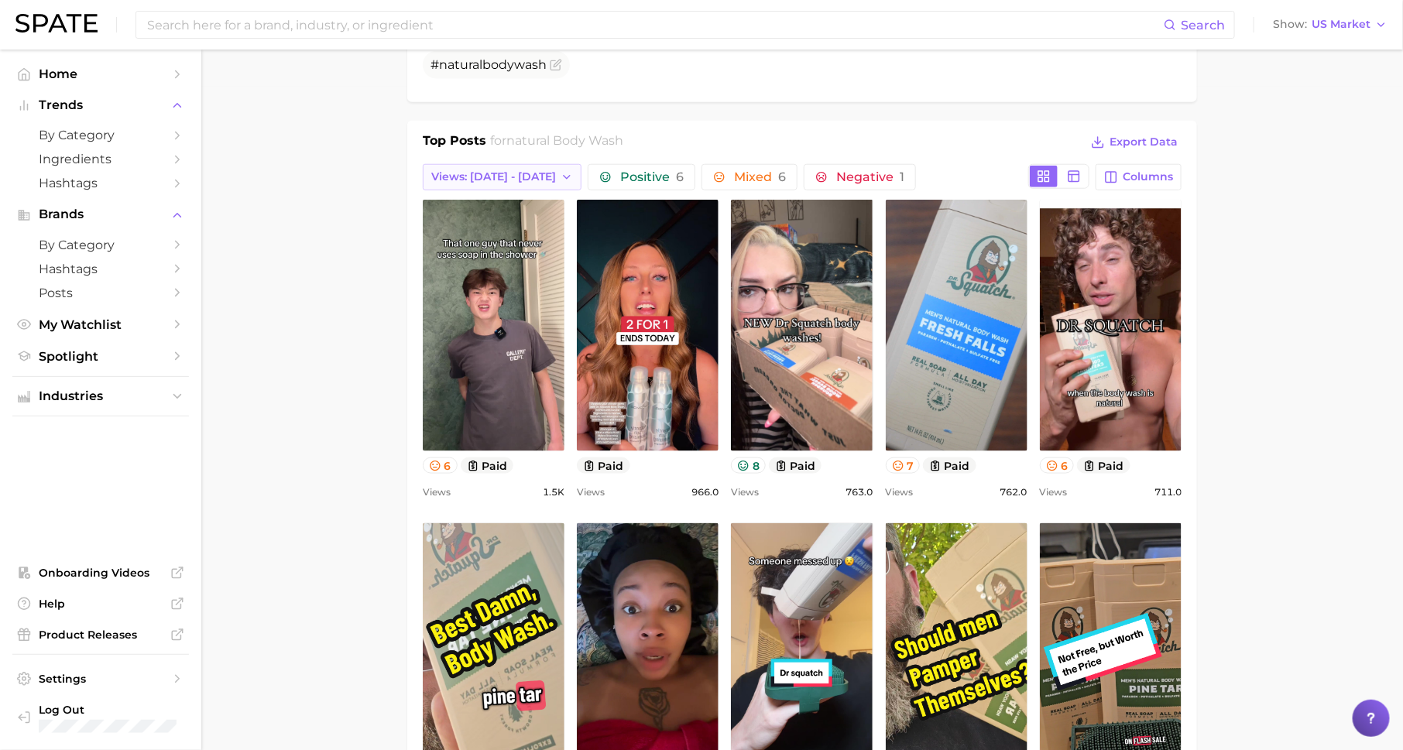
click at [490, 181] on button "Views: [DATE] - [DATE]" at bounding box center [502, 177] width 159 height 26
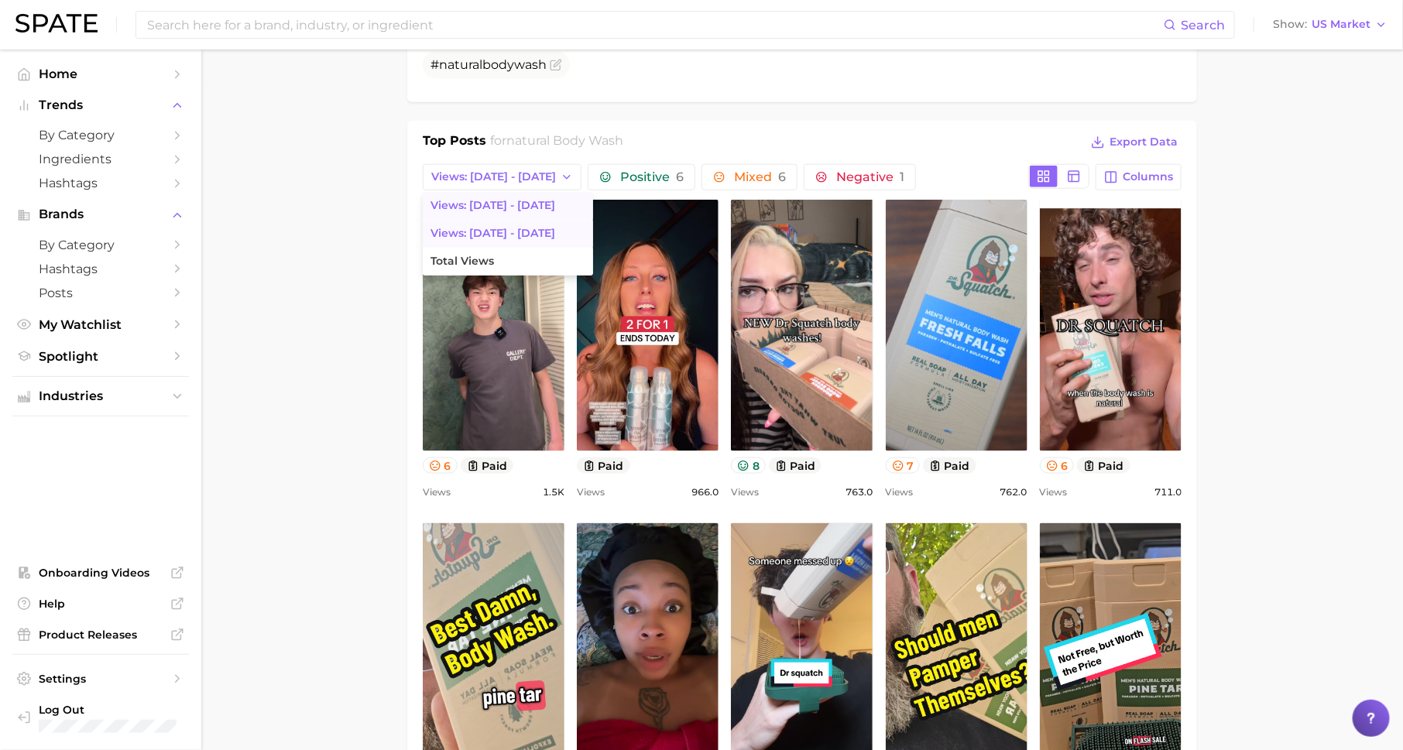
click at [491, 236] on span "Views: [DATE] - [DATE]" at bounding box center [493, 233] width 125 height 13
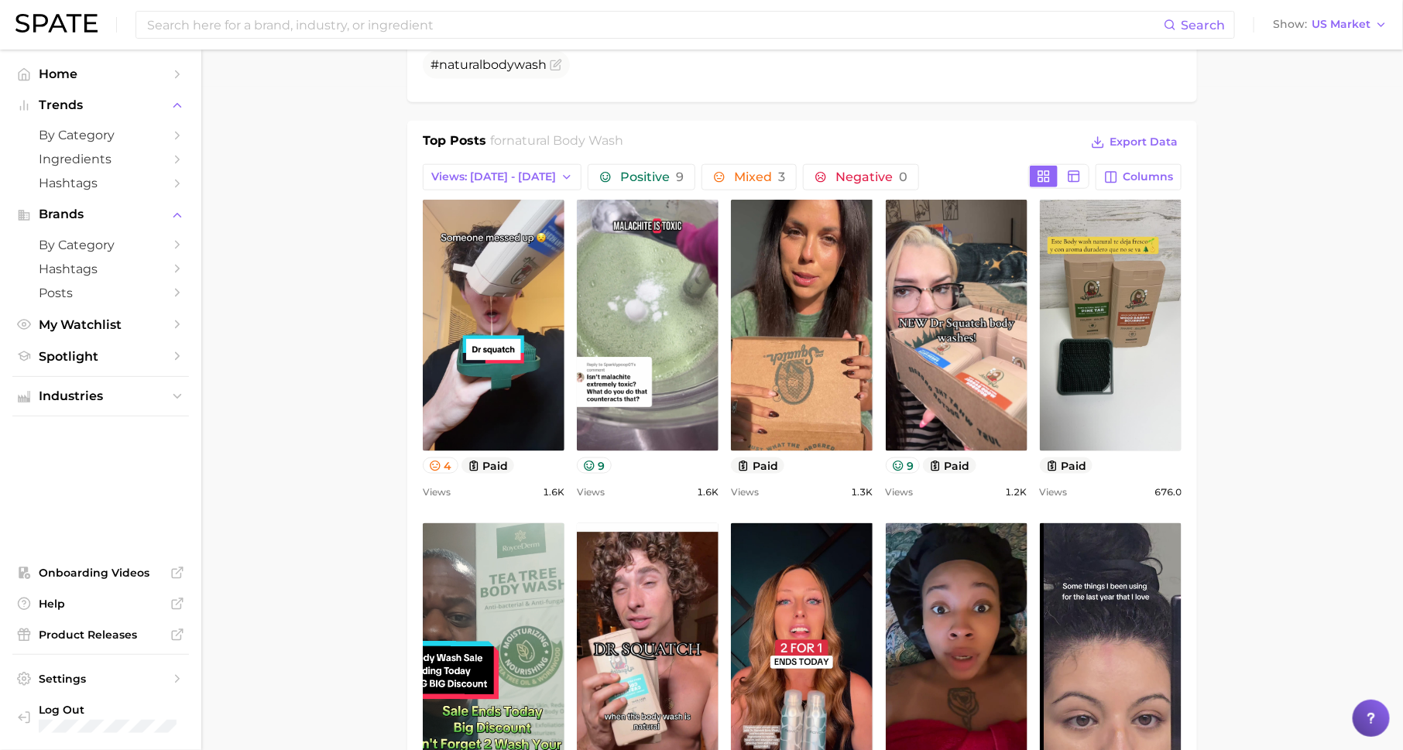
scroll to position [0, 0]
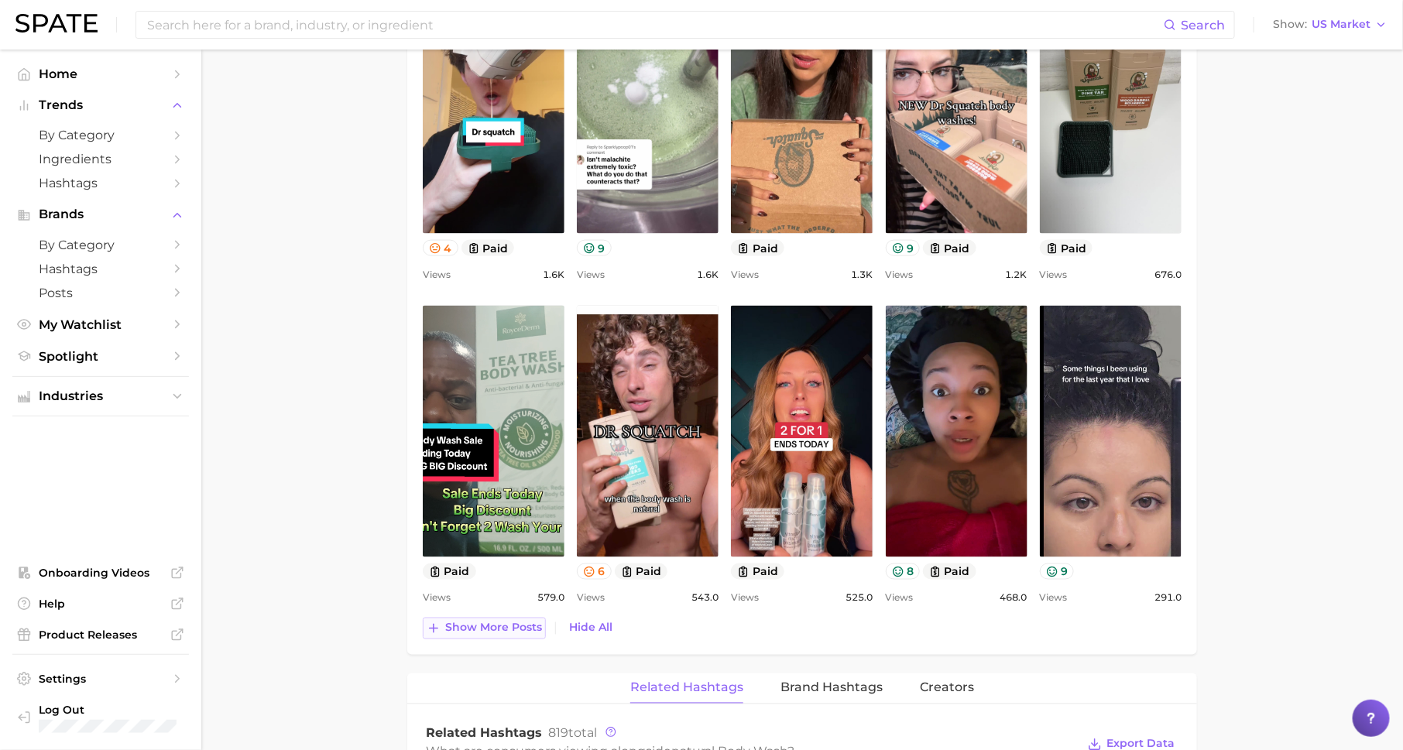
click at [505, 622] on span "Show more posts" at bounding box center [493, 628] width 97 height 13
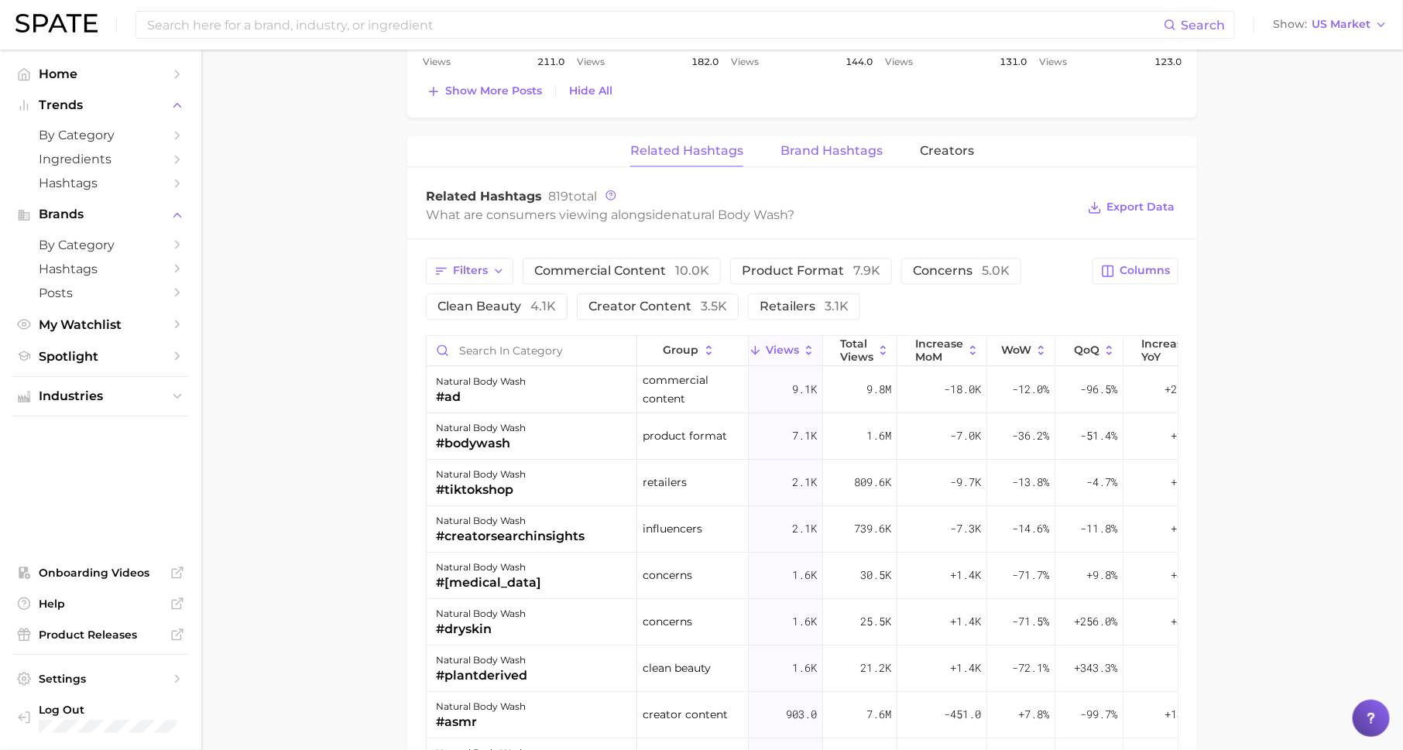
click at [813, 153] on span "Brand Hashtags" at bounding box center [832, 151] width 102 height 14
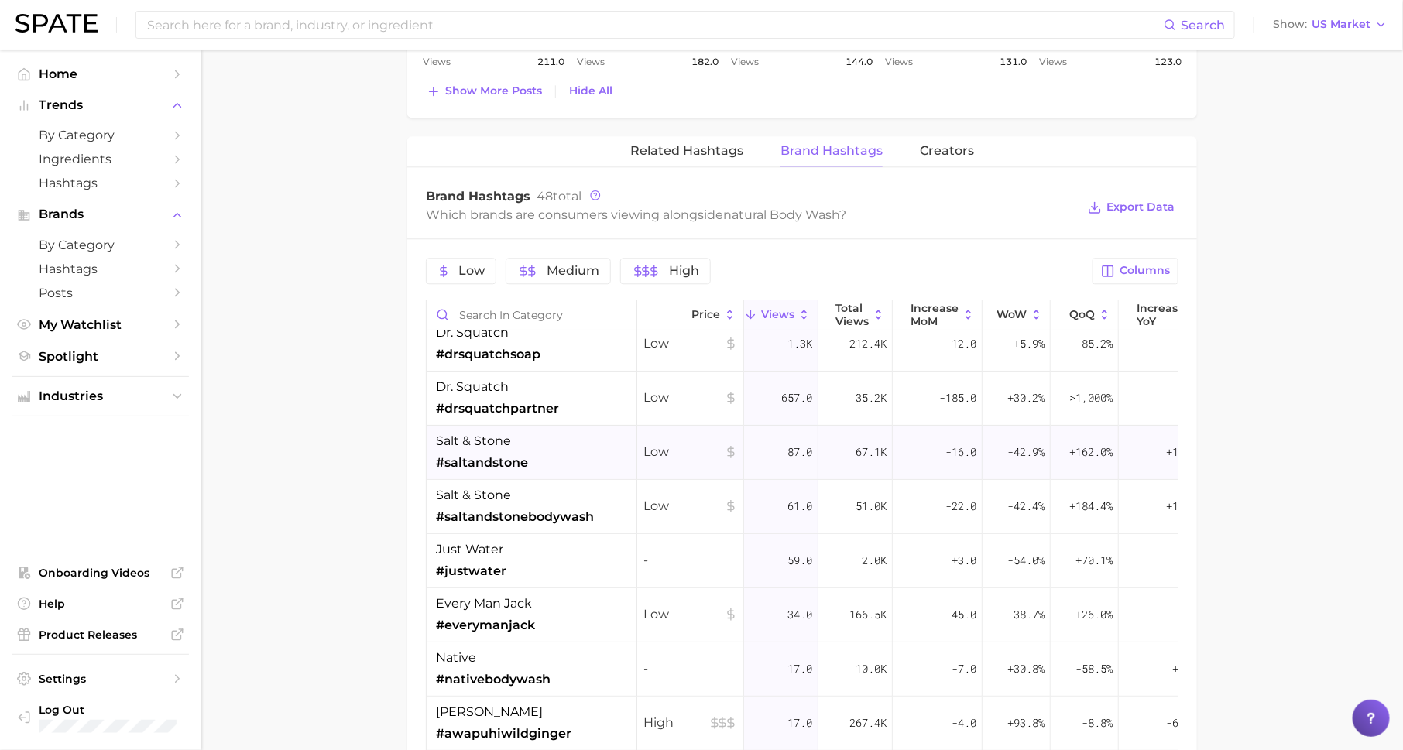
click at [531, 456] on div "salt & stone #saltandstone" at bounding box center [532, 453] width 211 height 54
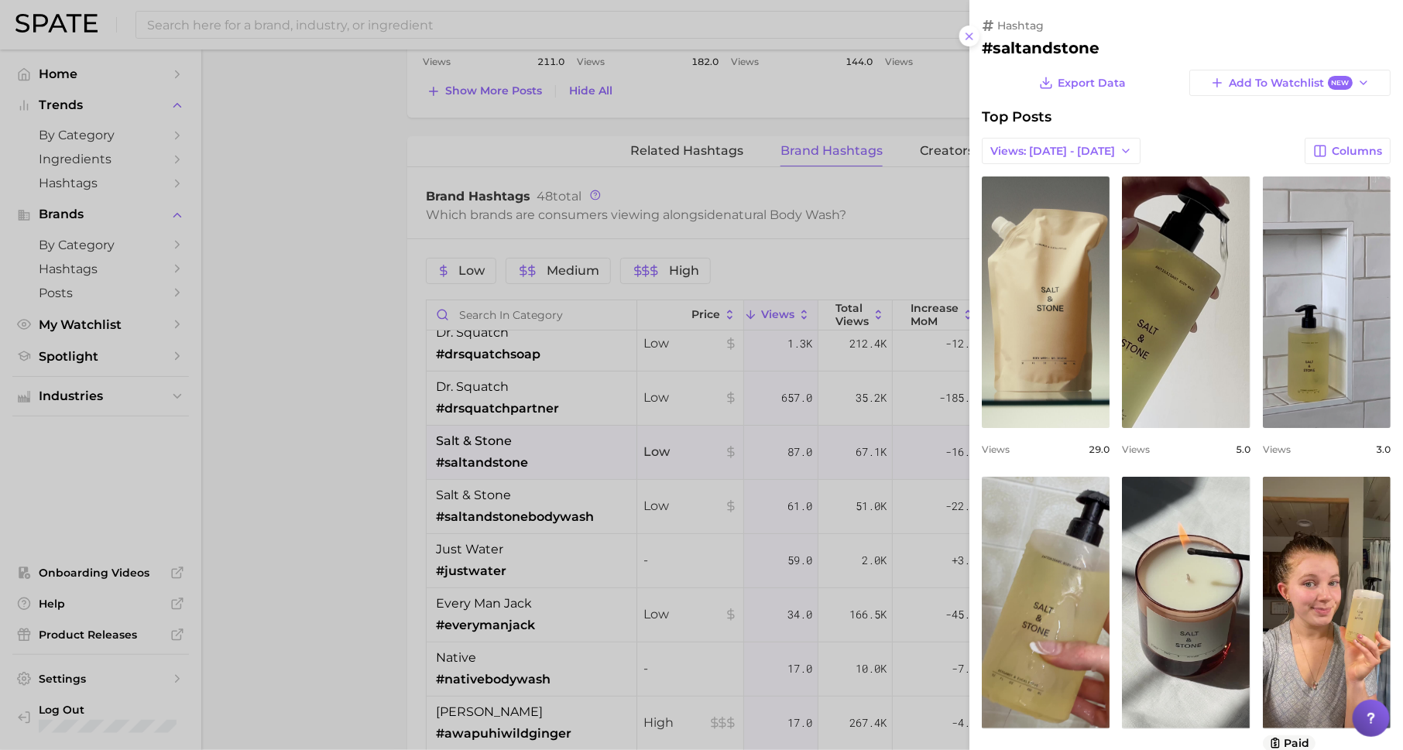
click at [767, 503] on div at bounding box center [701, 375] width 1403 height 750
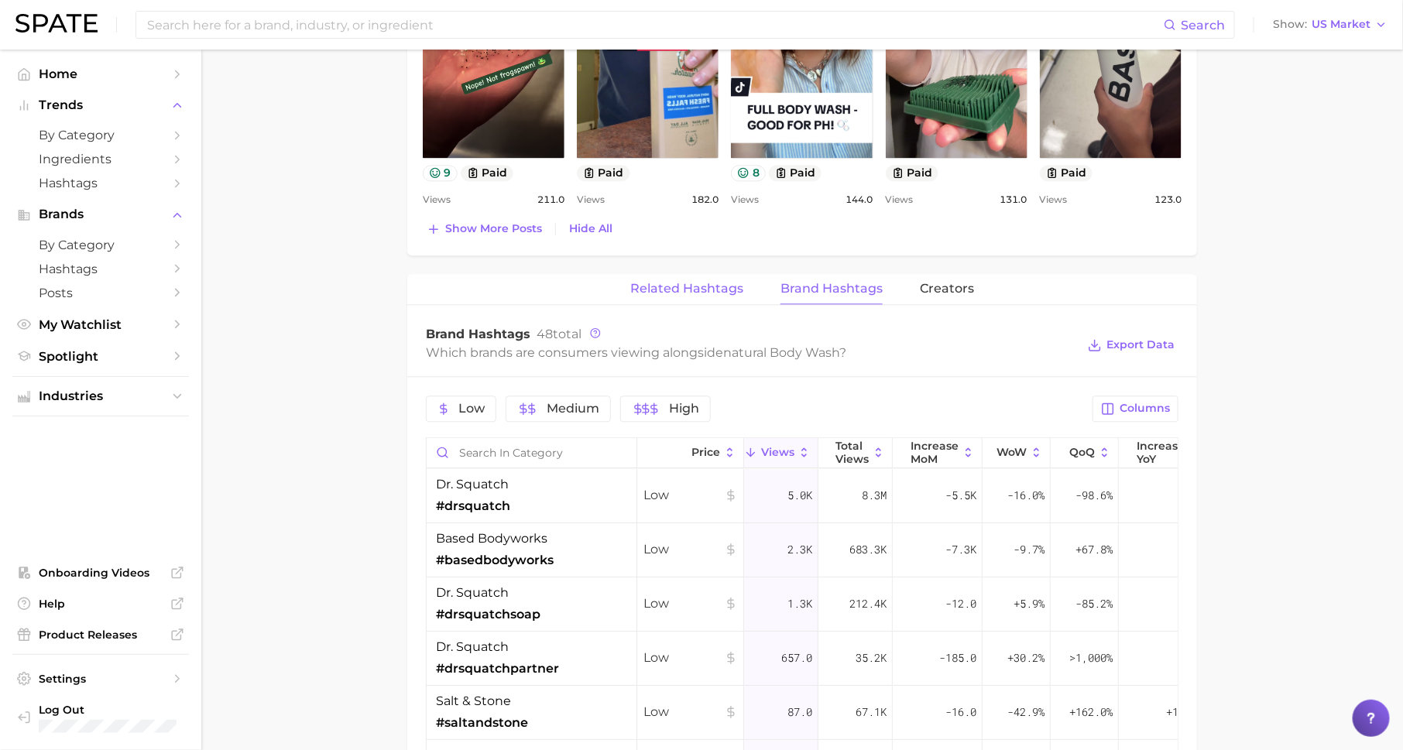
click at [680, 282] on span "Related Hashtags" at bounding box center [686, 289] width 113 height 14
